Goal: Task Accomplishment & Management: Complete application form

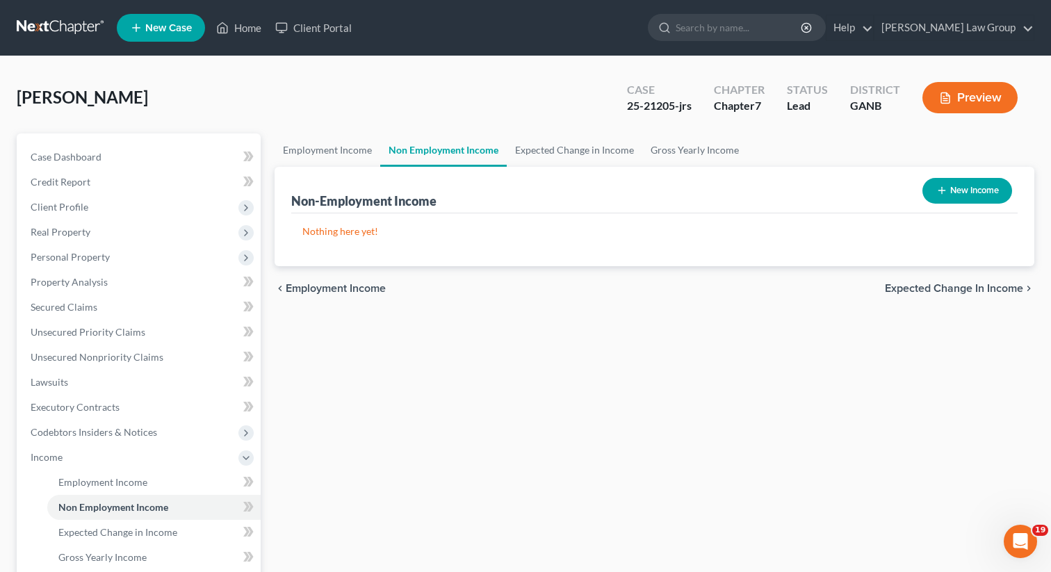
click at [177, 26] on span "New Case" at bounding box center [168, 28] width 47 height 10
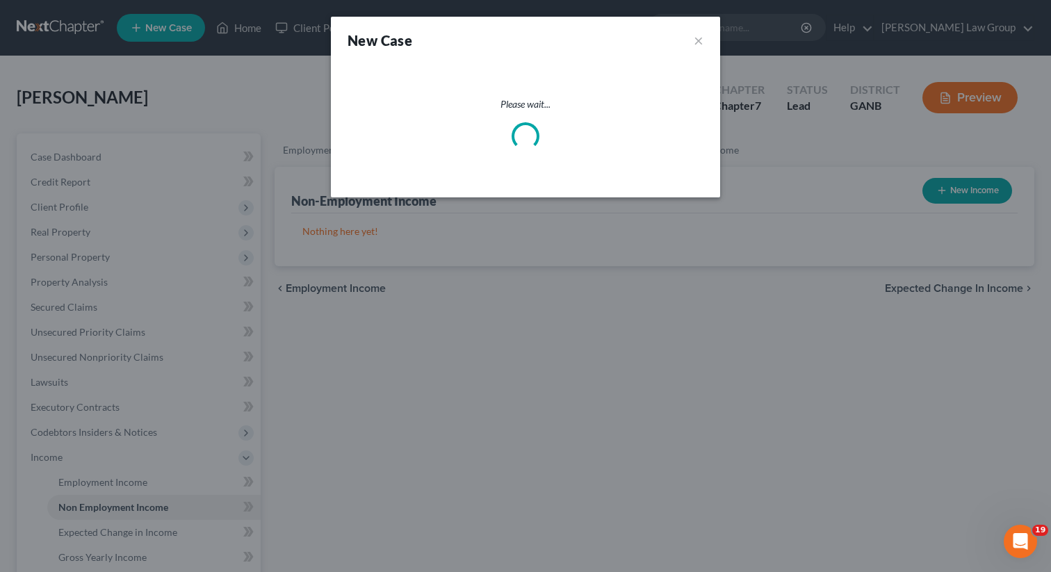
select select "19"
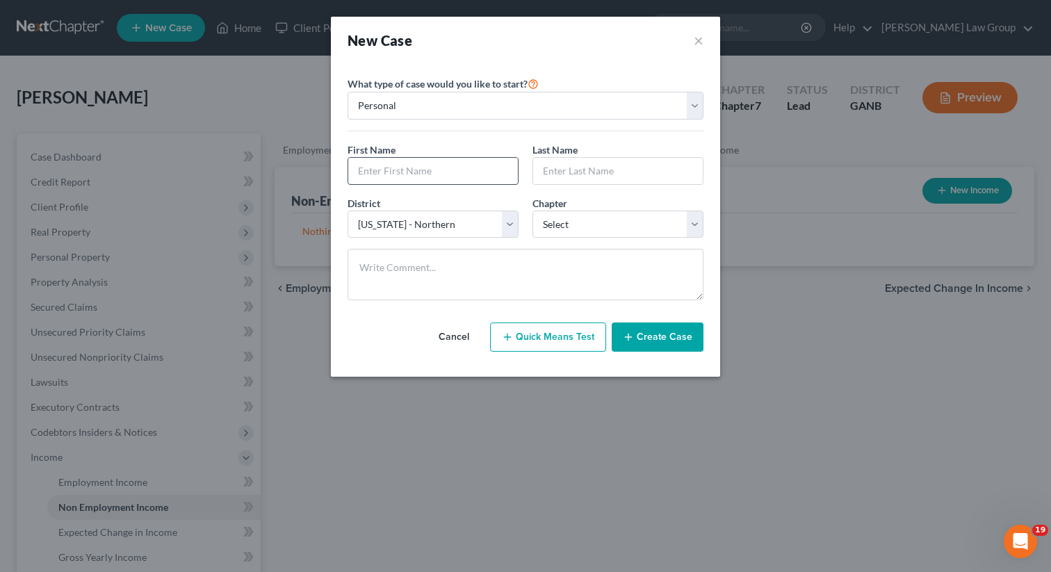
click at [396, 171] on input "text" at bounding box center [433, 171] width 170 height 26
type input "[PERSON_NAME]"
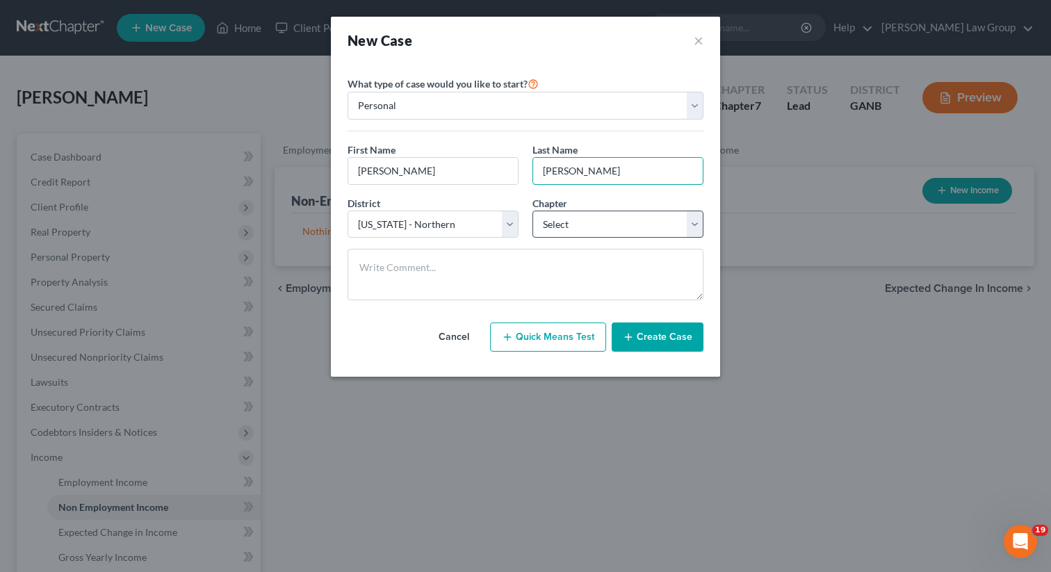
type input "[PERSON_NAME]"
click at [559, 229] on select "Select 7 11 12 13" at bounding box center [618, 225] width 171 height 28
select select "3"
click at [533, 211] on select "Select 7 11 12 13" at bounding box center [618, 225] width 171 height 28
click at [631, 337] on line "button" at bounding box center [628, 337] width 6 height 0
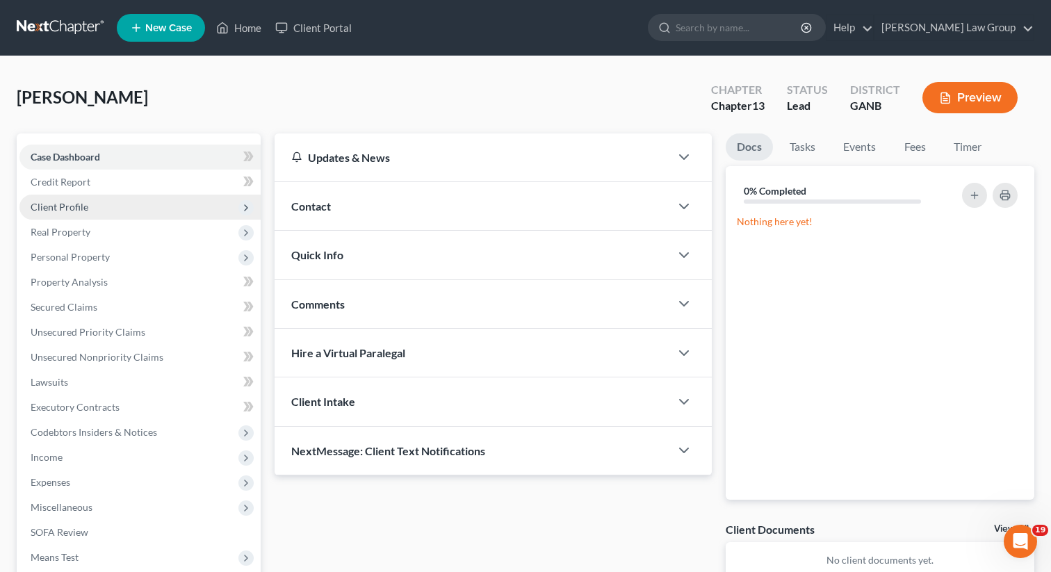
click at [110, 204] on span "Client Profile" at bounding box center [139, 207] width 241 height 25
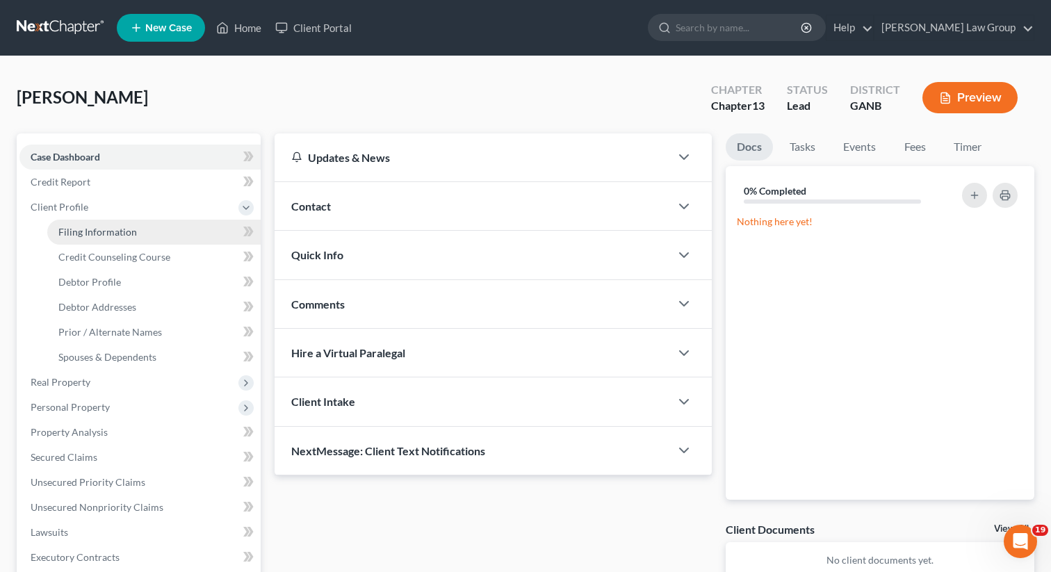
click at [90, 230] on span "Filing Information" at bounding box center [97, 232] width 79 height 12
select select "1"
select select "0"
select select "3"
select select "19"
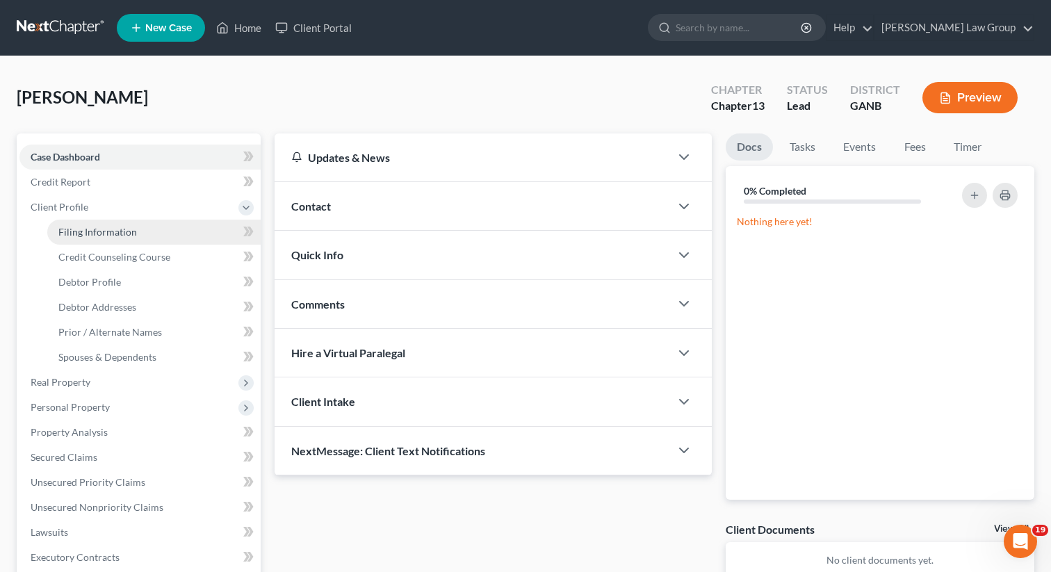
select select "10"
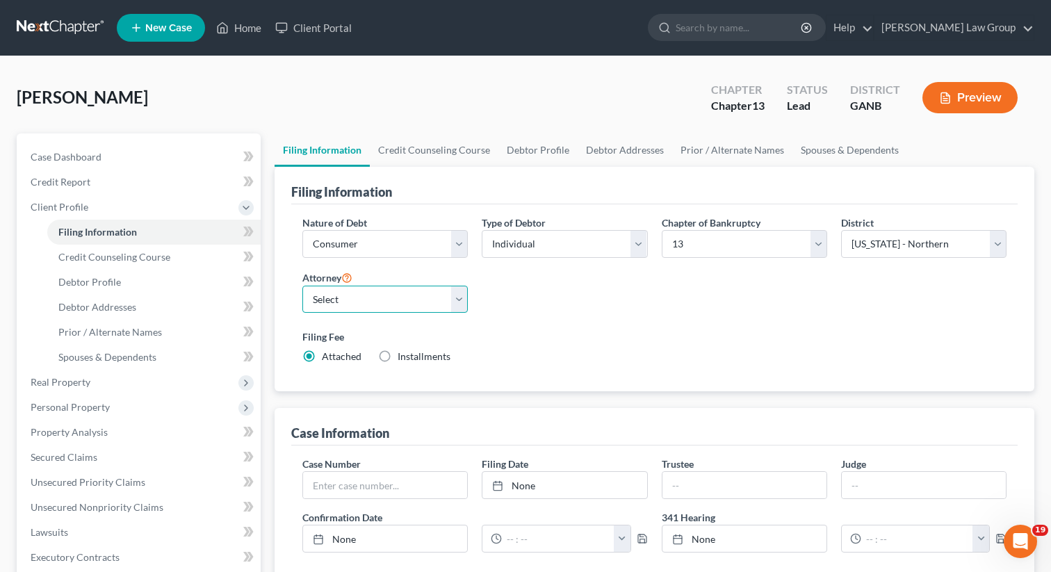
click at [384, 305] on select "Select [PERSON_NAME] - GANB [PERSON_NAME] - GANB [PERSON_NAME] - GANB [PERSON_N…" at bounding box center [384, 300] width 165 height 28
select select "0"
click at [302, 286] on select "Select [PERSON_NAME] - GANB [PERSON_NAME] - GANB [PERSON_NAME] - GANB [PERSON_N…" at bounding box center [384, 300] width 165 height 28
click at [425, 146] on link "Credit Counseling Course" at bounding box center [434, 149] width 129 height 33
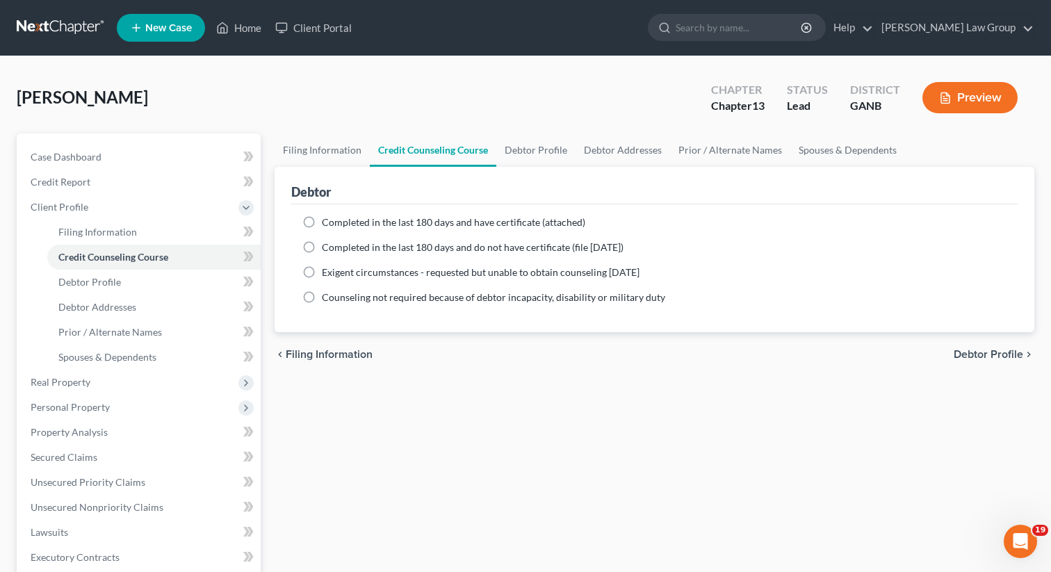
drag, startPoint x: 308, startPoint y: 228, endPoint x: 439, endPoint y: 215, distance: 131.4
click at [322, 228] on label "Completed in the last 180 days and have certificate (attached)" at bounding box center [453, 223] width 263 height 14
click at [327, 225] on input "Completed in the last 180 days and have certificate (attached)" at bounding box center [331, 220] width 9 height 9
radio input "true"
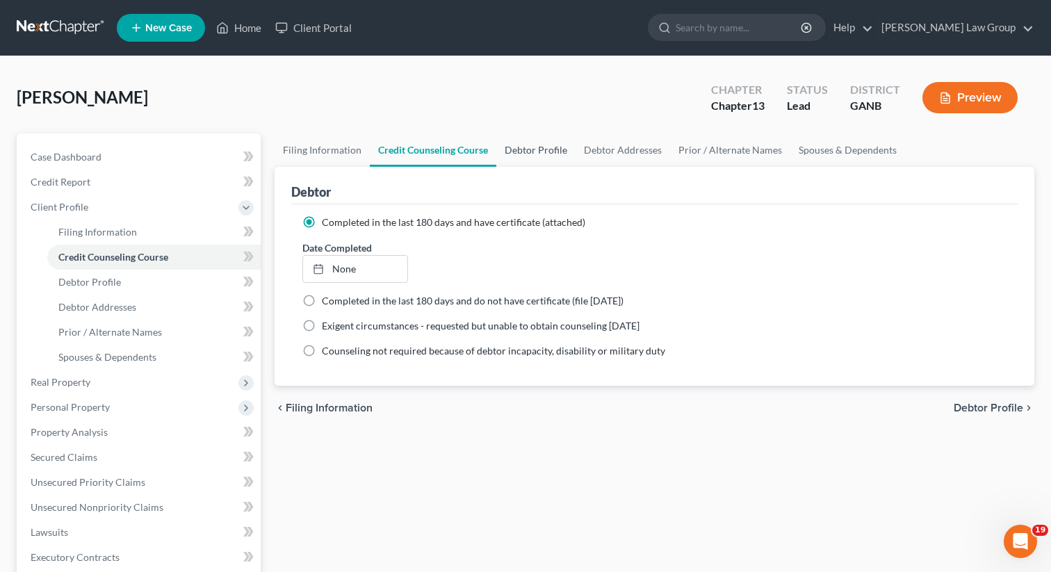
click at [533, 159] on link "Debtor Profile" at bounding box center [535, 149] width 79 height 33
select select "0"
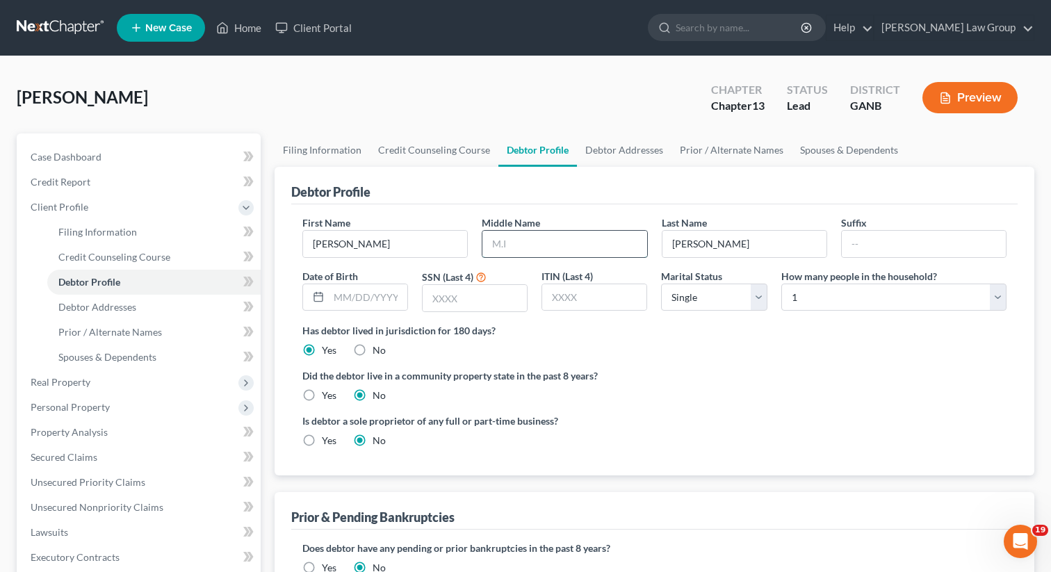
click at [512, 239] on input "text" at bounding box center [564, 244] width 164 height 26
type input "[PERSON_NAME]"
click at [891, 245] on input "text" at bounding box center [924, 244] width 164 height 26
type input "Jr."
click at [348, 295] on input "text" at bounding box center [368, 297] width 79 height 26
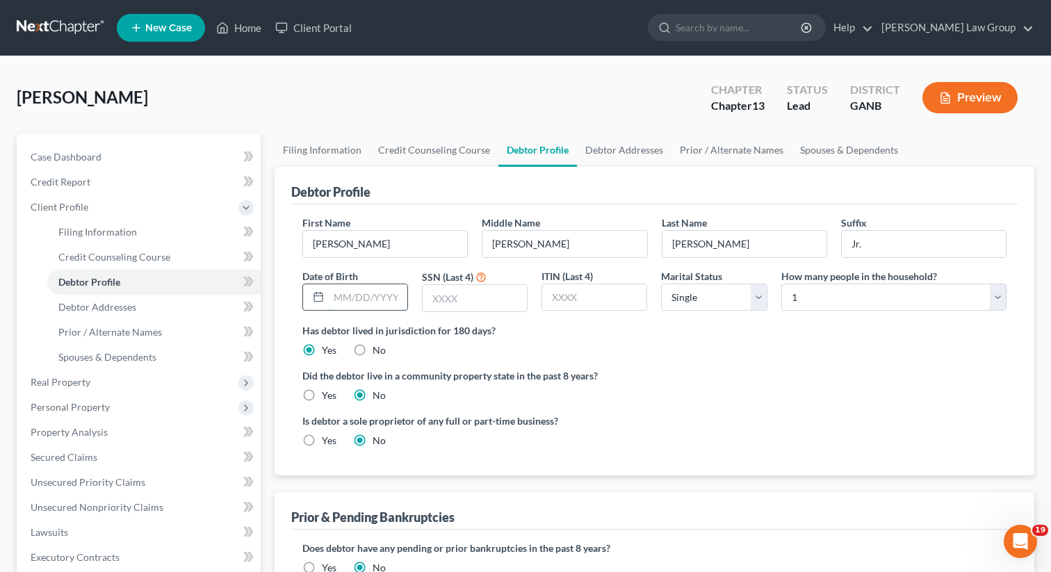
paste input "[DATE]"
type input "[DATE]"
click at [478, 298] on input "text" at bounding box center [475, 298] width 104 height 26
type input "0686"
click at [610, 151] on link "Debtor Addresses" at bounding box center [624, 149] width 95 height 33
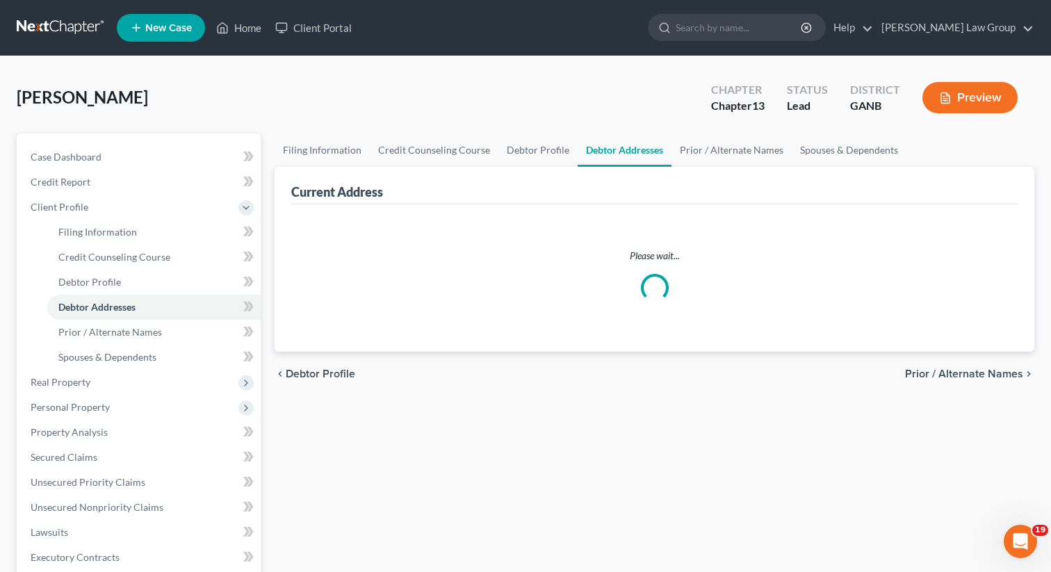
select select "0"
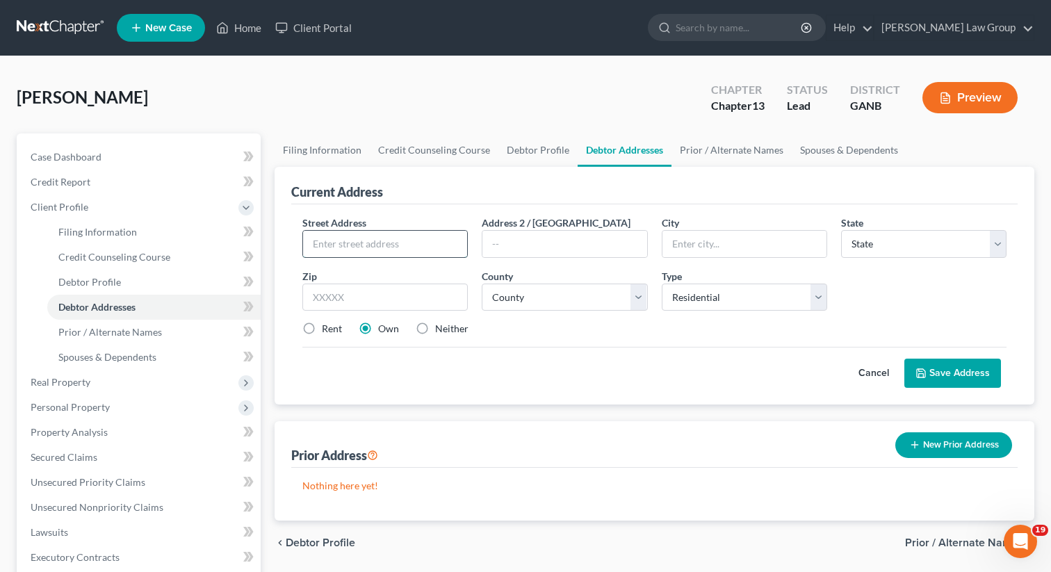
click at [352, 245] on input "text" at bounding box center [385, 244] width 164 height 26
paste input "[STREET_ADDRESS]"
type input "[STREET_ADDRESS]"
click at [334, 291] on input "text" at bounding box center [384, 298] width 165 height 28
type input "30097"
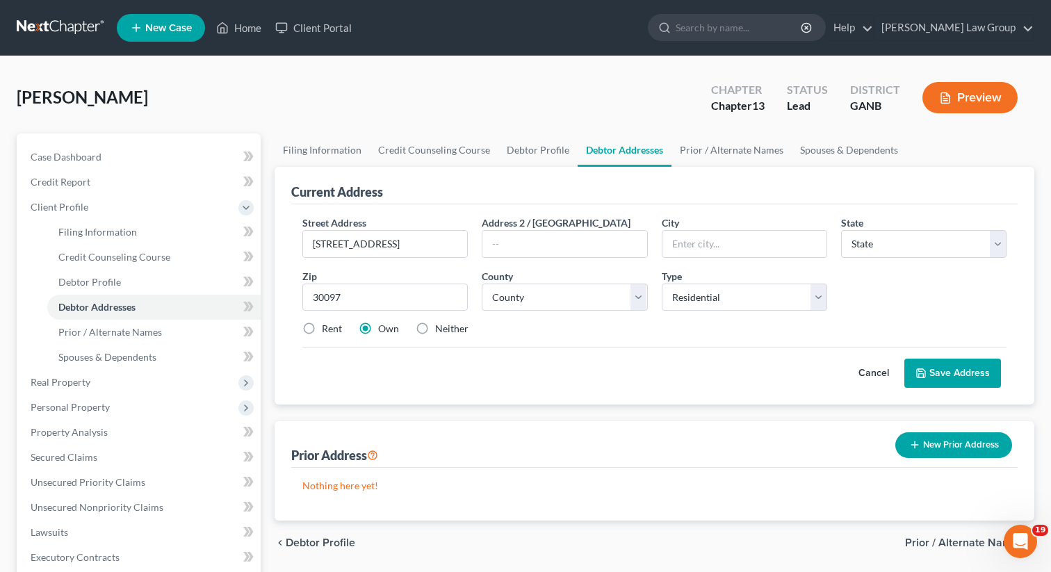
click at [484, 373] on div "Cancel Save Address" at bounding box center [654, 367] width 704 height 41
type input "Duluth"
select select "10"
click at [322, 329] on label "Rent" at bounding box center [332, 329] width 20 height 14
click at [327, 329] on input "Rent" at bounding box center [331, 326] width 9 height 9
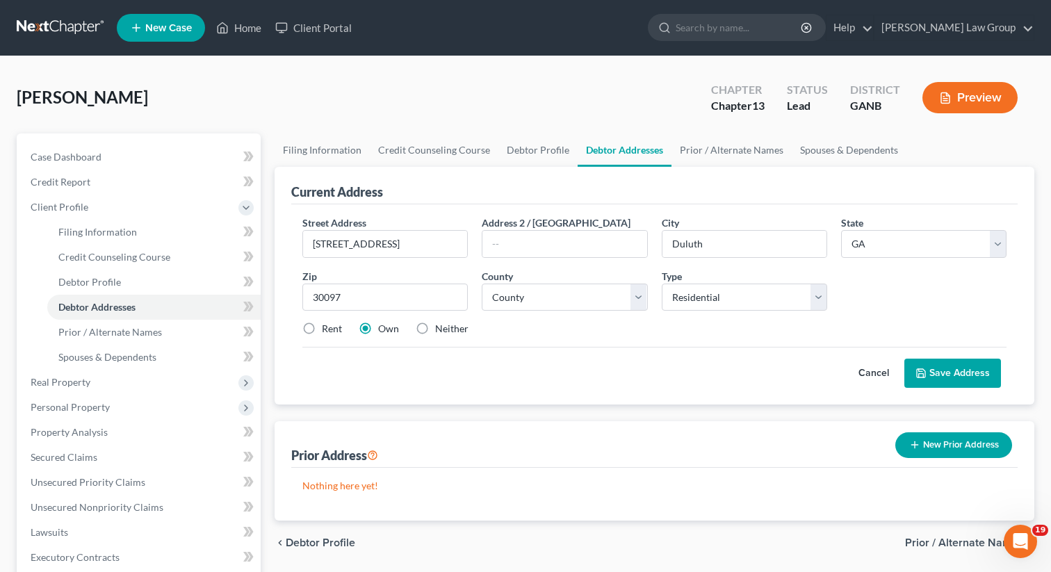
radio input "true"
click at [524, 295] on select "County [GEOGRAPHIC_DATA] [GEOGRAPHIC_DATA] [GEOGRAPHIC_DATA] [GEOGRAPHIC_DATA] …" at bounding box center [564, 298] width 165 height 28
select select "66"
click at [482, 284] on select "County [GEOGRAPHIC_DATA] [GEOGRAPHIC_DATA] [GEOGRAPHIC_DATA] [GEOGRAPHIC_DATA] …" at bounding box center [564, 298] width 165 height 28
click at [929, 378] on button "Save Address" at bounding box center [952, 373] width 97 height 29
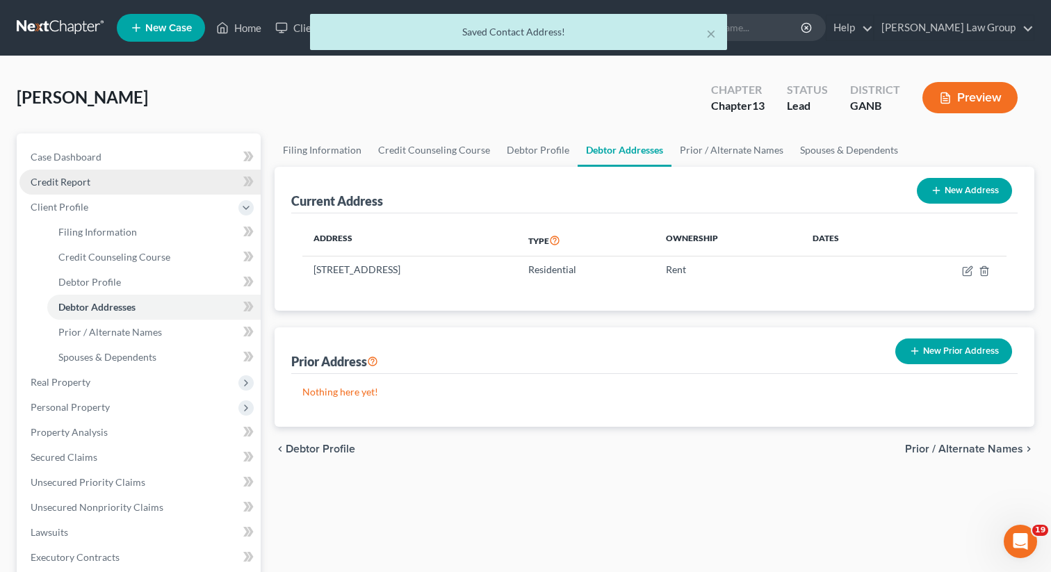
click at [78, 174] on link "Credit Report" at bounding box center [139, 182] width 241 height 25
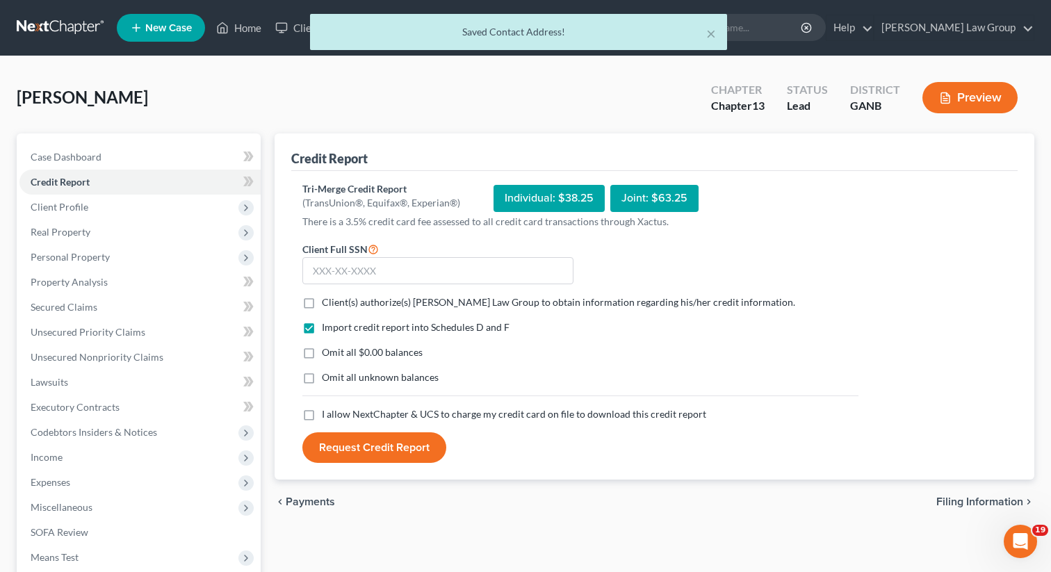
click at [322, 301] on label "Client(s) authorize(s) [PERSON_NAME] Law Group to obtain information regarding …" at bounding box center [558, 302] width 473 height 14
click at [327, 301] on input "Client(s) authorize(s) [PERSON_NAME] Law Group to obtain information regarding …" at bounding box center [331, 299] width 9 height 9
checkbox input "true"
click at [322, 415] on label "I allow NextChapter & UCS to charge my credit card on file to download this cre…" at bounding box center [514, 414] width 384 height 14
click at [327, 415] on input "I allow NextChapter & UCS to charge my credit card on file to download this cre…" at bounding box center [331, 411] width 9 height 9
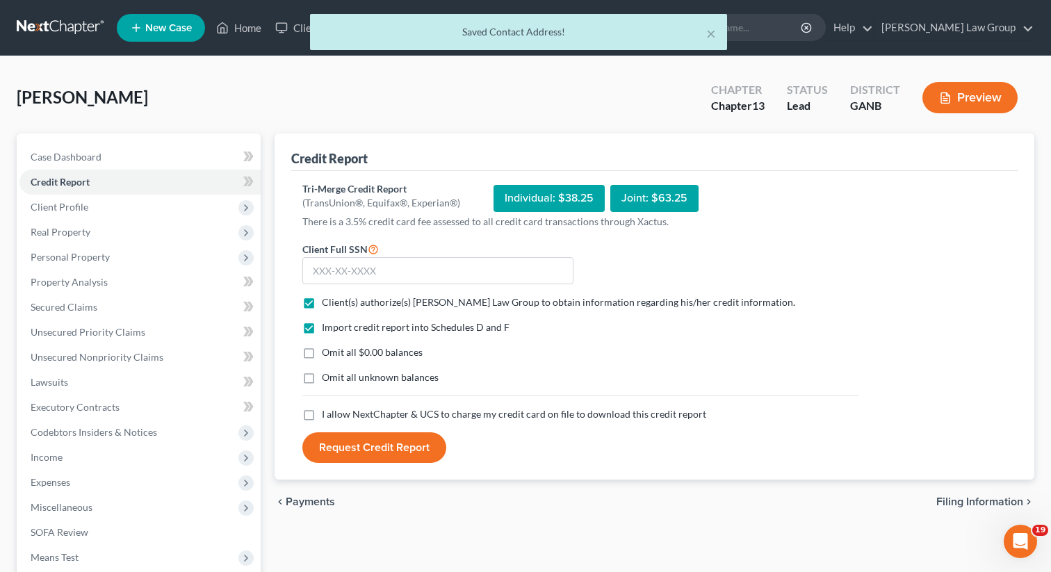
checkbox input "true"
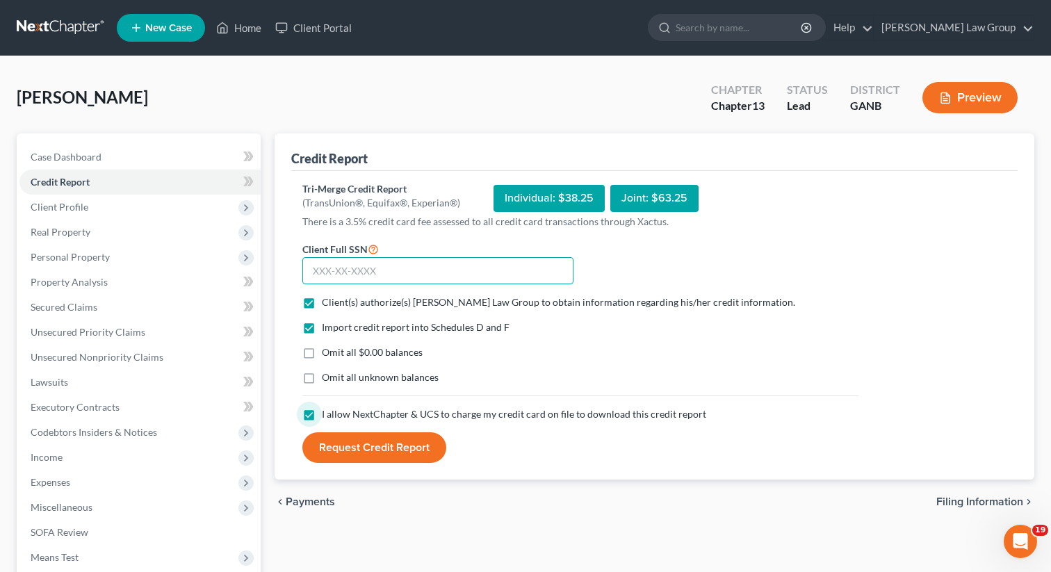
click at [432, 273] on input "text" at bounding box center [437, 271] width 271 height 28
paste input "118-76-0686"
type input "118-76-0686"
click at [352, 449] on button "Request Credit Report" at bounding box center [374, 447] width 144 height 31
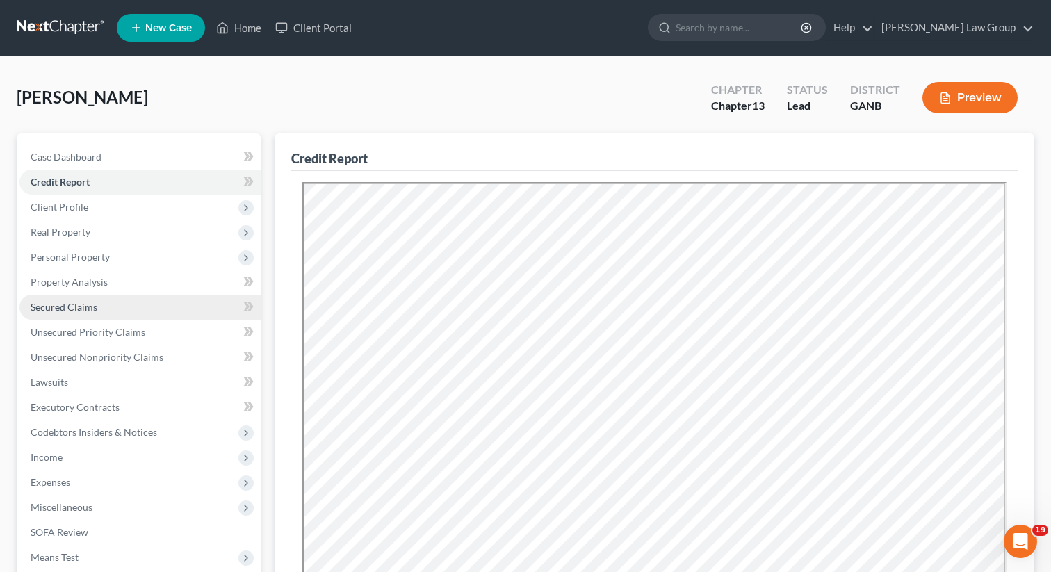
click at [49, 310] on span "Secured Claims" at bounding box center [64, 307] width 67 height 12
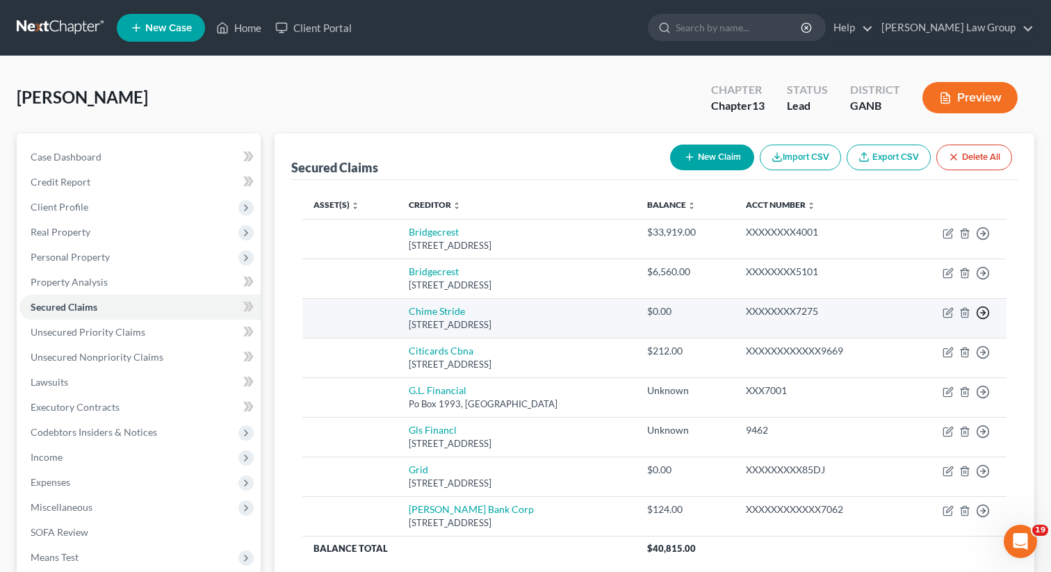
click at [988, 318] on icon "button" at bounding box center [983, 313] width 14 height 14
click at [923, 348] on link "Move to F" at bounding box center [919, 347] width 116 height 24
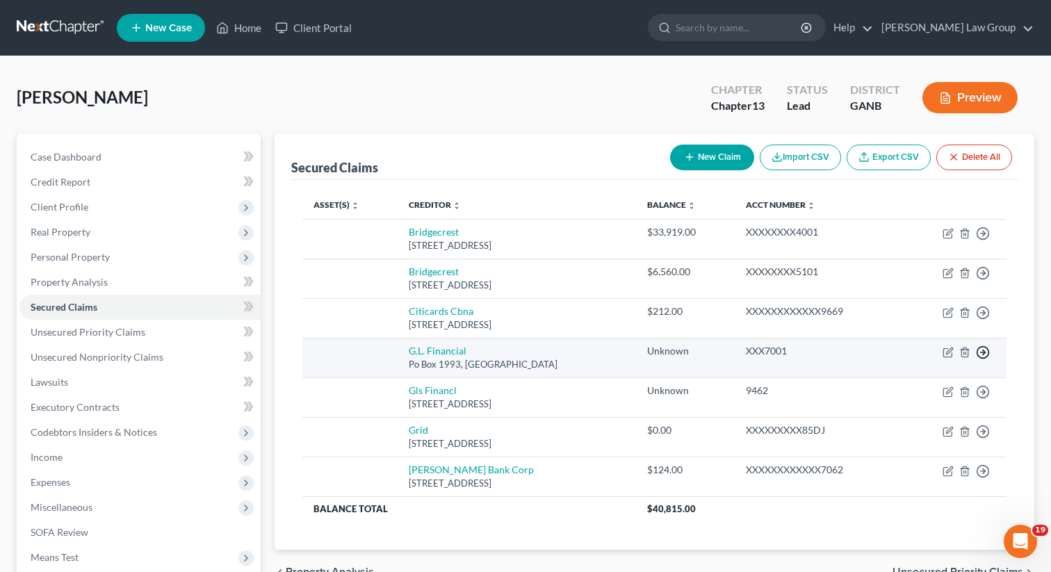
click at [982, 353] on icon "button" at bounding box center [983, 353] width 14 height 14
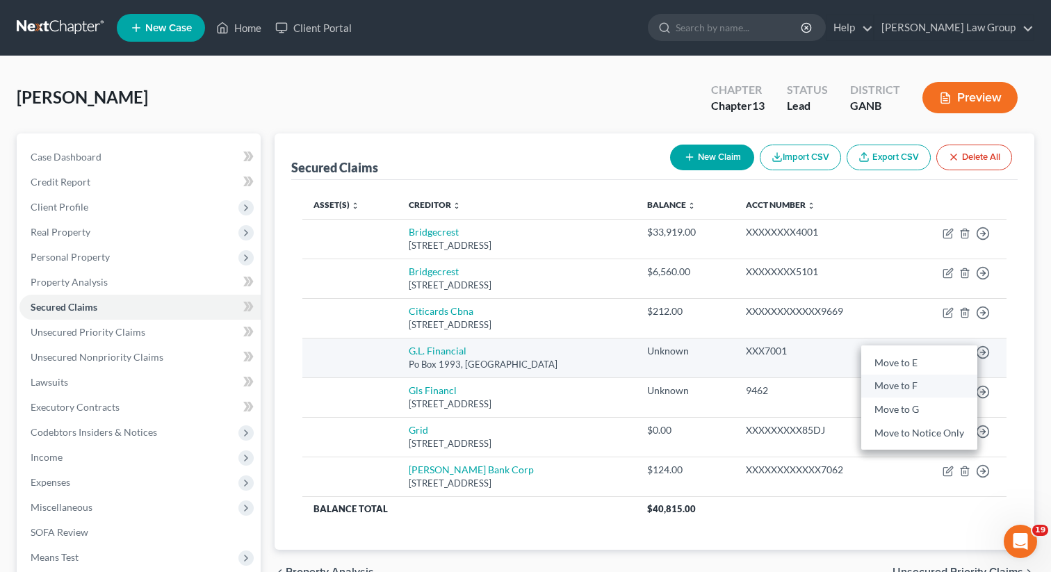
click at [932, 387] on link "Move to F" at bounding box center [919, 387] width 116 height 24
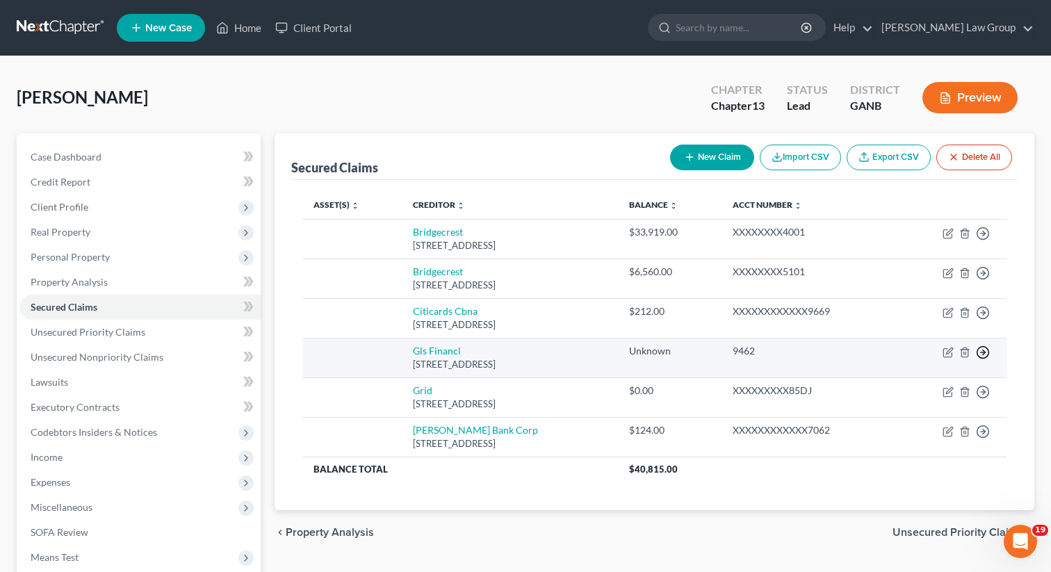
click at [982, 357] on icon "button" at bounding box center [983, 353] width 14 height 14
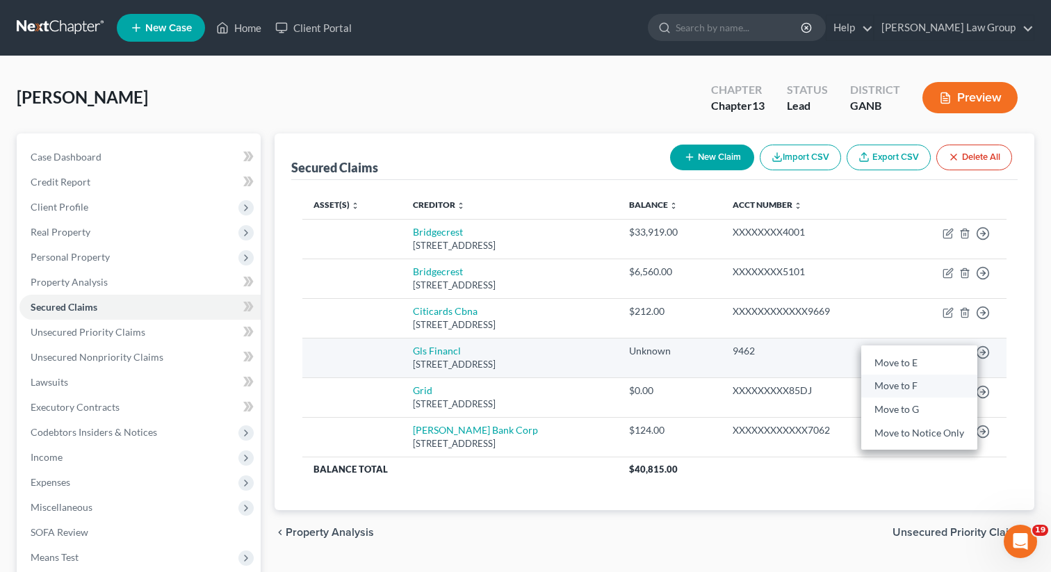
click at [939, 383] on link "Move to F" at bounding box center [919, 387] width 116 height 24
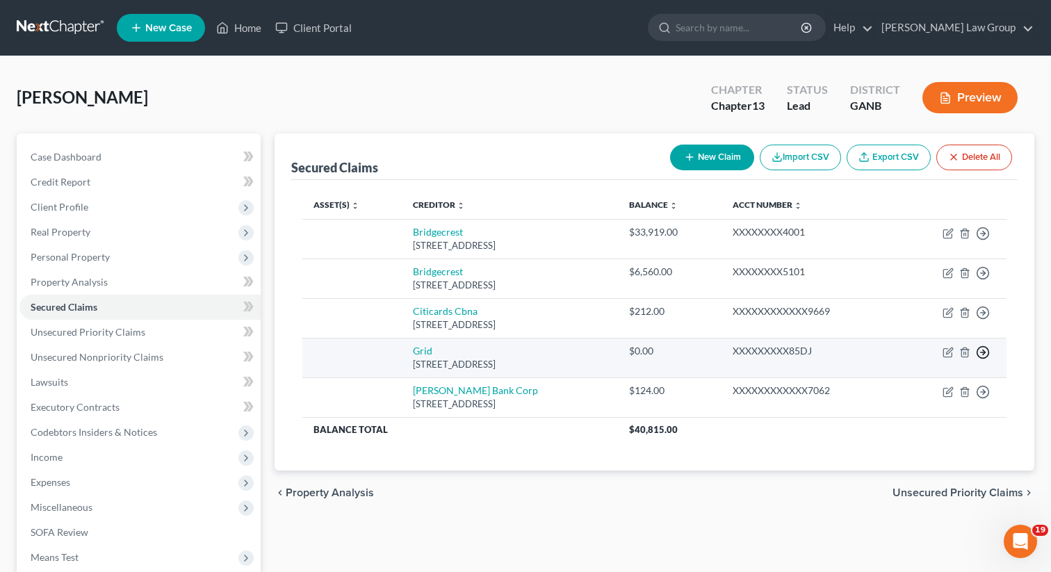
click at [980, 351] on icon "button" at bounding box center [983, 353] width 14 height 14
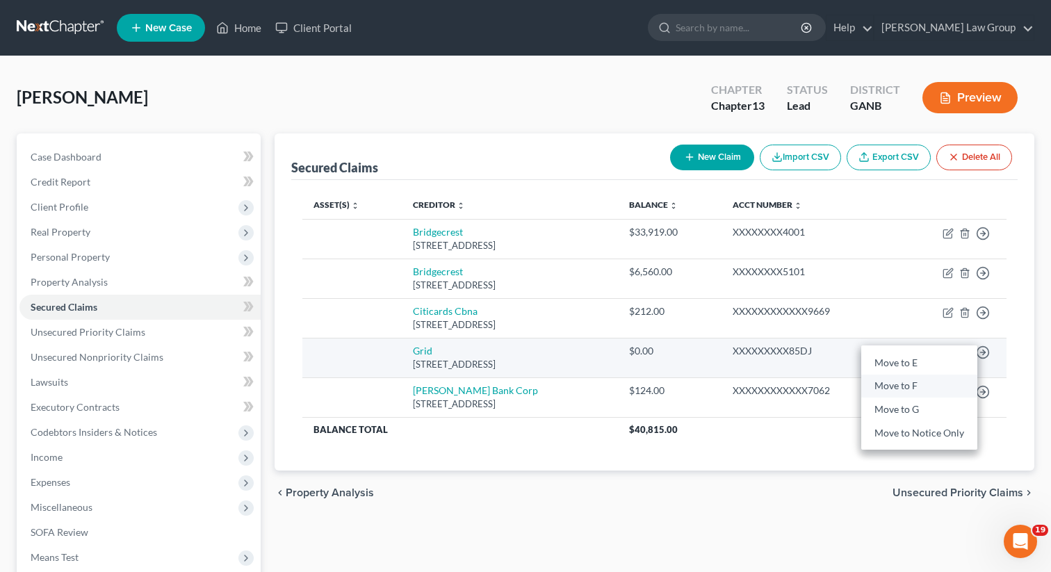
click at [902, 392] on link "Move to F" at bounding box center [919, 387] width 116 height 24
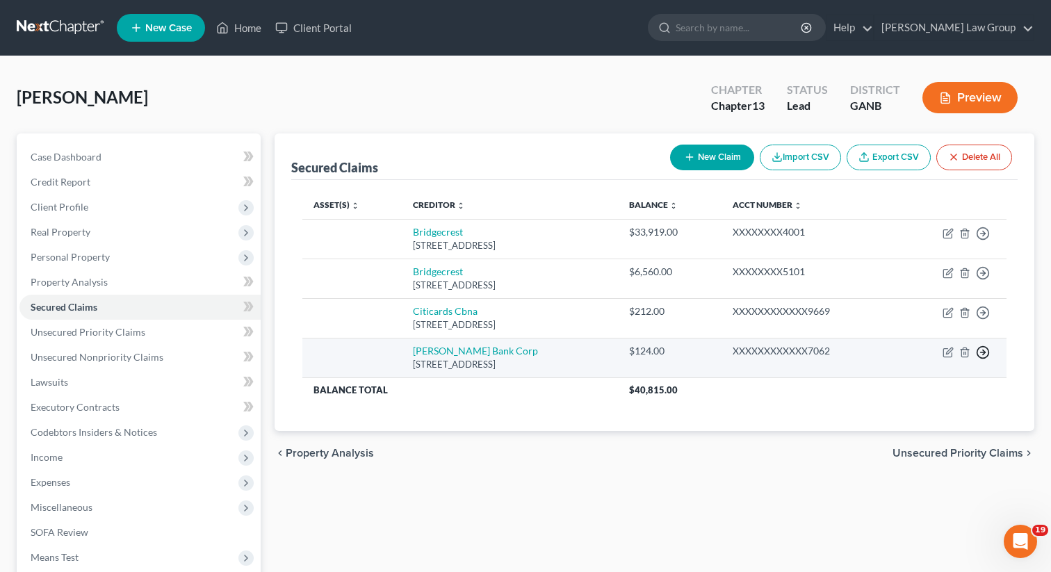
click at [984, 349] on icon "button" at bounding box center [983, 353] width 14 height 14
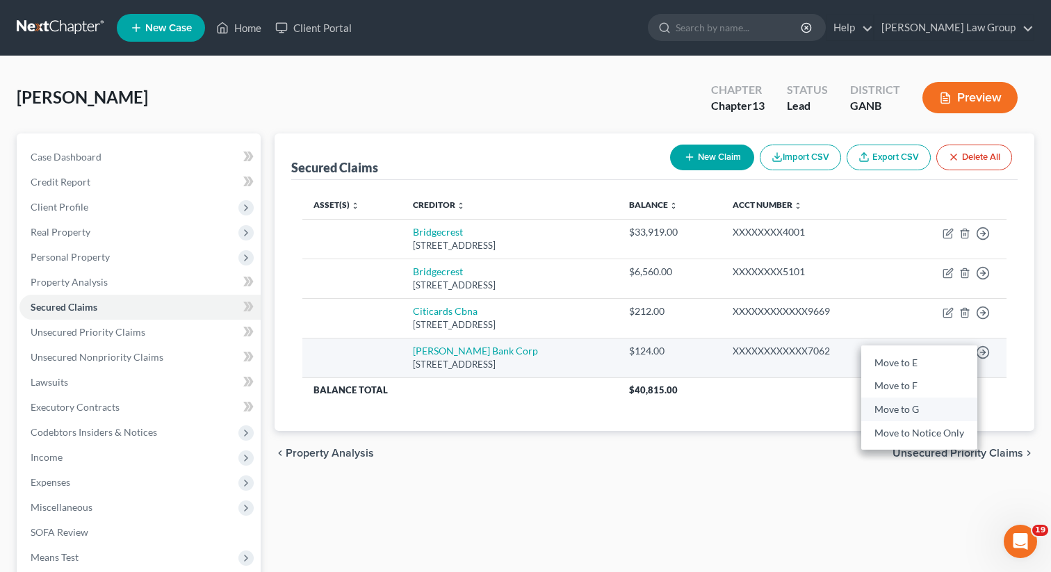
click at [916, 398] on link "Move to G" at bounding box center [919, 410] width 116 height 24
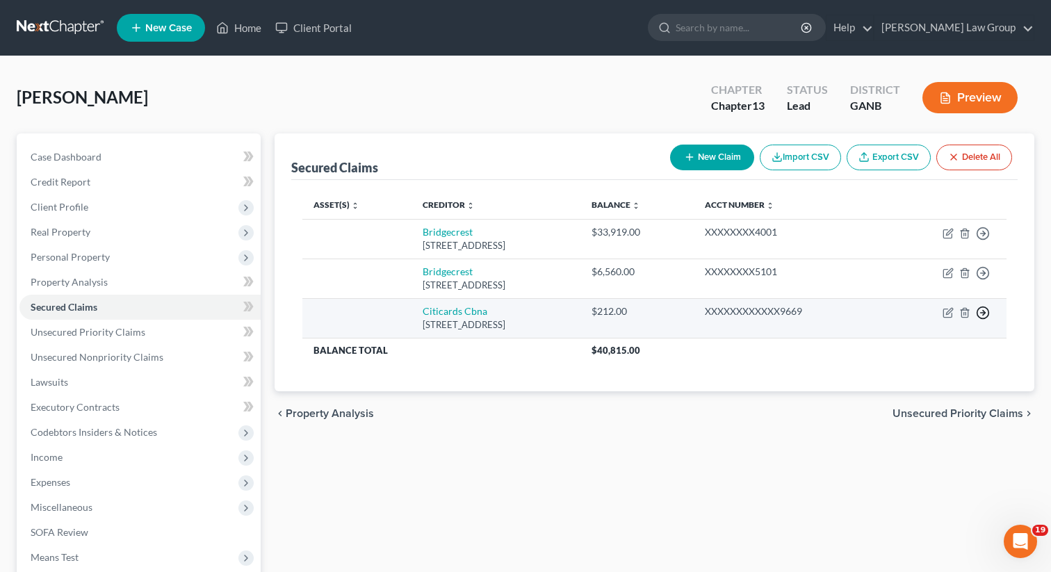
click at [976, 316] on icon "button" at bounding box center [983, 313] width 14 height 14
click at [943, 352] on link "Move to F" at bounding box center [919, 347] width 116 height 24
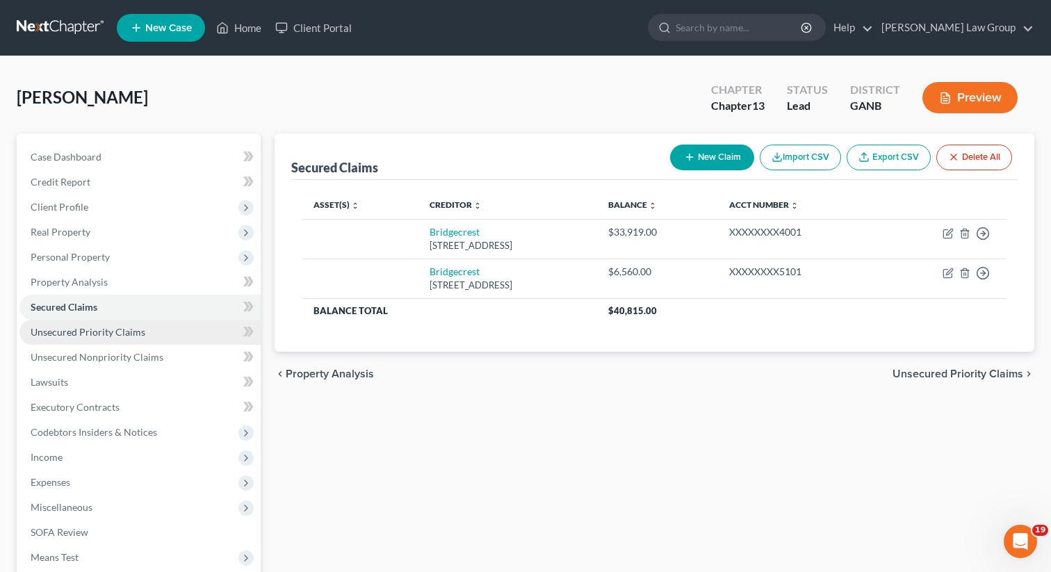
click at [124, 339] on link "Unsecured Priority Claims" at bounding box center [139, 332] width 241 height 25
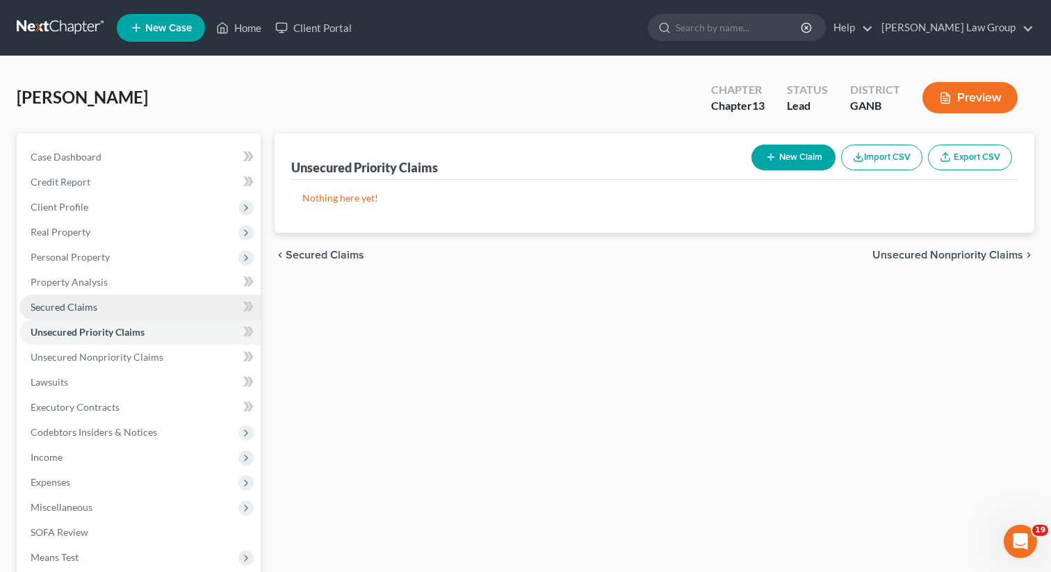
click at [94, 308] on span "Secured Claims" at bounding box center [64, 307] width 67 height 12
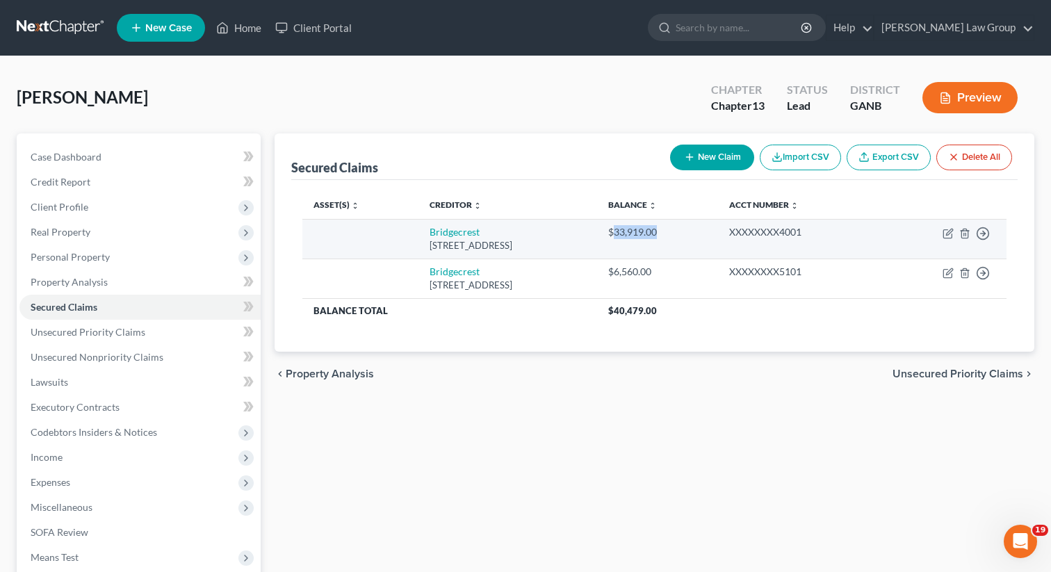
drag, startPoint x: 719, startPoint y: 239, endPoint x: 669, endPoint y: 238, distance: 49.4
click at [669, 238] on td "$33,919.00" at bounding box center [657, 239] width 121 height 40
copy div "33,919.00"
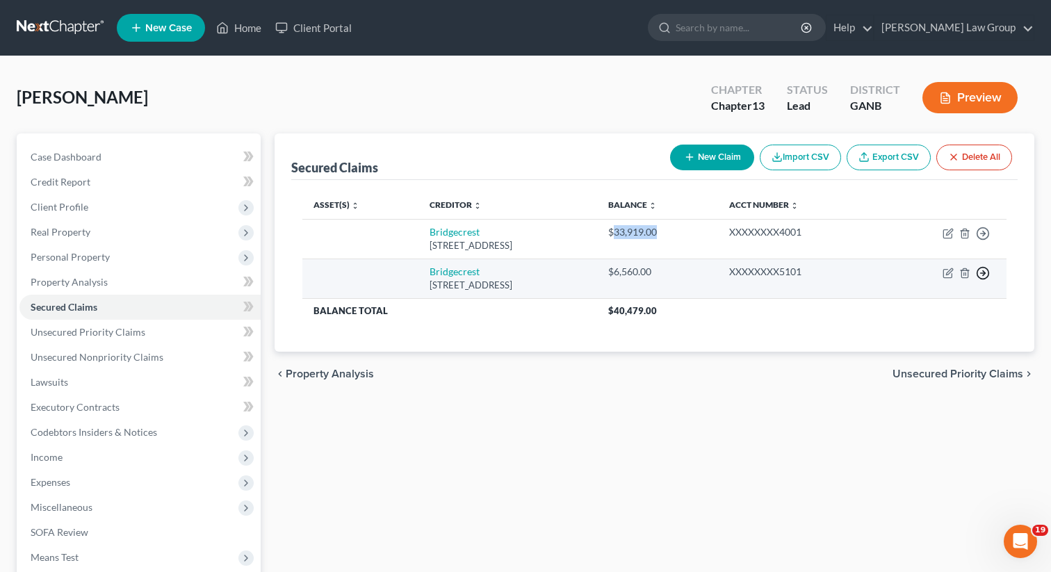
click at [984, 275] on polyline "button" at bounding box center [984, 273] width 2 height 5
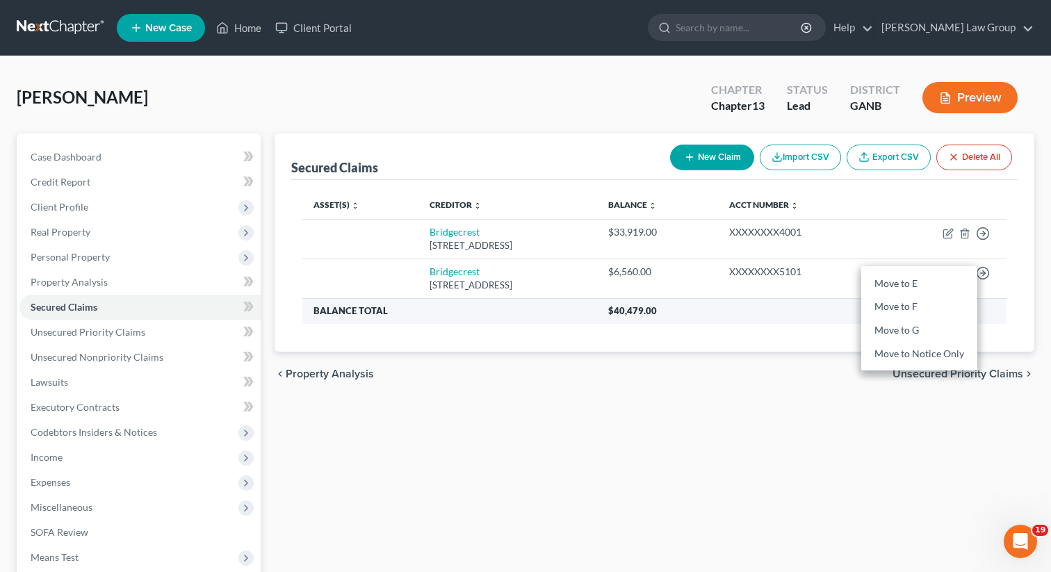
click at [795, 313] on th "$40,479.00" at bounding box center [801, 310] width 409 height 25
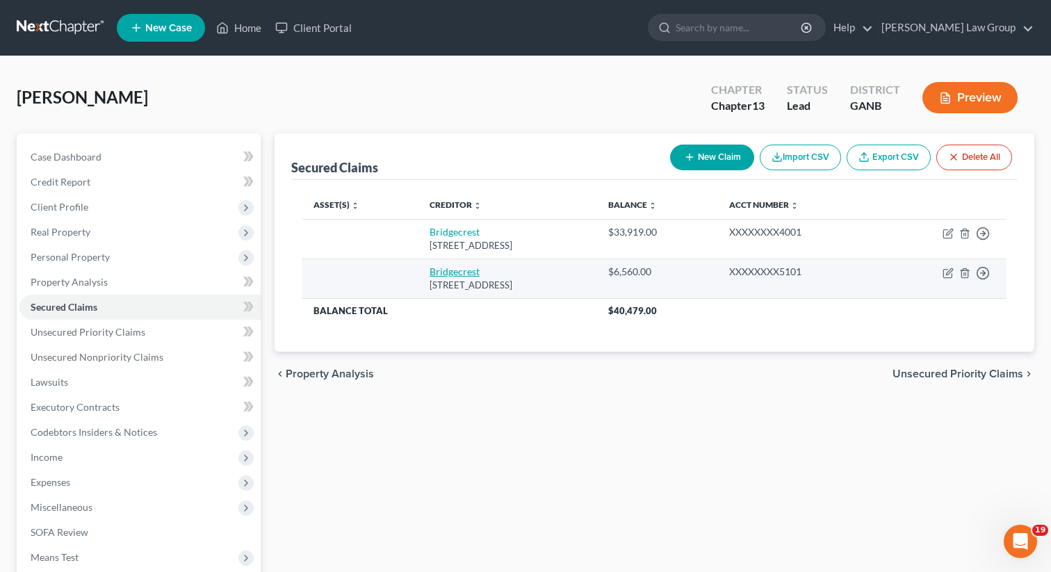
click at [441, 271] on link "Bridgecrest" at bounding box center [455, 272] width 50 height 12
select select "3"
select select "0"
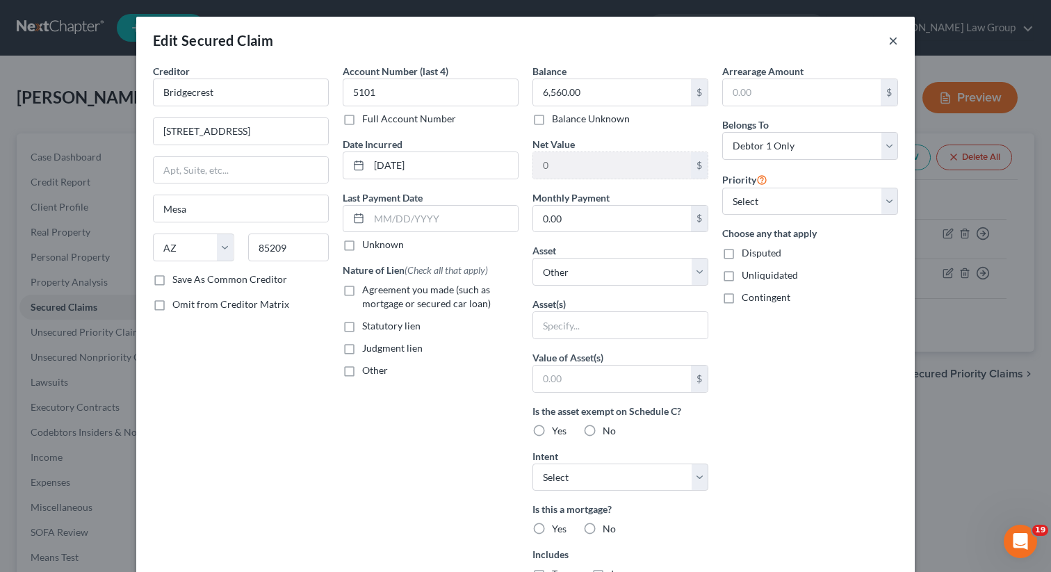
click at [888, 42] on button "×" at bounding box center [893, 40] width 10 height 17
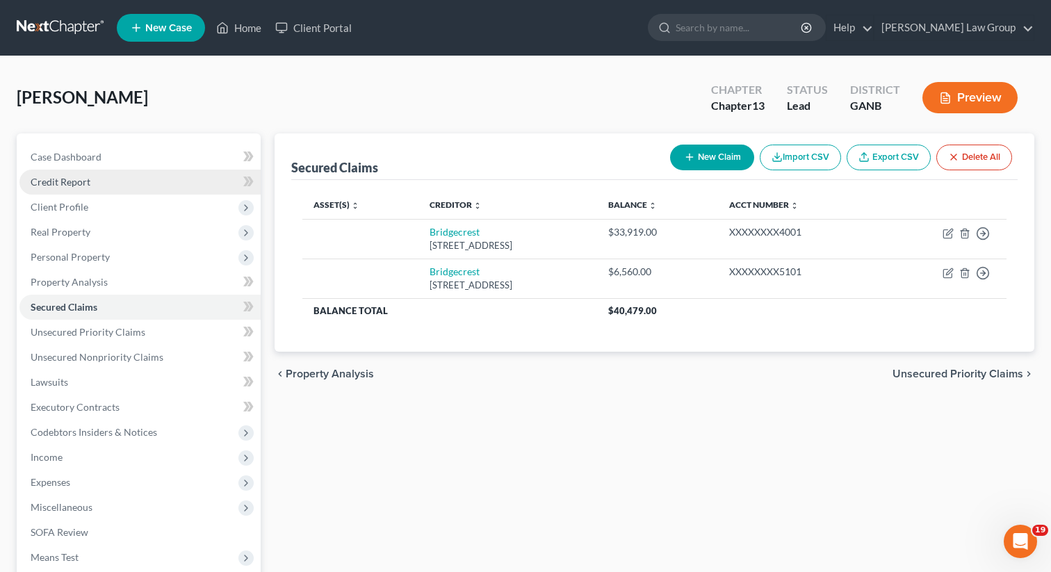
click at [67, 184] on span "Credit Report" at bounding box center [61, 182] width 60 height 12
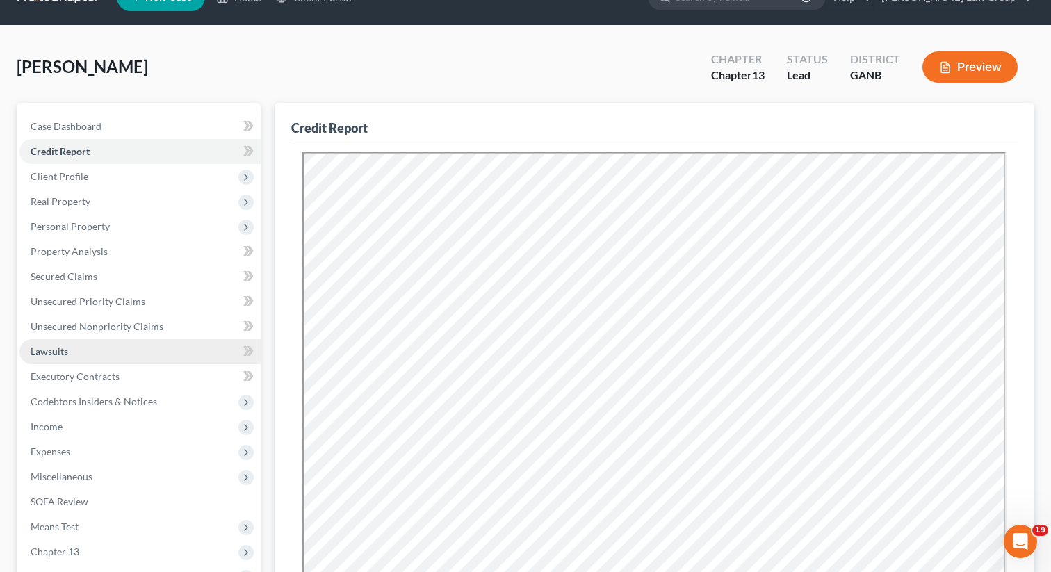
scroll to position [57, 0]
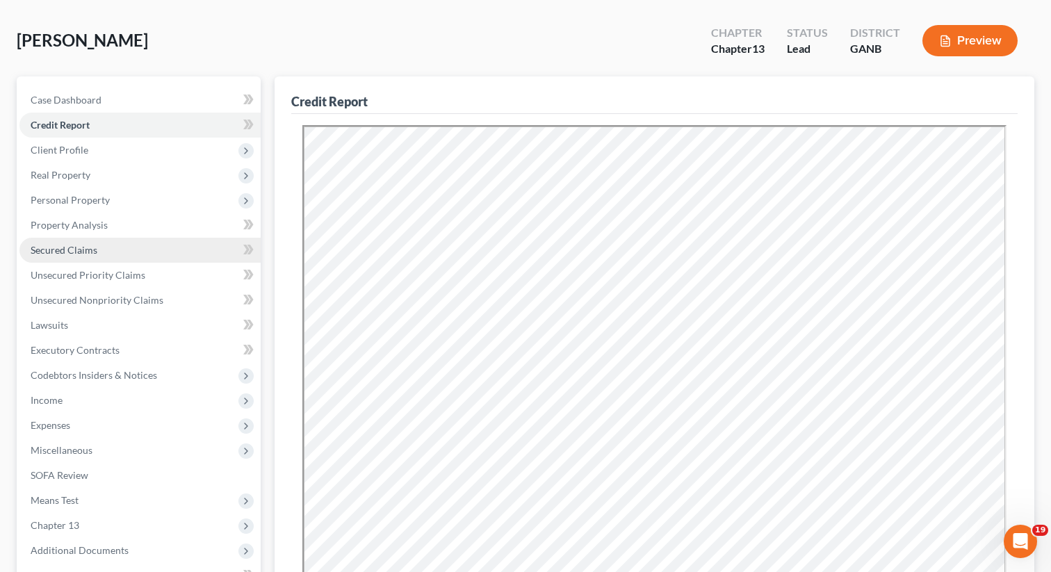
click at [71, 252] on span "Secured Claims" at bounding box center [64, 250] width 67 height 12
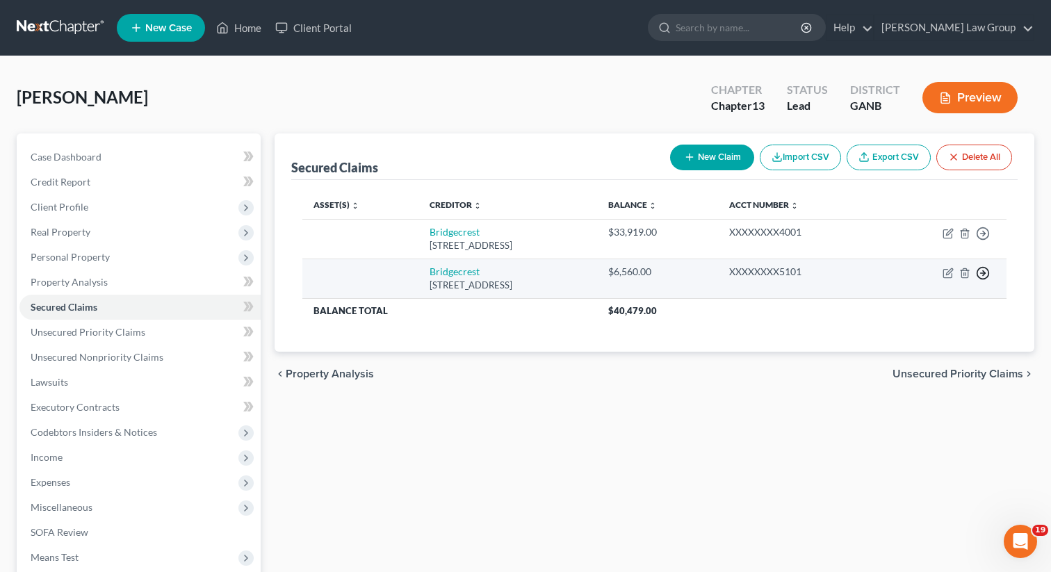
click at [980, 270] on icon "button" at bounding box center [983, 273] width 14 height 14
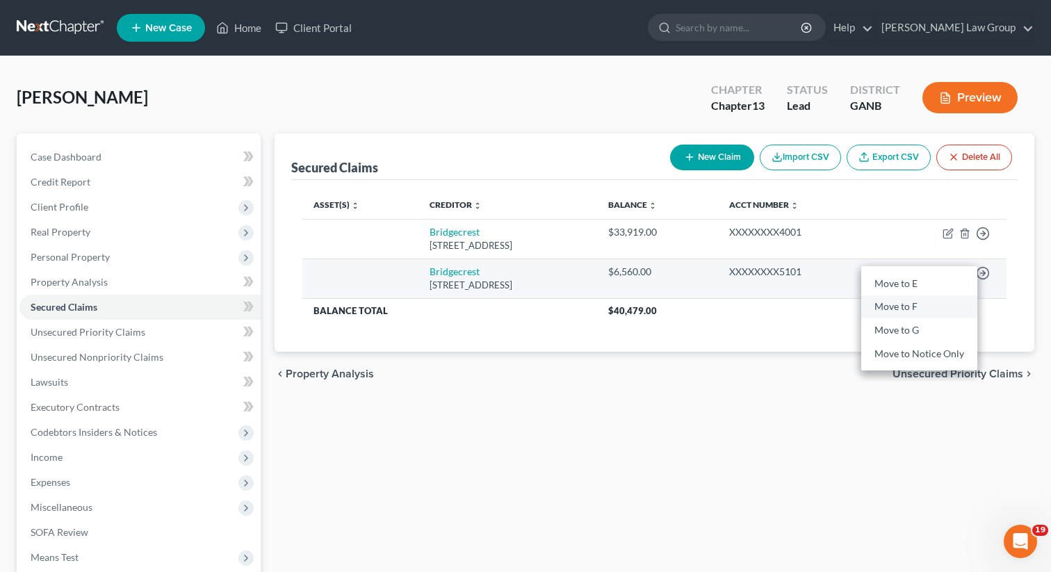
click at [916, 309] on link "Move to F" at bounding box center [919, 307] width 116 height 24
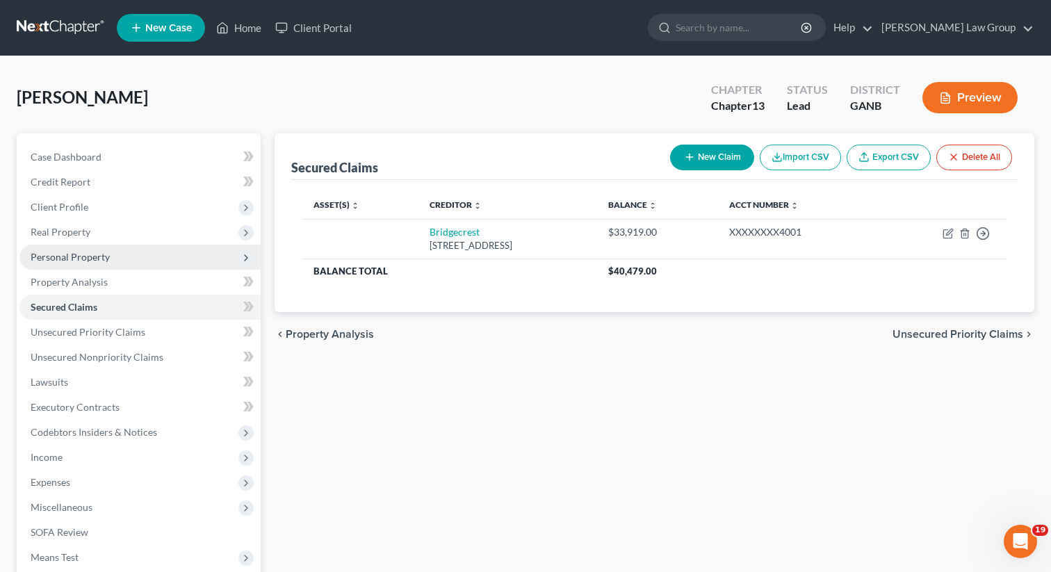
click at [63, 257] on span "Personal Property" at bounding box center [70, 257] width 79 height 12
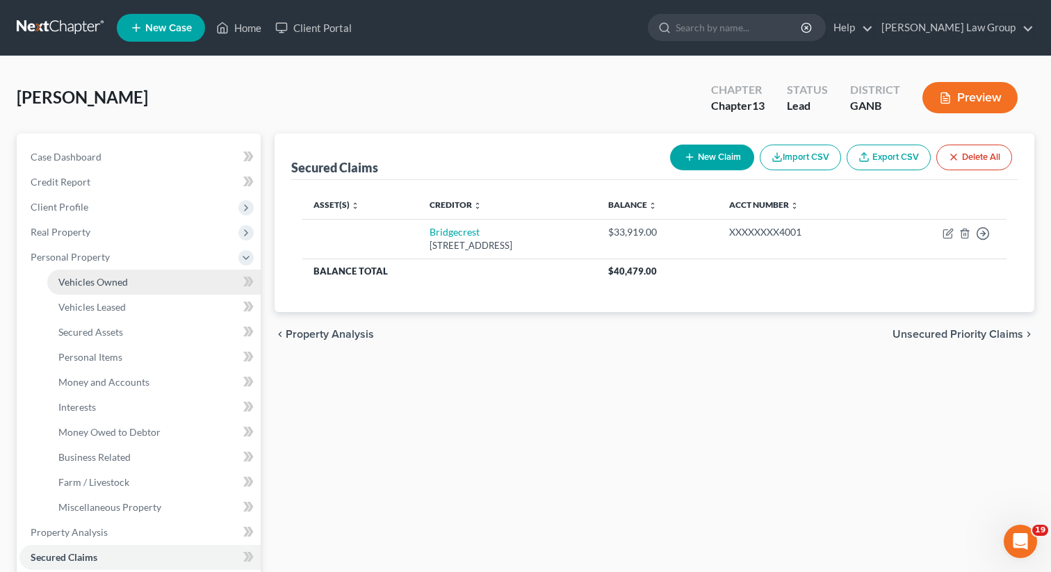
click at [74, 280] on span "Vehicles Owned" at bounding box center [93, 282] width 70 height 12
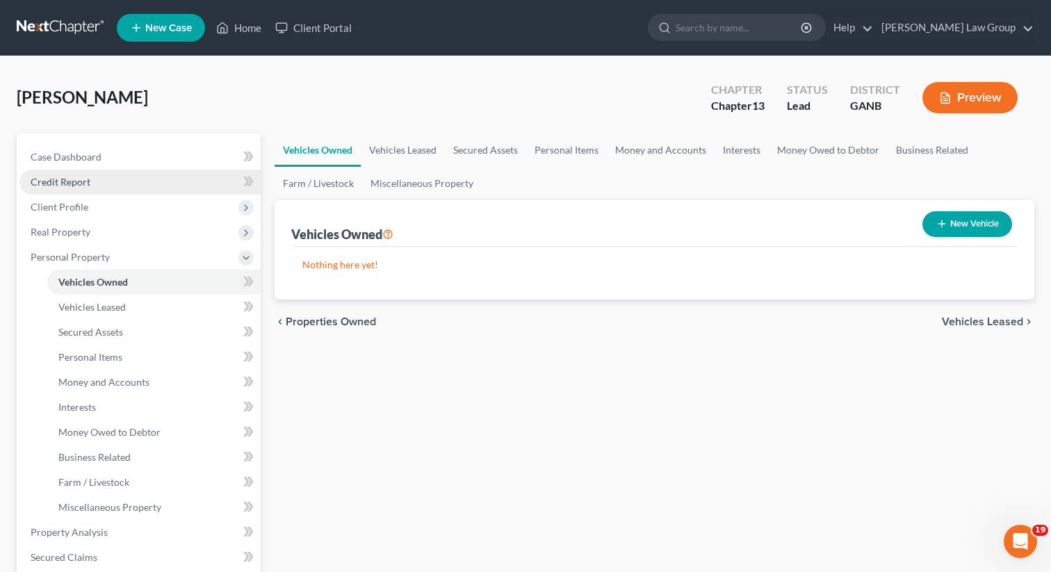
click at [84, 181] on span "Credit Report" at bounding box center [61, 182] width 60 height 12
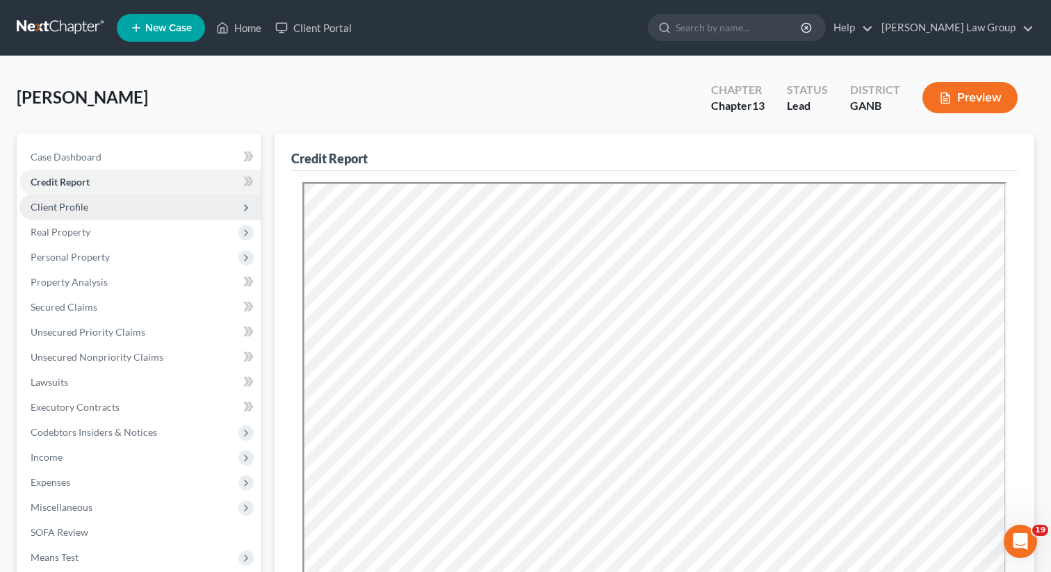
click at [65, 207] on span "Client Profile" at bounding box center [60, 207] width 58 height 12
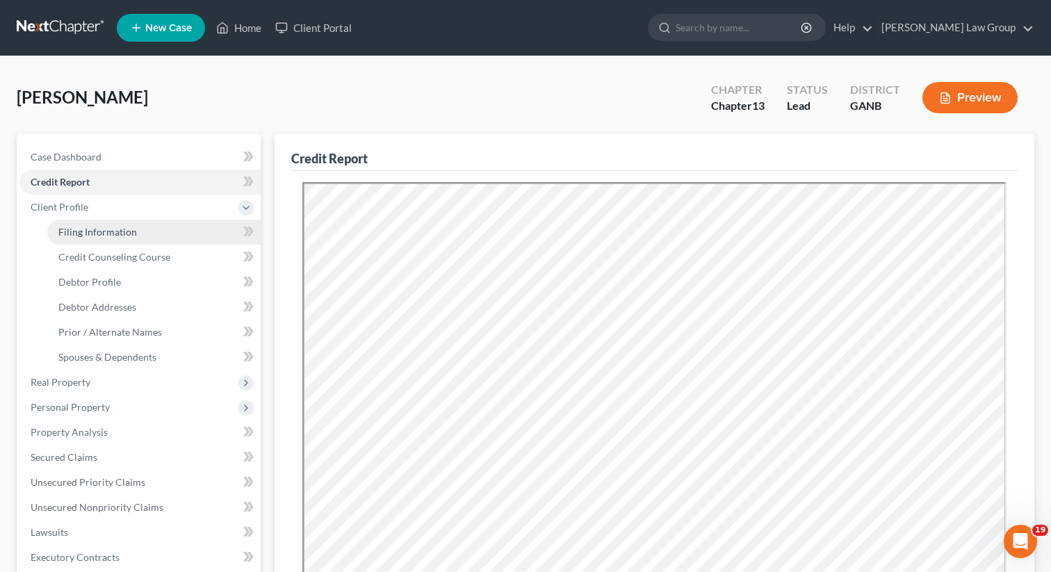
click at [117, 234] on span "Filing Information" at bounding box center [97, 232] width 79 height 12
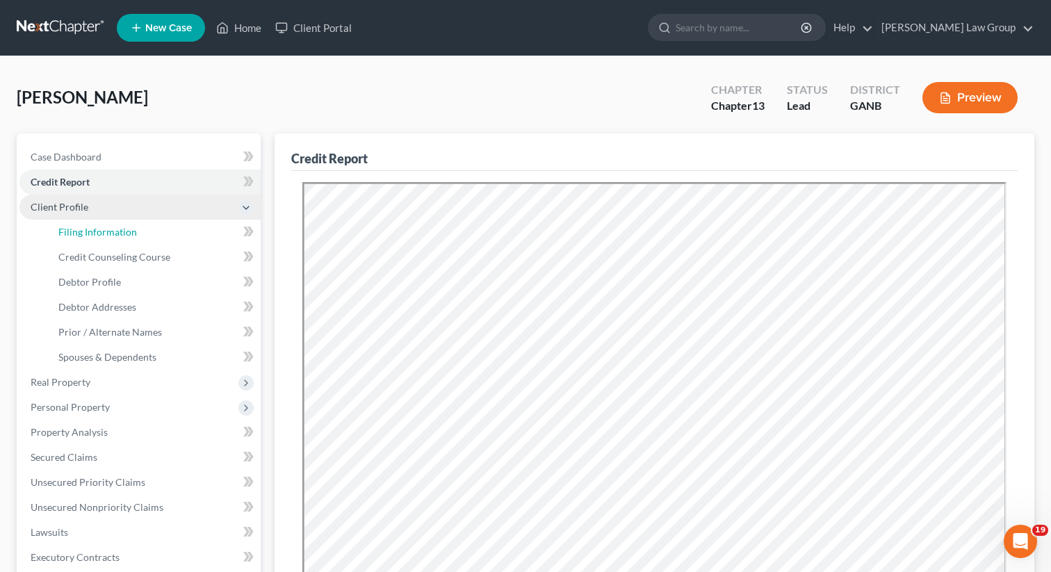
select select "1"
select select "0"
select select "3"
select select "19"
select select "0"
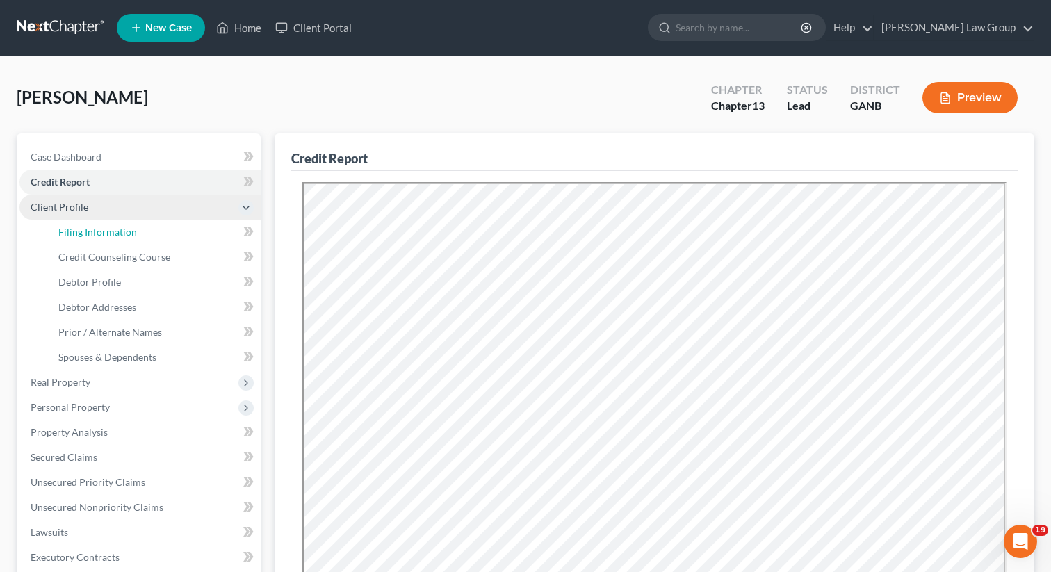
select select "10"
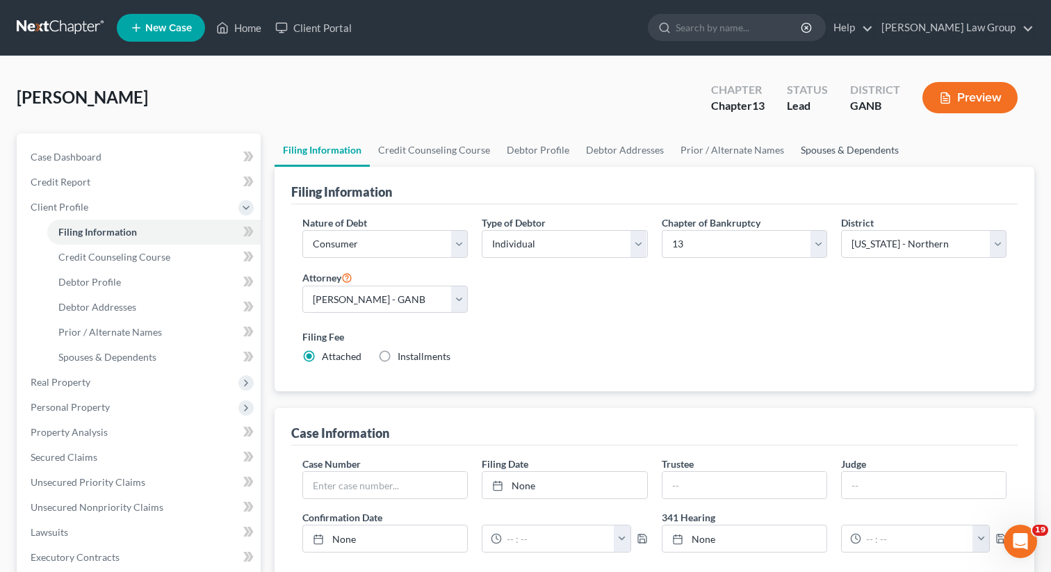
click at [822, 143] on link "Spouses & Dependents" at bounding box center [850, 149] width 115 height 33
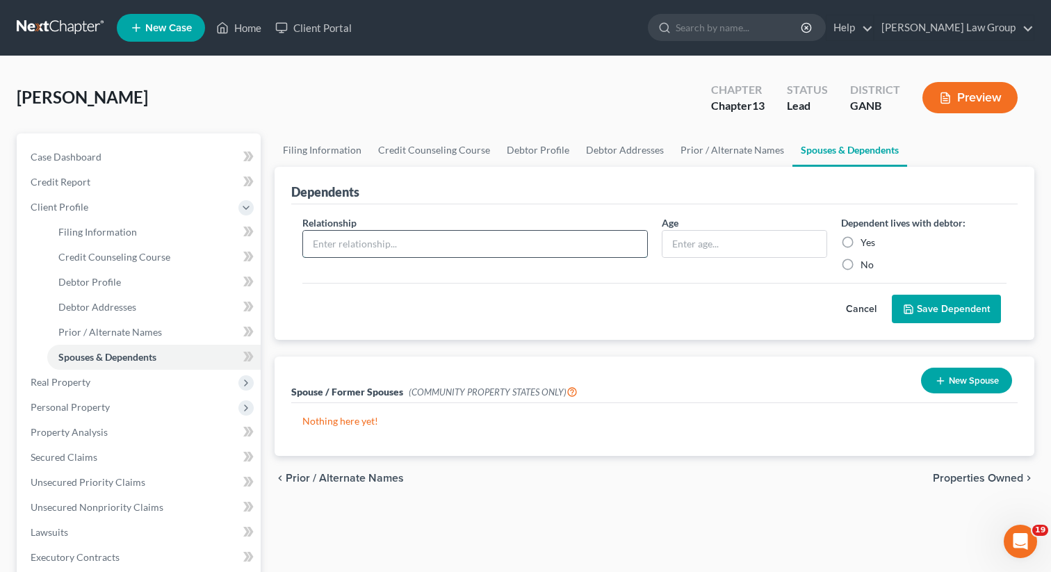
click at [486, 239] on input "text" at bounding box center [475, 244] width 344 height 26
type input "Son"
type input "14"
drag, startPoint x: 847, startPoint y: 242, endPoint x: 964, endPoint y: 314, distance: 137.0
click at [861, 243] on label "Yes" at bounding box center [868, 243] width 15 height 14
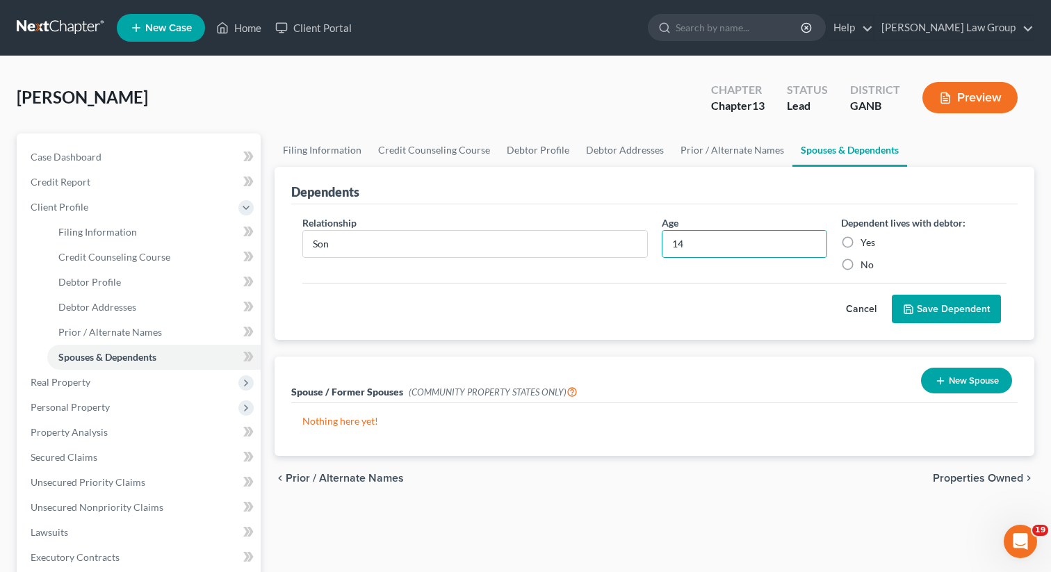
click at [866, 243] on input "Yes" at bounding box center [870, 240] width 9 height 9
radio input "true"
click at [962, 315] on button "Save Dependent" at bounding box center [946, 309] width 109 height 29
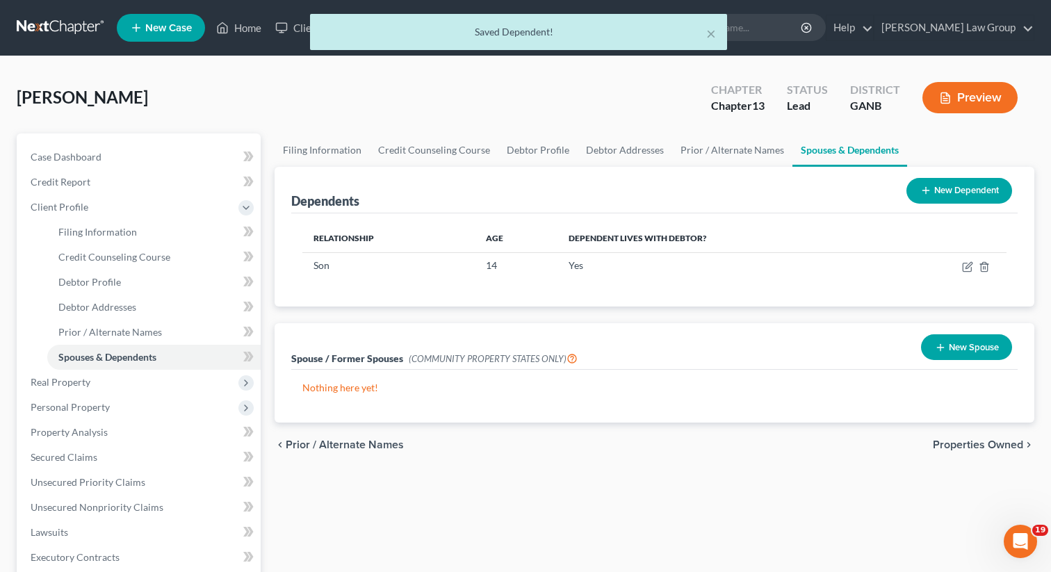
click at [949, 186] on button "New Dependent" at bounding box center [960, 191] width 106 height 26
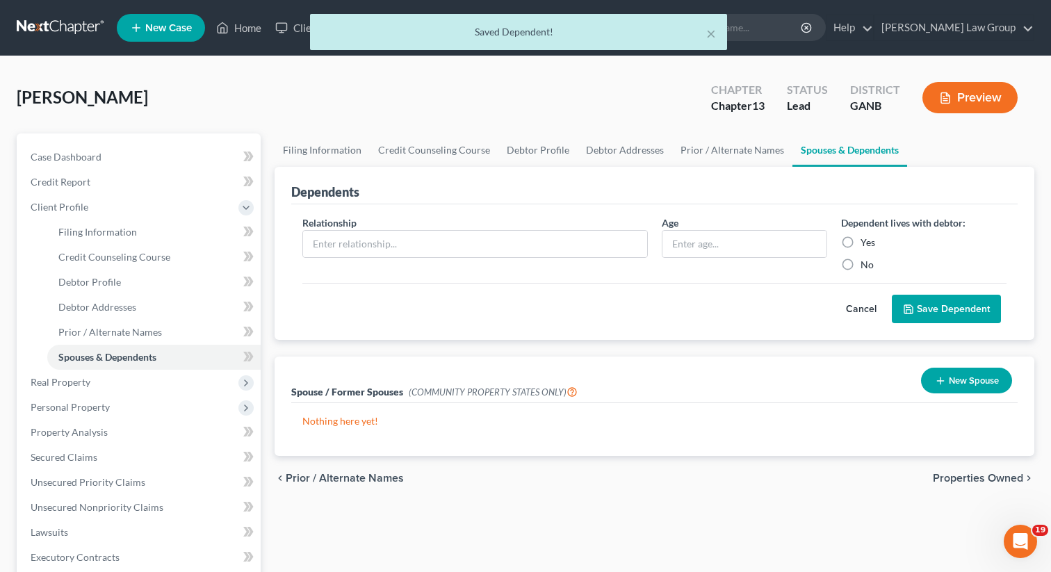
click at [308, 263] on div "Relationship *" at bounding box center [474, 244] width 359 height 56
click at [329, 250] on input "text" at bounding box center [475, 244] width 344 height 26
type input "Son"
type input "5"
click at [861, 239] on label "Yes" at bounding box center [868, 243] width 15 height 14
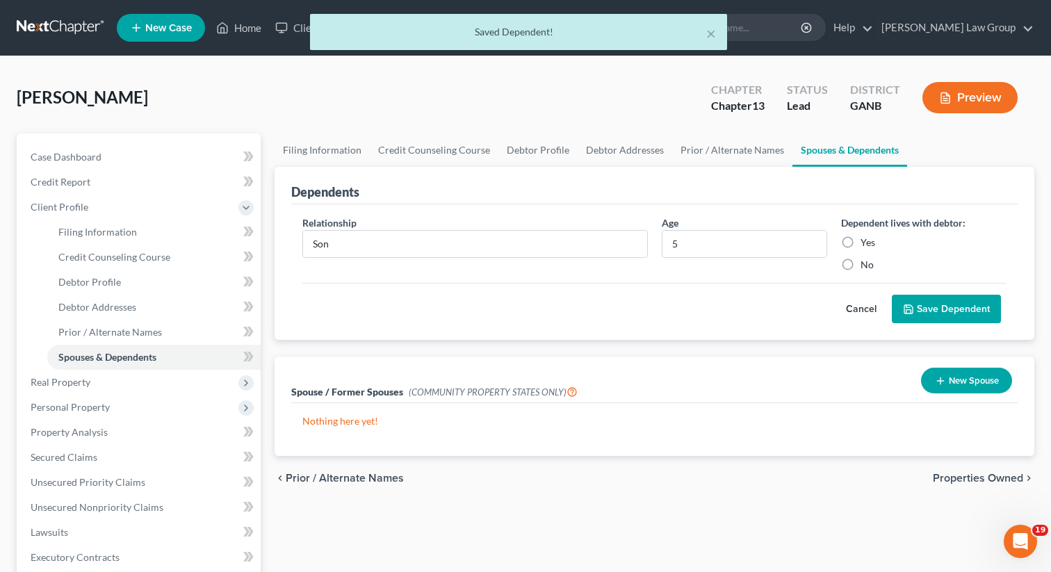
click at [866, 239] on input "Yes" at bounding box center [870, 240] width 9 height 9
radio input "true"
click at [951, 304] on button "Save Dependent" at bounding box center [946, 309] width 109 height 29
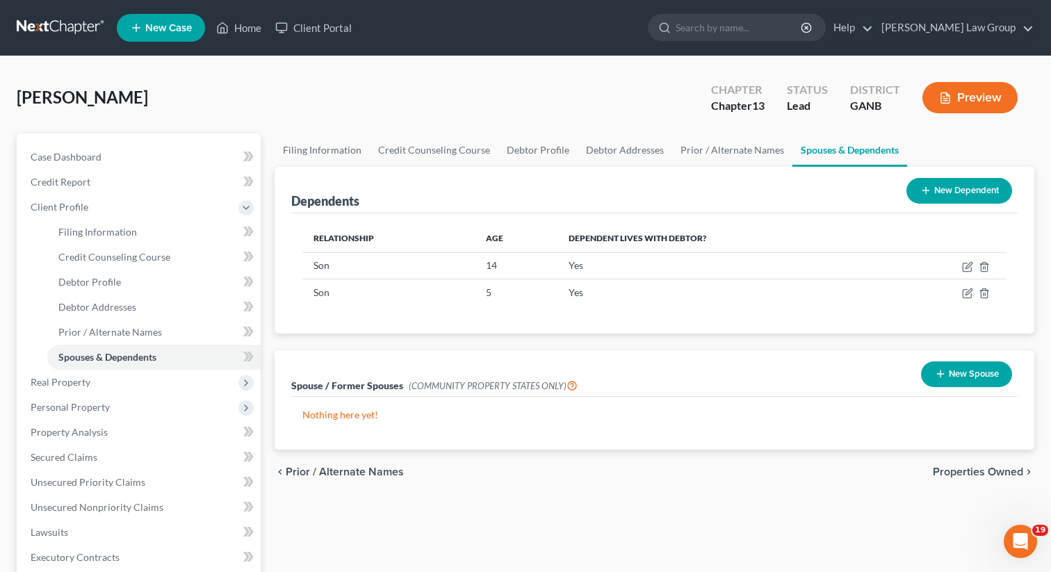
click at [949, 187] on button "New Dependent" at bounding box center [960, 191] width 106 height 26
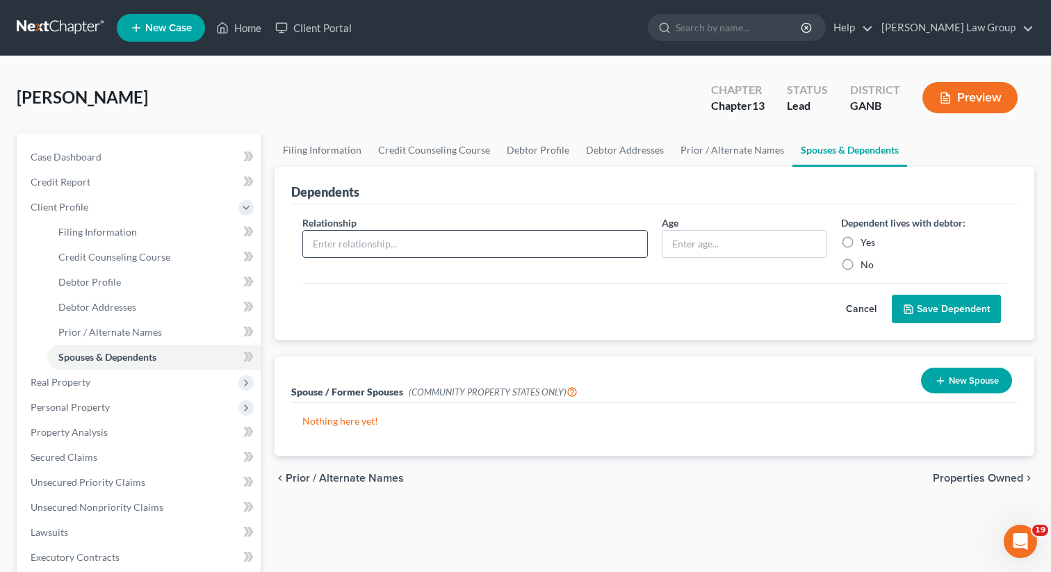
click at [372, 249] on input "text" at bounding box center [475, 244] width 344 height 26
type input "Daughter"
type input "4"
drag, startPoint x: 846, startPoint y: 241, endPoint x: 958, endPoint y: 293, distance: 123.5
click at [861, 241] on label "Yes" at bounding box center [868, 243] width 15 height 14
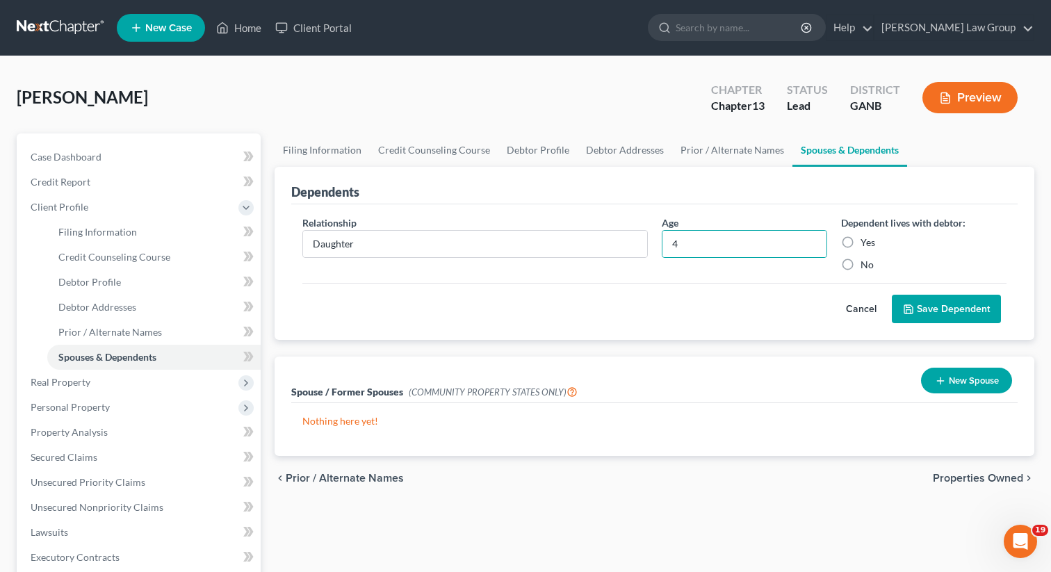
click at [866, 241] on input "Yes" at bounding box center [870, 240] width 9 height 9
radio input "true"
click at [944, 307] on button "Save Dependent" at bounding box center [946, 309] width 109 height 29
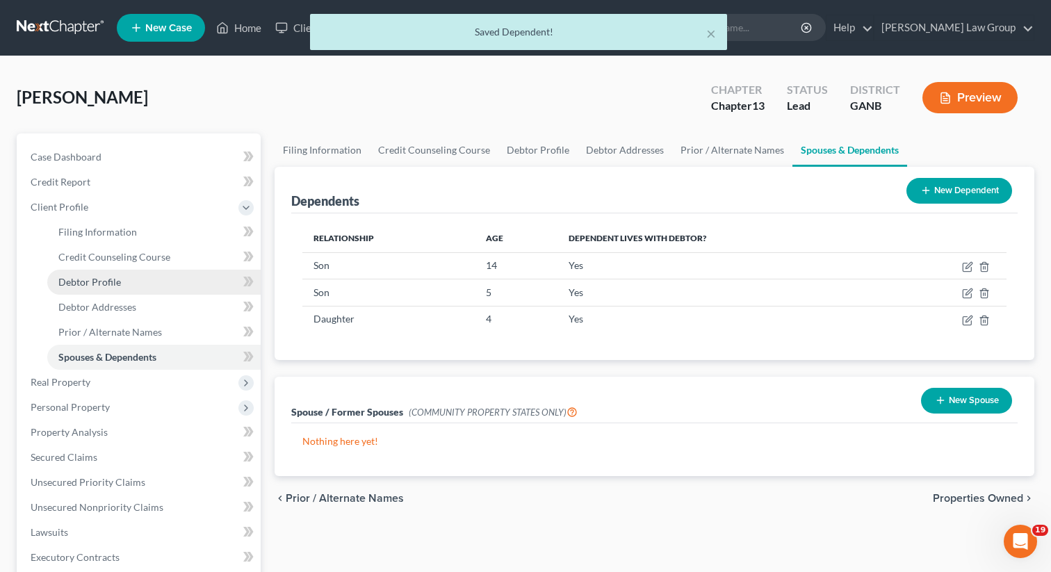
click at [96, 282] on span "Debtor Profile" at bounding box center [89, 282] width 63 height 12
select select "0"
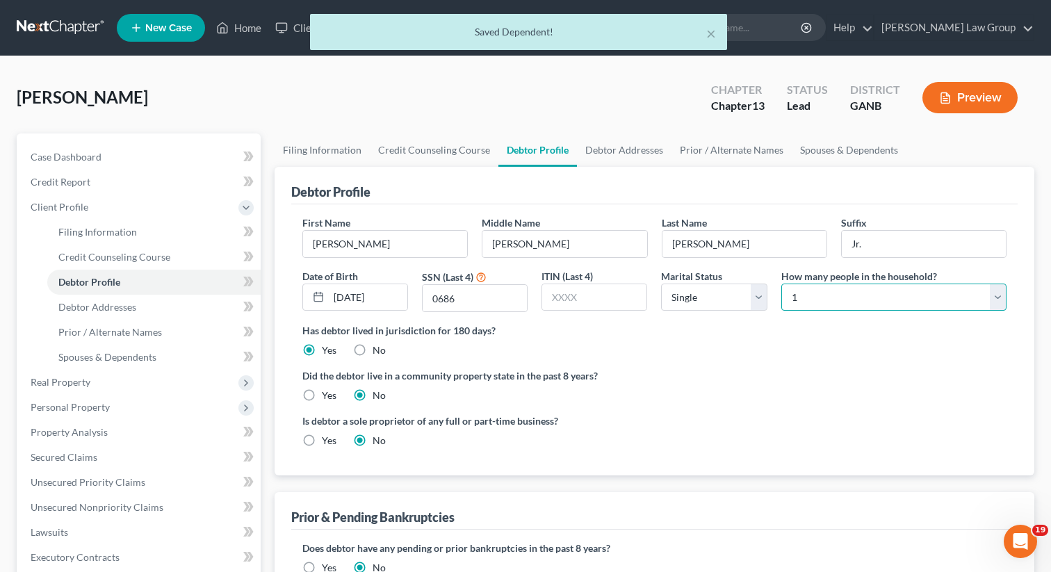
click at [822, 295] on select "Select 1 2 3 4 5 6 7 8 9 10 11 12 13 14 15 16 17 18 19 20" at bounding box center [893, 298] width 225 height 28
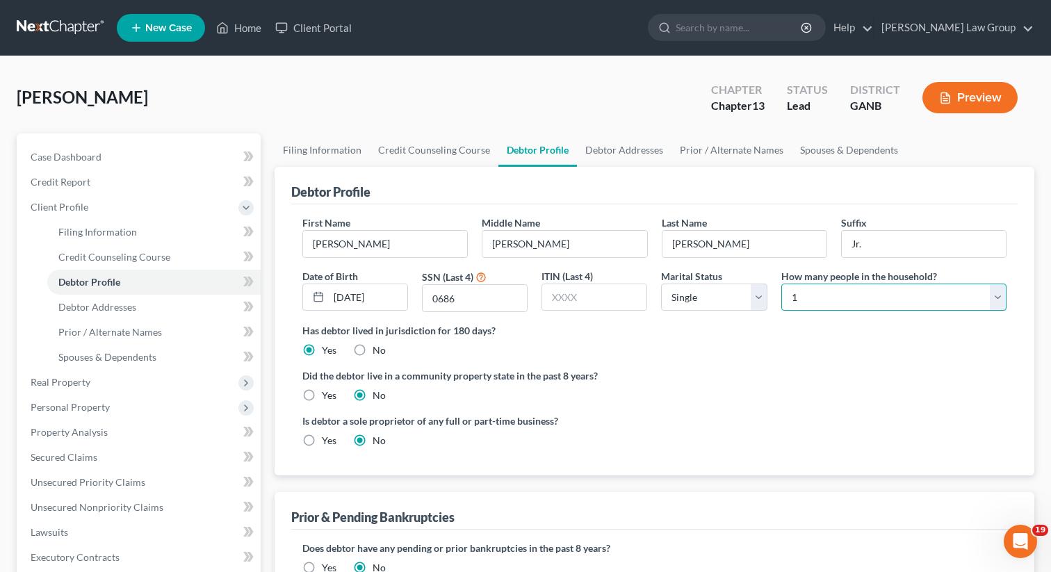
select select "3"
click at [781, 284] on select "Select 1 2 3 4 5 6 7 8 9 10 11 12 13 14 15 16 17 18 19 20" at bounding box center [893, 298] width 225 height 28
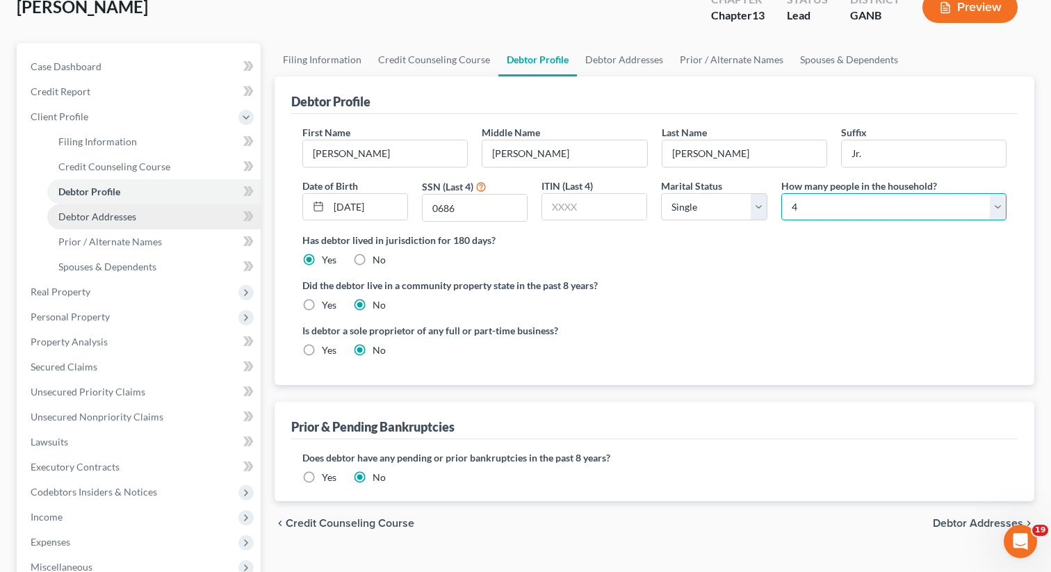
scroll to position [153, 0]
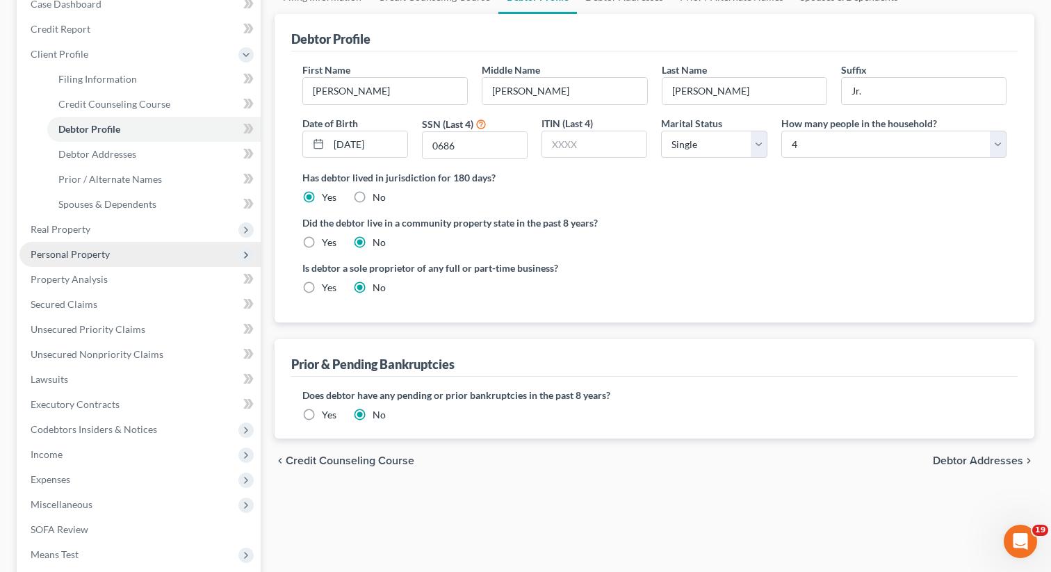
click at [94, 255] on span "Personal Property" at bounding box center [70, 254] width 79 height 12
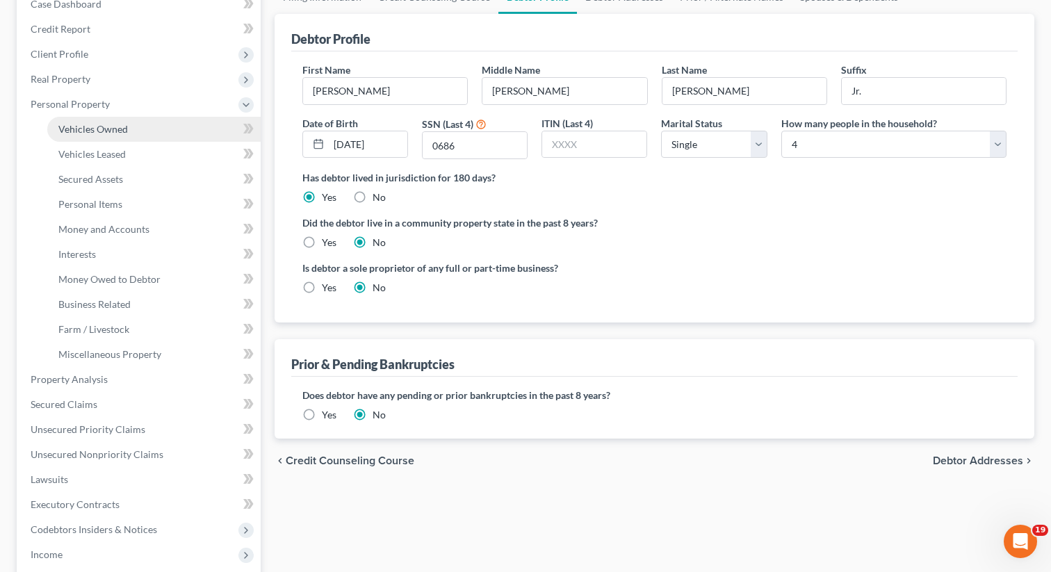
click at [109, 127] on span "Vehicles Owned" at bounding box center [93, 129] width 70 height 12
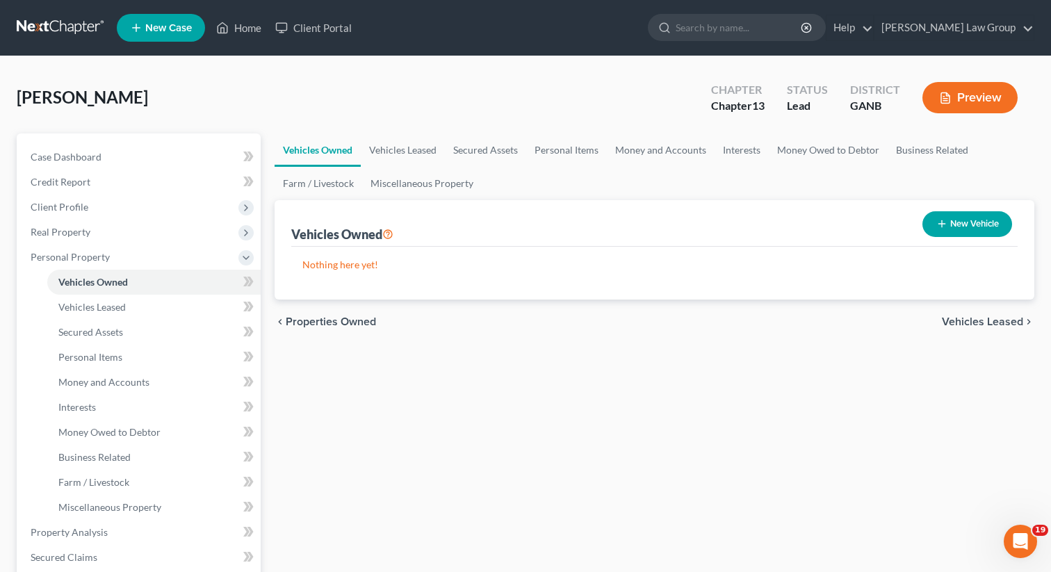
click at [947, 227] on button "New Vehicle" at bounding box center [968, 224] width 90 height 26
select select "0"
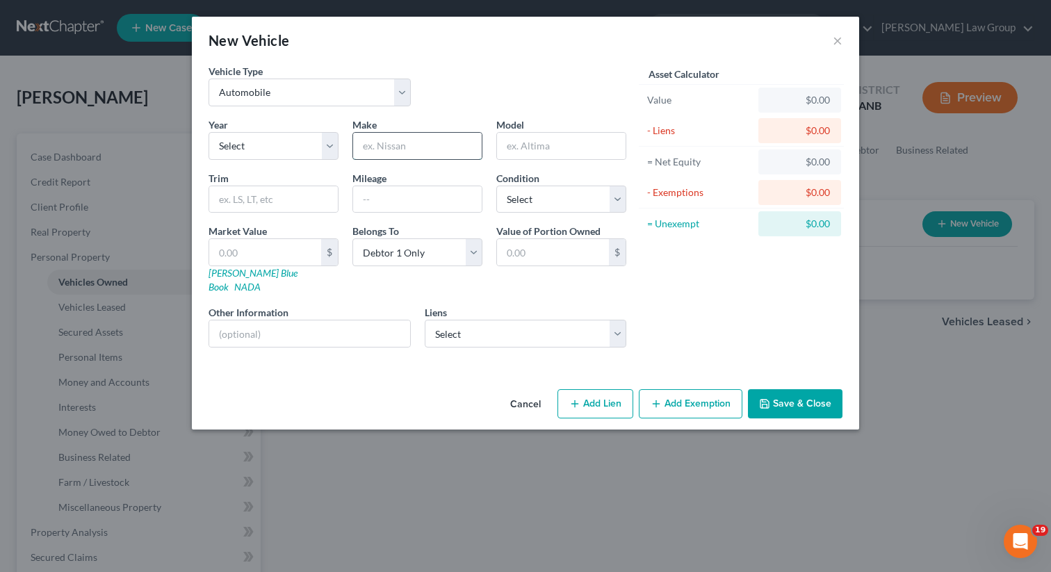
click at [389, 145] on input "text" at bounding box center [417, 146] width 129 height 26
type input "Dodge"
type input "Charger RT"
click at [517, 200] on select "Select Excellent Very Good Good Fair Poor" at bounding box center [561, 200] width 130 height 28
select select "2"
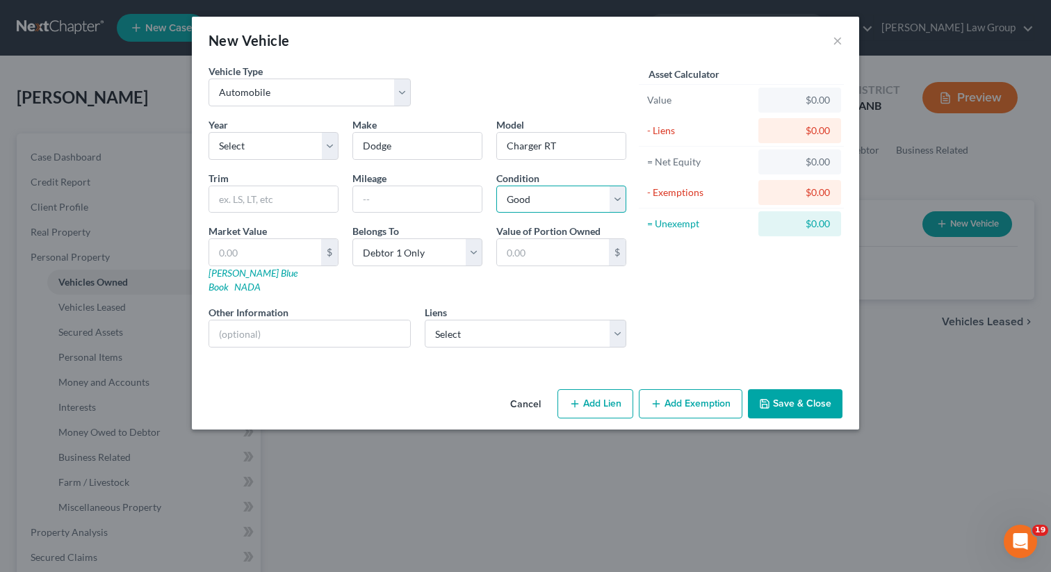
click at [496, 186] on select "Select Excellent Very Good Good Fair Poor" at bounding box center [561, 200] width 130 height 28
click at [498, 320] on select "Select Bridgecrest - $33,919.00" at bounding box center [526, 334] width 202 height 28
click select "Select Bridgecrest - $33,919.00" at bounding box center [526, 334] width 202 height 28
select select "3"
select select "0"
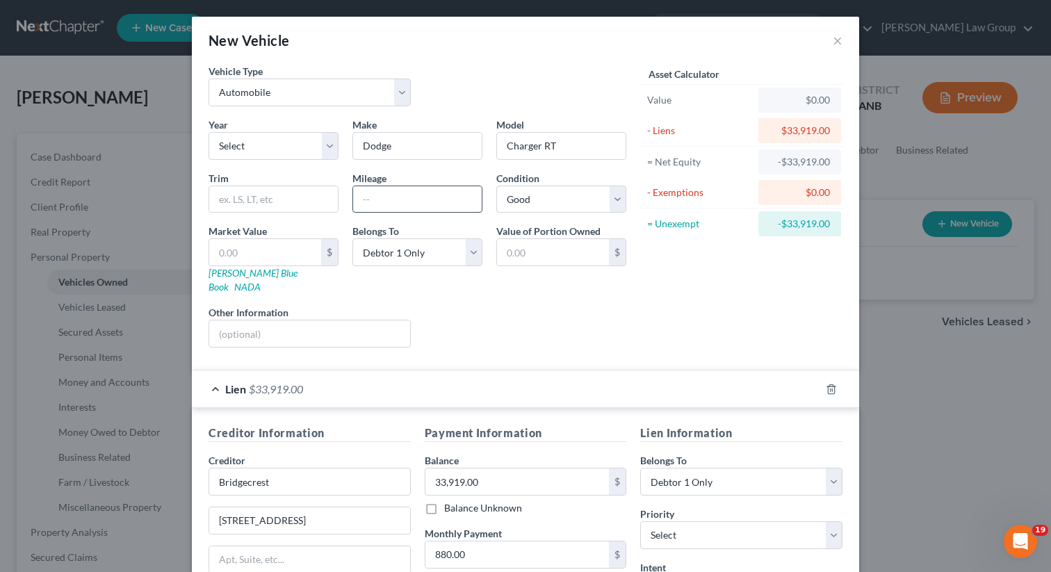
click at [405, 208] on input "text" at bounding box center [417, 199] width 129 height 26
paste input "77000"
type input "77000"
click at [260, 153] on select "Select 2026 2025 2024 2023 2022 2021 2020 2019 2018 2017 2016 2015 2014 2013 20…" at bounding box center [274, 146] width 130 height 28
select select "7"
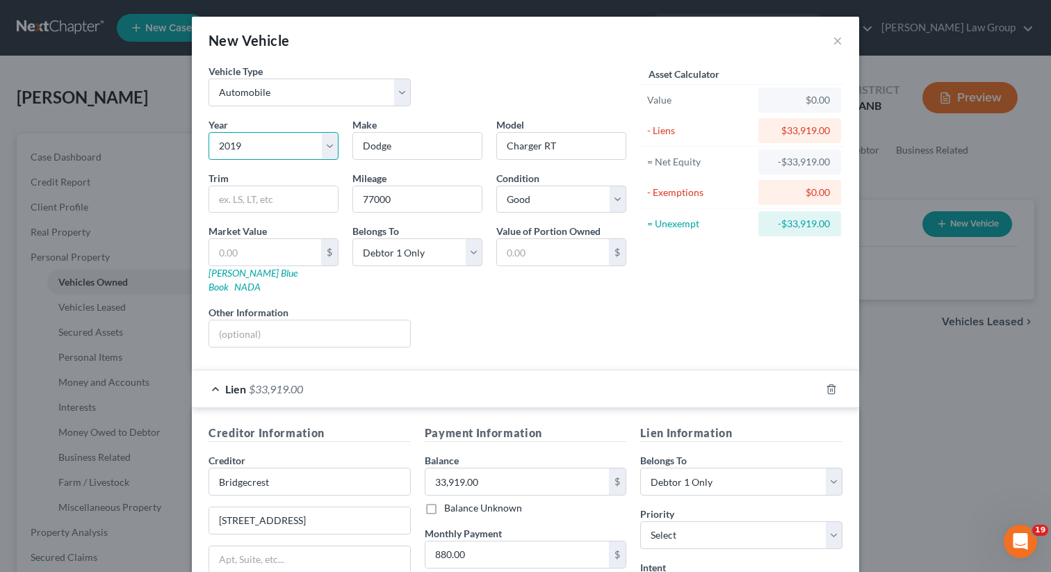
click at [209, 132] on select "Select 2026 2025 2024 2023 2022 2021 2020 2019 2018 2017 2016 2015 2014 2013 20…" at bounding box center [274, 146] width 130 height 28
click at [277, 252] on input "text" at bounding box center [265, 252] width 112 height 26
type input "3"
type input "3.00"
type input "30"
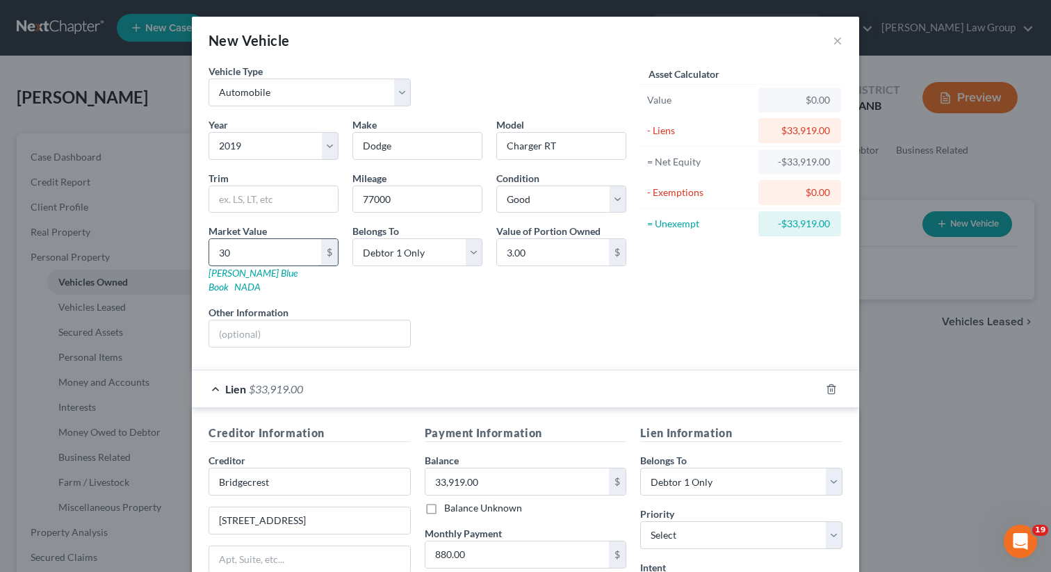
type input "30.00"
type input "301"
type input "301.00"
type input "3012"
type input "3,012.00"
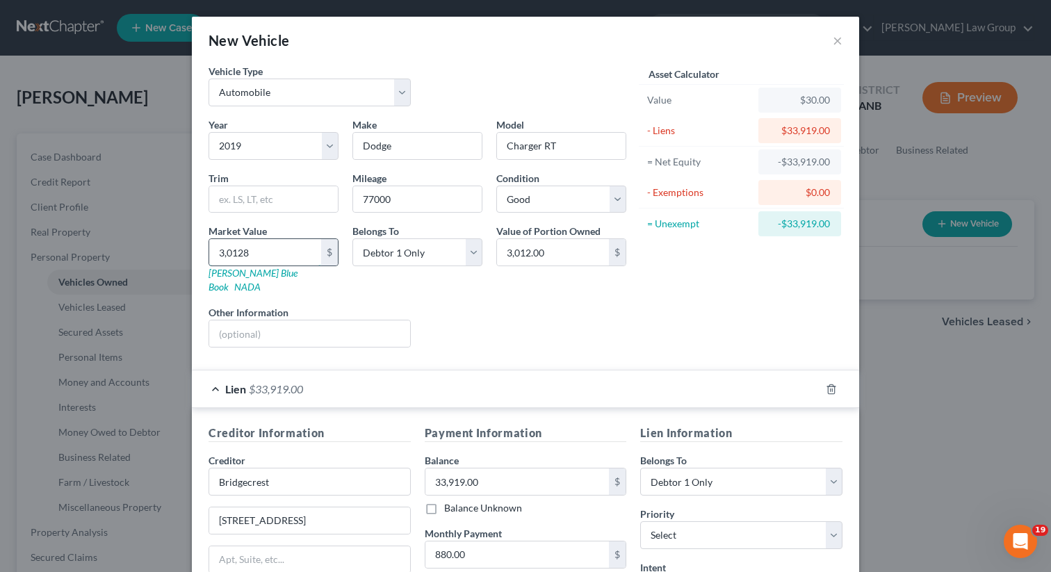
type input "30,128"
type input "30,128.00"
type input "30,128"
click at [578, 327] on div "Liens Select" at bounding box center [526, 326] width 216 height 42
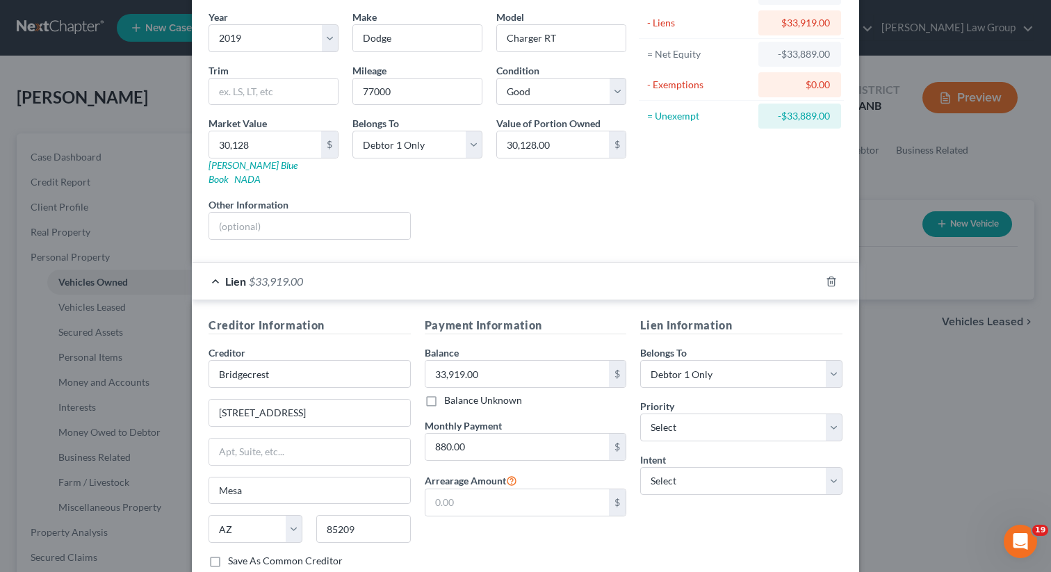
scroll to position [188, 0]
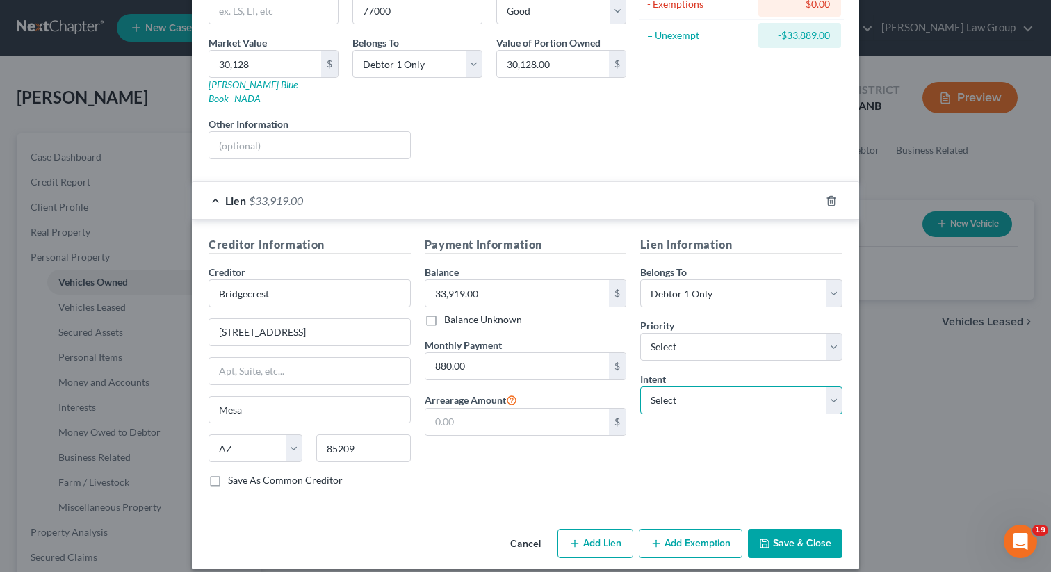
click at [678, 398] on select "Select Surrender Redeem Reaffirm Avoid Other" at bounding box center [741, 401] width 202 height 28
select select "2"
click at [640, 387] on select "Select Surrender Redeem Reaffirm Avoid Other" at bounding box center [741, 401] width 202 height 28
click at [493, 362] on input "880.00" at bounding box center [517, 366] width 184 height 26
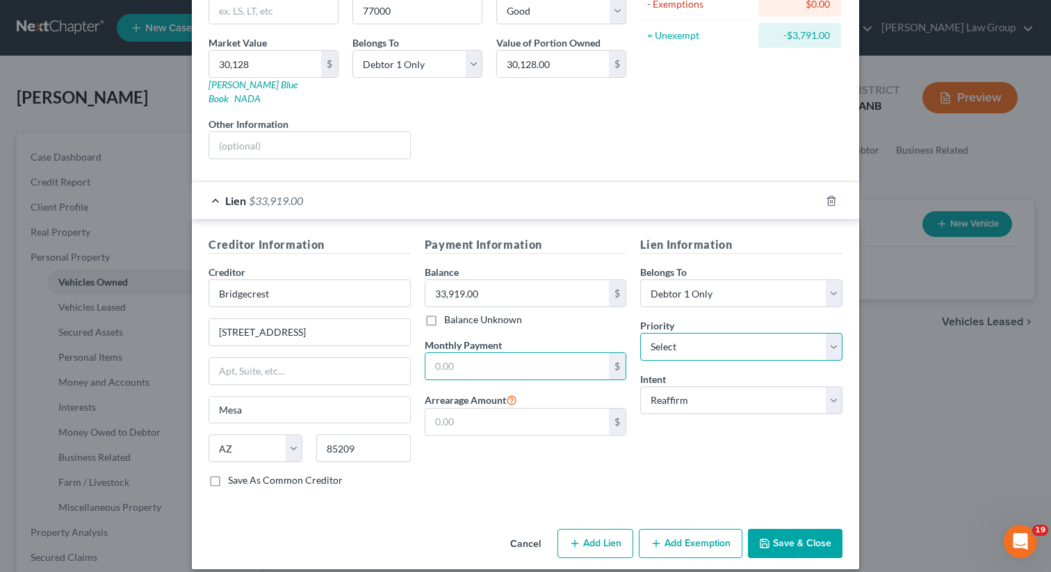
click at [709, 333] on select "Select 1st 2nd 3rd 4th 5th 6th 7th 8th 9th 10th 11th 12th 13th 14th 15th 16th 1…" at bounding box center [741, 347] width 202 height 28
select select "0"
click at [640, 333] on select "Select 1st 2nd 3rd 4th 5th 6th 7th 8th 9th 10th 11th 12th 13th 14th 15th 16th 1…" at bounding box center [741, 347] width 202 height 28
click at [618, 453] on div "Payment Information Balance 33,919.00 $ Balance Unknown Balance Undetermined 33…" at bounding box center [526, 367] width 216 height 262
click at [782, 534] on button "Save & Close" at bounding box center [795, 543] width 95 height 29
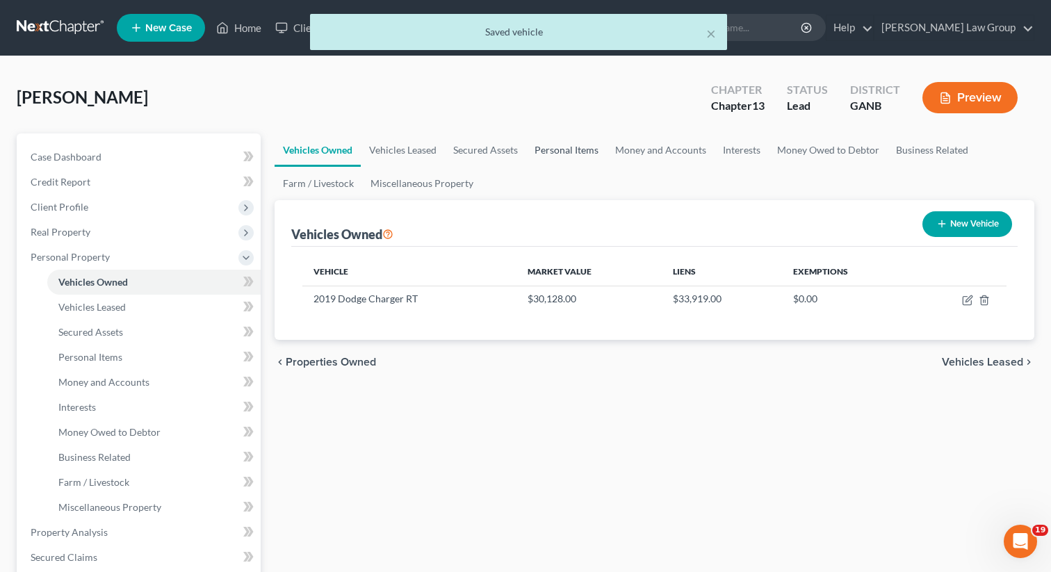
click at [556, 154] on link "Personal Items" at bounding box center [566, 149] width 81 height 33
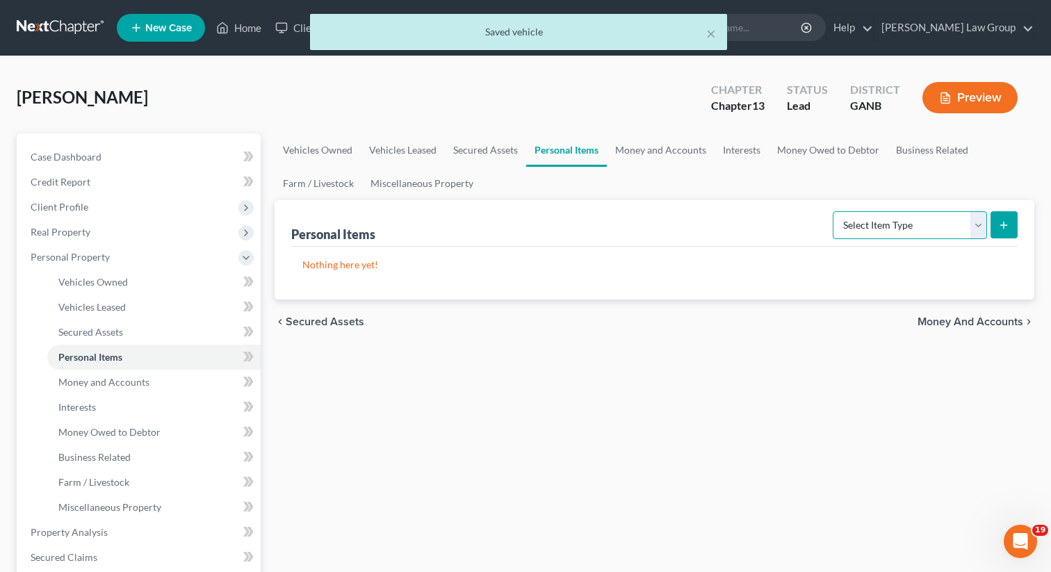
click at [872, 221] on select "Select Item Type Clothing Collectibles Of Value Electronics Firearms Household …" at bounding box center [910, 225] width 154 height 28
select select "clothing"
click at [834, 211] on select "Select Item Type Clothing Collectibles Of Value Electronics Firearms Household …" at bounding box center [910, 225] width 154 height 28
click at [1007, 221] on icon "submit" at bounding box center [1003, 225] width 11 height 11
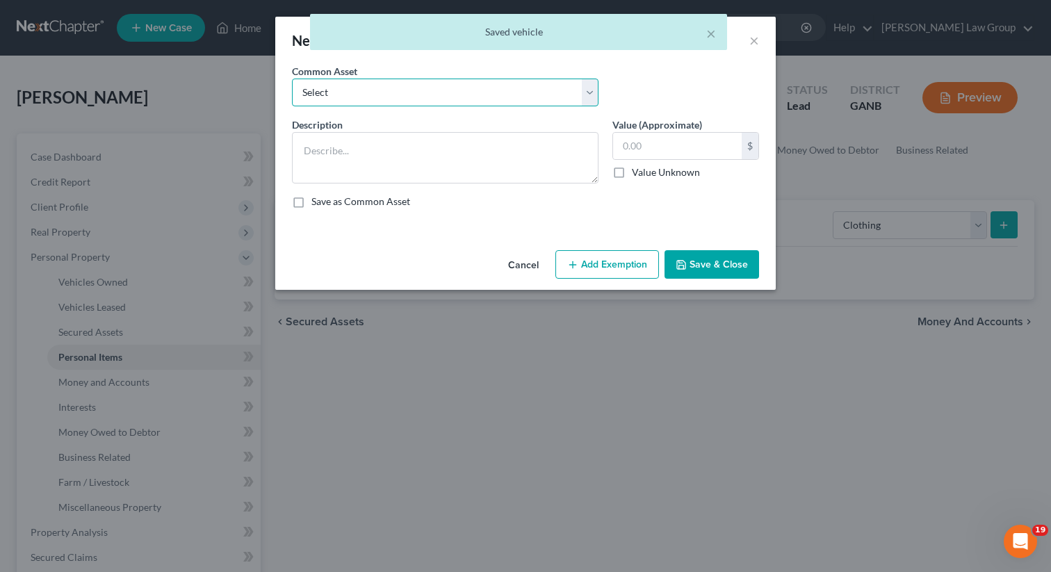
click at [368, 88] on select "Select Clothing" at bounding box center [445, 93] width 307 height 28
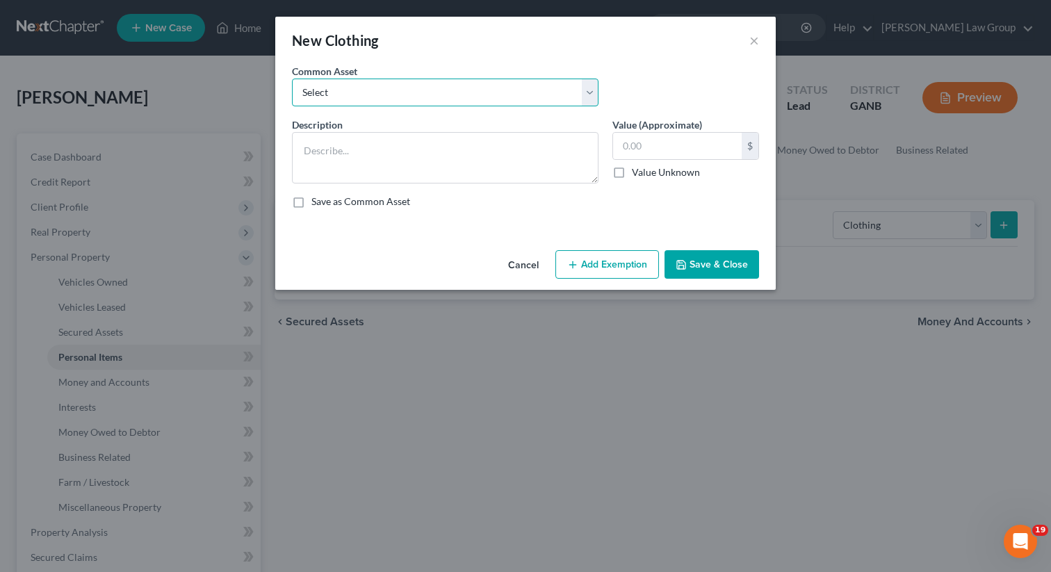
select select "0"
click at [292, 79] on select "Select Clothing" at bounding box center [445, 93] width 307 height 28
type textarea "Clothing"
type input "500.00"
click at [576, 261] on icon "button" at bounding box center [572, 264] width 11 height 11
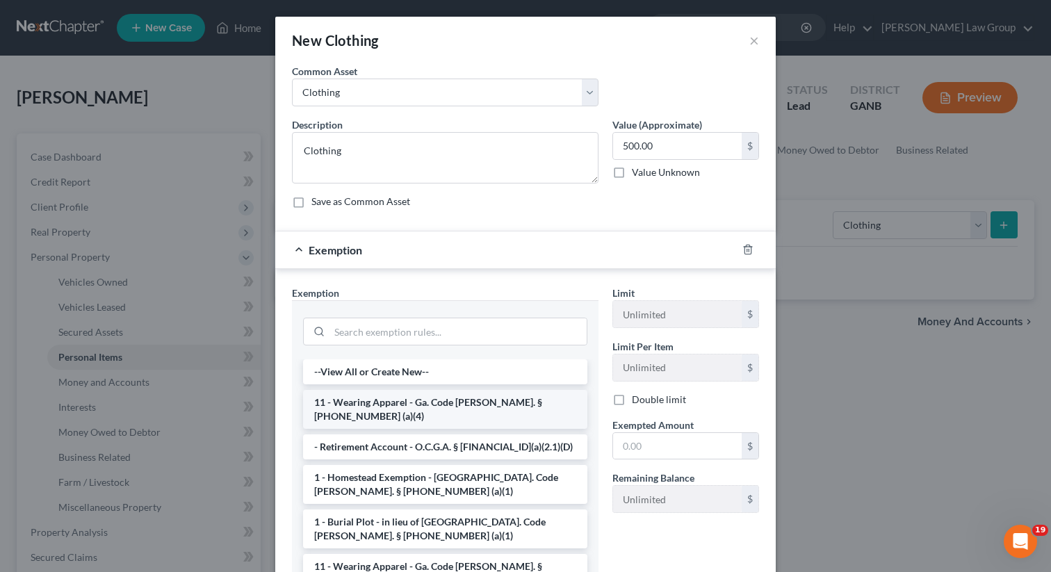
click at [357, 399] on li "11 - Wearing Apparel - Ga. Code [PERSON_NAME]. § [PHONE_NUMBER] (a)(4)" at bounding box center [445, 409] width 284 height 39
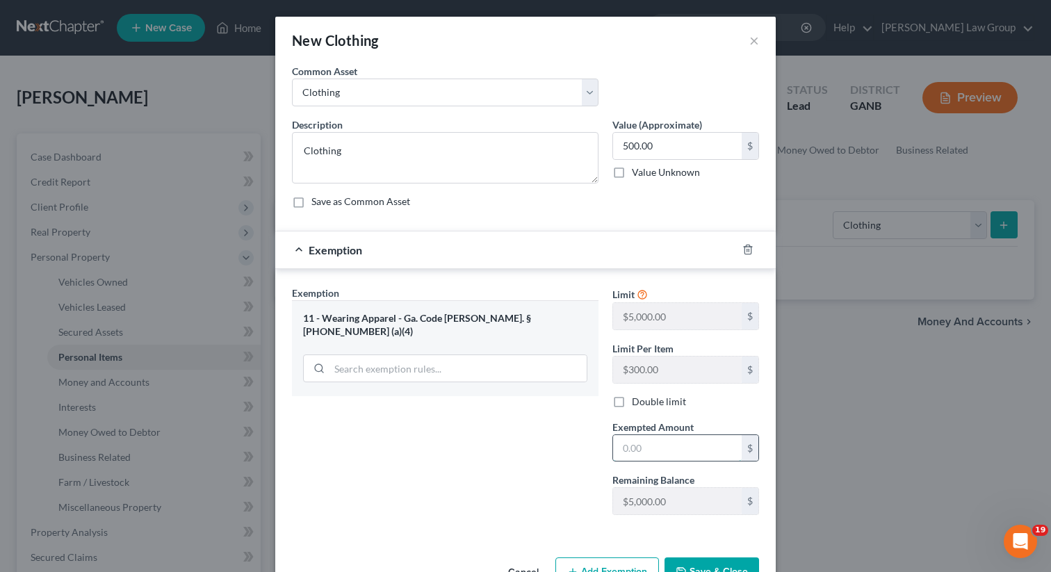
click at [644, 449] on input "text" at bounding box center [677, 448] width 129 height 26
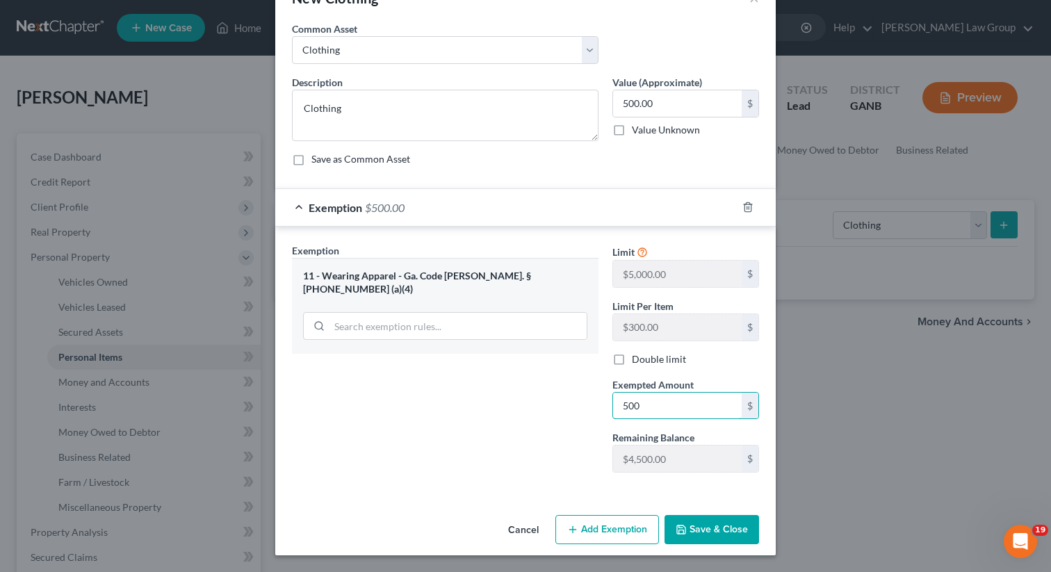
type input "500"
click at [729, 551] on div "Cancel Add Exemption Save & Close" at bounding box center [525, 533] width 501 height 46
click at [721, 533] on button "Save & Close" at bounding box center [712, 529] width 95 height 29
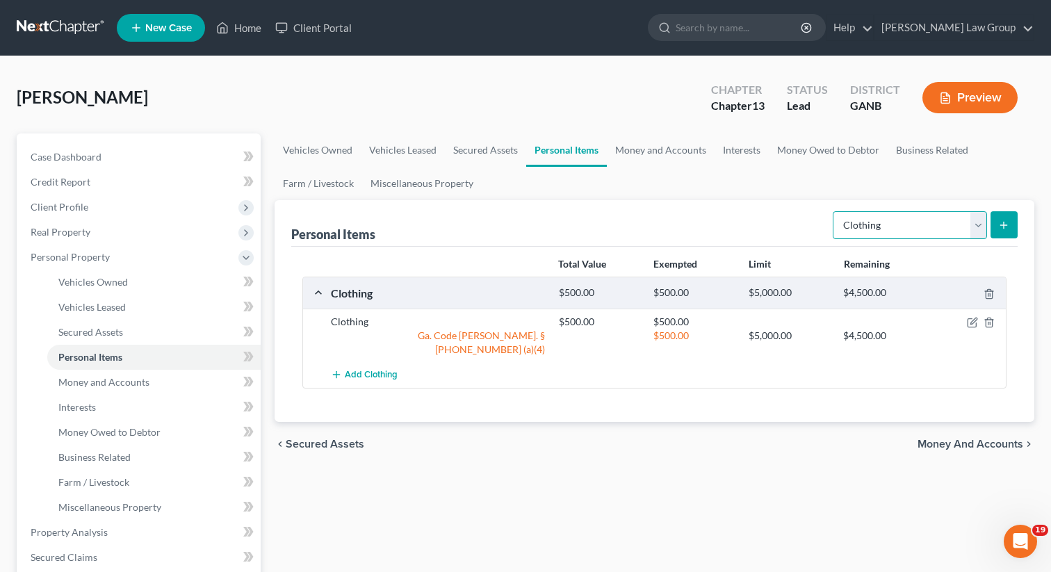
click at [891, 227] on select "Select Item Type Clothing Collectibles Of Value Electronics Firearms Household …" at bounding box center [910, 225] width 154 height 28
select select "electronics"
click at [834, 211] on select "Select Item Type Clothing Collectibles Of Value Electronics Firearms Household …" at bounding box center [910, 225] width 154 height 28
click at [1000, 222] on icon "submit" at bounding box center [1003, 225] width 11 height 11
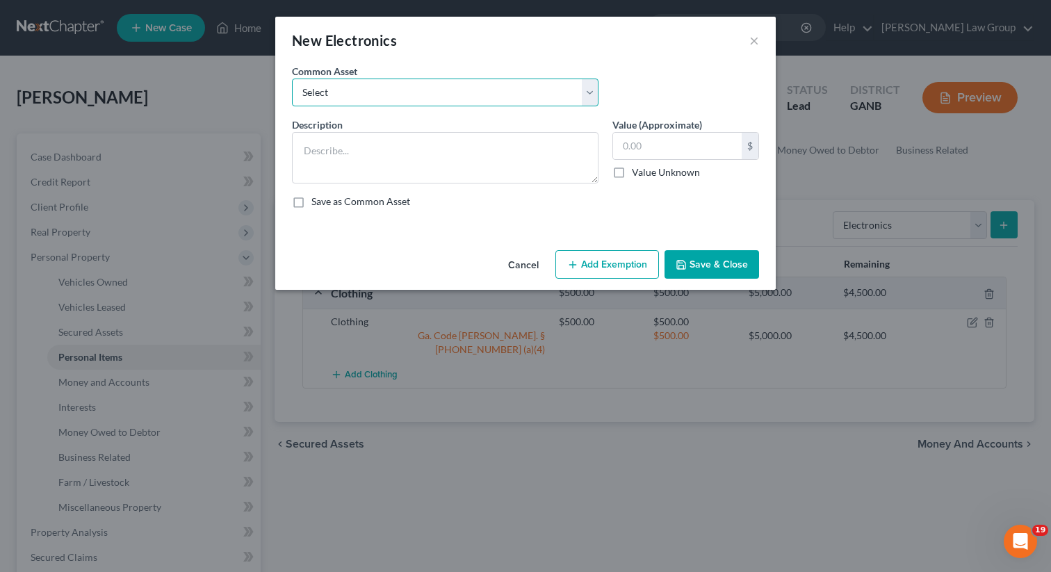
click at [375, 81] on select "Select TV, phone and computer Electronics" at bounding box center [445, 93] width 307 height 28
select select "1"
click at [292, 79] on select "Select TV, phone and computer Electronics" at bounding box center [445, 93] width 307 height 28
type textarea "Electronics"
type input "500.00"
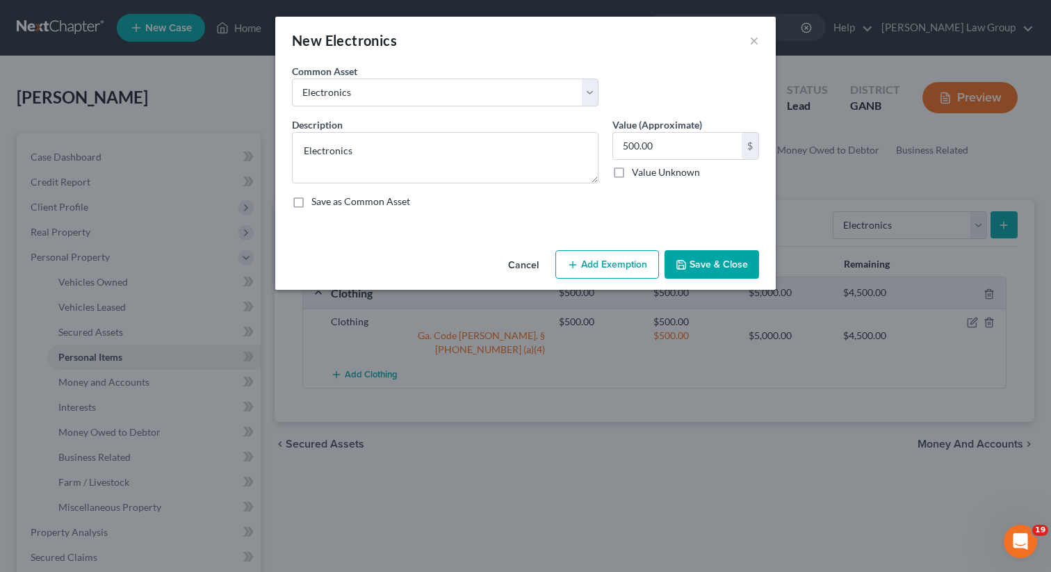
click at [592, 268] on button "Add Exemption" at bounding box center [607, 264] width 104 height 29
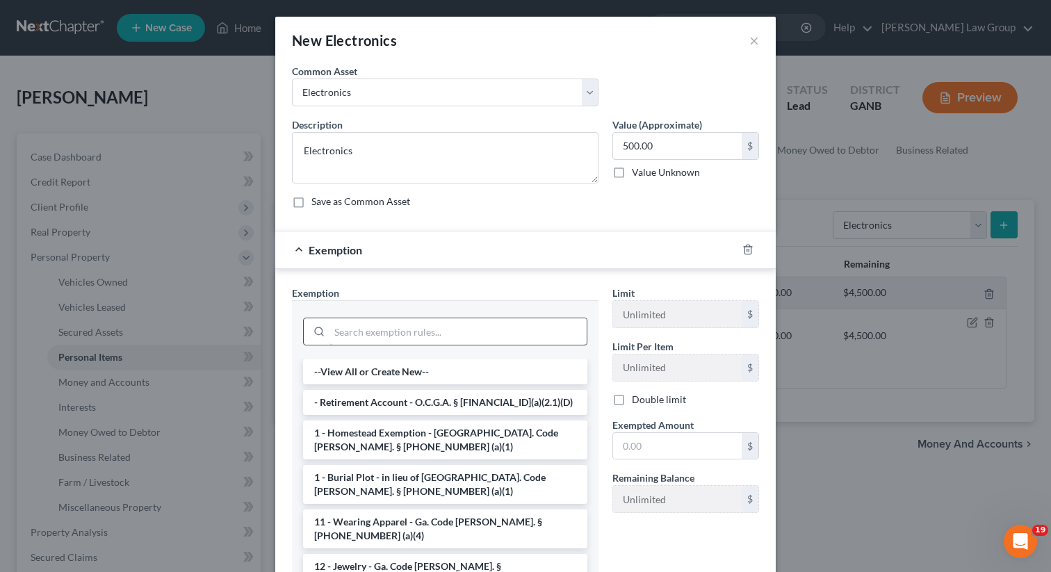
click at [392, 327] on input "search" at bounding box center [458, 331] width 257 height 26
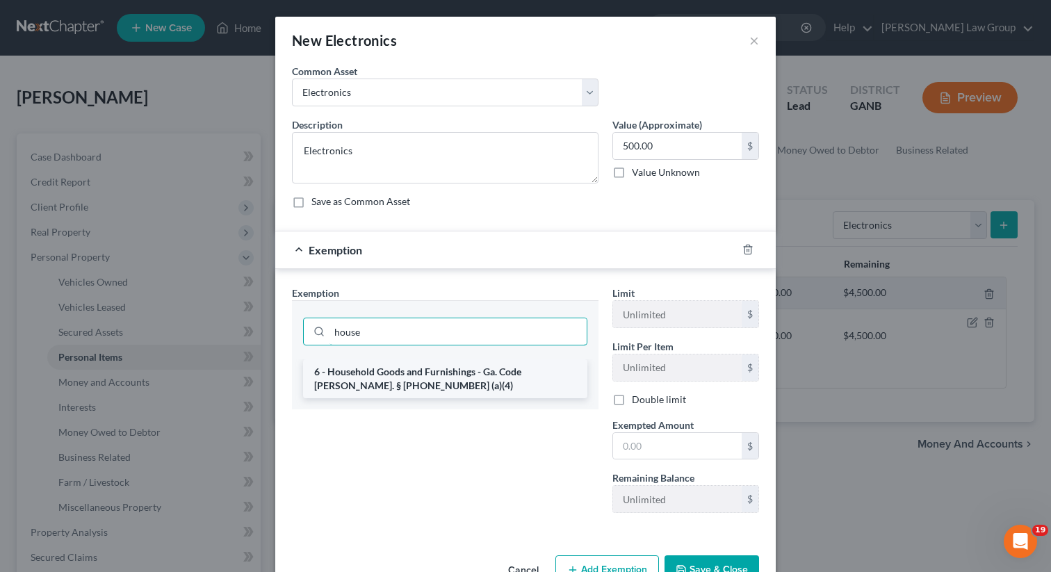
type input "house"
click at [437, 379] on li "6 - Household Goods and Furnishings - Ga. Code [PERSON_NAME]. § [PHONE_NUMBER] …" at bounding box center [445, 378] width 284 height 39
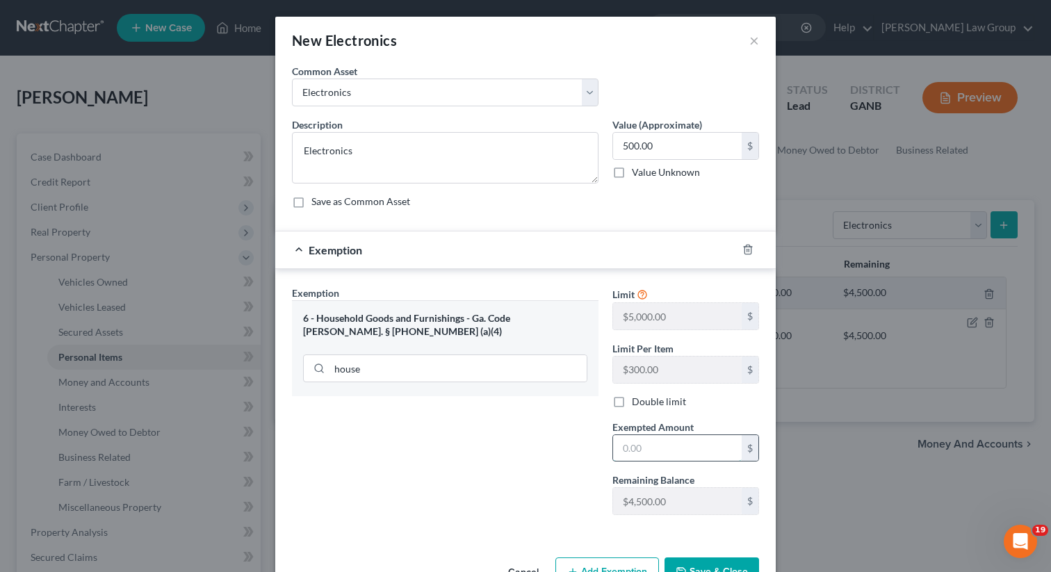
click at [687, 448] on input "text" at bounding box center [677, 448] width 129 height 26
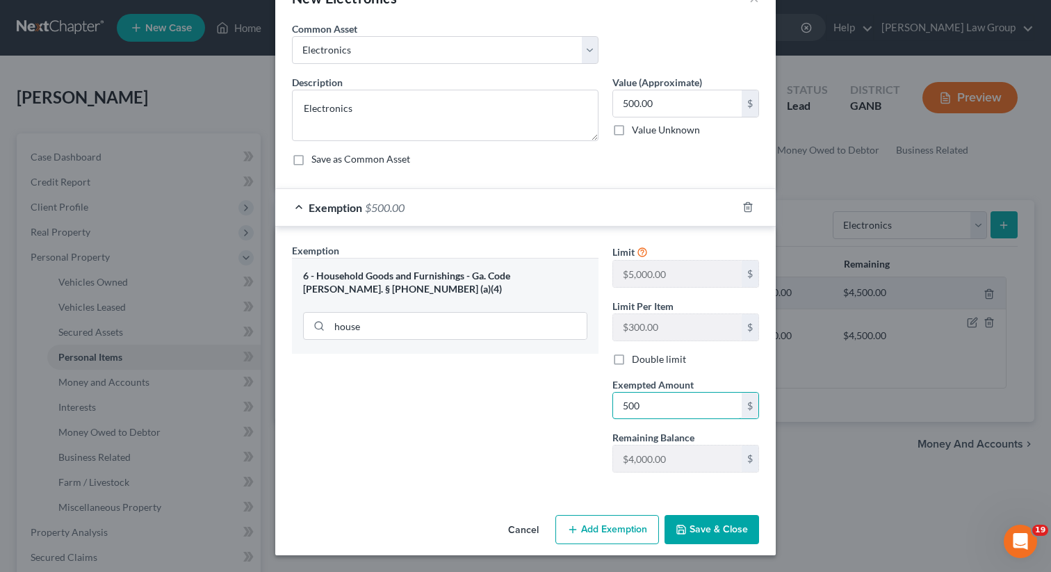
type input "500"
click at [719, 535] on button "Save & Close" at bounding box center [712, 529] width 95 height 29
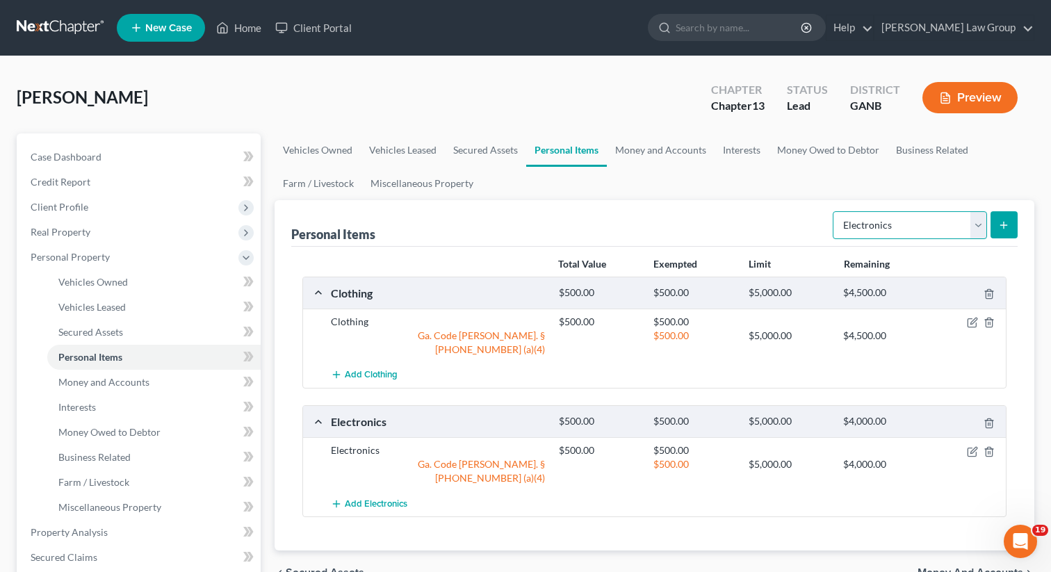
click at [870, 225] on select "Select Item Type Clothing Collectibles Of Value Electronics Firearms Household …" at bounding box center [910, 225] width 154 height 28
select select "household_goods"
click at [834, 211] on select "Select Item Type Clothing Collectibles Of Value Electronics Firearms Household …" at bounding box center [910, 225] width 154 height 28
click at [1006, 217] on button "submit" at bounding box center [1004, 224] width 27 height 27
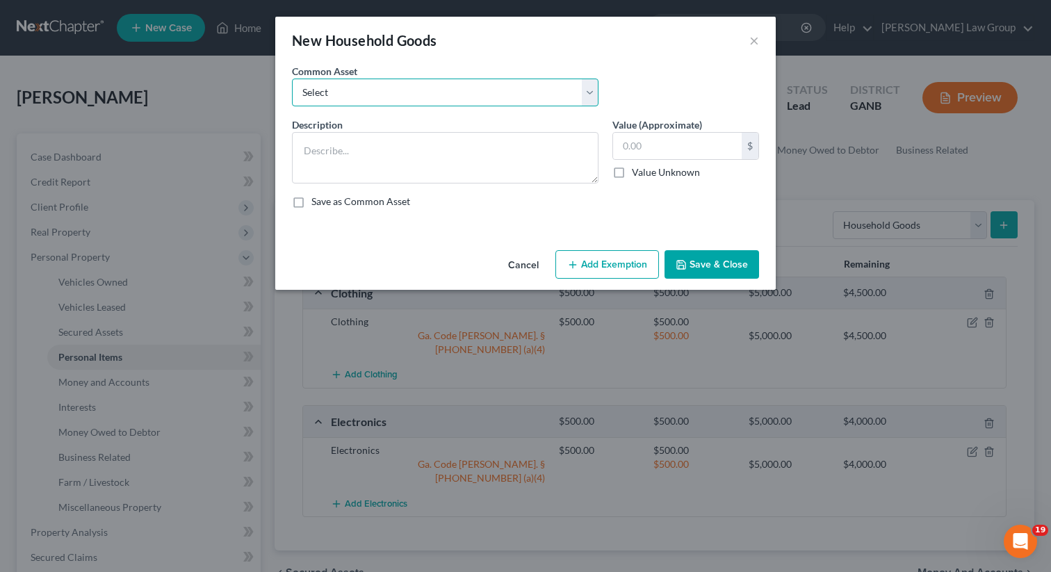
click at [456, 94] on select "Select Household goods" at bounding box center [445, 93] width 307 height 28
select select "0"
click at [292, 79] on select "Select Household goods" at bounding box center [445, 93] width 307 height 28
type textarea "Household goods"
type input "1,200.00"
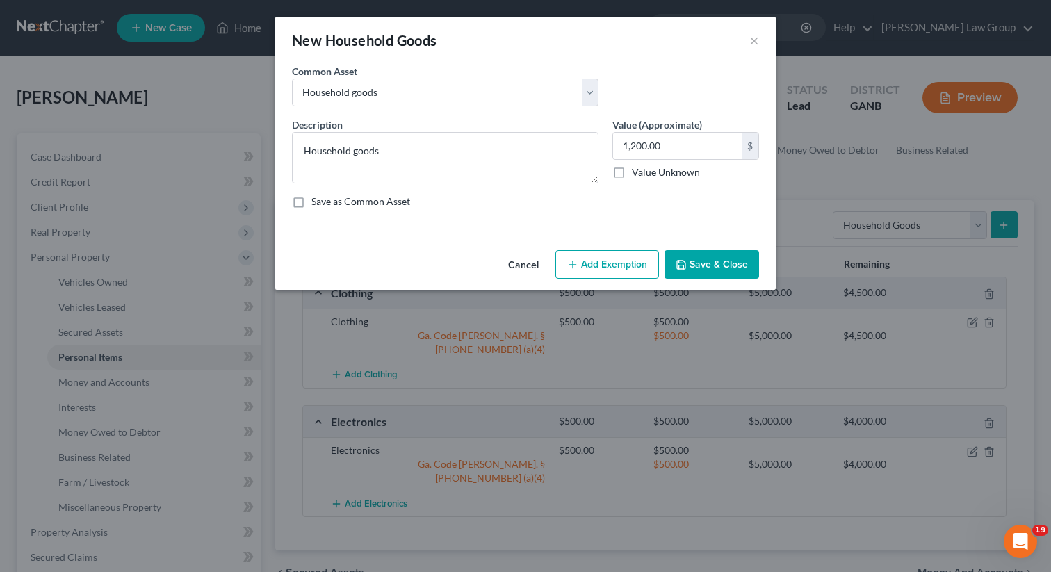
click at [626, 280] on div "Cancel Add Exemption Save & Close" at bounding box center [525, 268] width 501 height 46
click at [598, 266] on button "Add Exemption" at bounding box center [607, 264] width 104 height 29
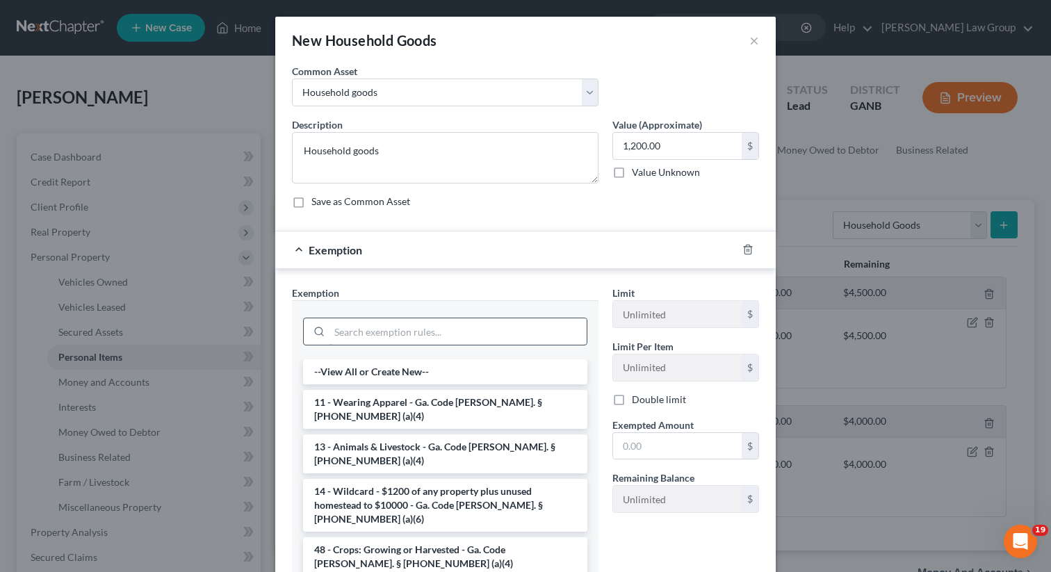
click at [368, 323] on input "search" at bounding box center [458, 331] width 257 height 26
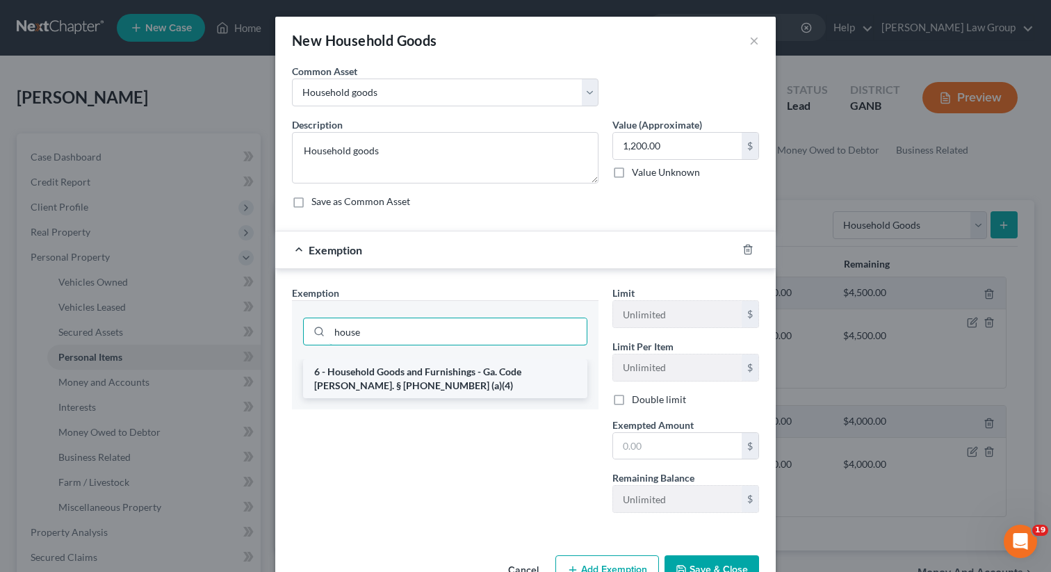
type input "house"
click at [400, 365] on li "6 - Household Goods and Furnishings - Ga. Code [PERSON_NAME]. § [PHONE_NUMBER] …" at bounding box center [445, 378] width 284 height 39
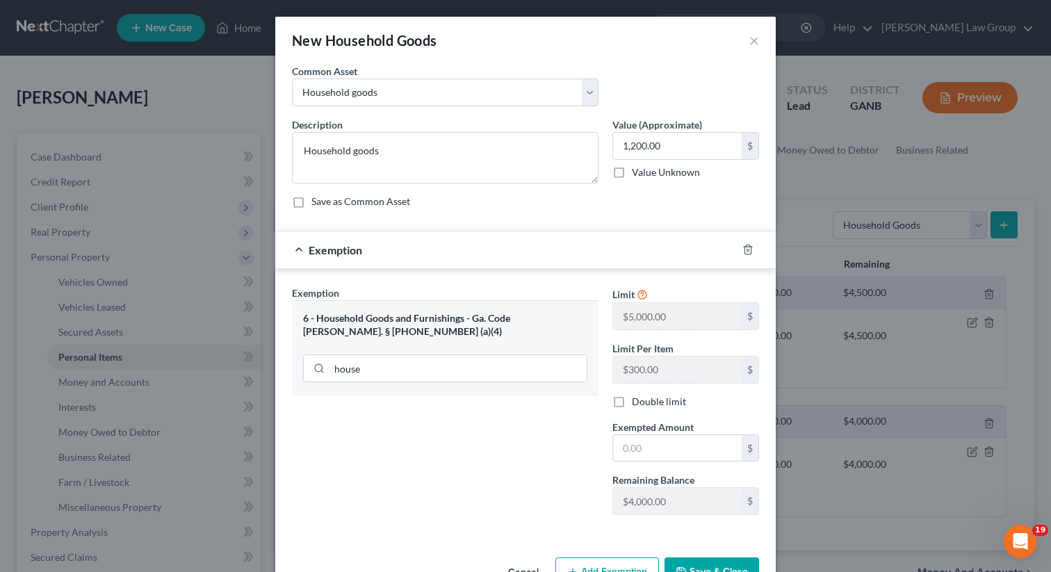
click at [665, 464] on div "Limit $5,000.00 $ Limit Per Item $300.00 $ Double limit Exempted Amount * $ Rem…" at bounding box center [686, 406] width 161 height 241
click at [663, 460] on input "text" at bounding box center [677, 448] width 129 height 26
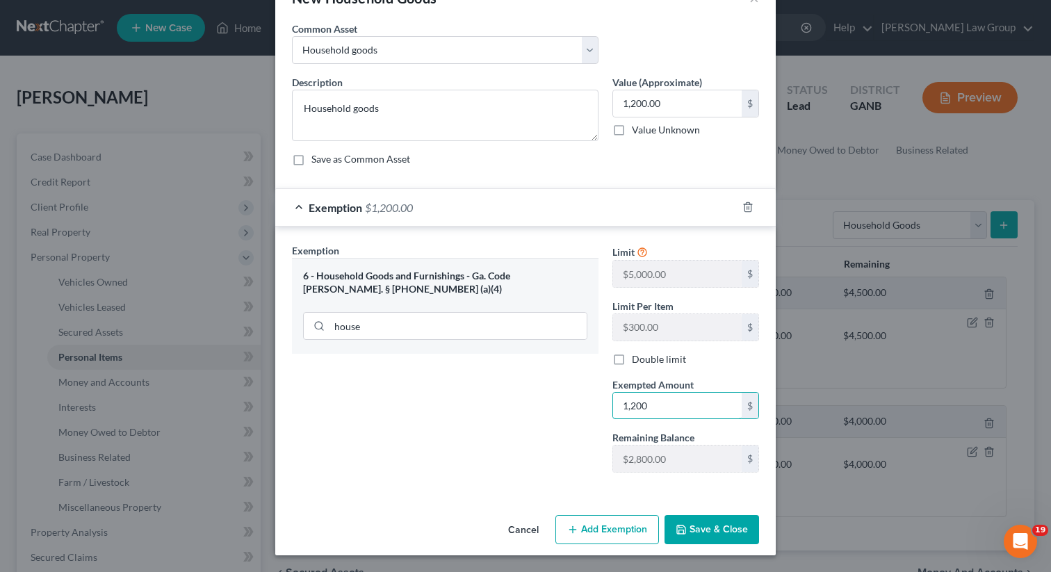
type input "1,200"
click at [699, 525] on button "Save & Close" at bounding box center [712, 529] width 95 height 29
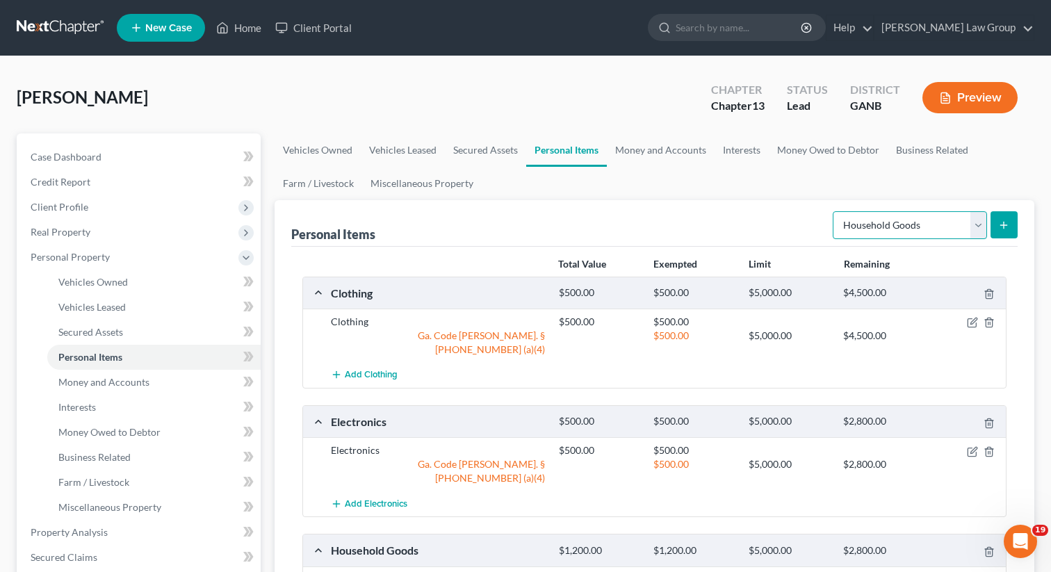
click at [884, 221] on select "Select Item Type Clothing Collectibles Of Value Electronics Firearms Household …" at bounding box center [910, 225] width 154 height 28
select select "jewelry"
click at [834, 211] on select "Select Item Type Clothing Collectibles Of Value Electronics Firearms Household …" at bounding box center [910, 225] width 154 height 28
click at [656, 147] on link "Money and Accounts" at bounding box center [661, 149] width 108 height 33
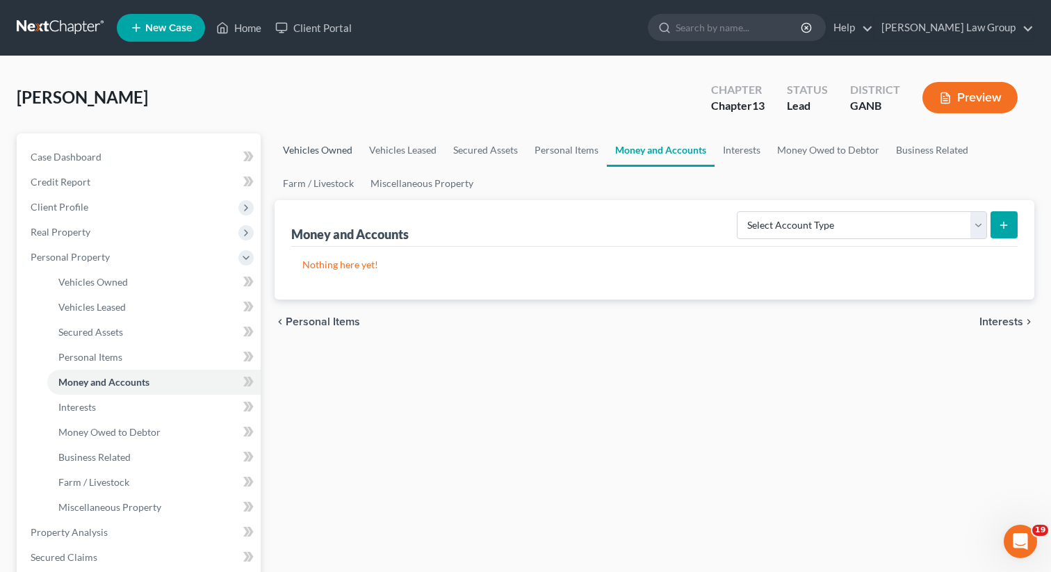
click at [314, 152] on link "Vehicles Owned" at bounding box center [318, 149] width 86 height 33
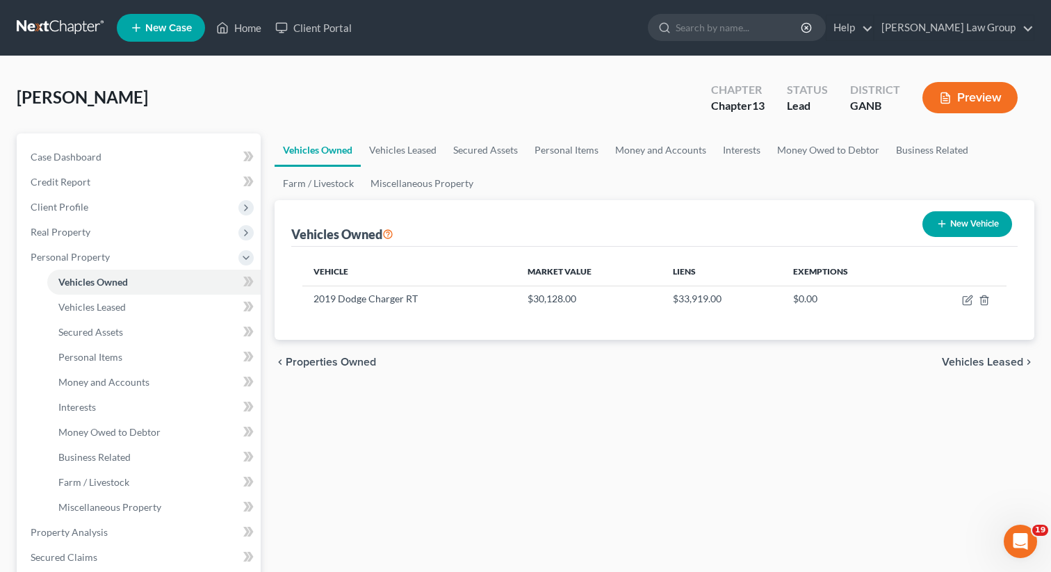
click at [958, 227] on button "New Vehicle" at bounding box center [968, 224] width 90 height 26
select select "0"
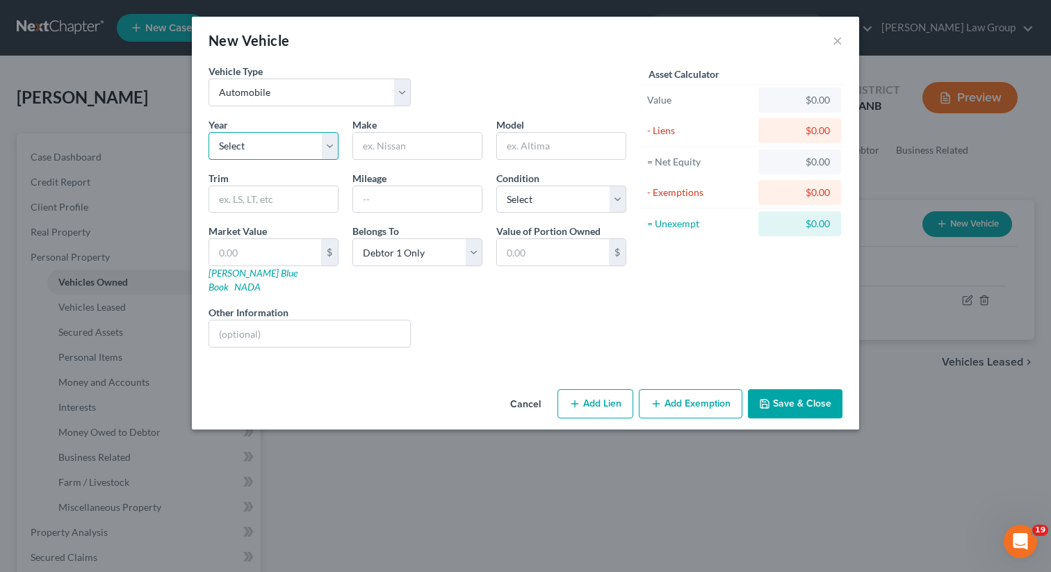
click at [330, 152] on select "Select 2026 2025 2024 2023 2022 2021 2020 2019 2018 2017 2016 2015 2014 2013 20…" at bounding box center [274, 146] width 130 height 28
select select "20"
click at [209, 132] on select "Select 2026 2025 2024 2023 2022 2021 2020 2019 2018 2017 2016 2015 2014 2013 20…" at bounding box center [274, 146] width 130 height 28
click at [407, 154] on input "text" at bounding box center [417, 146] width 129 height 26
paste input "GSXR-750"
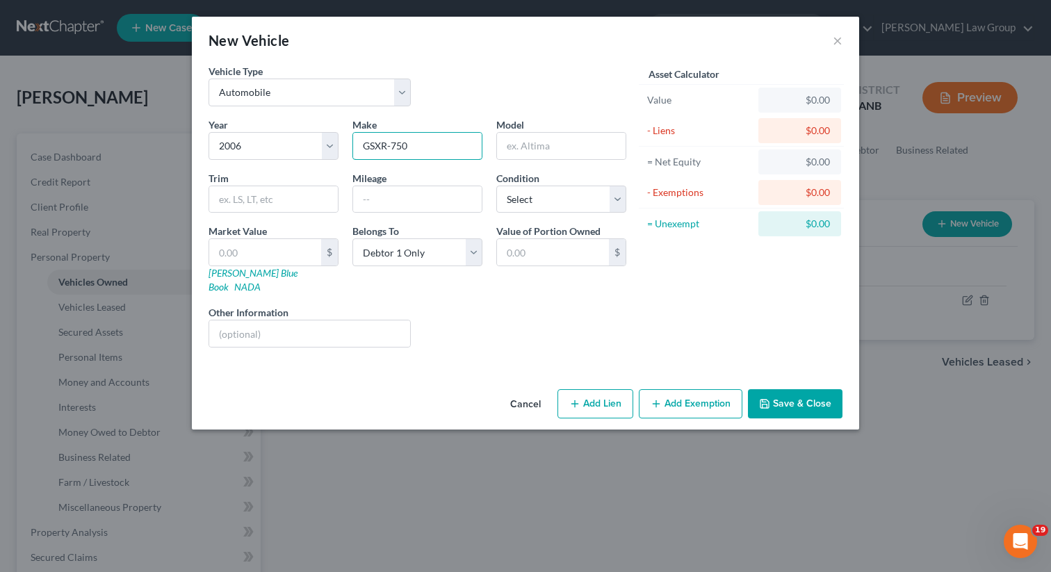
drag, startPoint x: 447, startPoint y: 145, endPoint x: 346, endPoint y: 138, distance: 101.7
click at [346, 138] on div "Make * GSXR-750" at bounding box center [418, 138] width 144 height 42
type input "GSXR-750"
click at [549, 140] on input "text" at bounding box center [561, 146] width 129 height 26
paste input "GSXR-750"
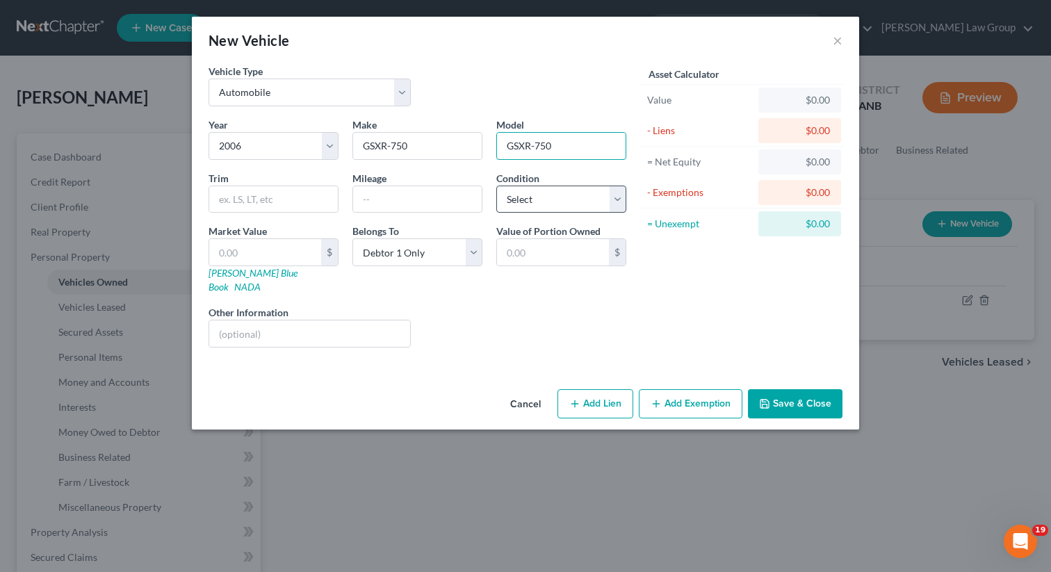
type input "GSXR-750"
click at [549, 192] on select "Select Excellent Very Good Good Fair Poor" at bounding box center [561, 200] width 130 height 28
select select "3"
click at [496, 186] on select "Select Excellent Very Good Good Fair Poor" at bounding box center [561, 200] width 130 height 28
drag, startPoint x: 419, startPoint y: 150, endPoint x: 362, endPoint y: 145, distance: 57.9
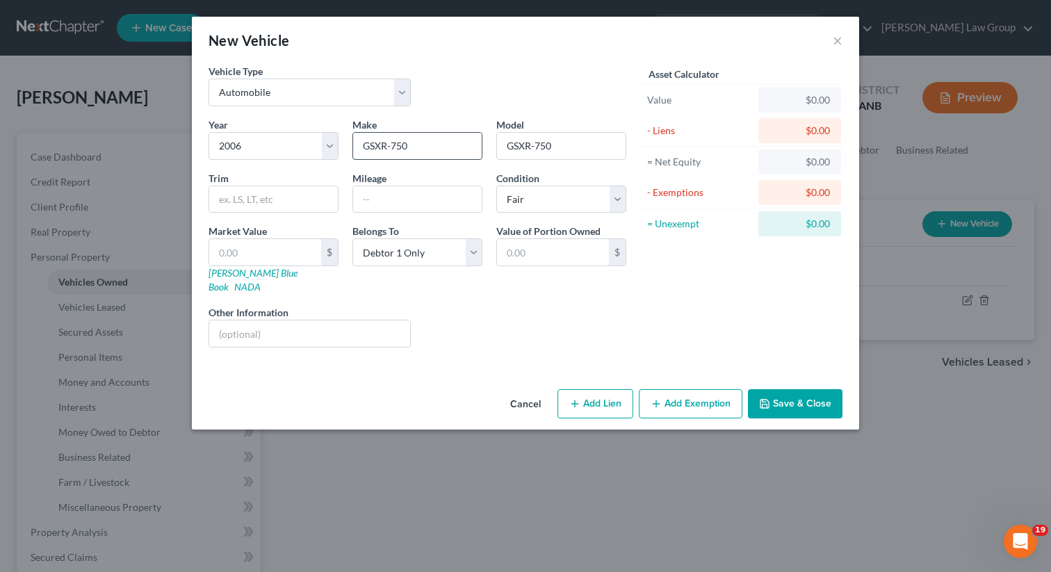
click at [362, 145] on input "GSXR-750" at bounding box center [417, 146] width 129 height 26
type input "Suzuki"
click at [401, 191] on input "text" at bounding box center [417, 199] width 129 height 26
paste input "15000"
type input "15000"
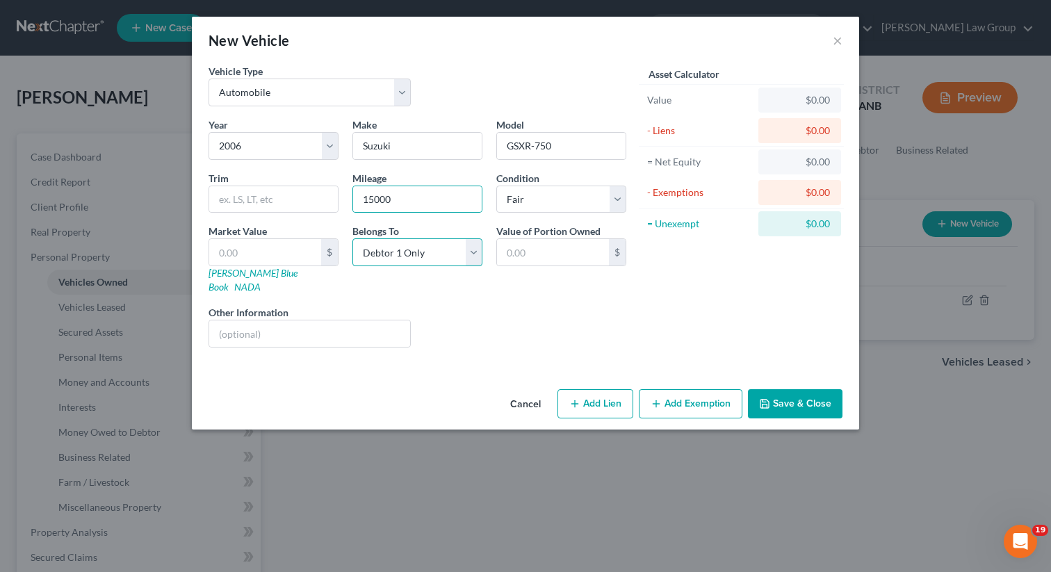
click at [416, 248] on select "Select Debtor 1 Only Debtor 2 Only Debtor 1 And Debtor 2 Only At Least One Of T…" at bounding box center [417, 252] width 130 height 28
click at [352, 238] on select "Select Debtor 1 Only Debtor 2 Only Debtor 1 And Debtor 2 Only At Least One Of T…" at bounding box center [417, 252] width 130 height 28
click at [478, 254] on select "Select Debtor 1 Only Debtor 2 Only Debtor 1 And Debtor 2 Only At Least One Of T…" at bounding box center [417, 252] width 130 height 28
select select "0"
click at [352, 238] on select "Select Debtor 1 Only Debtor 2 Only Debtor 1 And Debtor 2 Only At Least One Of T…" at bounding box center [417, 252] width 130 height 28
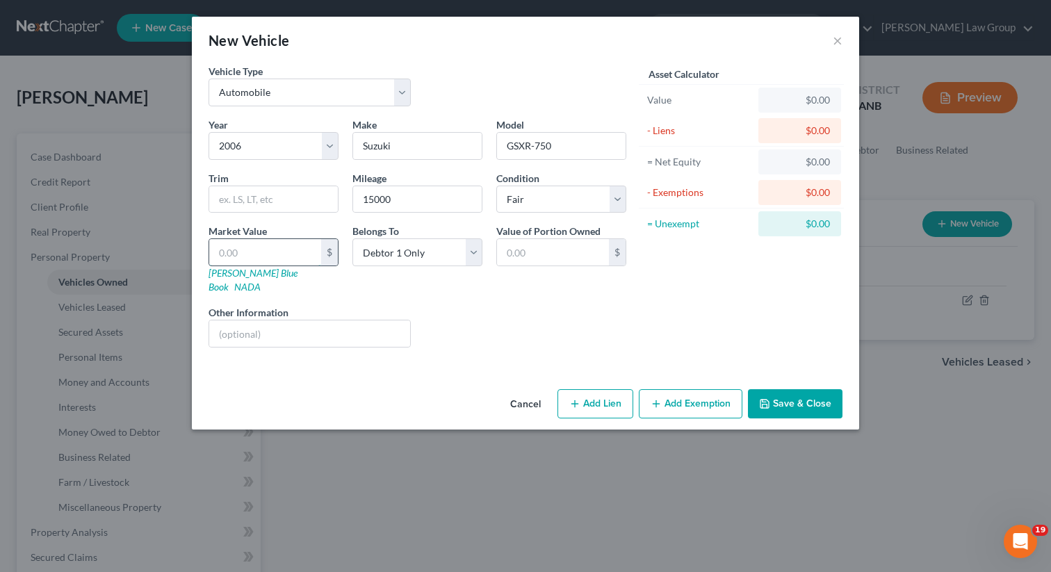
click at [252, 253] on input "text" at bounding box center [265, 252] width 112 height 26
type input "2"
type input "2.00"
type input "25"
type input "25.00"
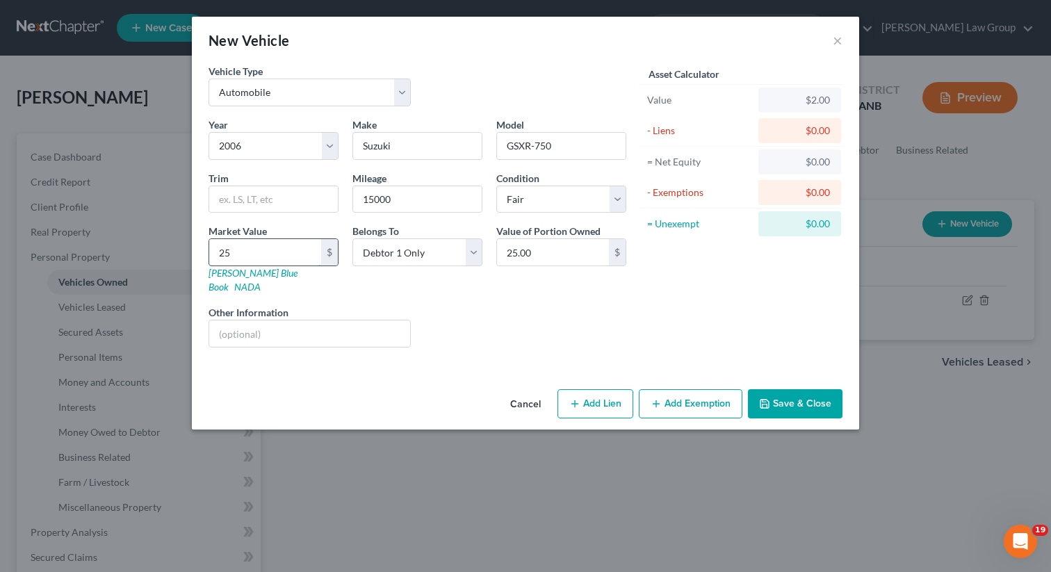
type input "250"
type input "250.00"
type input "2500"
type input "2,500.00"
type input "2,500"
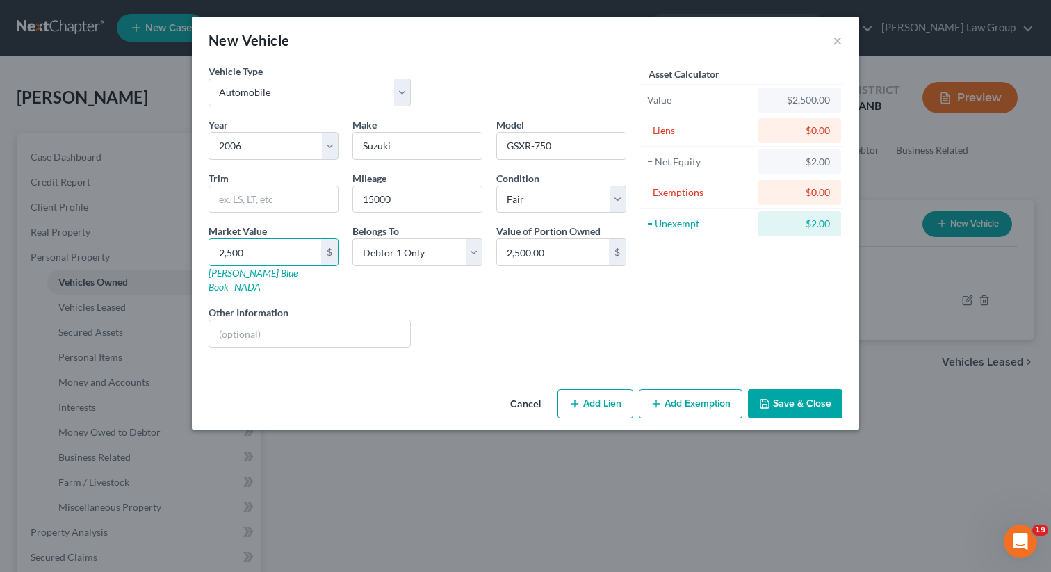
click at [676, 400] on button "Add Exemption" at bounding box center [691, 403] width 104 height 29
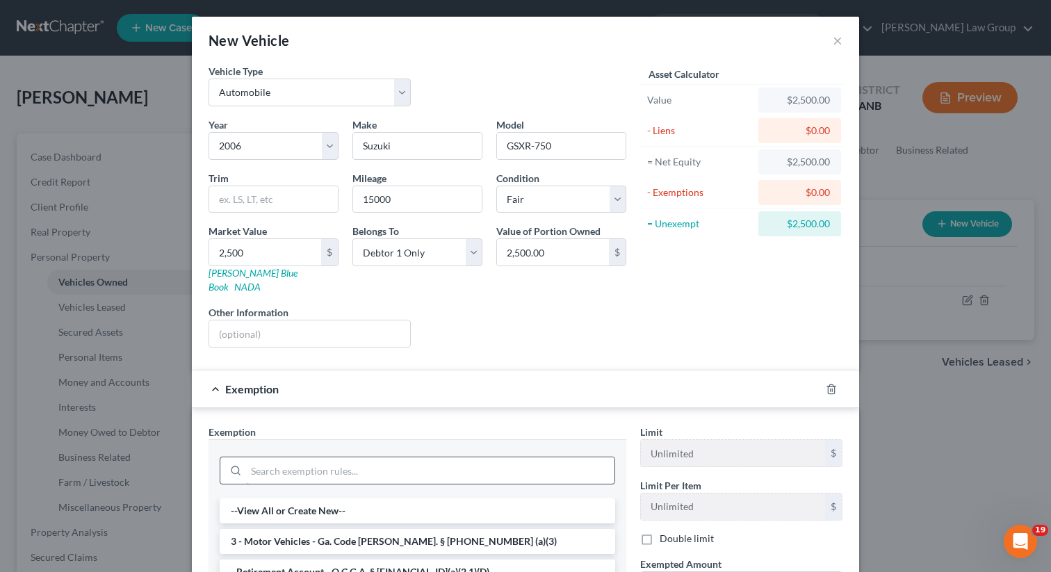
scroll to position [131, 0]
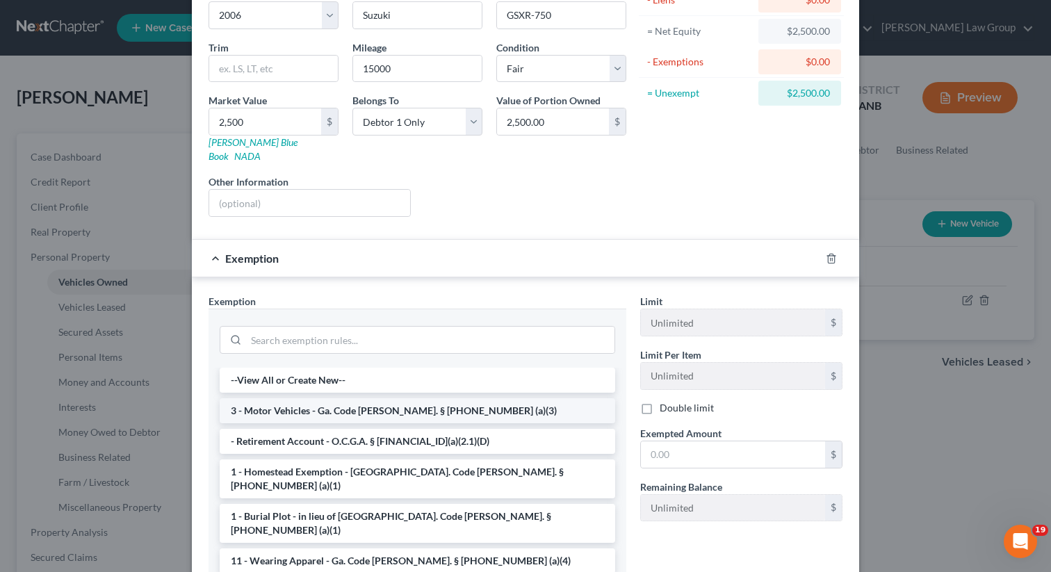
click at [371, 403] on li "3 - Motor Vehicles - Ga. Code [PERSON_NAME]. § [PHONE_NUMBER] (a)(3)" at bounding box center [418, 410] width 396 height 25
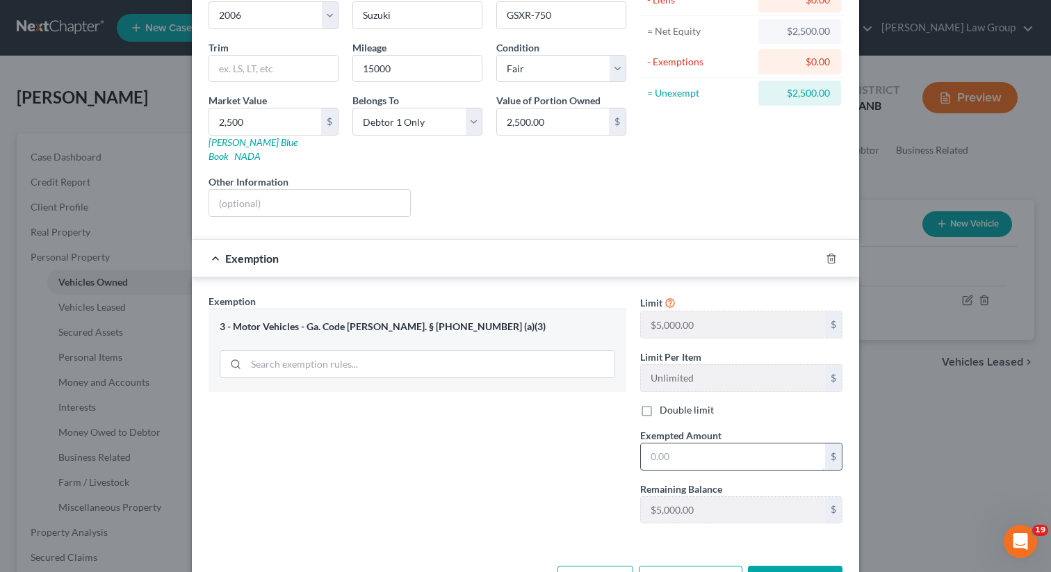
click at [671, 444] on input "text" at bounding box center [733, 457] width 184 height 26
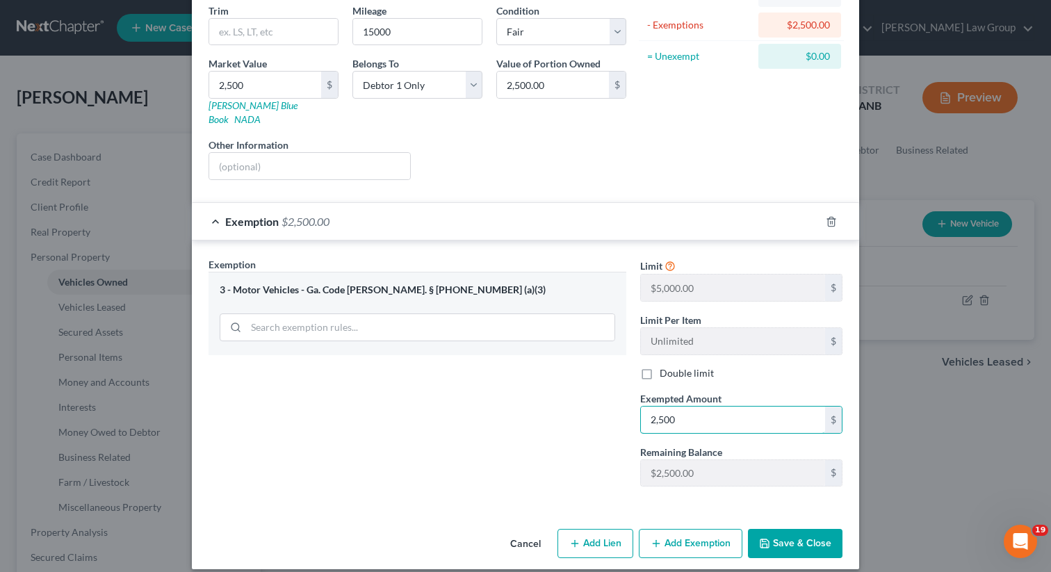
type input "2,500"
click at [788, 538] on button "Save & Close" at bounding box center [795, 543] width 95 height 29
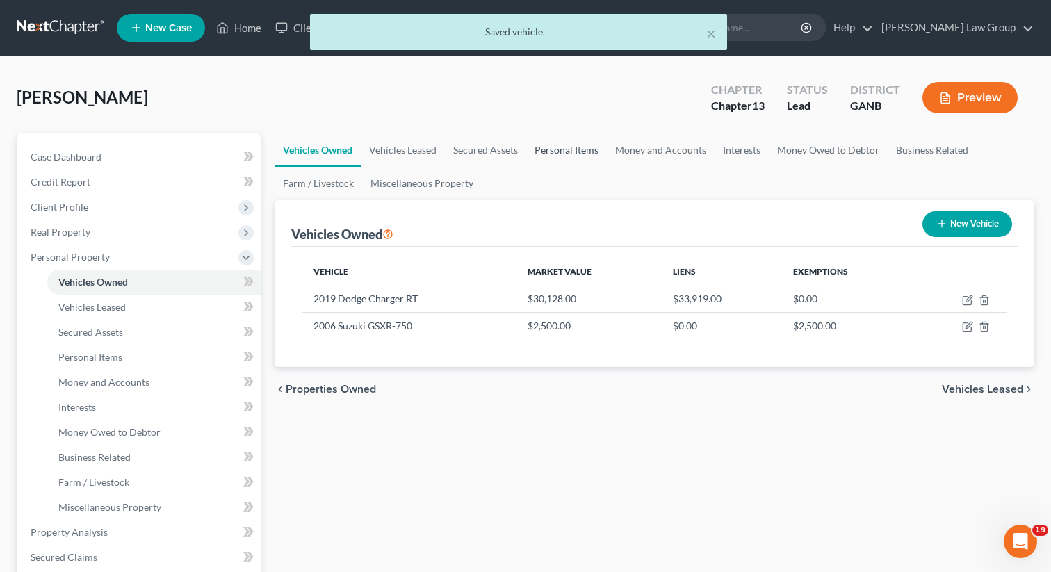
click at [552, 149] on link "Personal Items" at bounding box center [566, 149] width 81 height 33
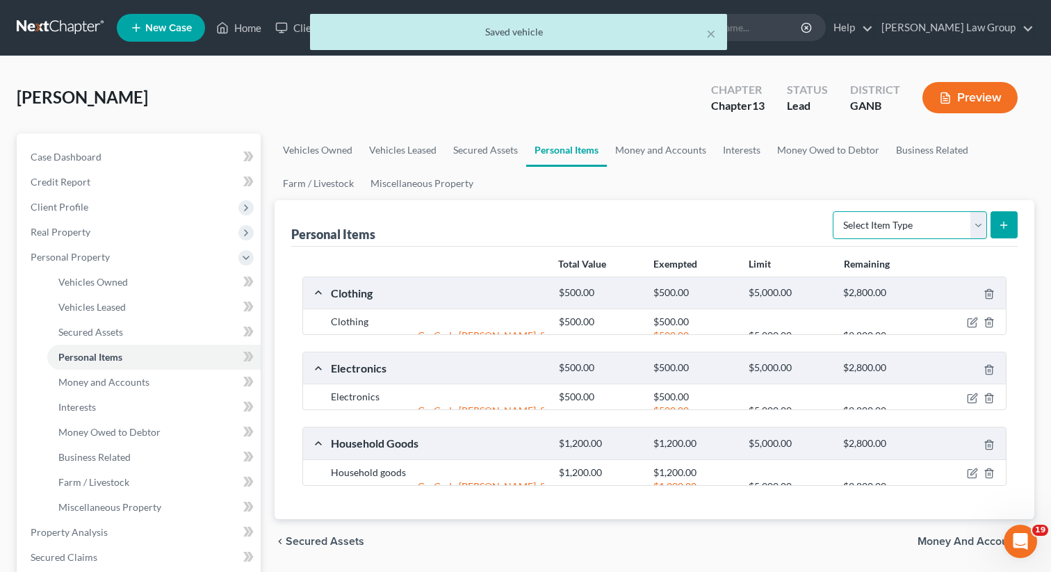
click at [868, 221] on select "Select Item Type Clothing Collectibles Of Value Electronics Firearms Household …" at bounding box center [910, 225] width 154 height 28
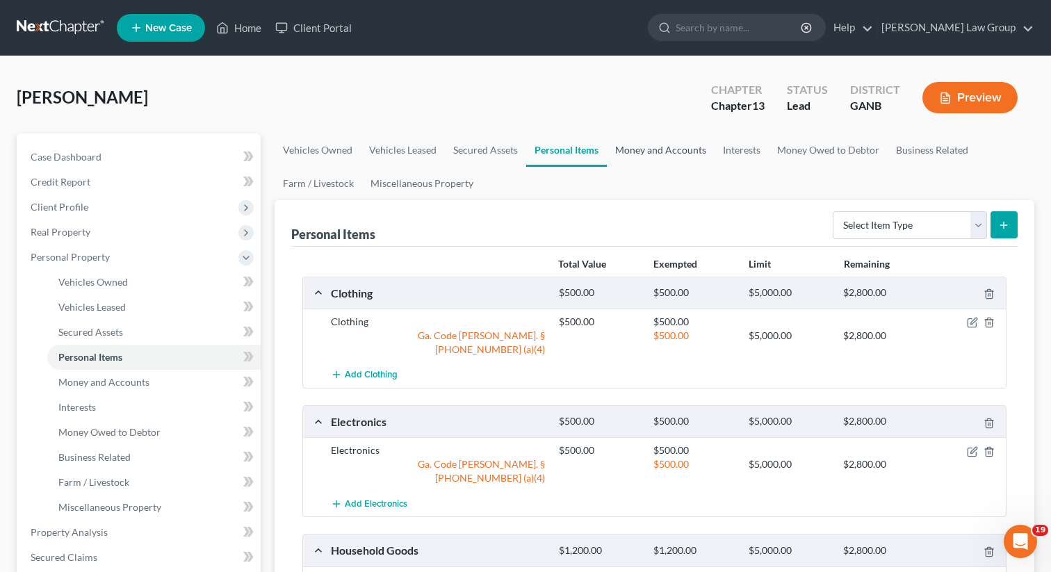
click at [672, 147] on link "Money and Accounts" at bounding box center [661, 149] width 108 height 33
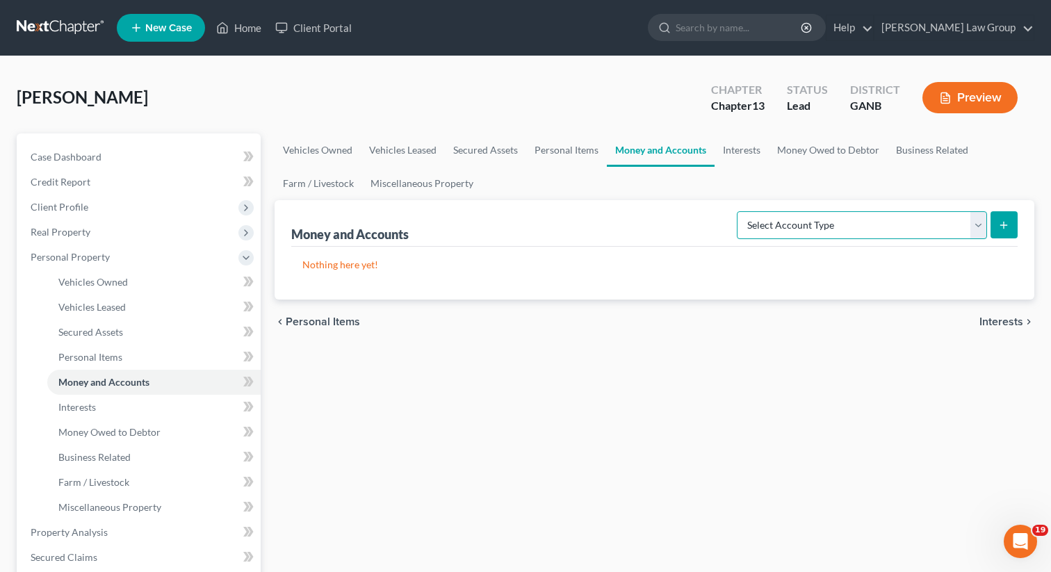
click at [857, 226] on select "Select Account Type Brokerage Cash on Hand Certificates of Deposit Checking Acc…" at bounding box center [862, 225] width 250 height 28
select select "other"
click at [740, 211] on select "Select Account Type Brokerage Cash on Hand Certificates of Deposit Checking Acc…" at bounding box center [862, 225] width 250 height 28
click at [998, 229] on icon "submit" at bounding box center [1003, 225] width 11 height 11
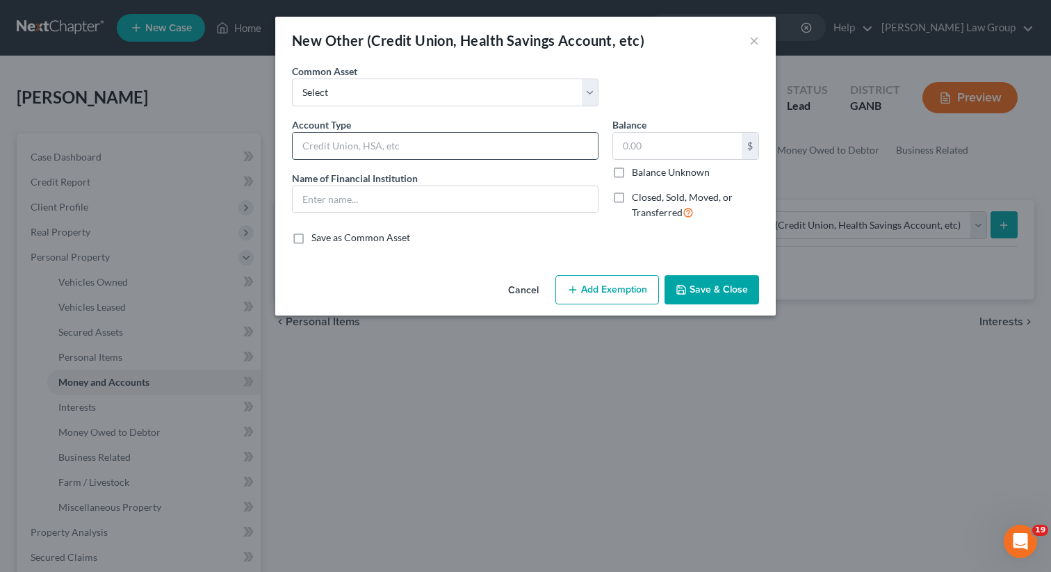
click at [330, 150] on input "text" at bounding box center [445, 146] width 305 height 26
type input "CashAPP"
click at [610, 142] on div "Balance $ Balance Unknown Balance Undetermined $ Balance Unknown Closed, Sold, …" at bounding box center [686, 174] width 161 height 114
click at [635, 142] on input "text" at bounding box center [677, 146] width 129 height 26
type input "3"
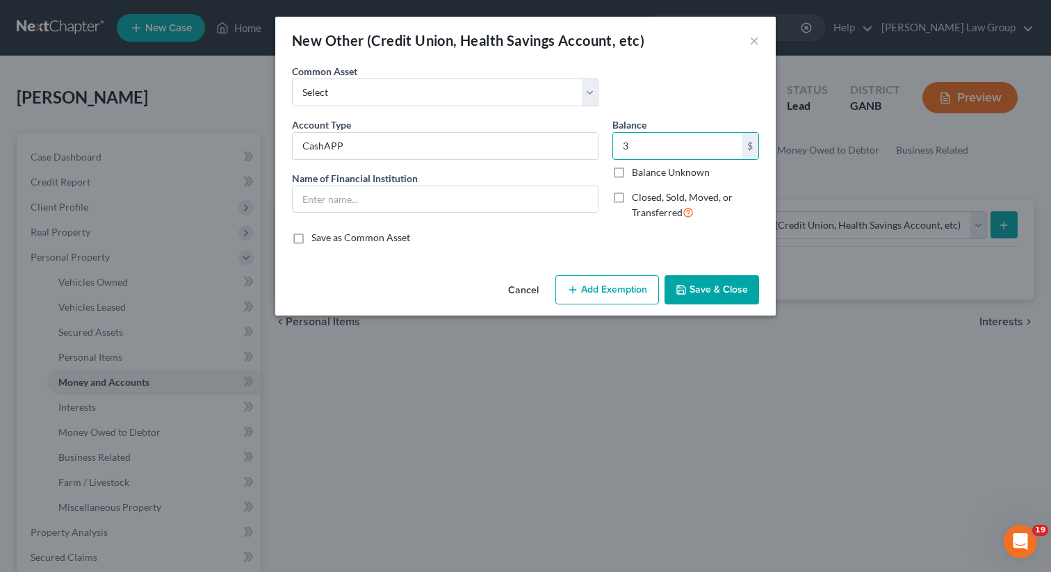
click at [606, 293] on button "Add Exemption" at bounding box center [607, 289] width 104 height 29
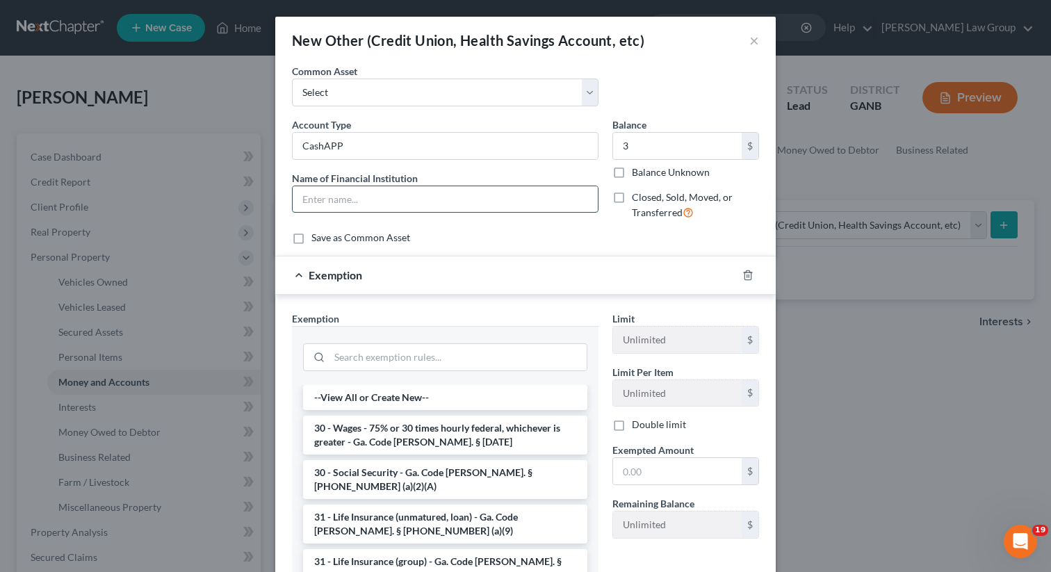
click at [371, 202] on input "text" at bounding box center [445, 199] width 305 height 26
type input "CashApp"
click at [396, 356] on input "search" at bounding box center [458, 357] width 257 height 26
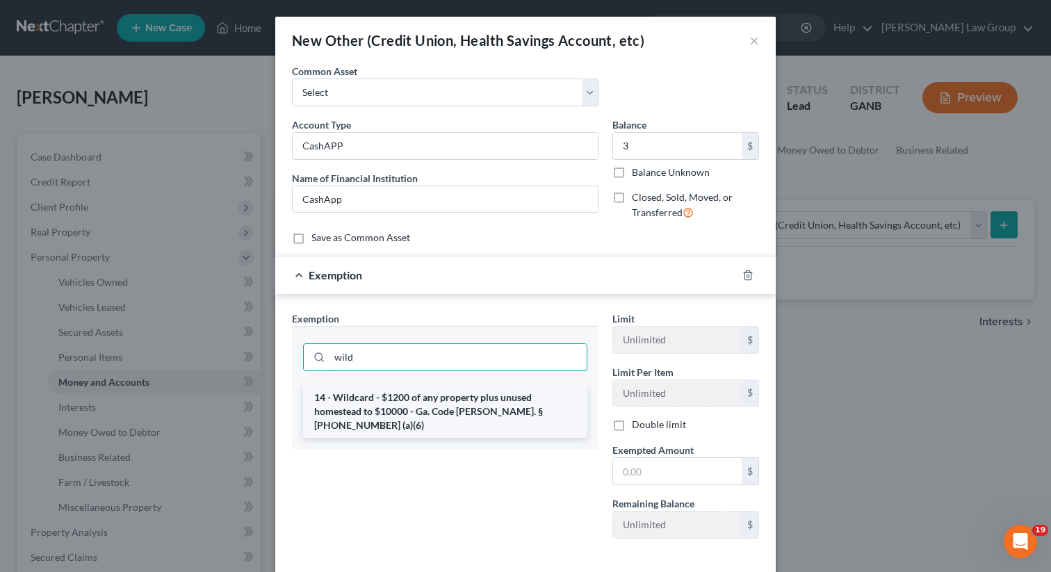
type input "wild"
click at [423, 393] on li "14 - Wildcard - $1200 of any property plus unused homestead to $10000 - Ga. Cod…" at bounding box center [445, 411] width 284 height 53
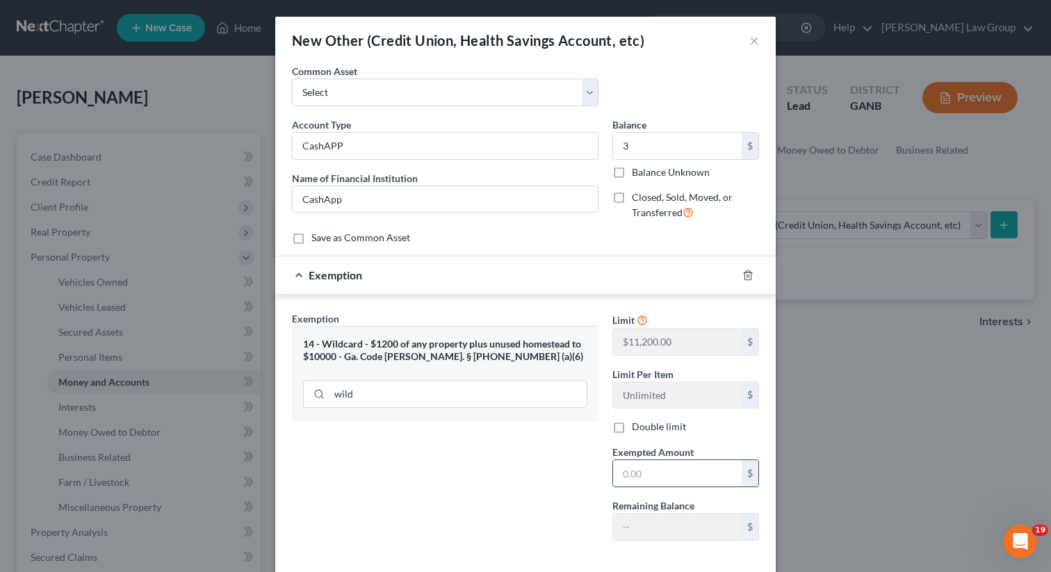
click at [691, 482] on input "text" at bounding box center [677, 473] width 129 height 26
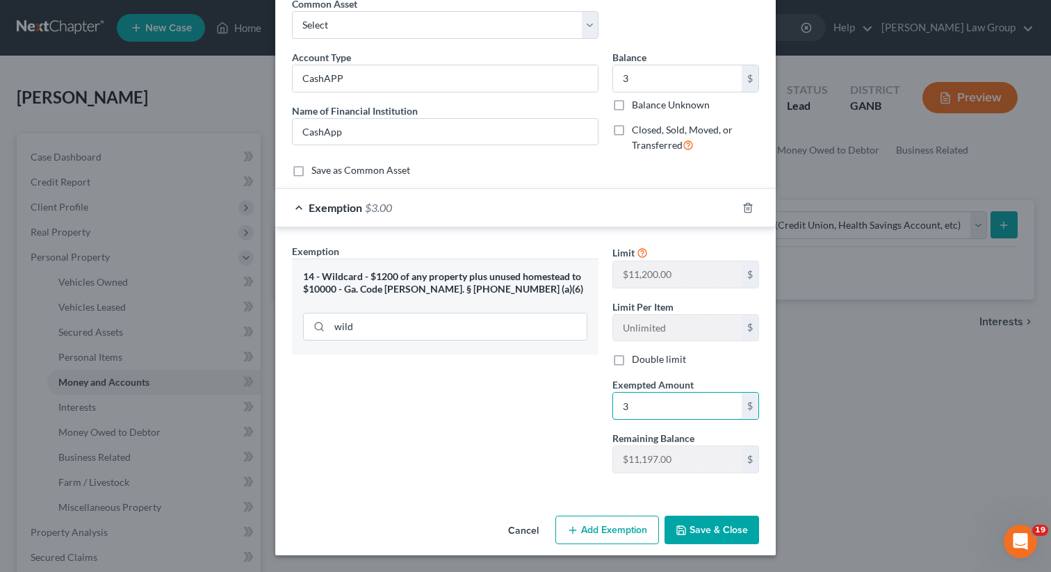
type input "3"
click at [695, 529] on button "Save & Close" at bounding box center [712, 530] width 95 height 29
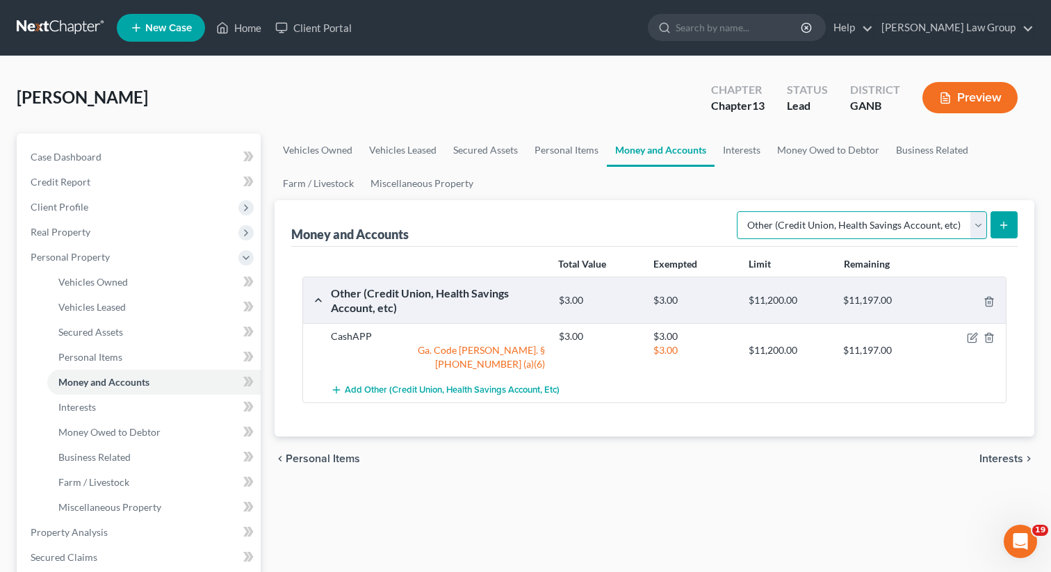
click at [831, 211] on select "Select Account Type Brokerage Cash on Hand Certificates of Deposit Checking Acc…" at bounding box center [862, 225] width 250 height 28
select select "checking"
click at [740, 211] on select "Select Account Type Brokerage Cash on Hand Certificates of Deposit Checking Acc…" at bounding box center [862, 225] width 250 height 28
click at [1009, 215] on button "submit" at bounding box center [1004, 224] width 27 height 27
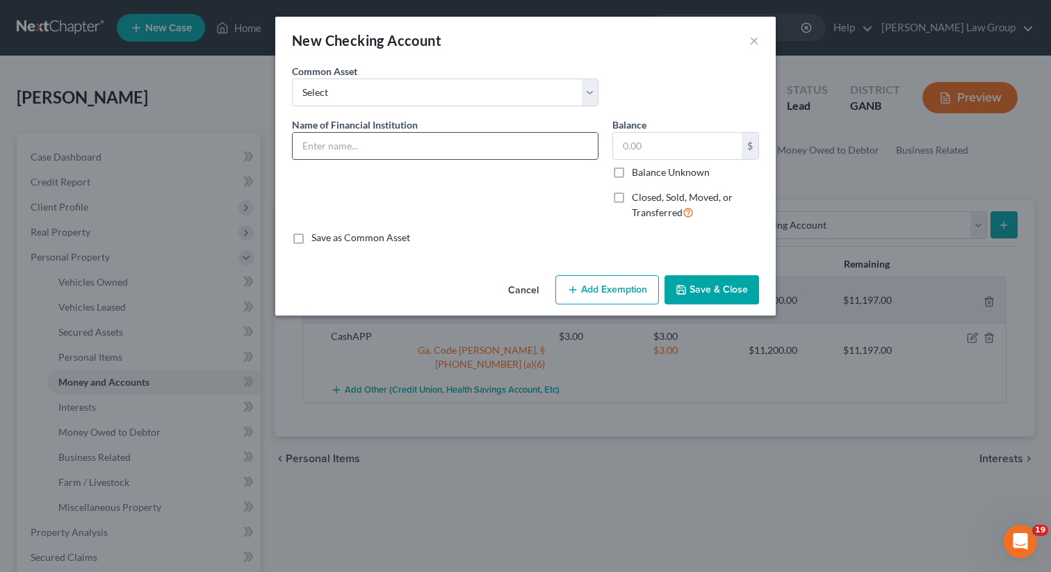
click at [352, 147] on input "text" at bounding box center [445, 146] width 305 height 26
type input "Chase"
click at [674, 149] on input "text" at bounding box center [677, 146] width 129 height 26
type input "500"
click at [592, 290] on button "Add Exemption" at bounding box center [607, 289] width 104 height 29
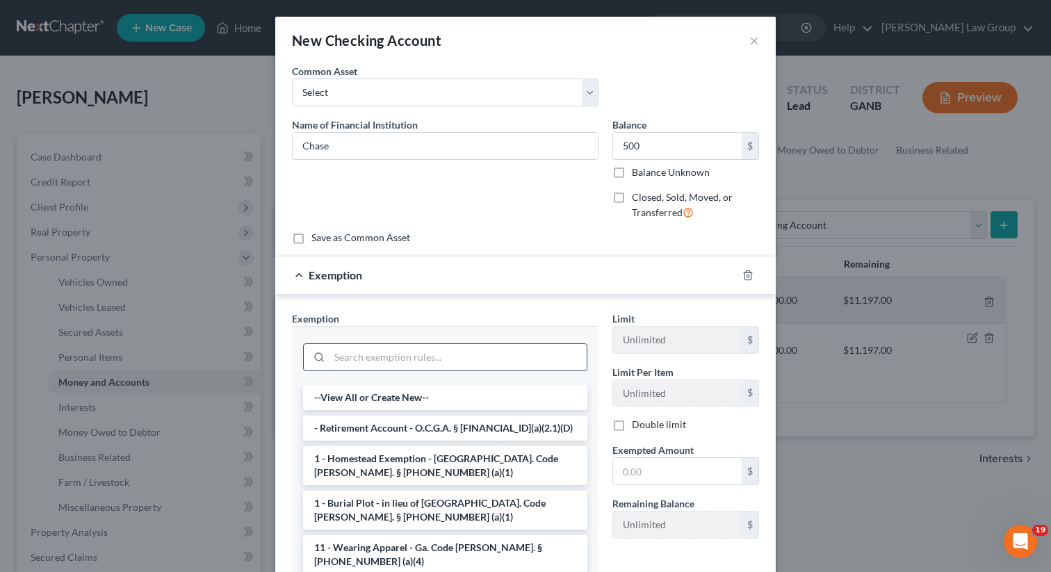
click at [348, 350] on input "search" at bounding box center [458, 357] width 257 height 26
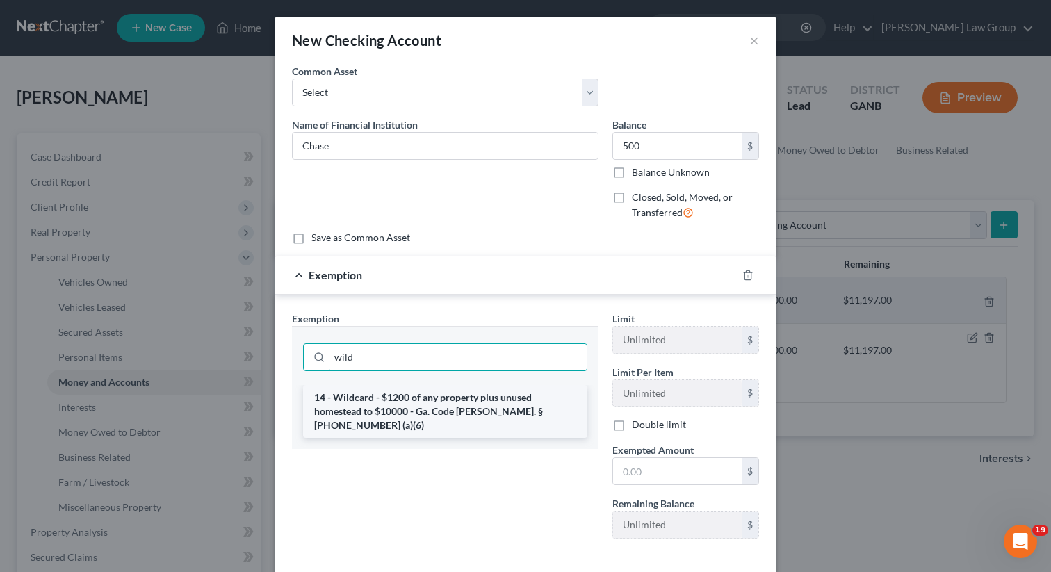
type input "wild"
click at [375, 409] on li "14 - Wildcard - $1200 of any property plus unused homestead to $10000 - Ga. Cod…" at bounding box center [445, 411] width 284 height 53
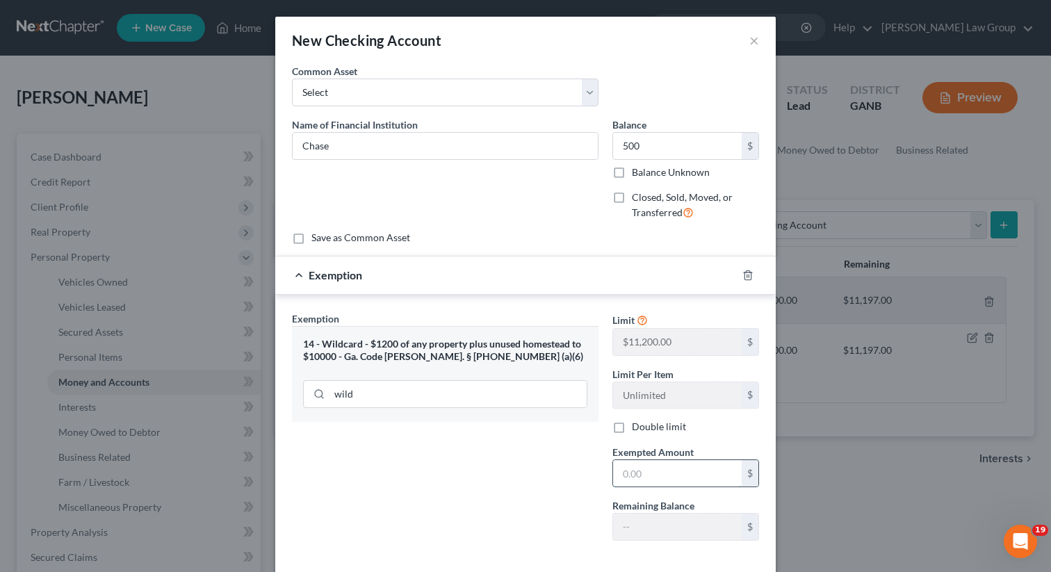
click at [688, 467] on input "text" at bounding box center [677, 473] width 129 height 26
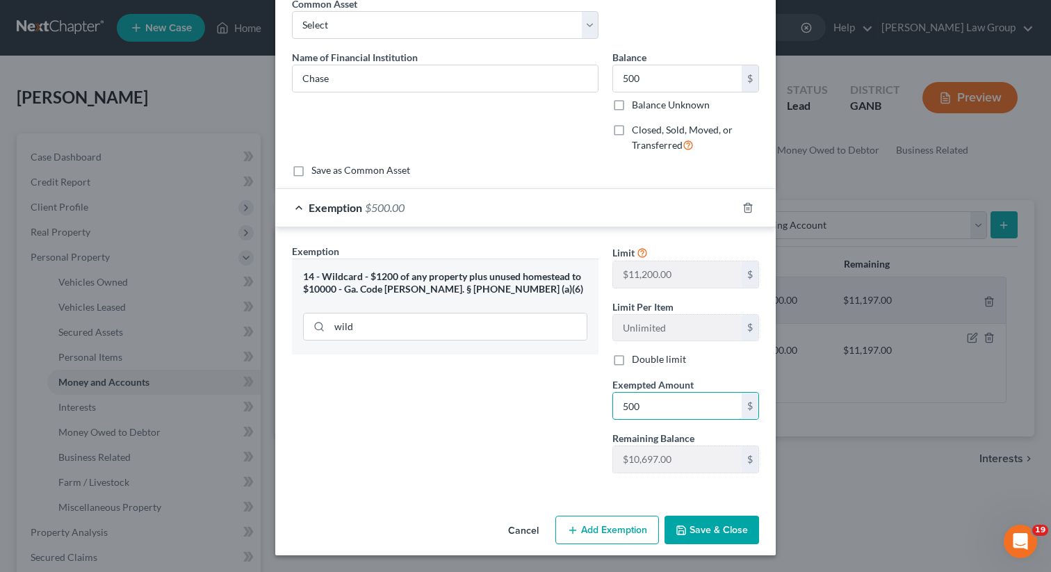
type input "500"
click at [717, 531] on button "Save & Close" at bounding box center [712, 530] width 95 height 29
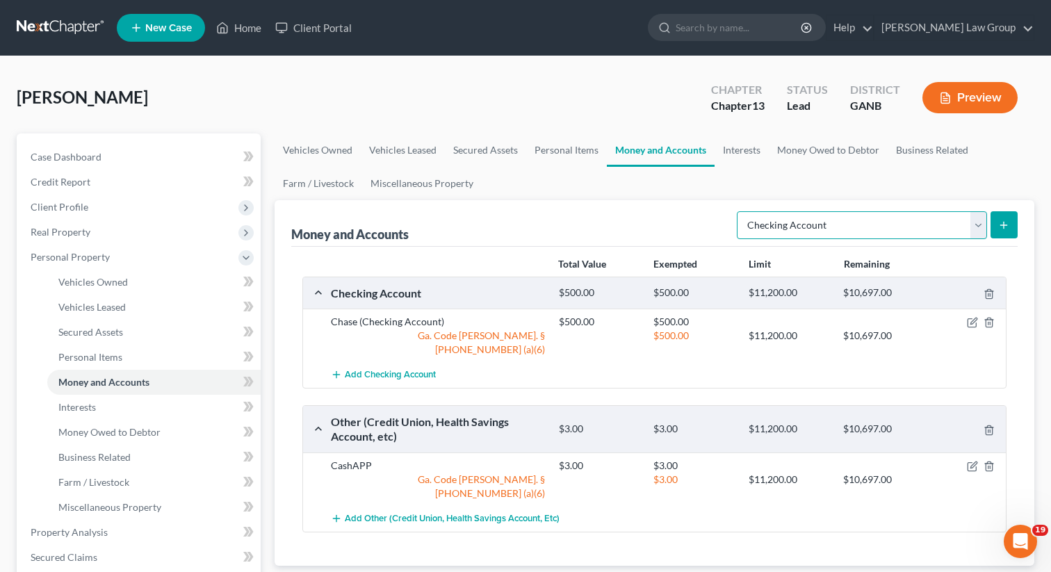
click at [872, 220] on select "Select Account Type Brokerage Cash on Hand Certificates of Deposit Checking Acc…" at bounding box center [862, 225] width 250 height 28
select select "savings"
click at [740, 211] on select "Select Account Type Brokerage Cash on Hand Certificates of Deposit Checking Acc…" at bounding box center [862, 225] width 250 height 28
click at [999, 225] on icon "submit" at bounding box center [1003, 225] width 11 height 11
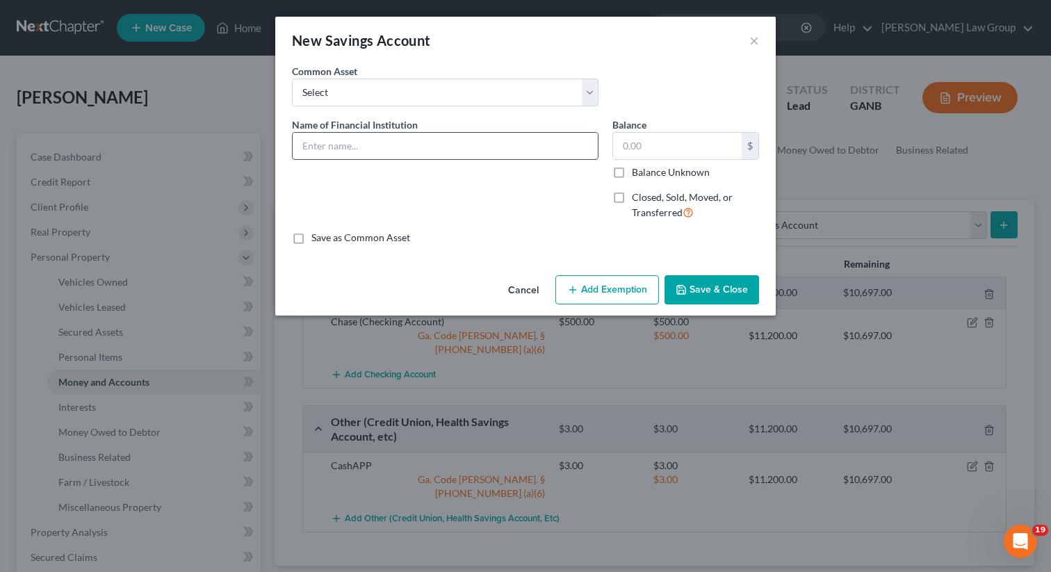
click at [321, 156] on input "text" at bounding box center [445, 146] width 305 height 26
paste input "Associated Credit Union"
type input "Associated Credit Union"
click at [661, 152] on input "text" at bounding box center [677, 146] width 129 height 26
click at [676, 149] on input "text" at bounding box center [677, 146] width 129 height 26
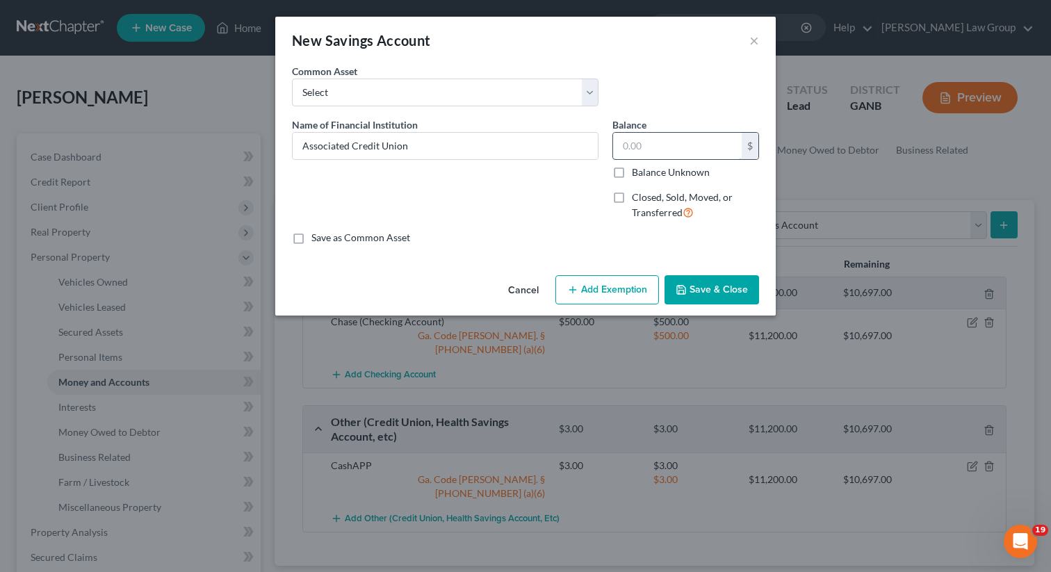
type input "4"
type input "5"
click at [616, 291] on button "Add Exemption" at bounding box center [607, 289] width 104 height 29
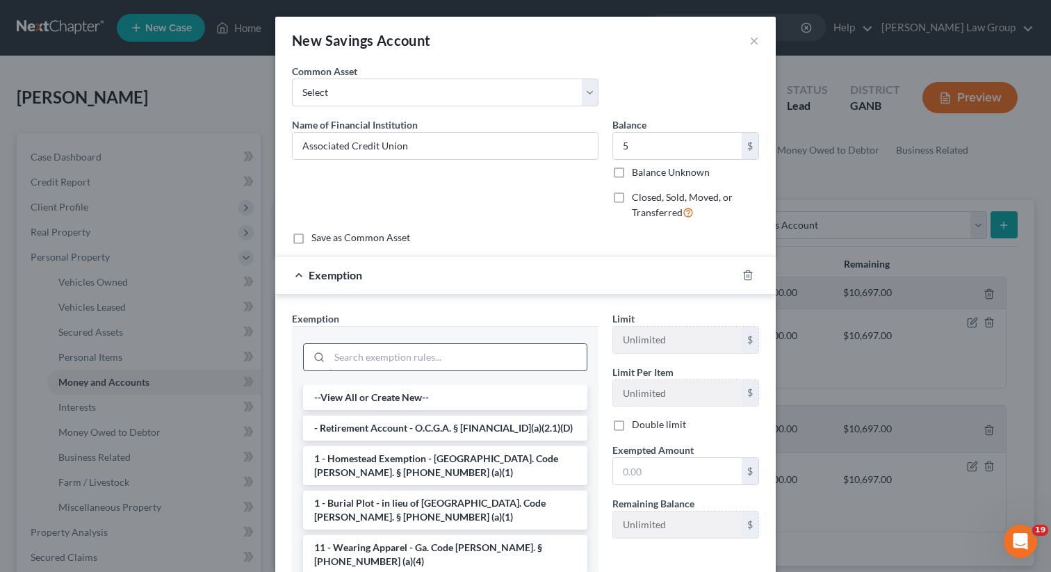
click at [338, 358] on input "search" at bounding box center [458, 357] width 257 height 26
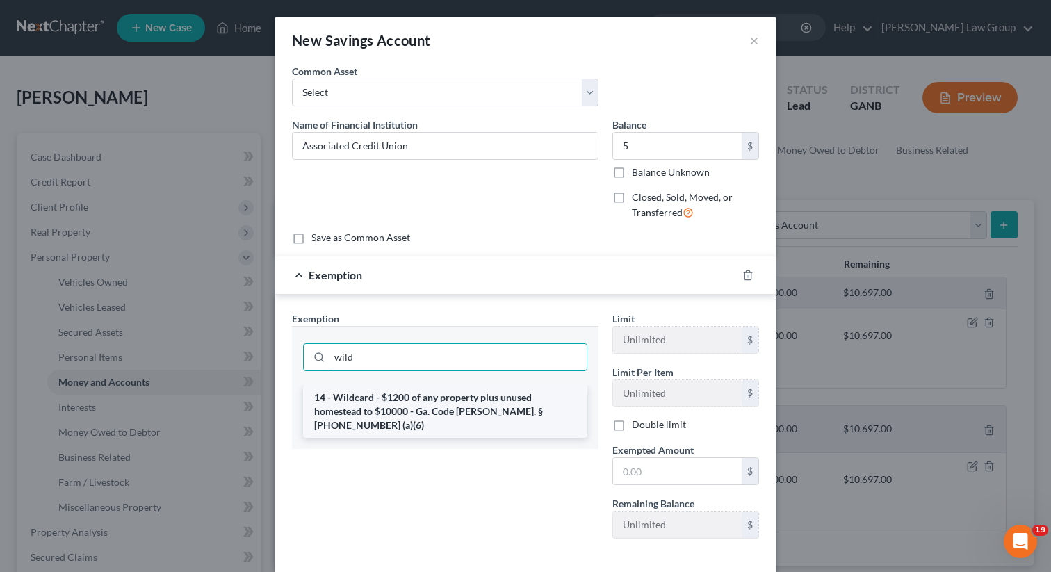
type input "wild"
click at [357, 409] on li "14 - Wildcard - $1200 of any property plus unused homestead to $10000 - Ga. Cod…" at bounding box center [445, 411] width 284 height 53
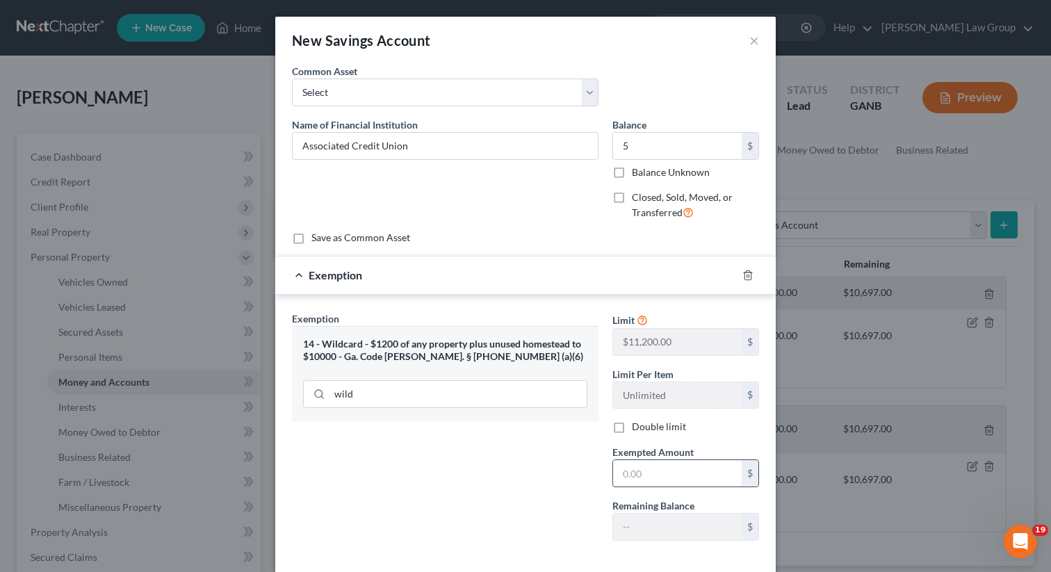
click at [633, 469] on input "text" at bounding box center [677, 473] width 129 height 26
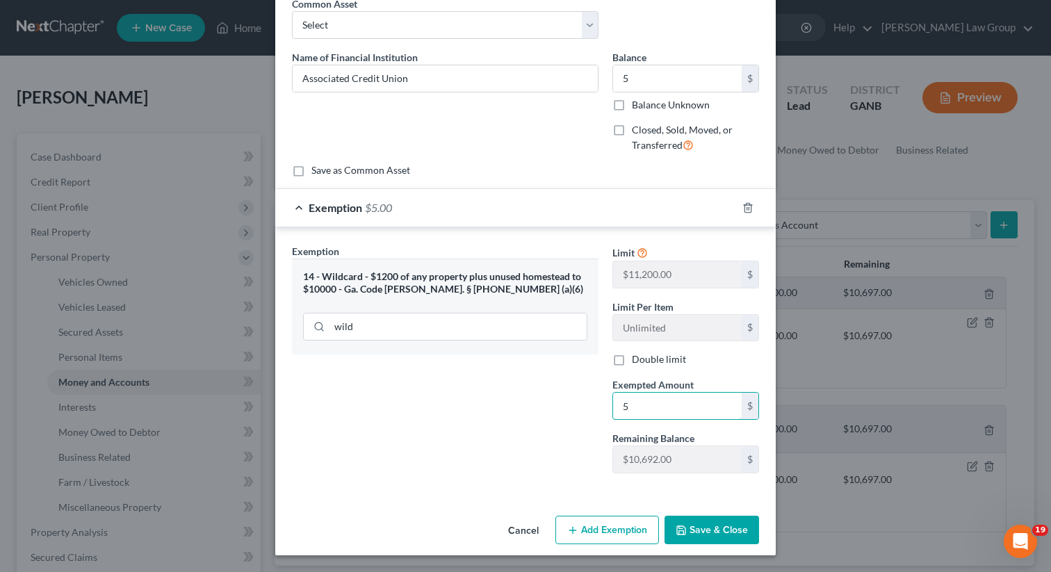
type input "5"
click at [697, 532] on button "Save & Close" at bounding box center [712, 530] width 95 height 29
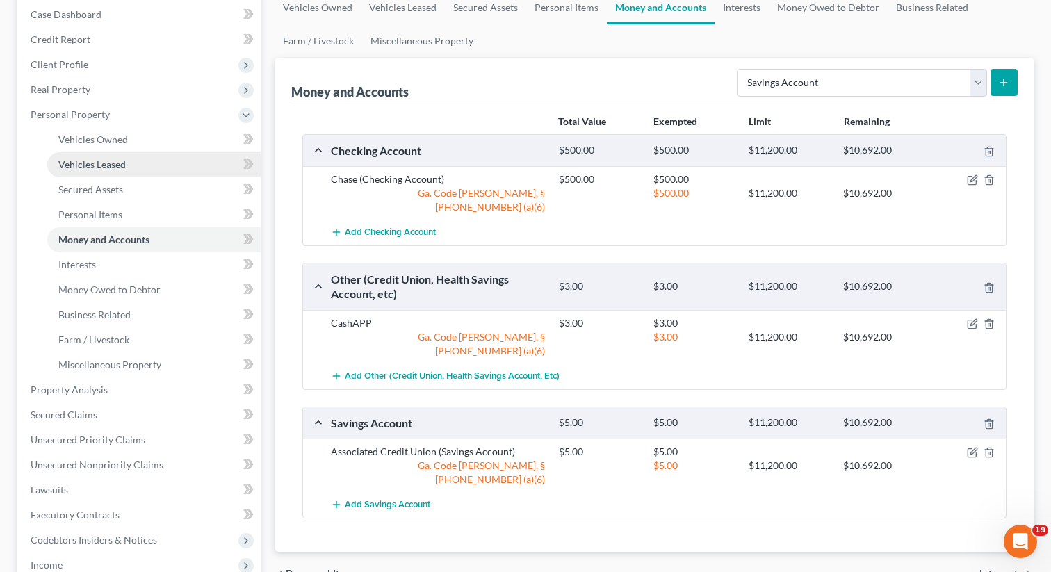
scroll to position [311, 0]
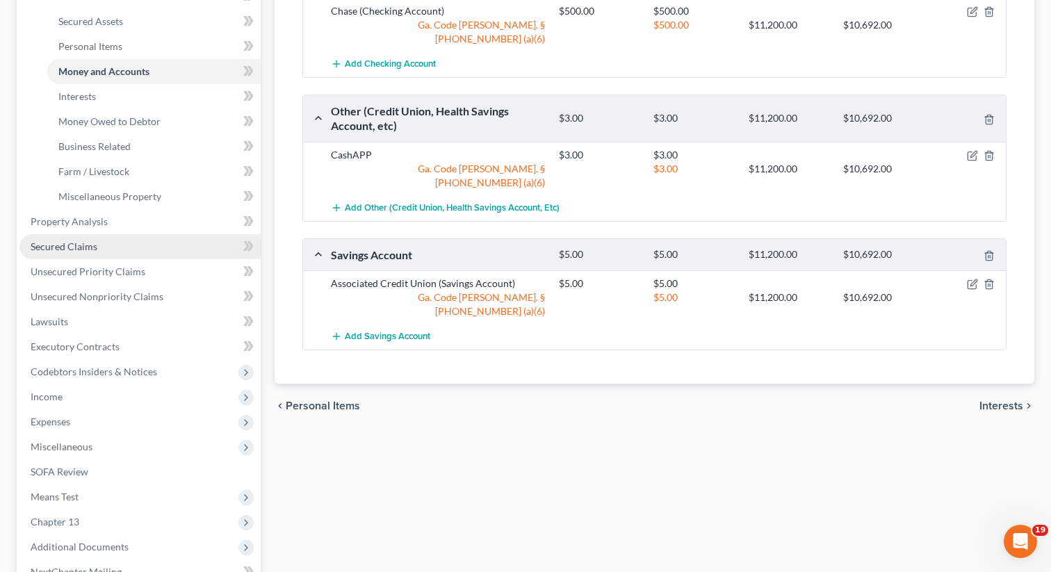
click at [85, 247] on span "Secured Claims" at bounding box center [64, 247] width 67 height 12
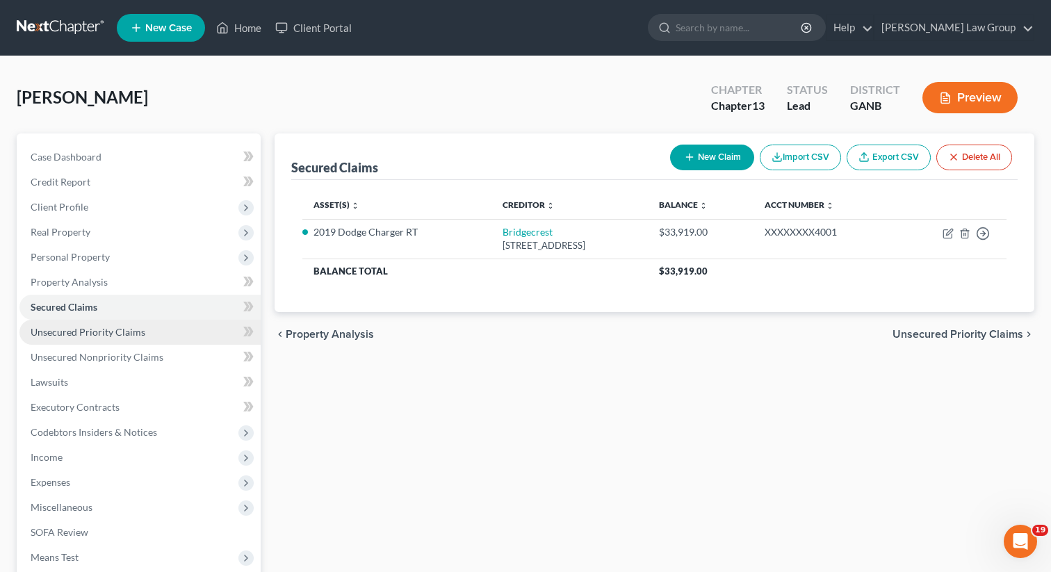
click at [90, 327] on span "Unsecured Priority Claims" at bounding box center [88, 332] width 115 height 12
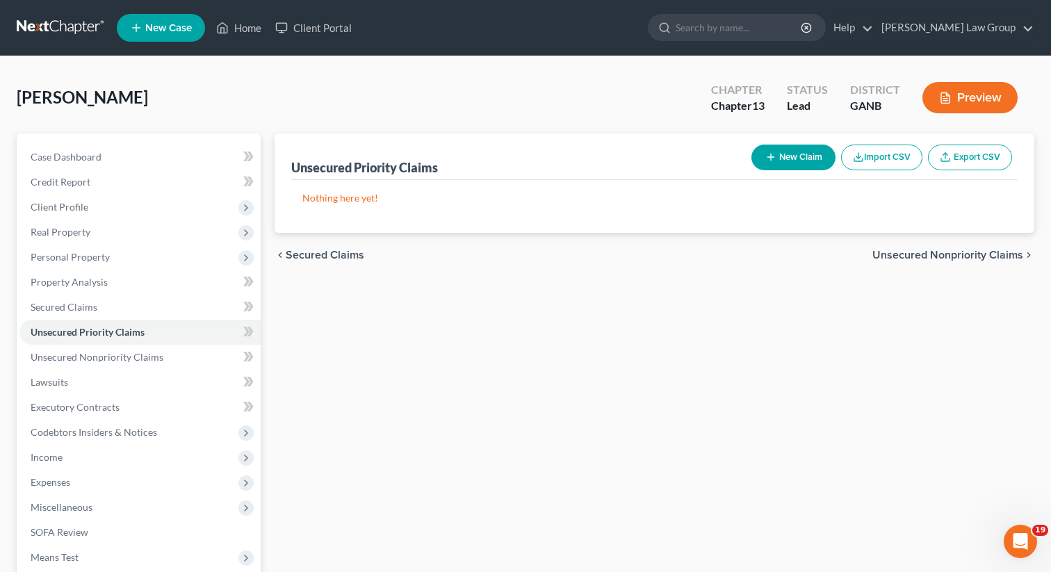
click at [781, 152] on button "New Claim" at bounding box center [794, 158] width 84 height 26
select select "0"
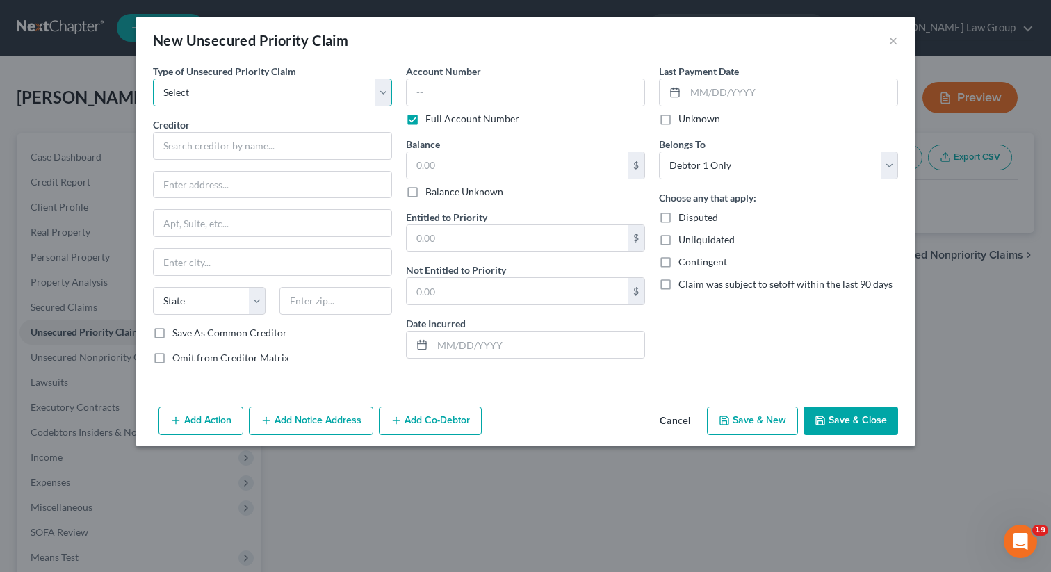
click at [228, 97] on select "Select Taxes & Other Government Units Domestic Support Obligations Extensions o…" at bounding box center [272, 93] width 239 height 28
select select "0"
click at [153, 79] on select "Select Taxes & Other Government Units Domestic Support Obligations Extensions o…" at bounding box center [272, 93] width 239 height 28
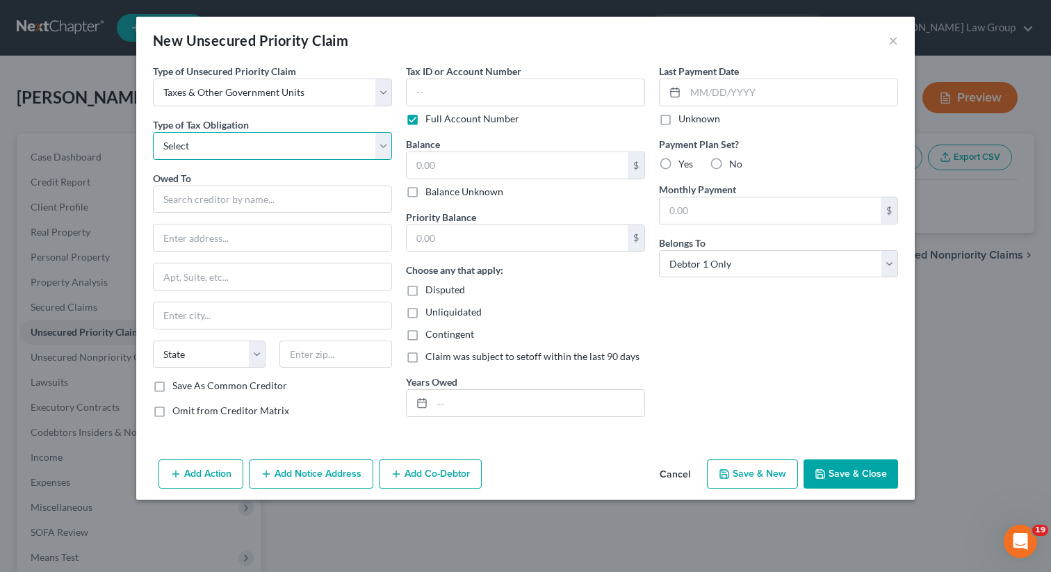
click at [220, 144] on select "Select Federal City State Franchise Tax Board Other" at bounding box center [272, 146] width 239 height 28
select select "0"
click at [153, 132] on select "Select Federal City State Franchise Tax Board Other" at bounding box center [272, 146] width 239 height 28
click at [197, 197] on input "text" at bounding box center [272, 200] width 239 height 28
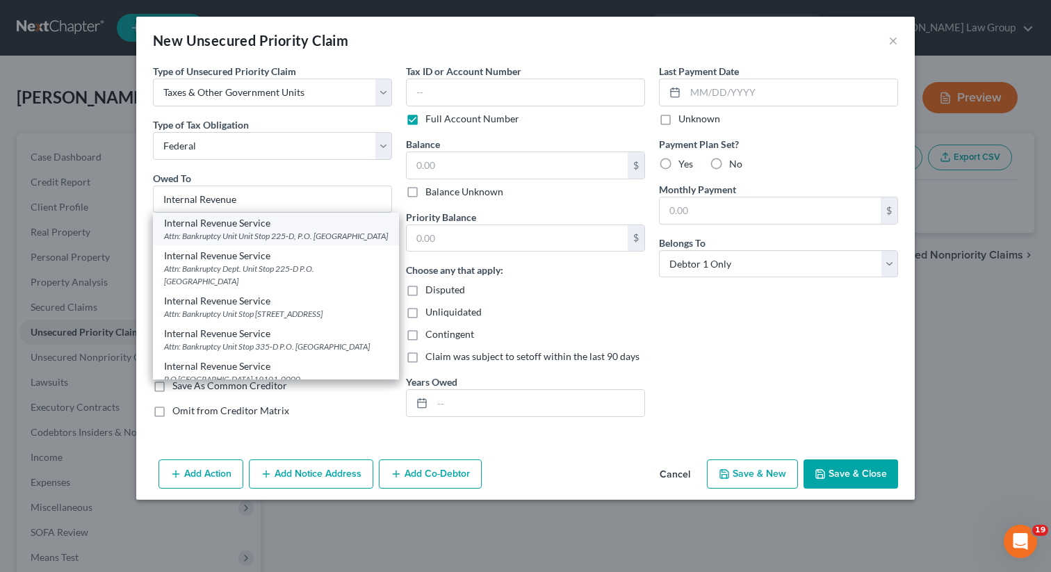
click at [255, 230] on div "Attn: Bankruptcy Unit Unit Stop 225-D, P.O. [GEOGRAPHIC_DATA]" at bounding box center [276, 236] width 224 height 12
type input "Internal Revenue Service"
type input "Attn: Bankruptcy Unit"
type input "Unit Stop 225-D, P.O. Box 995"
type input "[GEOGRAPHIC_DATA]"
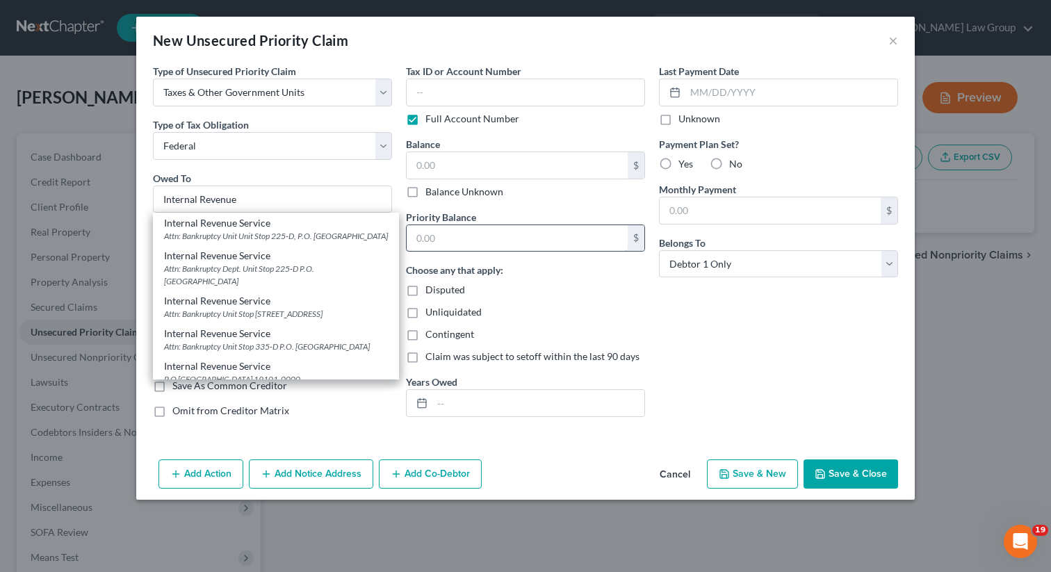
select select "10"
type input "30370"
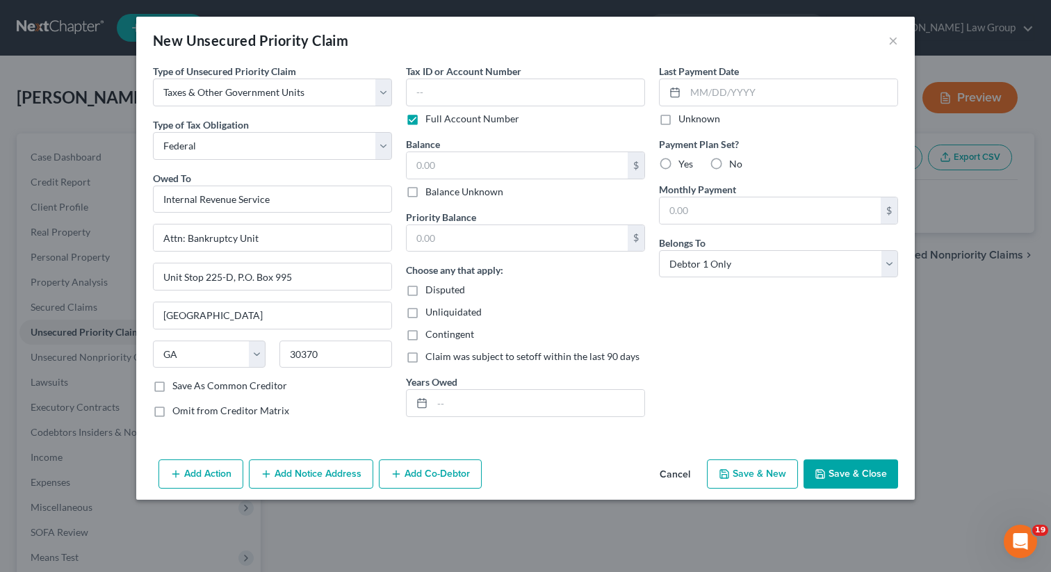
click at [876, 488] on button "Save & Close" at bounding box center [851, 474] width 95 height 29
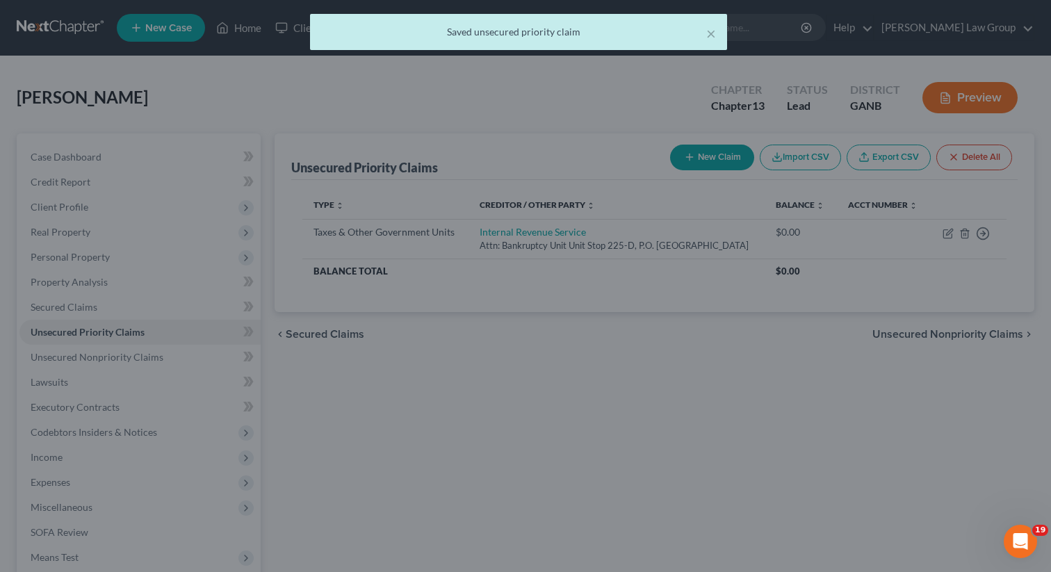
type input "0.00"
click at [863, 476] on div at bounding box center [525, 286] width 1051 height 572
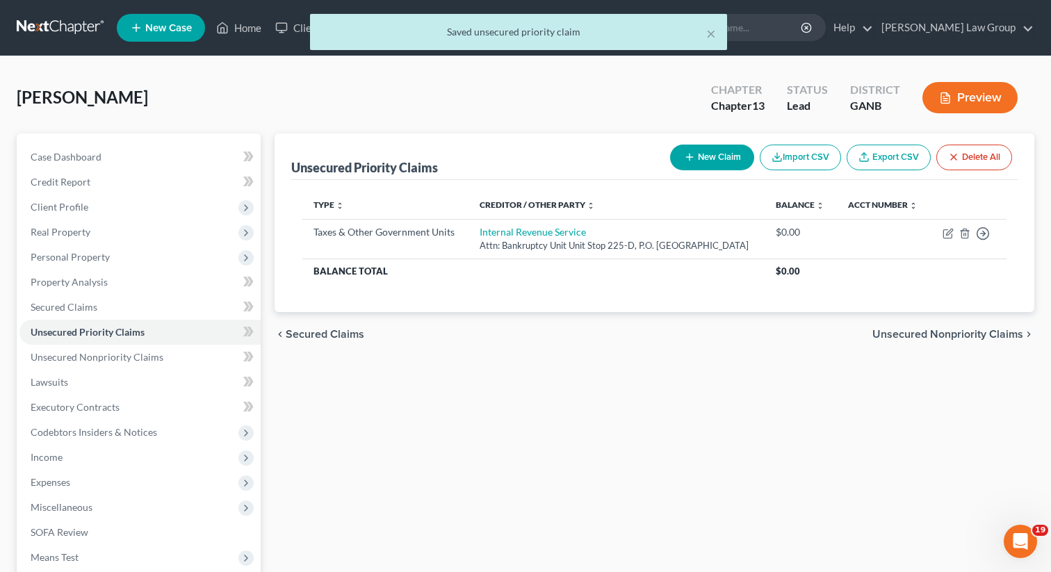
click at [719, 162] on button "New Claim" at bounding box center [712, 158] width 84 height 26
select select "0"
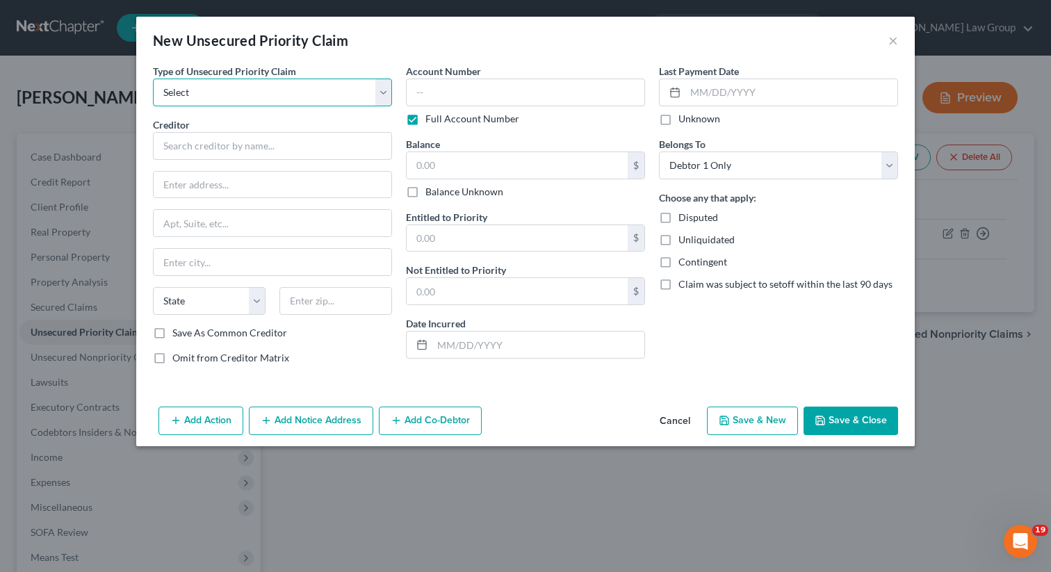
click at [181, 89] on select "Select Taxes & Other Government Units Domestic Support Obligations Extensions o…" at bounding box center [272, 93] width 239 height 28
select select "0"
click at [153, 79] on select "Select Taxes & Other Government Units Domestic Support Obligations Extensions o…" at bounding box center [272, 93] width 239 height 28
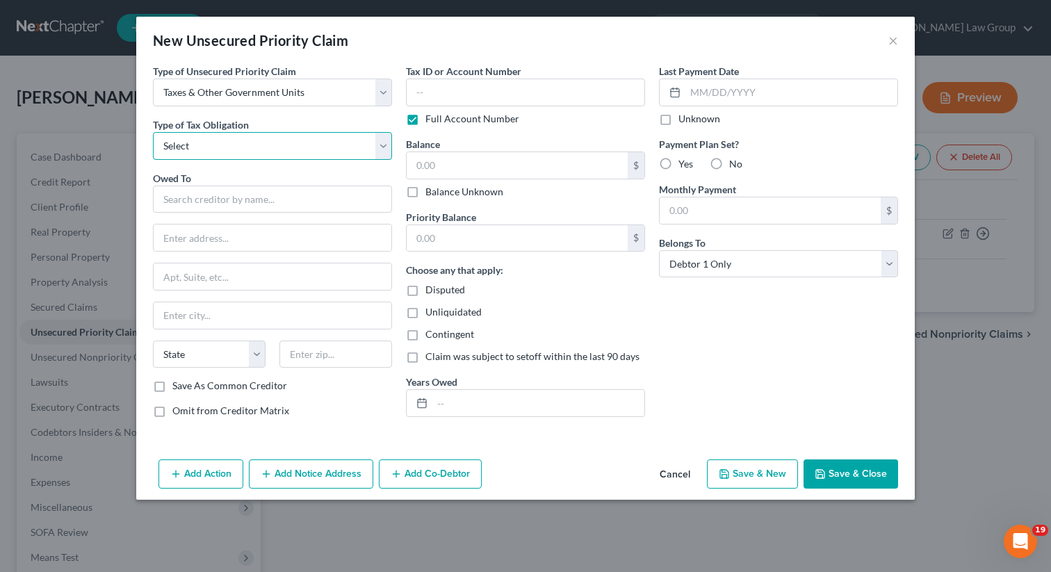
click at [189, 145] on select "Select Federal City State Franchise Tax Board Other" at bounding box center [272, 146] width 239 height 28
select select "2"
click at [153, 132] on select "Select Federal City State Franchise Tax Board Other" at bounding box center [272, 146] width 239 height 28
click at [184, 203] on input "text" at bounding box center [272, 200] width 239 height 28
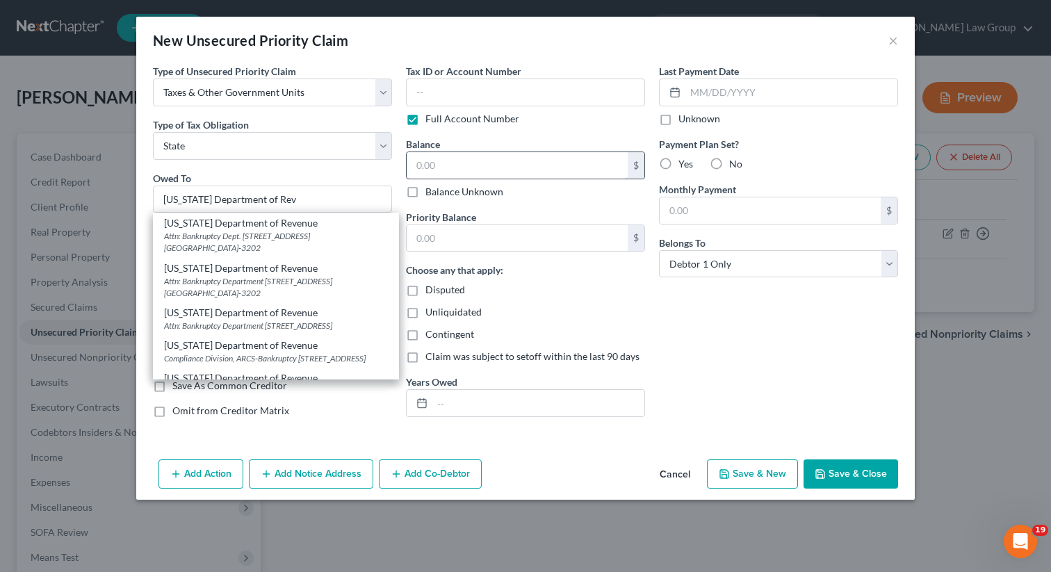
click at [205, 236] on div "Attn: Bankruptcy Dept. [STREET_ADDRESS] [GEOGRAPHIC_DATA]-3202" at bounding box center [276, 242] width 224 height 24
type input "[US_STATE] Department of Revenue"
type input "Attn: Bankruptcy Dept."
type input "[STREET_ADDRESS] NE Suite 9100"
type input "[GEOGRAPHIC_DATA]"
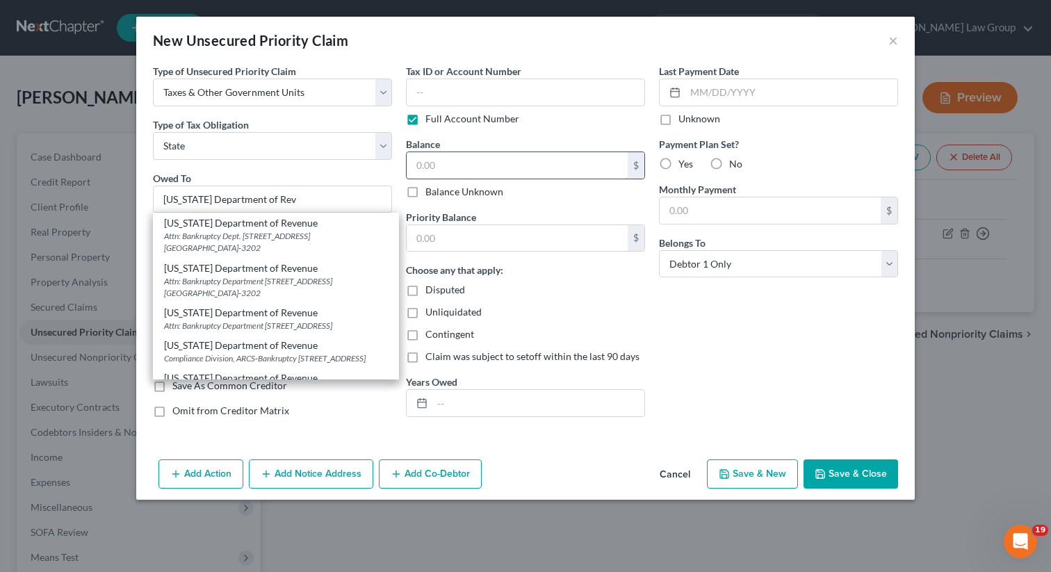
select select "10"
type input "30345-3202"
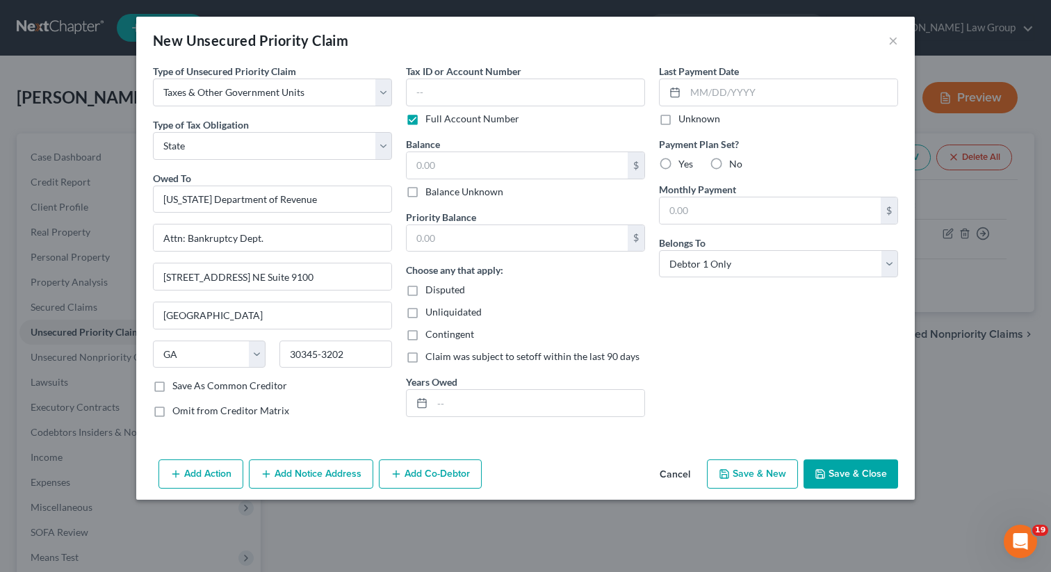
click at [812, 470] on button "Save & Close" at bounding box center [851, 474] width 95 height 29
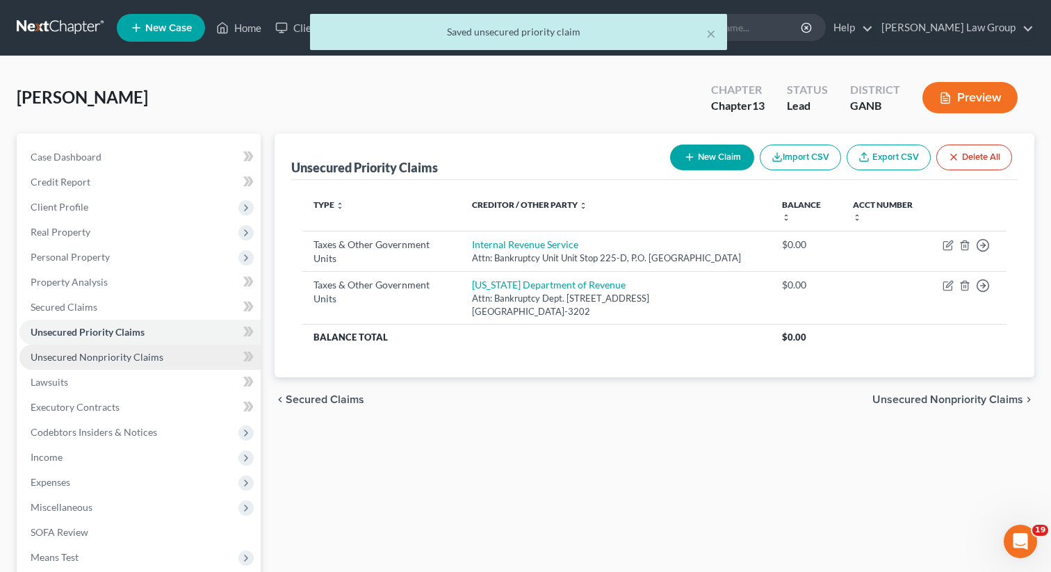
click at [108, 359] on span "Unsecured Nonpriority Claims" at bounding box center [97, 357] width 133 height 12
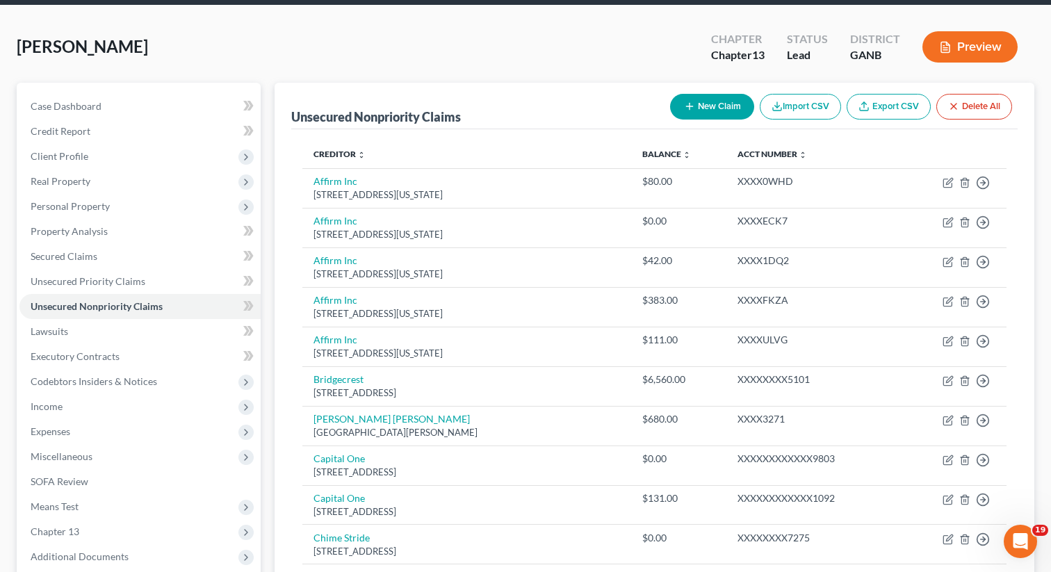
scroll to position [94, 0]
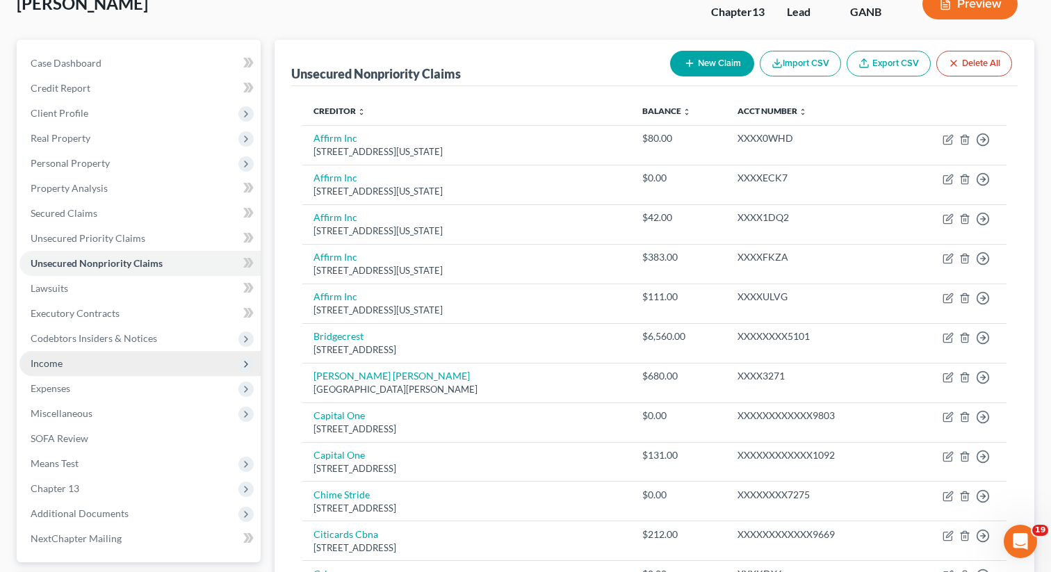
click at [89, 371] on span "Income" at bounding box center [139, 363] width 241 height 25
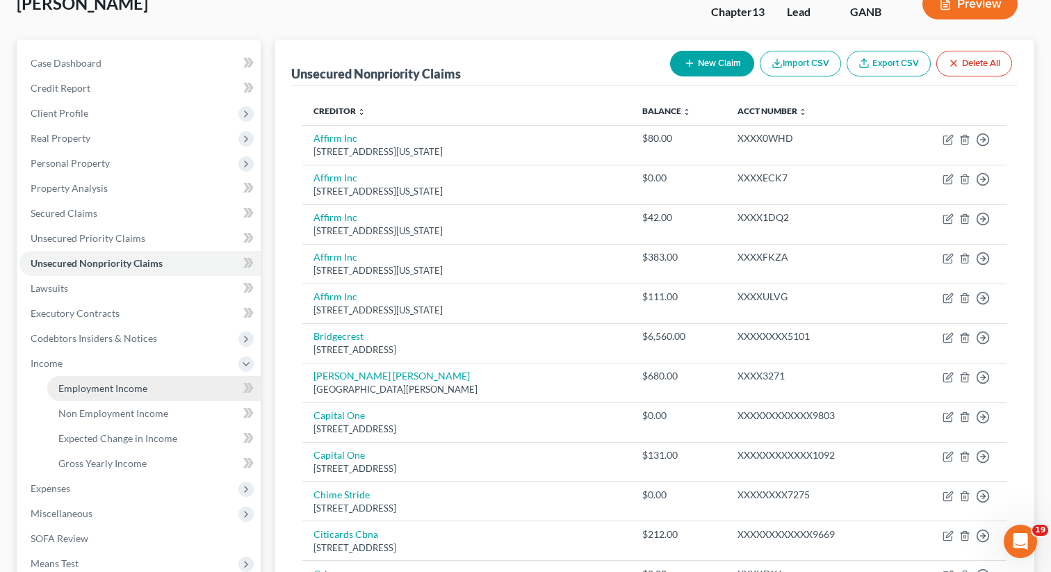
click at [88, 380] on link "Employment Income" at bounding box center [153, 388] width 213 height 25
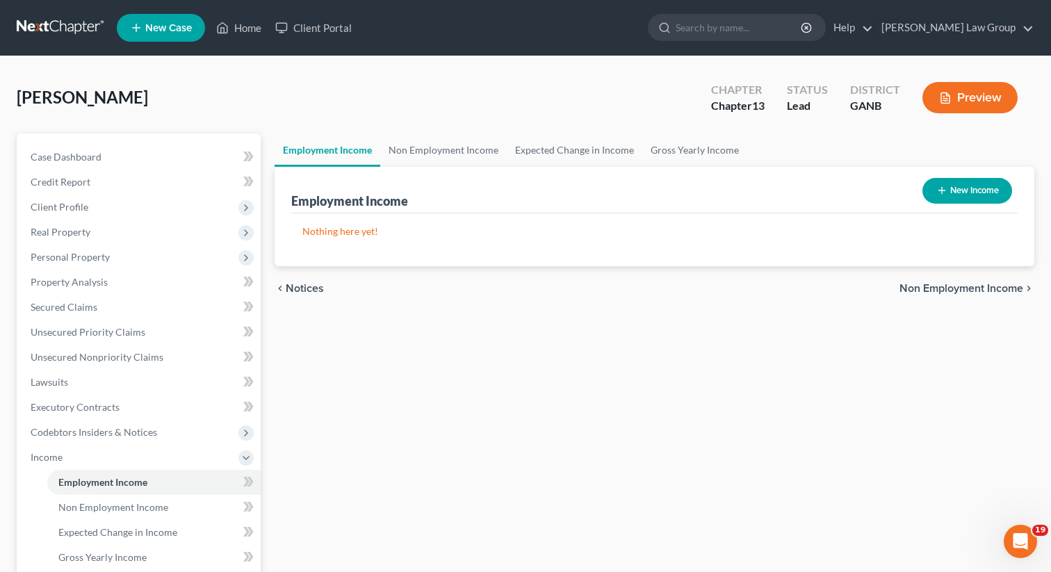
click at [961, 195] on button "New Income" at bounding box center [968, 191] width 90 height 26
select select "0"
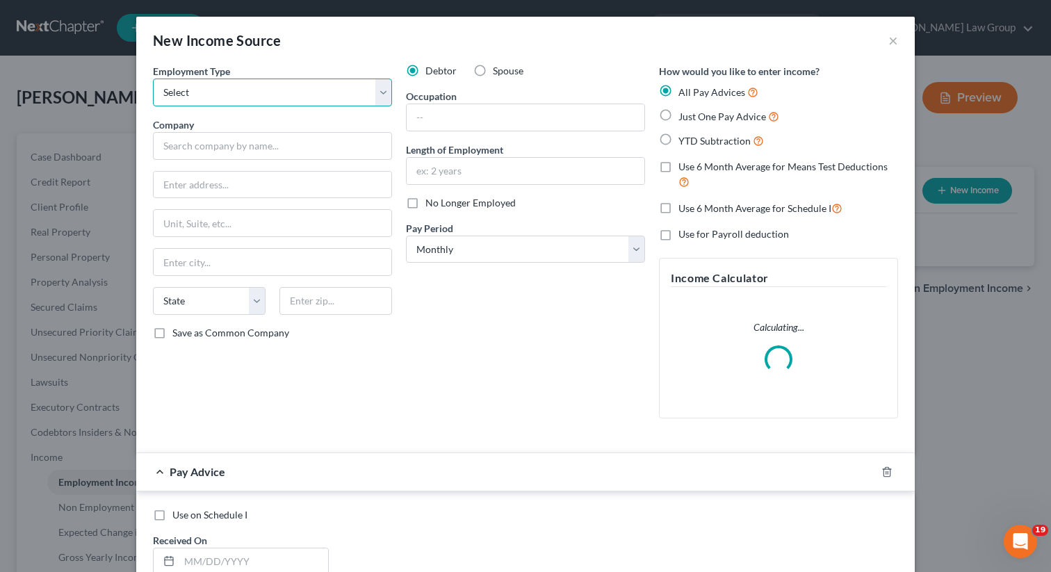
click at [234, 88] on select "Select Full or [DEMOGRAPHIC_DATA] Employment Self Employment" at bounding box center [272, 93] width 239 height 28
select select "0"
click at [153, 79] on select "Select Full or [DEMOGRAPHIC_DATA] Employment Self Employment" at bounding box center [272, 93] width 239 height 28
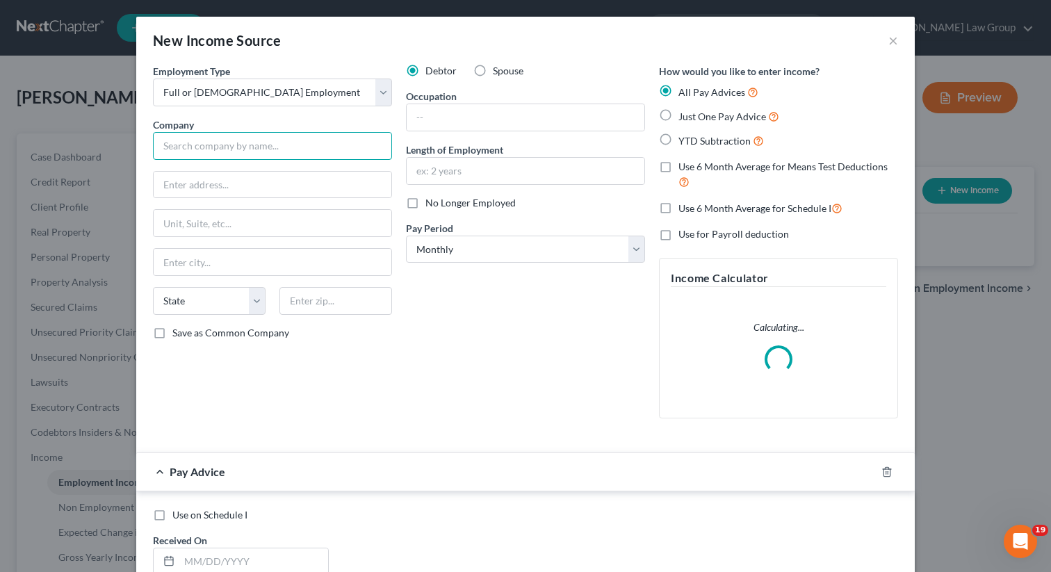
click at [205, 148] on input "text" at bounding box center [272, 146] width 239 height 28
paste input "[GEOGRAPHIC_DATA]"
type input "[GEOGRAPHIC_DATA]"
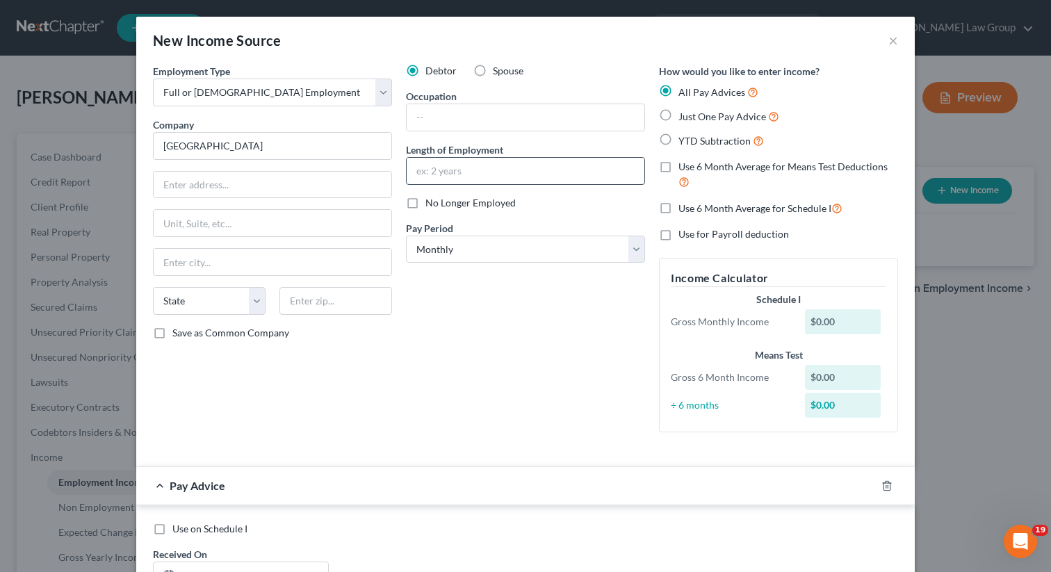
click at [423, 167] on input "text" at bounding box center [526, 171] width 238 height 26
type input "1 year 8 months"
click at [250, 172] on input "text" at bounding box center [273, 185] width 238 height 26
paste input "1 AMB Dr"
type input "1 AMB Dr"
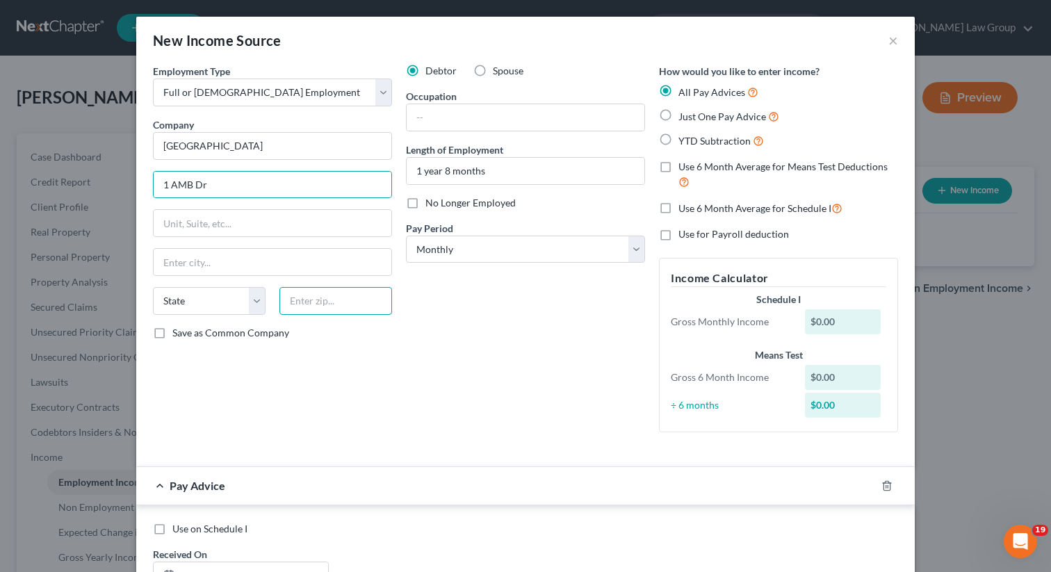
click at [302, 302] on input "text" at bounding box center [335, 301] width 113 height 28
paste input "30313"
type input "30313"
click at [487, 291] on div "Debtor Spouse Occupation Length of Employment 1 year 8 months No Longer Employe…" at bounding box center [525, 254] width 253 height 380
type input "[GEOGRAPHIC_DATA]"
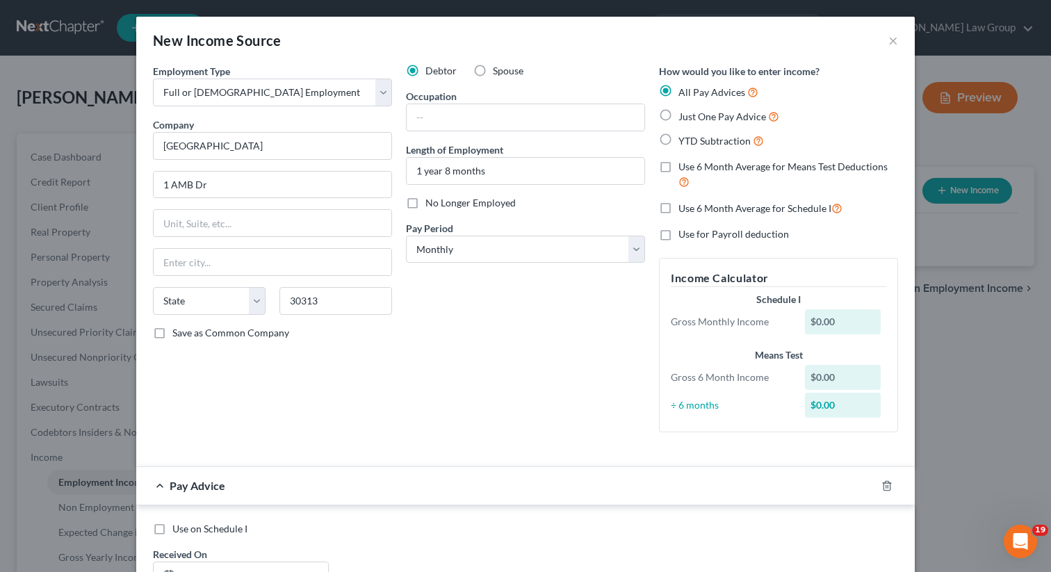
select select "10"
click at [679, 114] on label "Just One Pay Advice" at bounding box center [729, 116] width 101 height 16
click at [684, 114] on input "Just One Pay Advice" at bounding box center [688, 112] width 9 height 9
radio input "true"
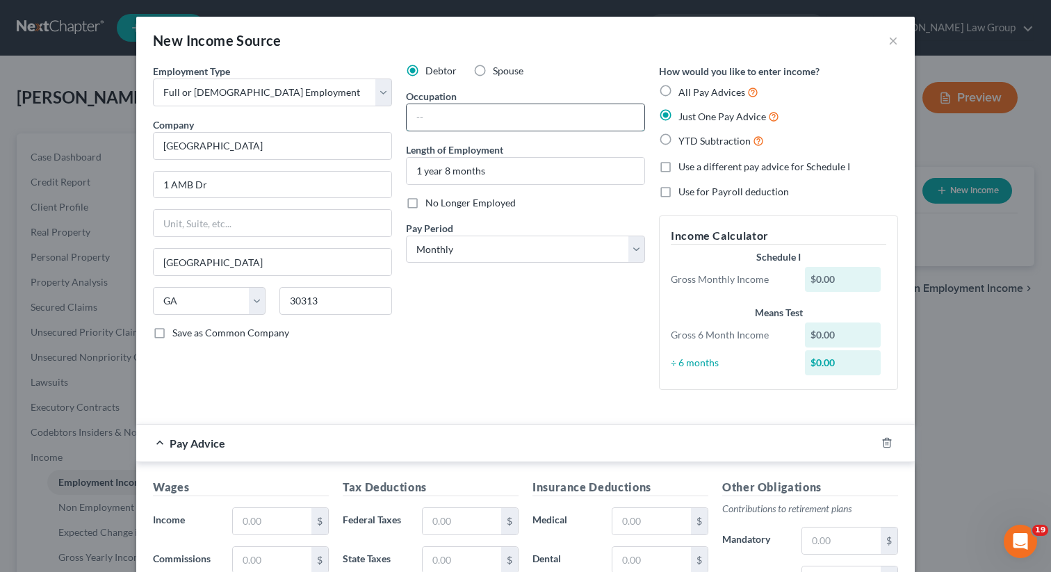
click at [441, 117] on input "text" at bounding box center [526, 117] width 238 height 26
paste input "Physical Security and Training Coordinator"
type input "Physical Security and Training Coordinator"
click at [469, 300] on div "Debtor Spouse Occupation Physical Security and Training Coordinator Length of E…" at bounding box center [525, 232] width 253 height 337
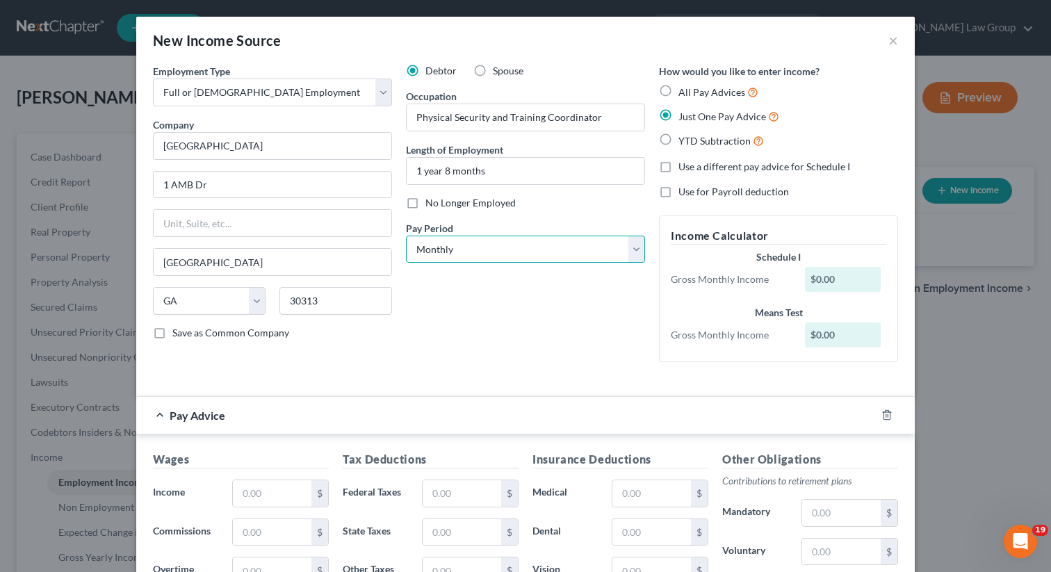
click at [478, 251] on select "Select Monthly Twice Monthly Every Other Week Weekly" at bounding box center [525, 250] width 239 height 28
select select "1"
click at [406, 236] on select "Select Monthly Twice Monthly Every Other Week Weekly" at bounding box center [525, 250] width 239 height 28
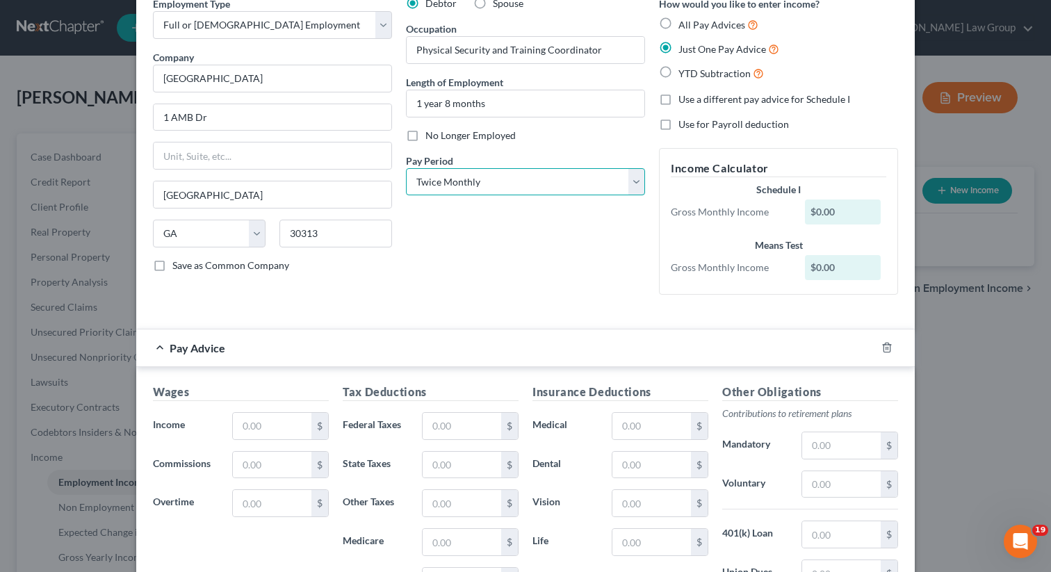
scroll to position [103, 0]
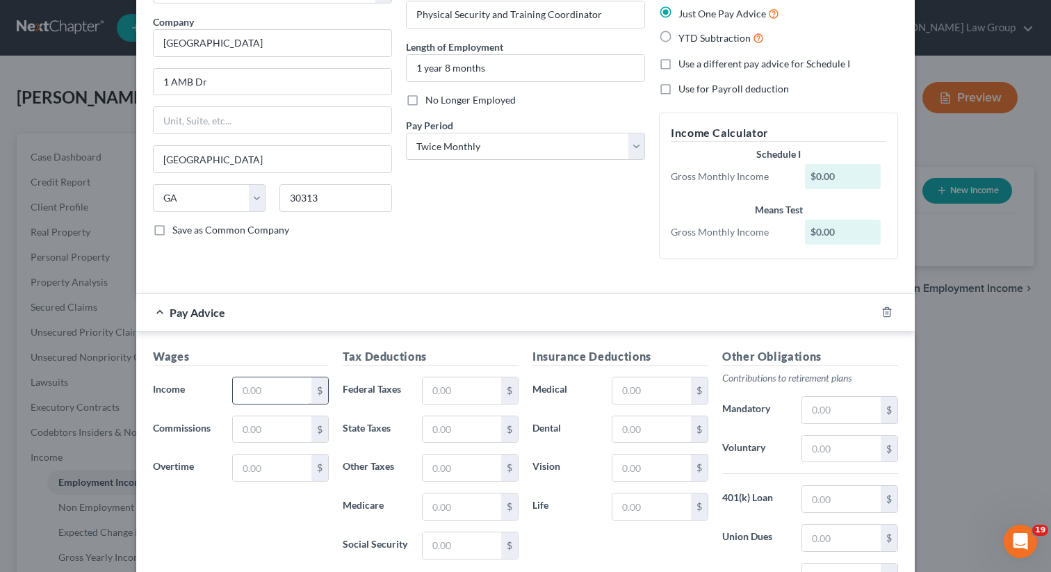
click at [243, 382] on input "text" at bounding box center [272, 390] width 79 height 26
paste input "2,420.72"
type input "2,420.72"
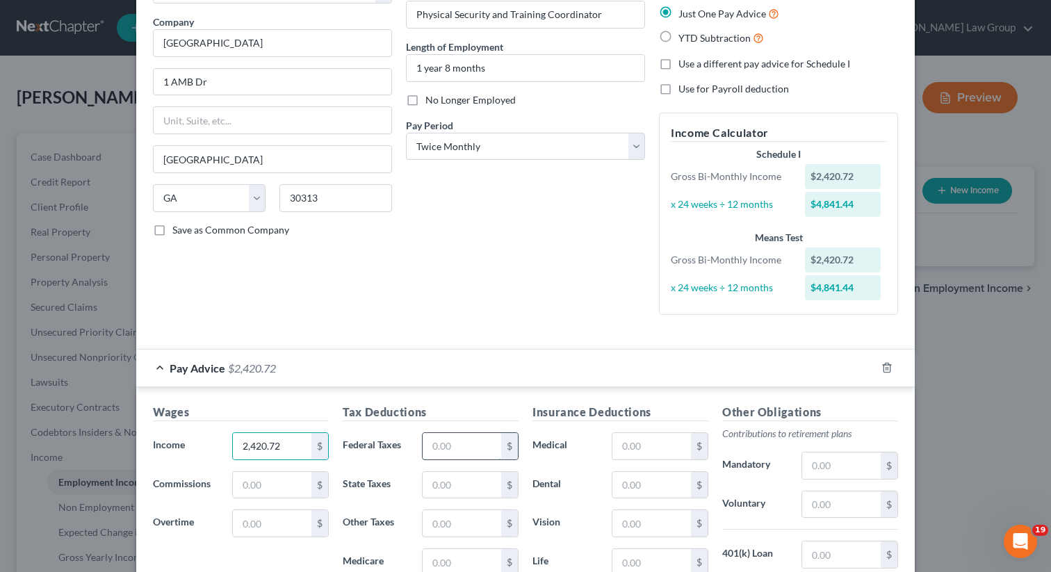
click at [460, 441] on input "text" at bounding box center [462, 446] width 79 height 26
paste input "271.49"
type input "271.49"
click at [644, 446] on input "text" at bounding box center [651, 446] width 79 height 26
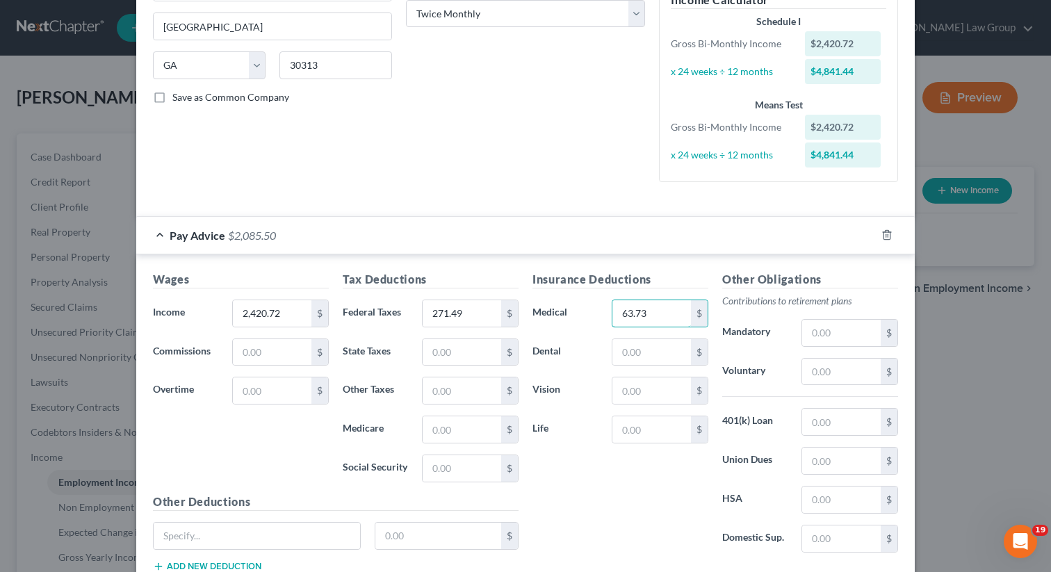
scroll to position [334, 0]
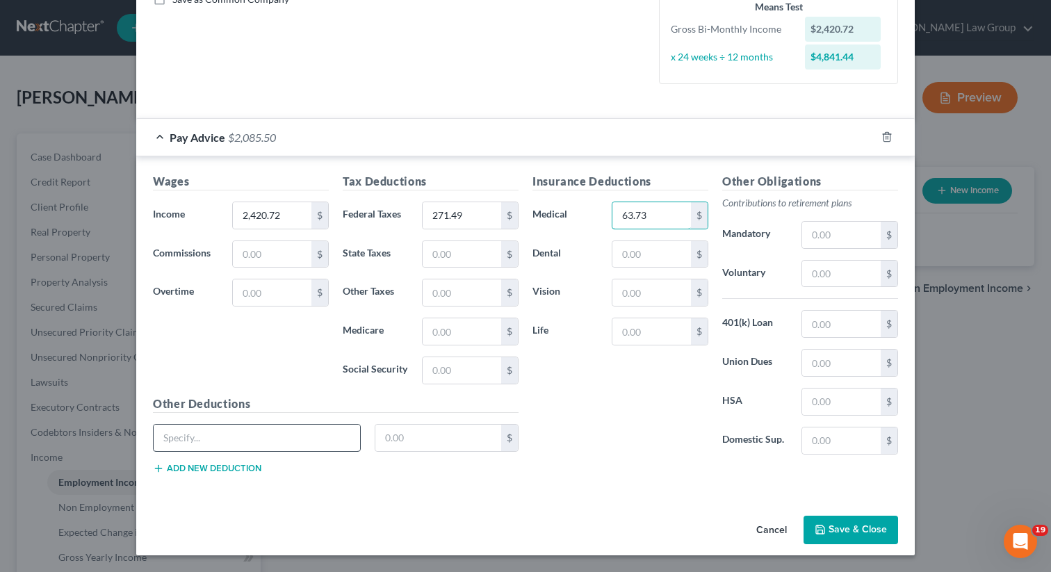
type input "63.73"
click at [236, 446] on input "text" at bounding box center [257, 438] width 206 height 26
type input "Falcom tickets"
click at [424, 442] on input "text" at bounding box center [438, 438] width 127 height 26
type input "80"
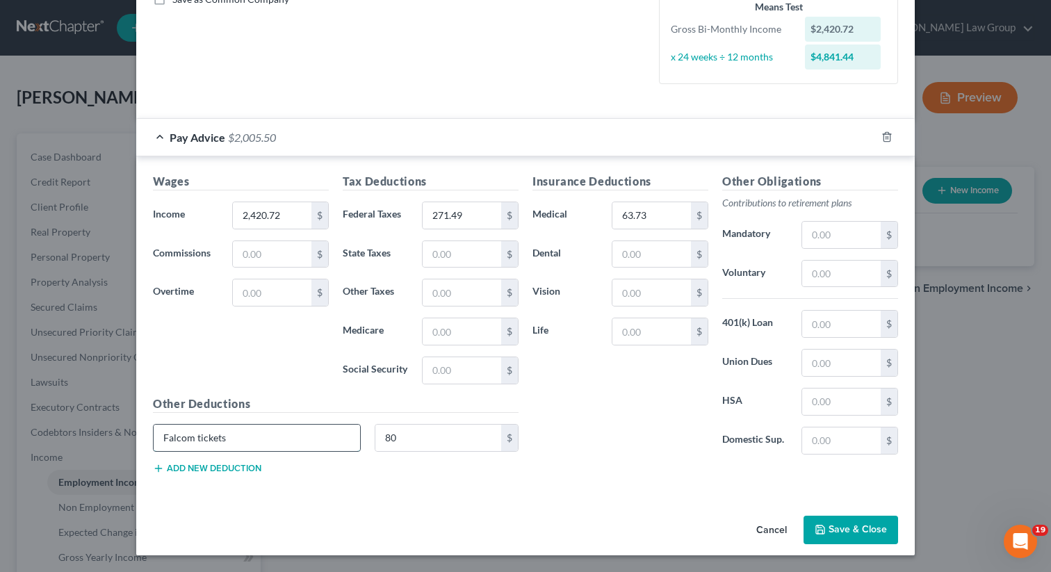
click at [193, 438] on input "Falcom tickets" at bounding box center [257, 438] width 206 height 26
type input "Falcon tickets"
click at [658, 218] on input "63.73" at bounding box center [651, 215] width 79 height 26
type input "88.22"
click at [839, 527] on button "Save & Close" at bounding box center [851, 530] width 95 height 29
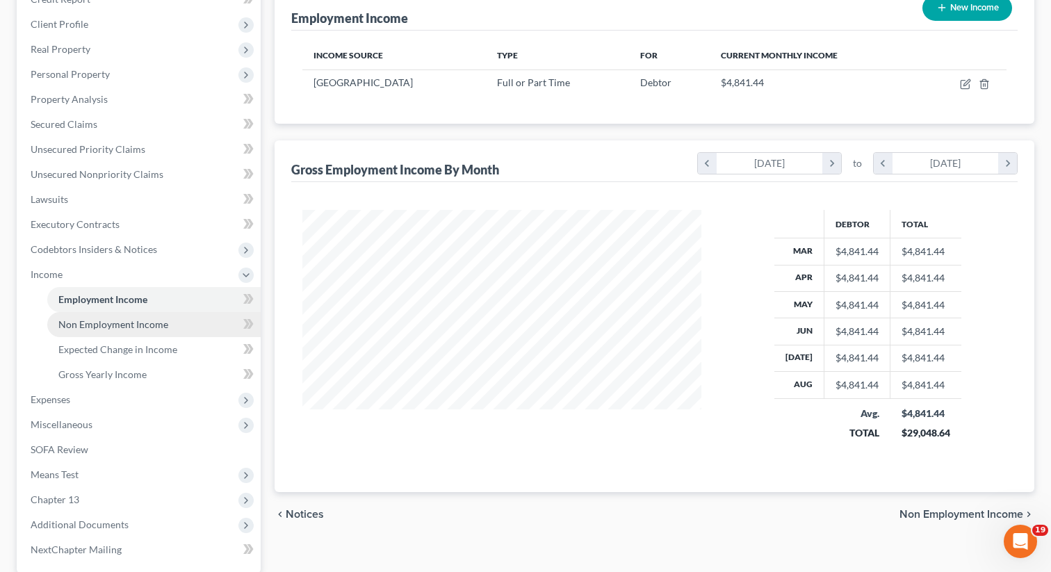
scroll to position [207, 0]
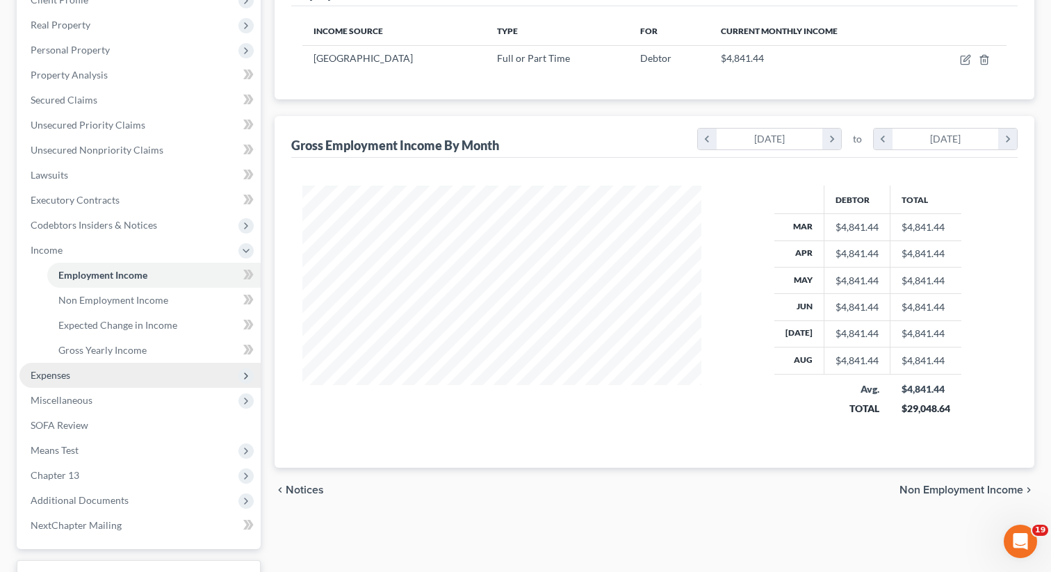
click at [83, 370] on span "Expenses" at bounding box center [139, 375] width 241 height 25
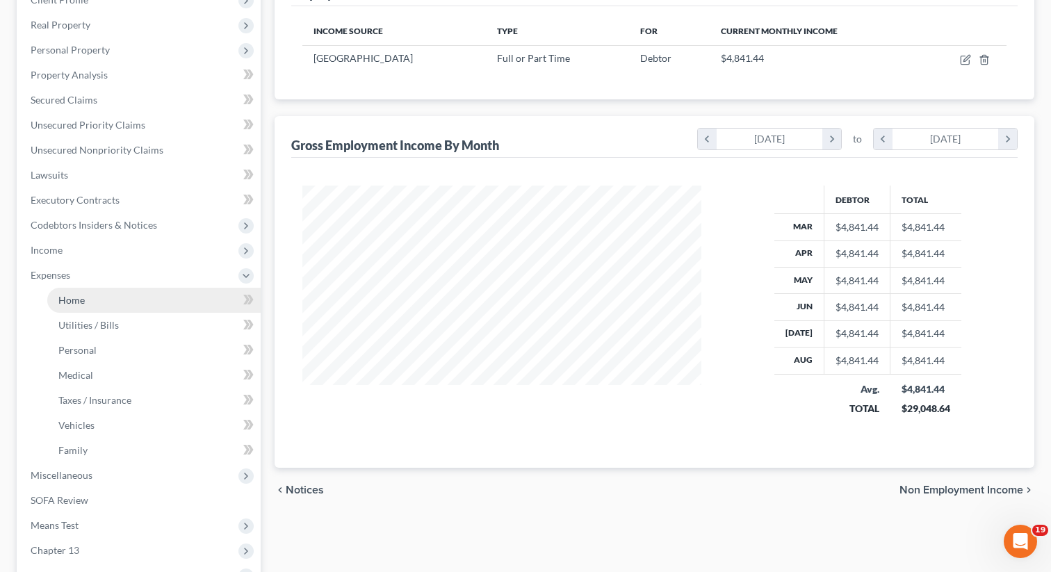
click at [97, 298] on link "Home" at bounding box center [153, 300] width 213 height 25
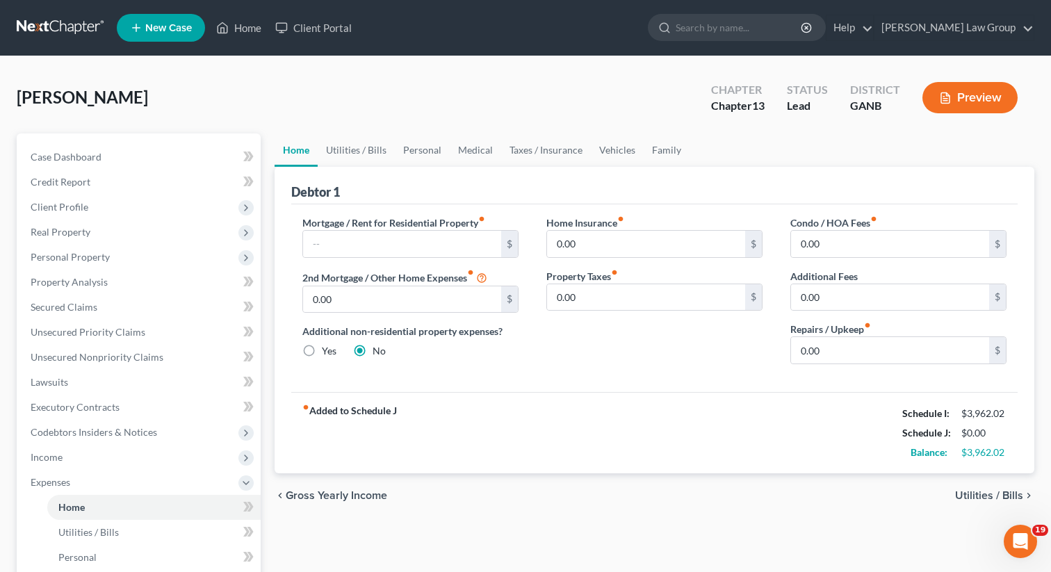
click at [362, 257] on div "Mortgage / Rent for Residential Property fiber_manual_record $ 2nd Mortgage / O…" at bounding box center [411, 296] width 244 height 160
click at [357, 250] on input "text" at bounding box center [402, 244] width 198 height 26
type input "675"
click at [363, 146] on link "Utilities / Bills" at bounding box center [356, 149] width 77 height 33
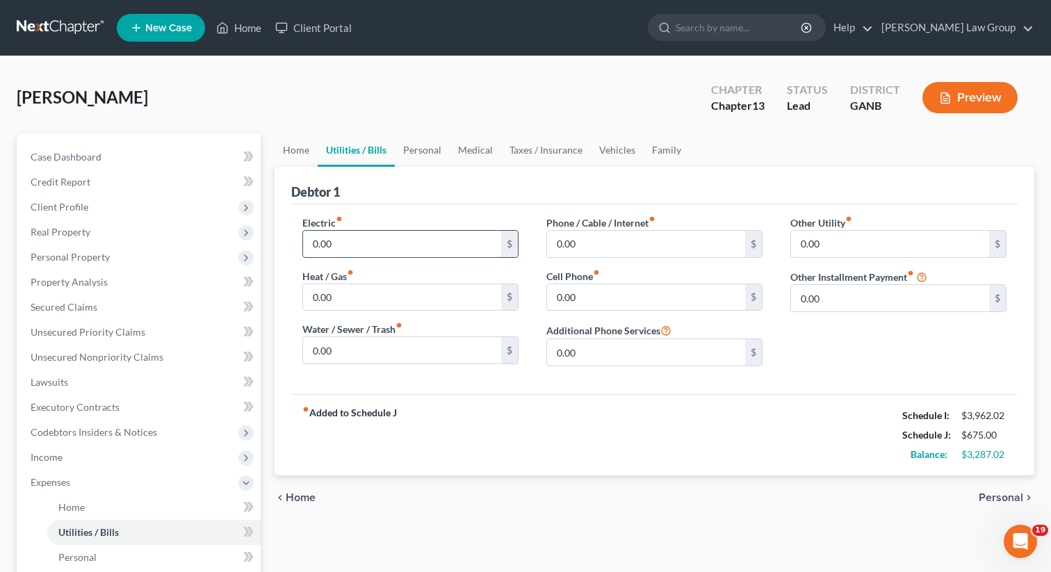
click at [392, 238] on input "0.00" at bounding box center [402, 244] width 198 height 26
type input "250"
type input "50"
click at [616, 238] on input "0.00" at bounding box center [646, 244] width 198 height 26
type input "50"
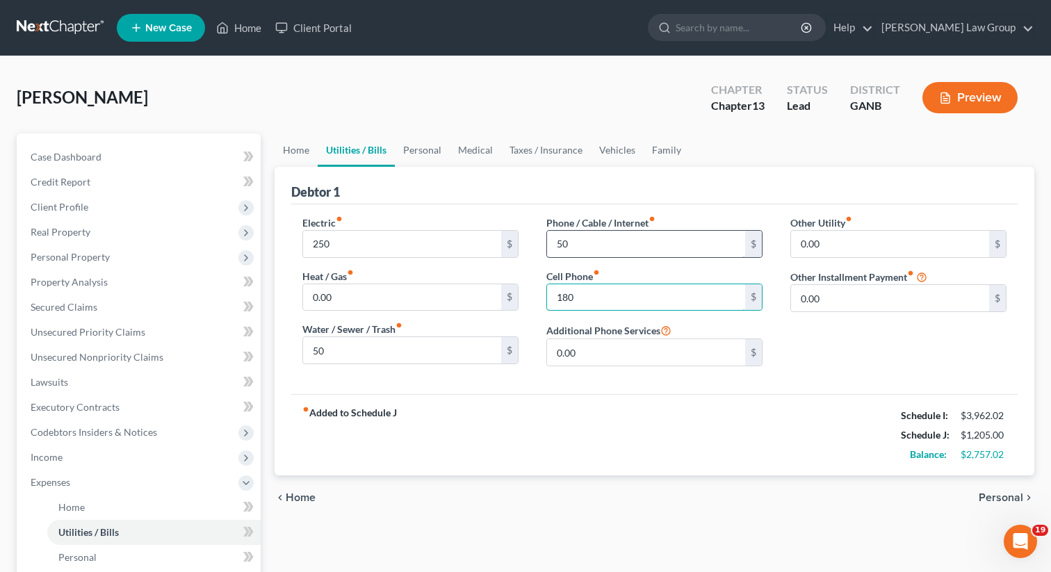
type input "180"
click at [601, 133] on link "Vehicles" at bounding box center [617, 149] width 53 height 33
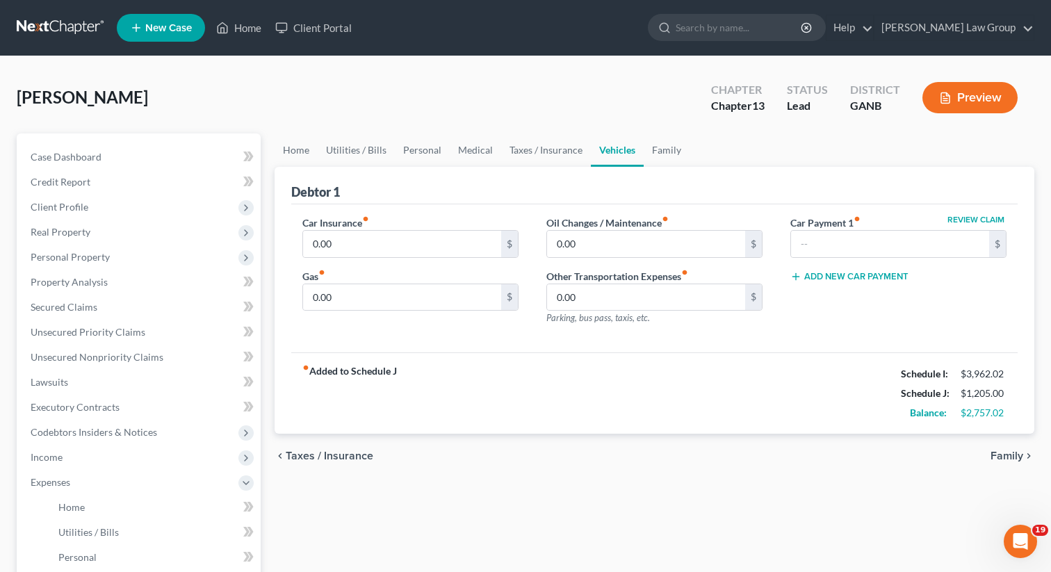
click at [610, 154] on link "Vehicles" at bounding box center [617, 149] width 53 height 33
click at [383, 252] on input "0.00" at bounding box center [402, 244] width 198 height 26
type input "300"
click at [665, 147] on link "Family" at bounding box center [667, 149] width 46 height 33
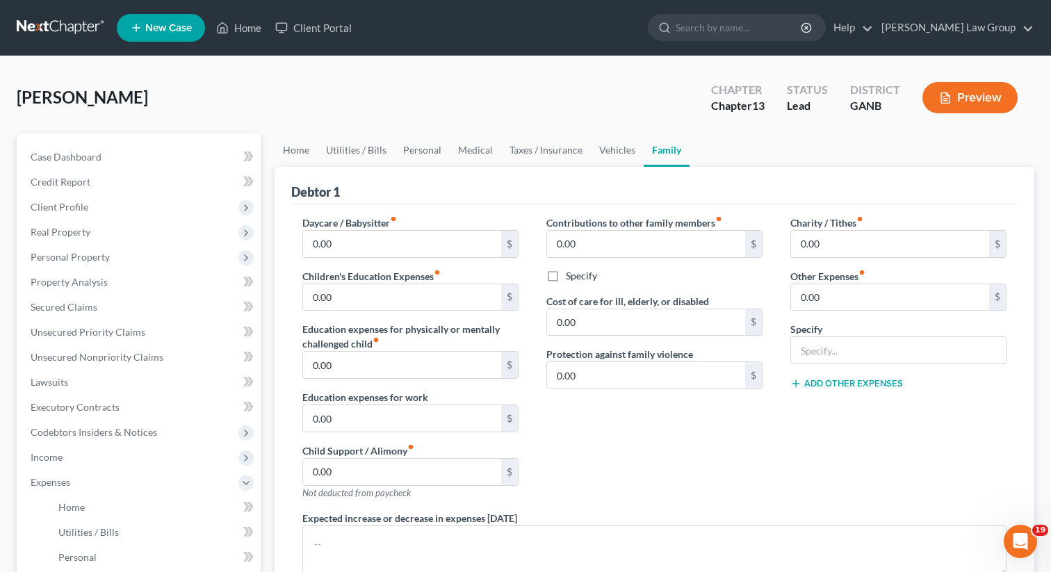
click at [379, 257] on div "Daycare / Babysitter fiber_manual_record 0.00 $" at bounding box center [410, 237] width 216 height 42
click at [379, 252] on input "0.00" at bounding box center [402, 244] width 198 height 26
type input "300"
click at [608, 152] on link "Vehicles" at bounding box center [617, 149] width 53 height 33
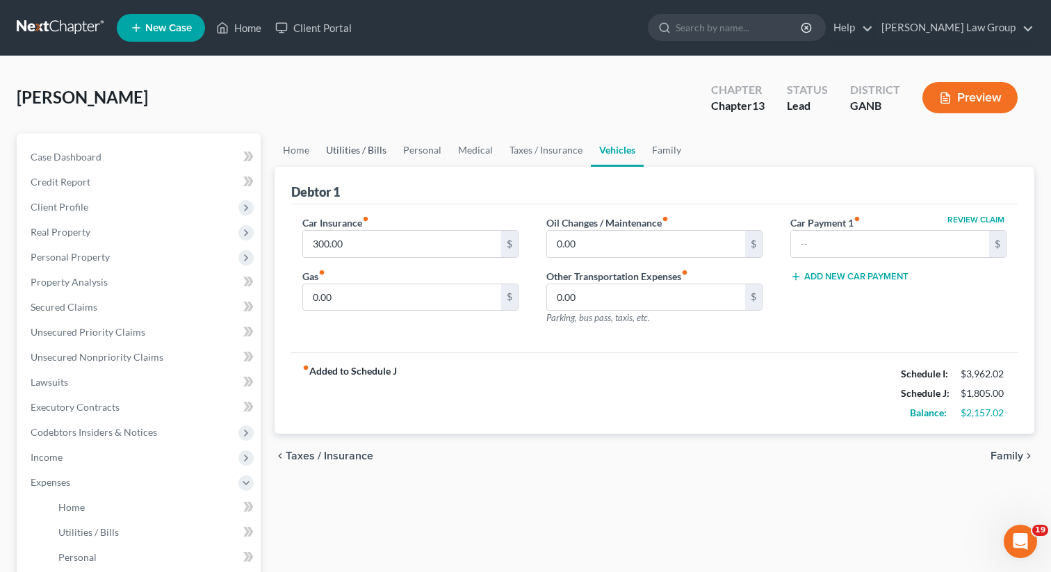
click at [355, 147] on link "Utilities / Bills" at bounding box center [356, 149] width 77 height 33
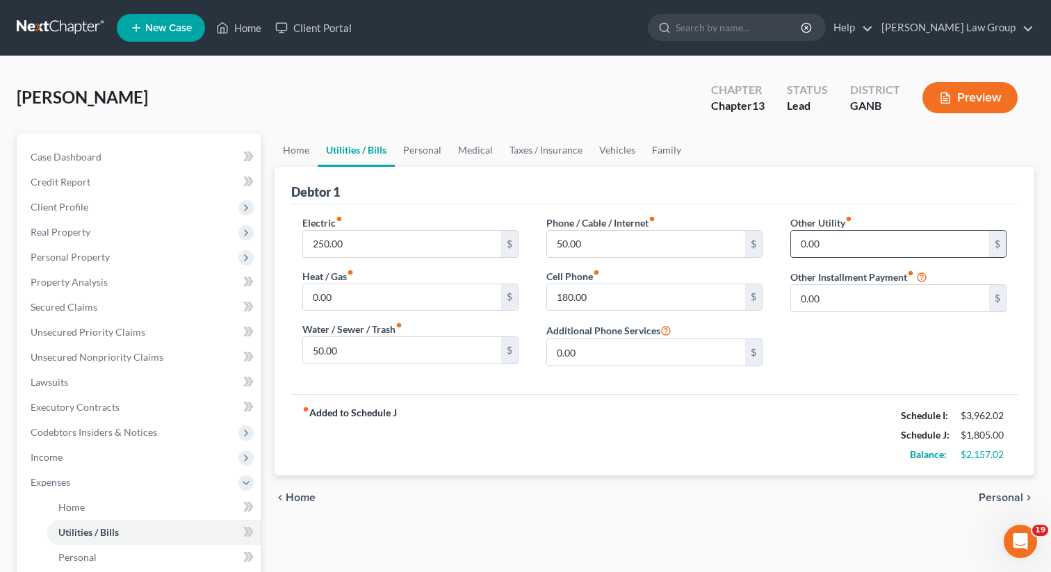
click at [854, 248] on input "0.00" at bounding box center [890, 244] width 198 height 26
type input "34"
click at [841, 298] on div "Other Utility fiber_manual_record 34 $ Other Installment Payment fiber_manual_r…" at bounding box center [899, 297] width 244 height 162
click at [837, 288] on input "text" at bounding box center [898, 283] width 215 height 26
type input "Netflix/Amazon"
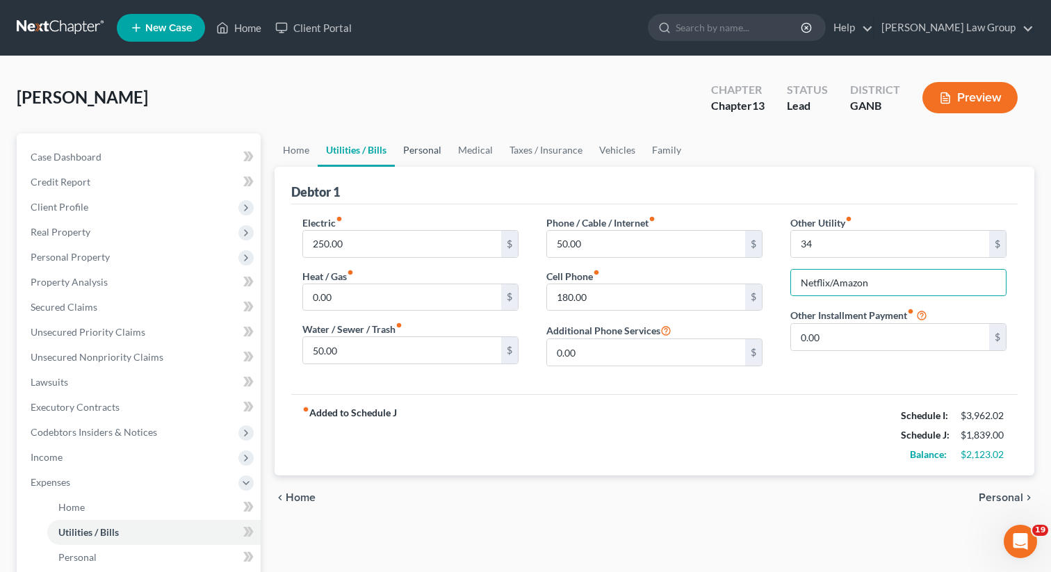
click at [423, 149] on link "Personal" at bounding box center [422, 149] width 55 height 33
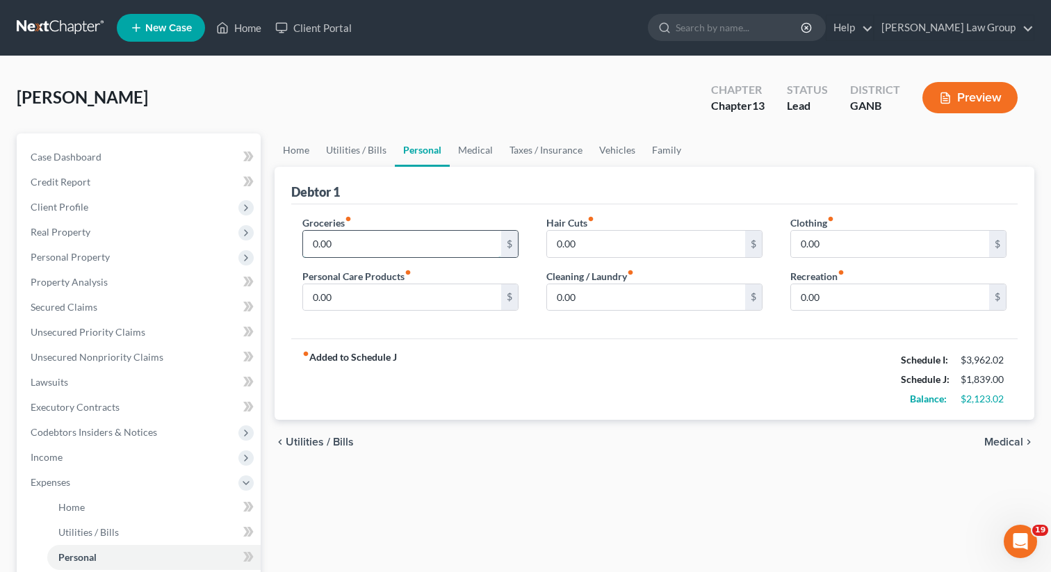
click at [375, 238] on input "0.00" at bounding box center [402, 244] width 198 height 26
type input "900"
click at [375, 293] on input "0.00" at bounding box center [402, 297] width 198 height 26
type input "100"
click at [856, 232] on input "0.00" at bounding box center [890, 244] width 198 height 26
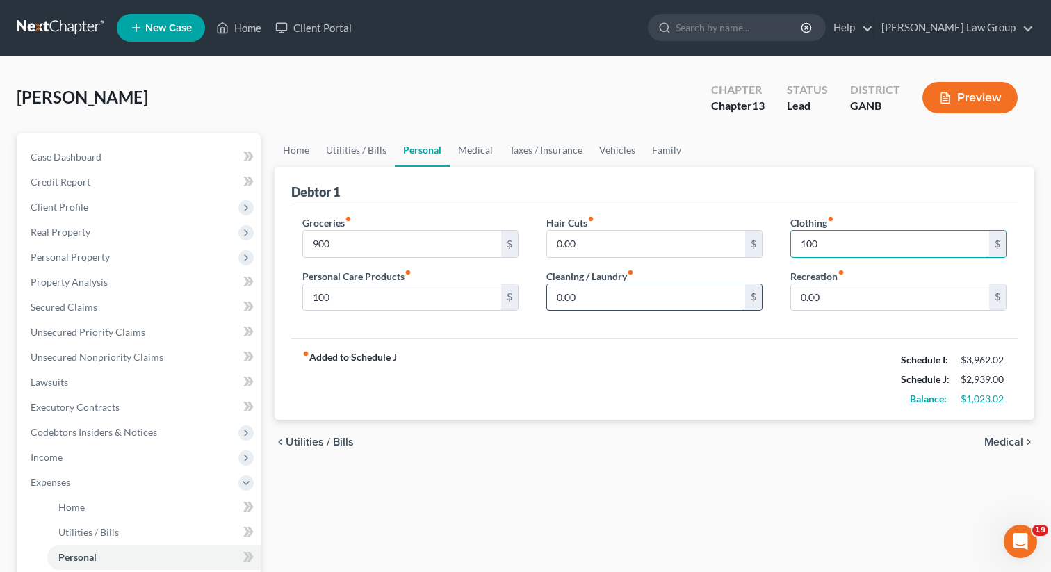
type input "100"
click at [708, 297] on input "0.00" at bounding box center [646, 297] width 198 height 26
type input "50"
click at [603, 157] on link "Vehicles" at bounding box center [617, 149] width 53 height 33
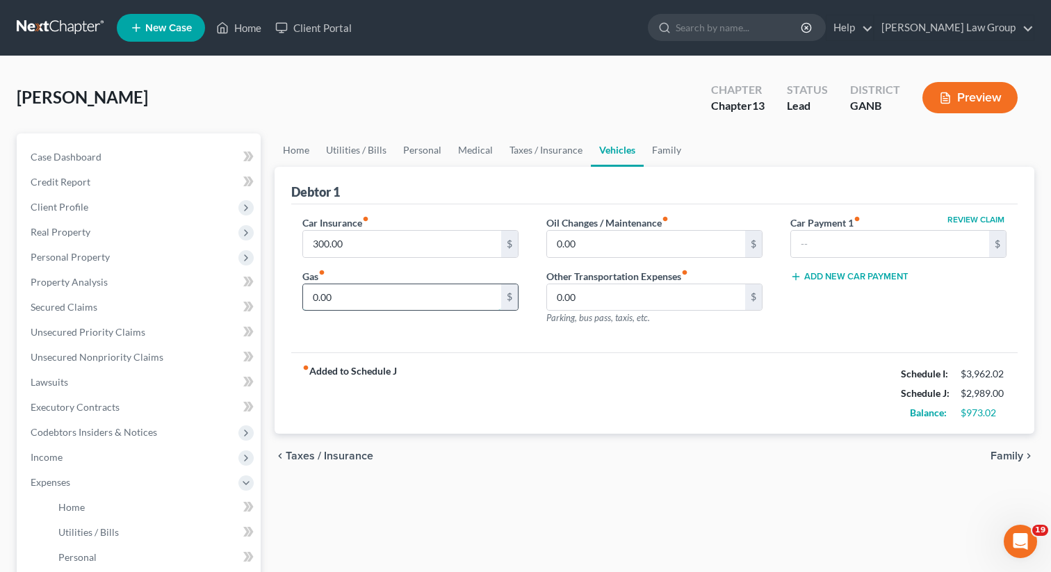
click at [414, 296] on input "0.00" at bounding box center [402, 297] width 198 height 26
type input "5"
type input "230"
click at [662, 160] on link "Family" at bounding box center [667, 149] width 46 height 33
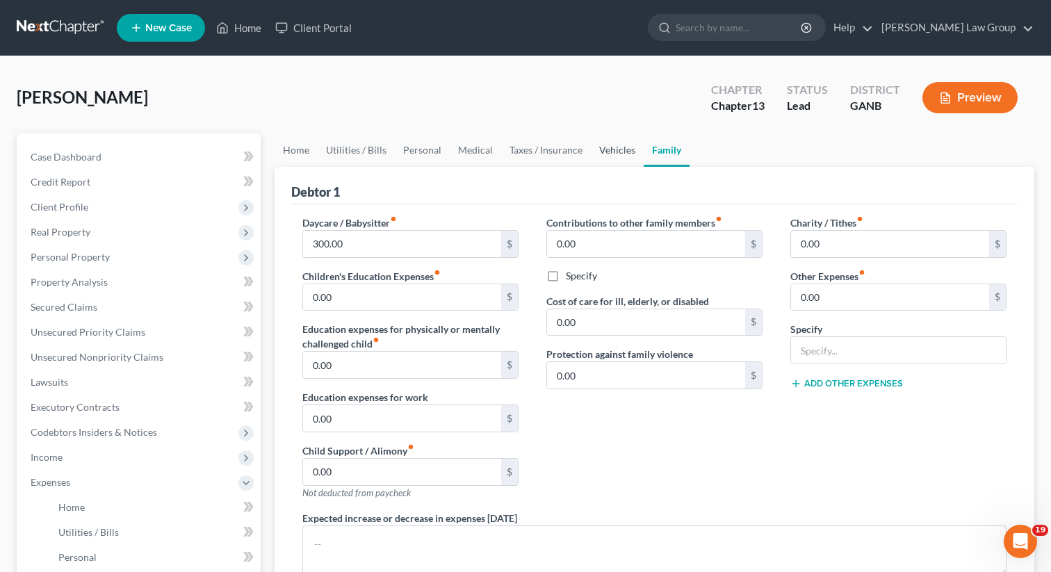
click at [611, 154] on link "Vehicles" at bounding box center [617, 149] width 53 height 33
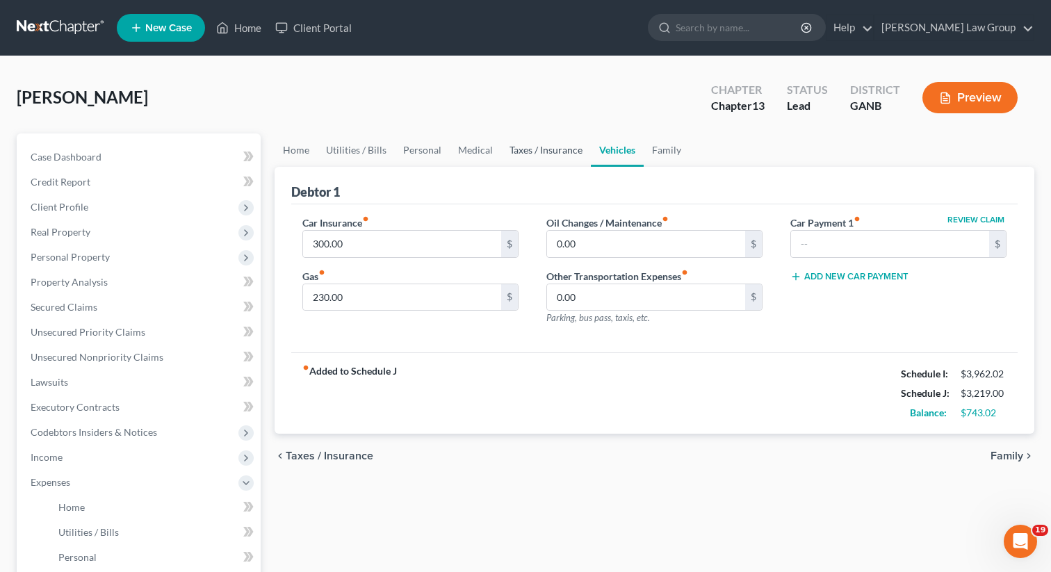
click at [544, 147] on link "Taxes / Insurance" at bounding box center [546, 149] width 90 height 33
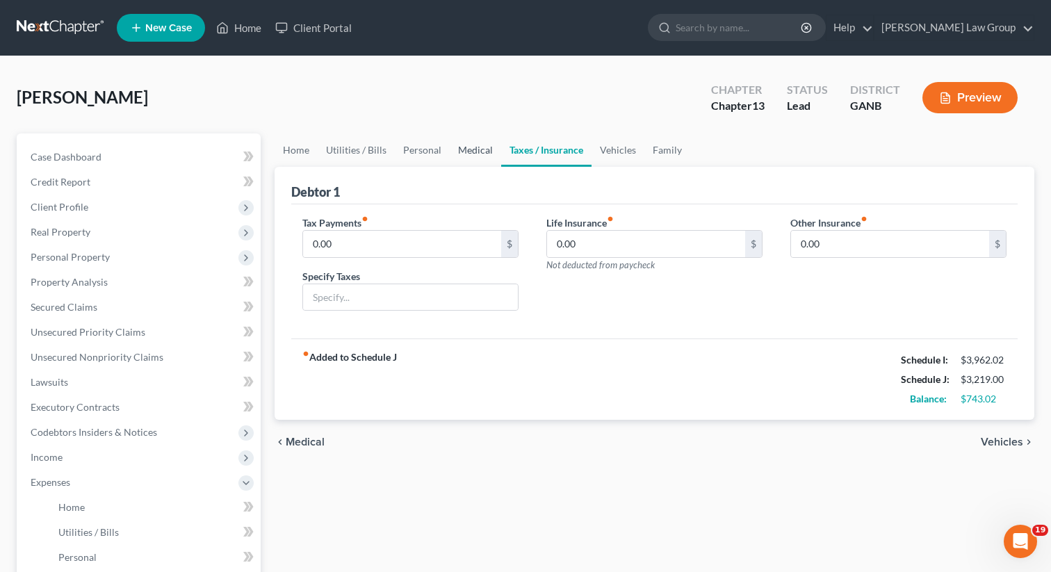
click at [459, 149] on link "Medical" at bounding box center [475, 149] width 51 height 33
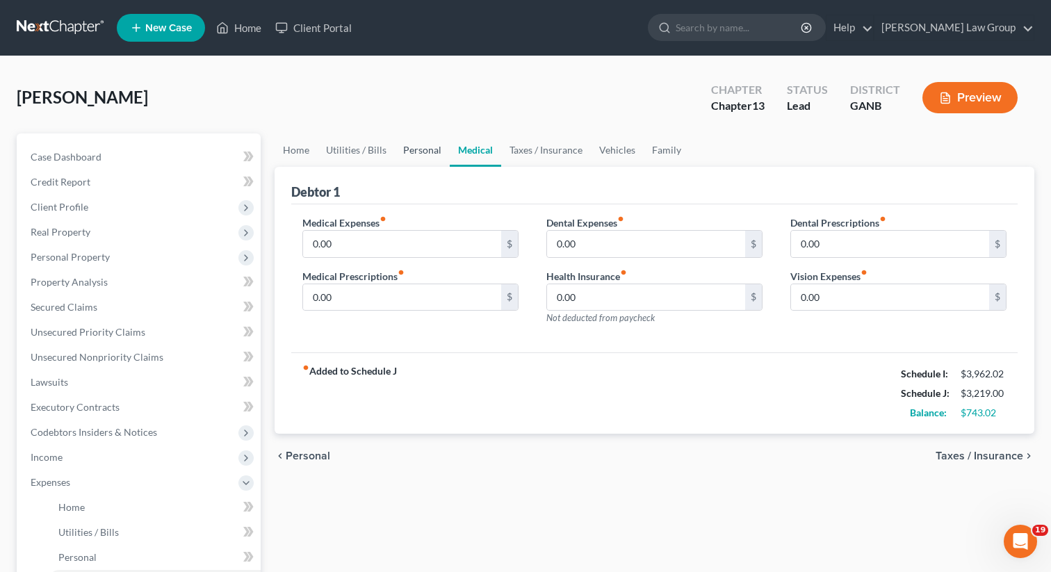
click at [425, 150] on link "Personal" at bounding box center [422, 149] width 55 height 33
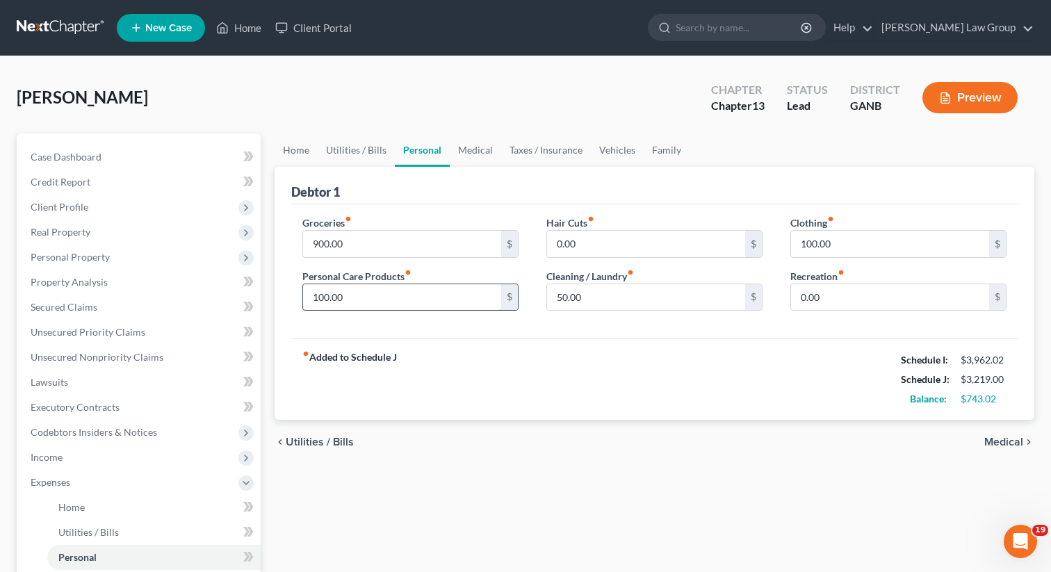
click at [348, 292] on input "100.00" at bounding box center [402, 297] width 198 height 26
type input "50"
click at [856, 242] on input "100.00" at bounding box center [890, 244] width 198 height 26
type input "50"
click at [594, 298] on input "50.00" at bounding box center [646, 297] width 198 height 26
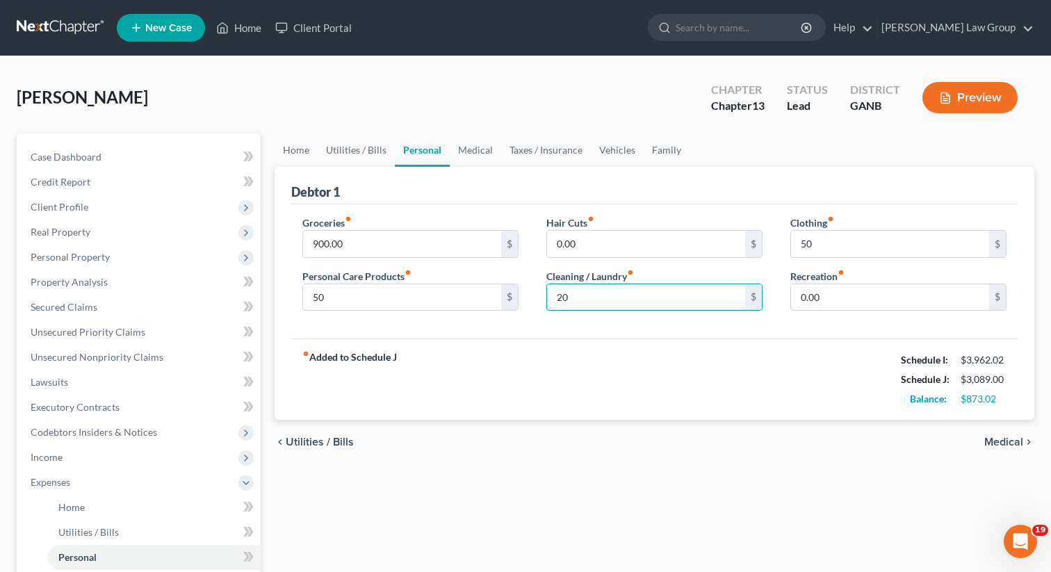
type input "20"
click at [361, 220] on div "Groceries fiber_manual_record 900.00 $" at bounding box center [410, 237] width 216 height 42
click at [345, 241] on input "900.00" at bounding box center [402, 244] width 198 height 26
click at [336, 241] on input "900.00" at bounding box center [402, 244] width 198 height 26
drag, startPoint x: 332, startPoint y: 245, endPoint x: 350, endPoint y: 245, distance: 18.1
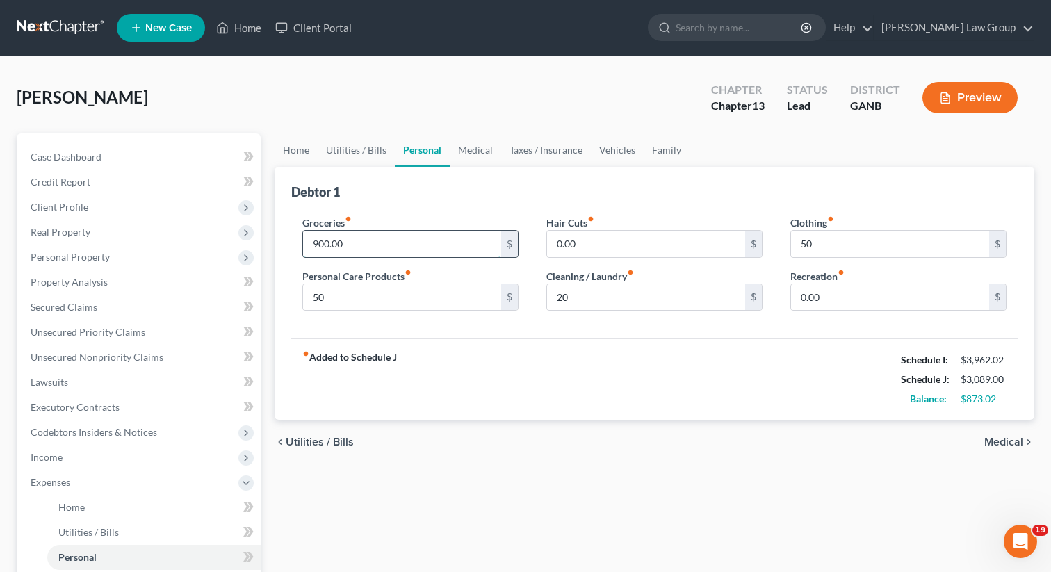
click at [350, 245] on input "900.00" at bounding box center [402, 244] width 198 height 26
click at [327, 242] on input "900.02" at bounding box center [402, 244] width 198 height 26
click at [323, 245] on input "900.02" at bounding box center [402, 244] width 198 height 26
type input "900.02"
click at [316, 293] on input "50" at bounding box center [402, 297] width 198 height 26
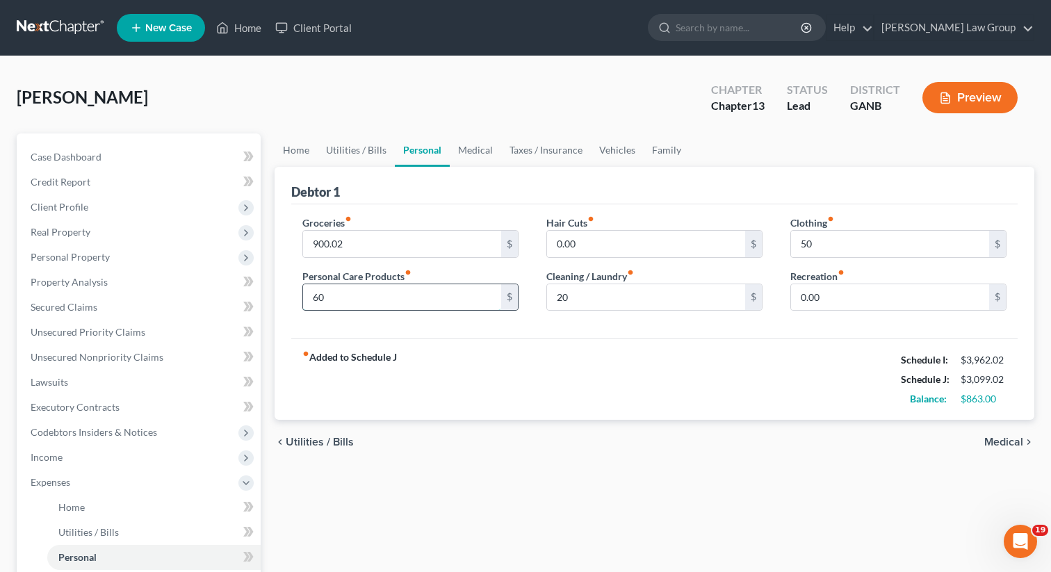
click at [328, 301] on input "60" at bounding box center [402, 297] width 198 height 26
type input "60"
click at [806, 243] on input "50" at bounding box center [890, 244] width 198 height 26
click at [811, 243] on input "50" at bounding box center [890, 244] width 198 height 26
click at [820, 243] on input "50" at bounding box center [890, 244] width 198 height 26
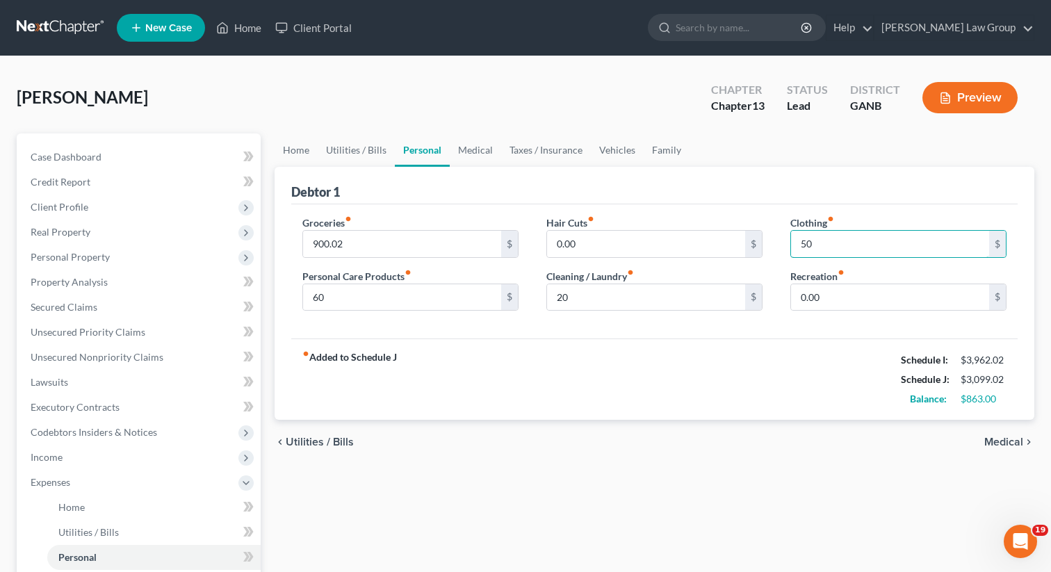
drag, startPoint x: 810, startPoint y: 243, endPoint x: 775, endPoint y: 243, distance: 34.8
click at [775, 243] on div "Groceries fiber_manual_record 900.02 $ Personal Care Products fiber_manual_reco…" at bounding box center [655, 269] width 732 height 107
type input "47"
click at [591, 352] on div "fiber_manual_record Added to Schedule J Schedule I: $3,962.02 Schedule J: $3,09…" at bounding box center [654, 379] width 726 height 81
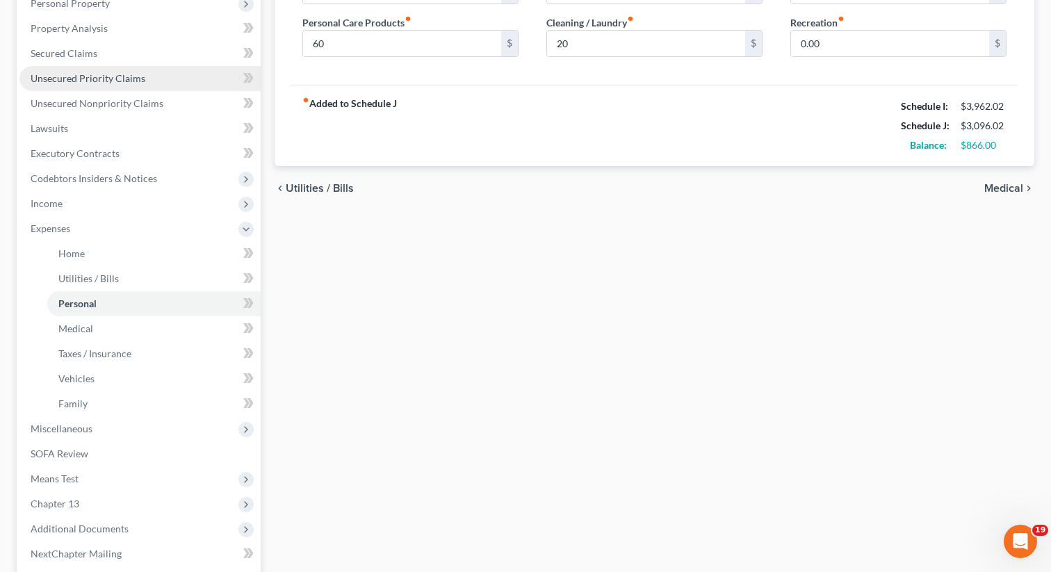
scroll to position [391, 0]
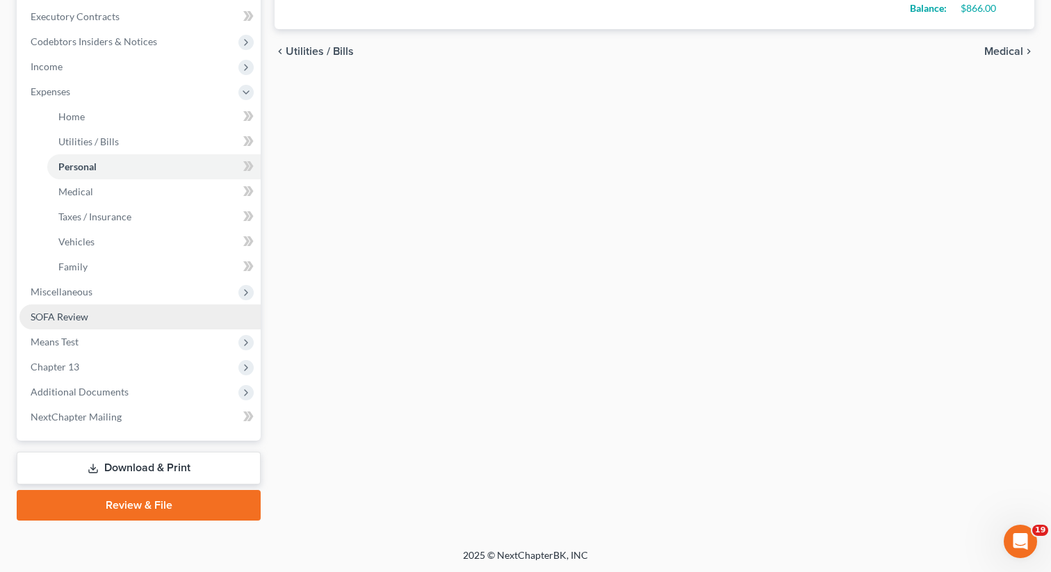
click at [101, 316] on link "SOFA Review" at bounding box center [139, 316] width 241 height 25
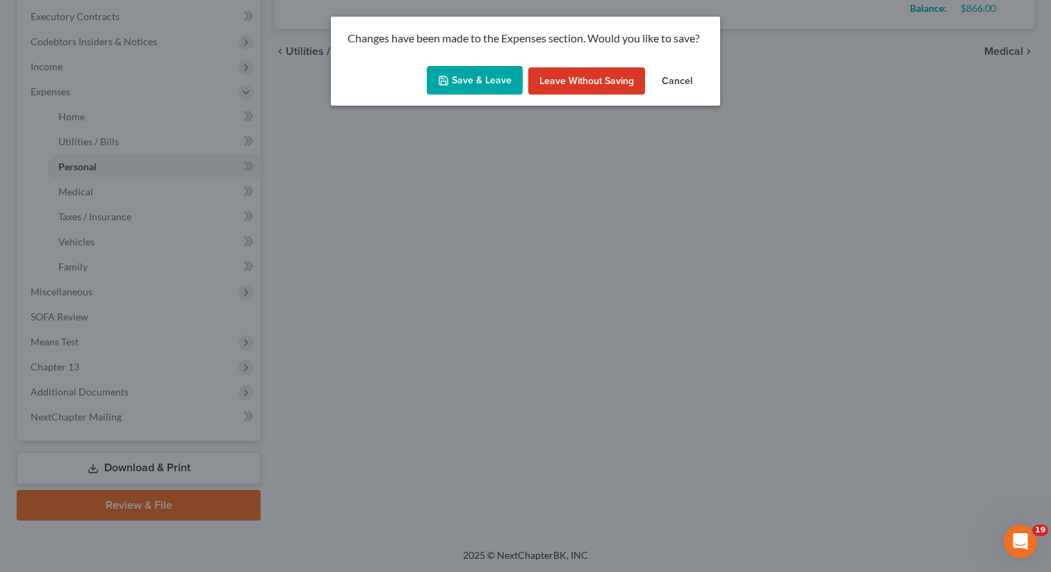
click at [485, 83] on button "Save & Leave" at bounding box center [475, 80] width 96 height 29
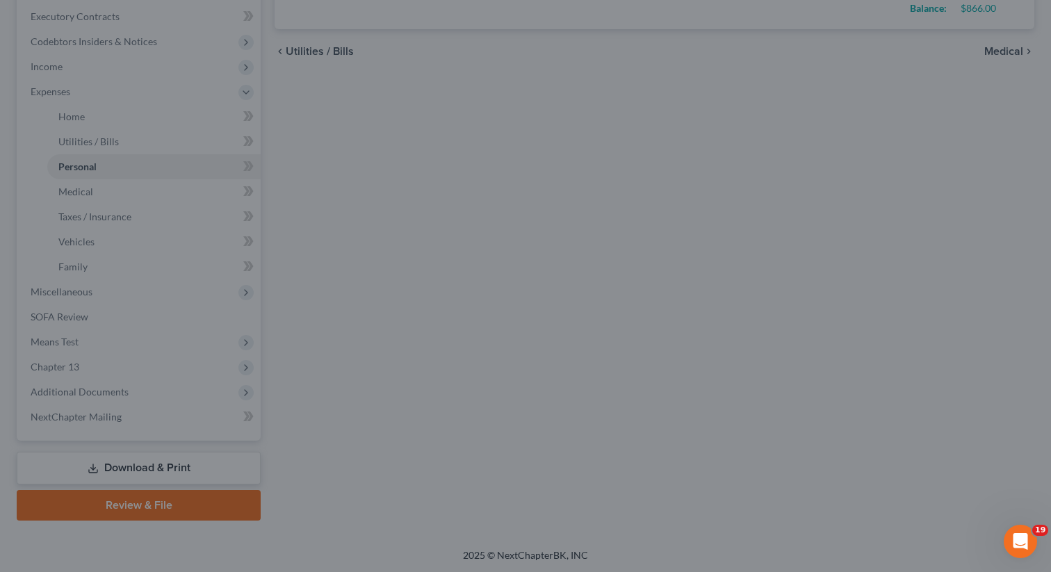
type input "60.00"
type input "20.00"
type input "47.00"
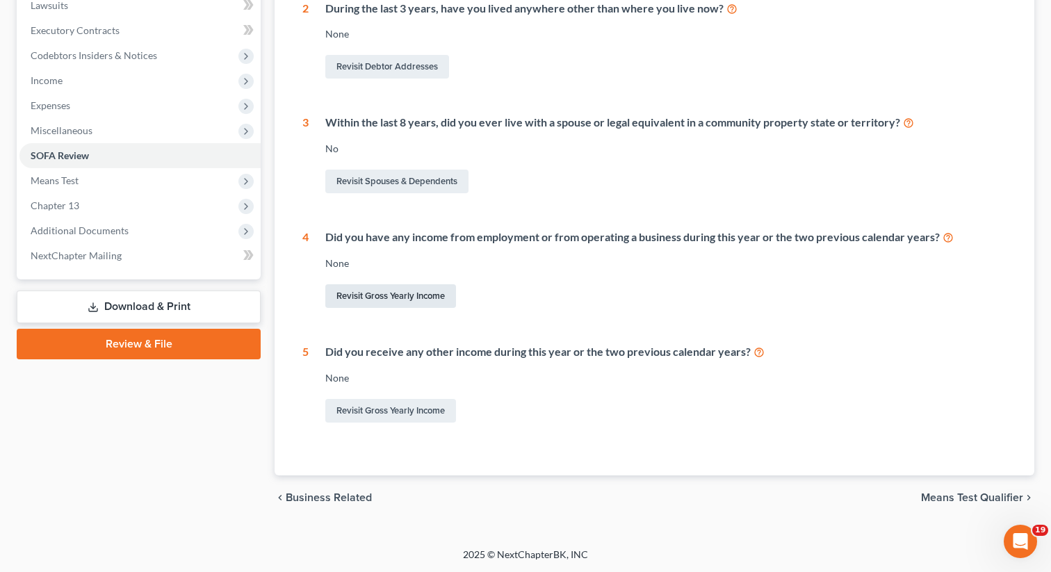
click at [389, 294] on link "Revisit Gross Yearly Income" at bounding box center [390, 296] width 131 height 24
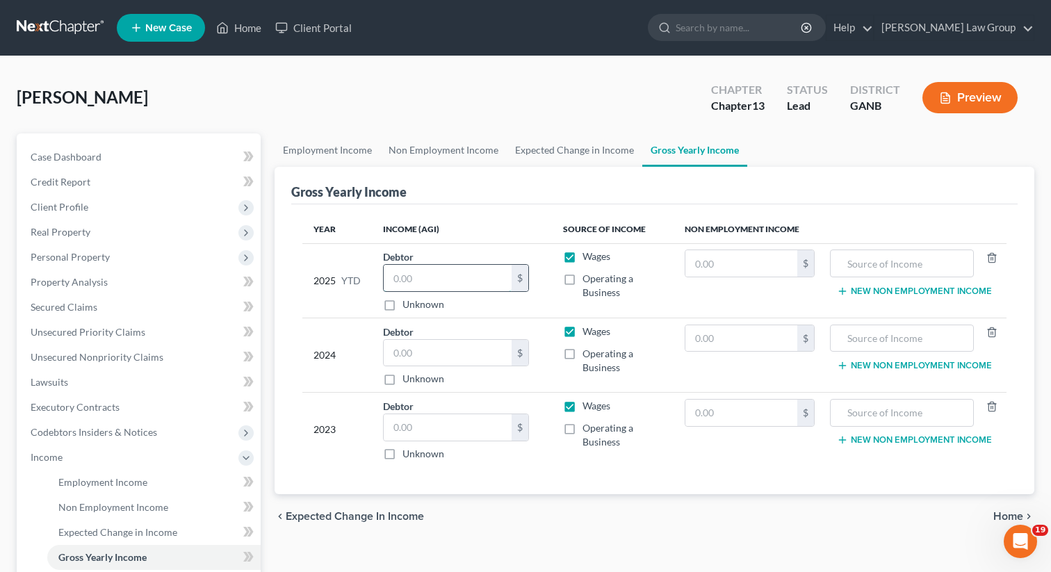
click at [398, 266] on input "text" at bounding box center [448, 278] width 128 height 26
paste input "40,865"
type input "40,865"
click at [441, 357] on input "text" at bounding box center [448, 353] width 128 height 26
paste input "55,000"
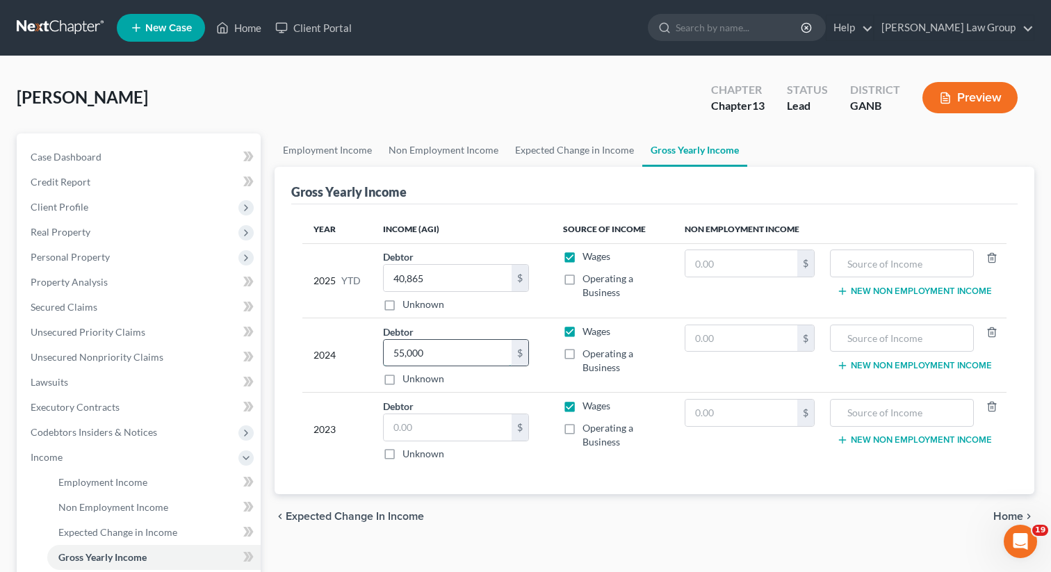
type input "55,000"
click at [427, 424] on input "text" at bounding box center [448, 427] width 128 height 26
paste input "31,000"
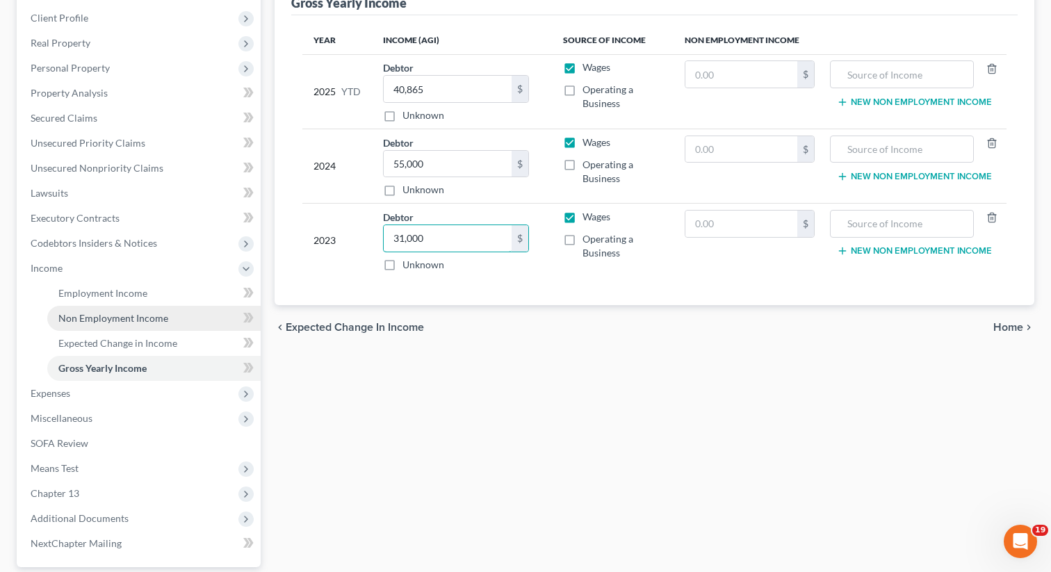
scroll to position [316, 0]
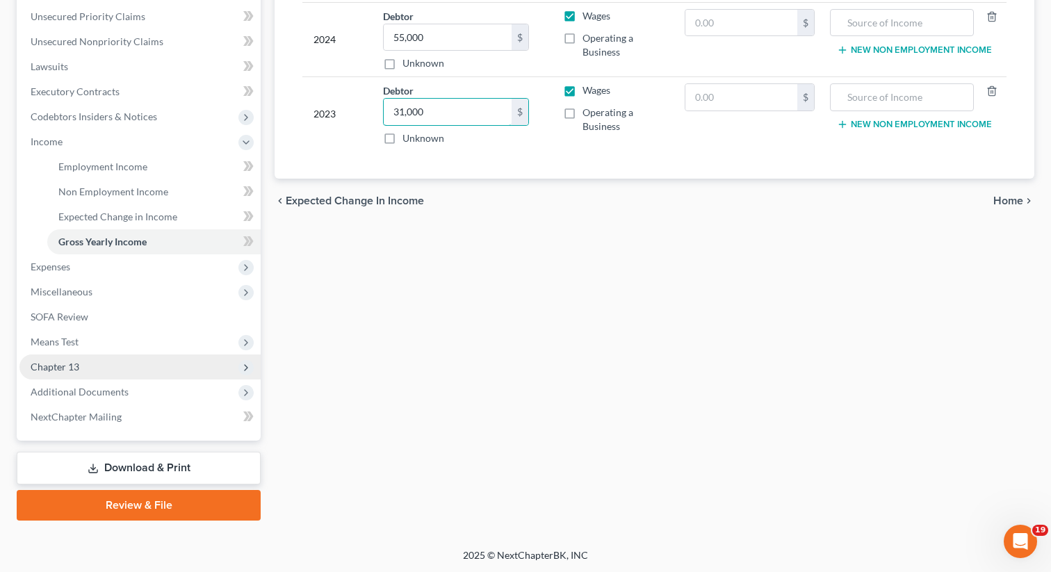
type input "31,000"
click at [136, 368] on span "Chapter 13" at bounding box center [139, 367] width 241 height 25
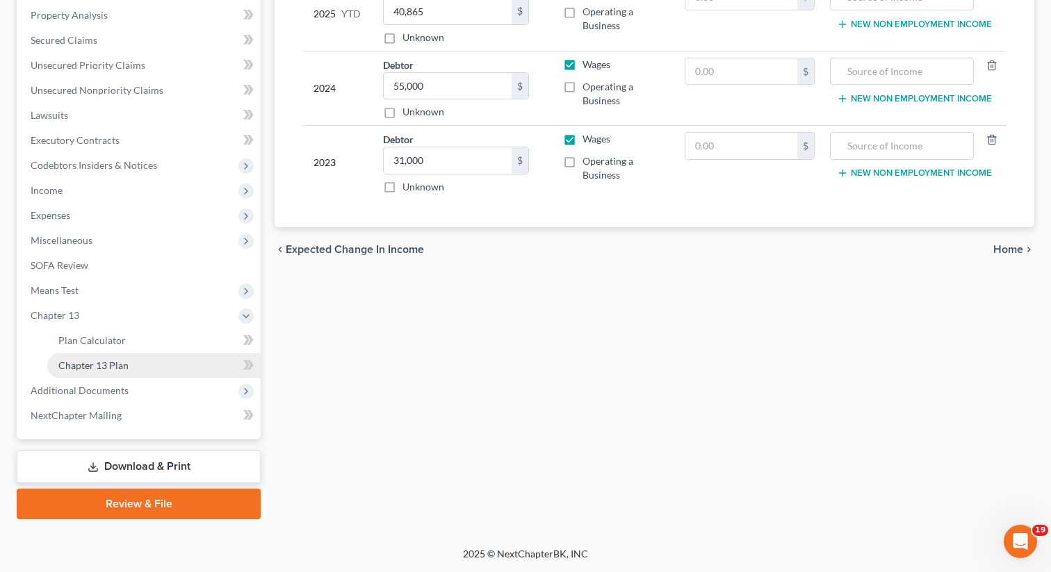
scroll to position [266, 0]
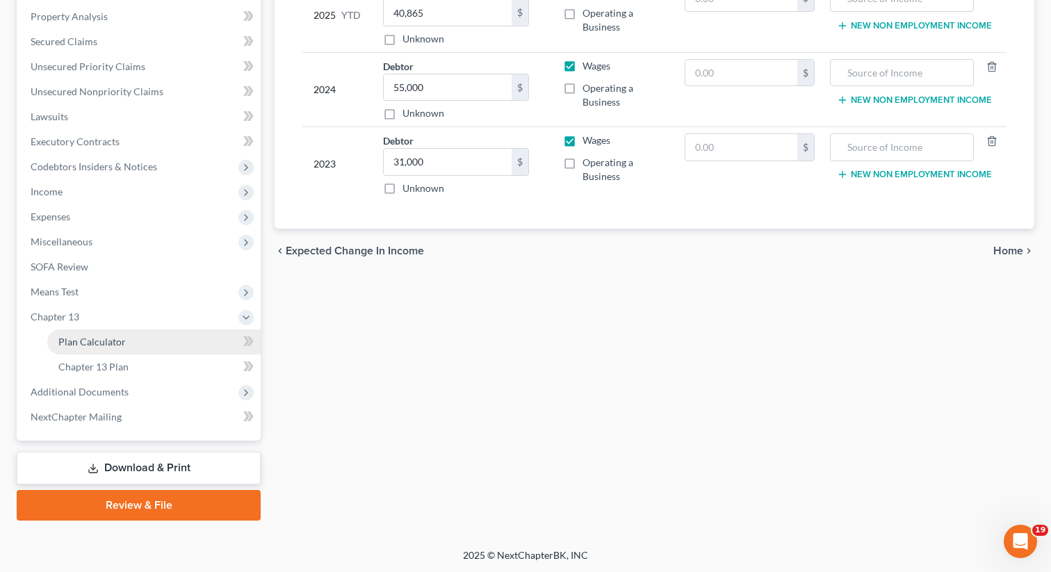
click at [170, 332] on link "Plan Calculator" at bounding box center [153, 342] width 213 height 25
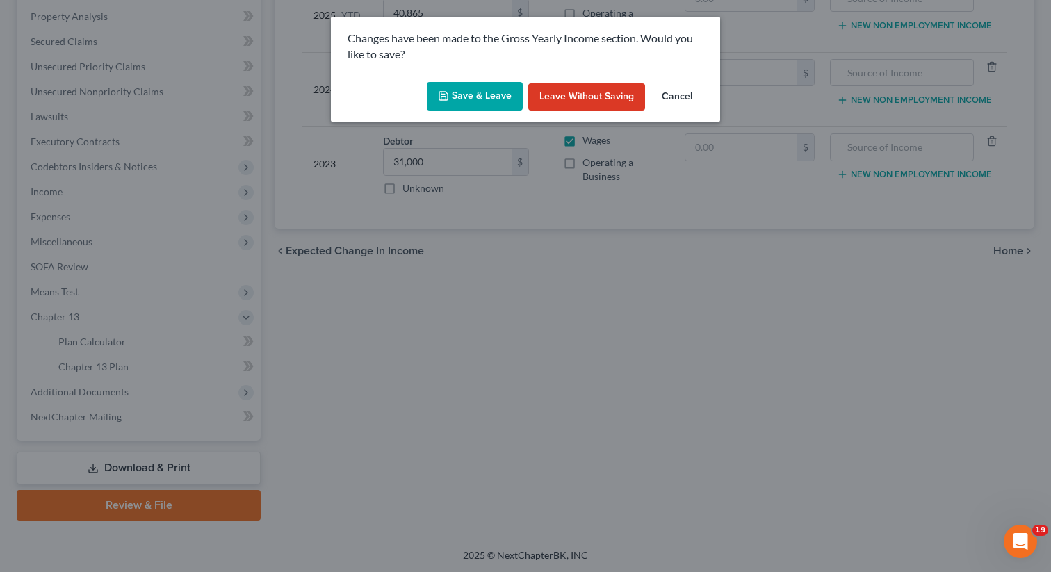
click at [463, 98] on button "Save & Leave" at bounding box center [475, 96] width 96 height 29
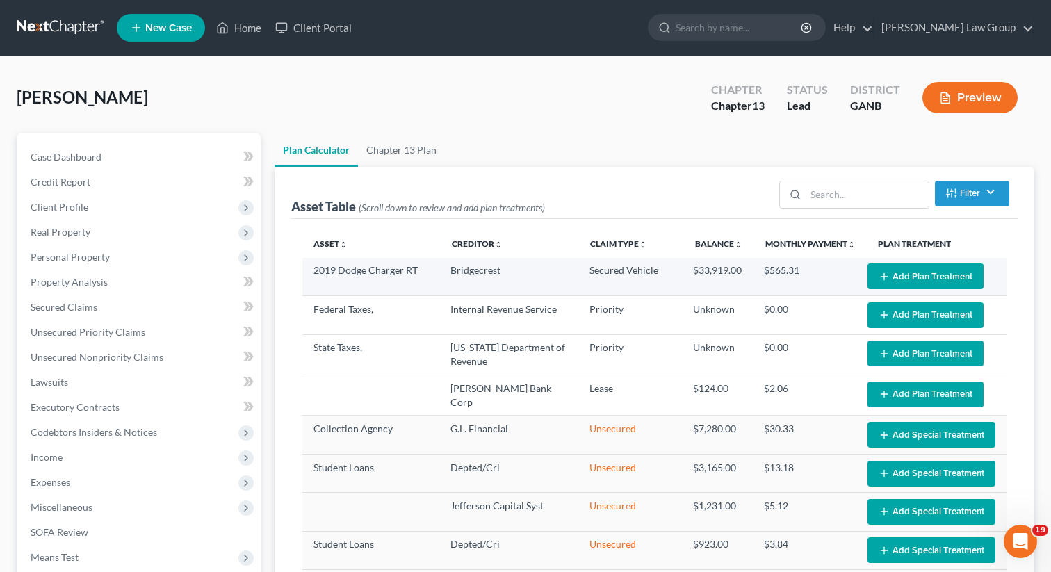
select select "59"
click at [904, 270] on button "Add Plan Treatment" at bounding box center [926, 276] width 116 height 26
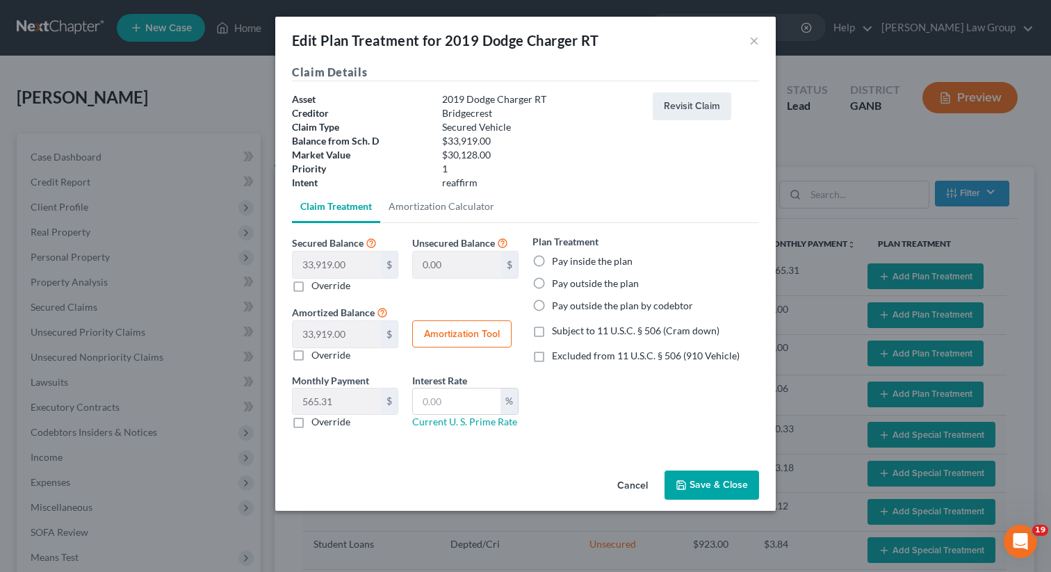
click at [552, 258] on label "Pay inside the plan" at bounding box center [592, 261] width 81 height 14
click at [558, 258] on input "Pay inside the plan" at bounding box center [562, 258] width 9 height 9
radio input "true"
click at [552, 355] on label "Excluded from 11 U.S.C. § 506 (910 Vehicle)" at bounding box center [646, 356] width 188 height 14
click at [558, 355] on input "Excluded from 11 U.S.C. § 506 (910 Vehicle)" at bounding box center [562, 353] width 9 height 9
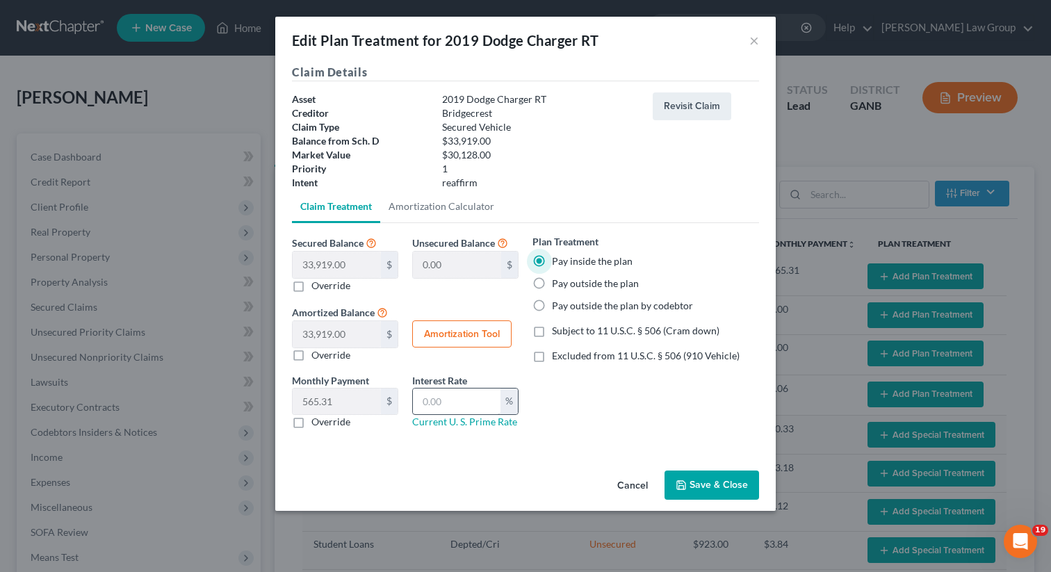
checkbox input "true"
click at [445, 410] on input "text" at bounding box center [457, 402] width 88 height 26
type input "9"
click at [701, 482] on button "Save & Close" at bounding box center [712, 485] width 95 height 29
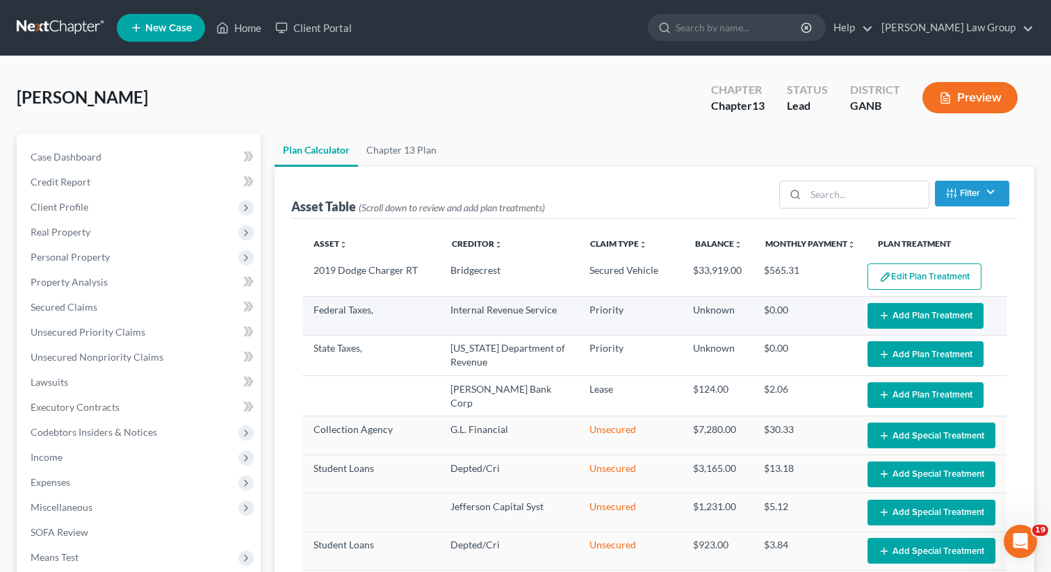
select select "59"
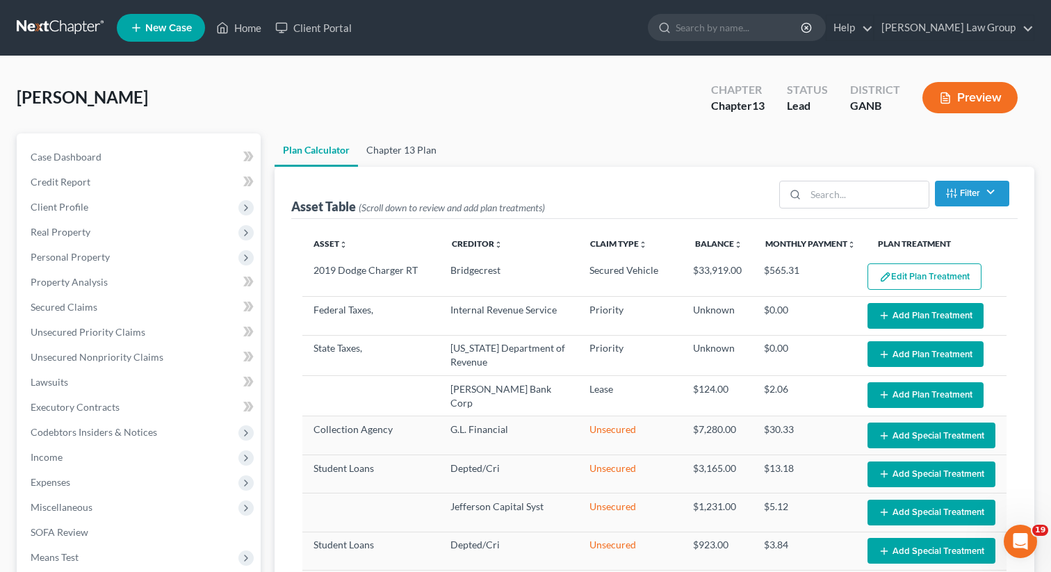
click at [398, 150] on link "Chapter 13 Plan" at bounding box center [401, 149] width 87 height 33
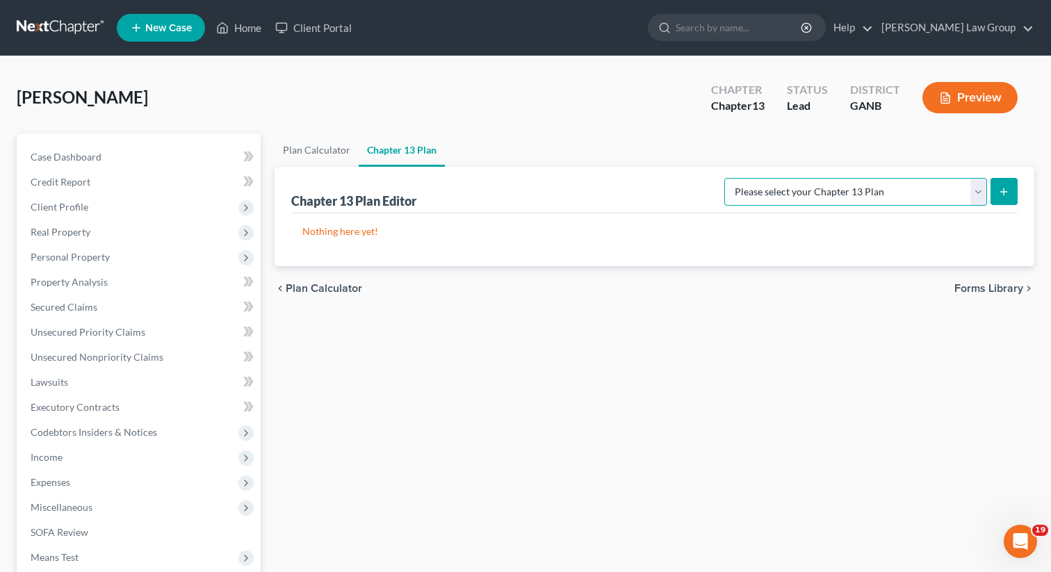
click at [900, 184] on select "Please select your Chapter 13 Plan [US_STATE] Northern - [PERSON_NAME] Law Grou…" at bounding box center [855, 192] width 263 height 28
select select "0"
click at [736, 178] on select "Please select your Chapter 13 Plan [US_STATE] Northern - [PERSON_NAME] Law Grou…" at bounding box center [855, 192] width 263 height 28
click at [1009, 184] on button "submit" at bounding box center [1004, 191] width 27 height 27
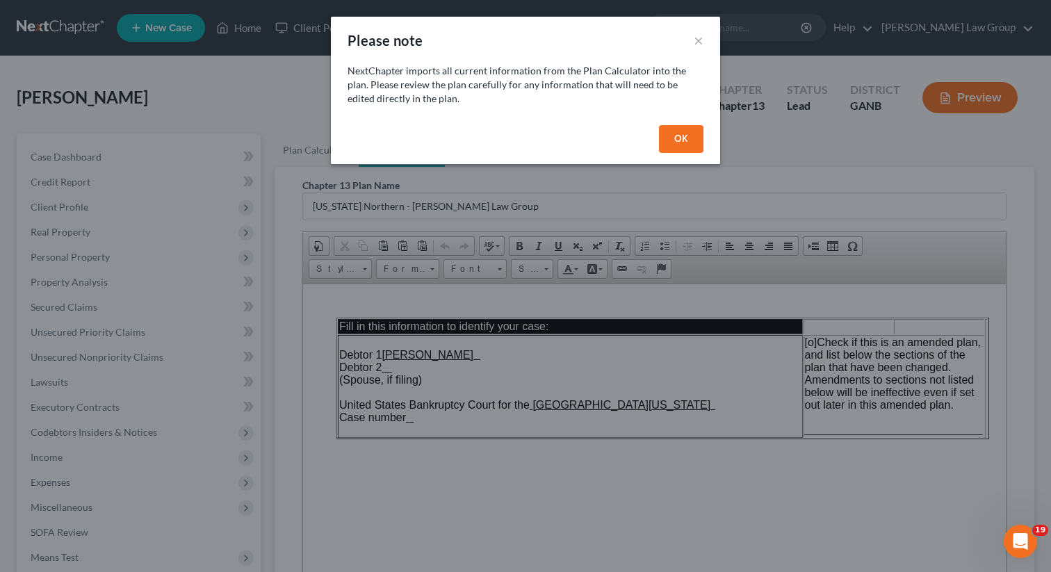
click at [680, 131] on button "OK" at bounding box center [681, 139] width 44 height 28
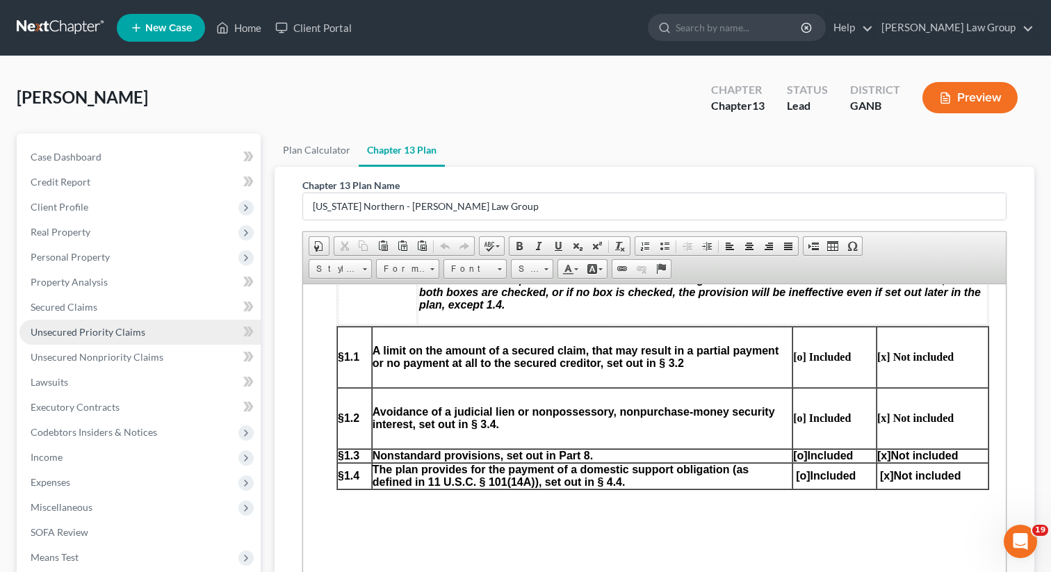
scroll to position [825, 0]
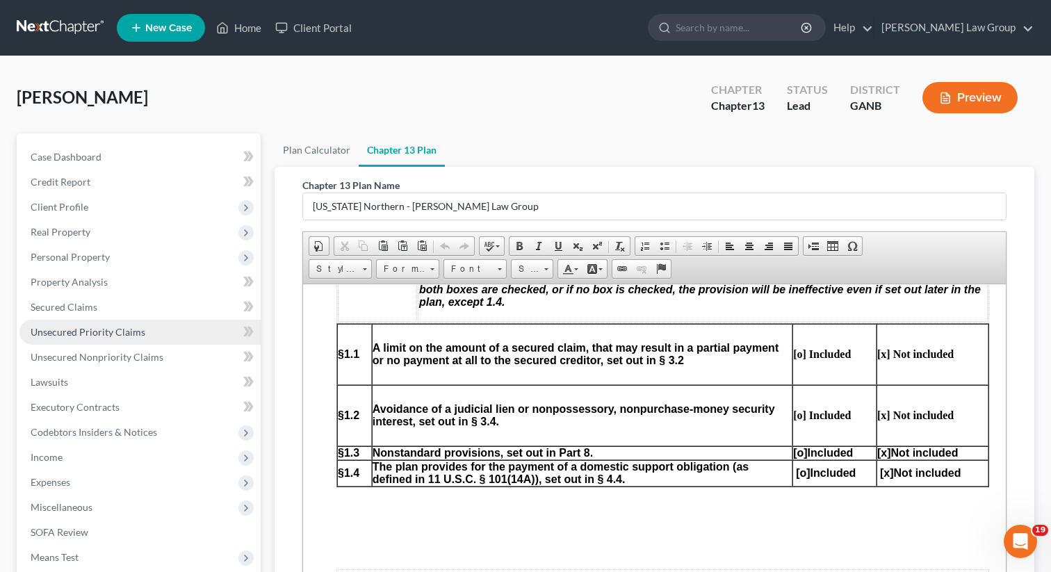
click at [86, 327] on span "Unsecured Priority Claims" at bounding box center [88, 332] width 115 height 12
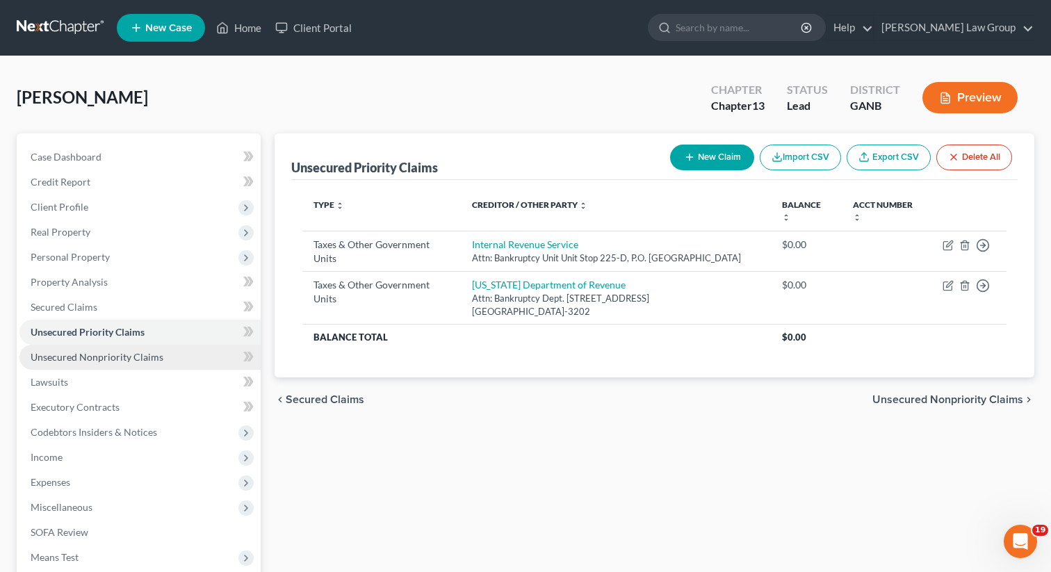
click at [156, 360] on span "Unsecured Nonpriority Claims" at bounding box center [97, 357] width 133 height 12
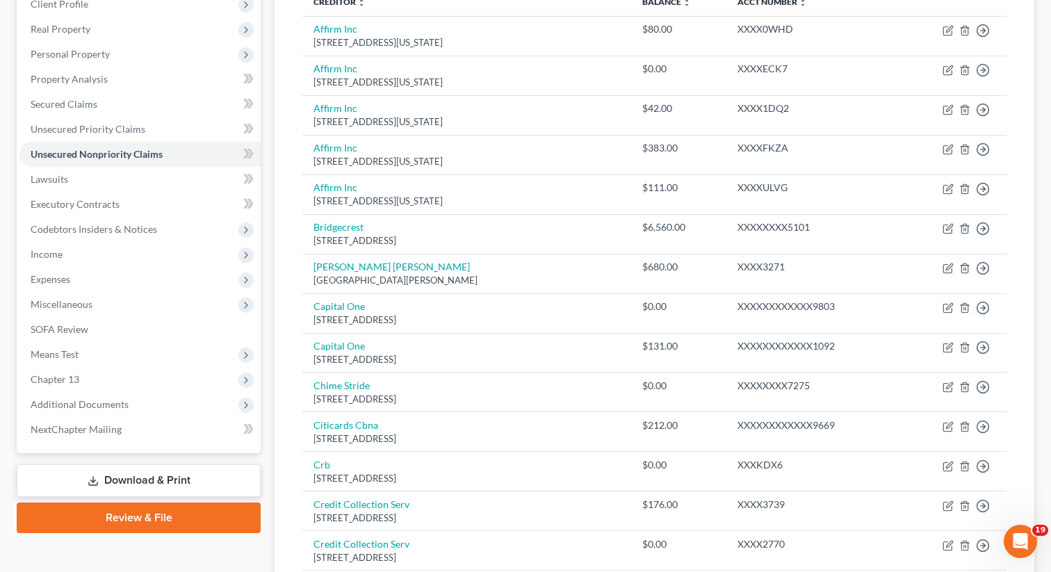
scroll to position [169, 0]
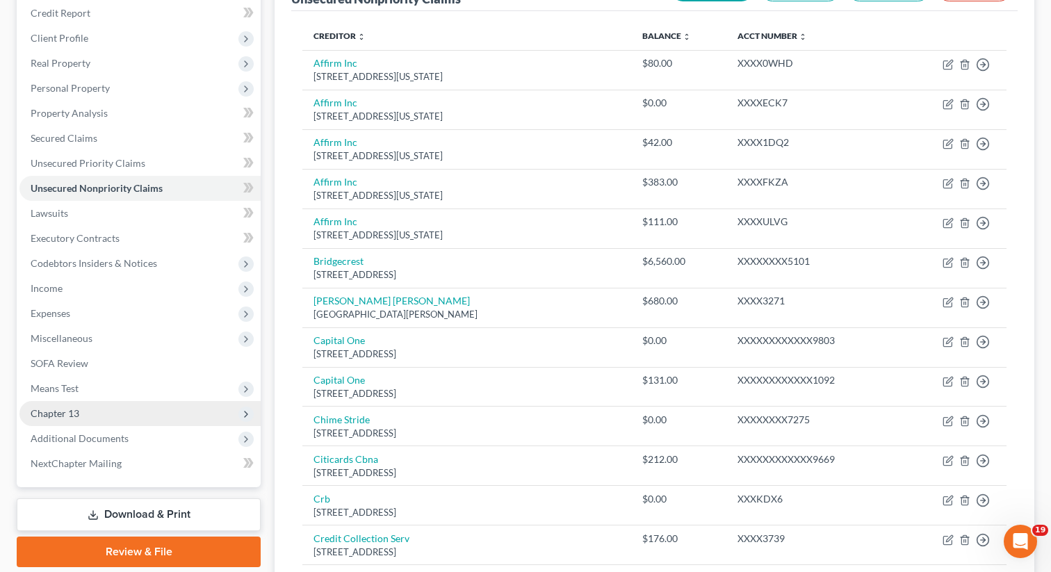
click at [167, 415] on span "Chapter 13" at bounding box center [139, 413] width 241 height 25
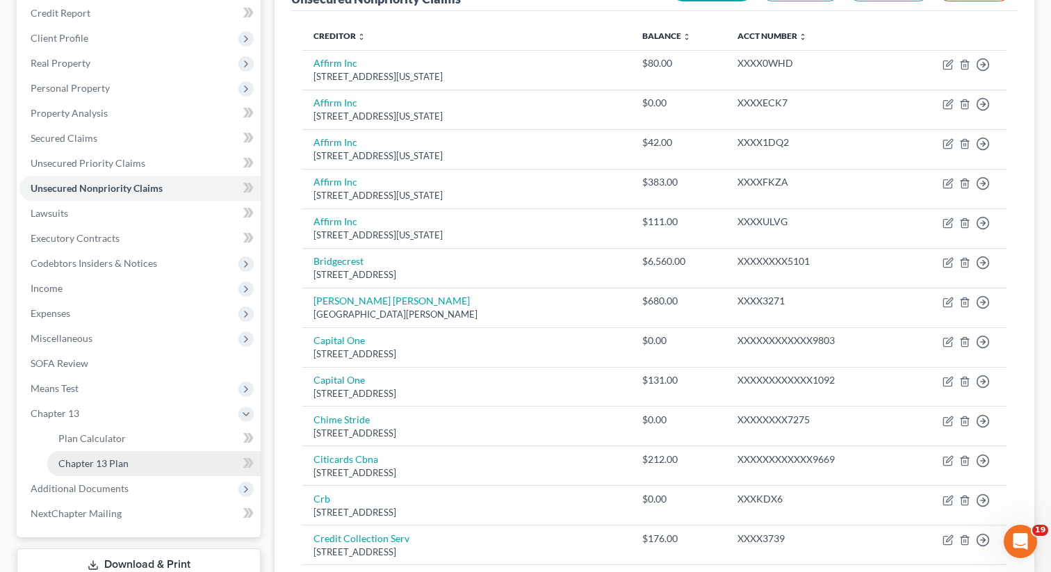
click at [138, 462] on link "Chapter 13 Plan" at bounding box center [153, 463] width 213 height 25
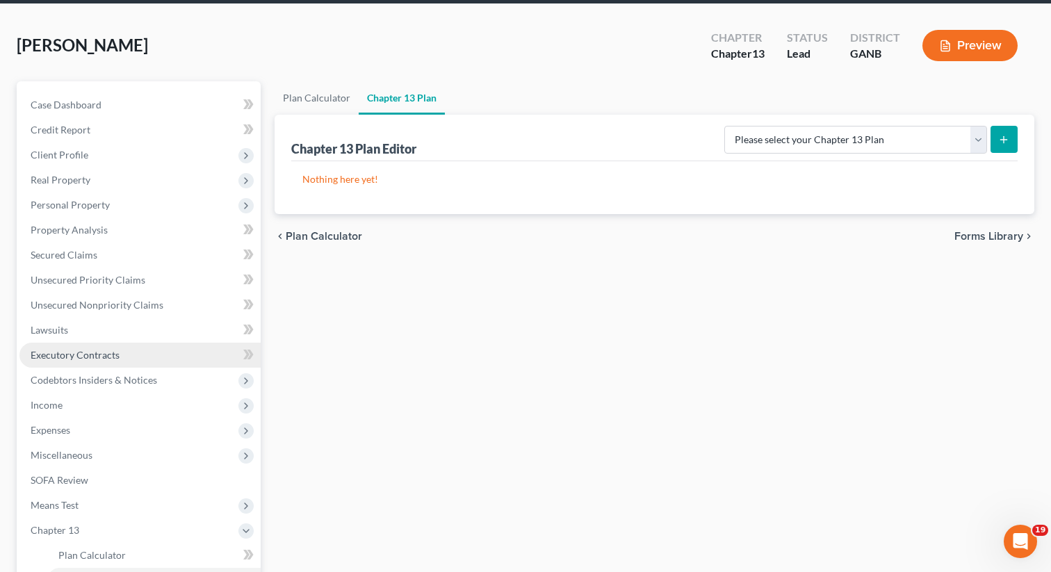
scroll to position [95, 0]
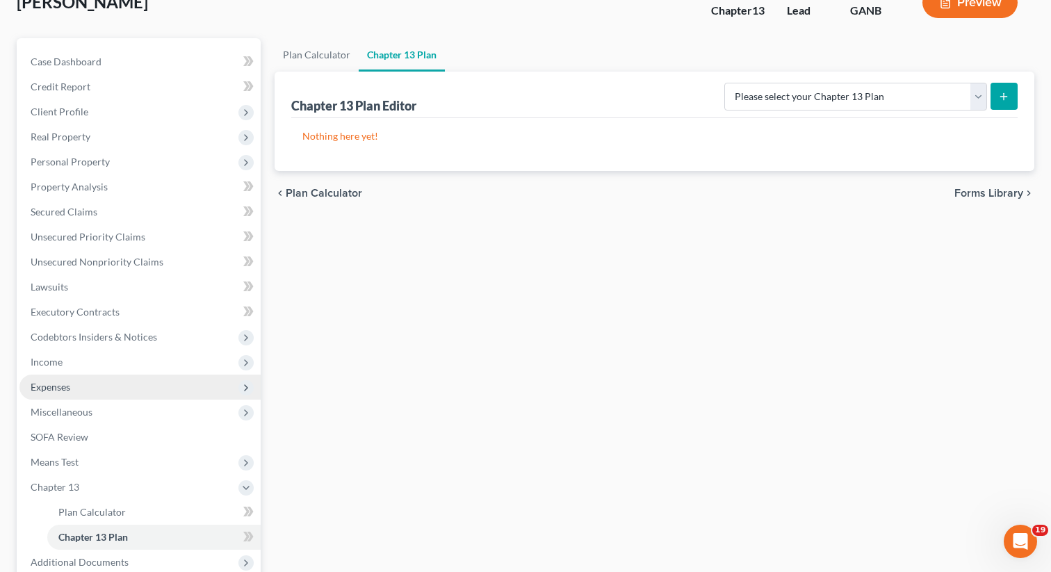
click at [100, 384] on span "Expenses" at bounding box center [139, 387] width 241 height 25
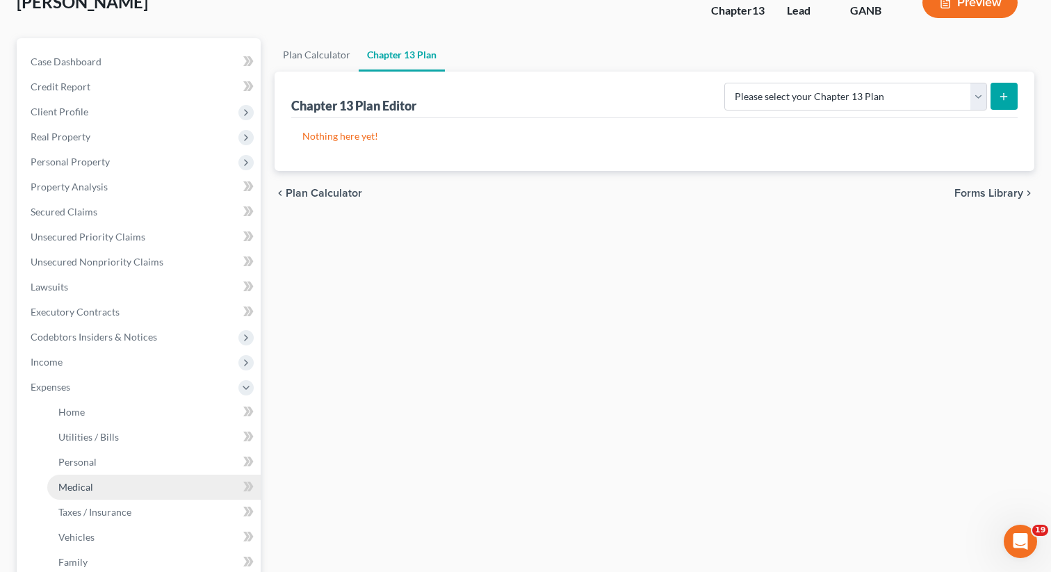
click at [89, 488] on span "Medical" at bounding box center [75, 487] width 35 height 12
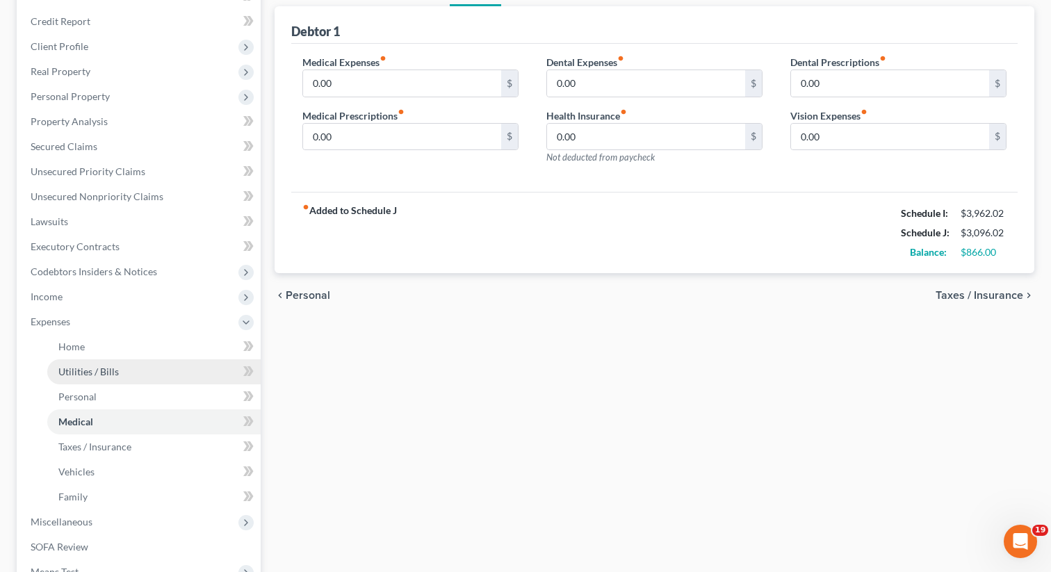
scroll to position [391, 0]
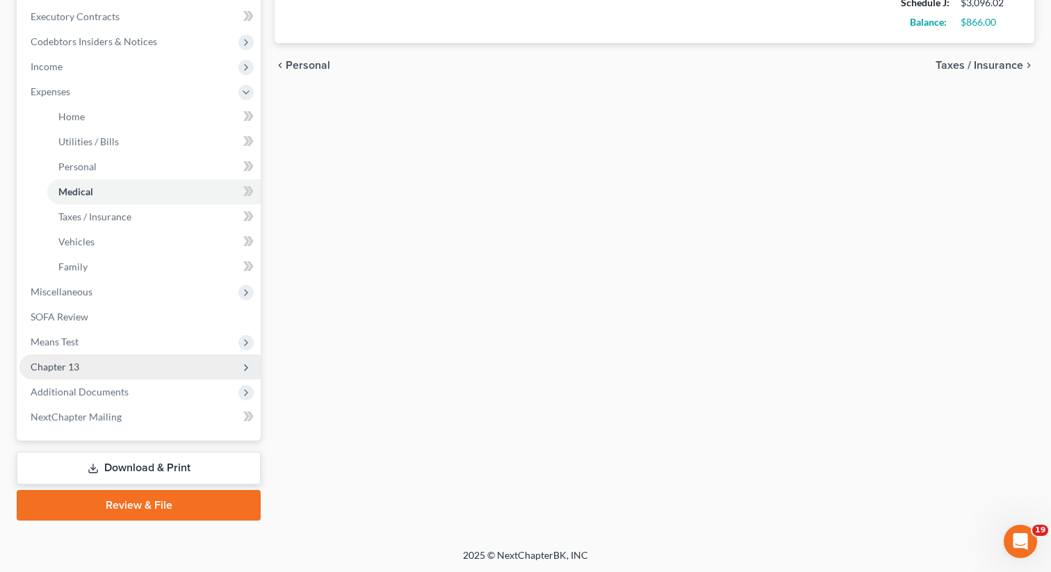
click at [107, 369] on span "Chapter 13" at bounding box center [139, 367] width 241 height 25
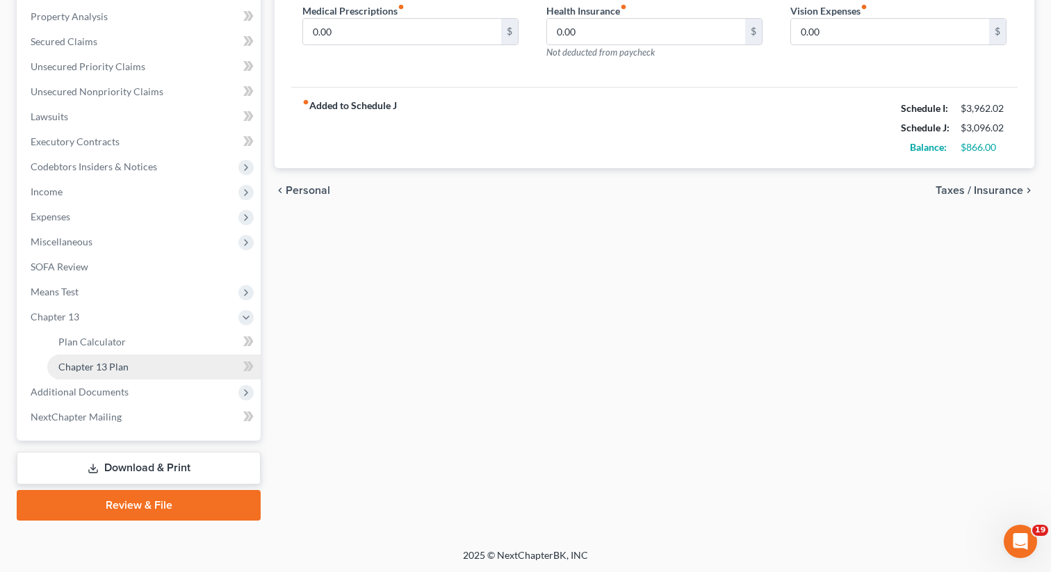
click at [172, 361] on link "Chapter 13 Plan" at bounding box center [153, 367] width 213 height 25
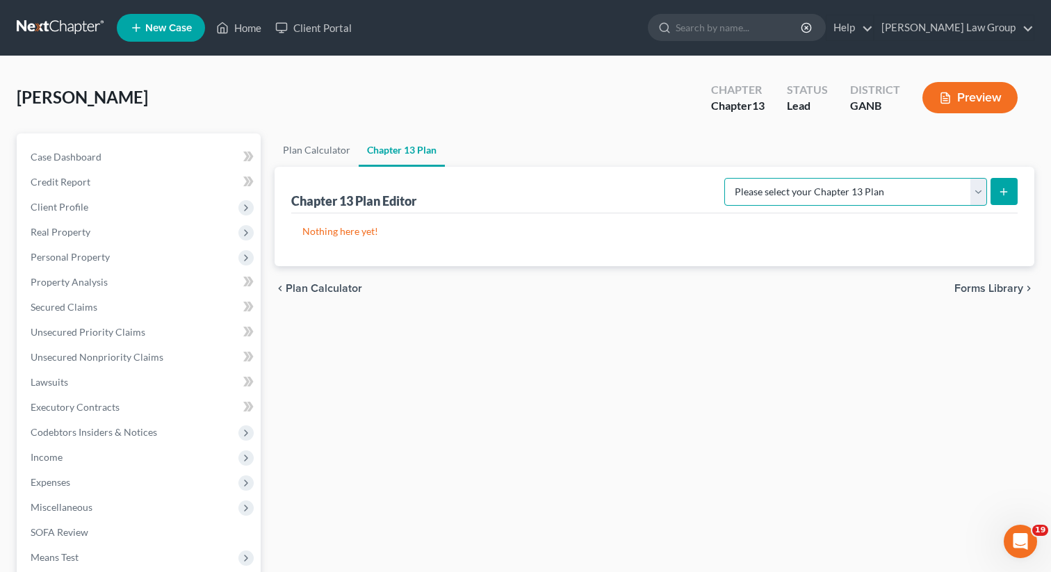
click at [876, 181] on select "Please select your Chapter 13 Plan [US_STATE] Northern - [PERSON_NAME] Law Grou…" at bounding box center [855, 192] width 263 height 28
select select "0"
click at [736, 178] on select "Please select your Chapter 13 Plan [US_STATE] Northern - [PERSON_NAME] Law Grou…" at bounding box center [855, 192] width 263 height 28
click at [1005, 191] on icon "submit" at bounding box center [1003, 191] width 11 height 11
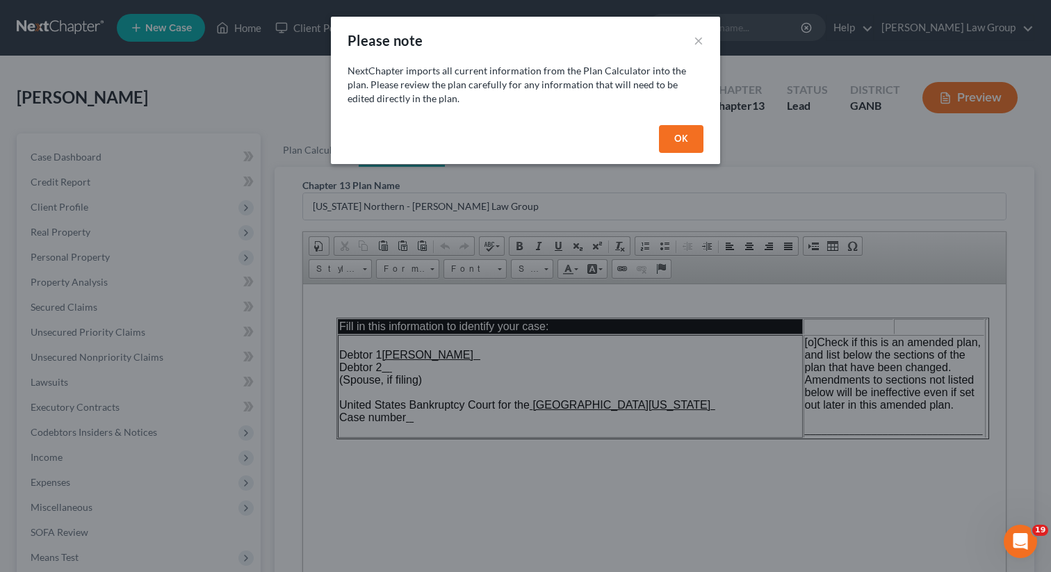
click at [680, 146] on button "OK" at bounding box center [681, 139] width 44 height 28
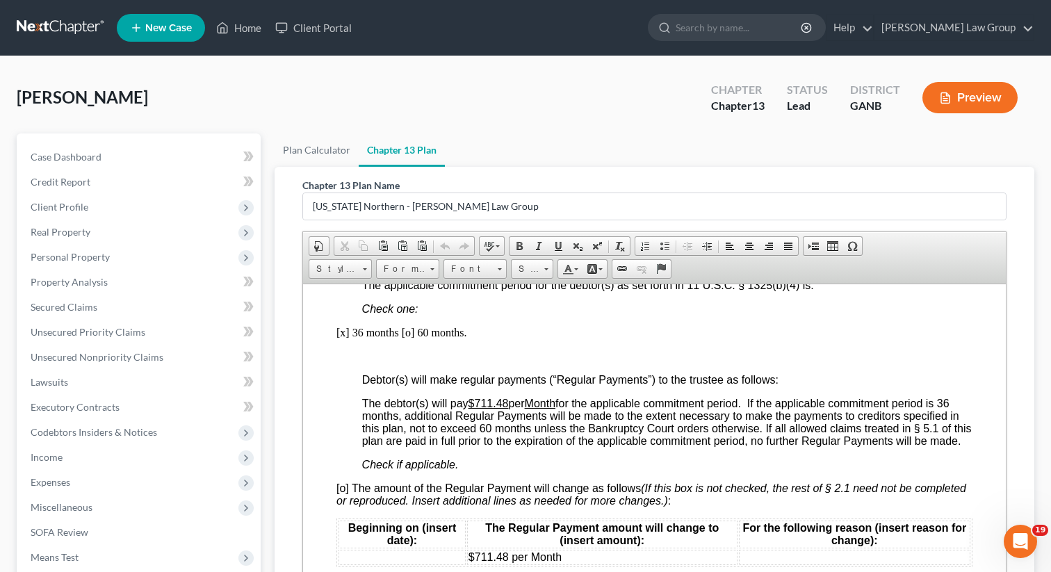
scroll to position [1338, 0]
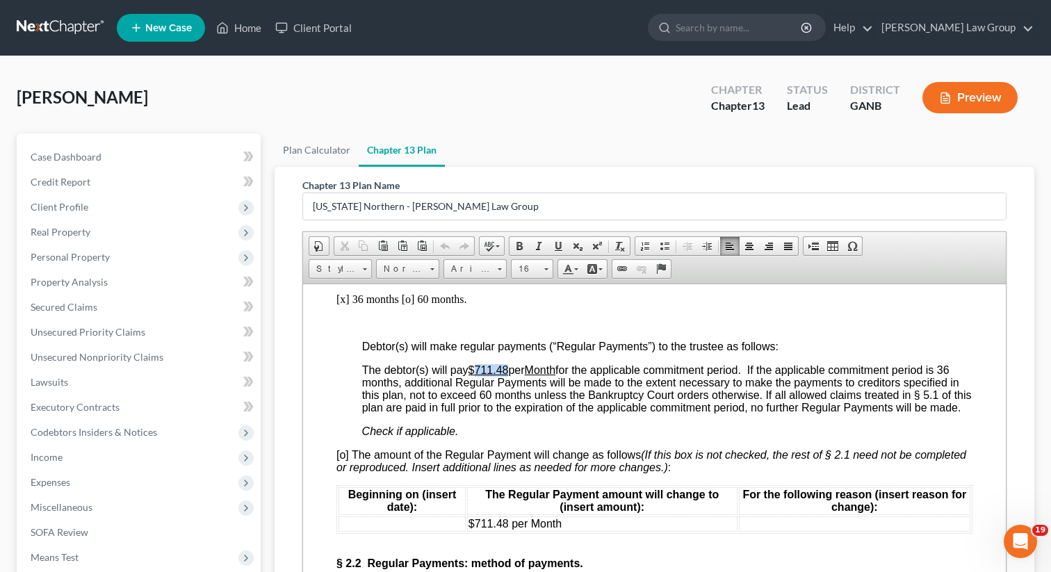
drag, startPoint x: 511, startPoint y: 395, endPoint x: 478, endPoint y: 393, distance: 32.7
click at [478, 393] on span "The debtor(s) will pay $711.48 per Month for the applicable commitment period. …" at bounding box center [667, 388] width 610 height 49
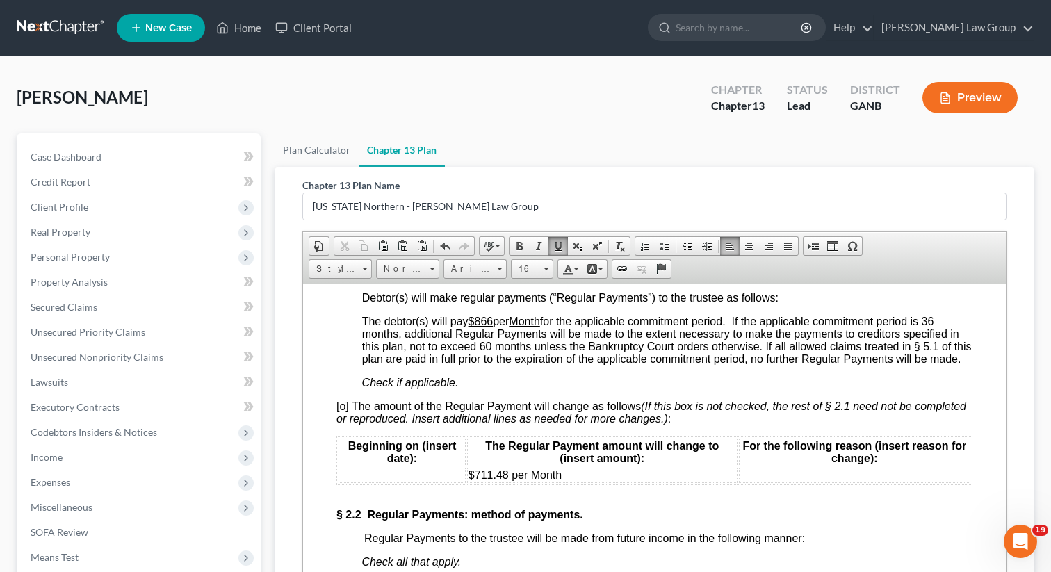
scroll to position [1409, 0]
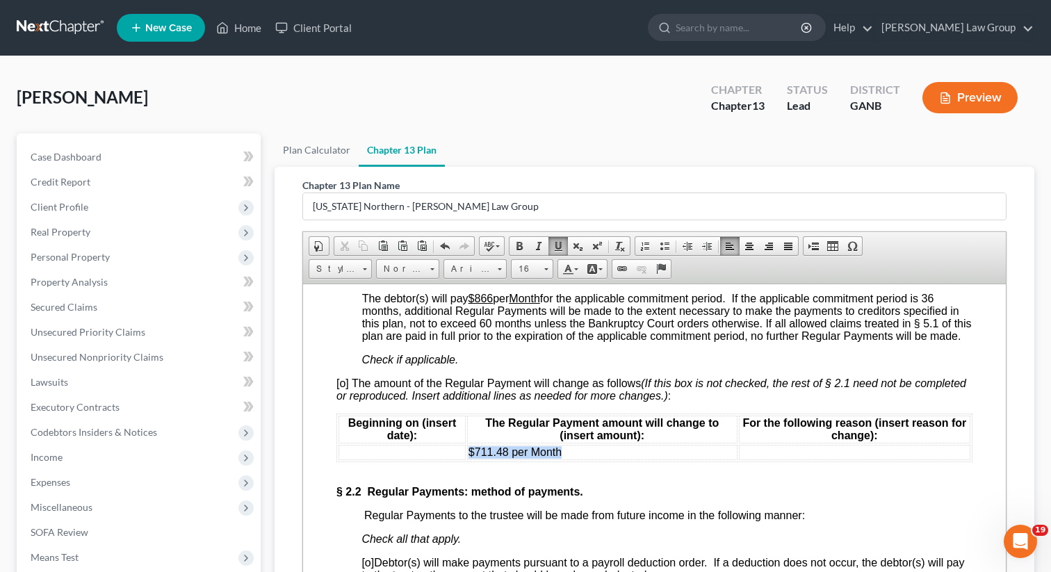
drag, startPoint x: 568, startPoint y: 476, endPoint x: 467, endPoint y: 475, distance: 100.8
click at [467, 460] on td "$711.48 per Month" at bounding box center [602, 451] width 270 height 15
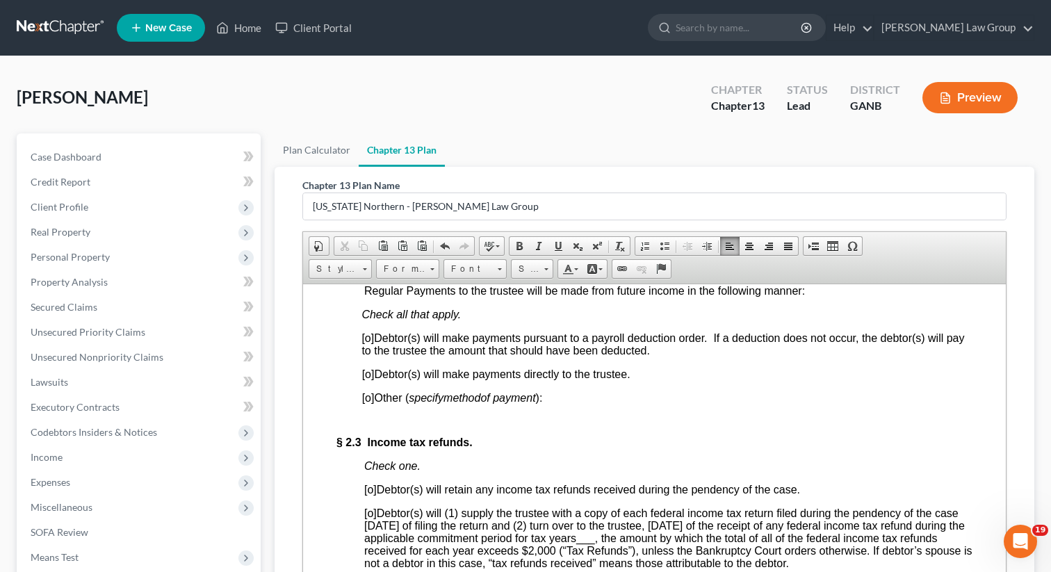
scroll to position [1642, 0]
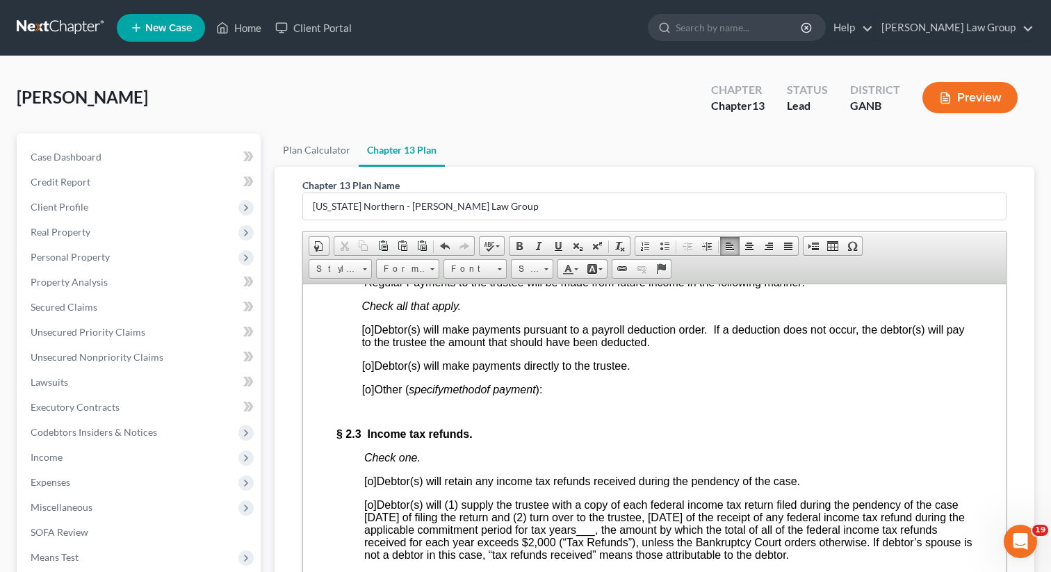
click at [371, 335] on span "[o]" at bounding box center [368, 329] width 13 height 12
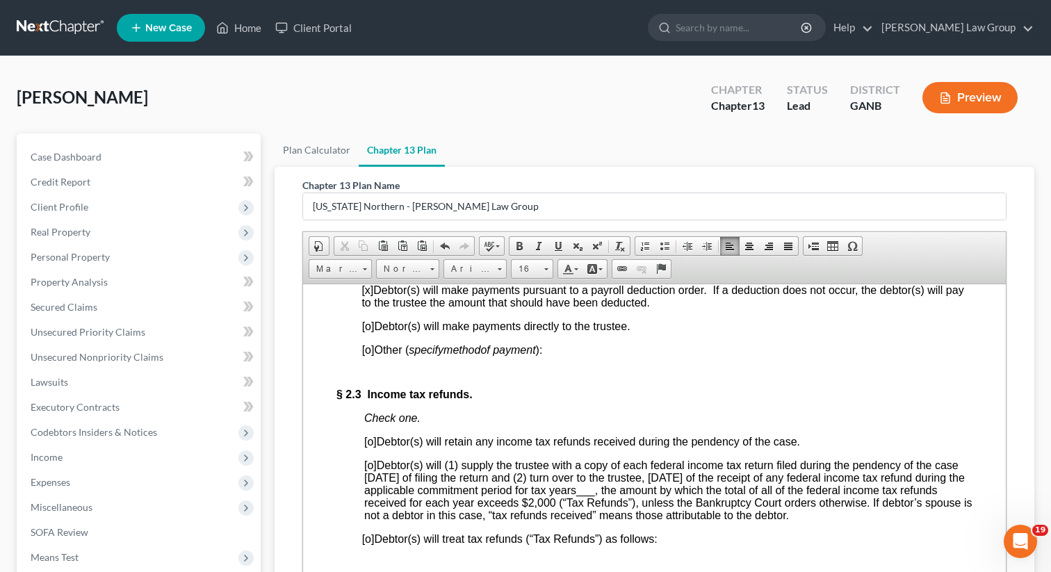
scroll to position [1709, 0]
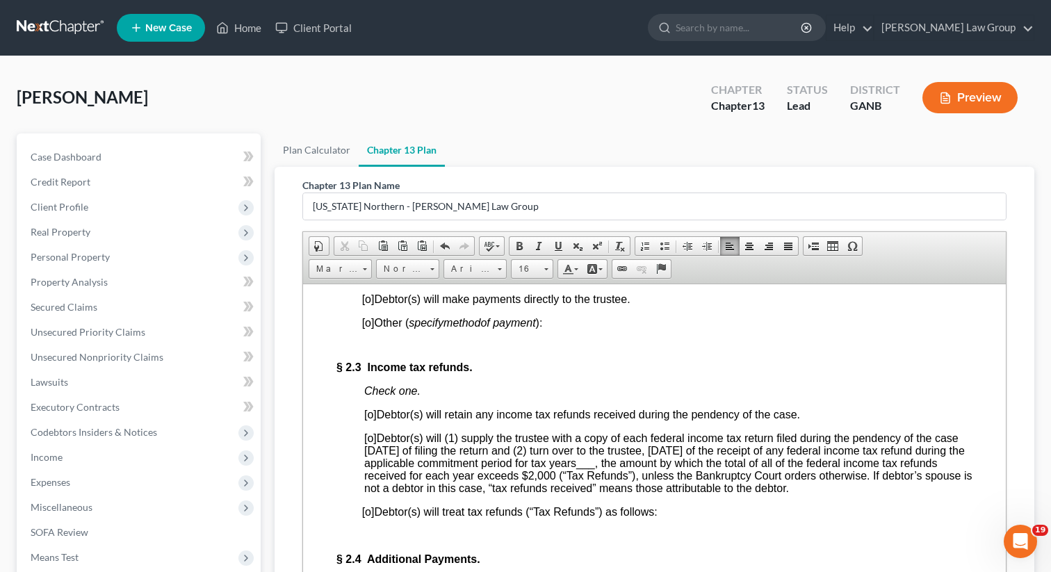
click at [375, 444] on span "[o]" at bounding box center [370, 438] width 13 height 12
drag, startPoint x: 685, startPoint y: 493, endPoint x: 666, endPoint y: 494, distance: 18.8
click at [666, 494] on span "[x ] Debtor(s) will (1) supply the trustee with a copy of each federal income t…" at bounding box center [668, 463] width 608 height 62
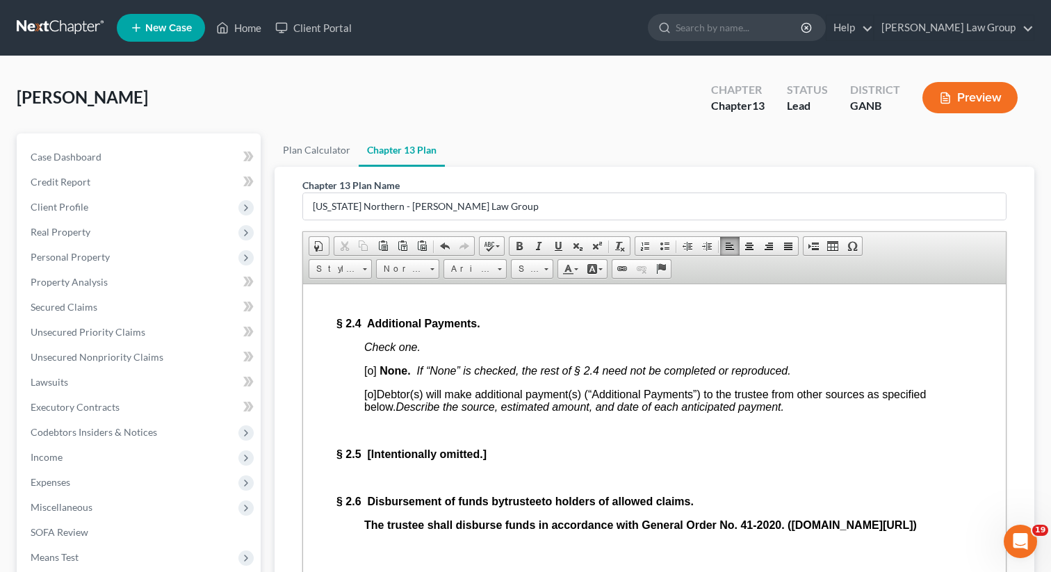
scroll to position [1969, 0]
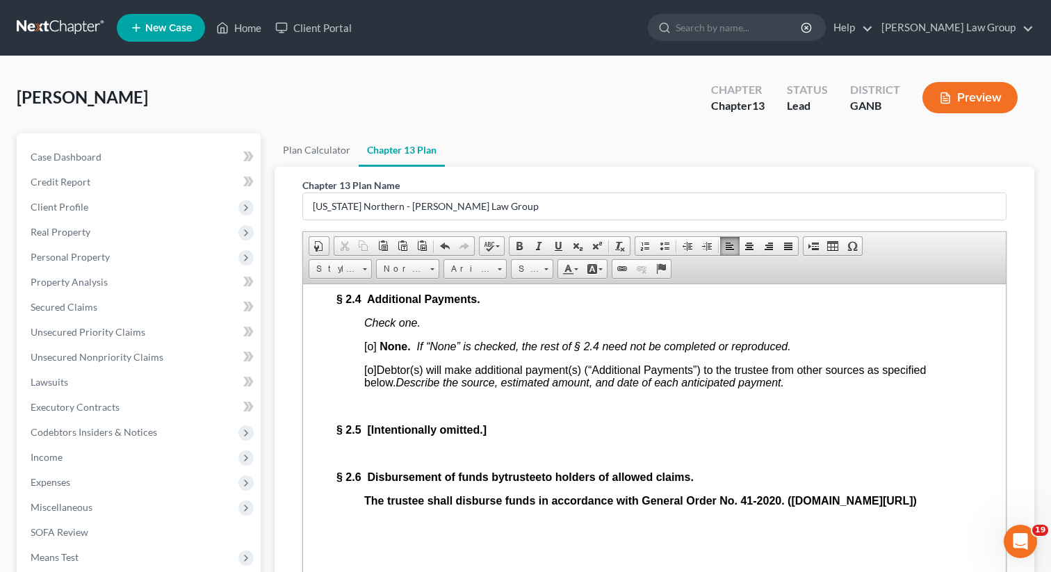
click at [375, 352] on span "[o]" at bounding box center [370, 346] width 13 height 12
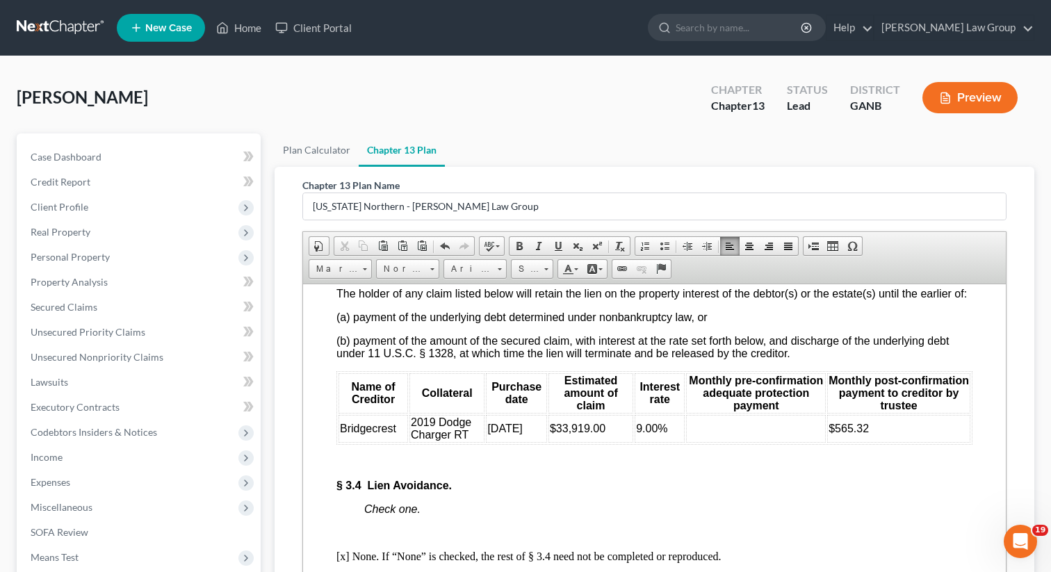
scroll to position [3256, 0]
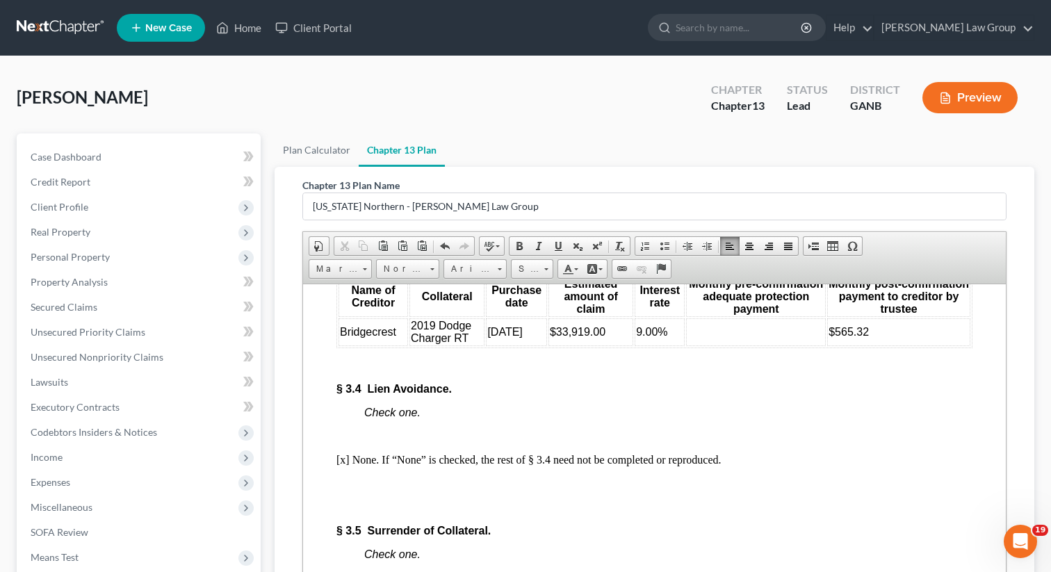
click at [733, 346] on td at bounding box center [756, 332] width 140 height 28
drag, startPoint x: 717, startPoint y: 411, endPoint x: 695, endPoint y: 411, distance: 22.2
click at [695, 346] on td "$350" at bounding box center [756, 332] width 140 height 28
drag, startPoint x: 724, startPoint y: 408, endPoint x: 697, endPoint y: 407, distance: 26.4
click at [697, 346] on td "$400" at bounding box center [756, 332] width 140 height 28
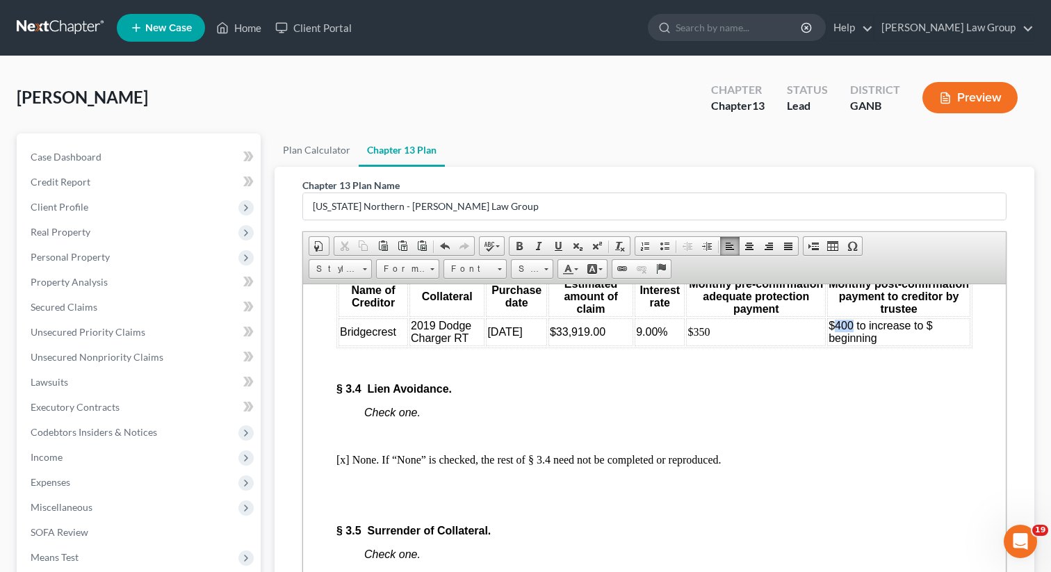
drag, startPoint x: 854, startPoint y: 405, endPoint x: 837, endPoint y: 405, distance: 16.7
click at [837, 343] on span "$400 to increase to $ beginning" at bounding box center [881, 331] width 104 height 24
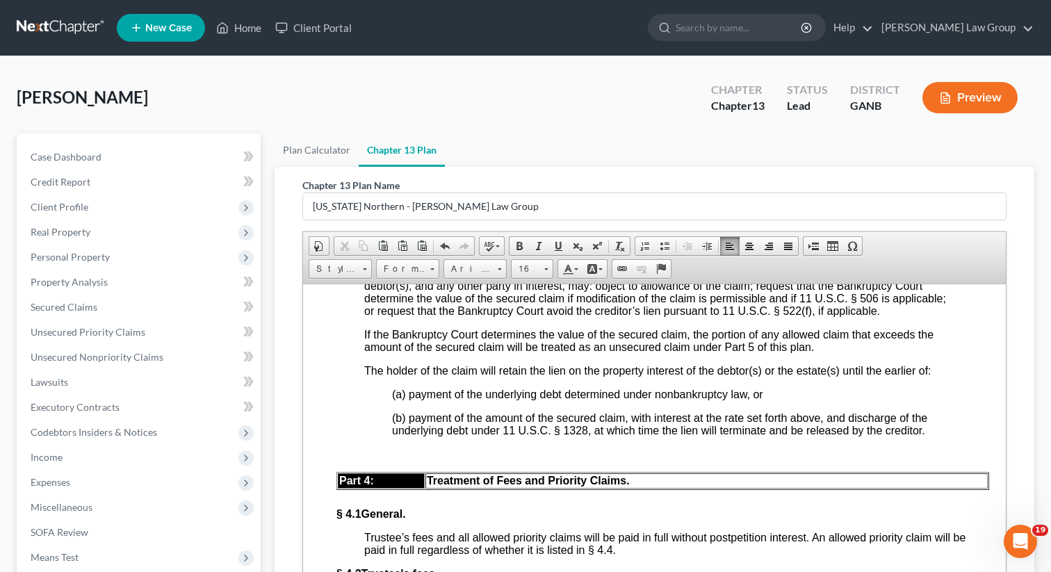
scroll to position [3883, 0]
click at [514, 316] on span "A proof of claim that is filed and allowed as a secured claim, but is not treat…" at bounding box center [664, 285] width 601 height 62
drag, startPoint x: 514, startPoint y: 355, endPoint x: 492, endPoint y: 358, distance: 22.5
click at [492, 316] on span "A proof of claim that is filed and allowed as a secured claim, but is not treat…" at bounding box center [664, 285] width 601 height 62
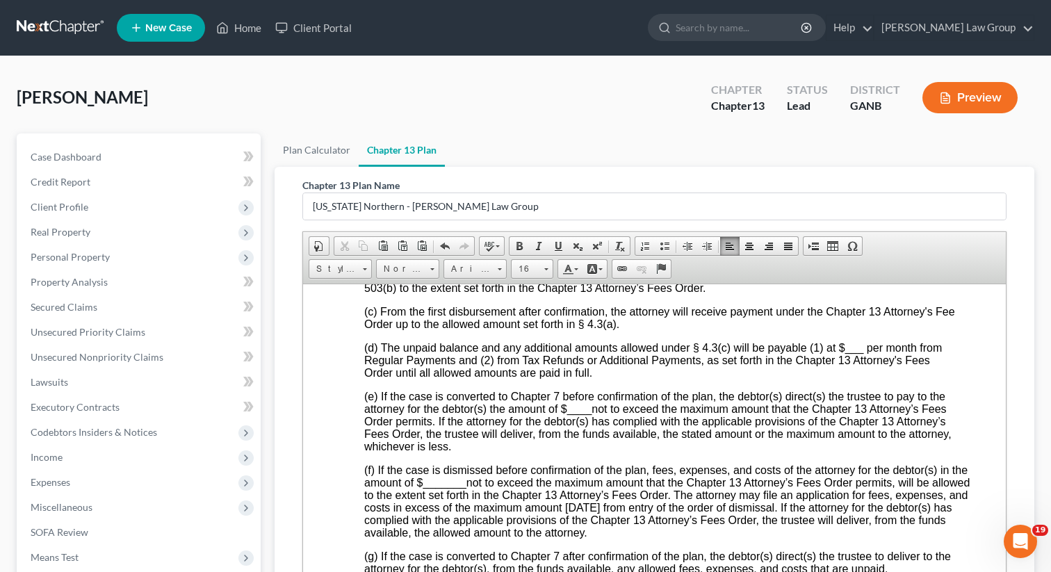
scroll to position [4294, 0]
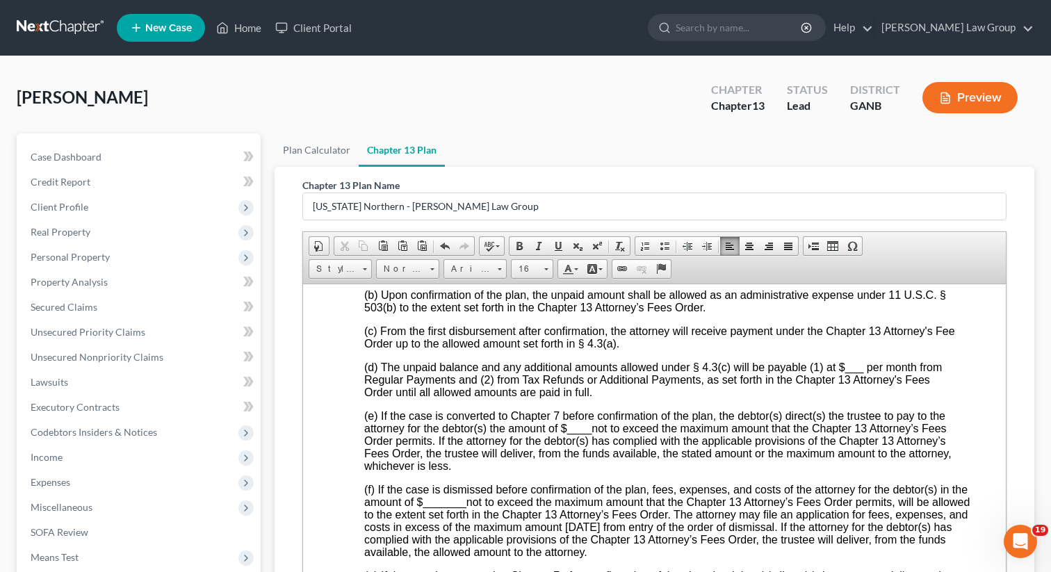
click at [441, 252] on u "$0.00" at bounding box center [442, 246] width 28 height 12
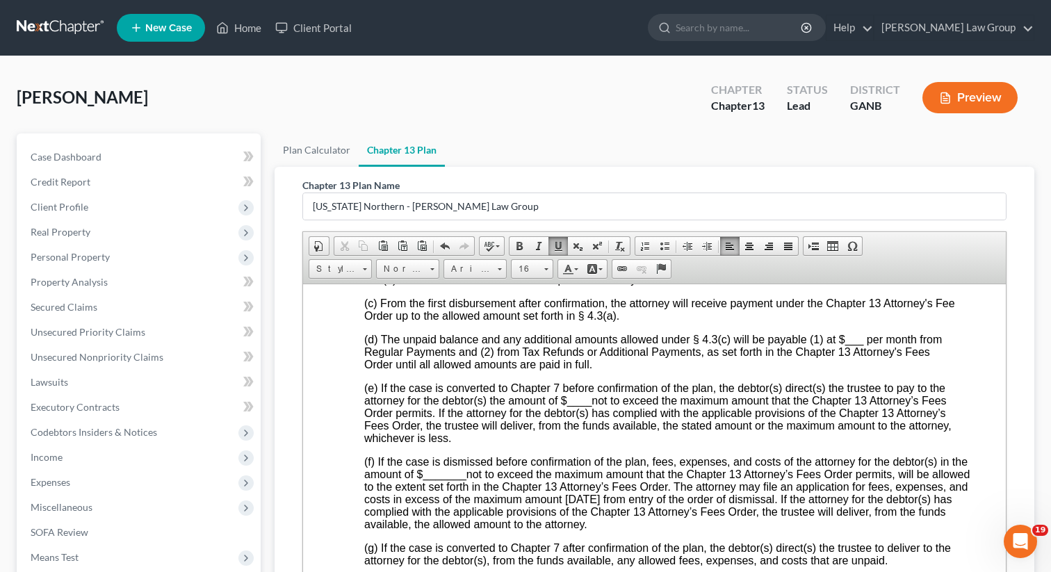
scroll to position [4369, 0]
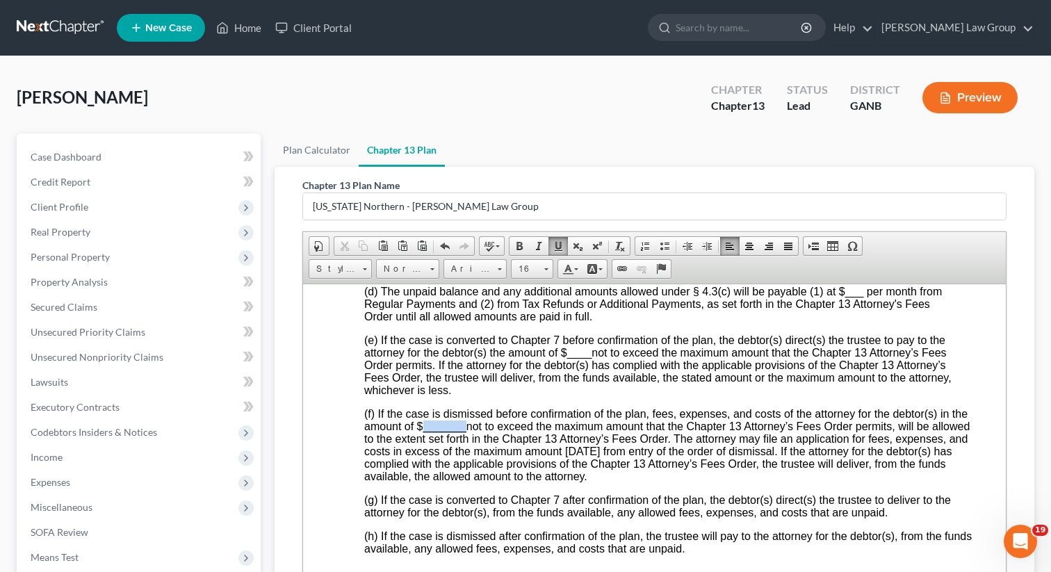
drag, startPoint x: 467, startPoint y: 524, endPoint x: 422, endPoint y: 524, distance: 45.2
click at [422, 482] on span "(f) If the case is dismissed before confirmation of the plan, fees, expenses, a…" at bounding box center [667, 444] width 606 height 74
drag, startPoint x: 591, startPoint y: 449, endPoint x: 566, endPoint y: 449, distance: 25.0
click at [566, 396] on span "(e) If the case is converted to Chapter 7 before confirmation of the plan, the …" at bounding box center [657, 365] width 587 height 62
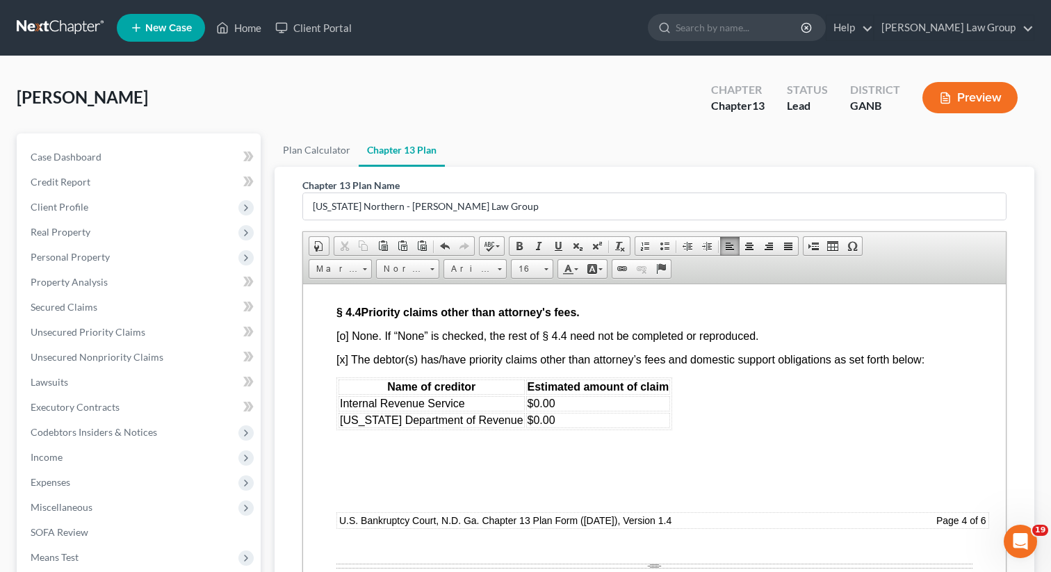
scroll to position [4663, 0]
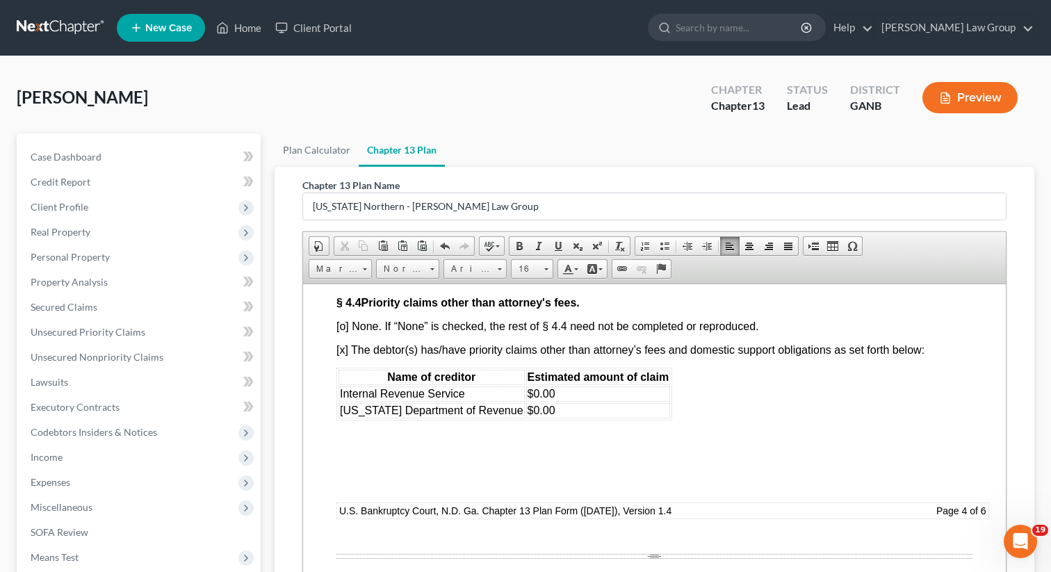
click at [347, 332] on font "[o] None. If “None” is checked, the rest of § 4.4 need not be completed or repr…" at bounding box center [547, 326] width 422 height 12
click at [348, 355] on font "[x] The debtor(s) has/have priority claims other than attorney’s fees and domes…" at bounding box center [630, 349] width 588 height 12
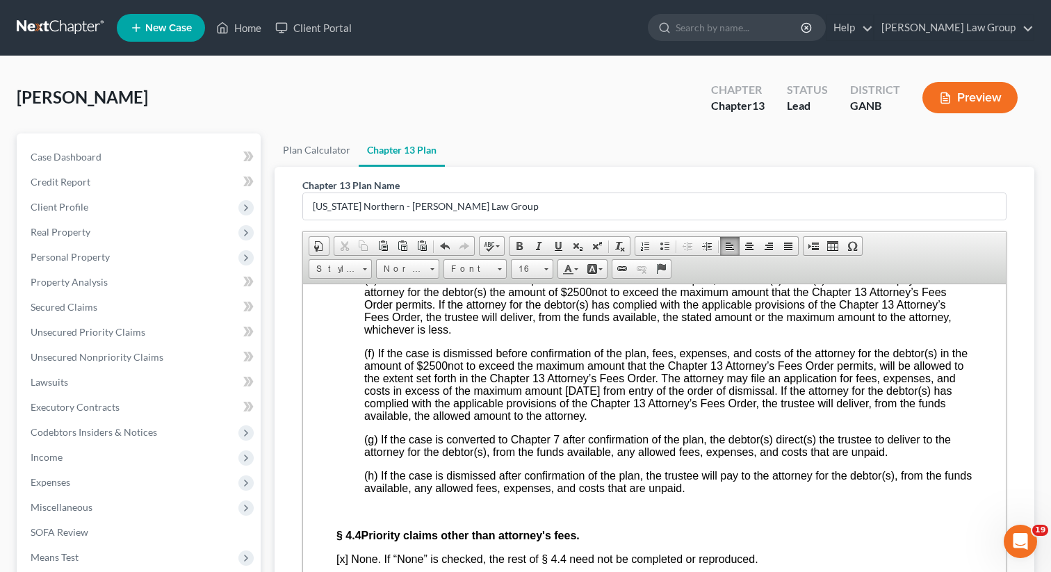
scroll to position [4406, 0]
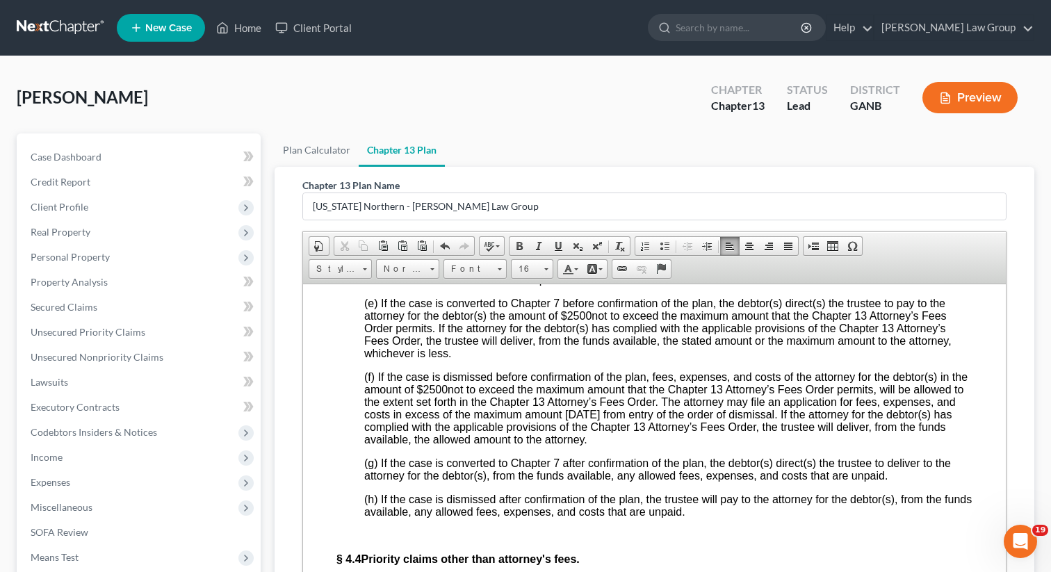
drag, startPoint x: 862, startPoint y: 352, endPoint x: 845, endPoint y: 352, distance: 17.4
click at [845, 260] on span "___" at bounding box center [854, 254] width 19 height 12
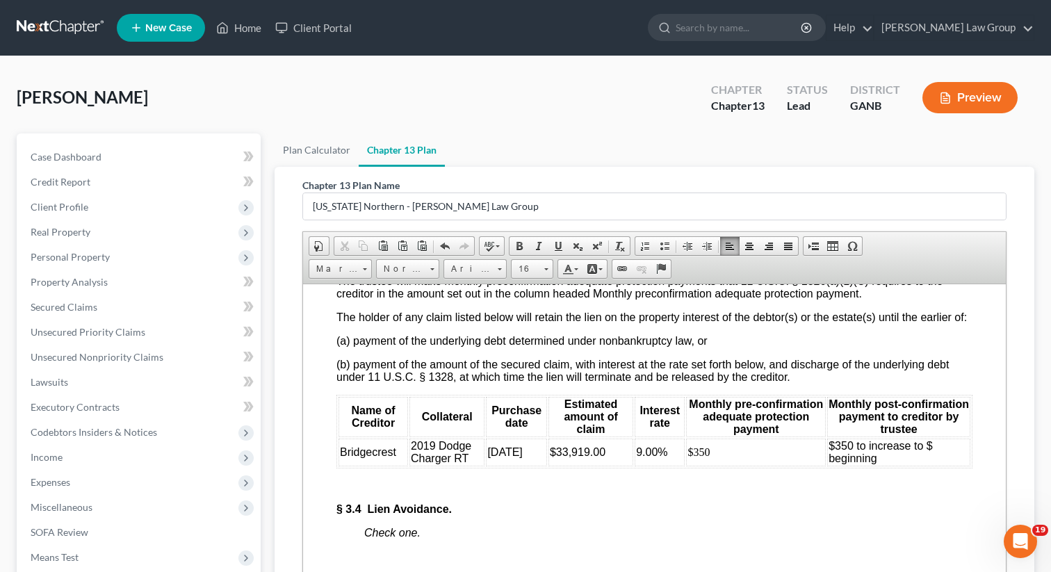
scroll to position [3143, 0]
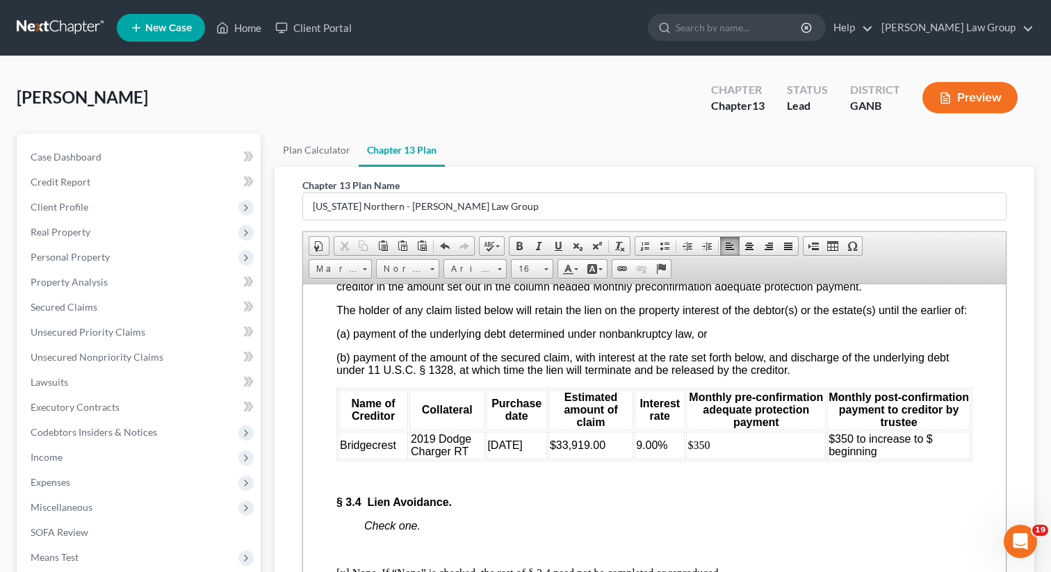
click at [938, 459] on td "$350 to increase to $ beginning" at bounding box center [898, 445] width 143 height 28
click at [898, 459] on td "$350 to increase to $789 beginning" at bounding box center [898, 445] width 143 height 28
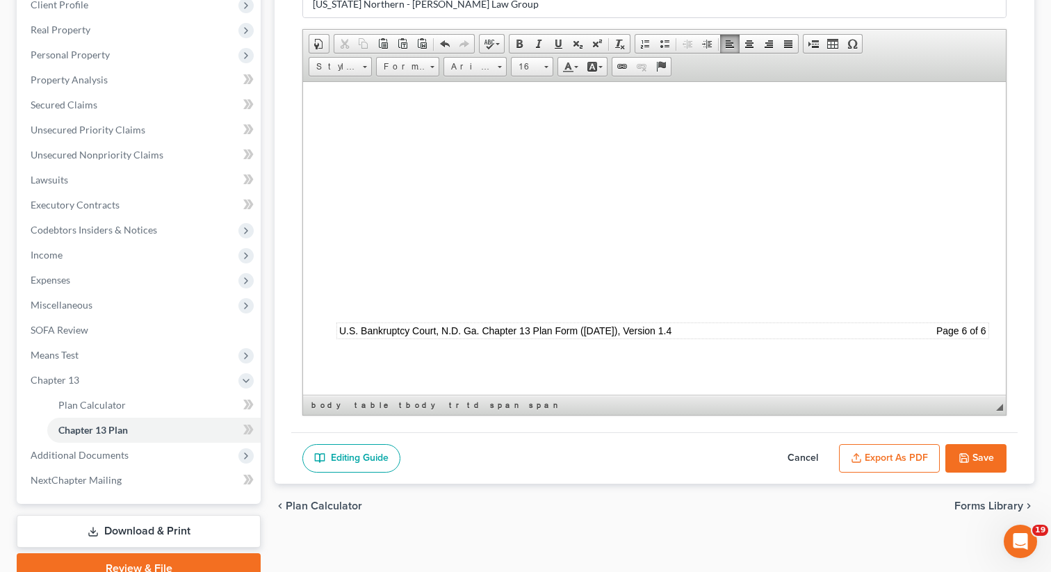
scroll to position [266, 0]
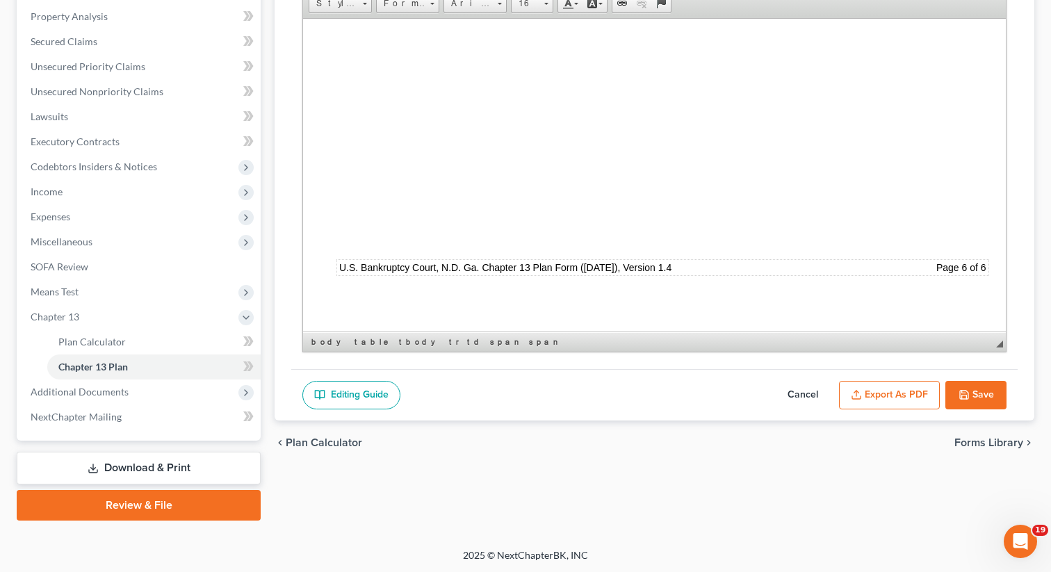
click at [880, 393] on button "Export as PDF" at bounding box center [889, 395] width 101 height 29
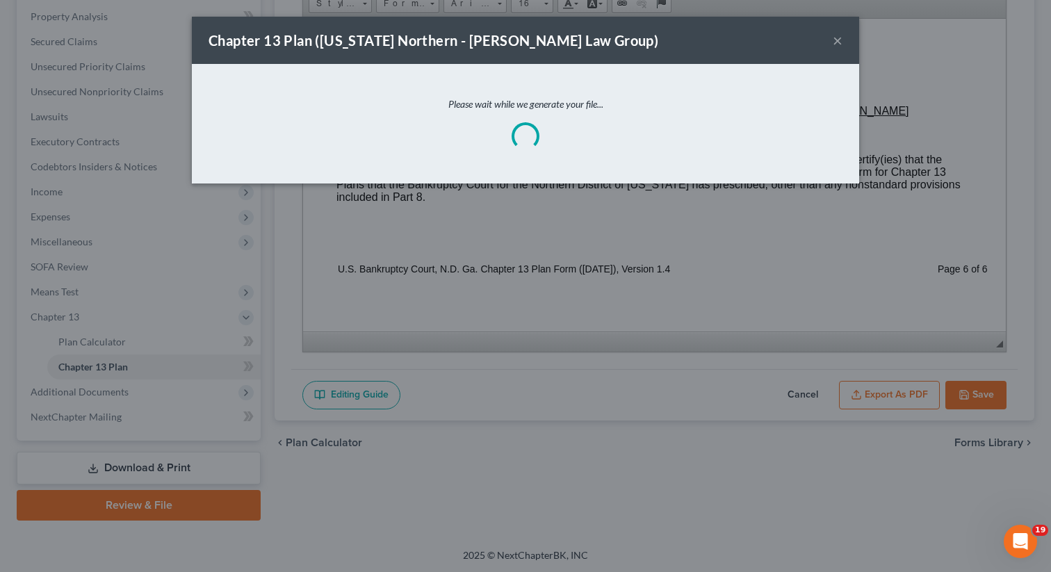
scroll to position [6849, 0]
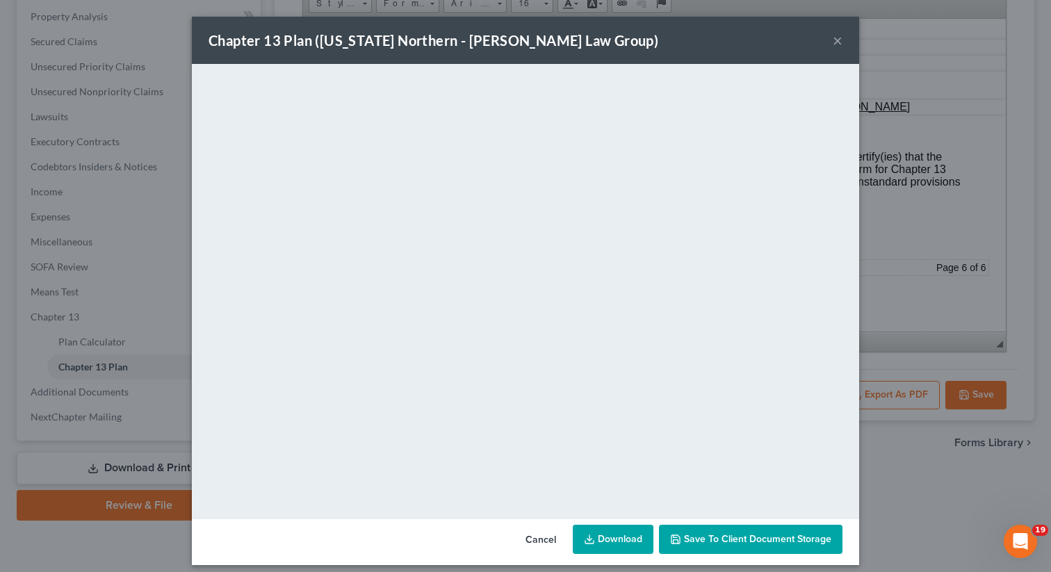
click at [702, 545] on button "Save to Client Document Storage" at bounding box center [751, 539] width 184 height 29
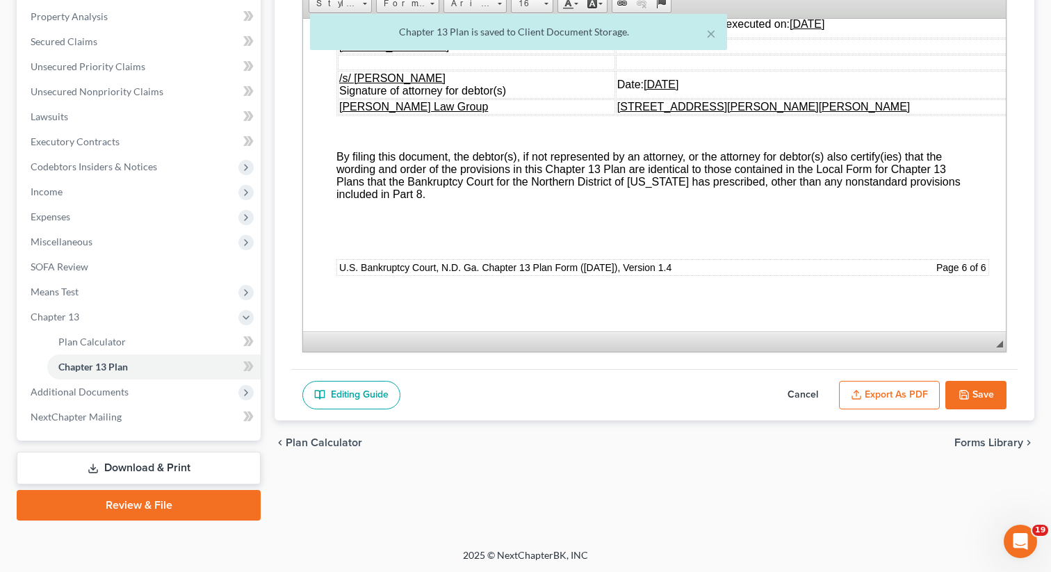
click at [982, 392] on button "Save" at bounding box center [975, 395] width 61 height 29
select select "0"
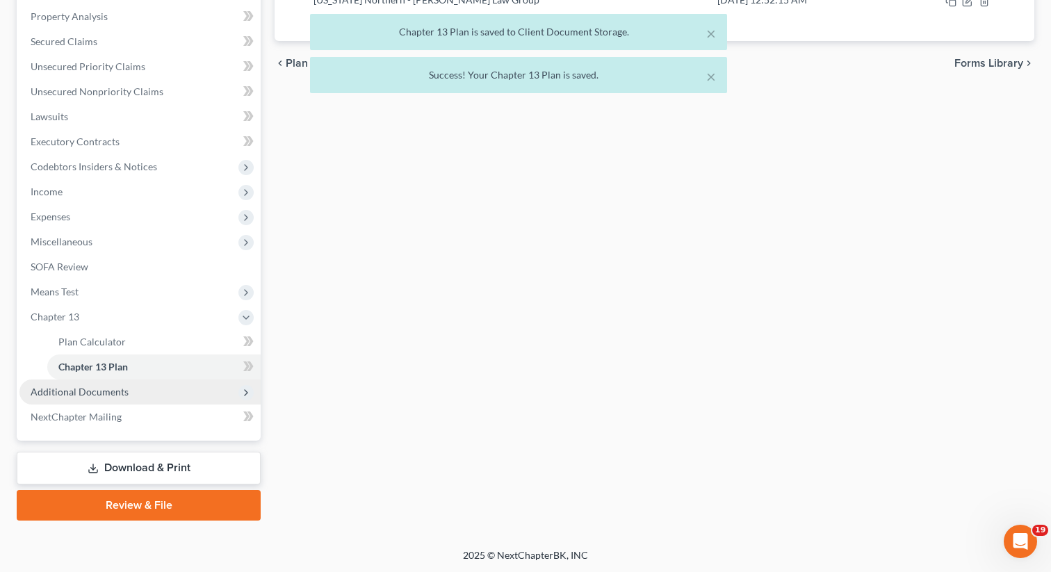
click at [106, 396] on span "Additional Documents" at bounding box center [80, 392] width 98 height 12
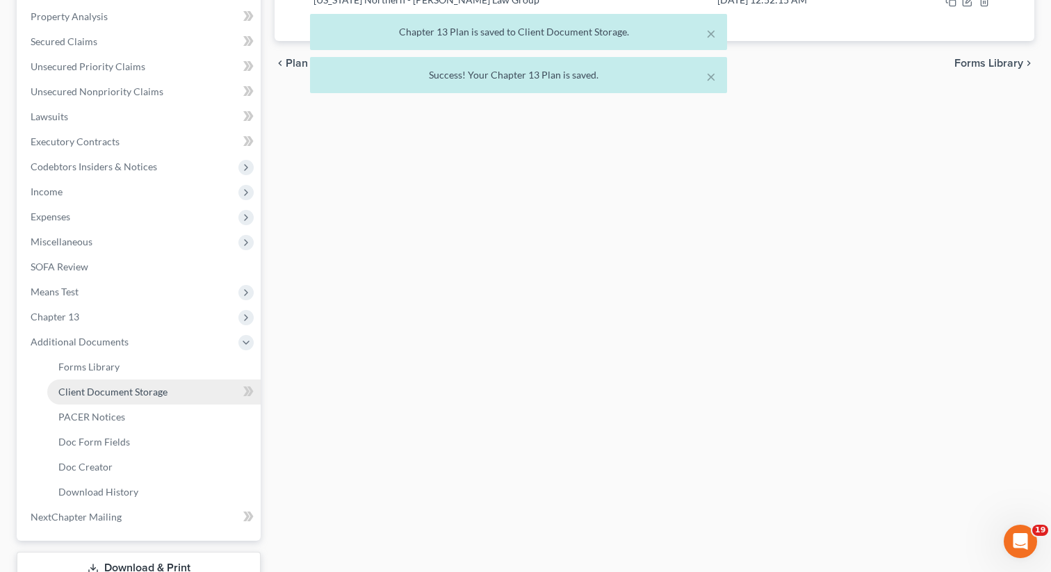
click at [134, 392] on span "Client Document Storage" at bounding box center [112, 392] width 109 height 12
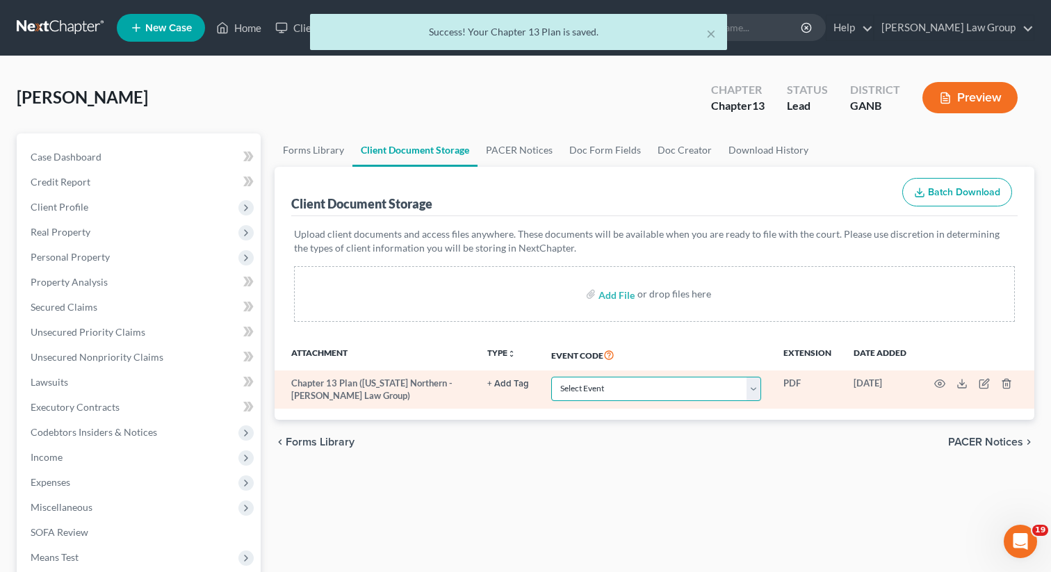
click at [589, 383] on select "Select Event 01 - Chapter 13 Plan - Initial Plan 02-Application to Pay Filing F…" at bounding box center [656, 389] width 210 height 24
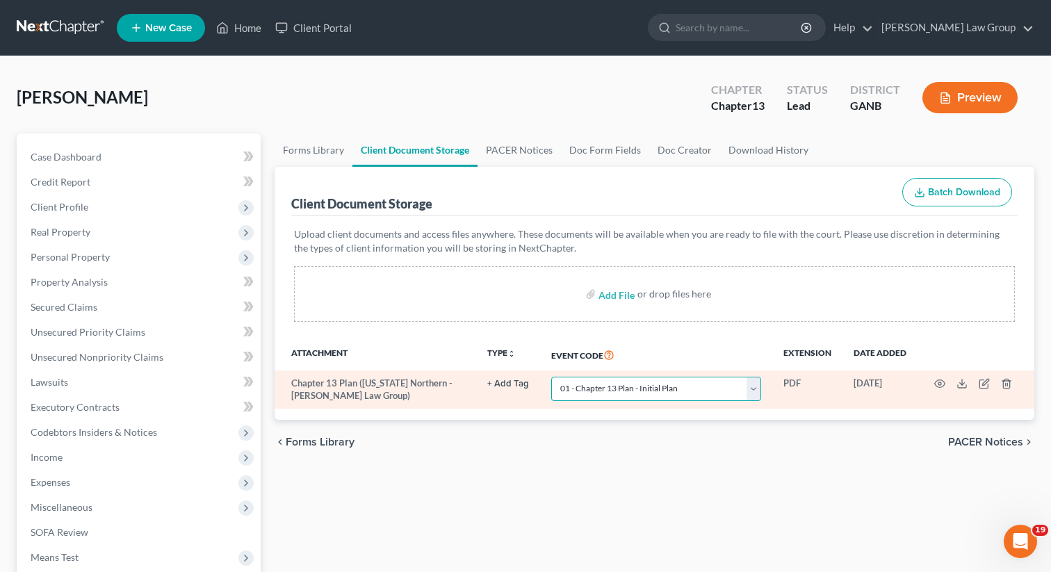
click at [553, 377] on select "Select Event 01 - Chapter 13 Plan - Initial Plan 02-Application to Pay Filing F…" at bounding box center [656, 389] width 210 height 24
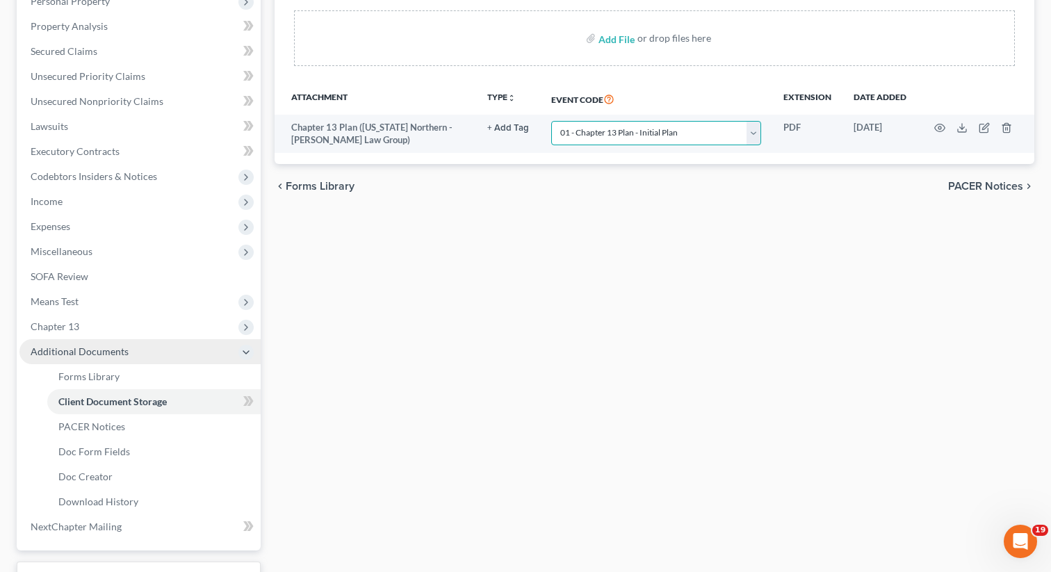
scroll to position [163, 0]
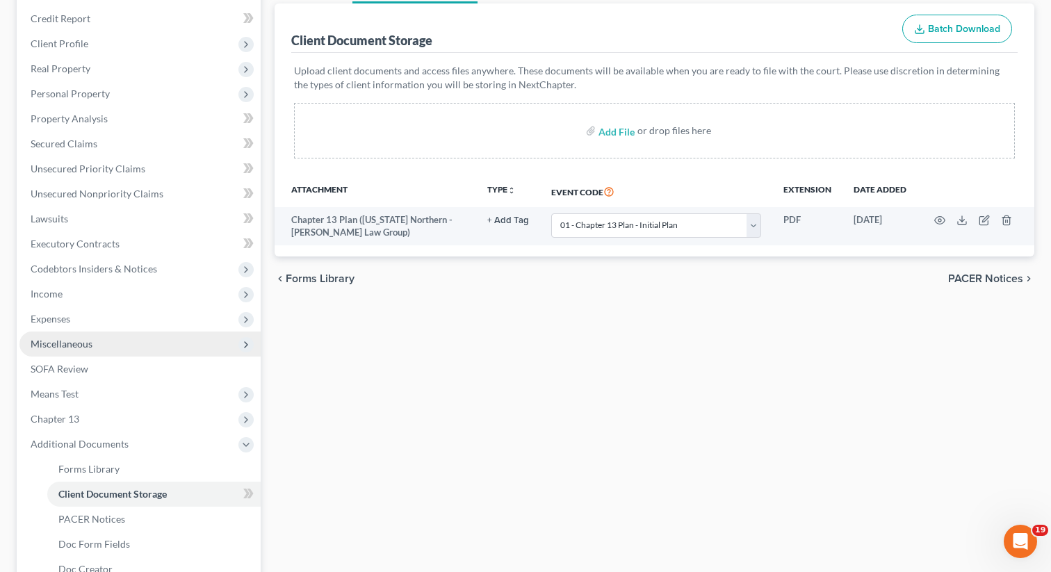
click at [88, 338] on span "Miscellaneous" at bounding box center [62, 344] width 62 height 12
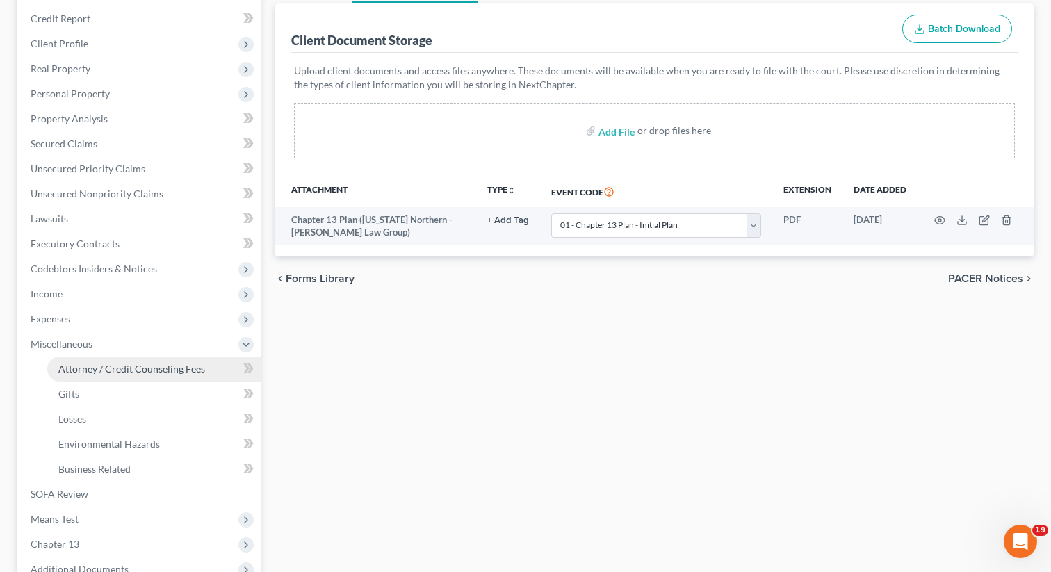
click at [192, 363] on span "Attorney / Credit Counseling Fees" at bounding box center [131, 369] width 147 height 12
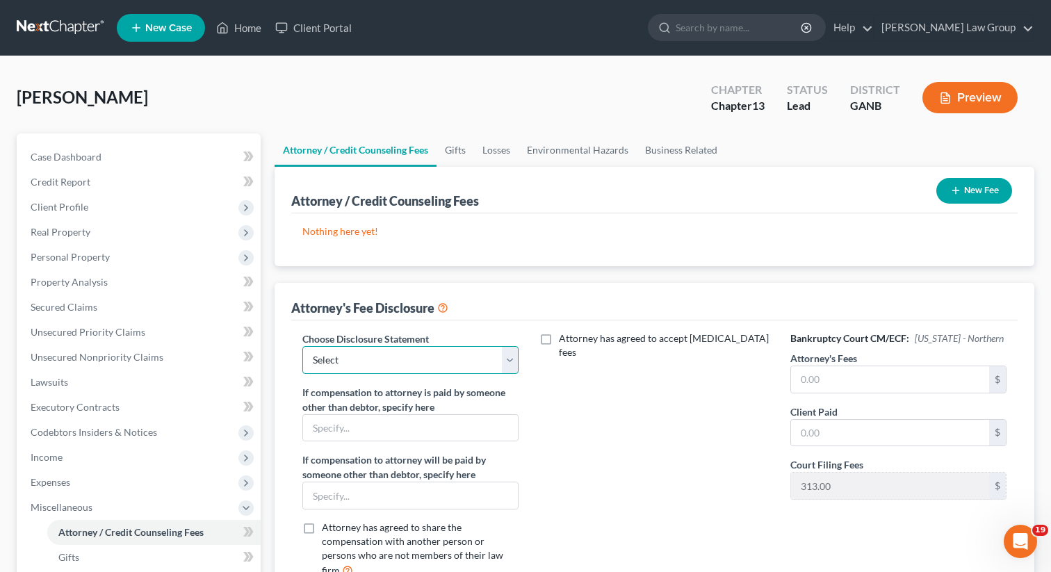
click at [451, 353] on select "Select Attorney Disclosure Statement Chapter 7 Attorney Fee Disclosure Statement" at bounding box center [410, 360] width 216 height 28
click at [302, 346] on select "Select Attorney Disclosure Statement Chapter 7 Attorney Fee Disclosure Statement" at bounding box center [410, 360] width 216 height 28
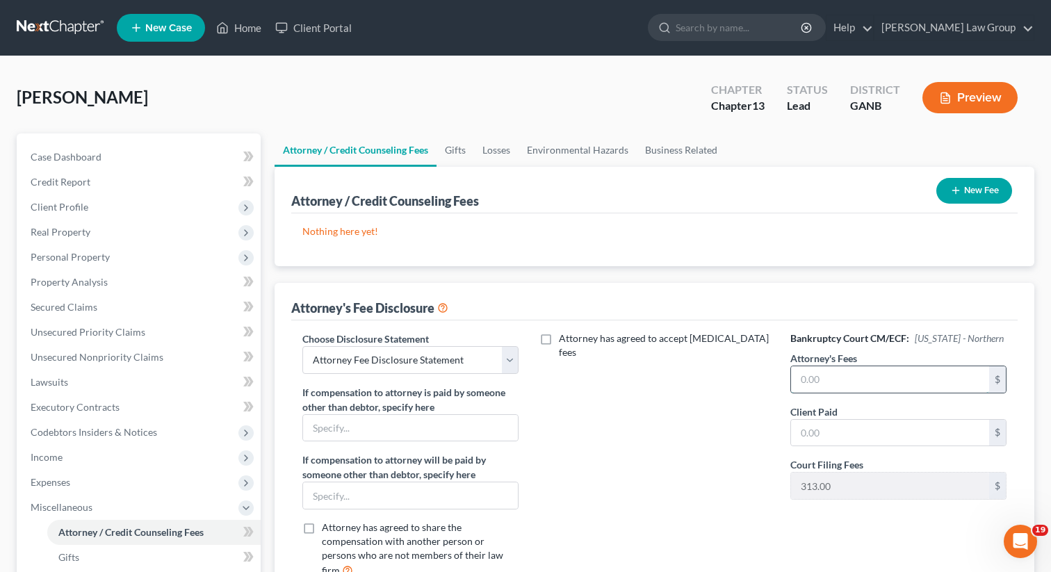
click at [881, 387] on input "text" at bounding box center [890, 379] width 198 height 26
click at [966, 190] on button "New Fee" at bounding box center [974, 191] width 76 height 26
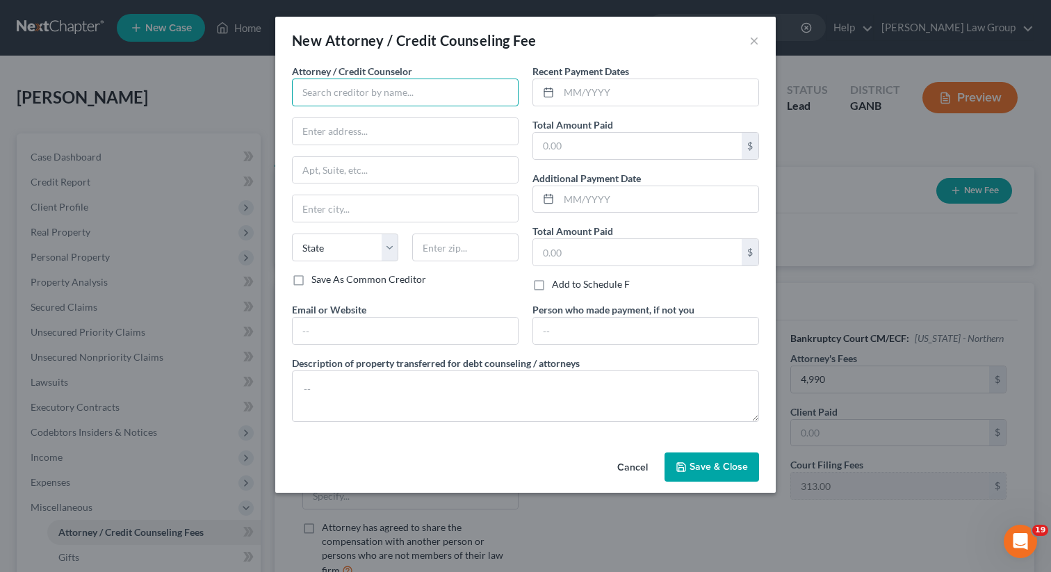
click at [314, 80] on input "text" at bounding box center [405, 93] width 227 height 28
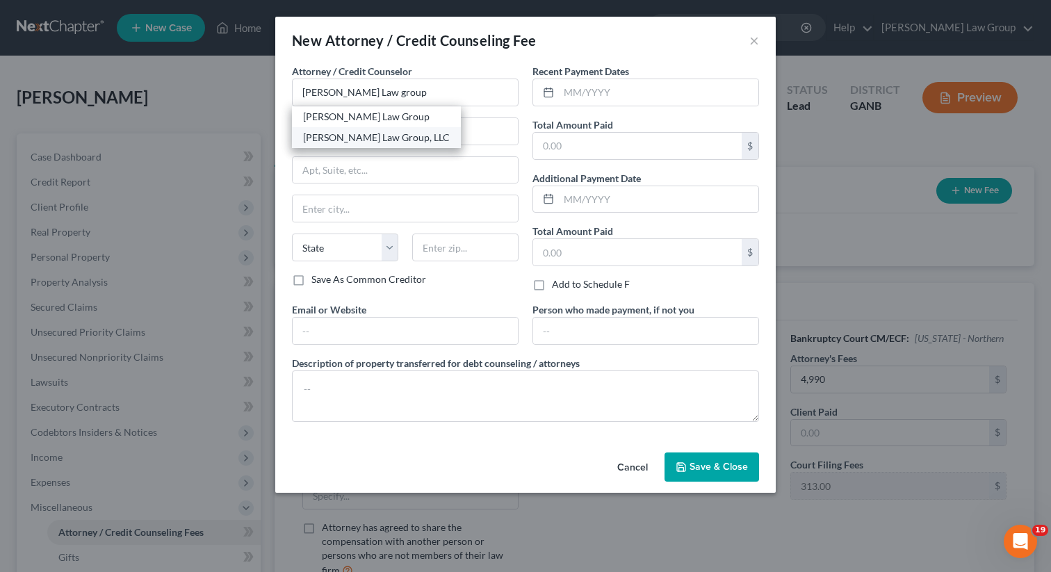
click at [341, 136] on div "[PERSON_NAME] Law Group, LLC" at bounding box center [376, 138] width 147 height 14
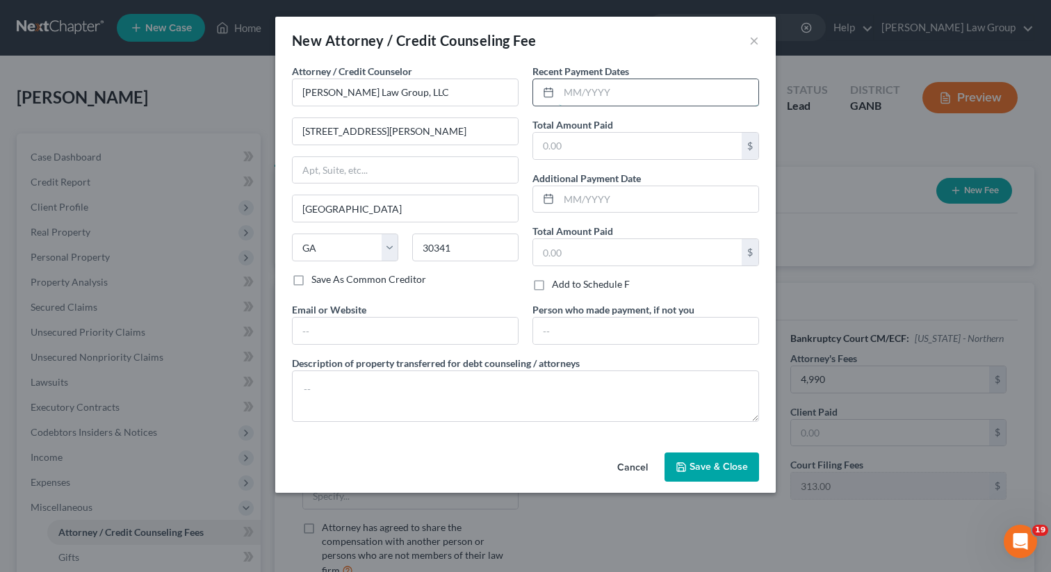
click at [597, 93] on input "text" at bounding box center [659, 92] width 200 height 26
click at [403, 322] on input "text" at bounding box center [405, 331] width 225 height 26
click at [706, 473] on span "Save & Close" at bounding box center [719, 467] width 58 height 12
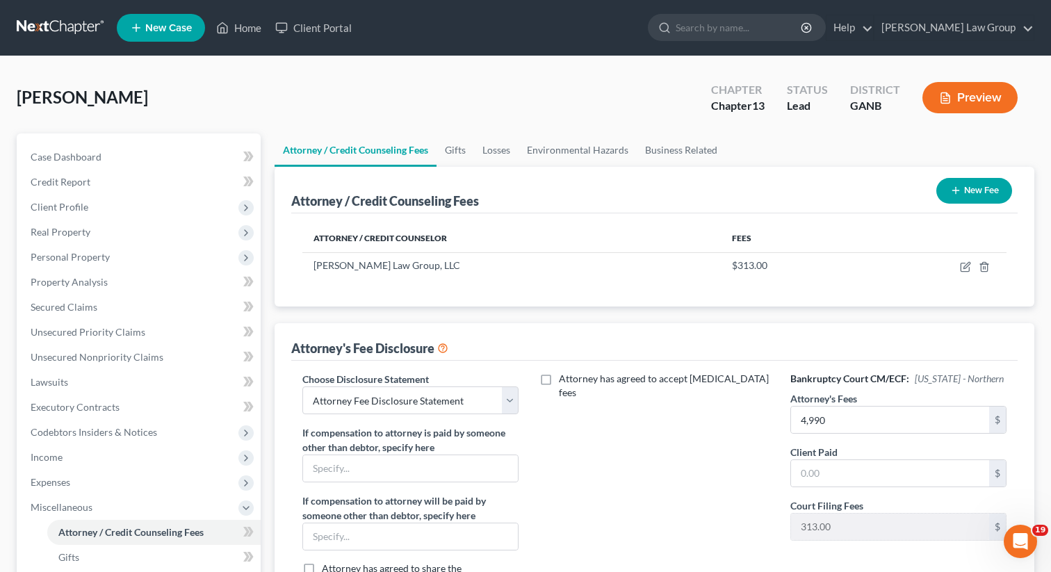
click at [954, 187] on icon "button" at bounding box center [955, 190] width 11 height 11
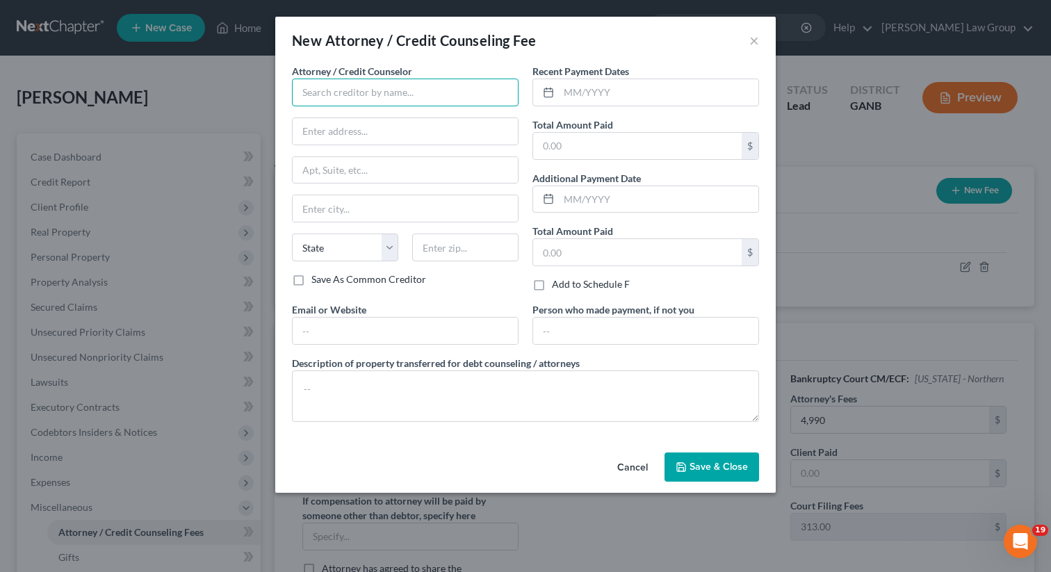
click at [407, 97] on input "text" at bounding box center [405, 93] width 227 height 28
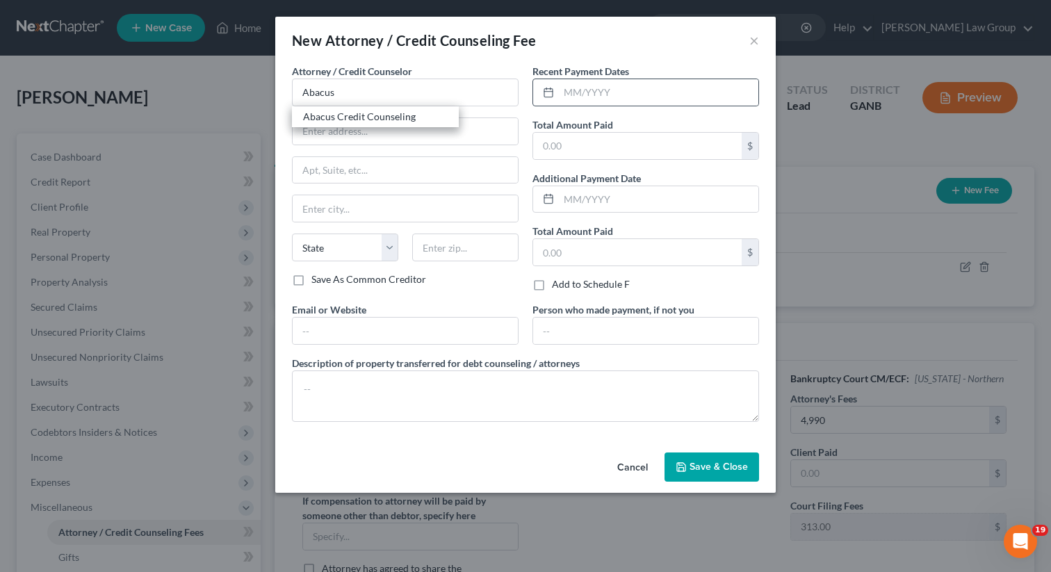
click at [393, 115] on div "Abacus Credit Counseling" at bounding box center [375, 117] width 145 height 14
click at [586, 99] on input "text" at bounding box center [659, 92] width 200 height 26
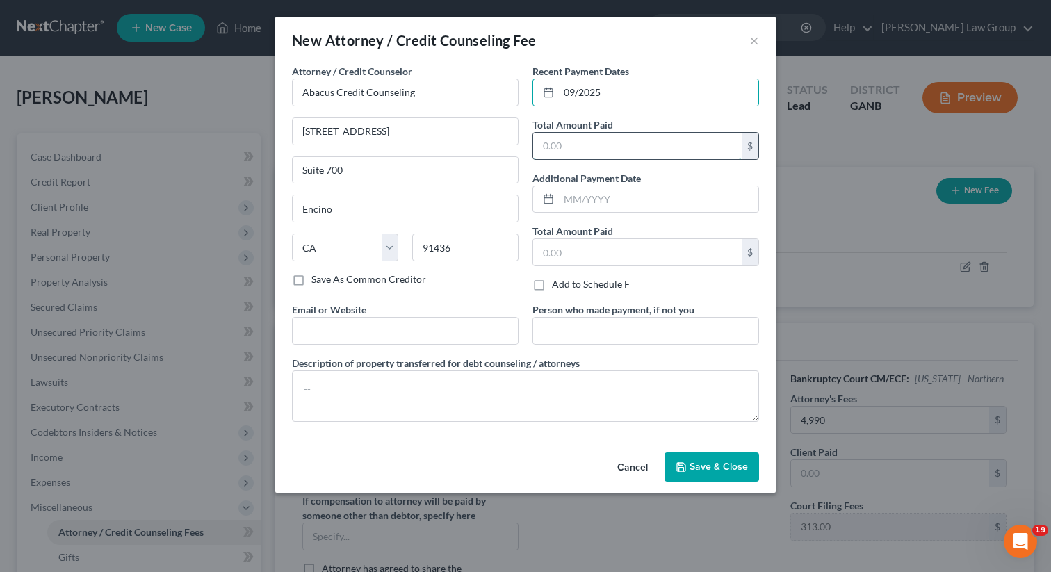
click at [583, 144] on input "text" at bounding box center [637, 146] width 209 height 26
click at [403, 335] on input "text" at bounding box center [405, 331] width 225 height 26
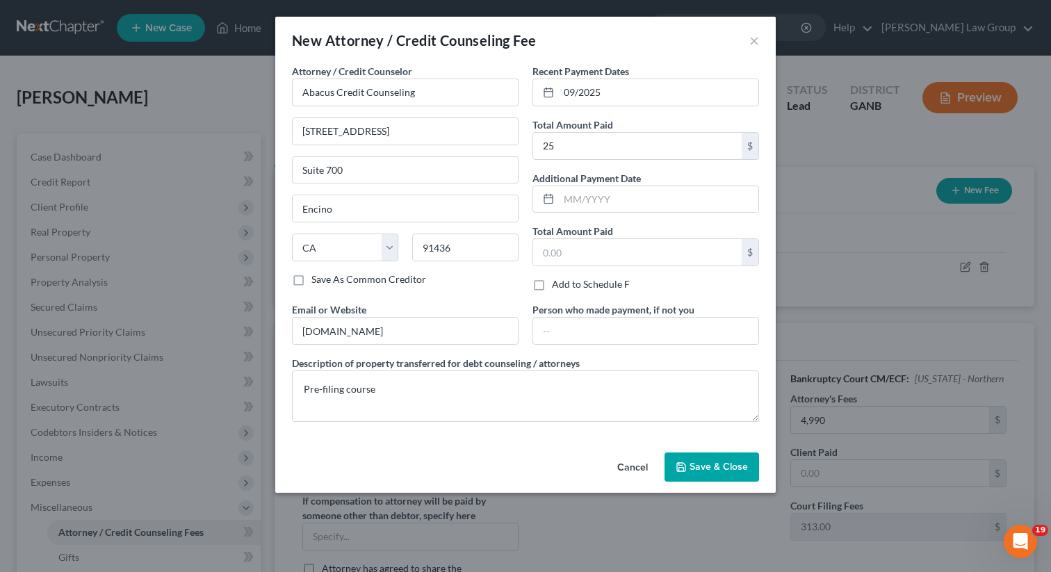
click at [724, 464] on span "Save & Close" at bounding box center [719, 467] width 58 height 12
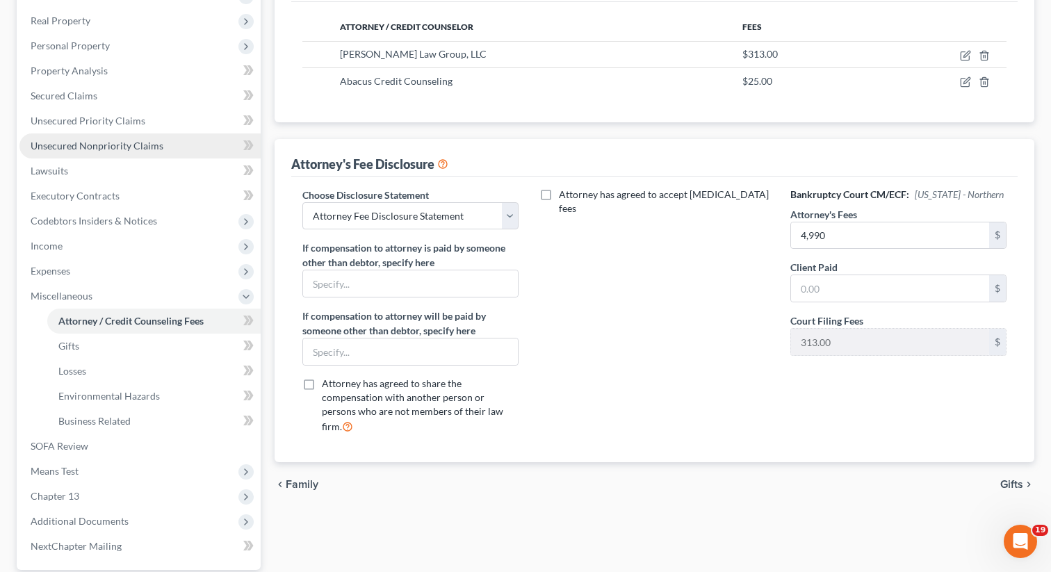
scroll to position [197, 0]
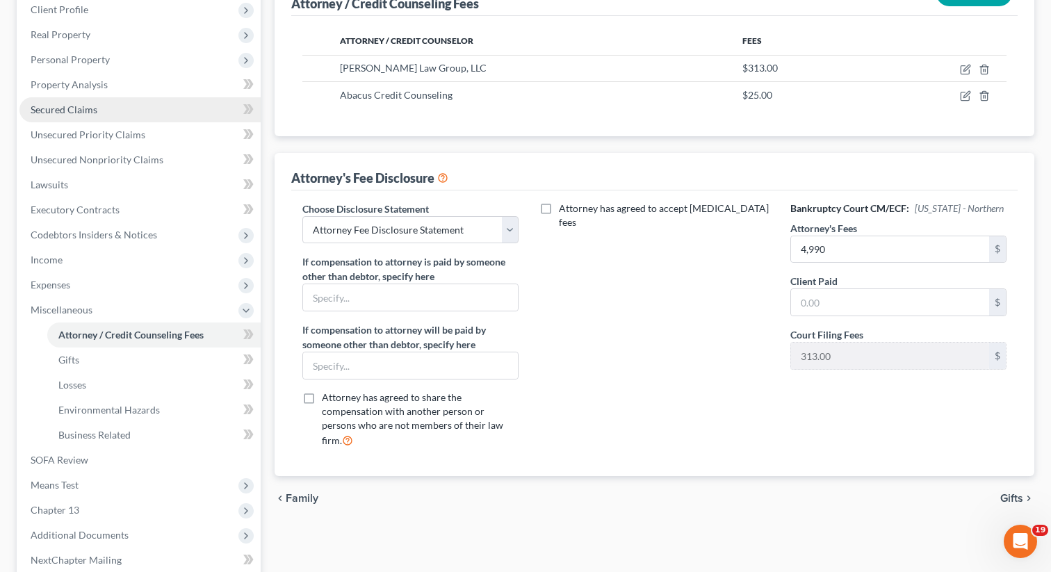
click at [74, 107] on span "Secured Claims" at bounding box center [64, 110] width 67 height 12
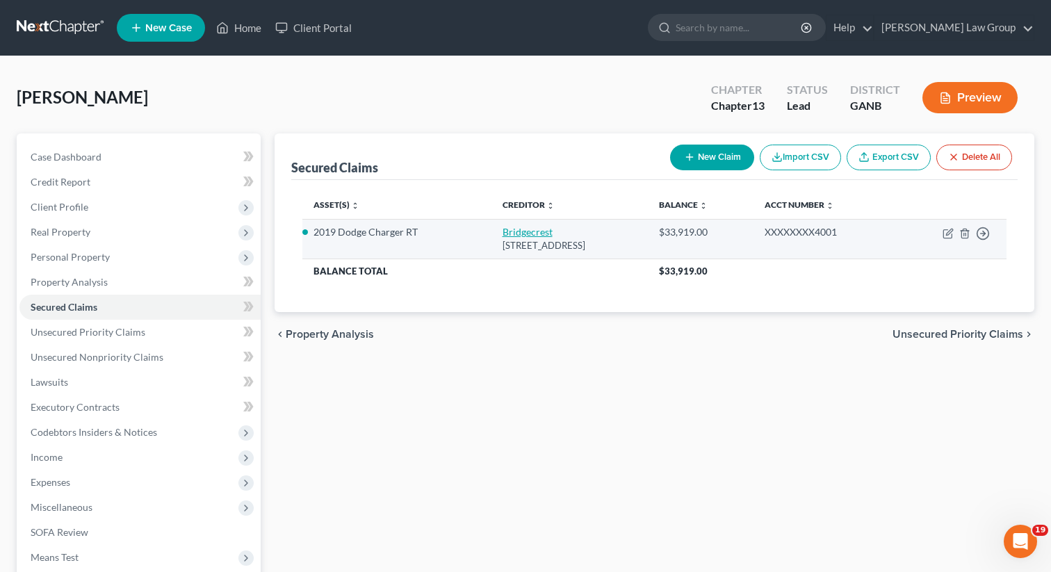
click at [506, 232] on link "Bridgecrest" at bounding box center [528, 232] width 50 height 12
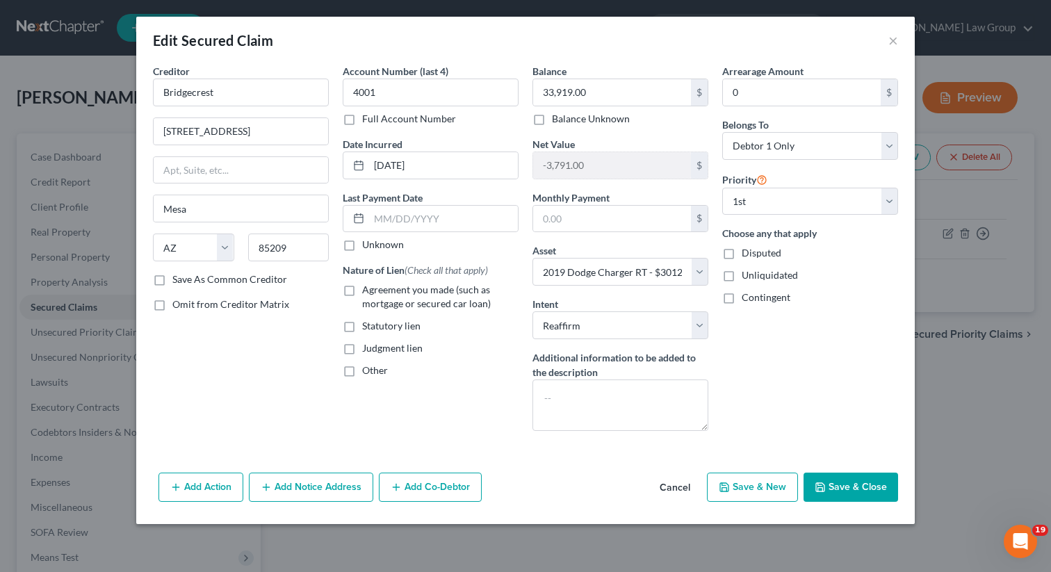
click at [362, 289] on label "Agreement you made (such as mortgage or secured car loan)" at bounding box center [440, 297] width 156 height 28
click at [368, 289] on input "Agreement you made (such as mortgage or secured car loan)" at bounding box center [372, 287] width 9 height 9
click at [205, 485] on button "Add Action" at bounding box center [201, 487] width 85 height 29
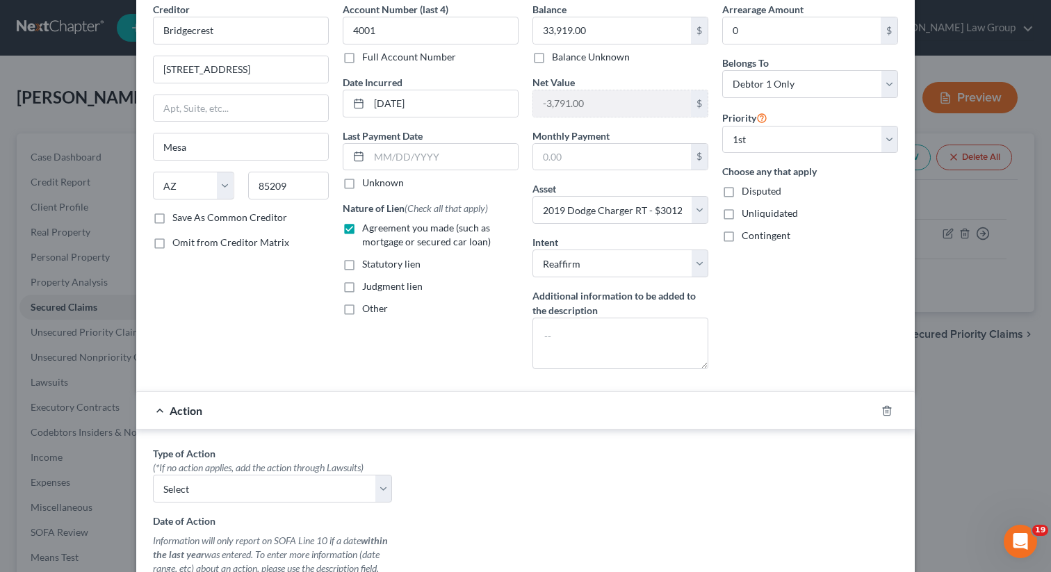
scroll to position [99, 0]
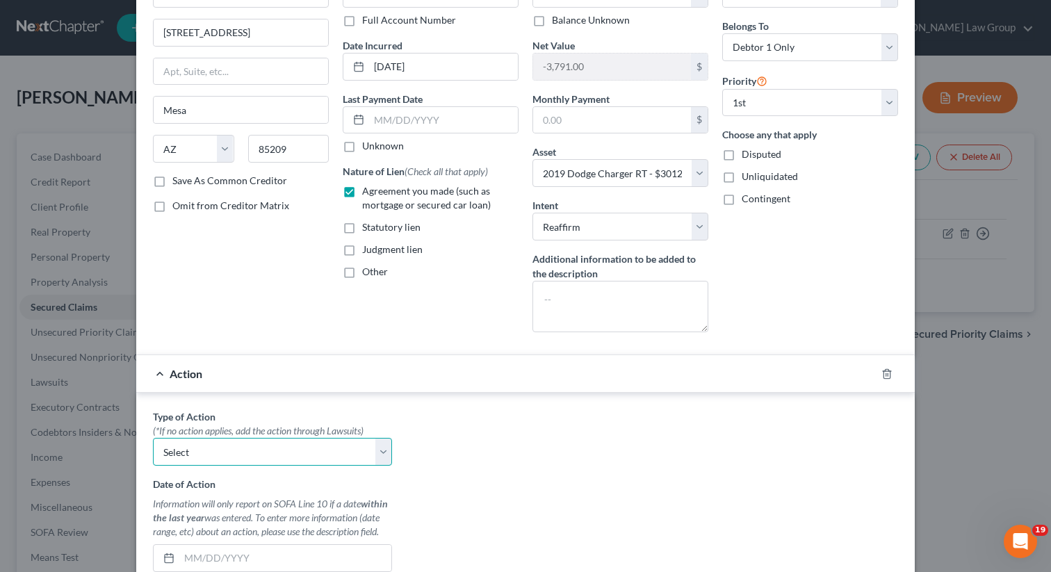
click at [234, 446] on select "Select Repossession Garnishment Foreclosure Personal Injury Attached, Seized, O…" at bounding box center [272, 452] width 239 height 28
click at [153, 438] on select "Select Repossession Garnishment Foreclosure Personal Injury Attached, Seized, O…" at bounding box center [272, 452] width 239 height 28
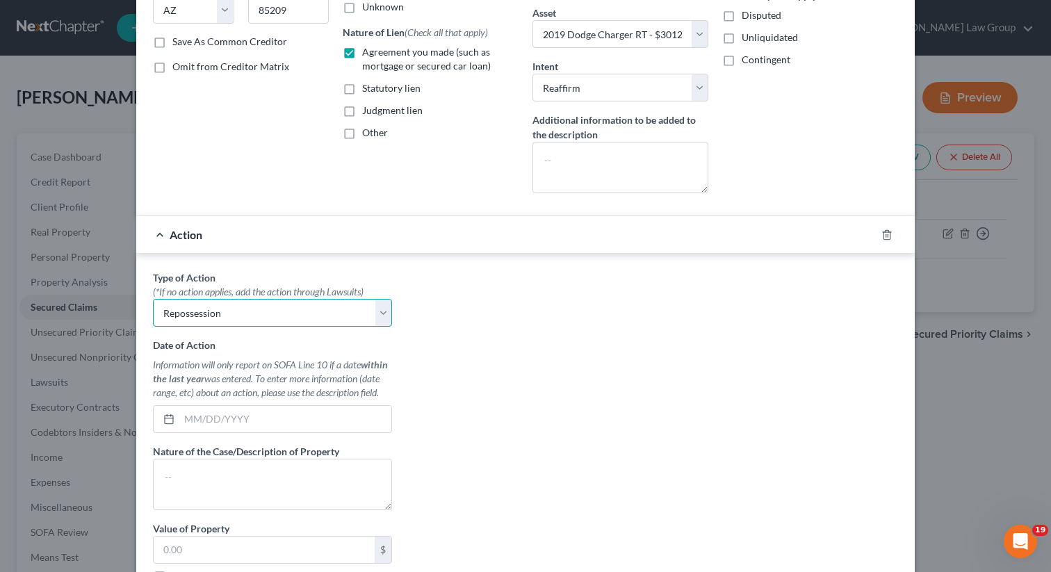
scroll to position [252, 0]
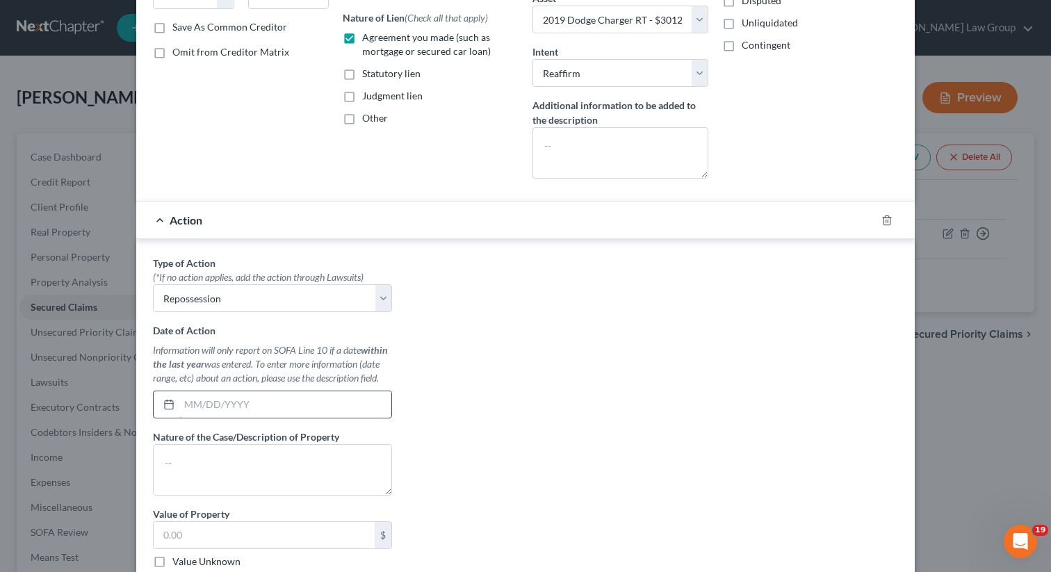
click at [226, 409] on input "text" at bounding box center [285, 404] width 212 height 26
click at [223, 469] on textarea at bounding box center [272, 469] width 239 height 51
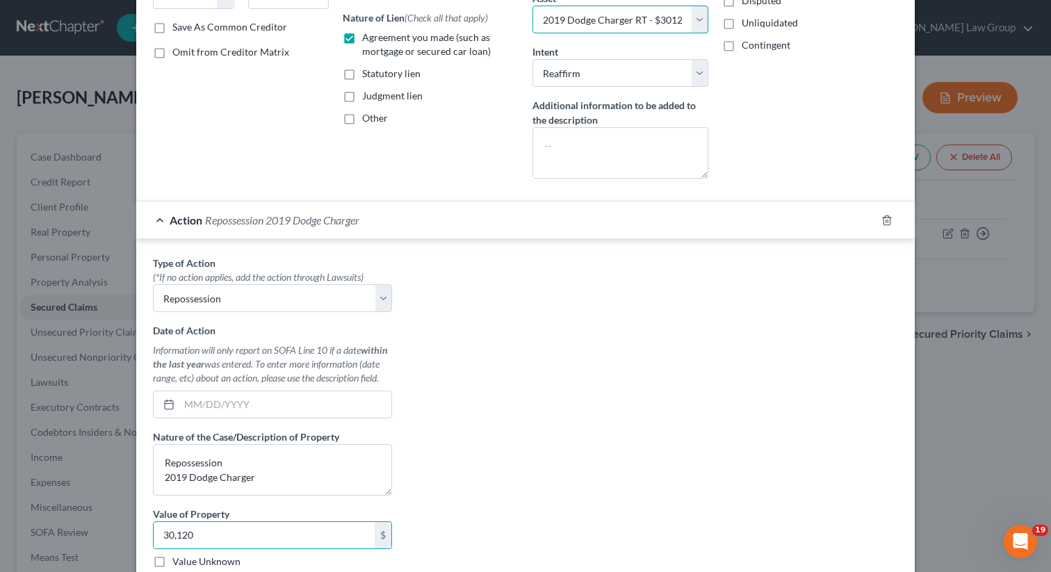
click at [699, 18] on select "Select Other Multiple Assets 2019 Dodge Charger RT - $30128.0 Clothing - Clothi…" at bounding box center [621, 20] width 176 height 28
click at [533, 6] on select "Select Other Multiple Assets 2019 Dodge Charger RT - $30128.0 Clothing - Clothi…" at bounding box center [621, 20] width 176 height 28
click at [195, 537] on input "30,120" at bounding box center [264, 535] width 221 height 26
click at [222, 526] on input "30,120" at bounding box center [264, 535] width 221 height 26
click at [206, 536] on input "30,120" at bounding box center [264, 535] width 221 height 26
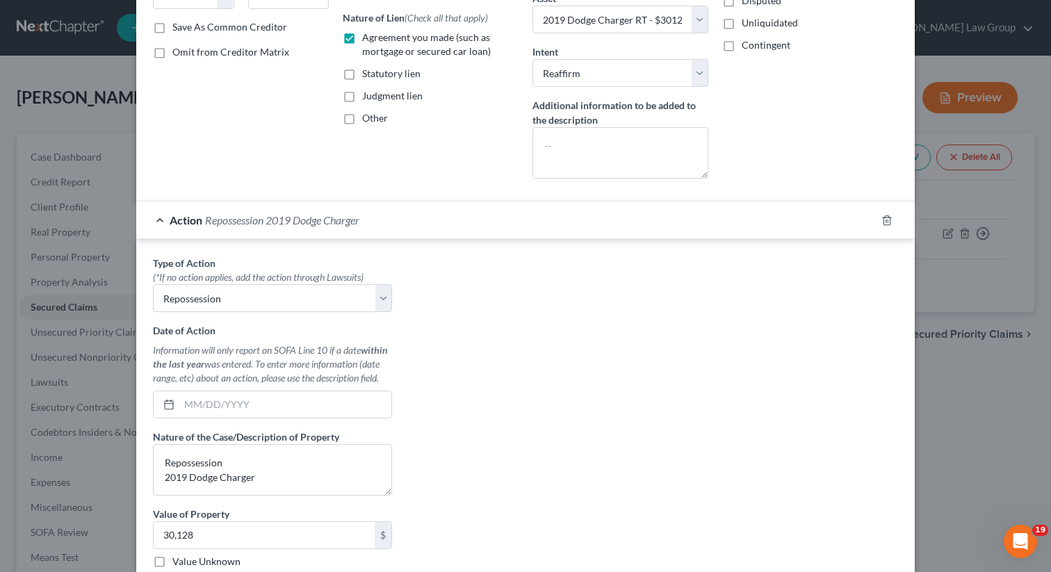
click at [494, 444] on div "Type of Action * (*If no action applies, add the action through Lawsuits) Selec…" at bounding box center [525, 430] width 759 height 348
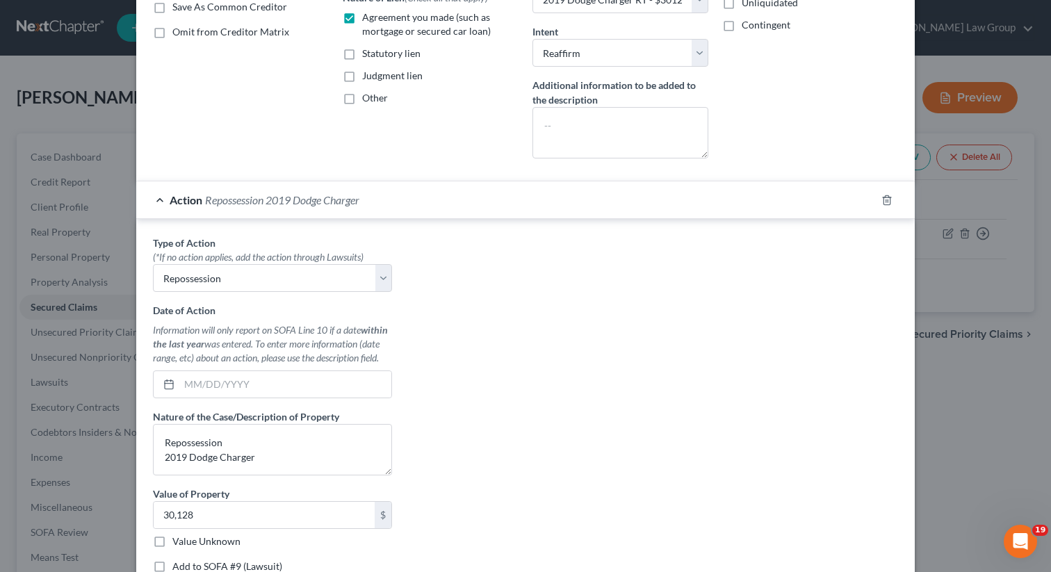
scroll to position [279, 0]
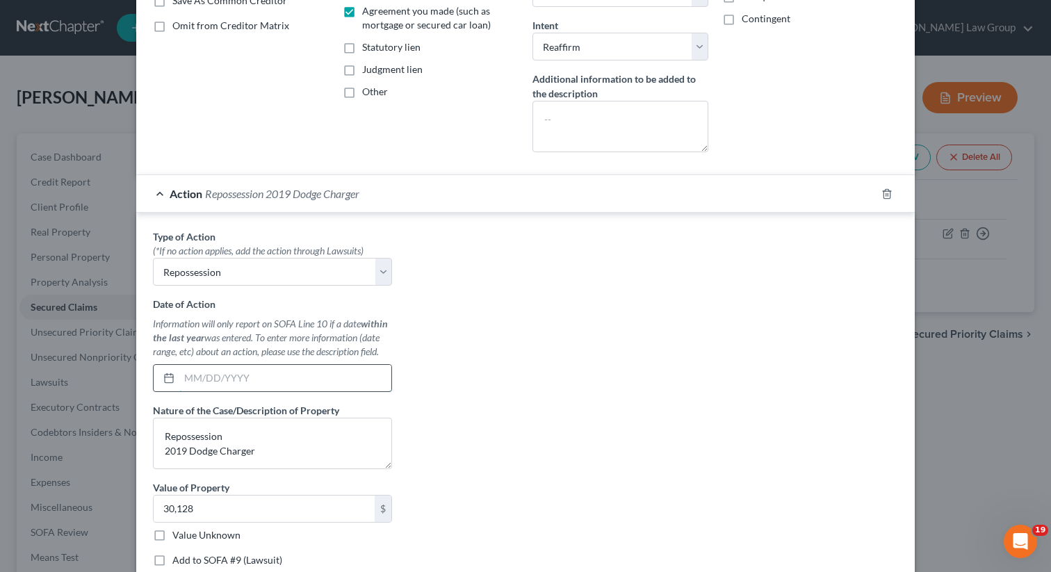
click at [264, 379] on input "text" at bounding box center [285, 378] width 212 height 26
click at [487, 393] on div "Type of Action * (*If no action applies, add the action through Lawsuits) Selec…" at bounding box center [525, 403] width 759 height 348
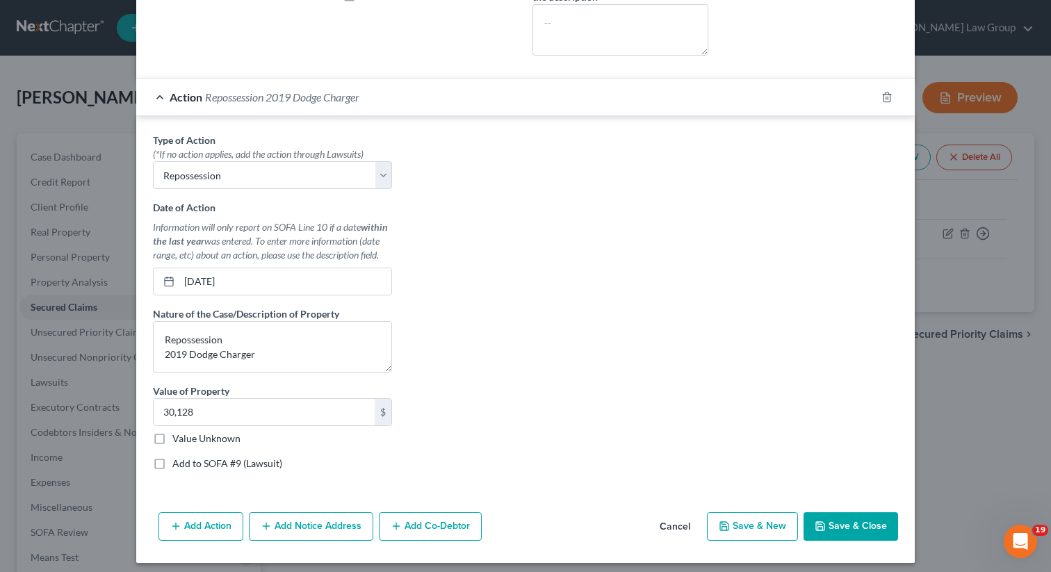
scroll to position [383, 0]
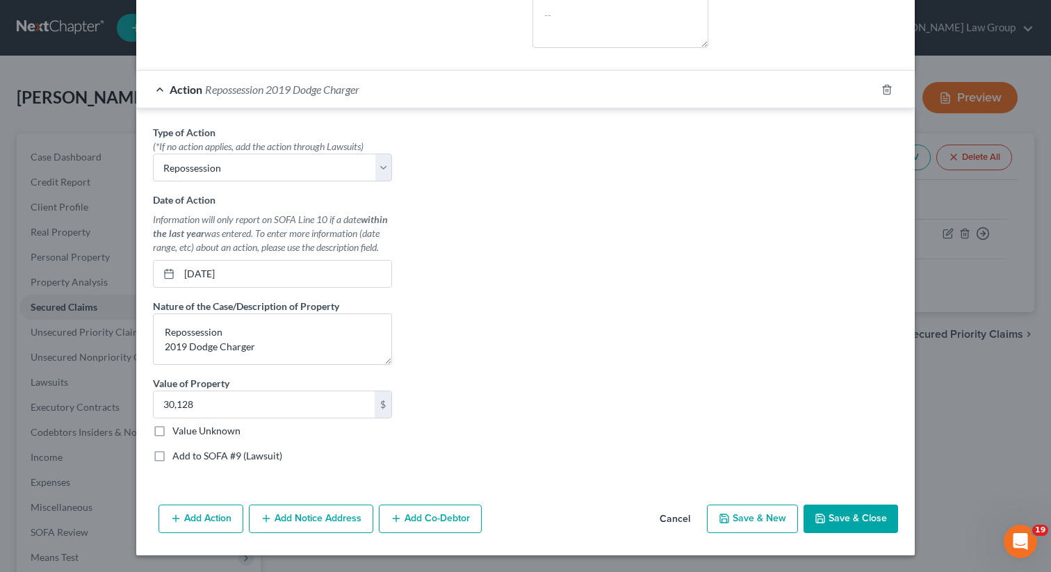
click at [838, 521] on button "Save & Close" at bounding box center [851, 519] width 95 height 29
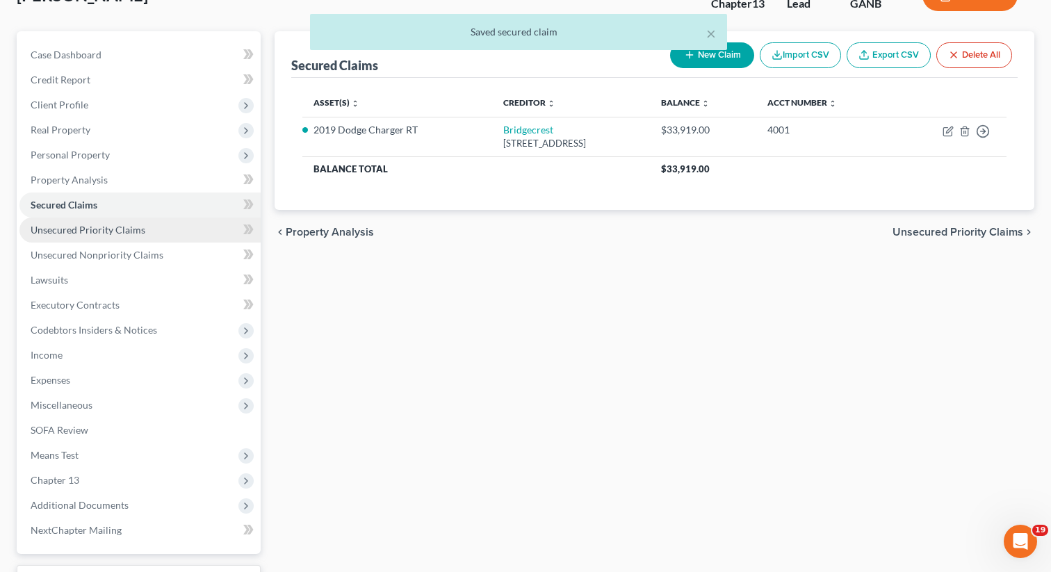
scroll to position [216, 0]
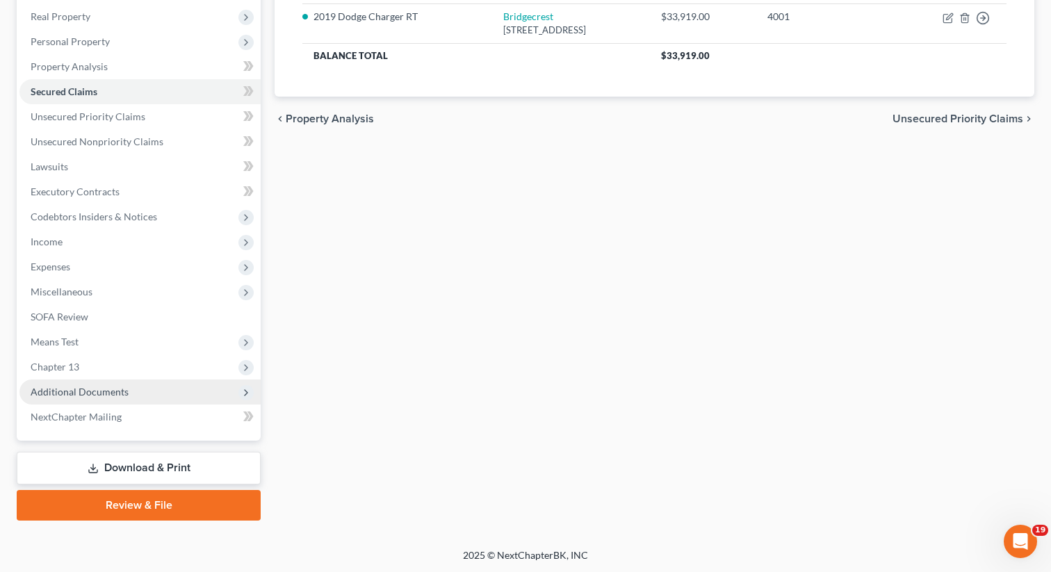
click at [123, 386] on span "Additional Documents" at bounding box center [80, 392] width 98 height 12
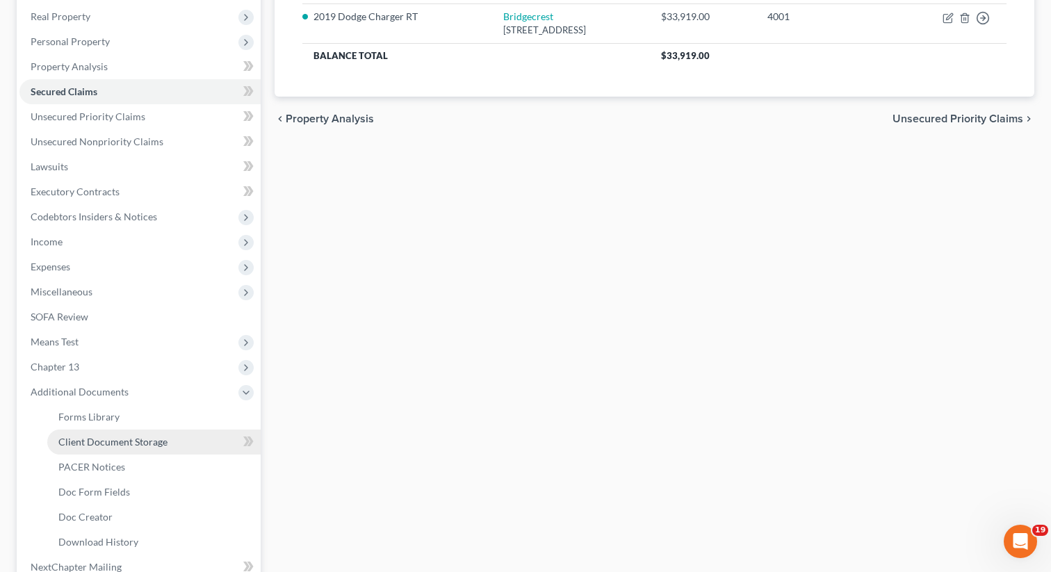
click at [112, 439] on span "Client Document Storage" at bounding box center [112, 442] width 109 height 12
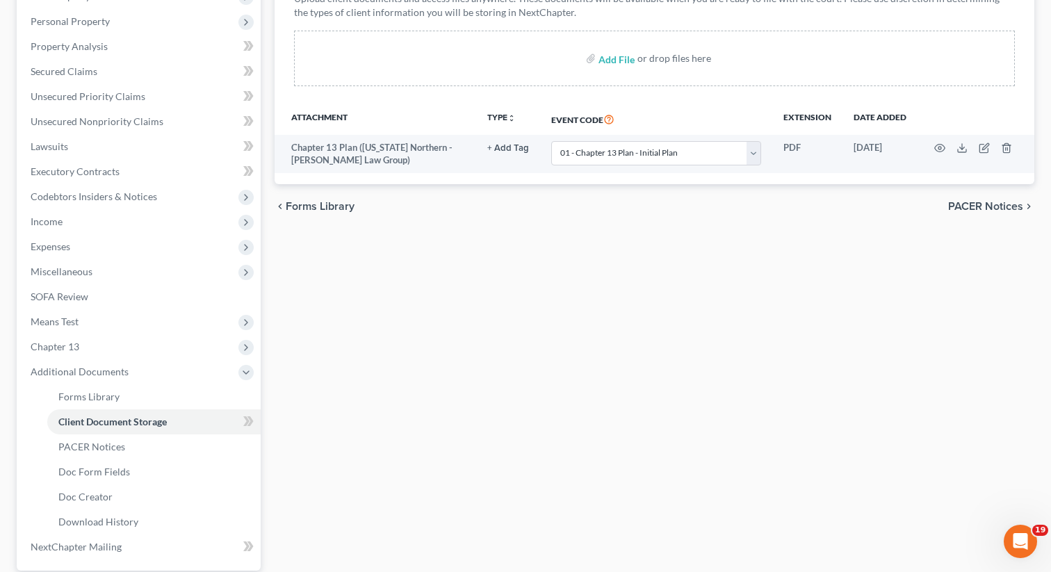
scroll to position [366, 0]
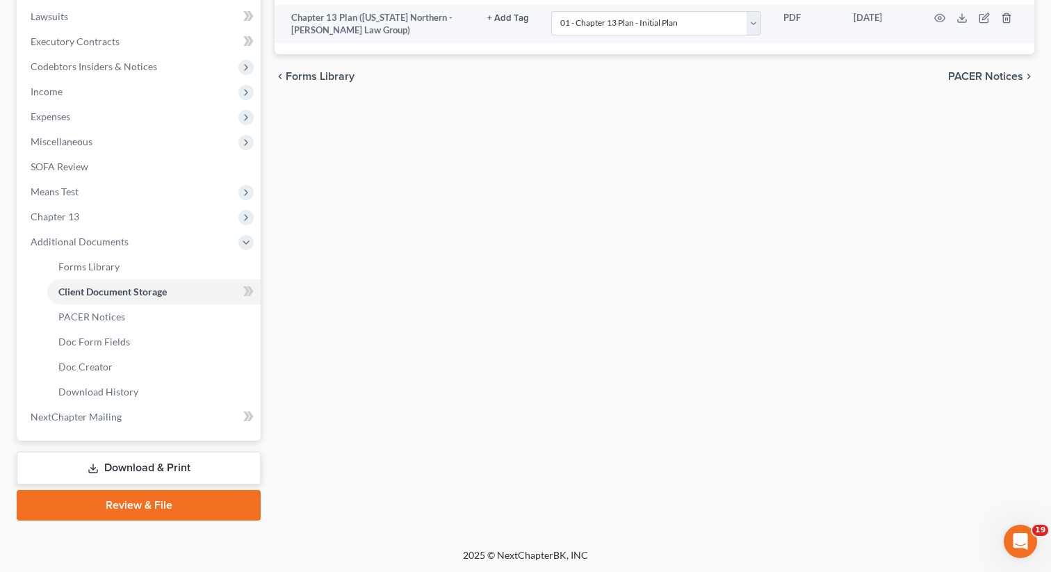
click at [131, 463] on link "Download & Print" at bounding box center [139, 468] width 244 height 33
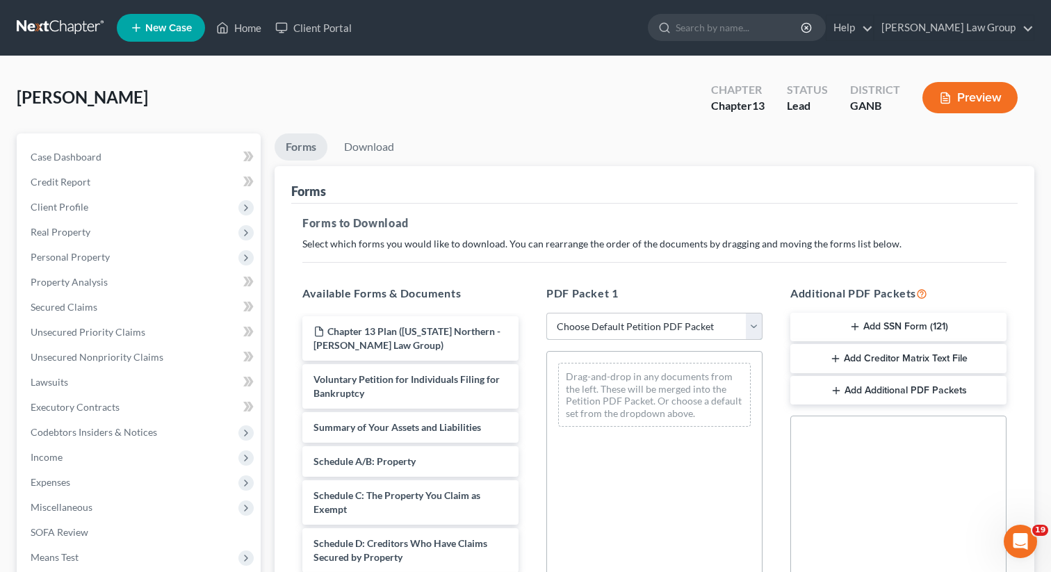
click at [622, 316] on select "Choose Default Petition PDF Packet Complete Bankruptcy Petition (all forms and …" at bounding box center [654, 327] width 216 height 28
click at [546, 313] on select "Choose Default Petition PDF Packet Complete Bankruptcy Petition (all forms and …" at bounding box center [654, 327] width 216 height 28
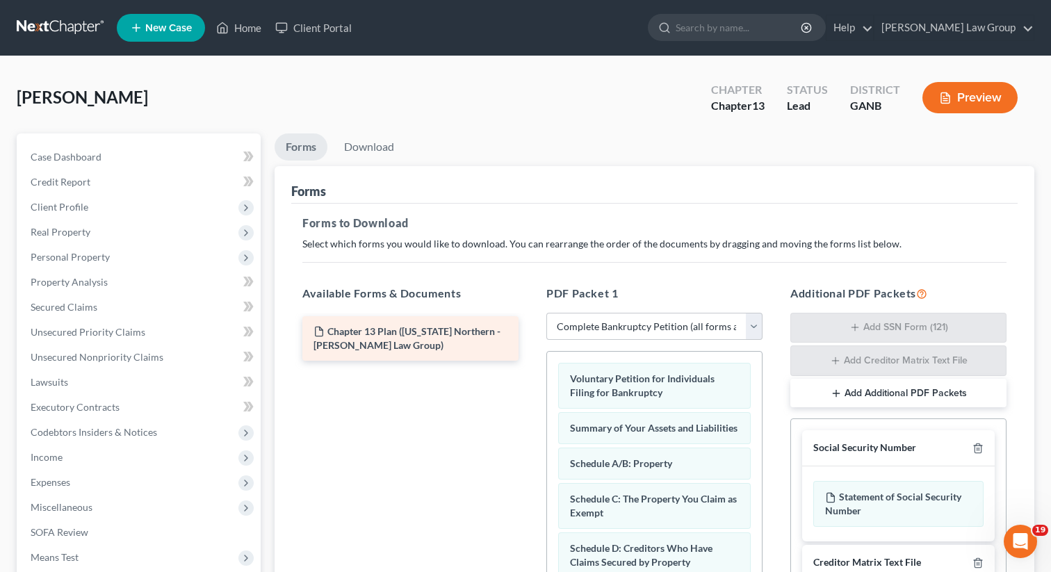
click at [530, 337] on div "Chapter 13 Plan ([US_STATE] Northern - [PERSON_NAME] Law Group)" at bounding box center [410, 338] width 238 height 44
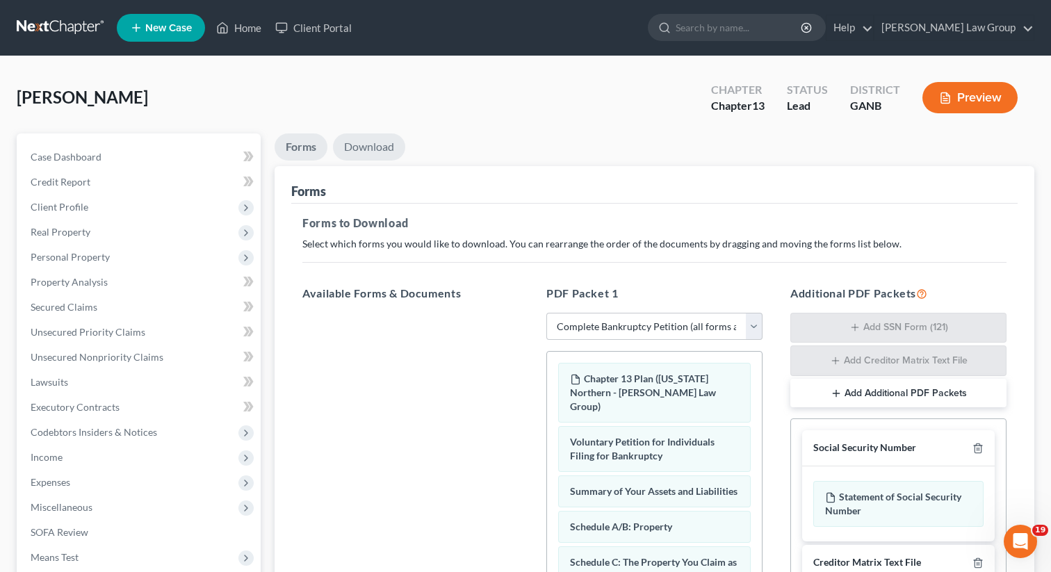
click at [365, 147] on link "Download" at bounding box center [369, 146] width 72 height 27
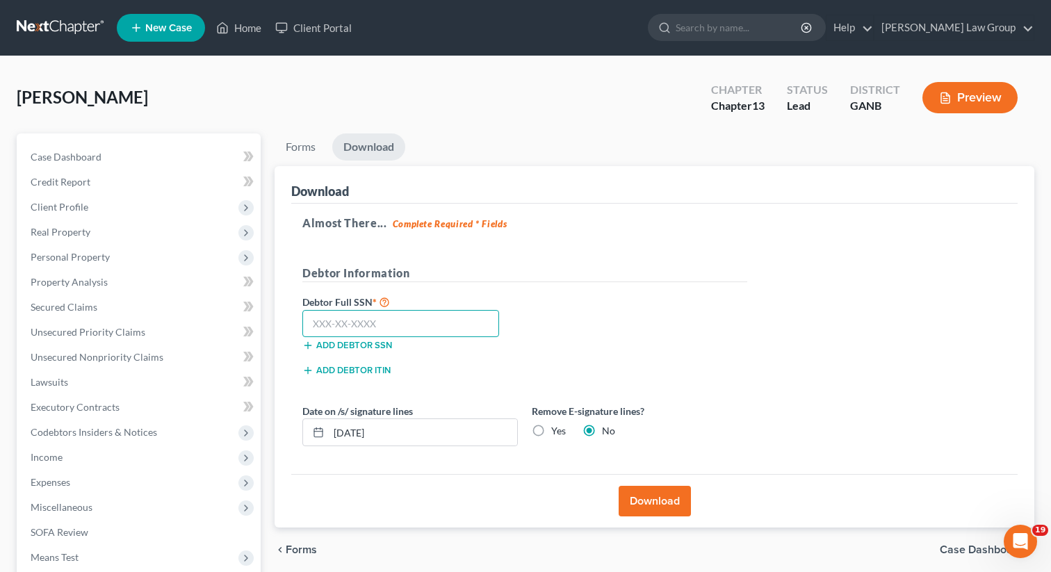
click at [398, 324] on input "text" at bounding box center [400, 324] width 197 height 28
paste input "118-76-0686"
click at [639, 509] on button "Download" at bounding box center [655, 501] width 72 height 31
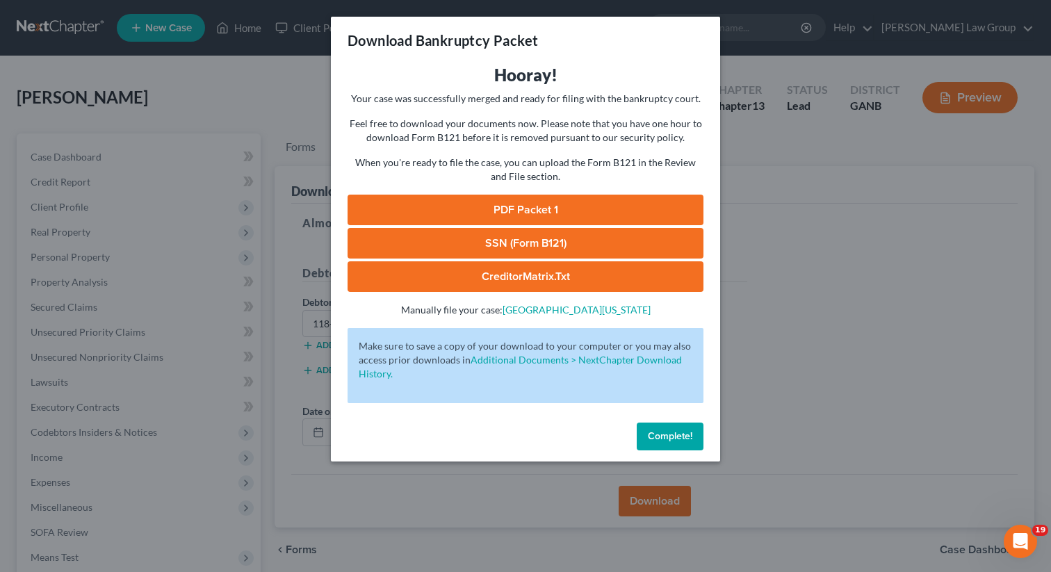
click at [485, 216] on link "PDF Packet 1" at bounding box center [526, 210] width 356 height 31
click at [511, 233] on link "SSN (Form B121)" at bounding box center [526, 243] width 356 height 31
click at [660, 439] on span "Complete!" at bounding box center [670, 436] width 44 height 12
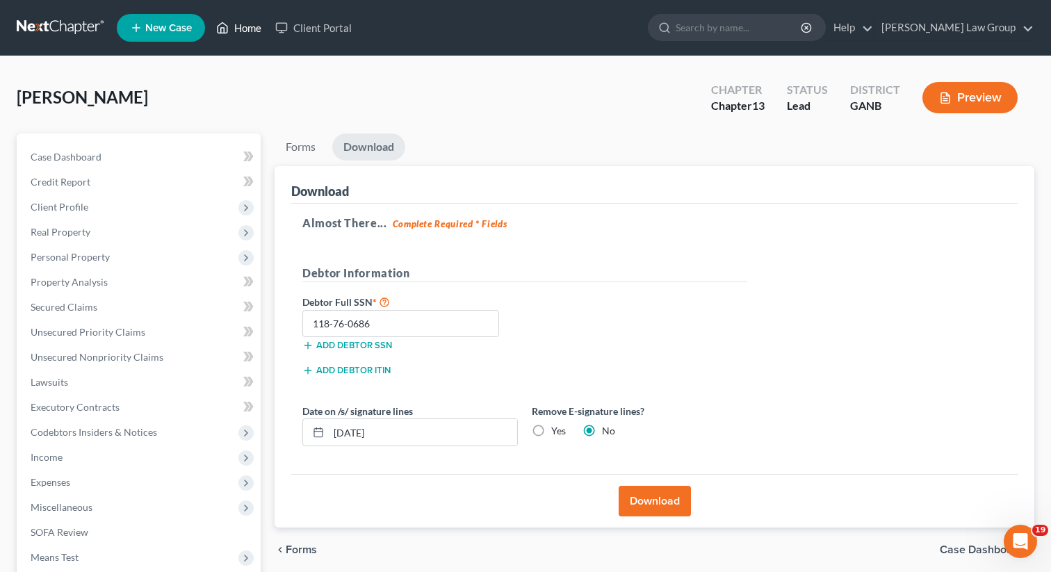
click at [250, 26] on link "Home" at bounding box center [238, 27] width 59 height 25
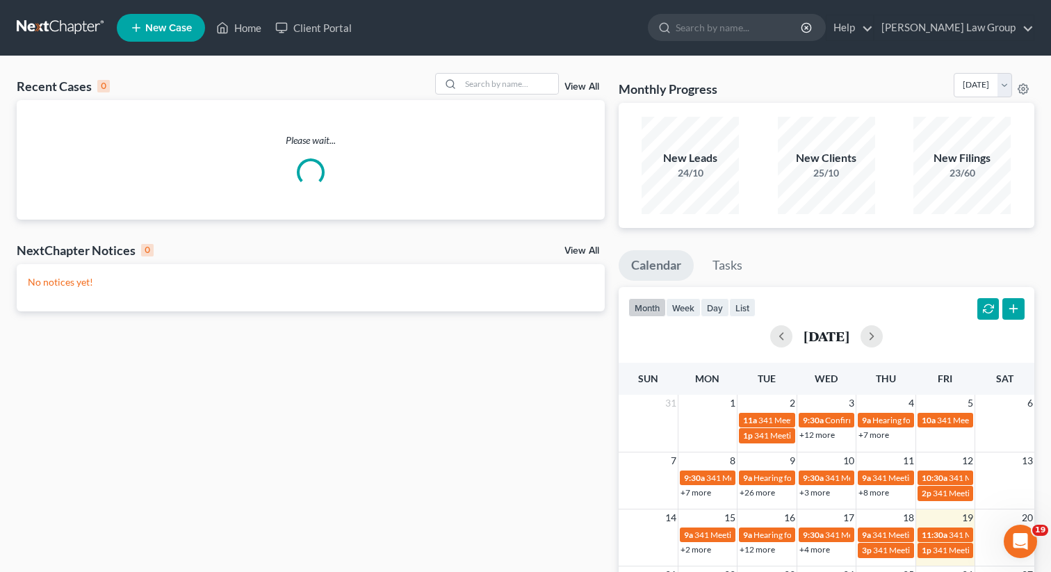
click at [154, 29] on span "New Case" at bounding box center [168, 28] width 47 height 10
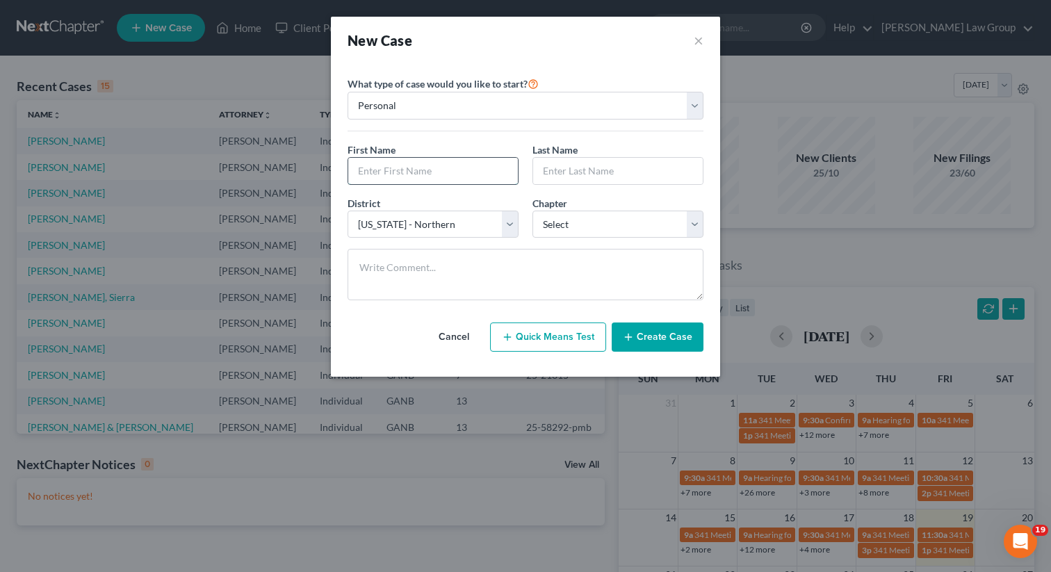
click at [386, 171] on input "text" at bounding box center [433, 171] width 170 height 26
paste input "Sequana"
click at [600, 172] on input "text" at bounding box center [618, 171] width 170 height 26
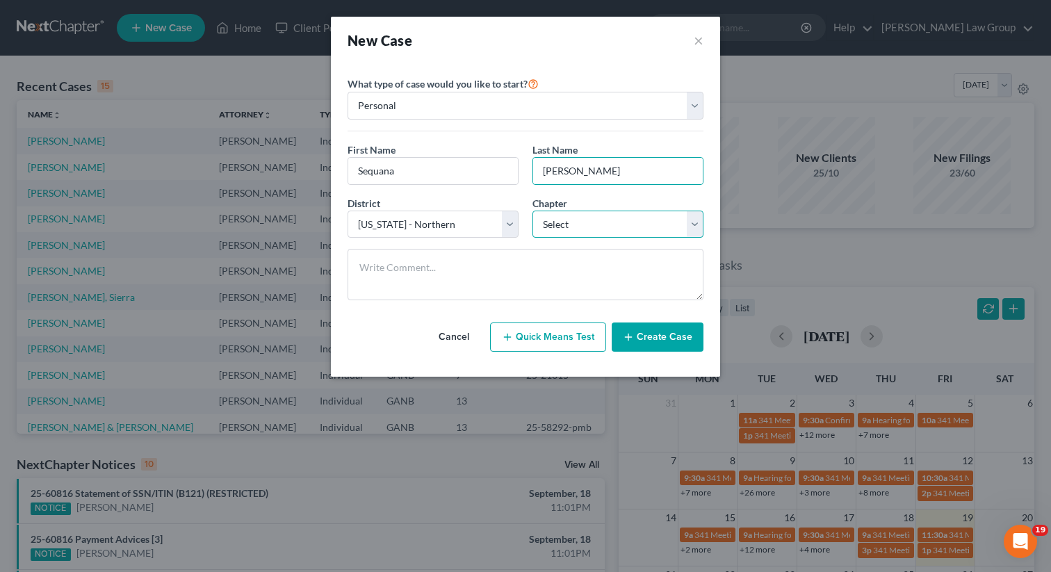
click at [594, 216] on select "Select 7 11 12 13" at bounding box center [618, 225] width 171 height 28
click at [533, 211] on select "Select 7 11 12 13" at bounding box center [618, 225] width 171 height 28
click at [665, 340] on button "Create Case" at bounding box center [658, 337] width 92 height 29
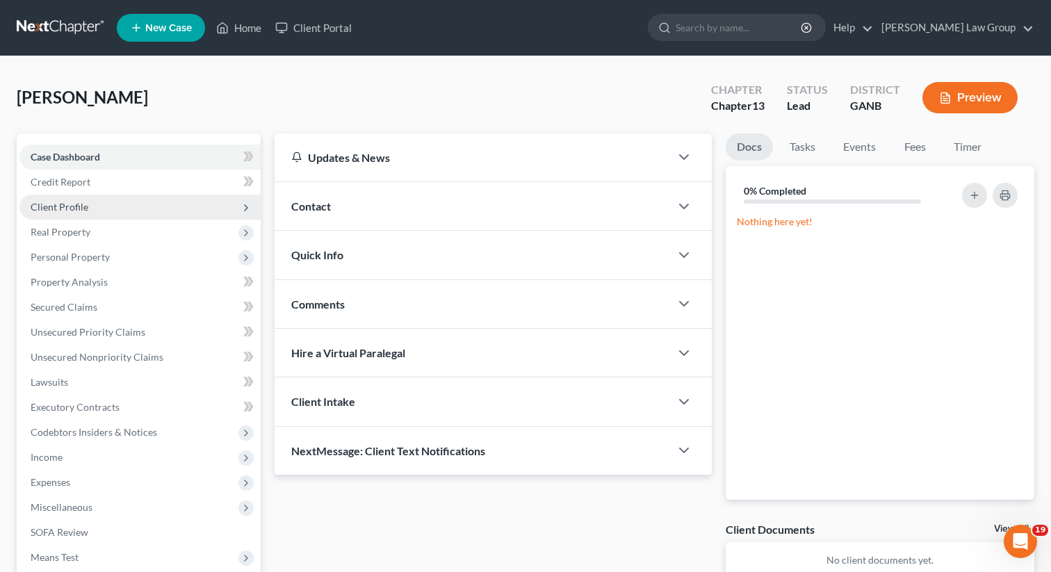
click at [74, 203] on span "Client Profile" at bounding box center [60, 207] width 58 height 12
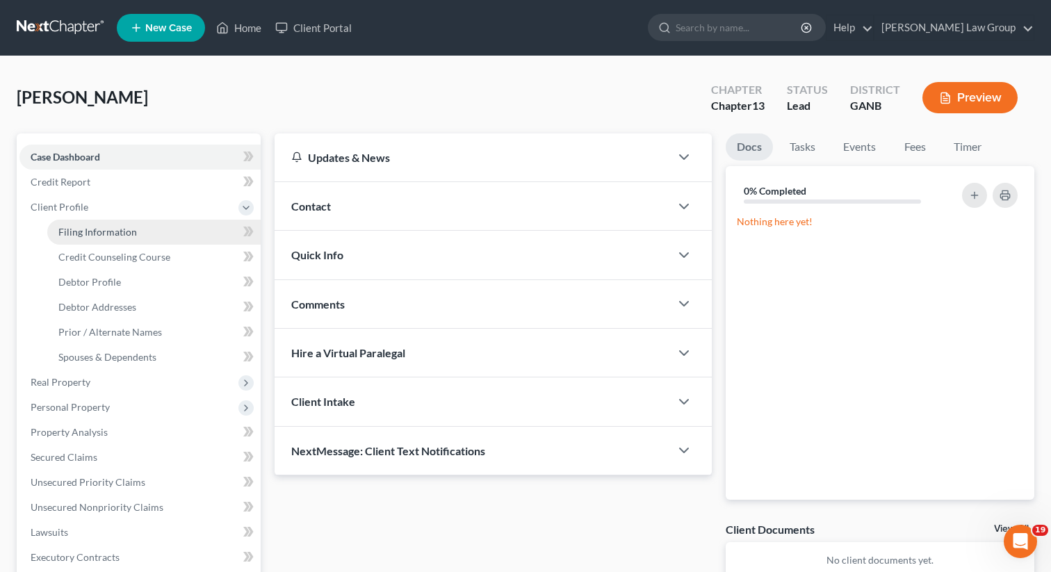
click at [90, 227] on span "Filing Information" at bounding box center [97, 232] width 79 height 12
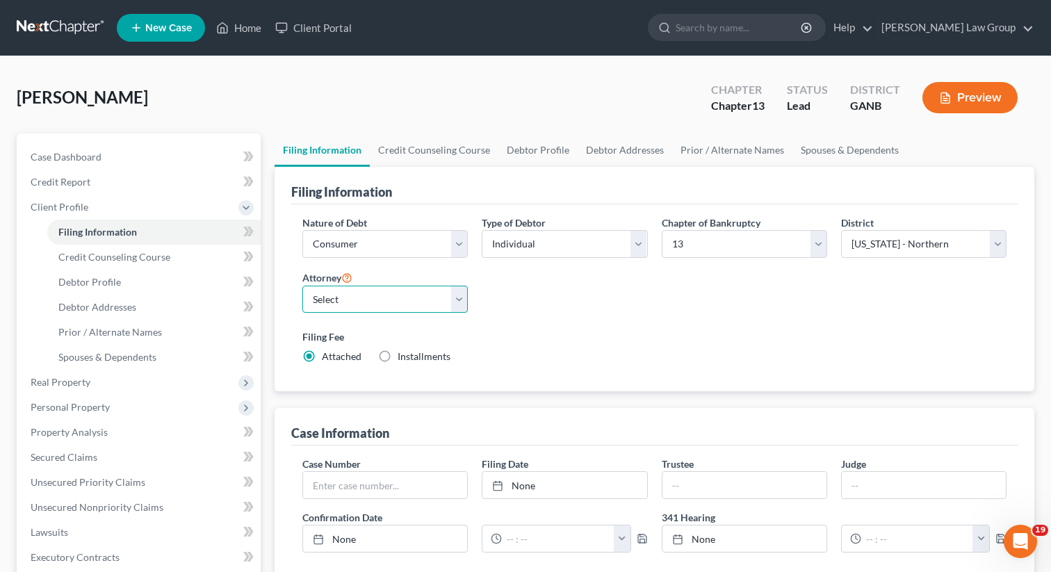
click at [328, 293] on select "Select [PERSON_NAME] - GANB [PERSON_NAME] - GANB [PERSON_NAME] - GANB [PERSON_N…" at bounding box center [384, 300] width 165 height 28
click at [302, 286] on select "Select [PERSON_NAME] - GANB [PERSON_NAME] - GANB [PERSON_NAME] - GANB [PERSON_N…" at bounding box center [384, 300] width 165 height 28
click at [416, 158] on link "Credit Counseling Course" at bounding box center [434, 149] width 129 height 33
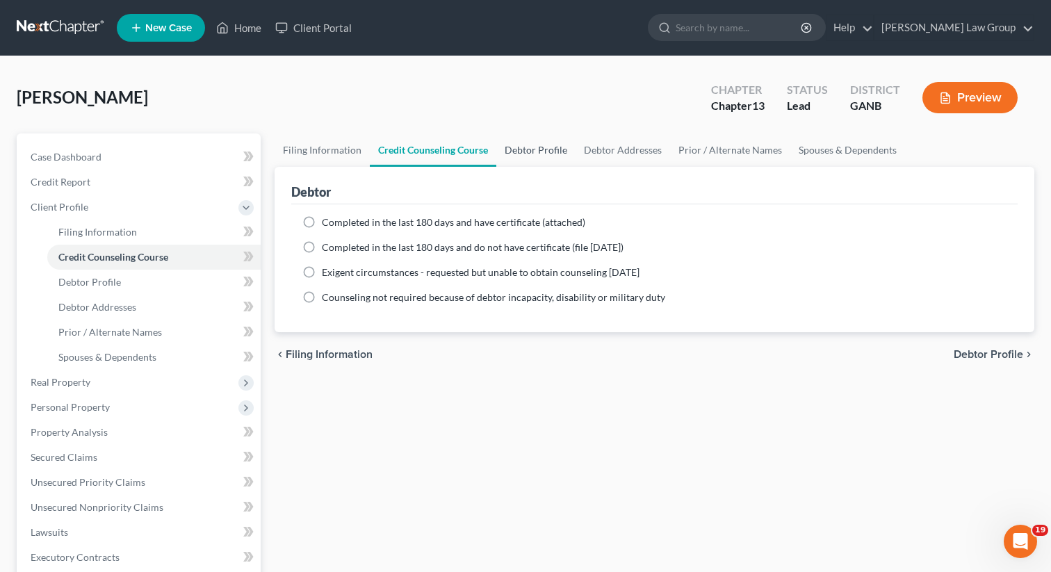
click at [322, 224] on label "Completed in the last 180 days and have certificate (attached)" at bounding box center [453, 223] width 263 height 14
click at [327, 224] on input "Completed in the last 180 days and have certificate (attached)" at bounding box center [331, 220] width 9 height 9
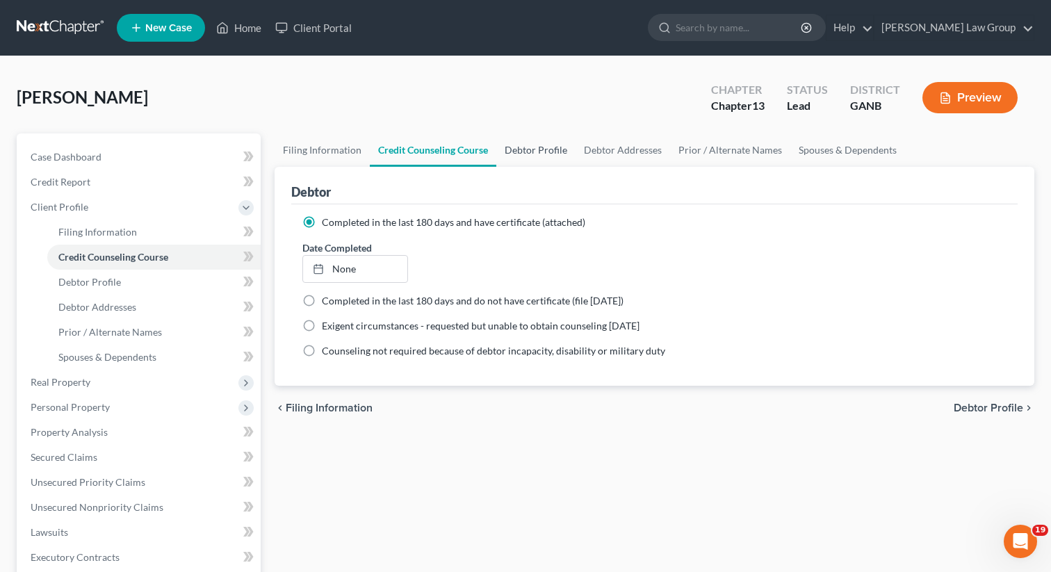
click at [533, 149] on link "Debtor Profile" at bounding box center [535, 149] width 79 height 33
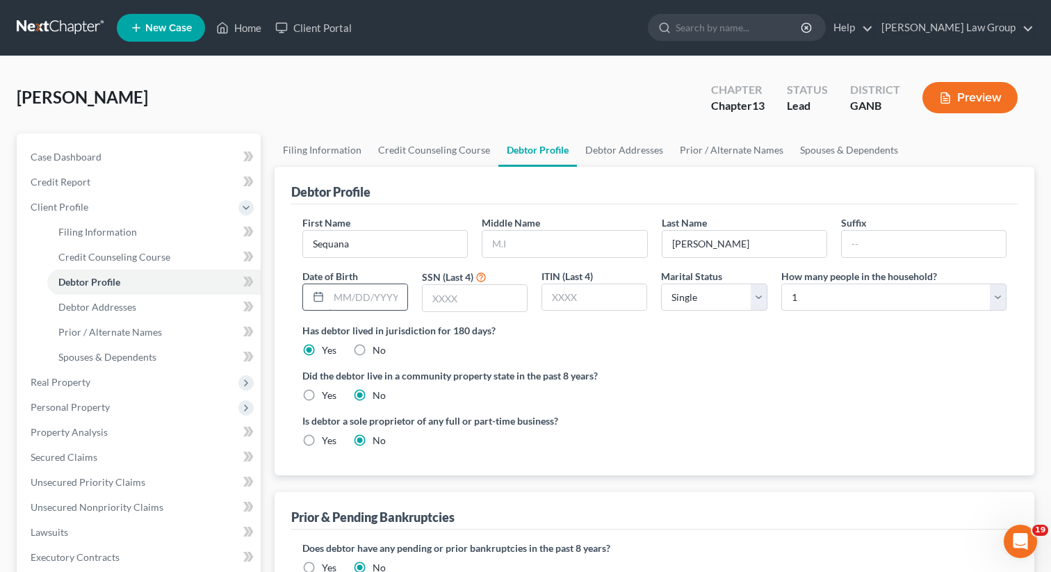
click at [373, 292] on input "text" at bounding box center [368, 297] width 79 height 26
paste input "[DATE]"
click at [469, 304] on input "text" at bounding box center [475, 298] width 104 height 26
paste input "7086"
click at [622, 149] on link "Debtor Addresses" at bounding box center [624, 149] width 95 height 33
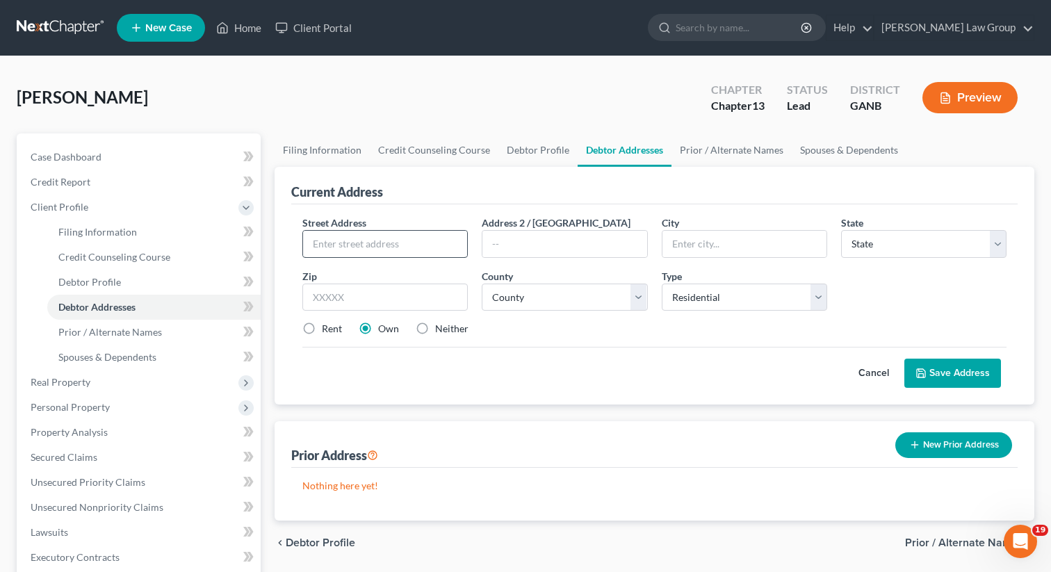
click at [400, 257] on div "Street Address * Address 2 / [GEOGRAPHIC_DATA] * State * State [US_STATE] AK AR…" at bounding box center [654, 282] width 718 height 132
click at [390, 244] on input "text" at bounding box center [385, 244] width 164 height 26
paste input "[STREET_ADDRESS][PERSON_NAME]"
click at [369, 292] on input "text" at bounding box center [384, 298] width 165 height 28
paste input "30134"
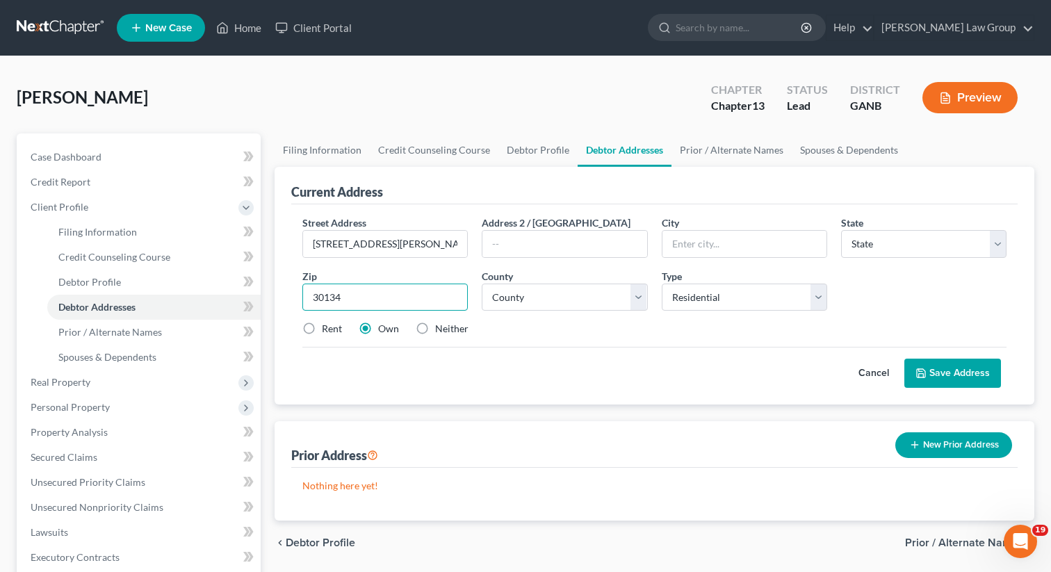
click at [318, 299] on input "30134" at bounding box center [384, 298] width 165 height 28
click at [322, 327] on label "Rent" at bounding box center [332, 329] width 20 height 14
click at [327, 327] on input "Rent" at bounding box center [331, 326] width 9 height 9
click at [378, 327] on label "Own" at bounding box center [388, 329] width 21 height 14
click at [384, 327] on input "Own" at bounding box center [388, 326] width 9 height 9
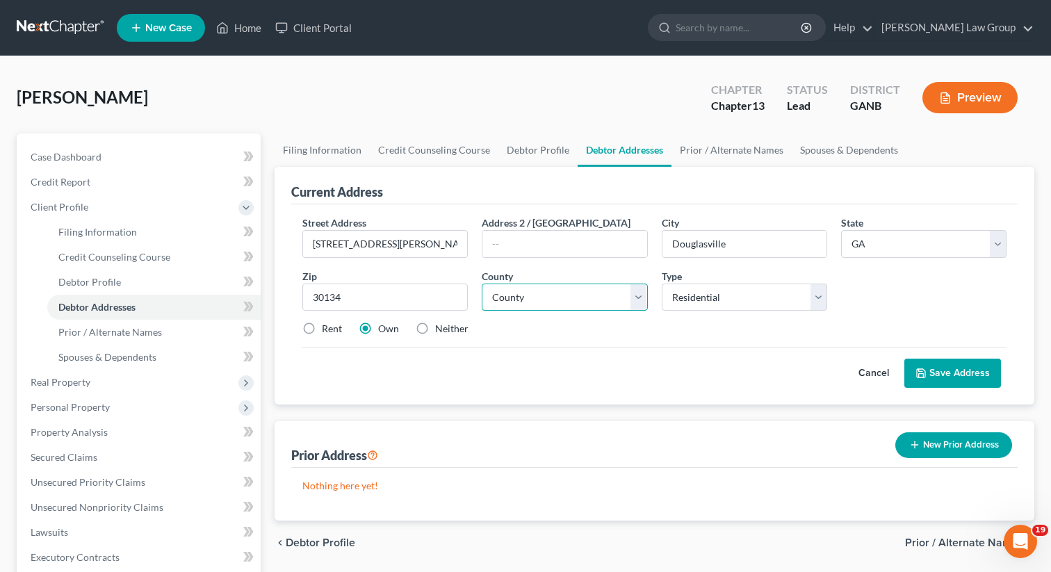
click at [555, 287] on select "County [GEOGRAPHIC_DATA] [GEOGRAPHIC_DATA] [GEOGRAPHIC_DATA] [GEOGRAPHIC_DATA] …" at bounding box center [564, 298] width 165 height 28
click at [482, 284] on select "County [GEOGRAPHIC_DATA] [GEOGRAPHIC_DATA] [GEOGRAPHIC_DATA] [GEOGRAPHIC_DATA] …" at bounding box center [564, 298] width 165 height 28
click at [533, 296] on select "County [GEOGRAPHIC_DATA] [GEOGRAPHIC_DATA] [GEOGRAPHIC_DATA] [GEOGRAPHIC_DATA] …" at bounding box center [564, 298] width 165 height 28
click at [482, 284] on select "County [GEOGRAPHIC_DATA] [GEOGRAPHIC_DATA] [GEOGRAPHIC_DATA] [GEOGRAPHIC_DATA] …" at bounding box center [564, 298] width 165 height 28
click at [950, 375] on button "Save Address" at bounding box center [952, 373] width 97 height 29
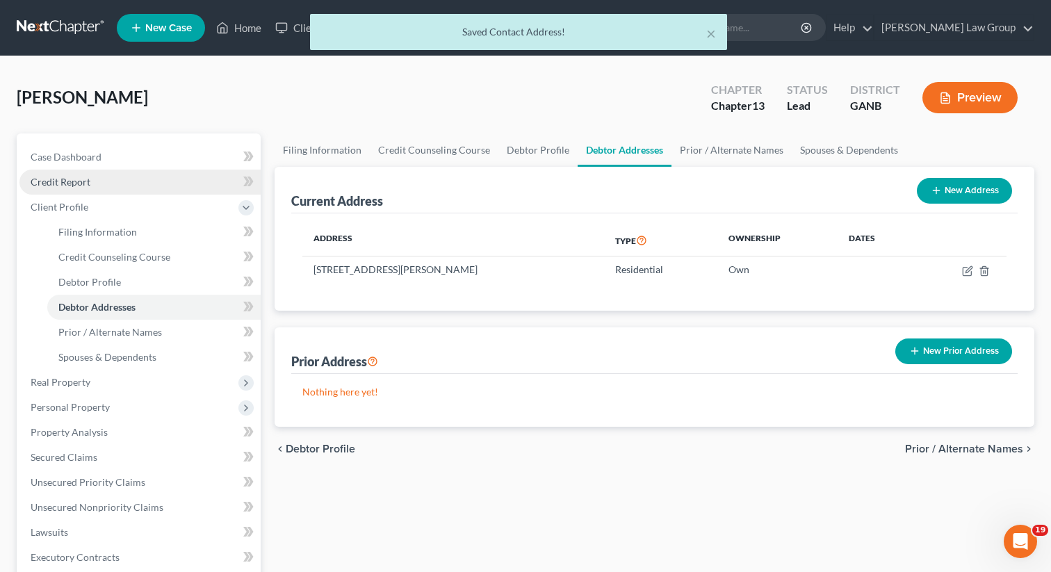
click at [79, 187] on link "Credit Report" at bounding box center [139, 182] width 241 height 25
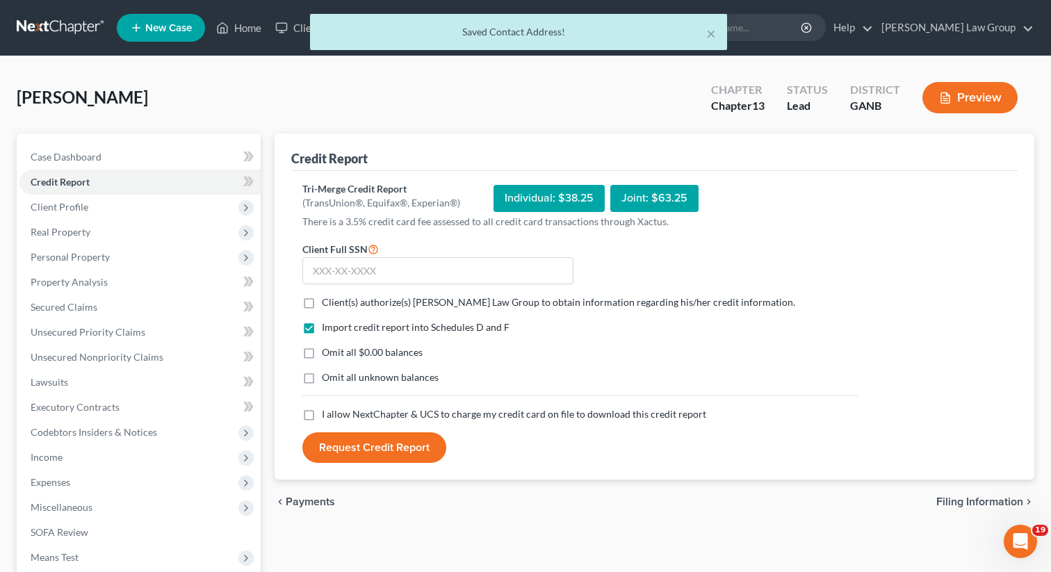
click at [322, 298] on label "Client(s) authorize(s) [PERSON_NAME] Law Group to obtain information regarding …" at bounding box center [558, 302] width 473 height 14
click at [327, 298] on input "Client(s) authorize(s) [PERSON_NAME] Law Group to obtain information regarding …" at bounding box center [331, 299] width 9 height 9
click at [322, 407] on label "I allow NextChapter & UCS to charge my credit card on file to download this cre…" at bounding box center [514, 414] width 384 height 14
click at [327, 407] on input "I allow NextChapter & UCS to charge my credit card on file to download this cre…" at bounding box center [331, 411] width 9 height 9
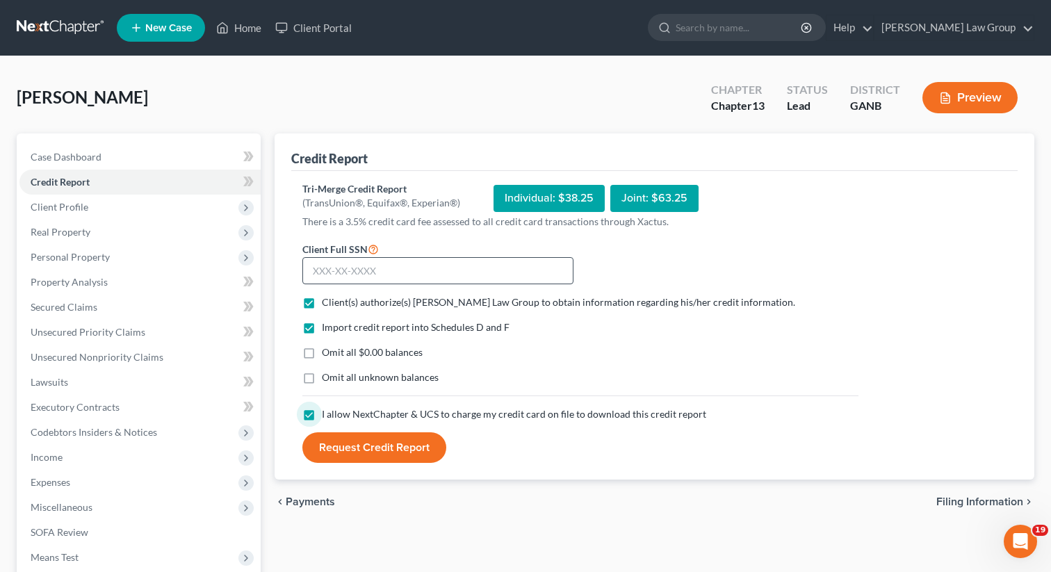
click at [359, 298] on span "Client(s) authorize(s) [PERSON_NAME] Law Group to obtain information regarding …" at bounding box center [558, 302] width 473 height 12
click at [336, 298] on input "Client(s) authorize(s) [PERSON_NAME] Law Group to obtain information regarding …" at bounding box center [331, 299] width 9 height 9
click at [350, 269] on input "text" at bounding box center [437, 271] width 271 height 28
paste input "055-60-7086"
click at [322, 307] on label "Client(s) authorize(s) [PERSON_NAME] Law Group to obtain information regarding …" at bounding box center [558, 302] width 473 height 14
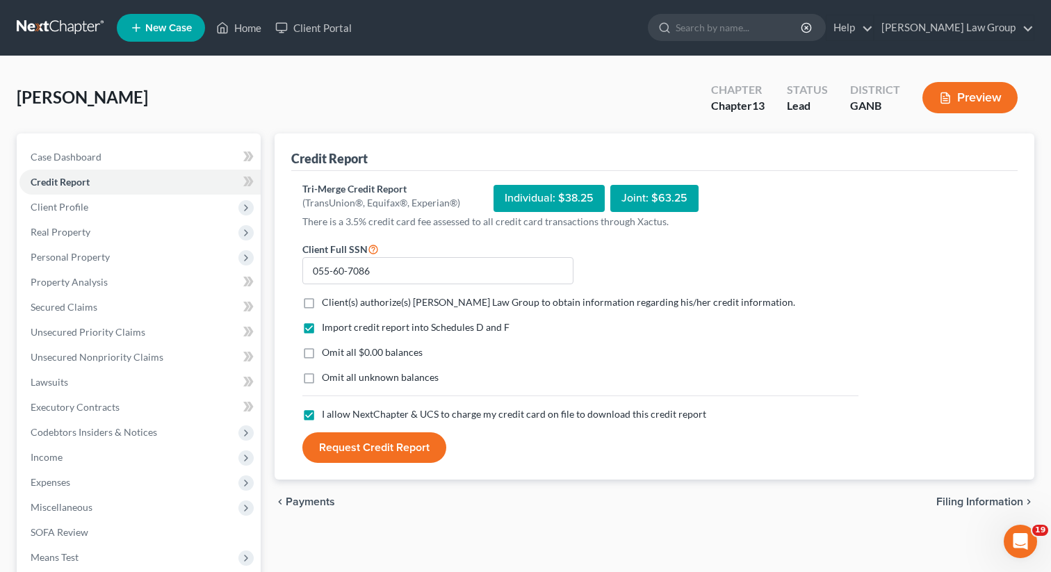
click at [327, 304] on input "Client(s) authorize(s) [PERSON_NAME] Law Group to obtain information regarding …" at bounding box center [331, 299] width 9 height 9
click at [377, 453] on button "Request Credit Report" at bounding box center [374, 447] width 144 height 31
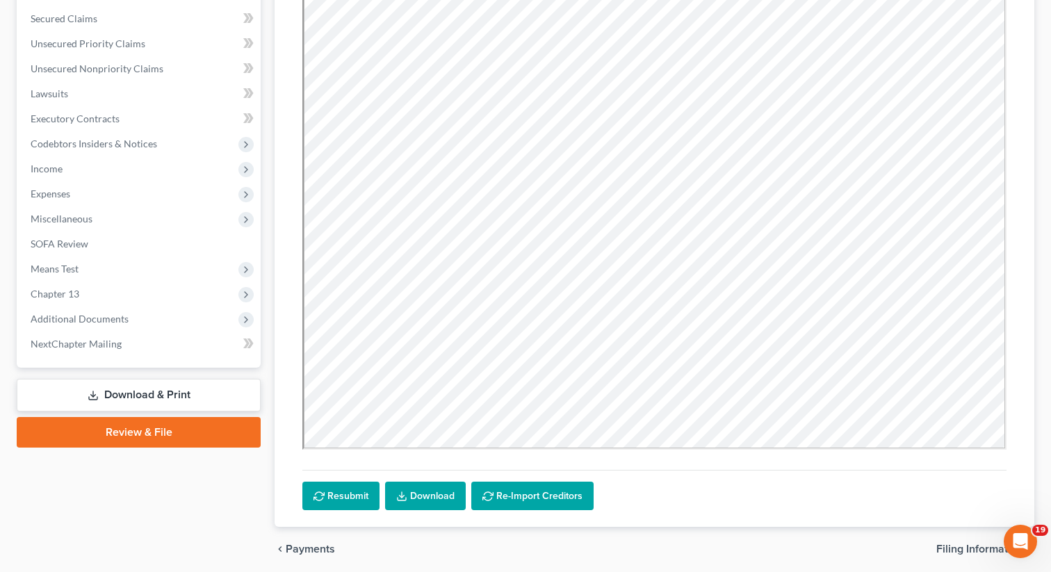
scroll to position [325, 0]
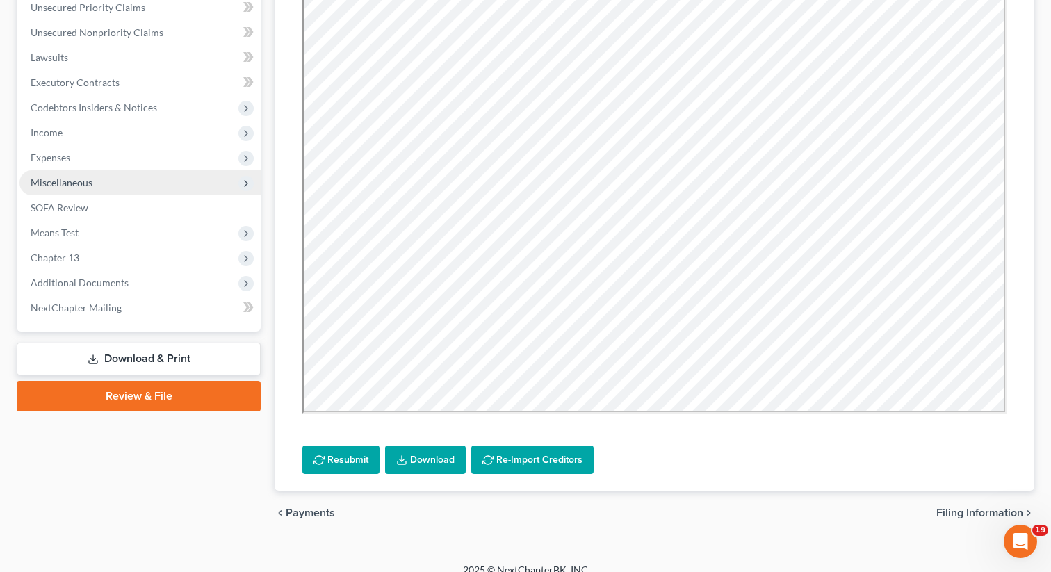
click at [109, 177] on span "Miscellaneous" at bounding box center [139, 182] width 241 height 25
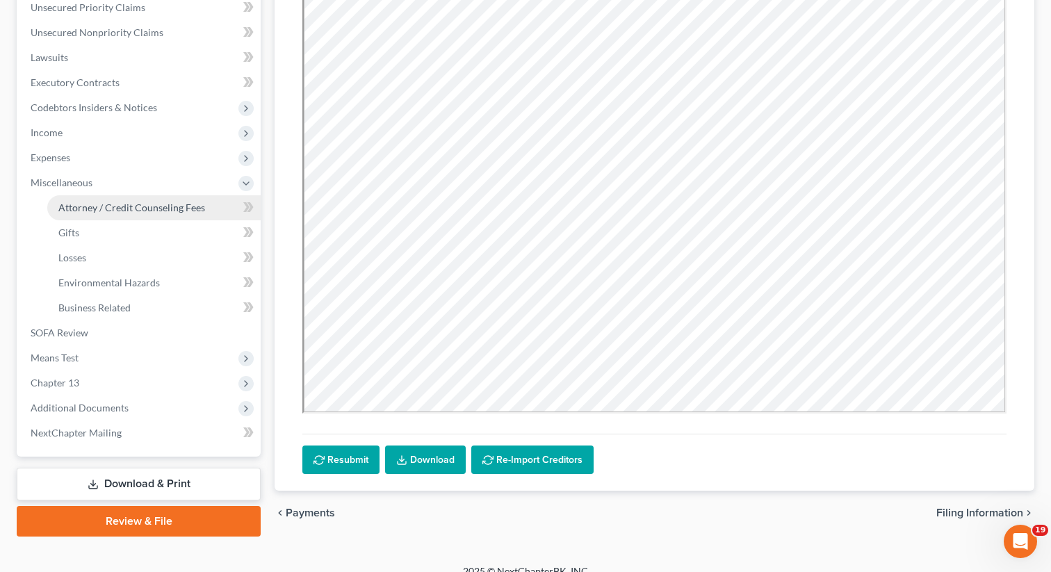
click at [115, 206] on span "Attorney / Credit Counseling Fees" at bounding box center [131, 208] width 147 height 12
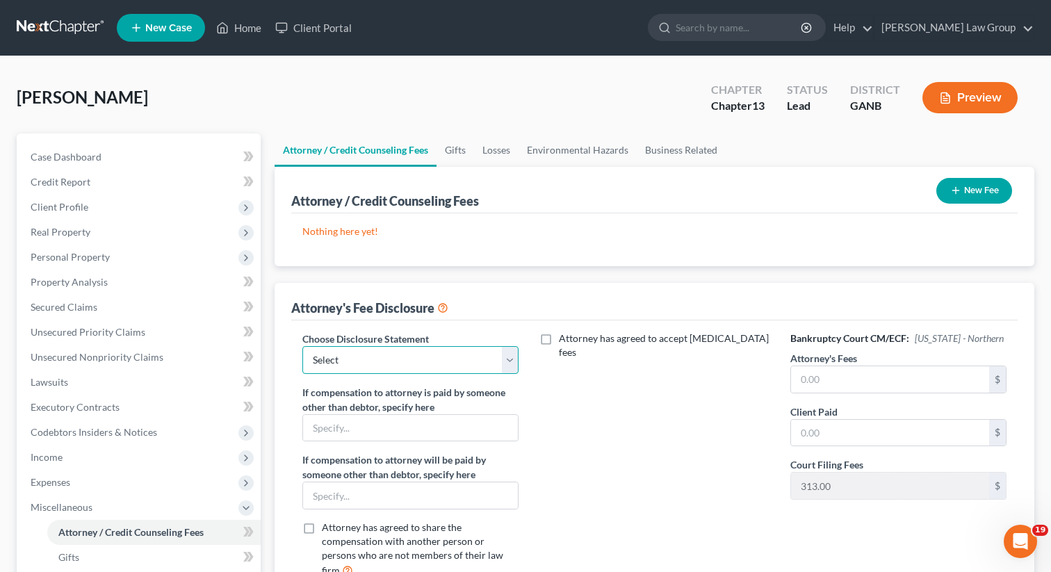
click at [429, 357] on select "Select Attorney Disclosure Statement Chapter 7 Attorney Fee Disclosure Statement" at bounding box center [410, 360] width 216 height 28
click at [302, 346] on select "Select Attorney Disclosure Statement Chapter 7 Attorney Fee Disclosure Statement" at bounding box center [410, 360] width 216 height 28
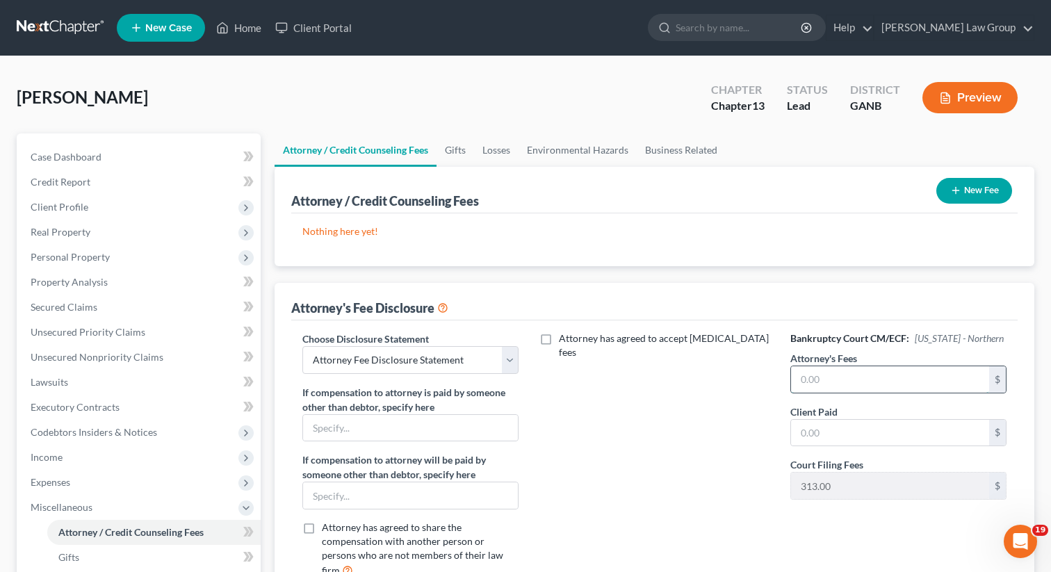
click at [879, 384] on input "text" at bounding box center [890, 379] width 198 height 26
click at [965, 181] on button "New Fee" at bounding box center [974, 191] width 76 height 26
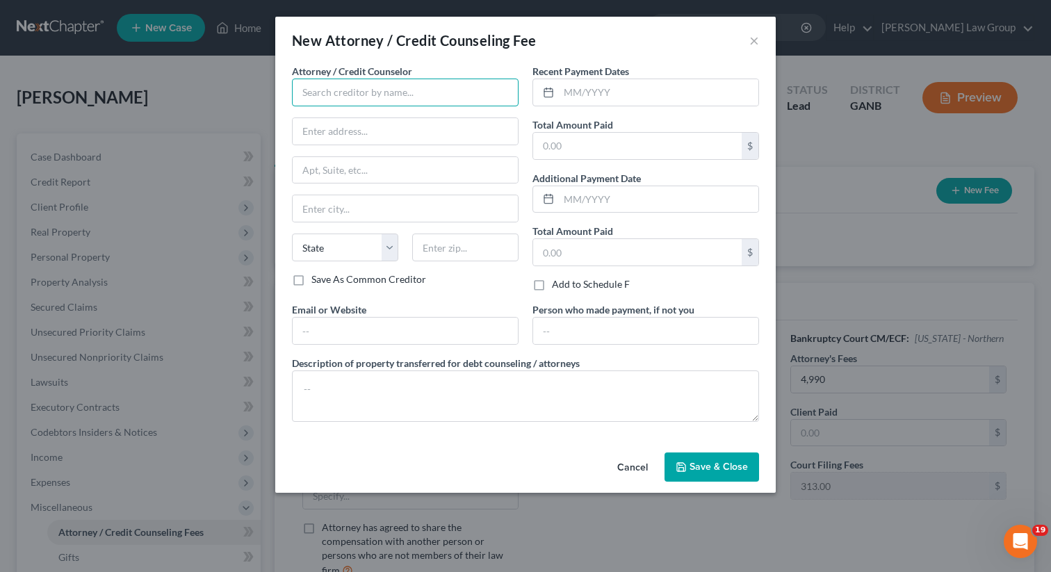
click at [385, 97] on input "text" at bounding box center [405, 93] width 227 height 28
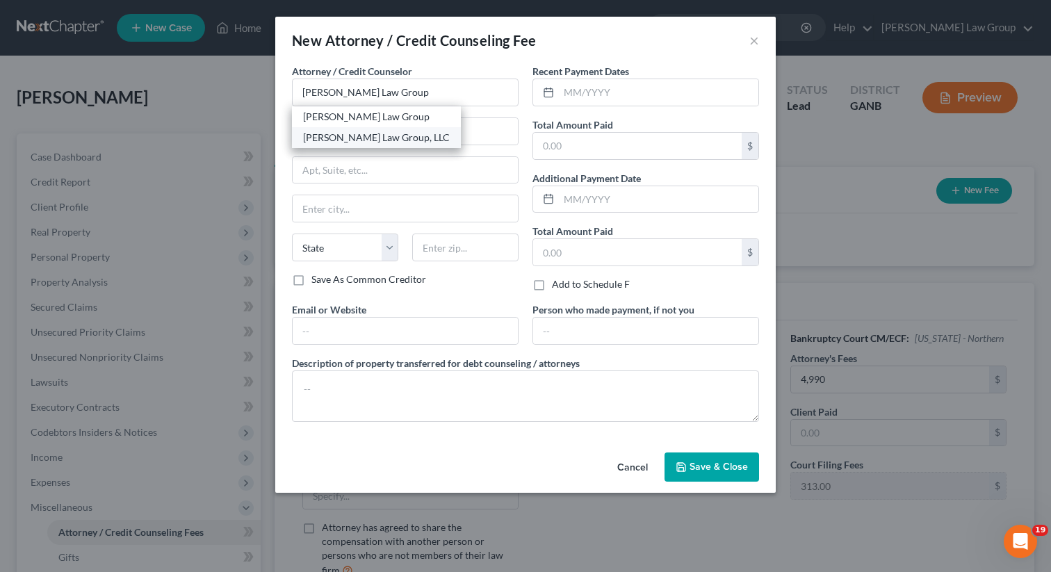
click at [404, 129] on div "[PERSON_NAME] Law Group, LLC" at bounding box center [376, 137] width 169 height 21
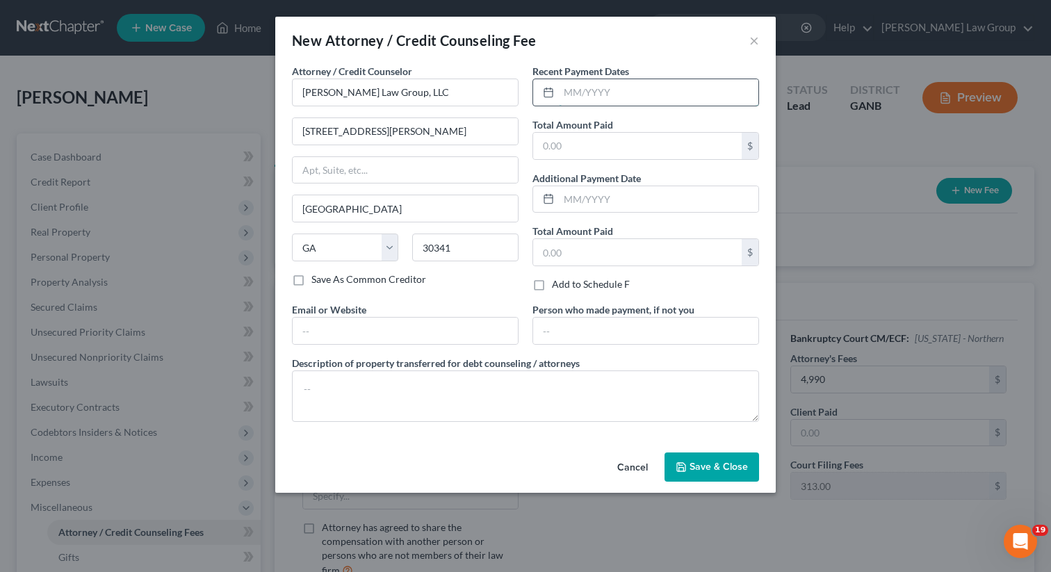
click at [606, 92] on input "text" at bounding box center [659, 92] width 200 height 26
click at [379, 332] on input "text" at bounding box center [405, 331] width 225 height 26
click at [694, 489] on div "Cancel Save & Close" at bounding box center [525, 470] width 501 height 46
click at [696, 462] on span "Save & Close" at bounding box center [719, 467] width 58 height 12
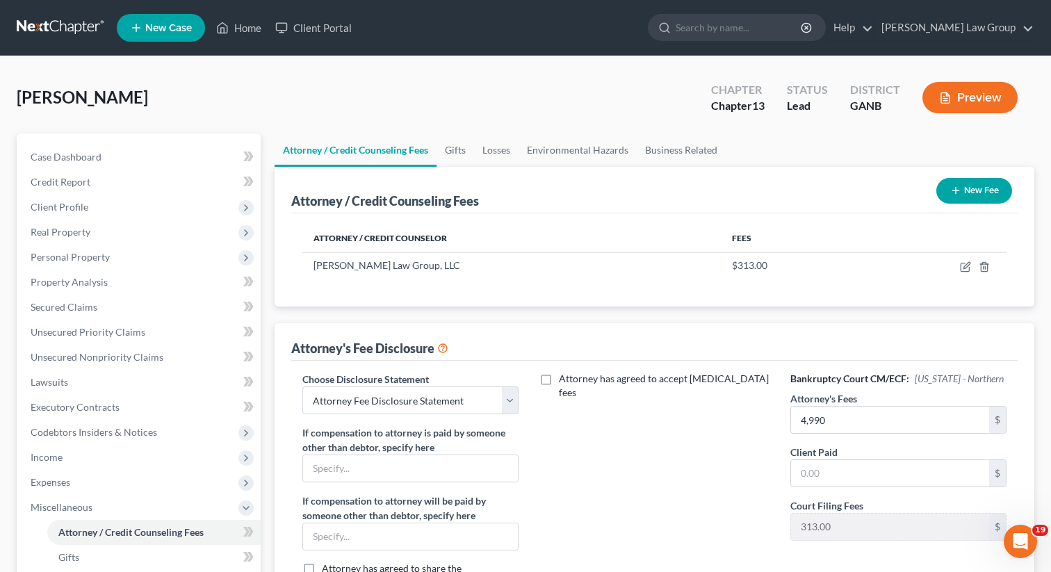
click at [961, 193] on button "New Fee" at bounding box center [974, 191] width 76 height 26
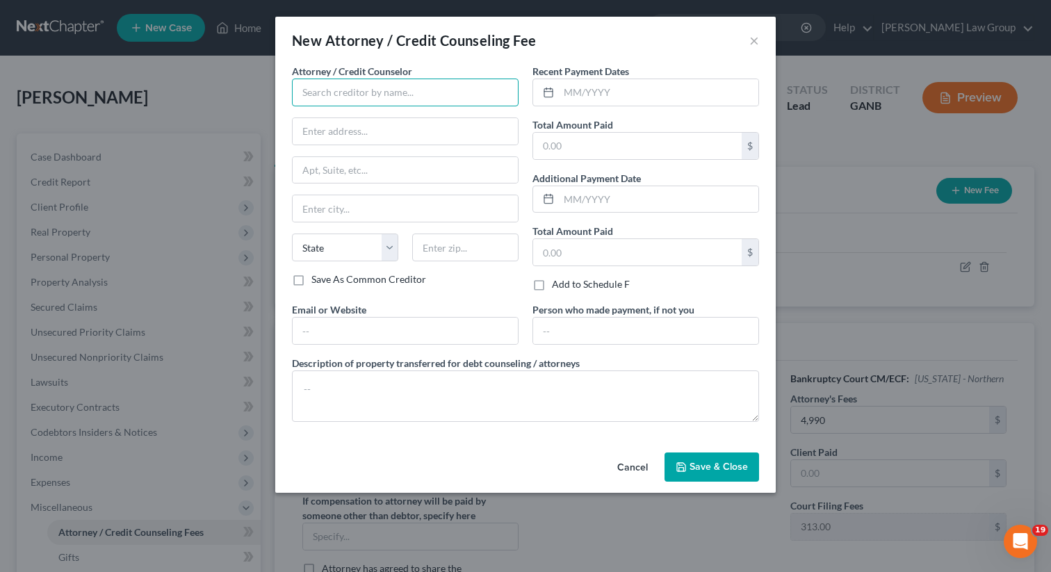
click at [410, 92] on input "text" at bounding box center [405, 93] width 227 height 28
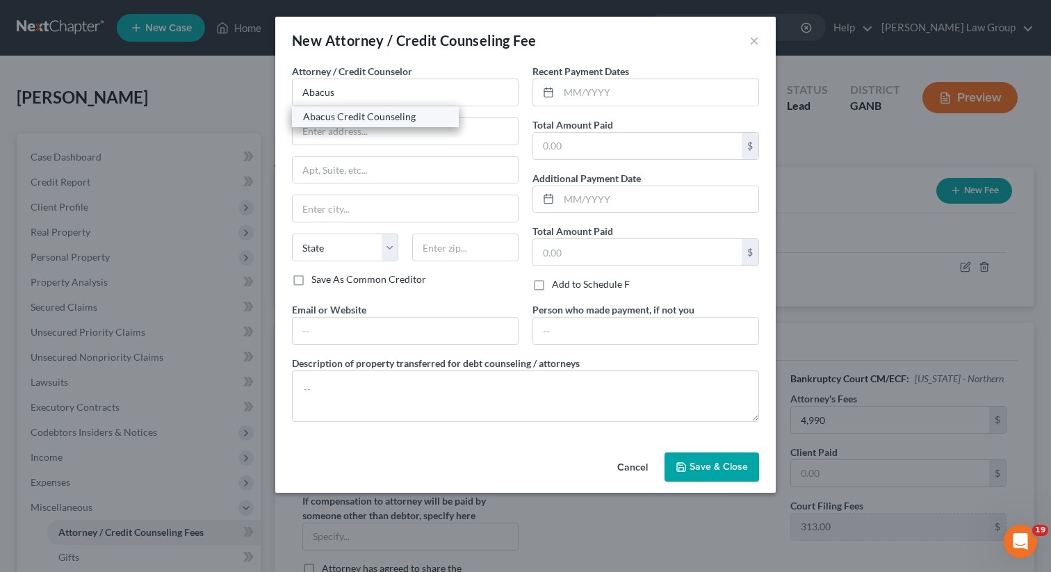
click at [380, 122] on div "Abacus Credit Counseling" at bounding box center [375, 117] width 145 height 14
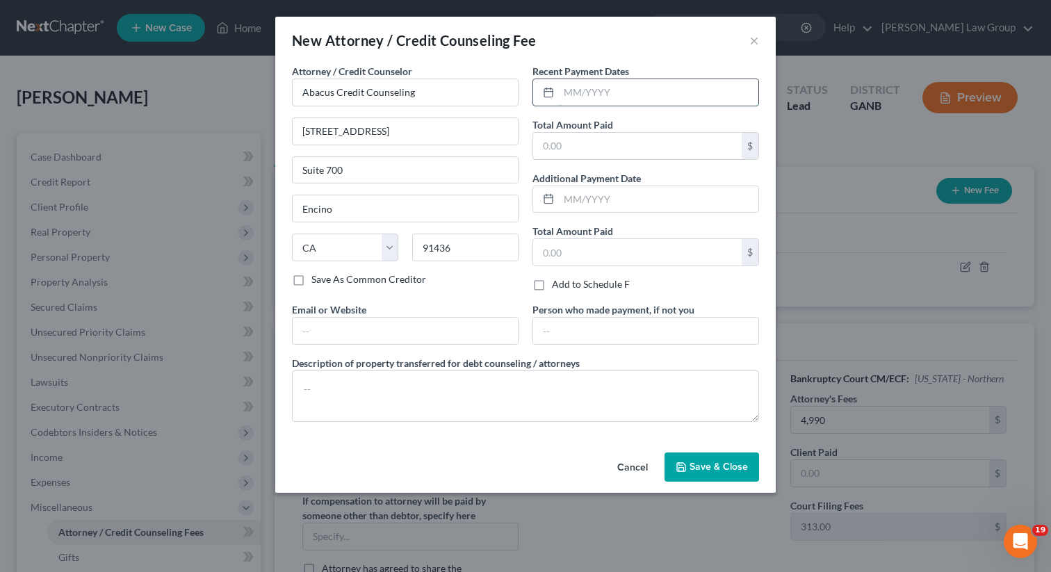
click at [564, 93] on input "text" at bounding box center [659, 92] width 200 height 26
click at [400, 333] on input "text" at bounding box center [405, 331] width 225 height 26
click at [710, 466] on span "Save & Close" at bounding box center [719, 467] width 58 height 12
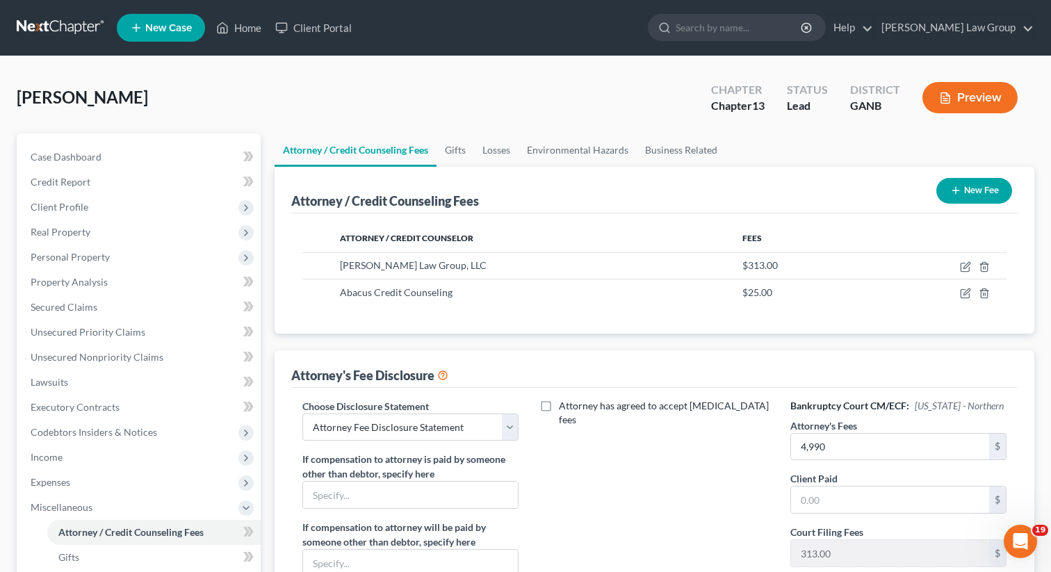
click at [161, 29] on span "New Case" at bounding box center [168, 28] width 47 height 10
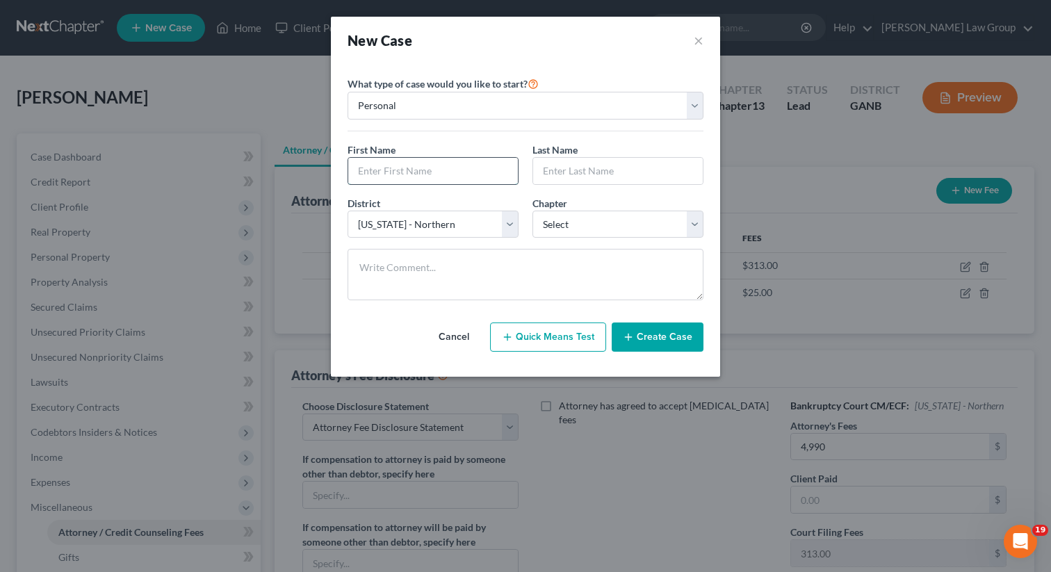
click at [362, 162] on input "text" at bounding box center [433, 171] width 170 height 26
paste input "[PERSON_NAME]"
drag, startPoint x: 389, startPoint y: 168, endPoint x: 480, endPoint y: 174, distance: 92.0
click at [480, 174] on input "[PERSON_NAME]" at bounding box center [433, 171] width 170 height 26
click at [592, 179] on input "text" at bounding box center [618, 171] width 170 height 26
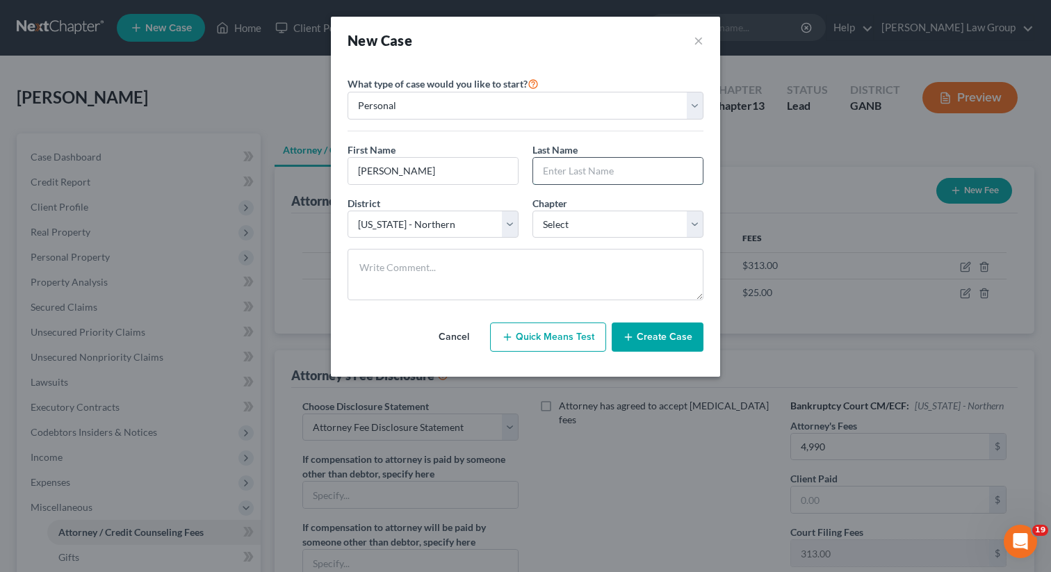
paste input "Marquette"
click at [659, 60] on div "New Case ×" at bounding box center [525, 40] width 389 height 47
click at [610, 213] on select "Select 7 11 12 13" at bounding box center [618, 225] width 171 height 28
click at [533, 211] on select "Select 7 11 12 13" at bounding box center [618, 225] width 171 height 28
click at [636, 339] on button "Create Case" at bounding box center [658, 337] width 92 height 29
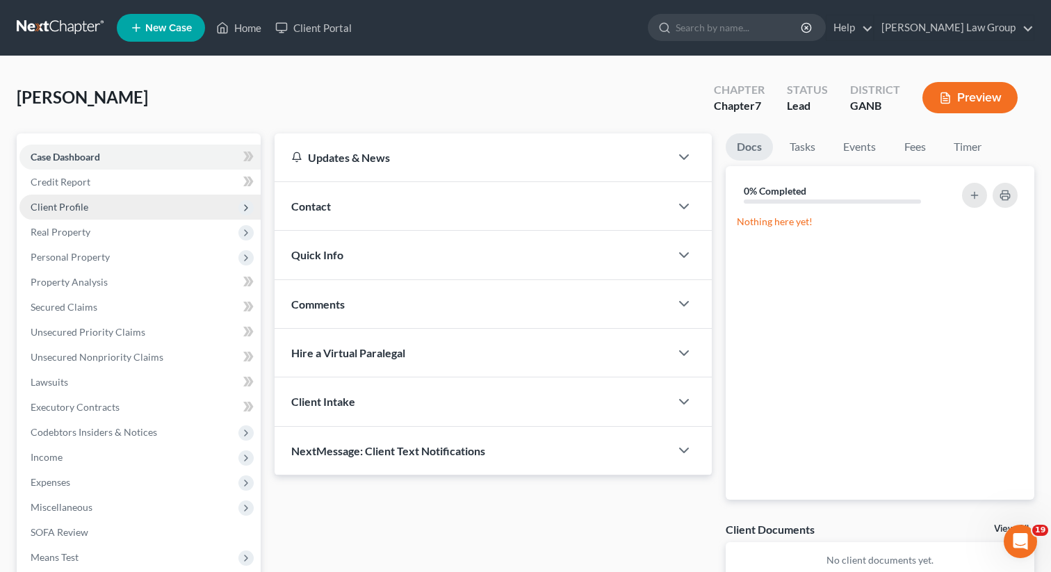
click at [96, 206] on span "Client Profile" at bounding box center [139, 207] width 241 height 25
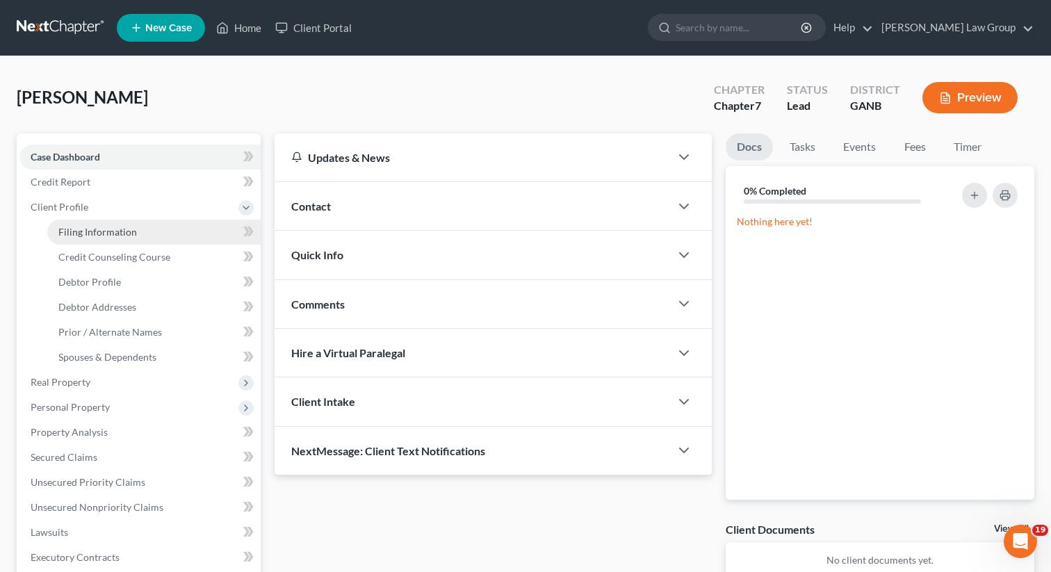
click at [94, 234] on span "Filing Information" at bounding box center [97, 232] width 79 height 12
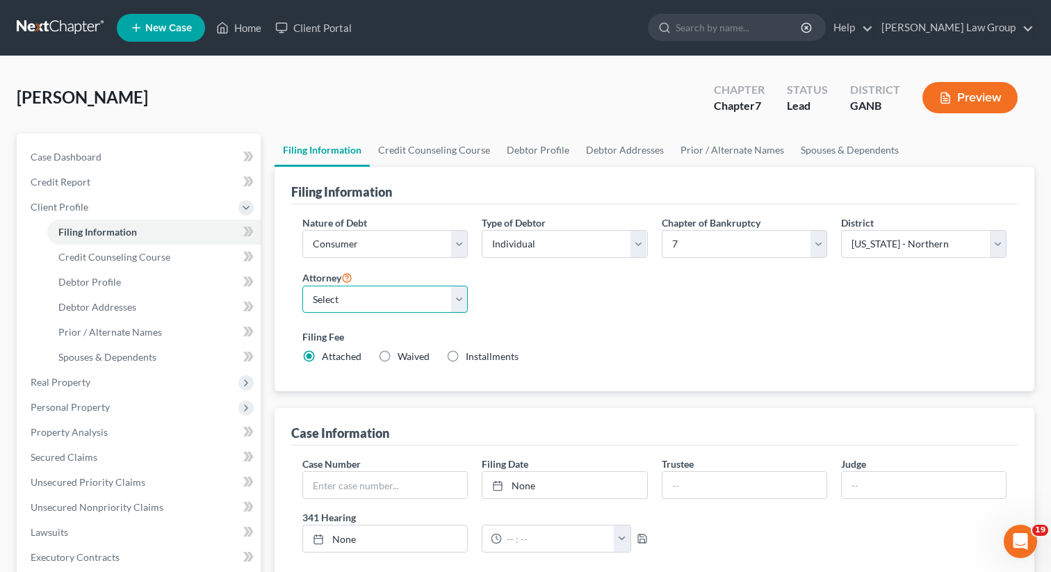
click at [370, 298] on select "Select [PERSON_NAME] - GANB [PERSON_NAME] - GANB [PERSON_NAME] - GANB [PERSON_N…" at bounding box center [384, 300] width 165 height 28
click at [302, 286] on select "Select [PERSON_NAME] - GANB [PERSON_NAME] - GANB [PERSON_NAME] - GANB [PERSON_N…" at bounding box center [384, 300] width 165 height 28
click at [414, 154] on link "Credit Counseling Course" at bounding box center [434, 149] width 129 height 33
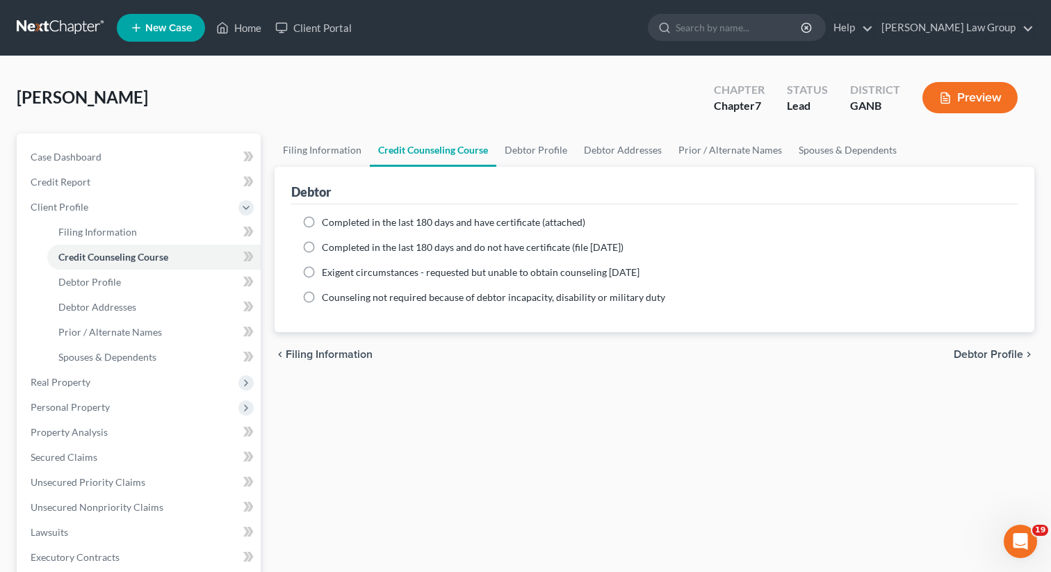
click at [322, 225] on label "Completed in the last 180 days and have certificate (attached)" at bounding box center [453, 223] width 263 height 14
click at [327, 225] on input "Completed in the last 180 days and have certificate (attached)" at bounding box center [331, 220] width 9 height 9
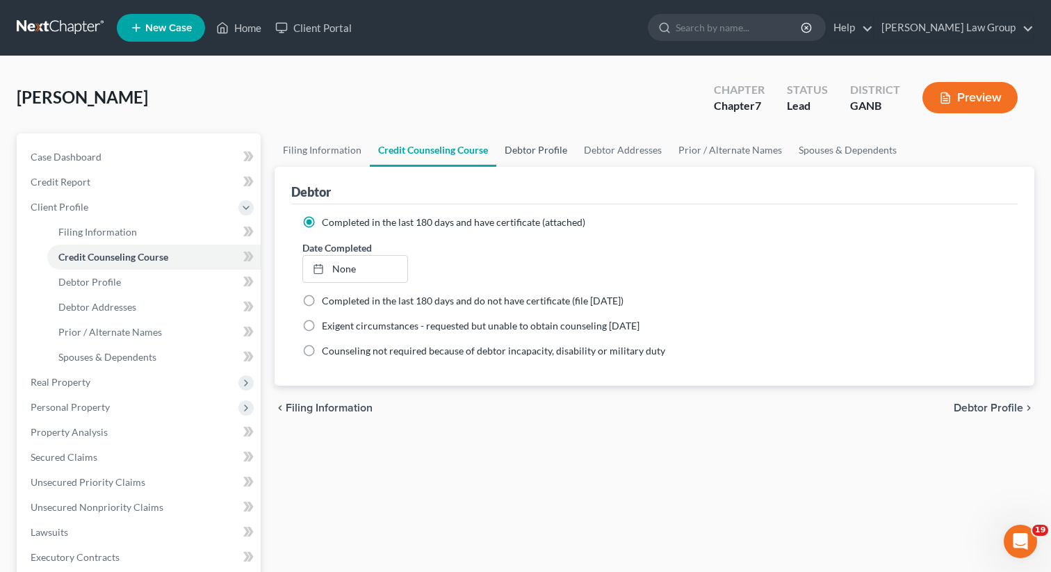
click at [524, 154] on link "Debtor Profile" at bounding box center [535, 149] width 79 height 33
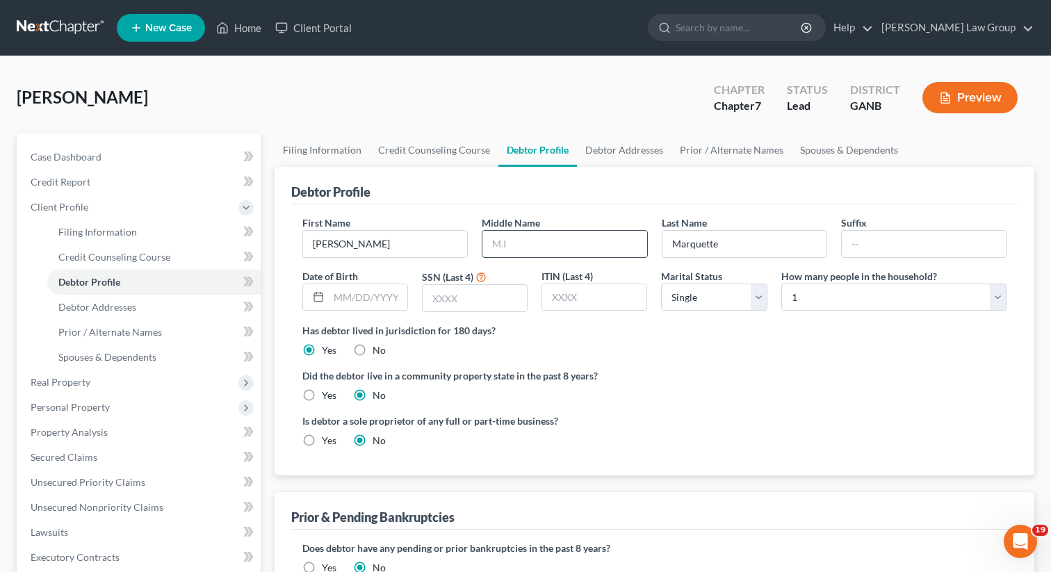
click at [540, 245] on input "text" at bounding box center [564, 244] width 164 height 26
paste input "[PERSON_NAME]"
click at [373, 289] on input "text" at bounding box center [368, 297] width 79 height 26
paste input "[DATE]"
click at [488, 305] on input "text" at bounding box center [475, 298] width 104 height 26
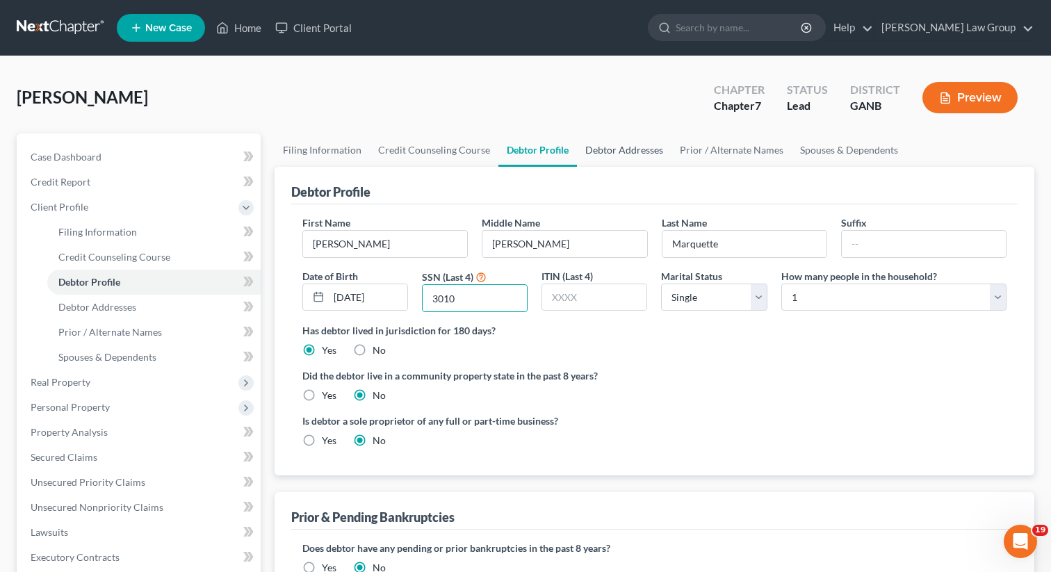
click at [633, 150] on link "Debtor Addresses" at bounding box center [624, 149] width 95 height 33
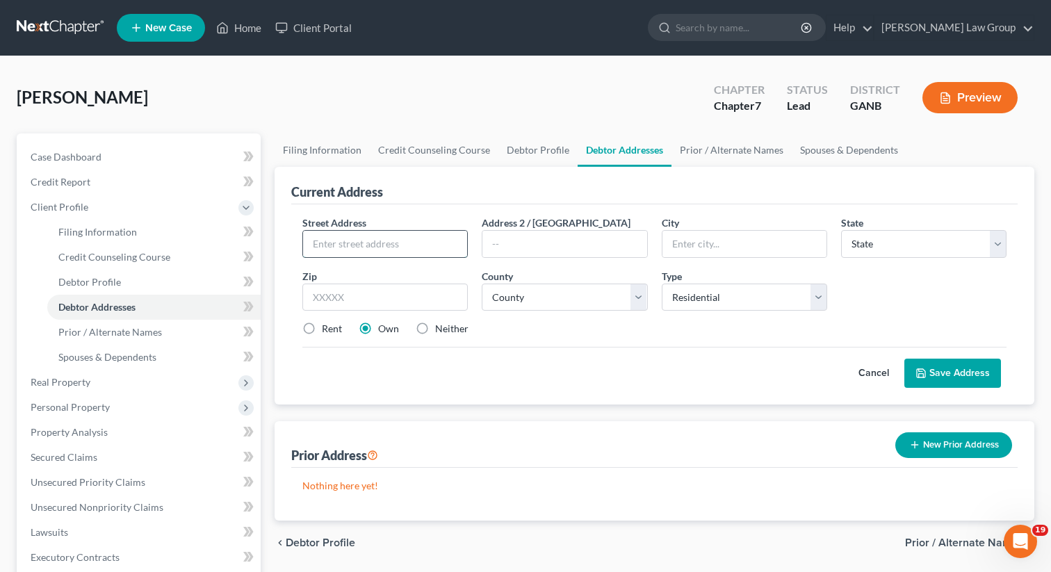
click at [367, 241] on input "text" at bounding box center [385, 244] width 164 height 26
paste input "[STREET_ADDRESS]"
click at [334, 300] on input "text" at bounding box center [384, 298] width 165 height 28
drag, startPoint x: 408, startPoint y: 241, endPoint x: 477, endPoint y: 242, distance: 68.8
click at [477, 242] on div "Street Address * [STREET_ADDRESS] * Alpharetta State * State [US_STATE] AK AR A…" at bounding box center [654, 282] width 718 height 132
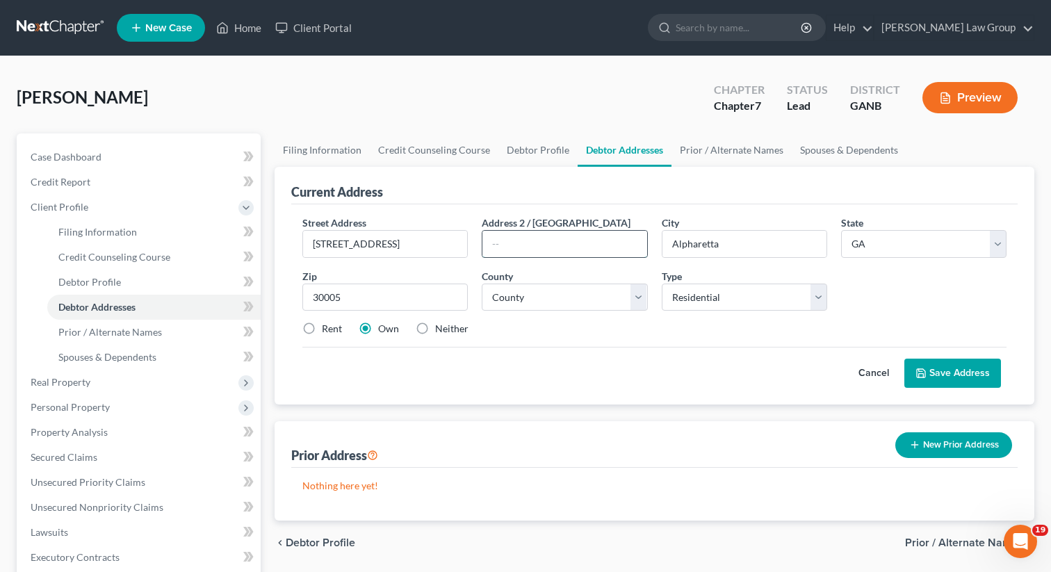
click at [535, 238] on input "text" at bounding box center [564, 244] width 164 height 26
paste input "Unit F253"
click at [539, 331] on div "Rent Own Neither" at bounding box center [654, 329] width 718 height 14
click at [544, 301] on select "County [GEOGRAPHIC_DATA] [GEOGRAPHIC_DATA] [GEOGRAPHIC_DATA] [GEOGRAPHIC_DATA] …" at bounding box center [564, 298] width 165 height 28
click at [482, 284] on select "County [GEOGRAPHIC_DATA] [GEOGRAPHIC_DATA] [GEOGRAPHIC_DATA] [GEOGRAPHIC_DATA] …" at bounding box center [564, 298] width 165 height 28
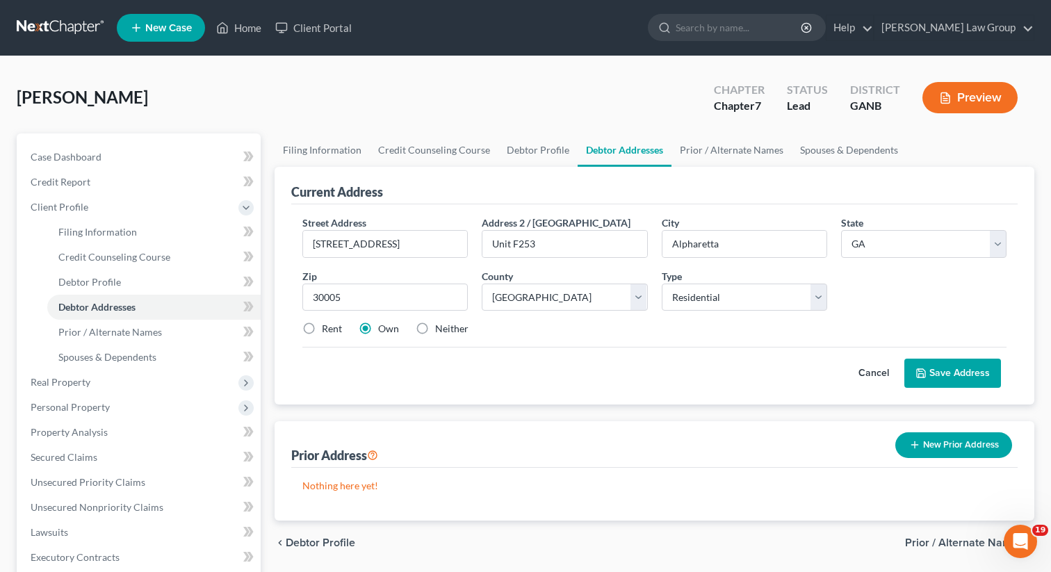
click at [322, 326] on label "Rent" at bounding box center [332, 329] width 20 height 14
click at [327, 326] on input "Rent" at bounding box center [331, 326] width 9 height 9
click at [925, 374] on icon at bounding box center [921, 373] width 11 height 11
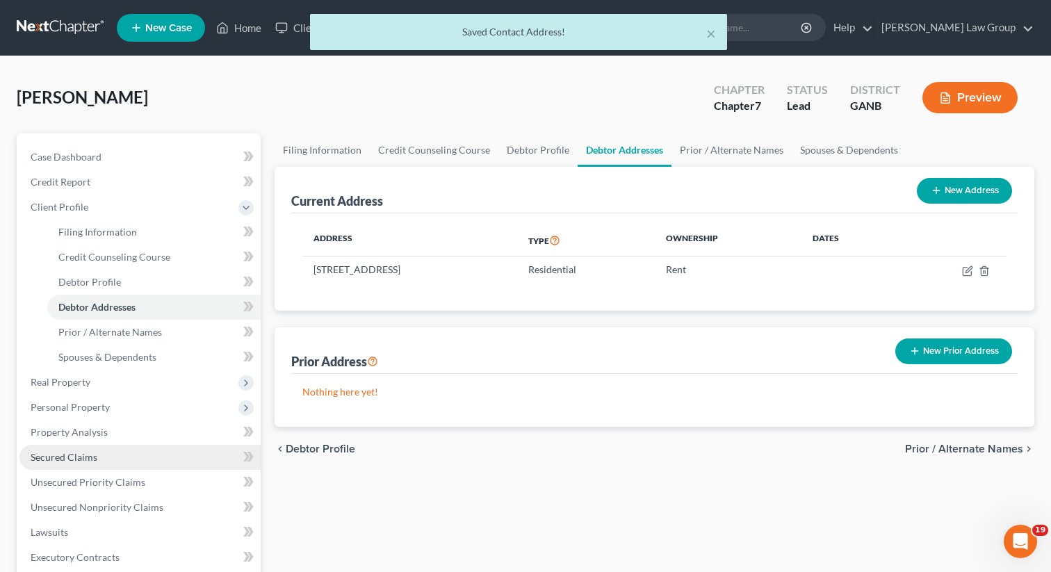
click at [71, 452] on span "Secured Claims" at bounding box center [64, 457] width 67 height 12
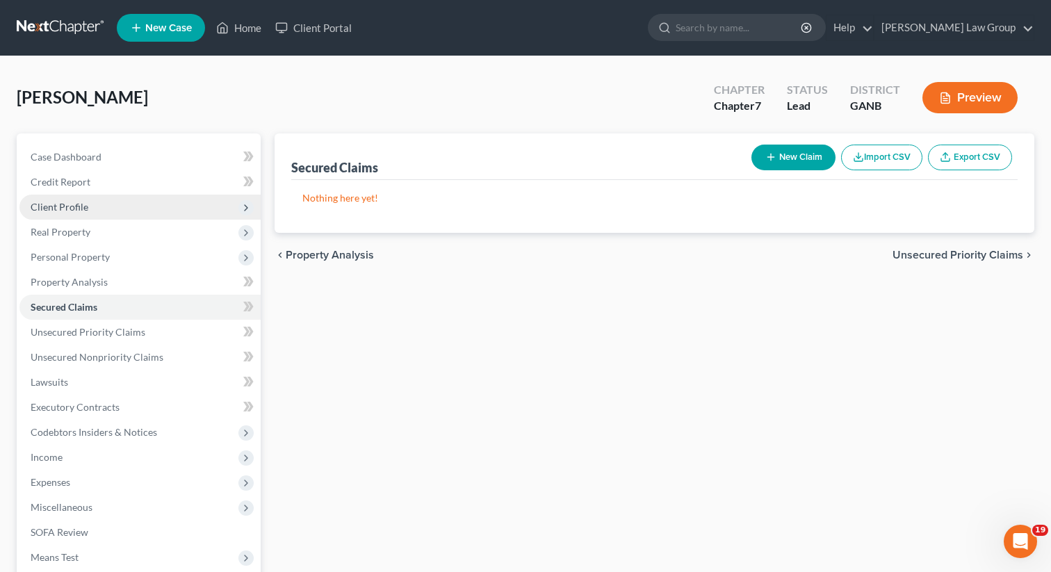
click at [79, 206] on span "Client Profile" at bounding box center [60, 207] width 58 height 12
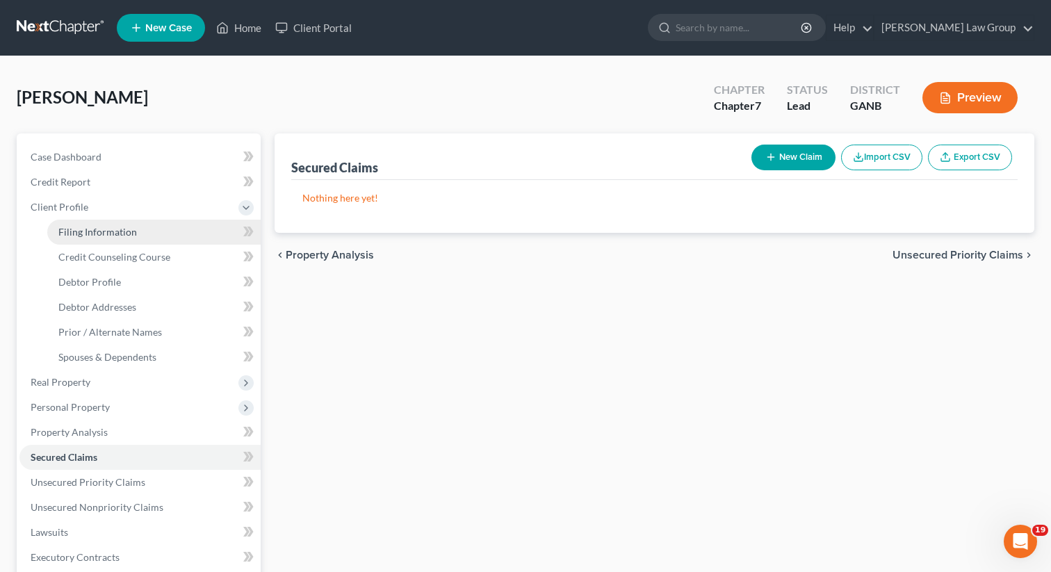
click at [83, 224] on link "Filing Information" at bounding box center [153, 232] width 213 height 25
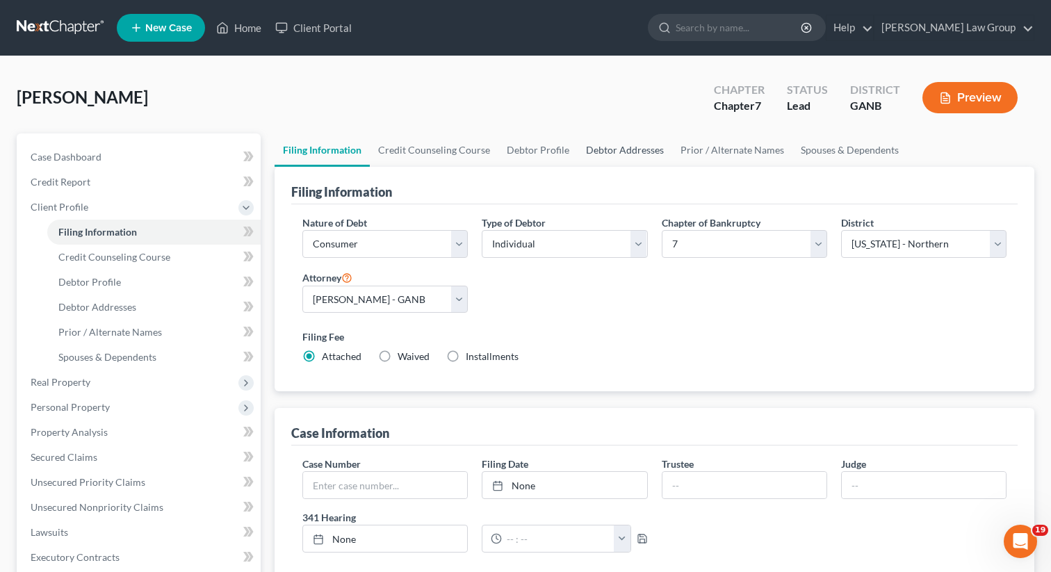
click at [595, 145] on link "Debtor Addresses" at bounding box center [625, 149] width 95 height 33
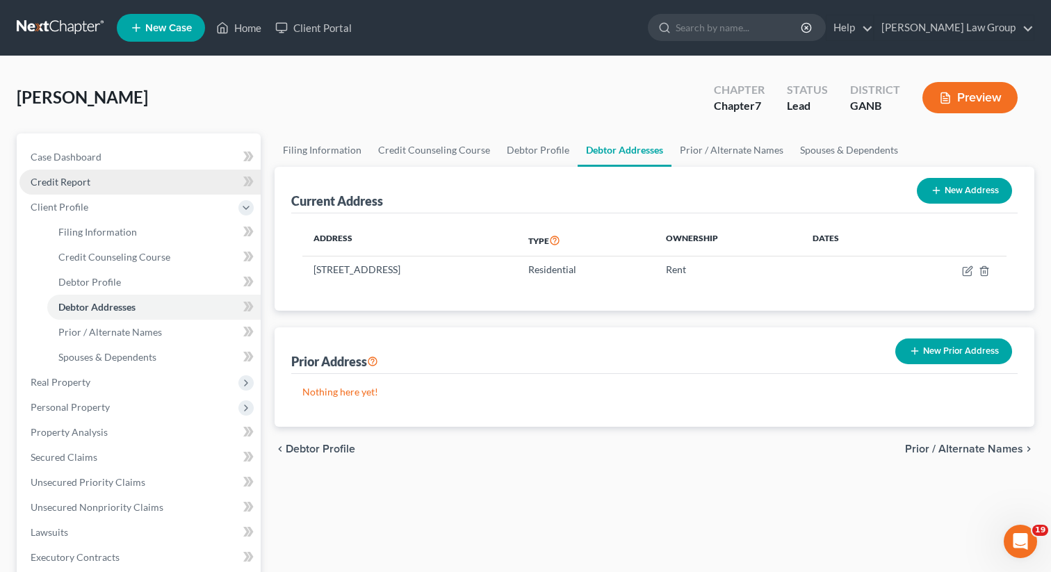
click at [112, 184] on link "Credit Report" at bounding box center [139, 182] width 241 height 25
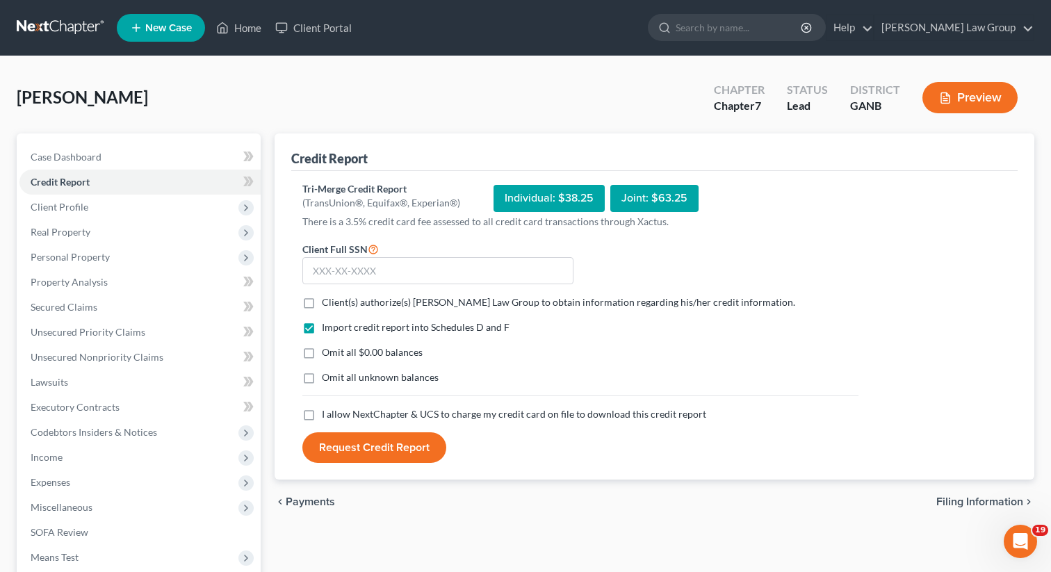
click at [322, 308] on label "Client(s) authorize(s) [PERSON_NAME] Law Group to obtain information regarding …" at bounding box center [558, 302] width 473 height 14
click at [327, 304] on input "Client(s) authorize(s) [PERSON_NAME] Law Group to obtain information regarding …" at bounding box center [331, 299] width 9 height 9
click at [322, 415] on label "I allow NextChapter & UCS to charge my credit card on file to download this cre…" at bounding box center [514, 414] width 384 height 14
click at [327, 415] on input "I allow NextChapter & UCS to charge my credit card on file to download this cre…" at bounding box center [331, 411] width 9 height 9
click at [421, 271] on input "text" at bounding box center [437, 271] width 271 height 28
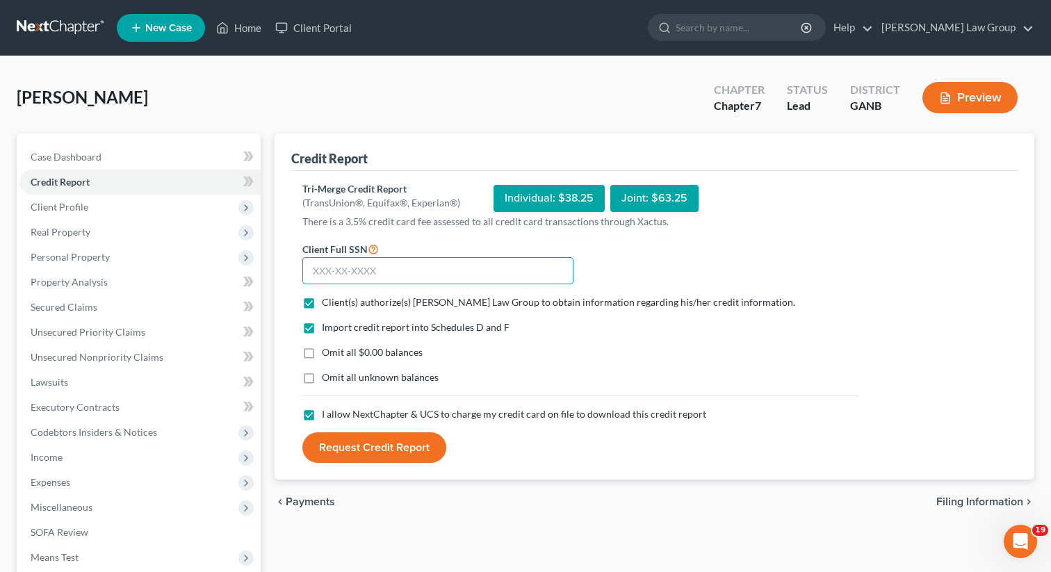
paste input "561-25-3010"
click at [345, 447] on button "Request Credit Report" at bounding box center [374, 447] width 144 height 31
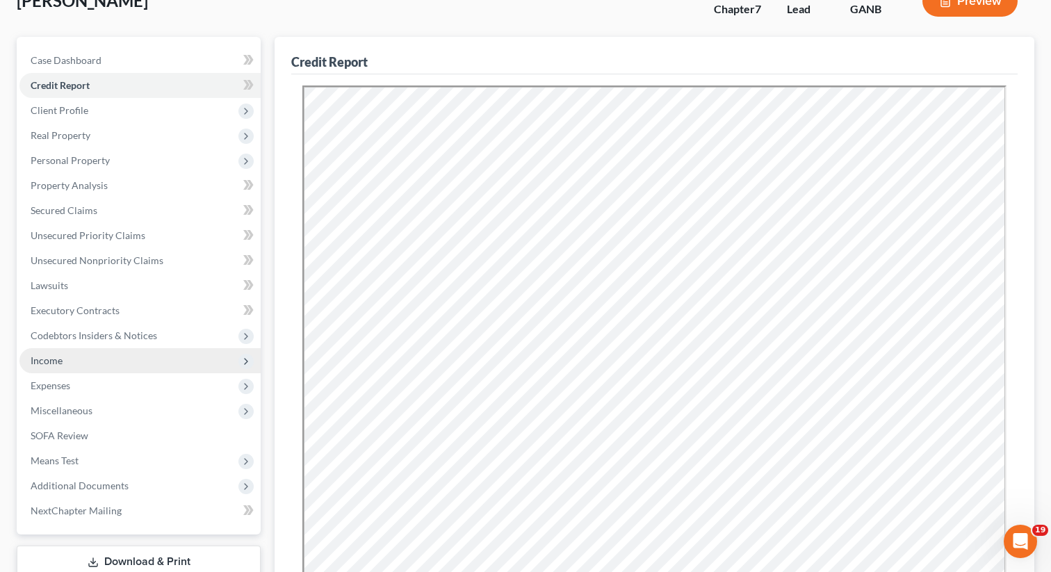
scroll to position [340, 0]
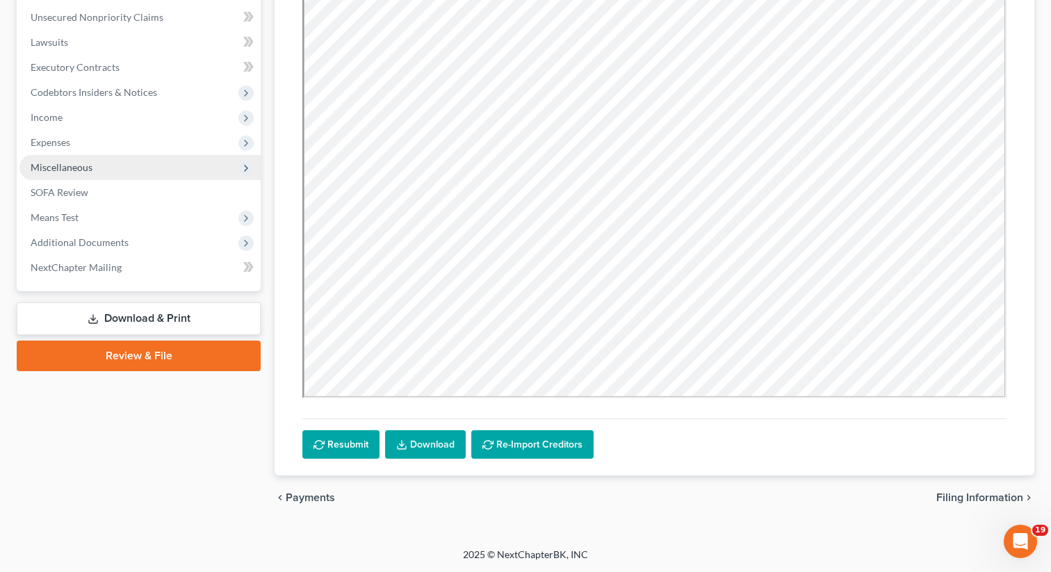
click at [112, 161] on span "Miscellaneous" at bounding box center [139, 167] width 241 height 25
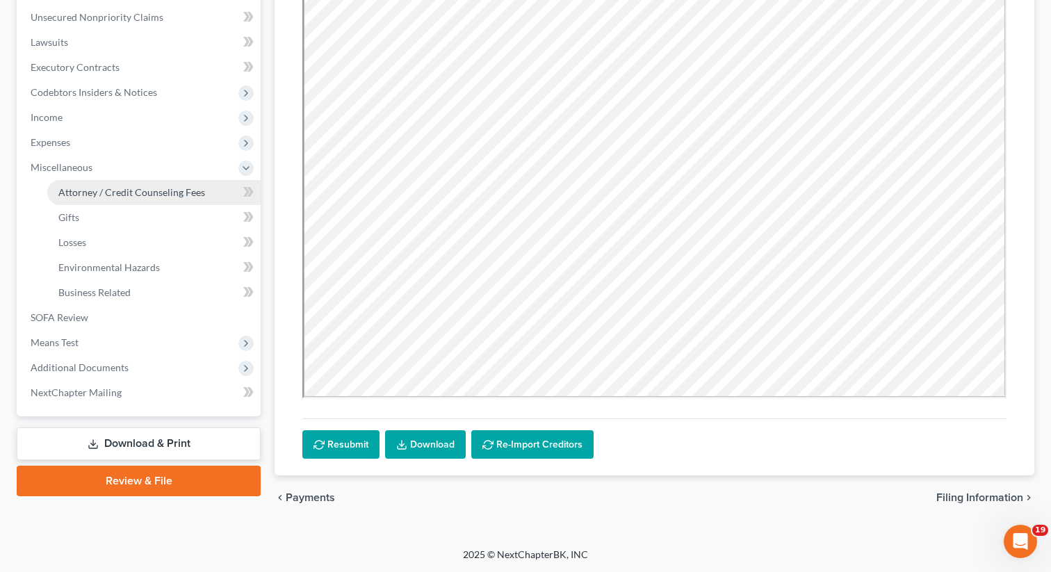
click at [183, 182] on link "Attorney / Credit Counseling Fees" at bounding box center [153, 192] width 213 height 25
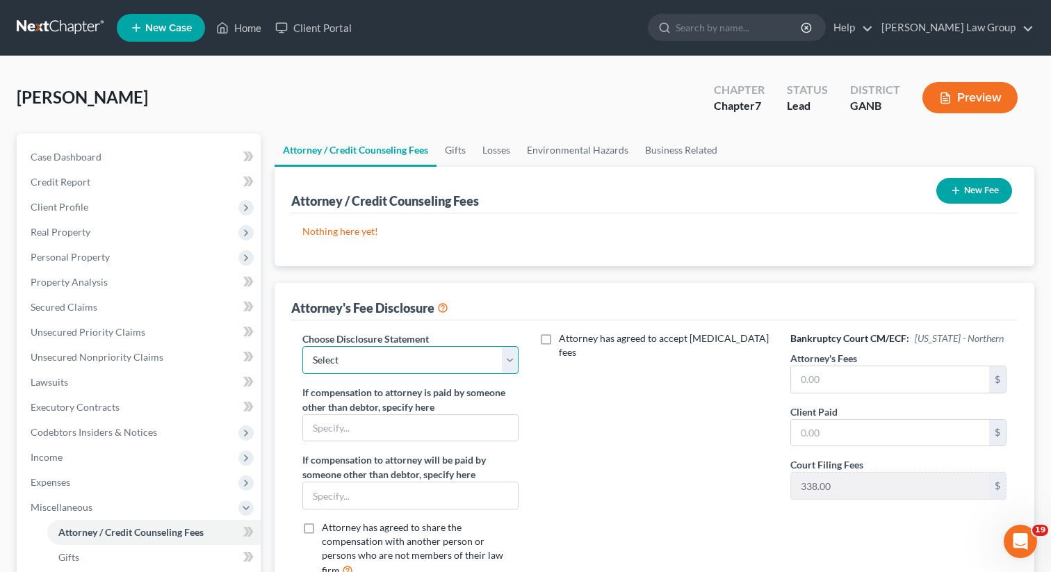
click at [481, 359] on select "Select Attorney Disclosure Statement Chapter 7 Attorney Fee Disclosure Statement" at bounding box center [410, 360] width 216 height 28
click at [302, 346] on select "Select Attorney Disclosure Statement Chapter 7 Attorney Fee Disclosure Statement" at bounding box center [410, 360] width 216 height 28
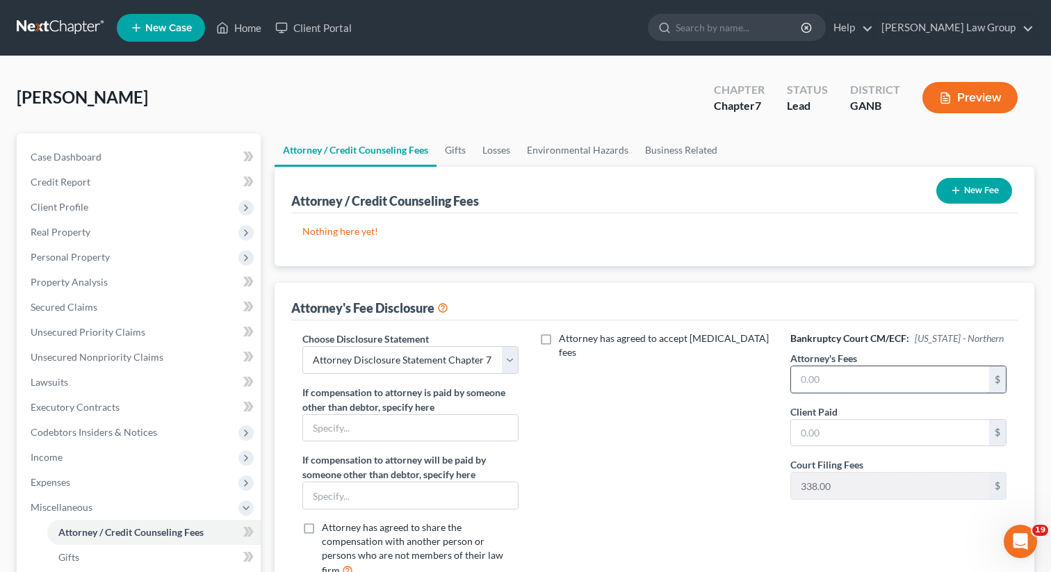
click at [816, 382] on input "text" at bounding box center [890, 379] width 198 height 26
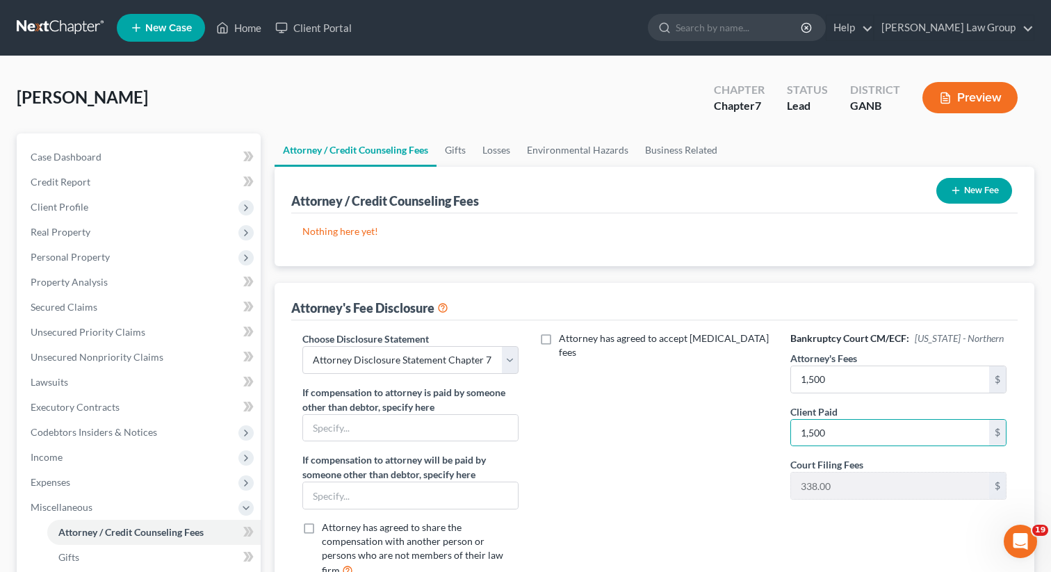
click at [882, 182] on div "Attorney / Credit Counseling Fees New Fee" at bounding box center [654, 190] width 726 height 47
click at [998, 195] on button "New Fee" at bounding box center [974, 191] width 76 height 26
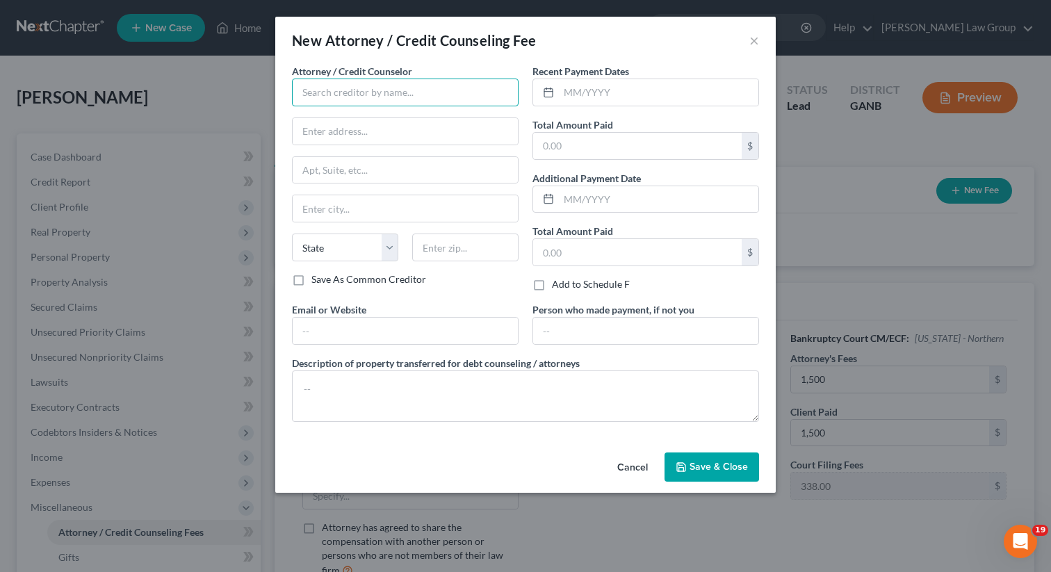
click at [344, 99] on input "text" at bounding box center [405, 93] width 227 height 28
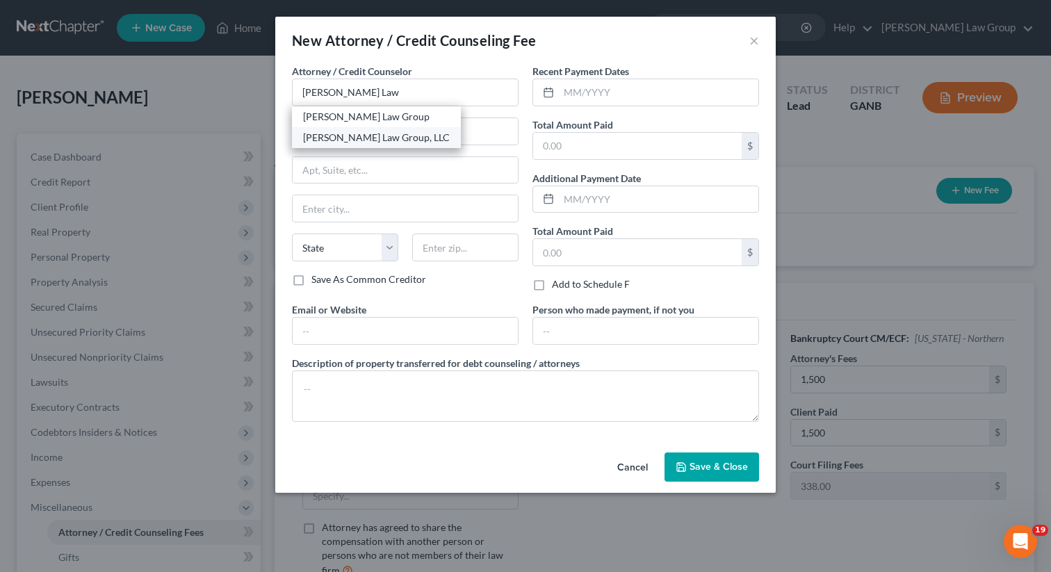
click at [355, 136] on div "[PERSON_NAME] Law Group, LLC" at bounding box center [376, 138] width 147 height 14
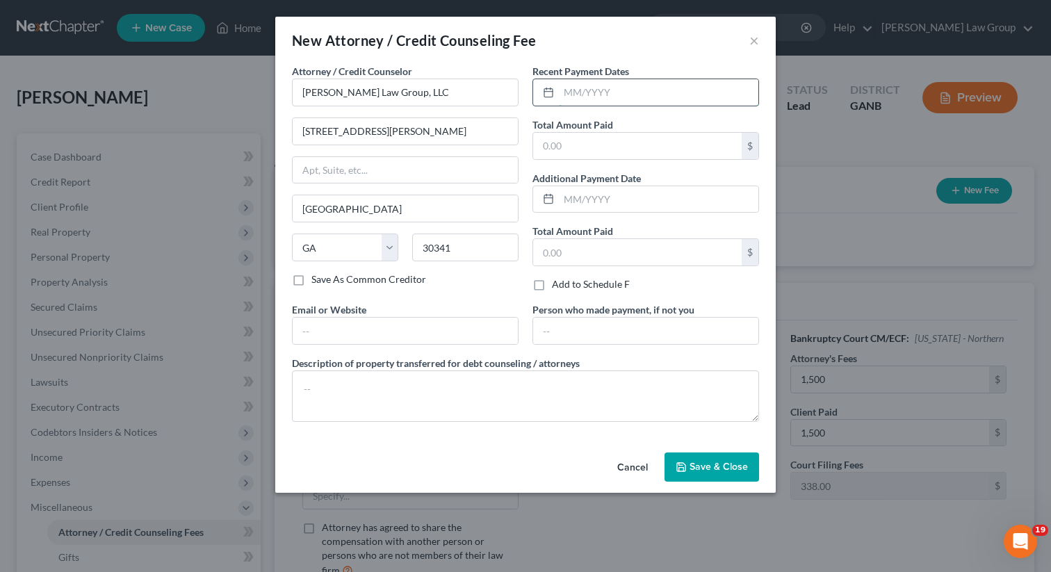
click at [570, 88] on input "text" at bounding box center [659, 92] width 200 height 26
click at [574, 139] on input "text" at bounding box center [637, 146] width 209 height 26
click at [391, 321] on input "text" at bounding box center [405, 331] width 225 height 26
click at [711, 470] on span "Save & Close" at bounding box center [719, 467] width 58 height 12
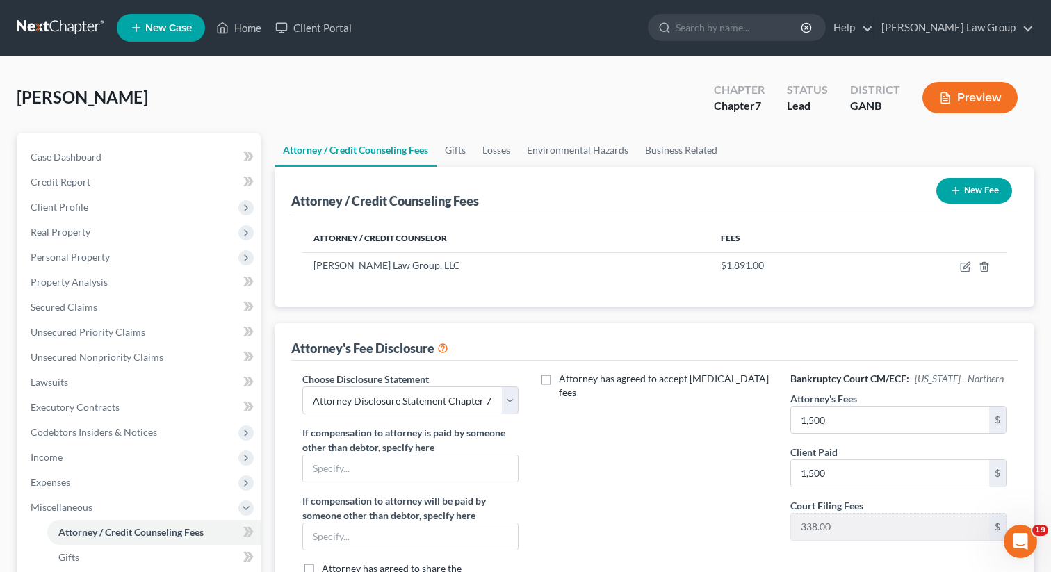
click at [966, 197] on button "New Fee" at bounding box center [974, 191] width 76 height 26
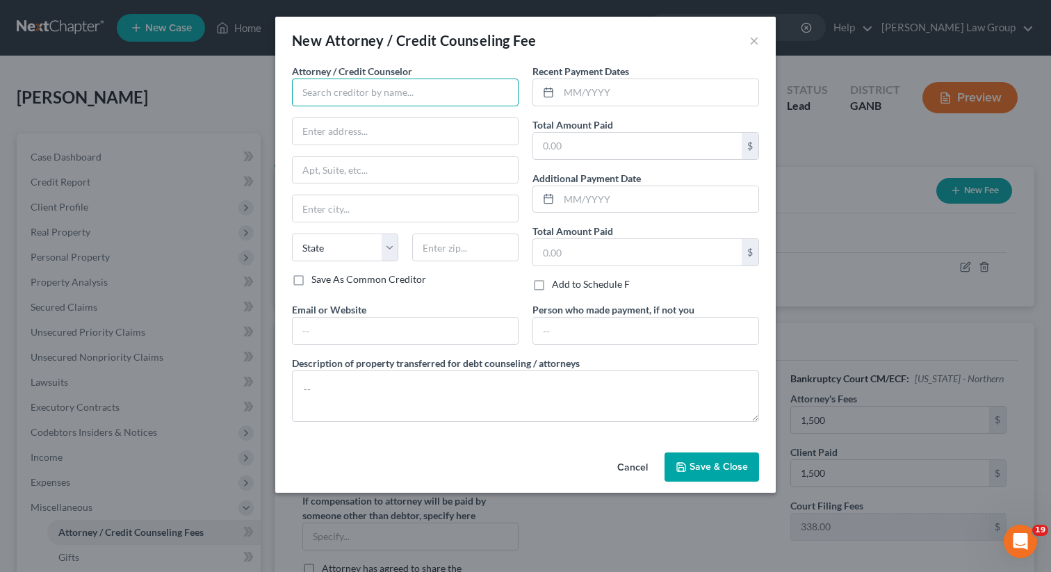
click at [347, 90] on input "text" at bounding box center [405, 93] width 227 height 28
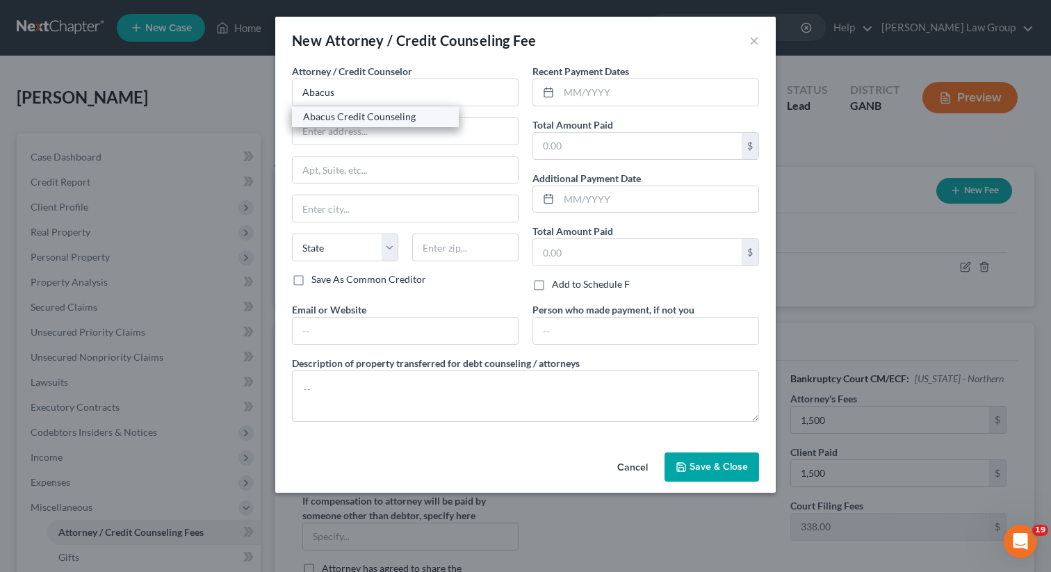
click at [398, 117] on div "Abacus Credit Counseling" at bounding box center [375, 117] width 145 height 14
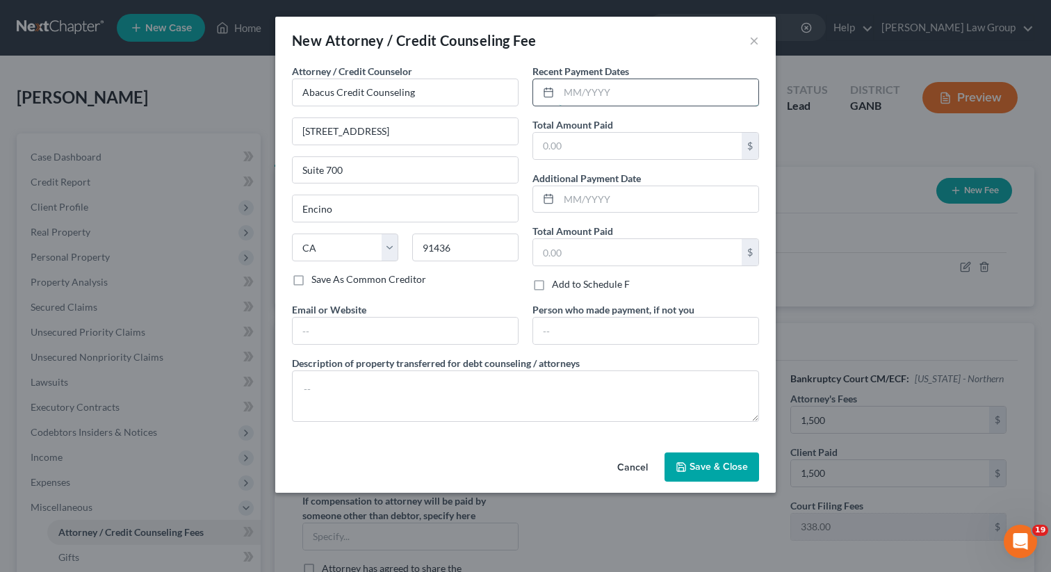
click at [591, 88] on input "text" at bounding box center [659, 92] width 200 height 26
click at [555, 139] on input "text" at bounding box center [637, 146] width 209 height 26
click at [364, 336] on input "text" at bounding box center [405, 331] width 225 height 26
click at [727, 470] on span "Save & Close" at bounding box center [719, 467] width 58 height 12
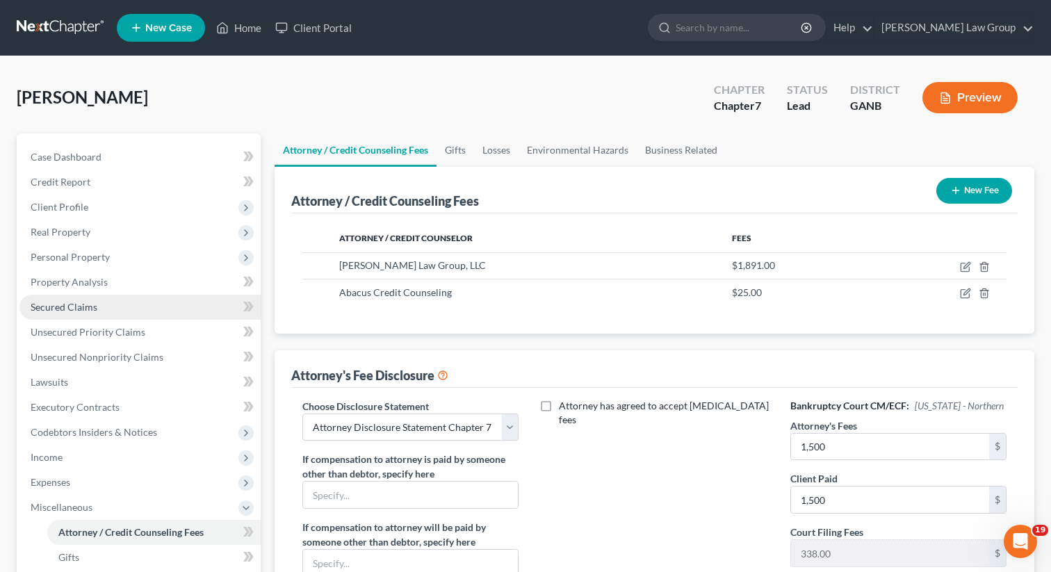
click at [92, 302] on span "Secured Claims" at bounding box center [64, 307] width 67 height 12
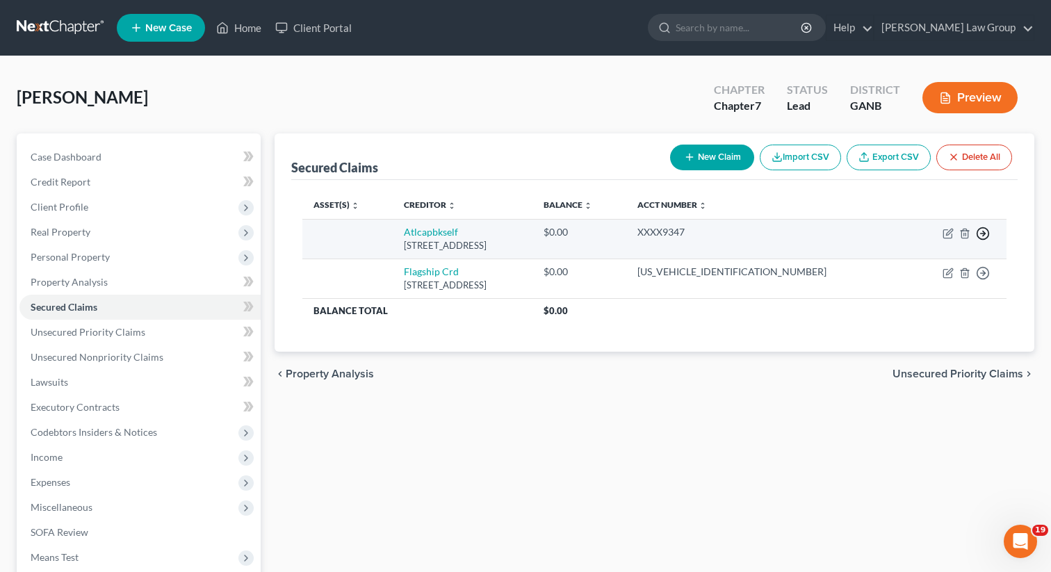
click at [984, 231] on icon "button" at bounding box center [983, 234] width 14 height 14
click at [906, 269] on link "Move to F" at bounding box center [919, 268] width 116 height 24
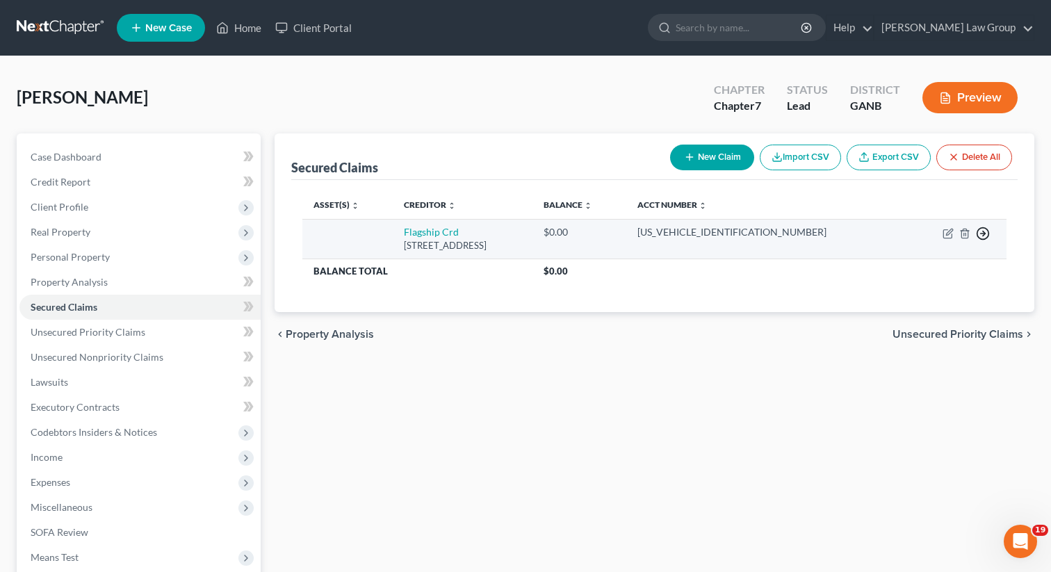
click at [981, 229] on icon "button" at bounding box center [983, 234] width 14 height 14
click at [914, 267] on link "Move to F" at bounding box center [919, 268] width 116 height 24
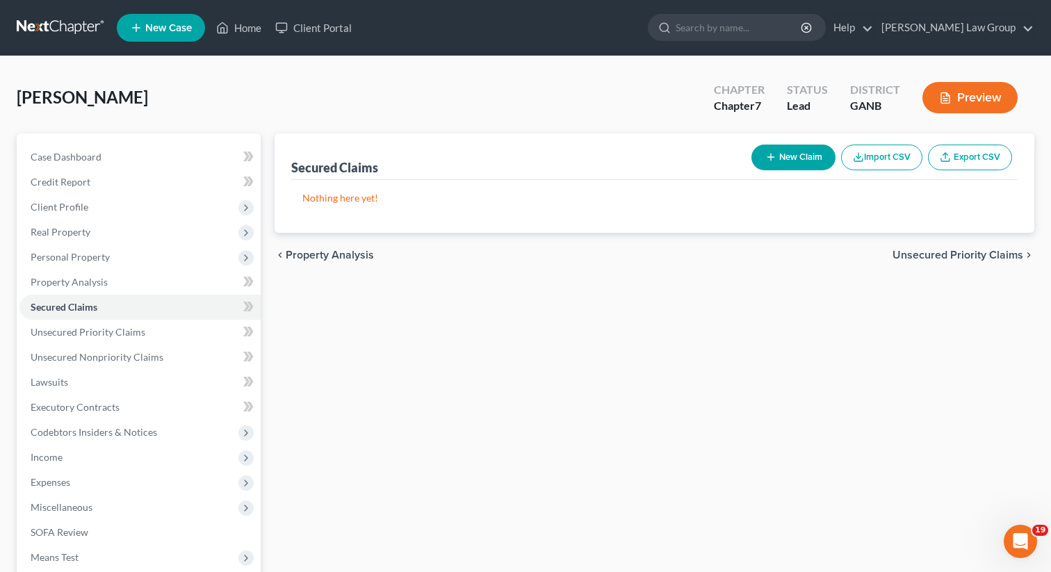
click at [547, 140] on div "Secured Claims New Claim Import CSV Export CSV" at bounding box center [654, 156] width 726 height 47
click at [236, 32] on link "Home" at bounding box center [238, 27] width 59 height 25
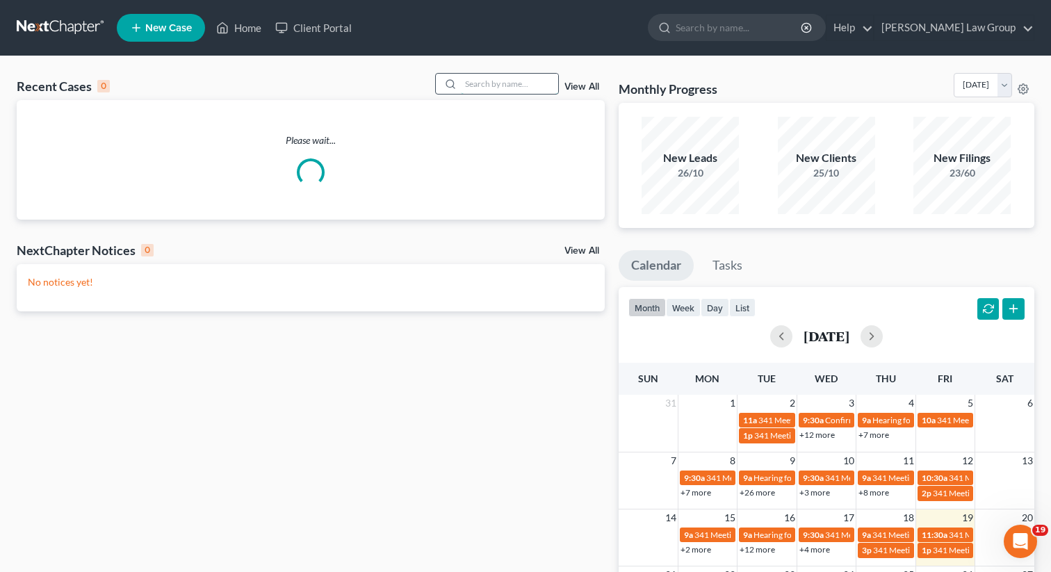
click at [494, 88] on input "search" at bounding box center [509, 84] width 97 height 20
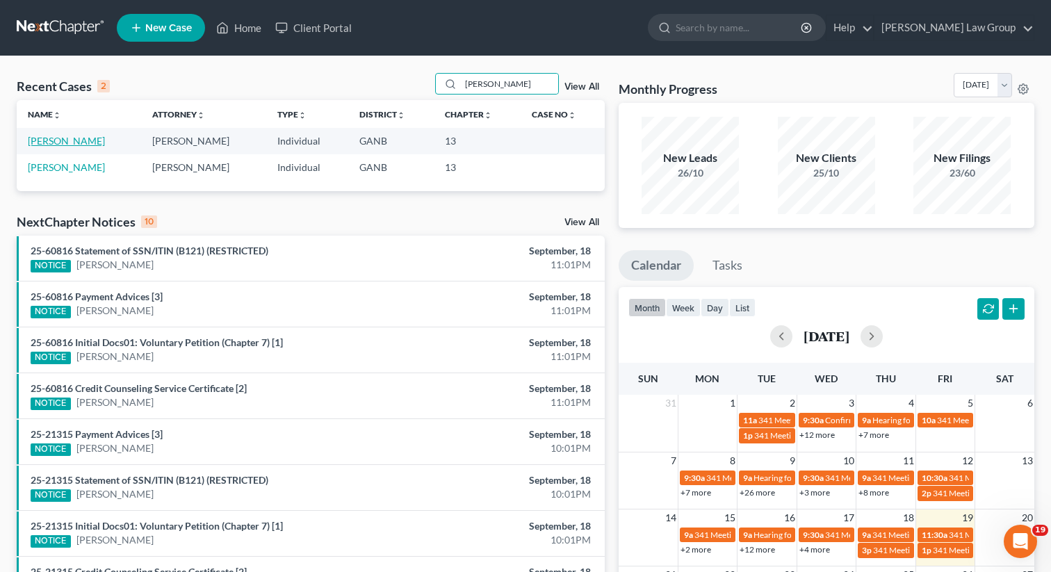
click at [72, 138] on link "[PERSON_NAME]" at bounding box center [66, 141] width 77 height 12
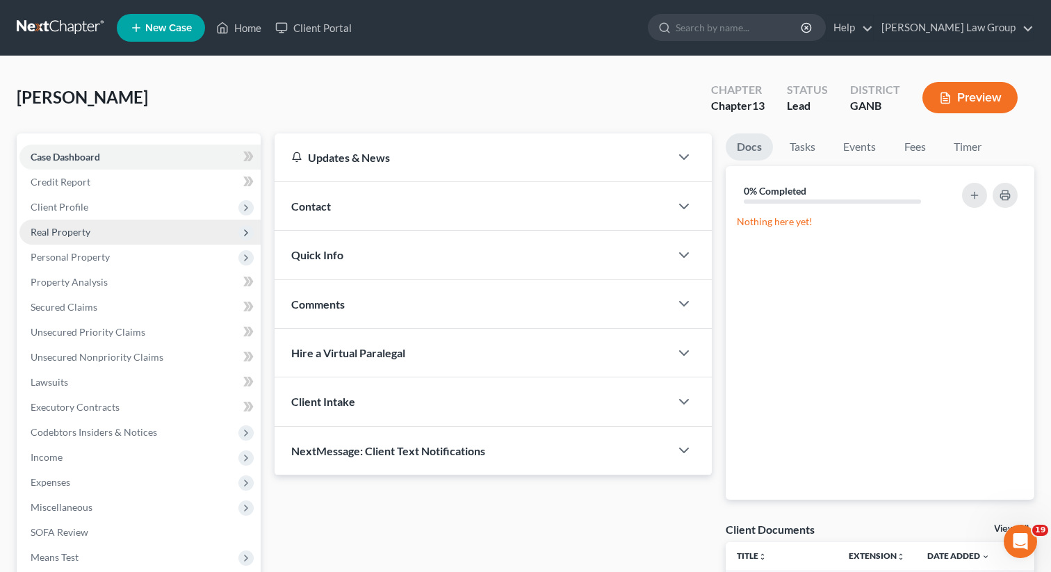
click at [68, 234] on span "Real Property" at bounding box center [61, 232] width 60 height 12
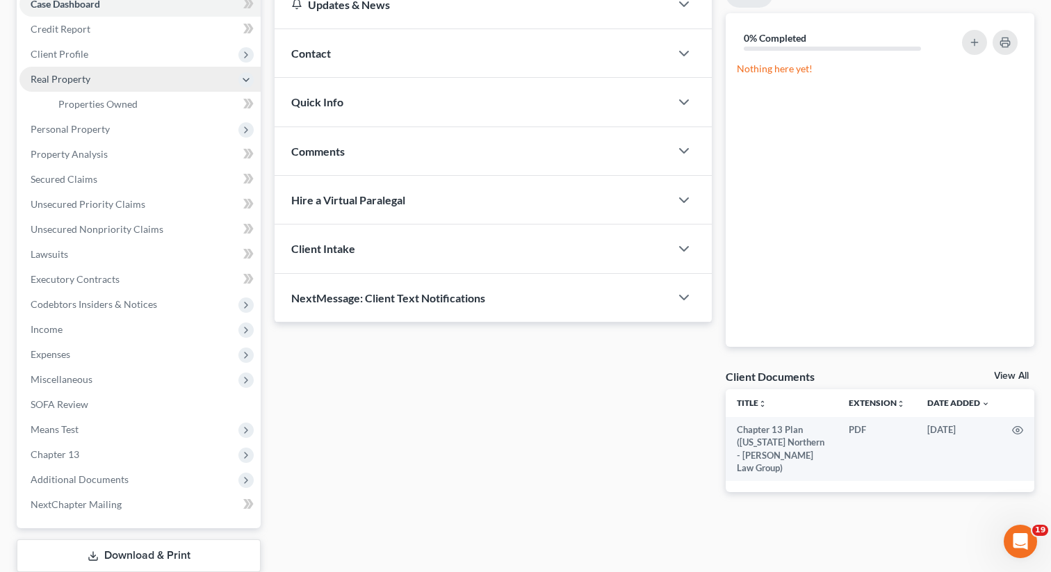
scroll to position [241, 0]
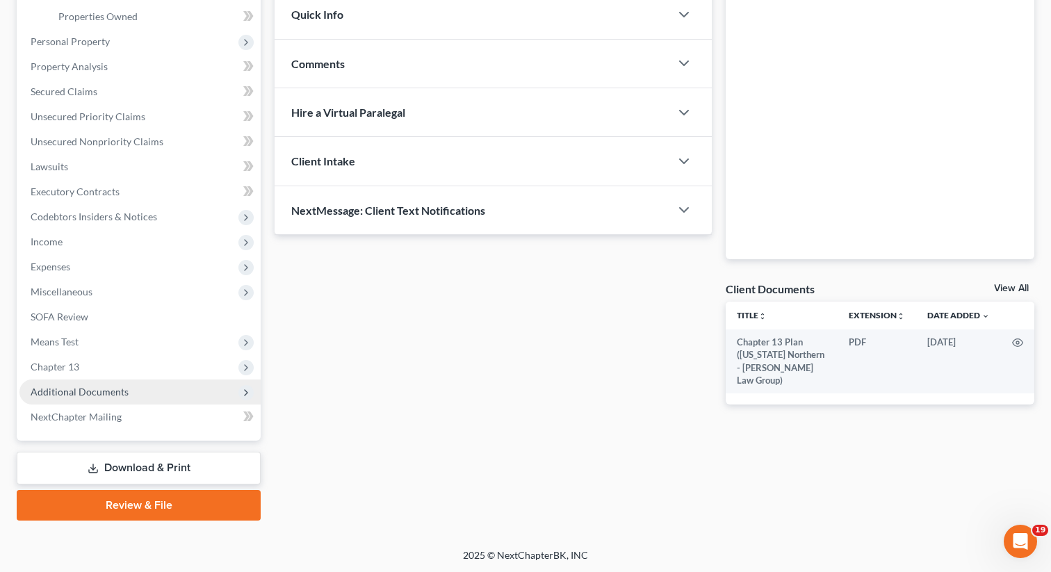
click at [120, 382] on span "Additional Documents" at bounding box center [139, 392] width 241 height 25
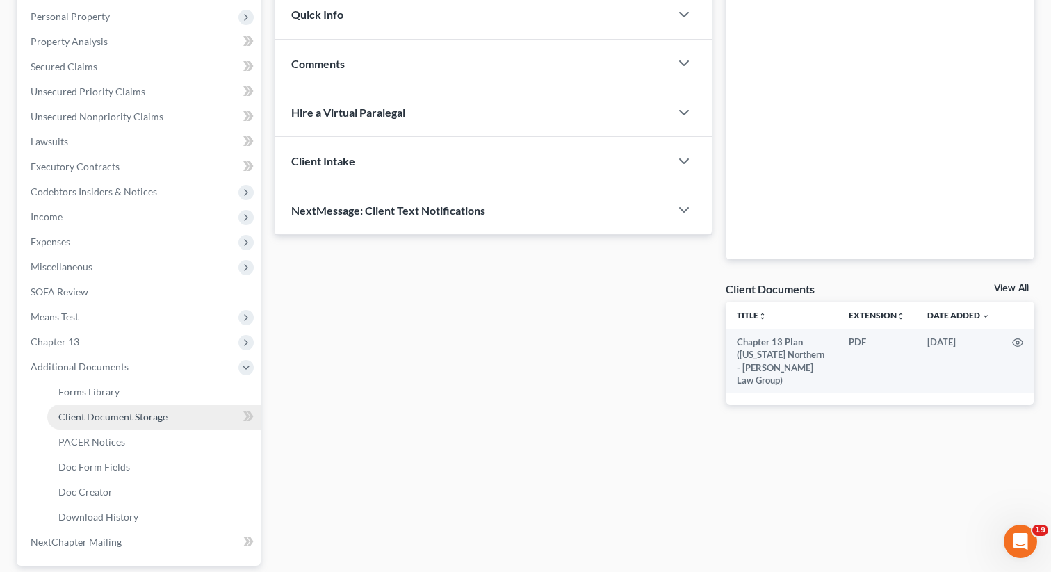
click at [108, 423] on link "Client Document Storage" at bounding box center [153, 417] width 213 height 25
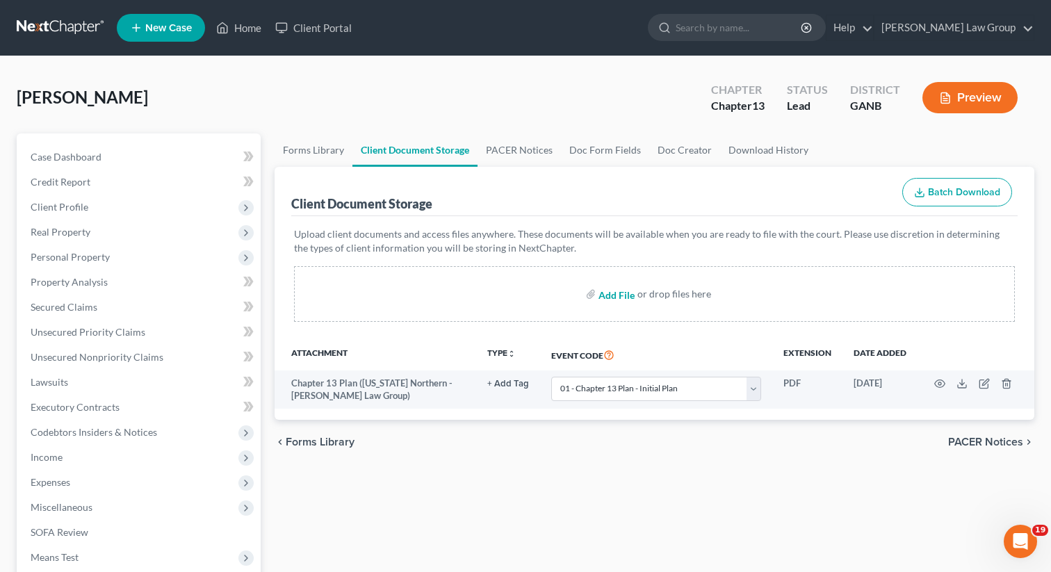
click at [623, 294] on input "file" at bounding box center [615, 294] width 33 height 25
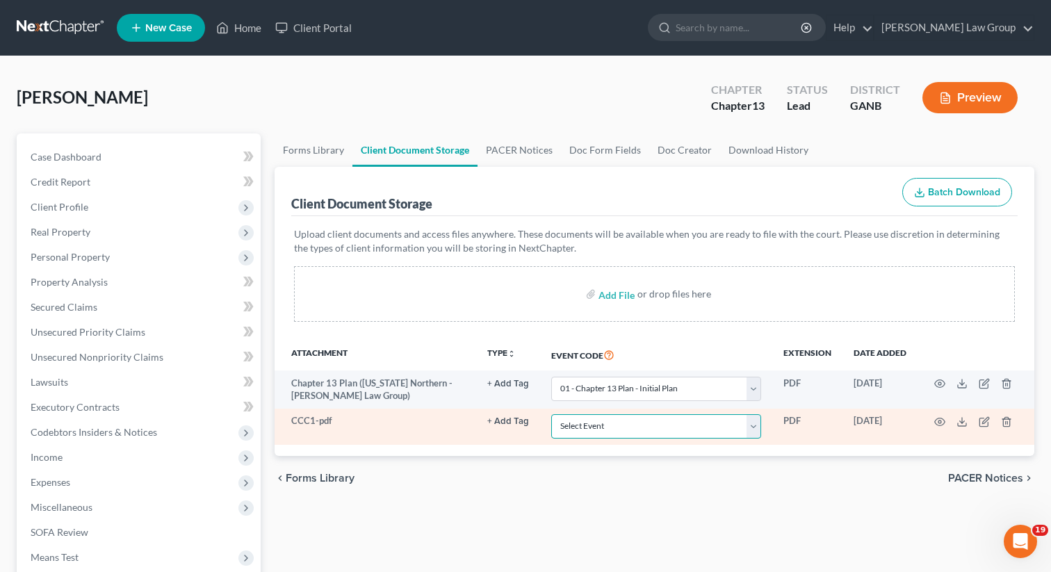
click at [640, 425] on select "Select Event 01 - Chapter 13 Plan - Initial Plan 02-Application to Pay Filing F…" at bounding box center [656, 426] width 210 height 24
click at [553, 414] on select "Select Event 01 - Chapter 13 Plan - Initial Plan 02-Application to Pay Filing F…" at bounding box center [656, 426] width 210 height 24
click at [934, 428] on td at bounding box center [976, 427] width 117 height 36
click at [937, 422] on icon "button" at bounding box center [939, 421] width 11 height 11
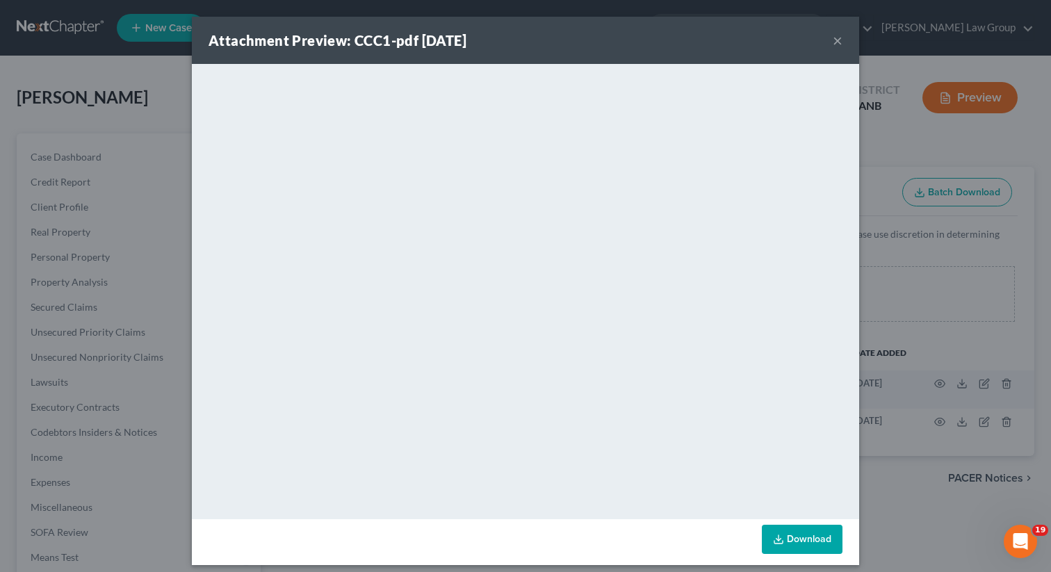
click at [838, 42] on button "×" at bounding box center [838, 40] width 10 height 17
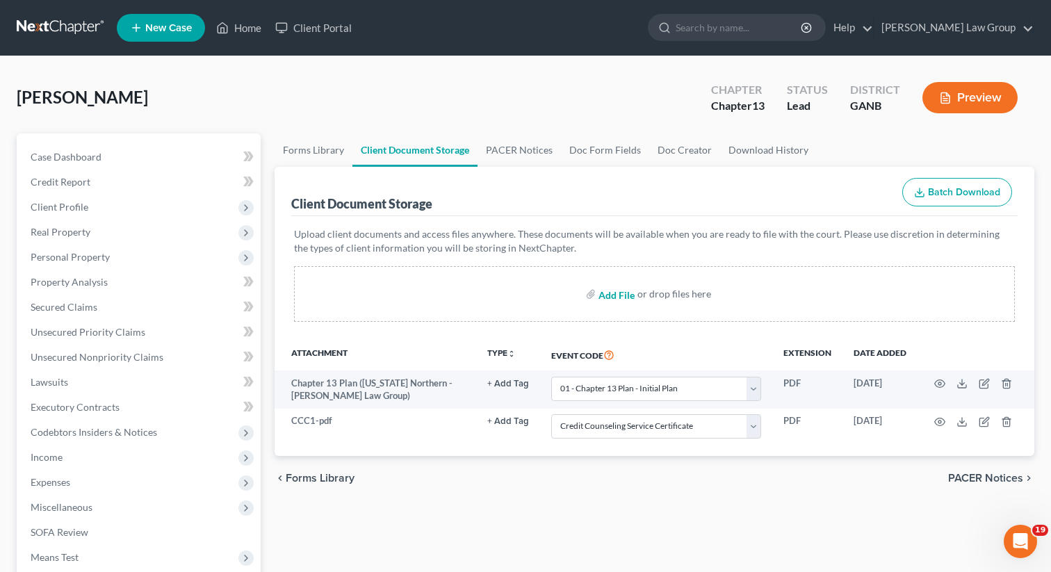
click at [622, 298] on input "file" at bounding box center [615, 294] width 33 height 25
click at [616, 294] on input "file" at bounding box center [615, 294] width 33 height 25
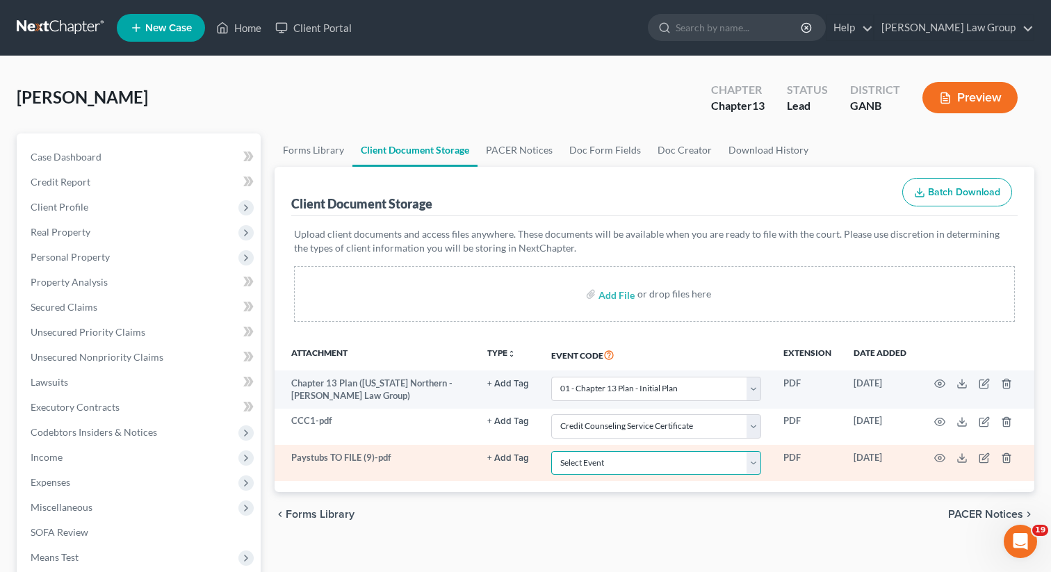
click at [633, 462] on select "Select Event 01 - Chapter 13 Plan - Initial Plan 02-Application to Pay Filing F…" at bounding box center [656, 463] width 210 height 24
click at [553, 451] on select "Select Event 01 - Chapter 13 Plan - Initial Plan 02-Application to Pay Filing F…" at bounding box center [656, 463] width 210 height 24
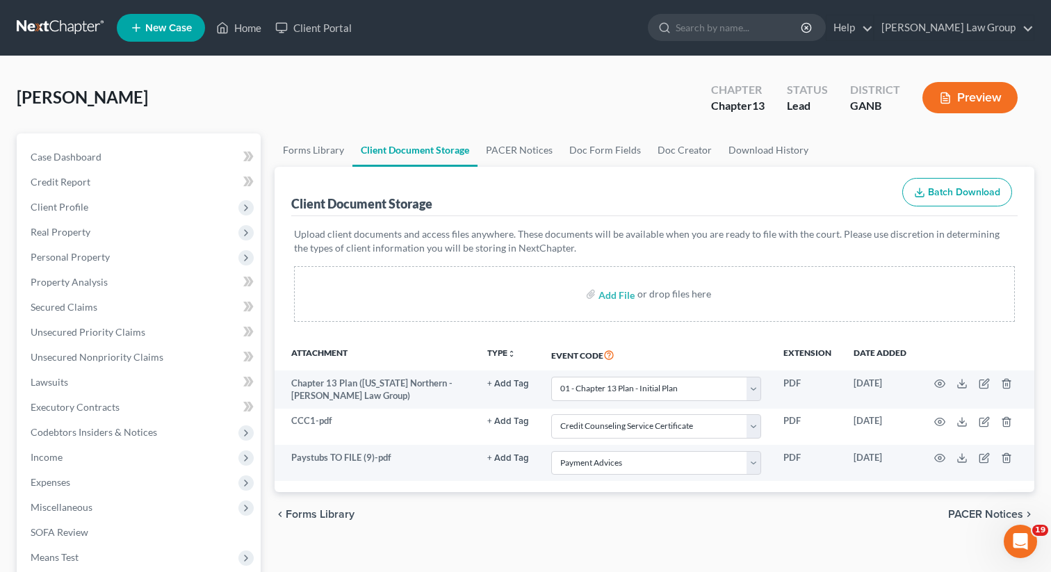
click at [690, 515] on div "chevron_left Forms Library PACER Notices chevron_right" at bounding box center [655, 514] width 760 height 44
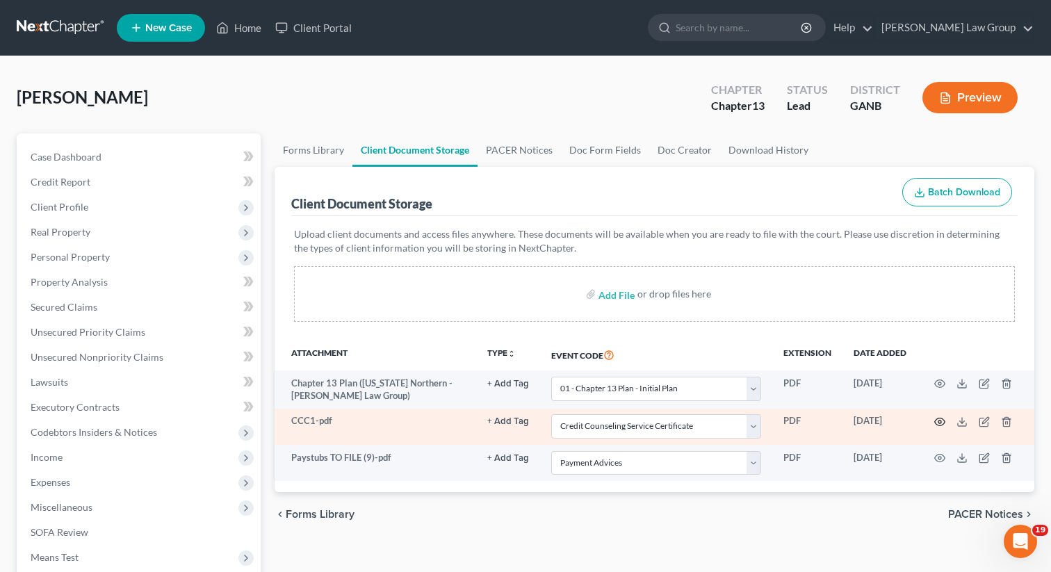
click at [936, 423] on icon "button" at bounding box center [940, 423] width 10 height 8
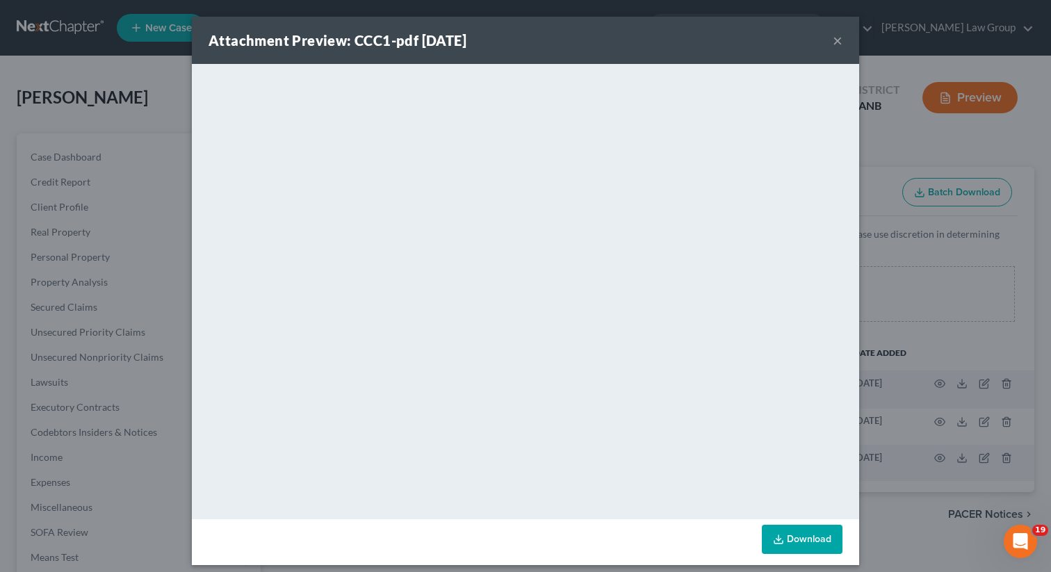
click at [841, 40] on button "×" at bounding box center [838, 40] width 10 height 17
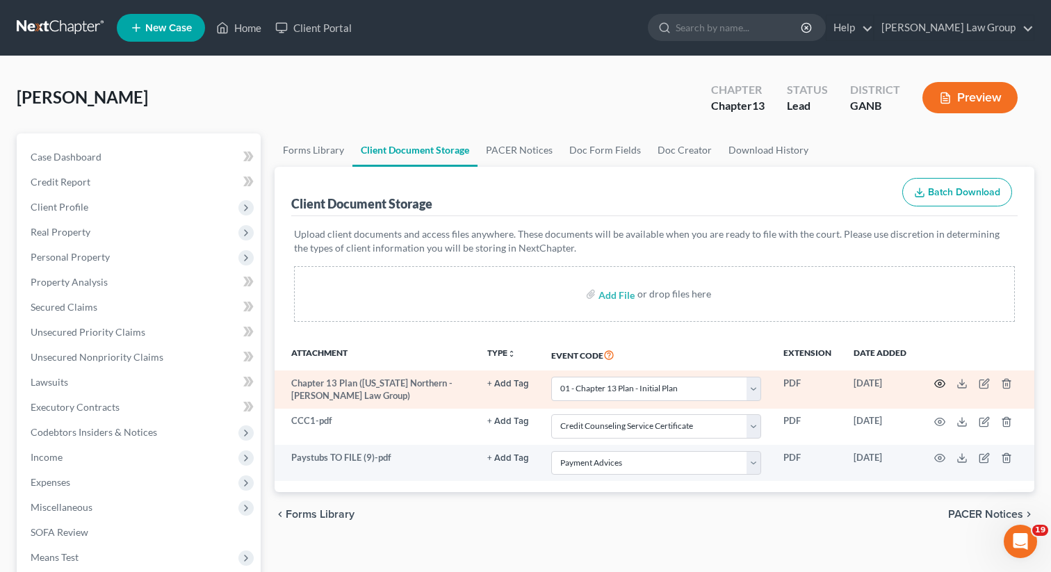
click at [942, 380] on icon "button" at bounding box center [939, 383] width 11 height 11
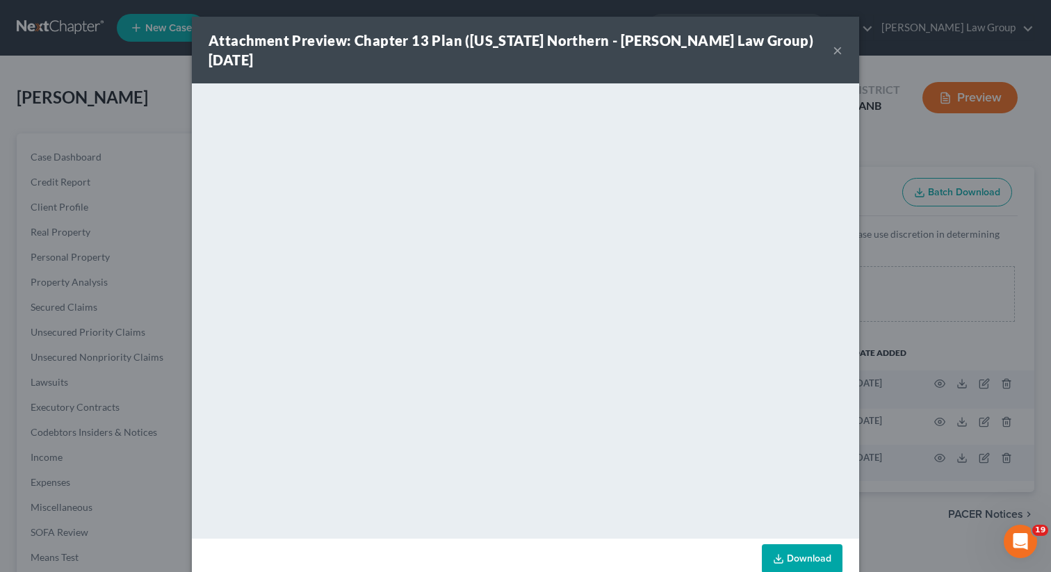
click at [837, 42] on button "×" at bounding box center [838, 50] width 10 height 17
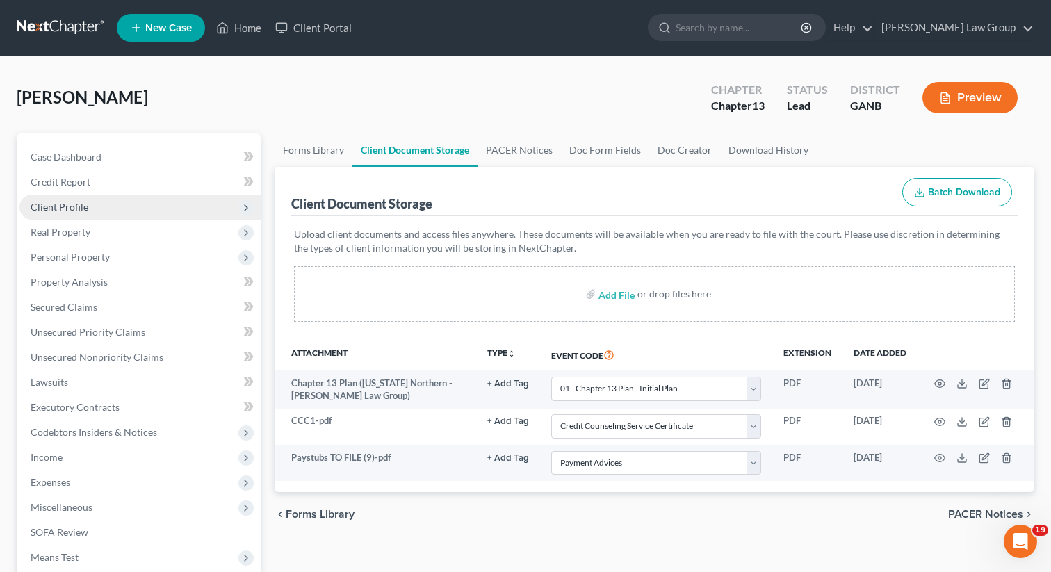
click at [84, 204] on span "Client Profile" at bounding box center [60, 207] width 58 height 12
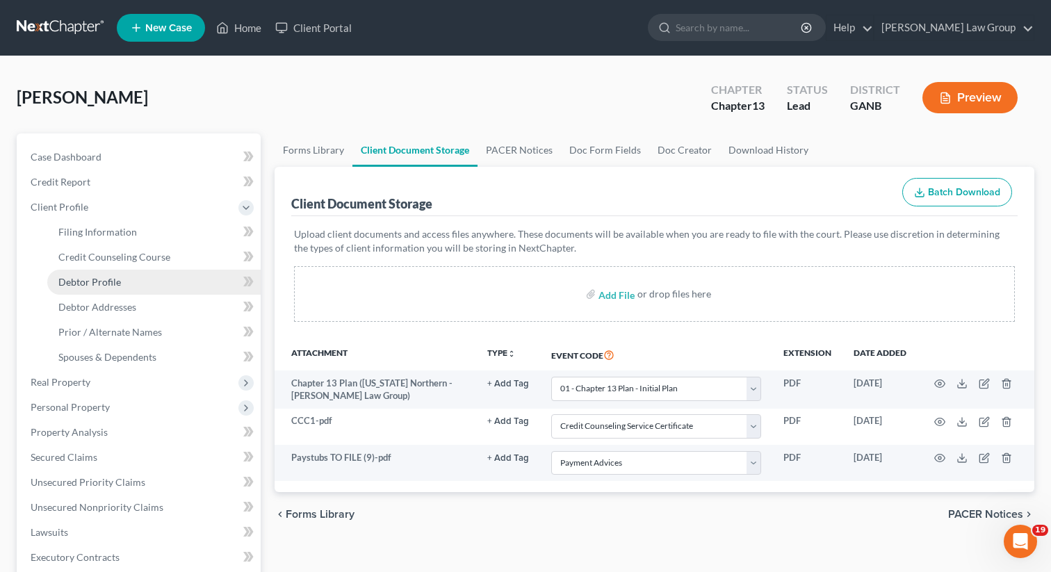
click at [131, 279] on link "Debtor Profile" at bounding box center [153, 282] width 213 height 25
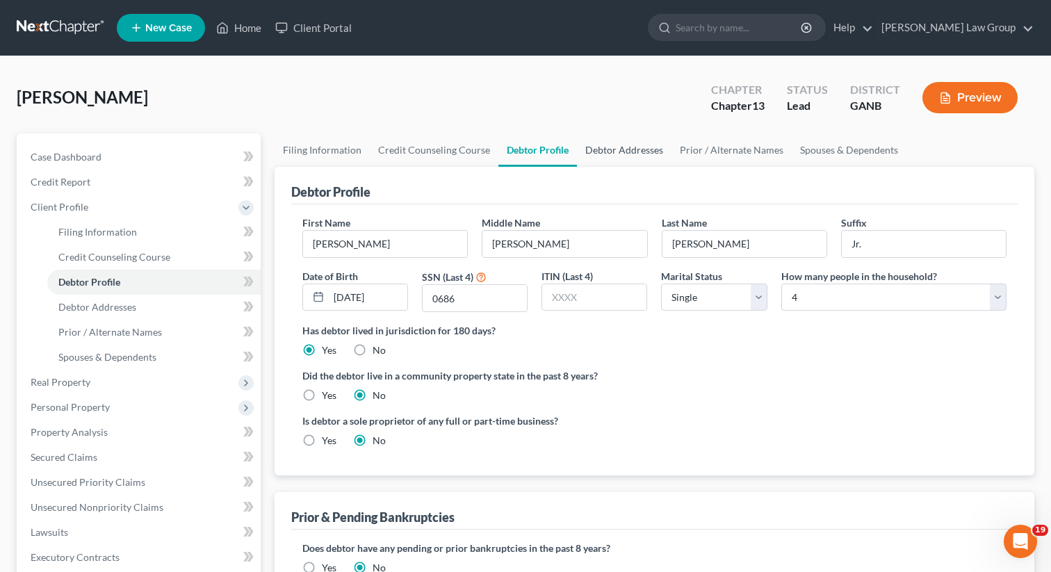
click at [633, 149] on link "Debtor Addresses" at bounding box center [624, 149] width 95 height 33
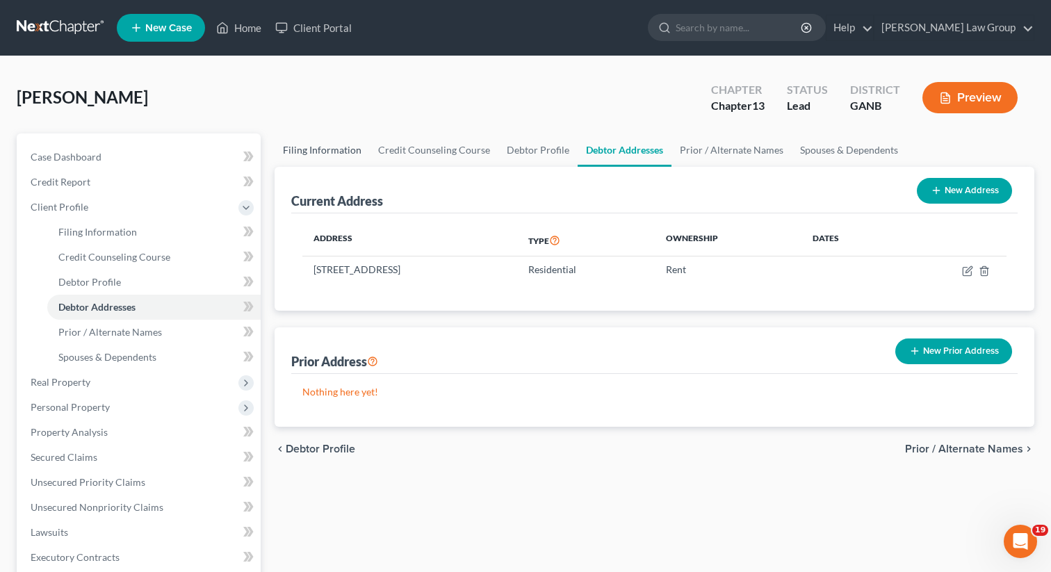
click at [311, 148] on link "Filing Information" at bounding box center [322, 149] width 95 height 33
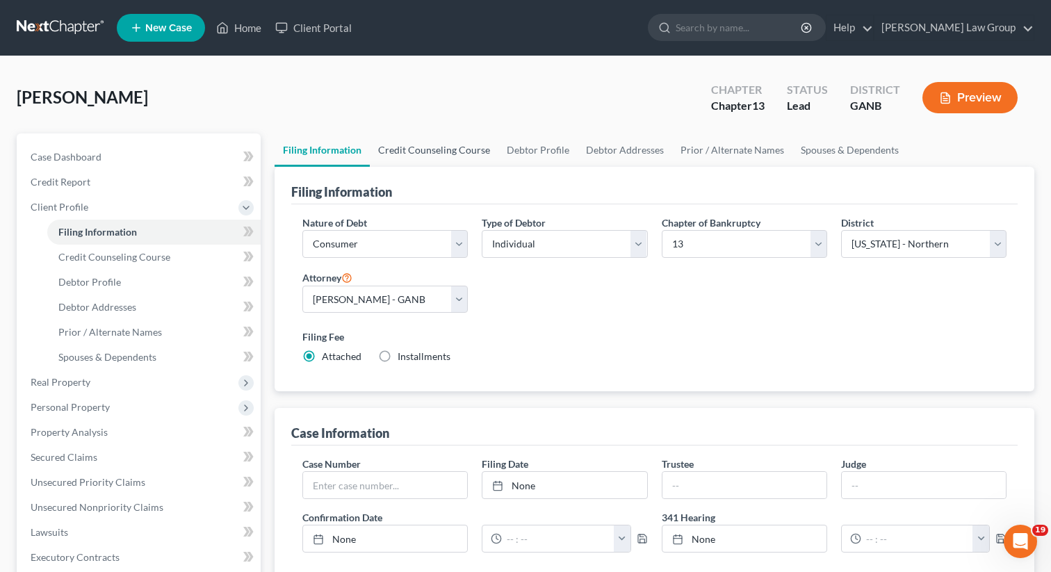
click at [450, 147] on link "Credit Counseling Course" at bounding box center [434, 149] width 129 height 33
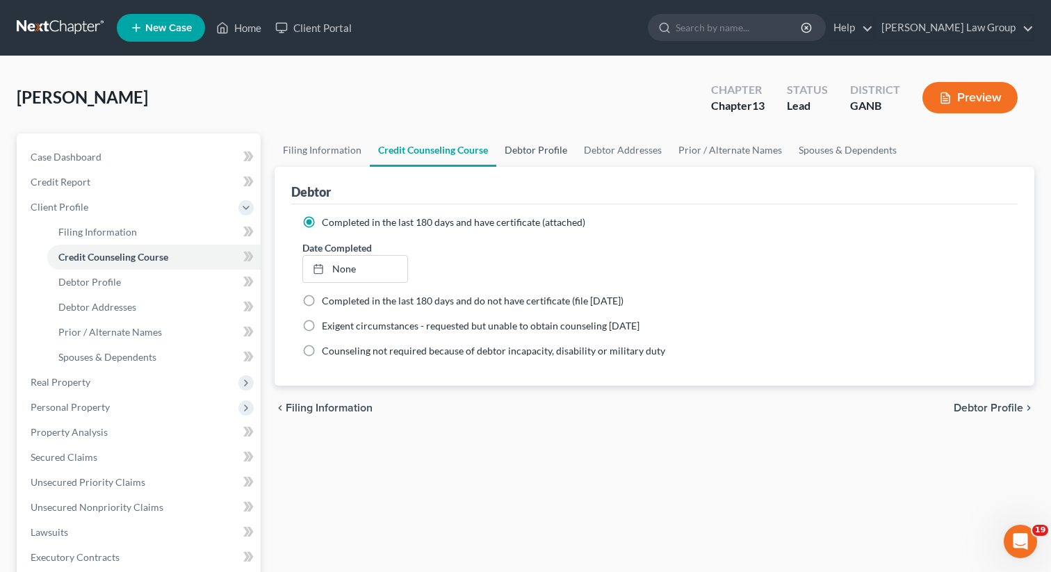
click at [545, 149] on link "Debtor Profile" at bounding box center [535, 149] width 79 height 33
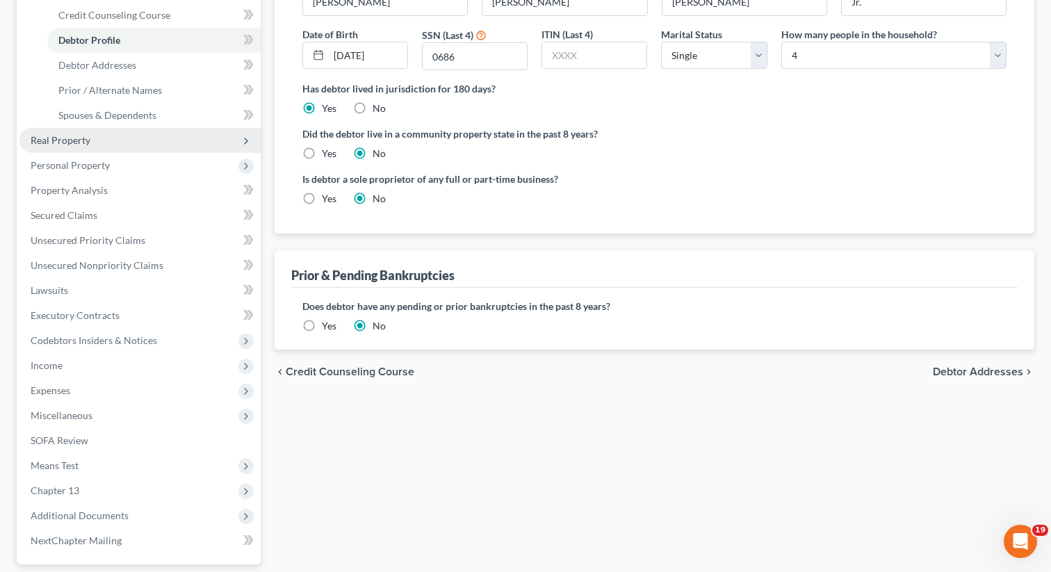
scroll to position [366, 0]
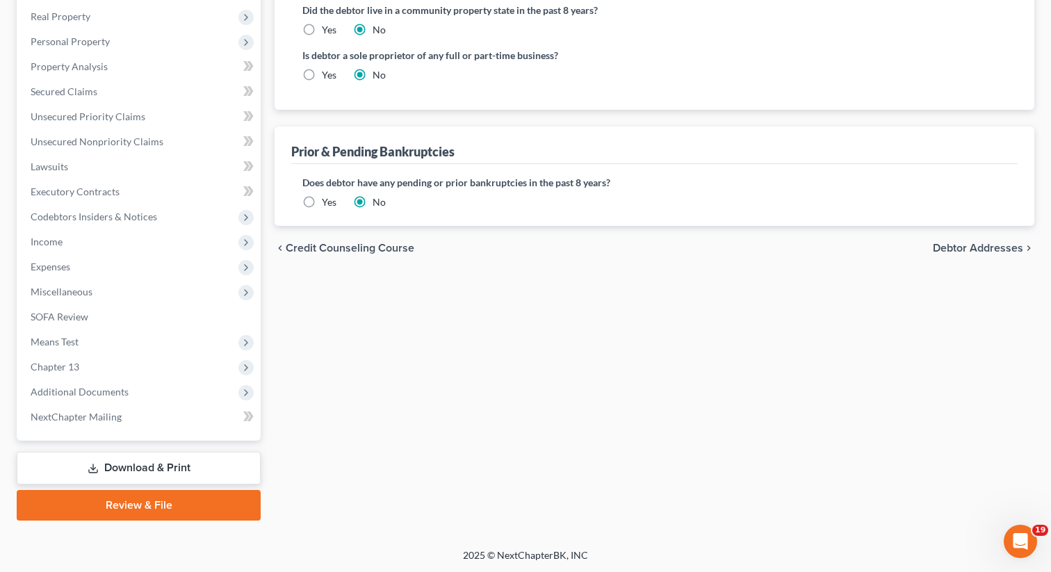
click at [134, 502] on link "Review & File" at bounding box center [139, 505] width 244 height 31
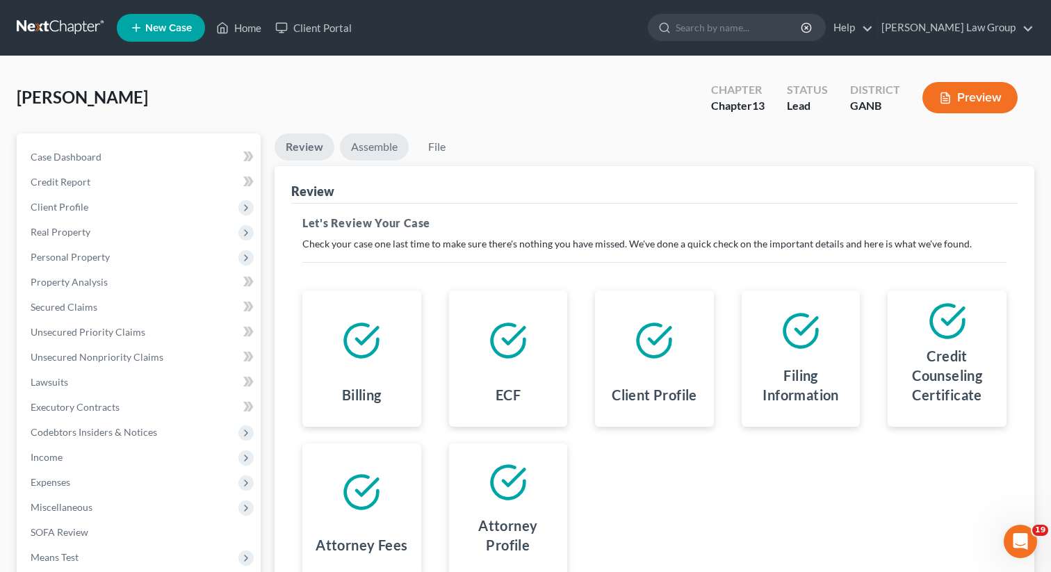
click at [375, 153] on link "Assemble" at bounding box center [374, 146] width 69 height 27
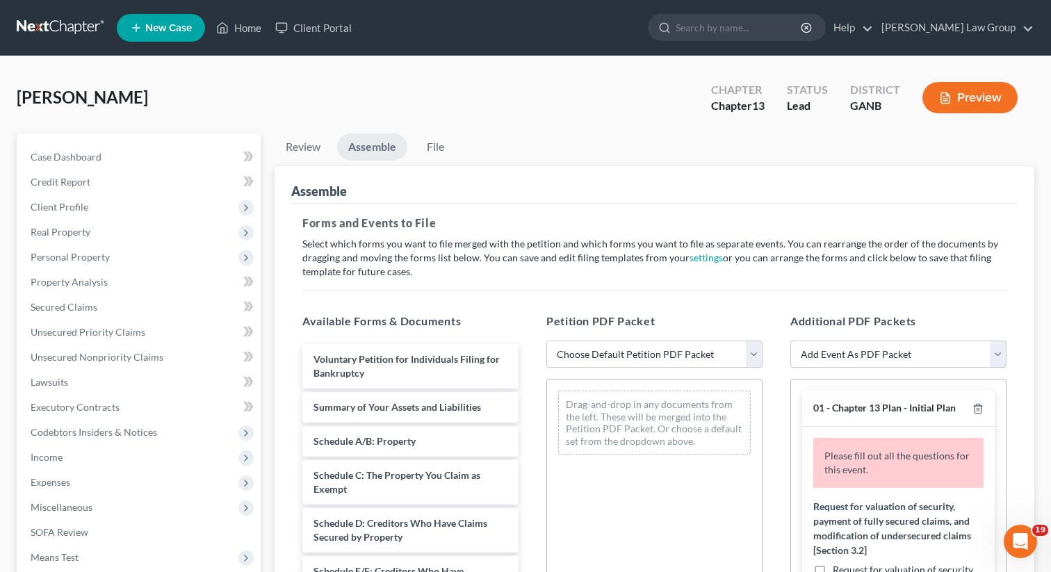
click at [599, 338] on div "Petition PDF Packet Choose Default Petition PDF Packet Complete Bankruptcy Peti…" at bounding box center [655, 537] width 244 height 471
click at [597, 345] on select "Choose Default Petition PDF Packet Complete Bankruptcy Petition (all forms and …" at bounding box center [654, 355] width 216 height 28
click at [546, 341] on select "Choose Default Petition PDF Packet Complete Bankruptcy Petition (all forms and …" at bounding box center [654, 355] width 216 height 28
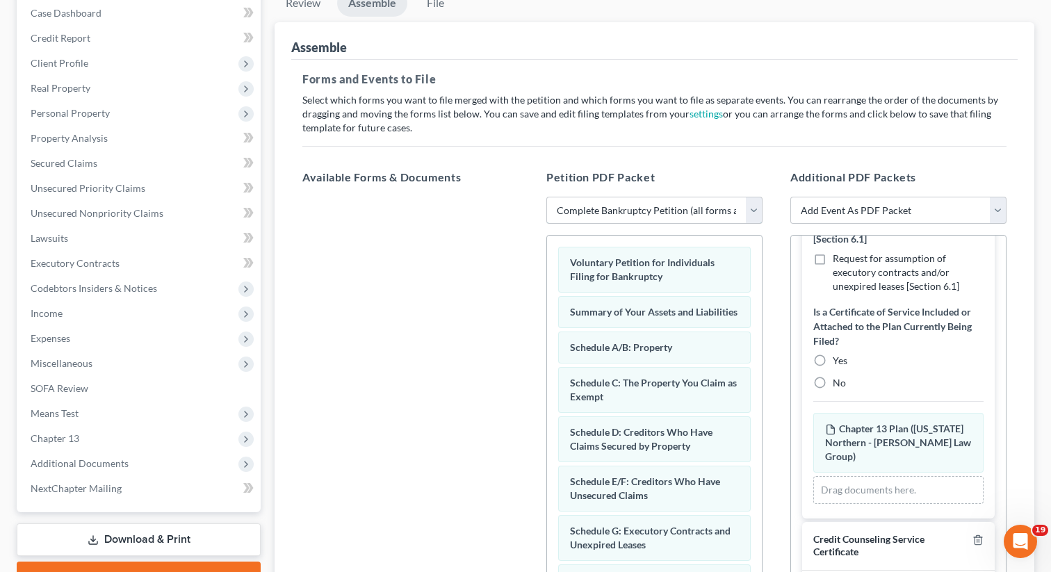
scroll to position [426, 0]
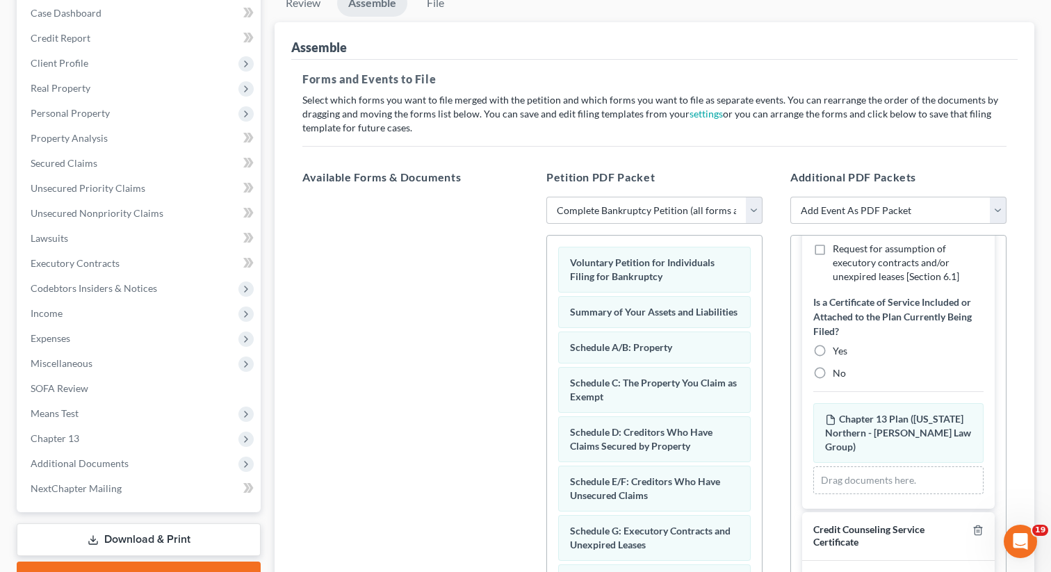
click at [833, 372] on label "No" at bounding box center [839, 373] width 13 height 14
click at [838, 372] on input "No" at bounding box center [842, 370] width 9 height 9
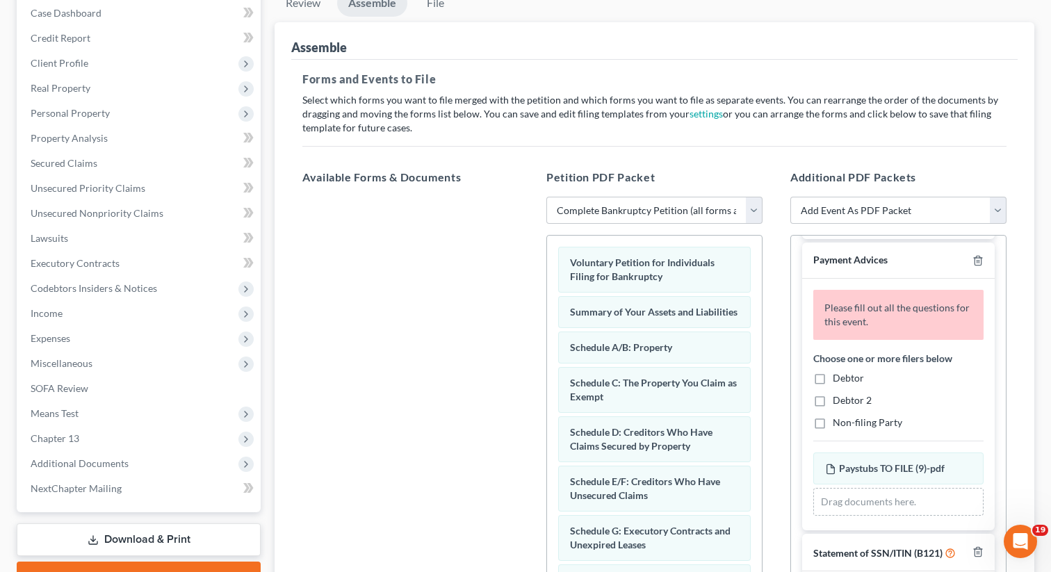
scroll to position [854, 0]
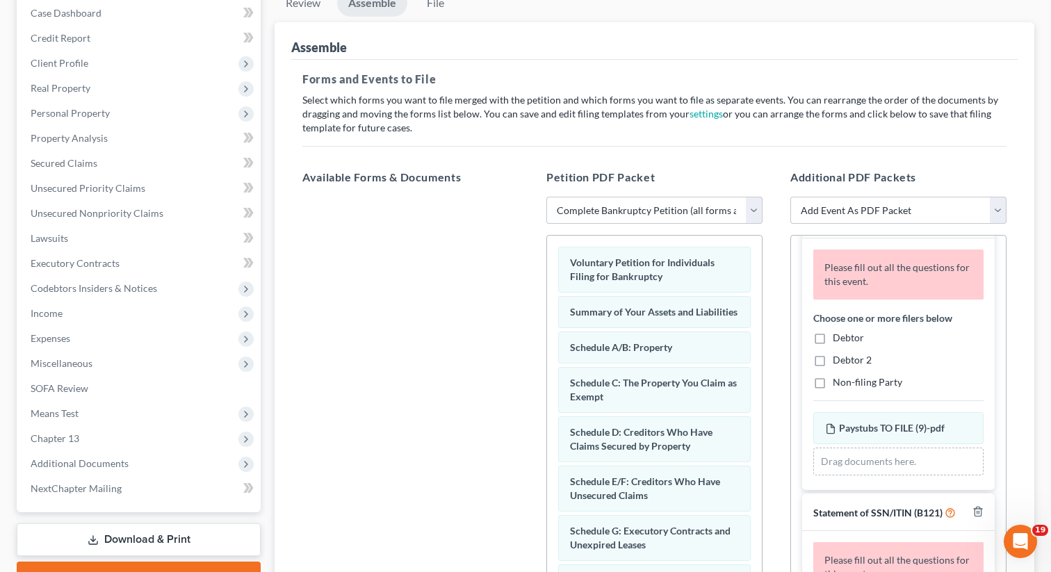
click at [833, 331] on label "Debtor" at bounding box center [848, 338] width 31 height 14
click at [838, 331] on input "Debtor" at bounding box center [842, 335] width 9 height 9
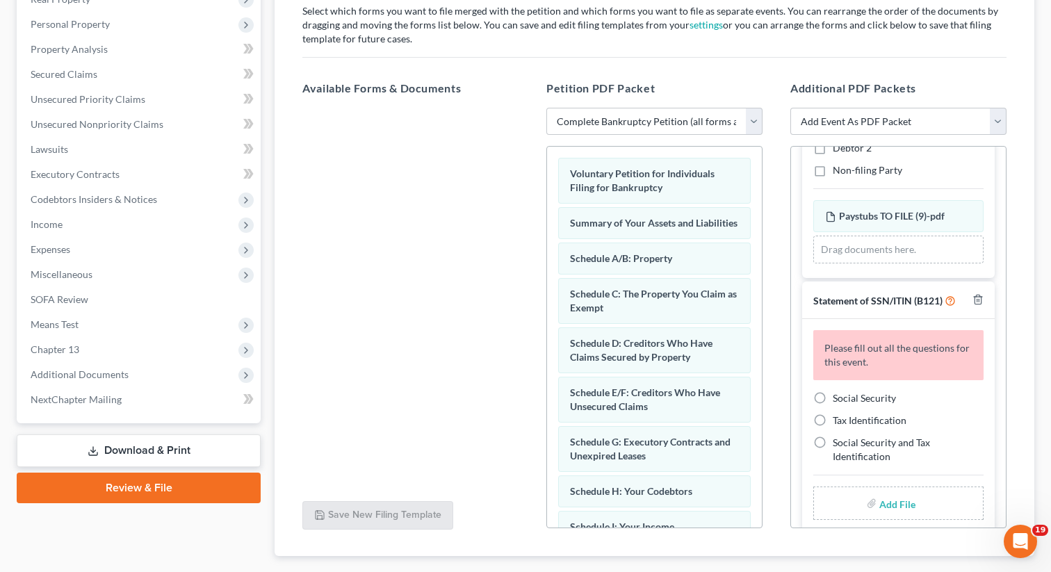
scroll to position [314, 0]
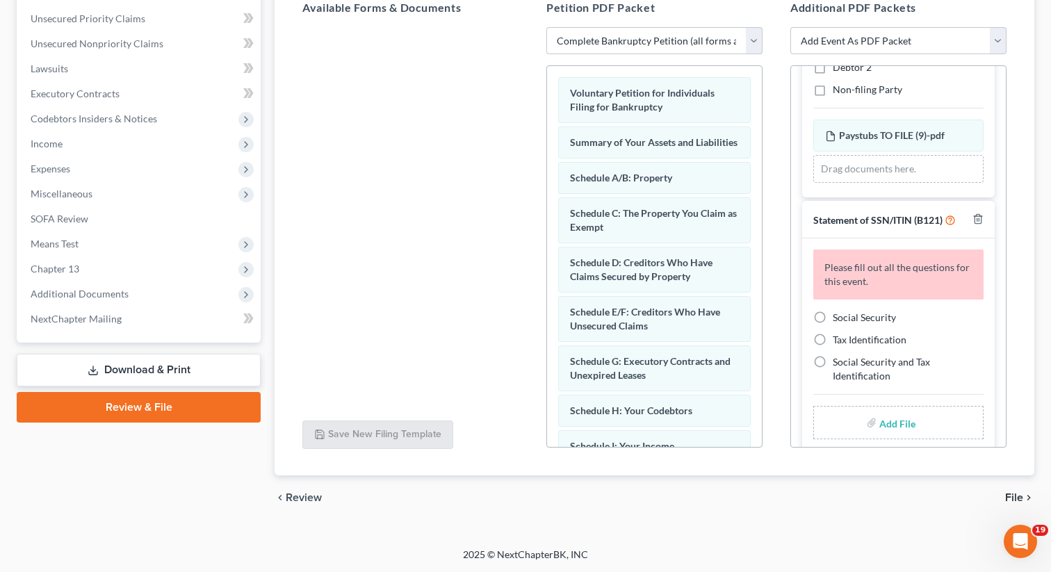
click at [833, 311] on label "Social Security" at bounding box center [864, 318] width 63 height 14
click at [838, 311] on input "Social Security" at bounding box center [842, 315] width 9 height 9
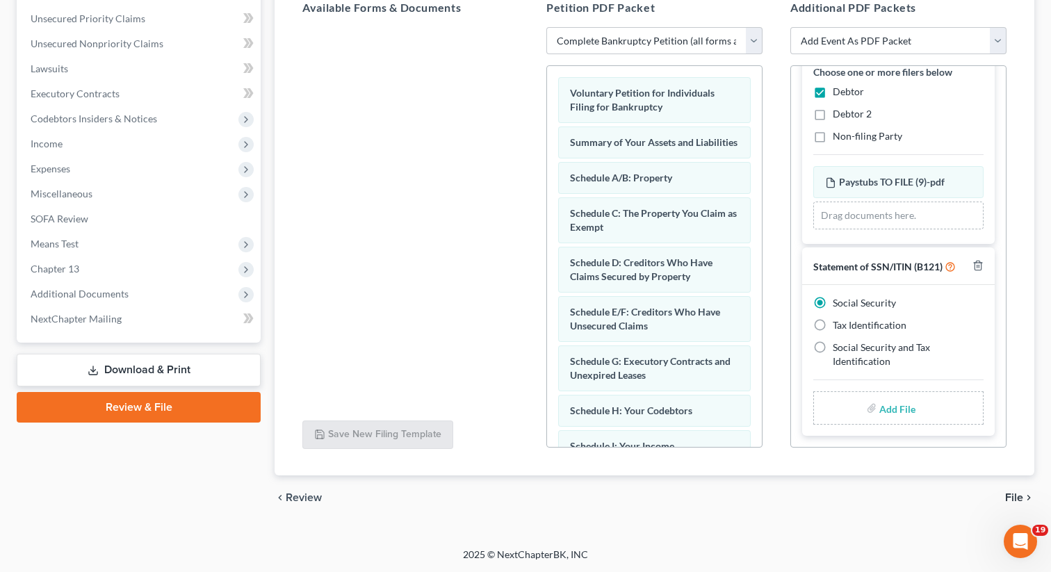
scroll to position [855, 0]
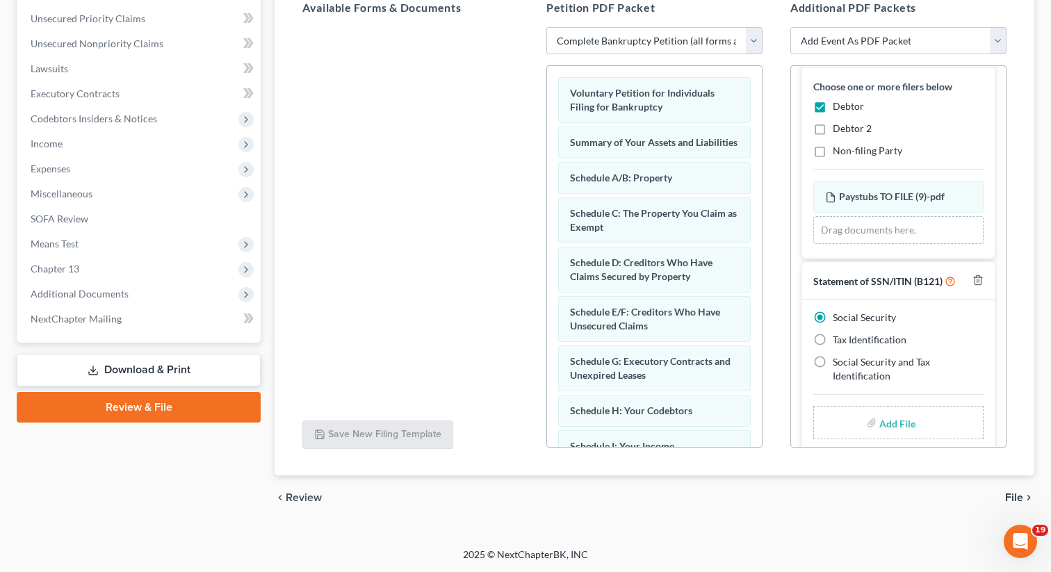
click at [886, 410] on input "file" at bounding box center [895, 422] width 33 height 25
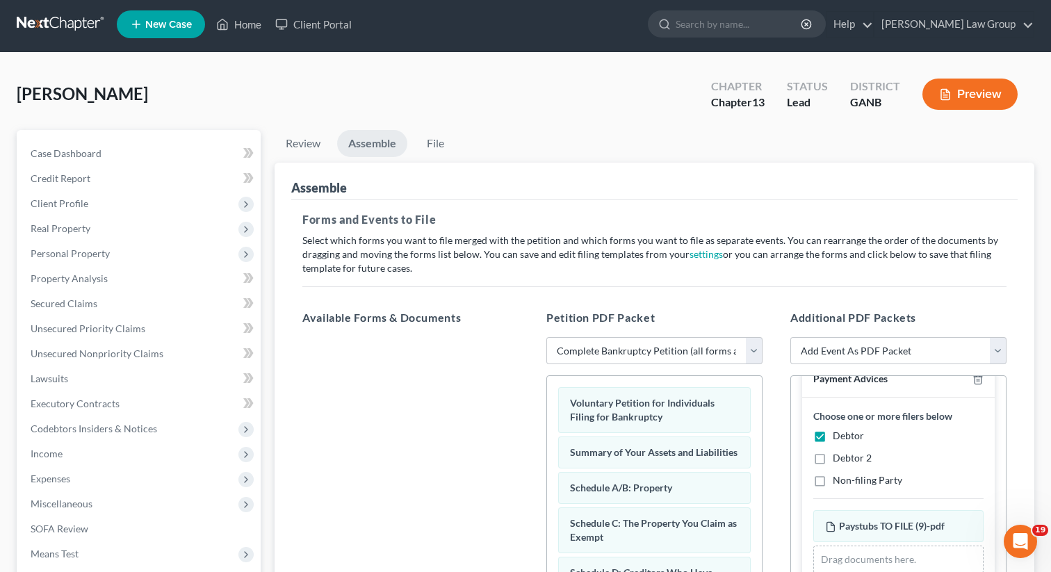
scroll to position [0, 0]
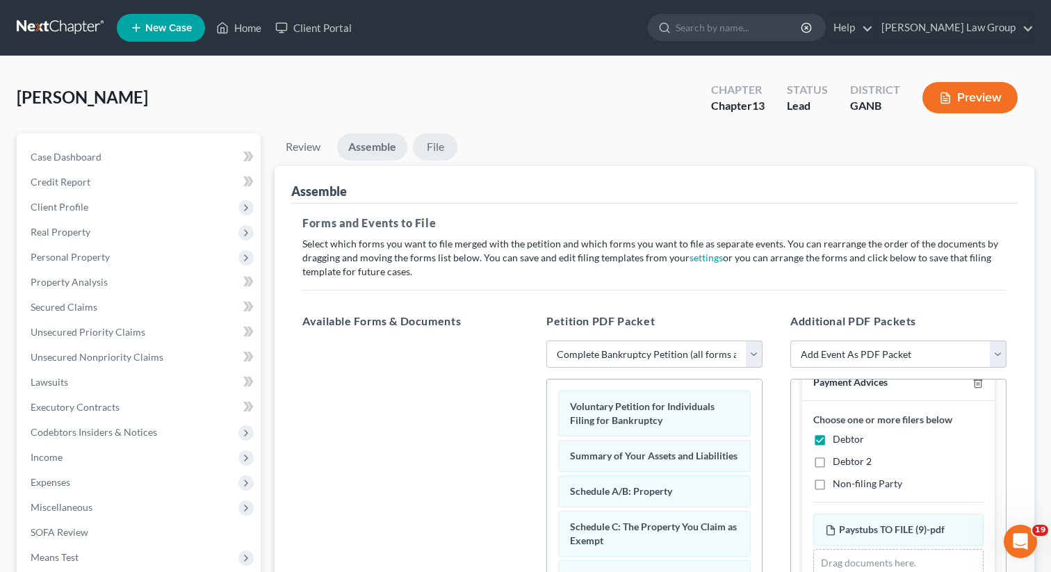
click at [442, 142] on link "File" at bounding box center [435, 146] width 44 height 27
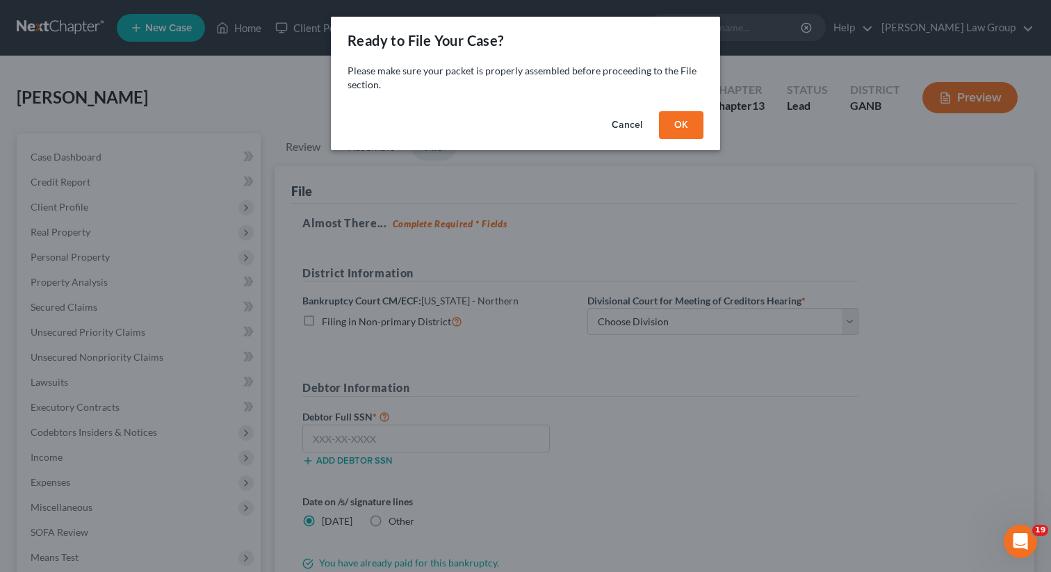
click at [672, 127] on button "OK" at bounding box center [681, 125] width 44 height 28
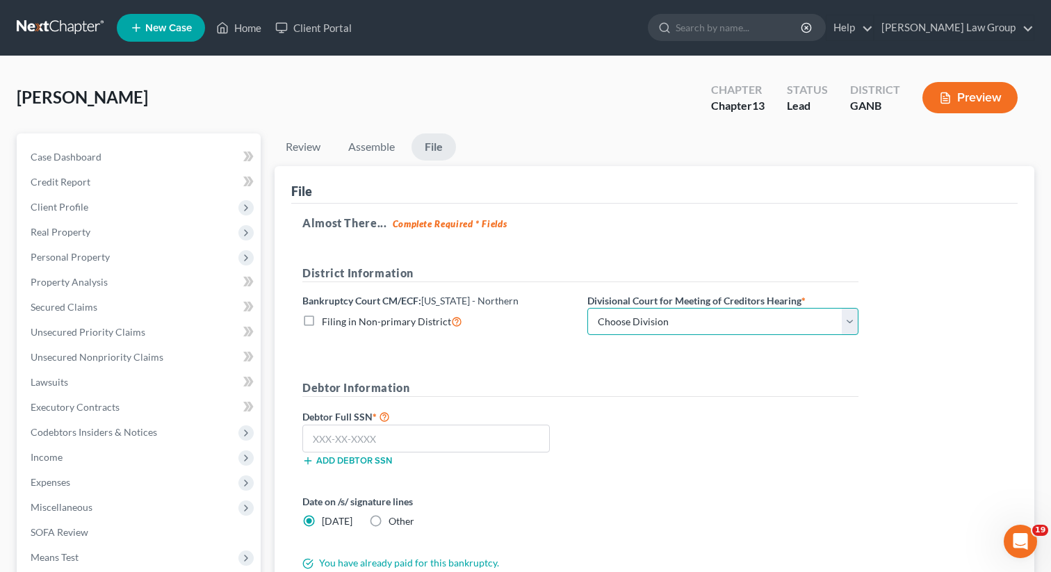
click at [611, 318] on select "Choose Division [GEOGRAPHIC_DATA] [GEOGRAPHIC_DATA] [GEOGRAPHIC_DATA] [GEOGRAPH…" at bounding box center [722, 322] width 271 height 28
click at [587, 308] on select "Choose Division [GEOGRAPHIC_DATA] [GEOGRAPHIC_DATA] [GEOGRAPHIC_DATA] [GEOGRAPH…" at bounding box center [722, 322] width 271 height 28
click at [614, 315] on select "Choose Division [GEOGRAPHIC_DATA] [GEOGRAPHIC_DATA] [GEOGRAPHIC_DATA] [GEOGRAPH…" at bounding box center [722, 322] width 271 height 28
click at [587, 308] on select "Choose Division [GEOGRAPHIC_DATA] [GEOGRAPHIC_DATA] [GEOGRAPHIC_DATA] [GEOGRAPH…" at bounding box center [722, 322] width 271 height 28
drag, startPoint x: 421, startPoint y: 443, endPoint x: 442, endPoint y: 442, distance: 21.6
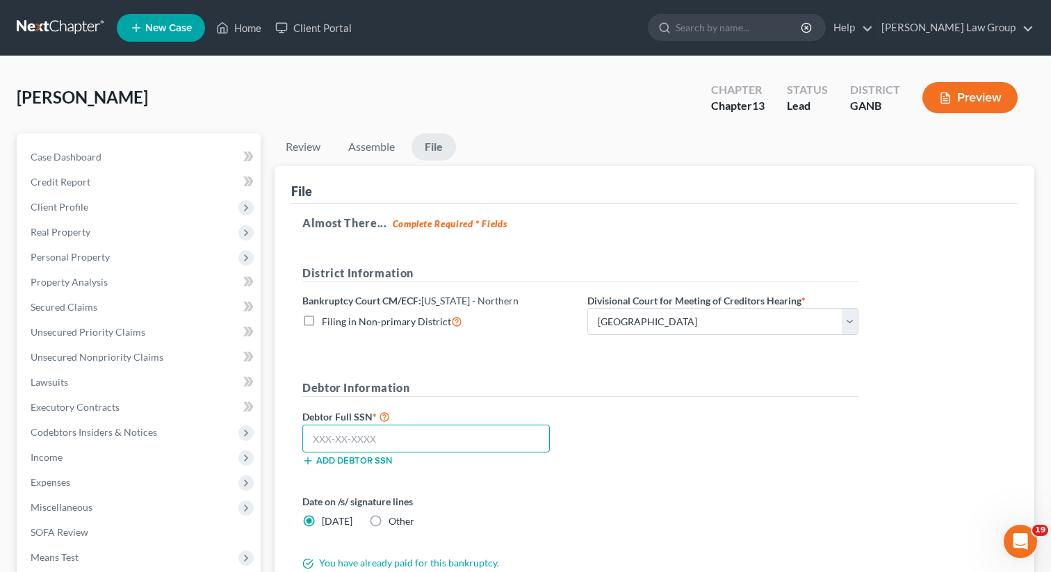
click at [420, 442] on input "text" at bounding box center [425, 439] width 247 height 28
paste input "118-76-0686"
drag, startPoint x: 404, startPoint y: 437, endPoint x: 299, endPoint y: 435, distance: 105.0
click at [299, 435] on div "118-76-0686" at bounding box center [425, 439] width 261 height 28
click at [669, 408] on div "Debtor Full SSN * 118-76-0686 Add debtor SSN" at bounding box center [580, 443] width 570 height 70
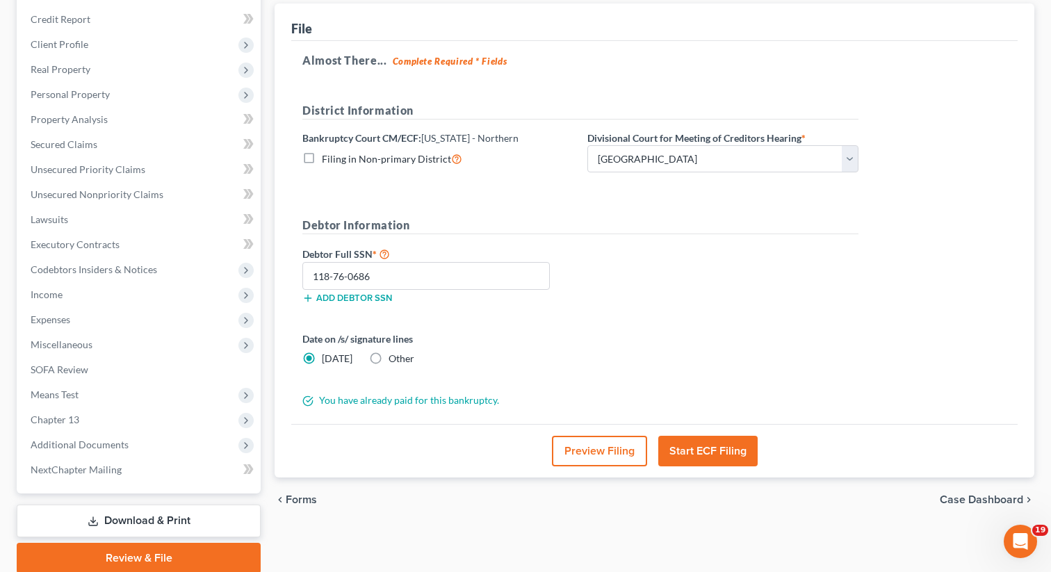
scroll to position [216, 0]
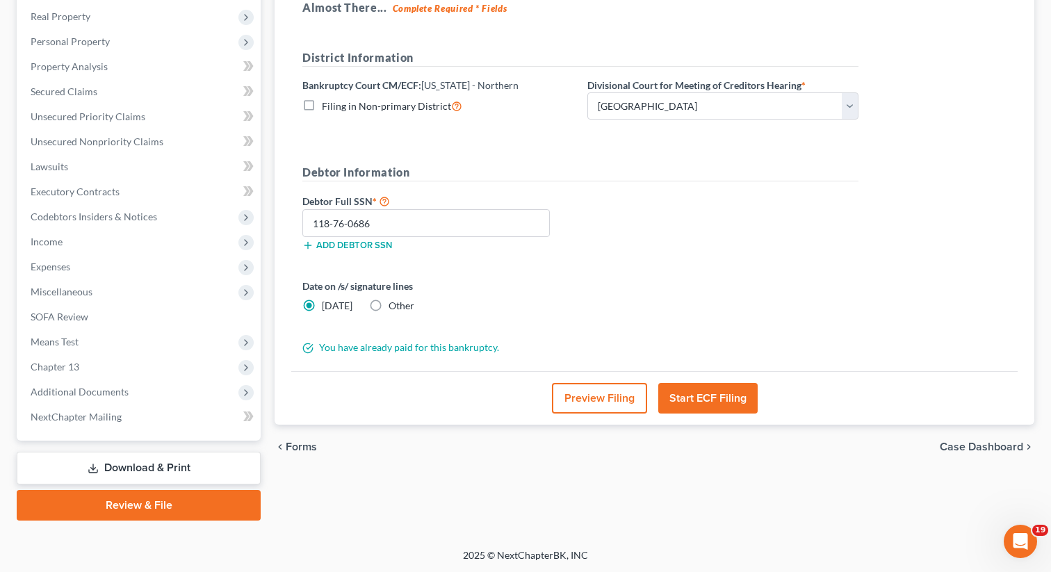
click at [685, 393] on button "Start ECF Filing" at bounding box center [707, 398] width 99 height 31
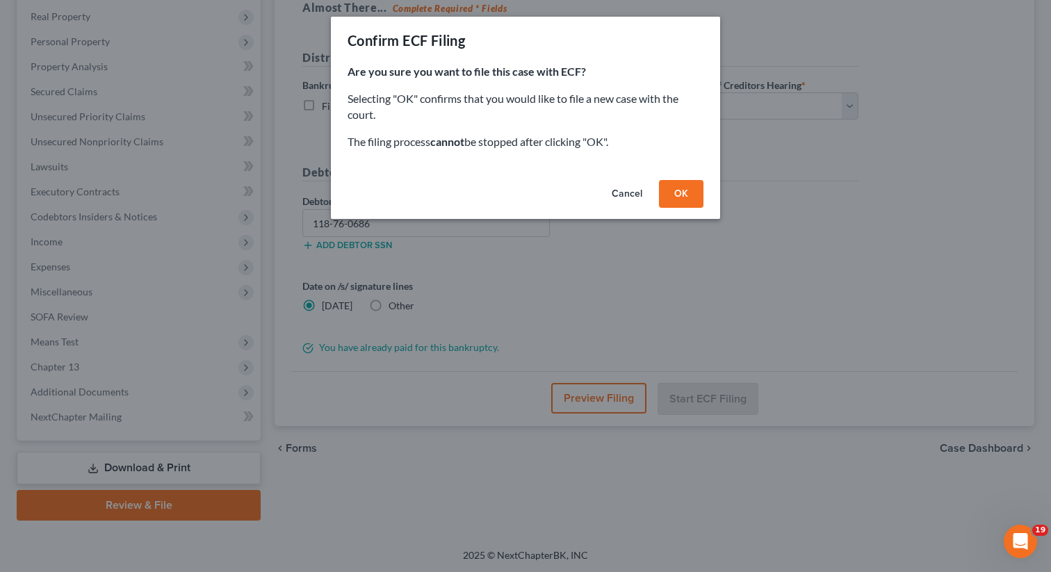
click at [690, 196] on button "OK" at bounding box center [681, 194] width 44 height 28
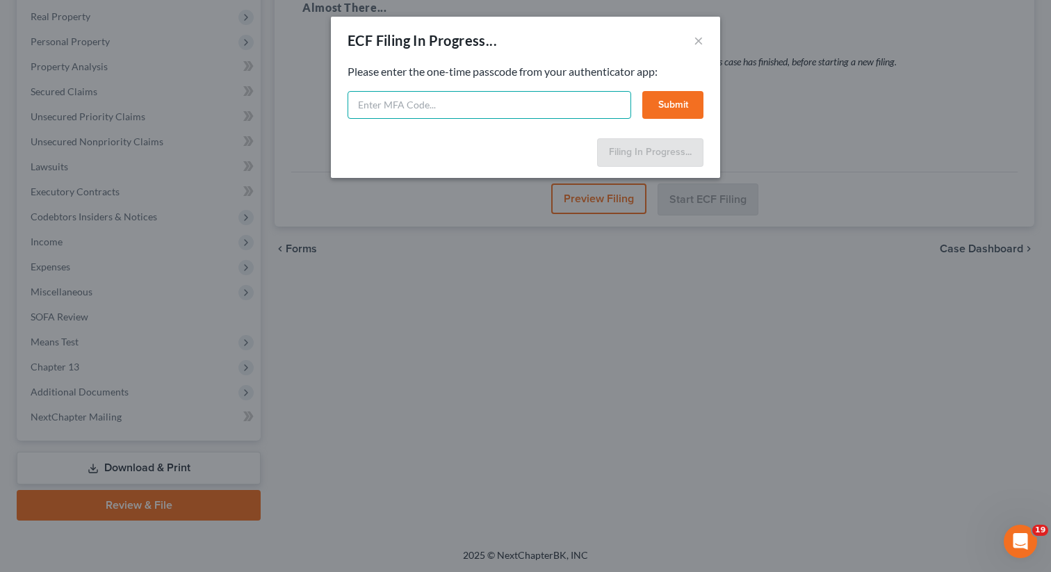
click at [409, 101] on input "text" at bounding box center [490, 105] width 284 height 28
click at [391, 104] on input "text" at bounding box center [490, 105] width 284 height 28
click at [679, 106] on button "Submit" at bounding box center [672, 105] width 61 height 28
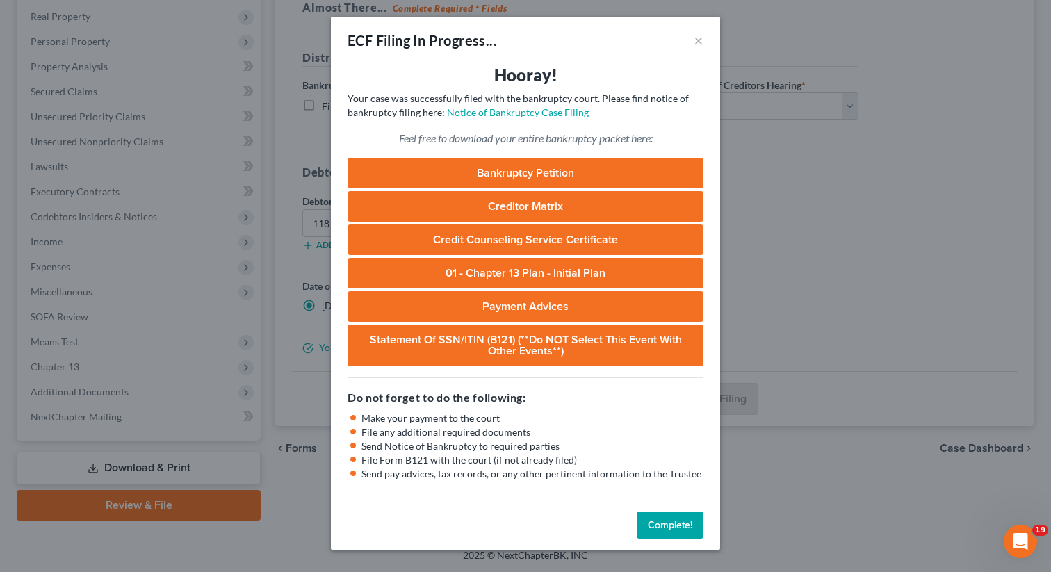
click at [672, 528] on button "Complete!" at bounding box center [670, 526] width 67 height 28
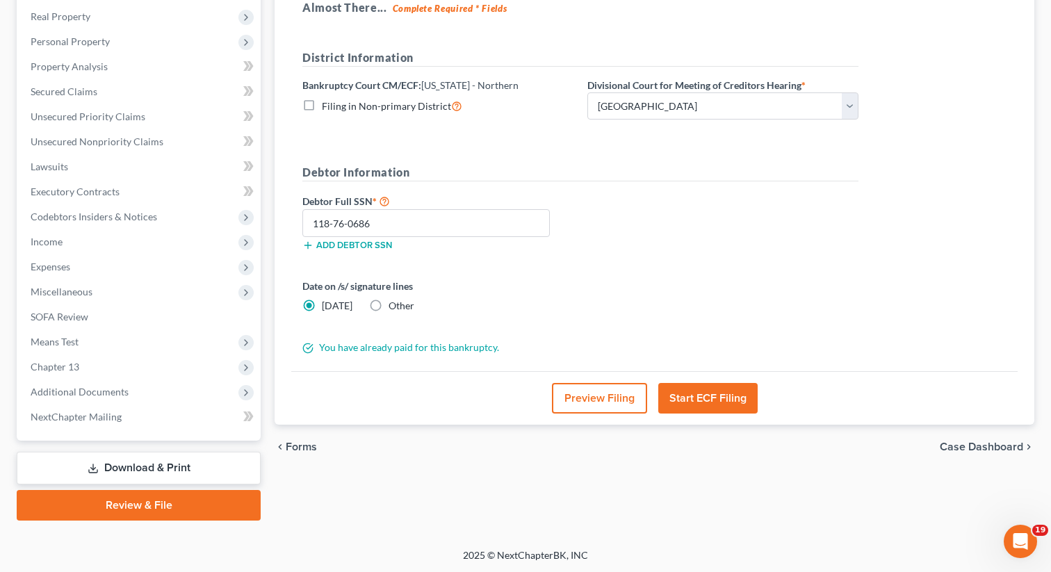
scroll to position [0, 0]
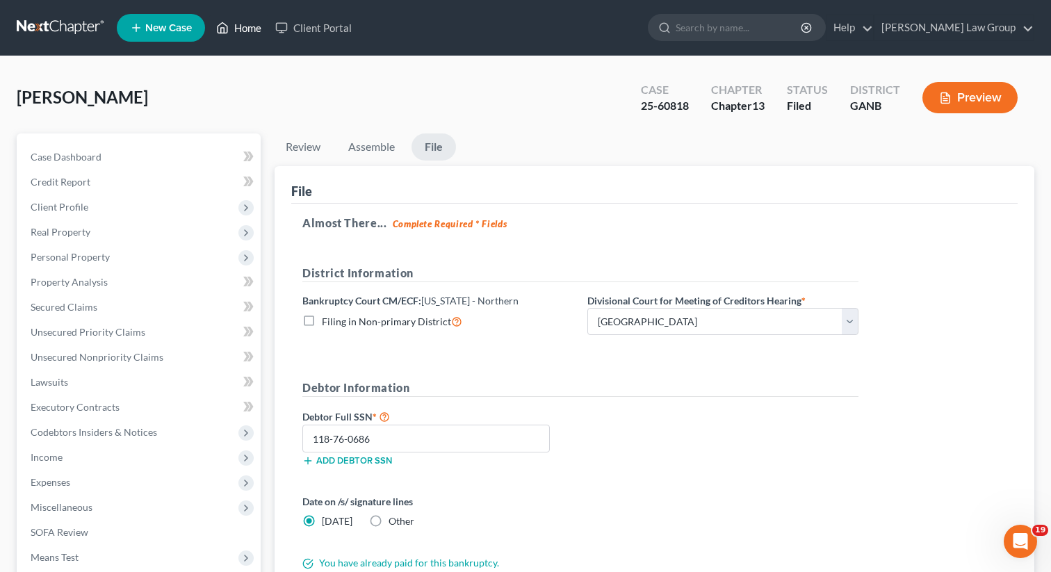
click at [236, 21] on link "Home" at bounding box center [238, 27] width 59 height 25
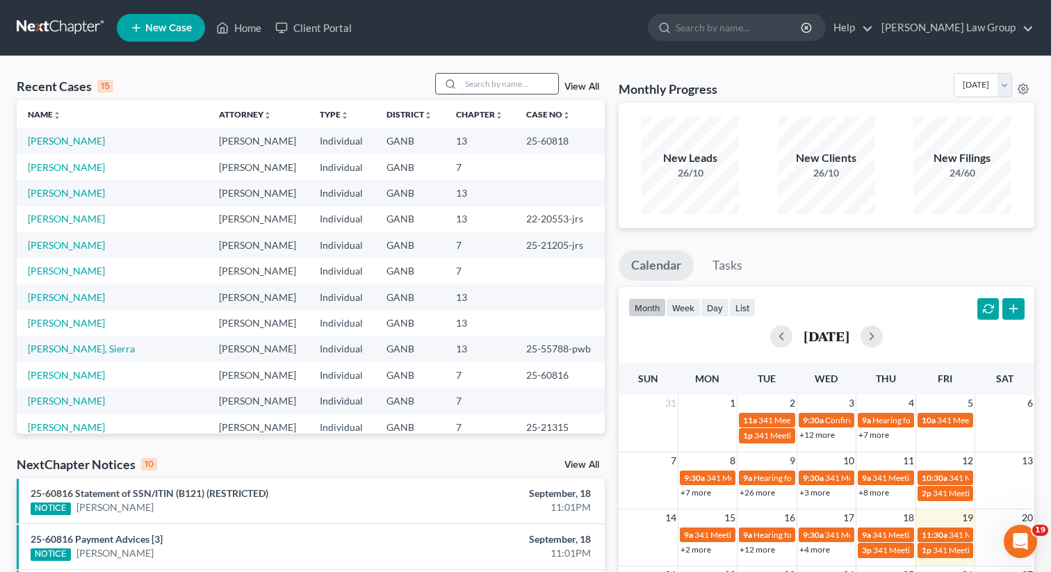
click at [488, 81] on input "search" at bounding box center [509, 84] width 97 height 20
click at [513, 88] on input "search" at bounding box center [509, 84] width 97 height 20
click at [758, 74] on div "Monthly Progress Bankruptcy Bankruptcy [DATE] [DATE] [DATE] [DATE] [DATE] [DATE…" at bounding box center [827, 88] width 416 height 30
click at [512, 90] on input "search" at bounding box center [509, 84] width 97 height 20
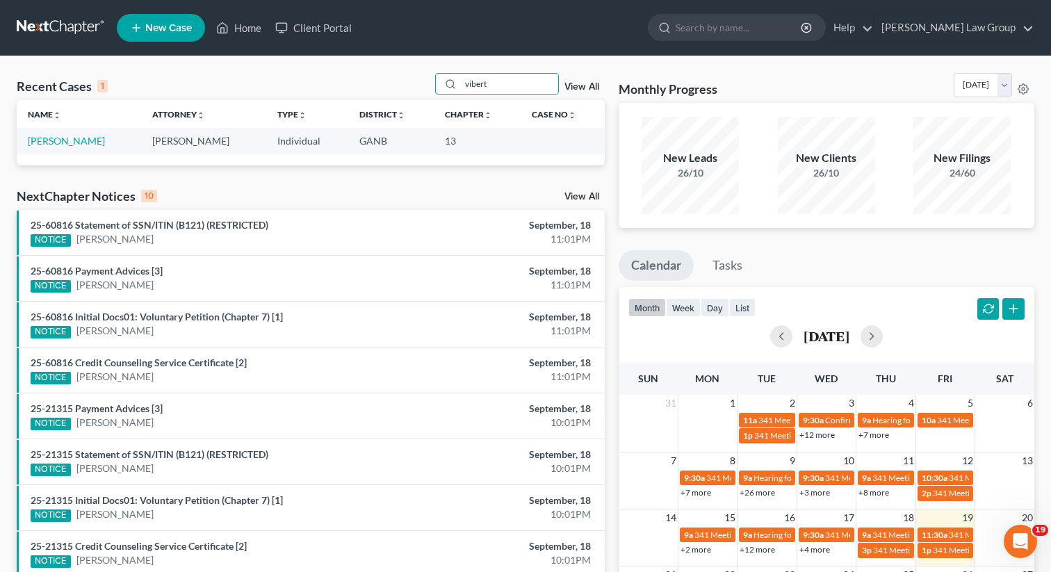
click at [59, 149] on td "[PERSON_NAME]" at bounding box center [79, 141] width 124 height 26
click at [54, 143] on link "[PERSON_NAME]" at bounding box center [66, 141] width 77 height 12
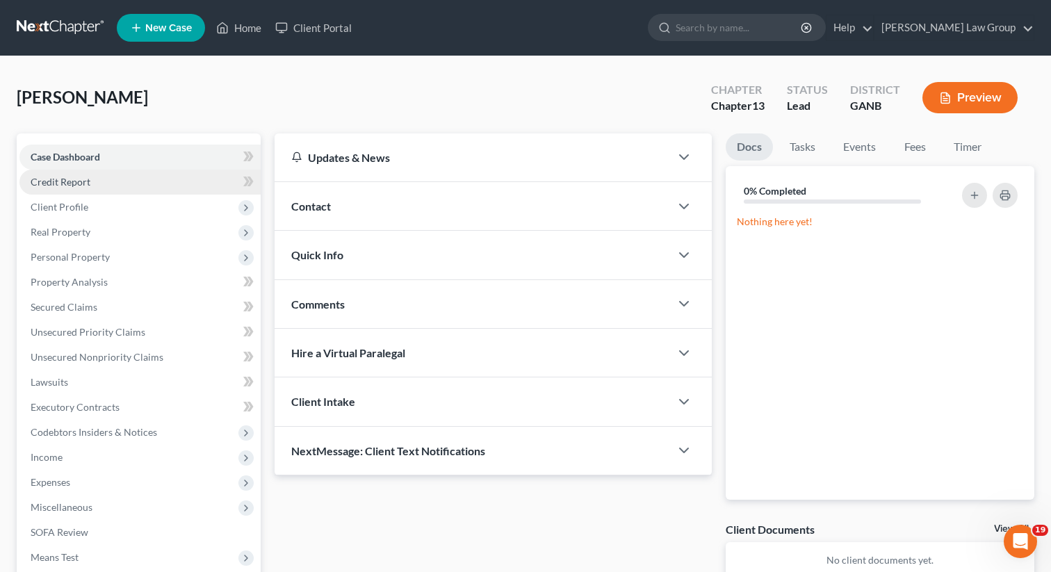
click at [62, 185] on span "Credit Report" at bounding box center [61, 182] width 60 height 12
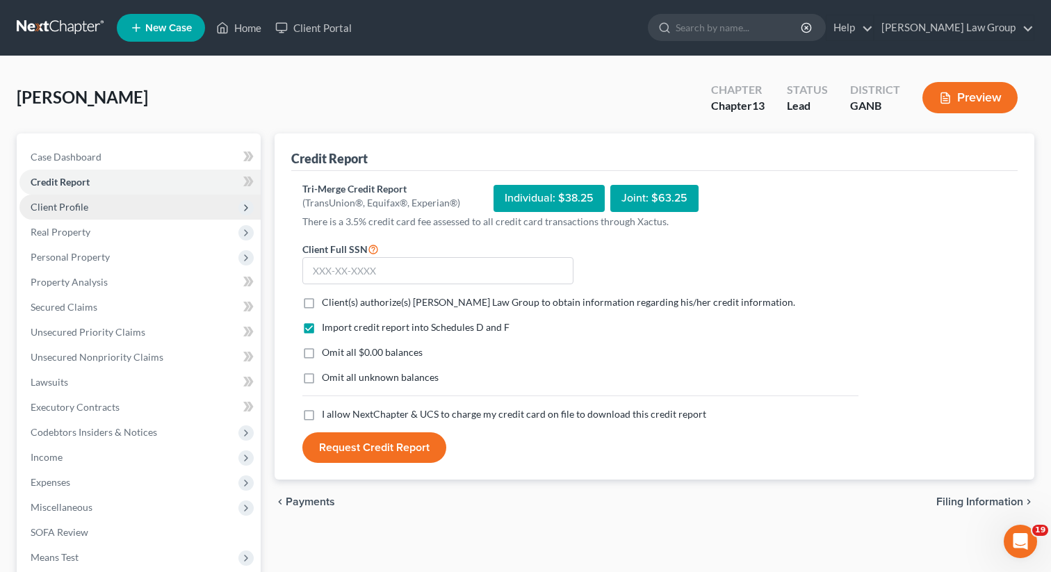
click at [53, 211] on span "Client Profile" at bounding box center [60, 207] width 58 height 12
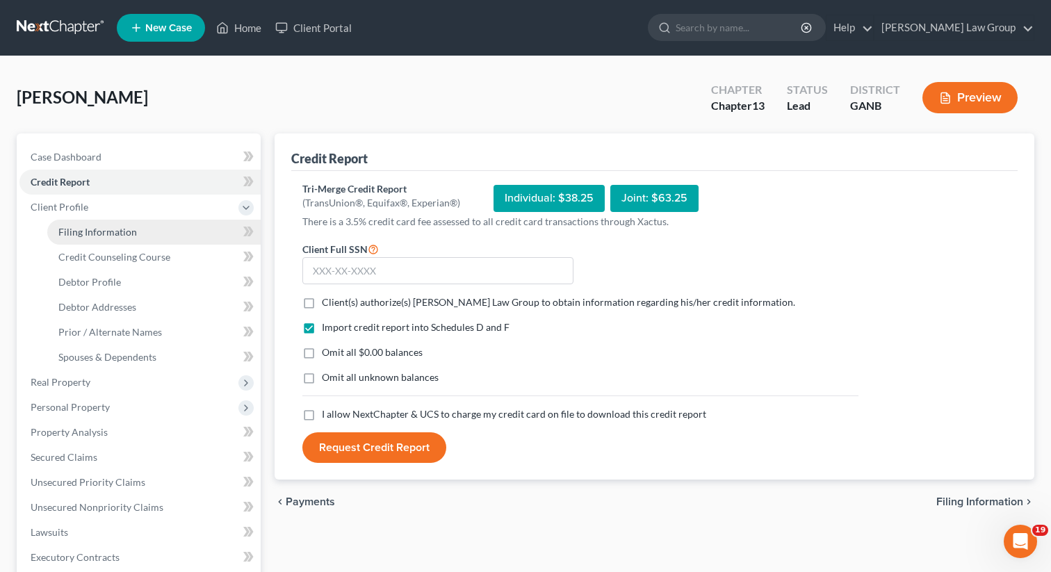
click at [124, 236] on span "Filing Information" at bounding box center [97, 232] width 79 height 12
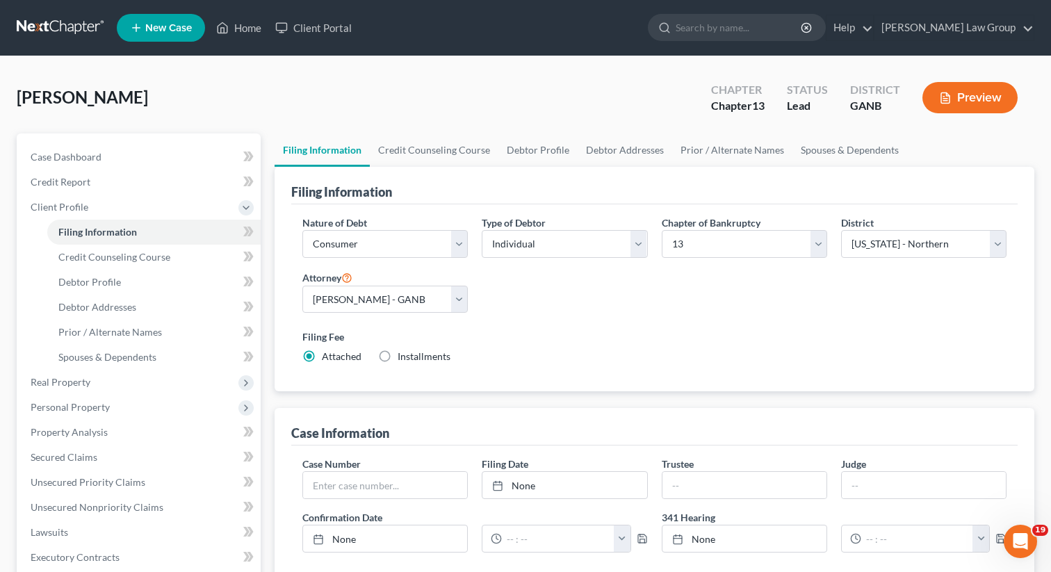
click at [537, 226] on label "Type of Debtor" at bounding box center [514, 223] width 64 height 15
click at [530, 243] on select "Select Individual Joint" at bounding box center [564, 244] width 165 height 28
click at [482, 230] on select "Select Individual Joint" at bounding box center [564, 244] width 165 height 28
click at [441, 153] on link "Credit Counseling Course" at bounding box center [434, 149] width 129 height 33
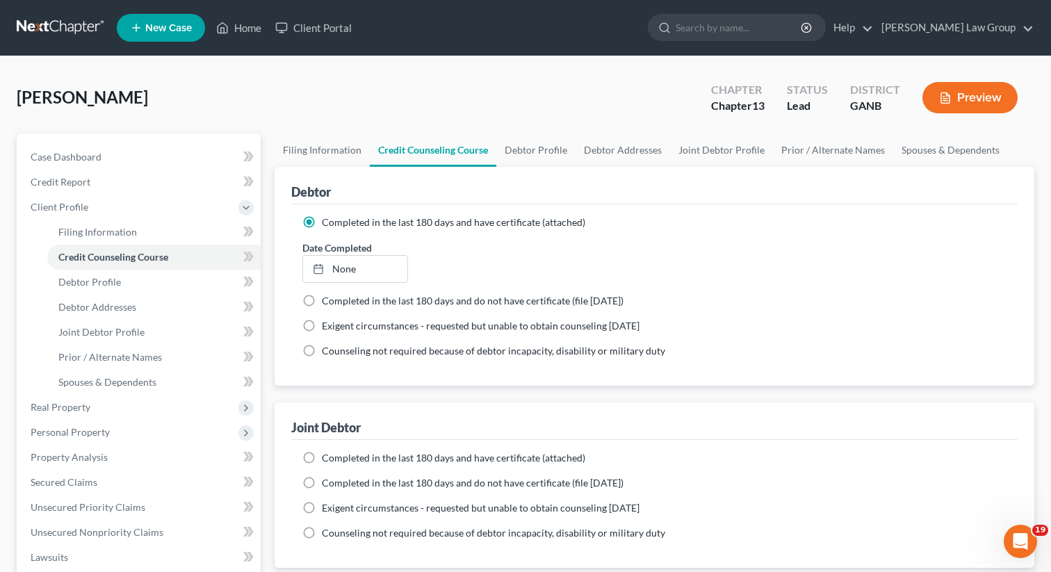
click at [322, 458] on label "Completed in the last 180 days and have certificate (attached)" at bounding box center [453, 458] width 263 height 14
click at [327, 458] on input "Completed in the last 180 days and have certificate (attached)" at bounding box center [331, 455] width 9 height 9
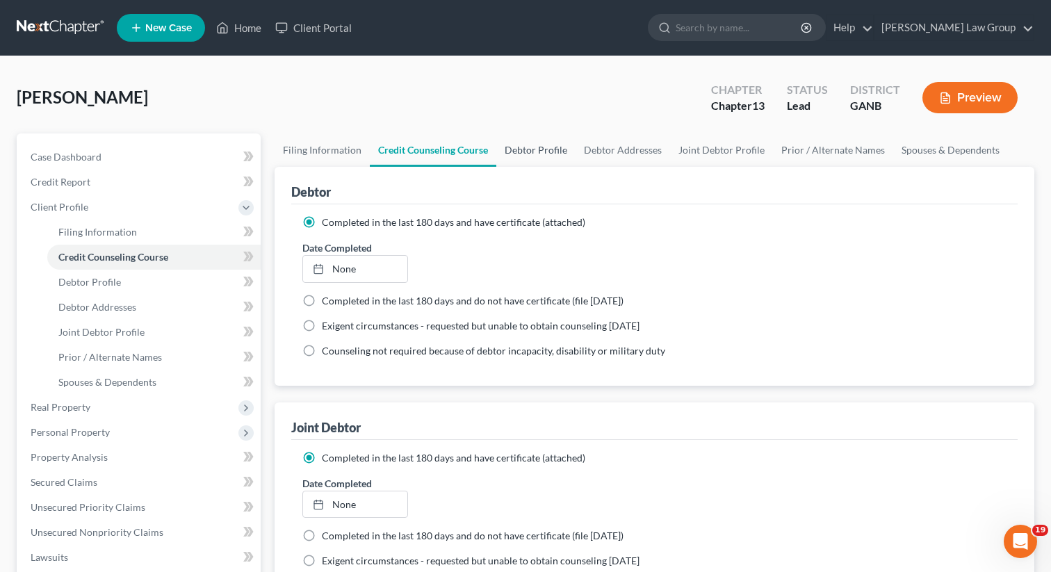
click at [548, 148] on link "Debtor Profile" at bounding box center [535, 149] width 79 height 33
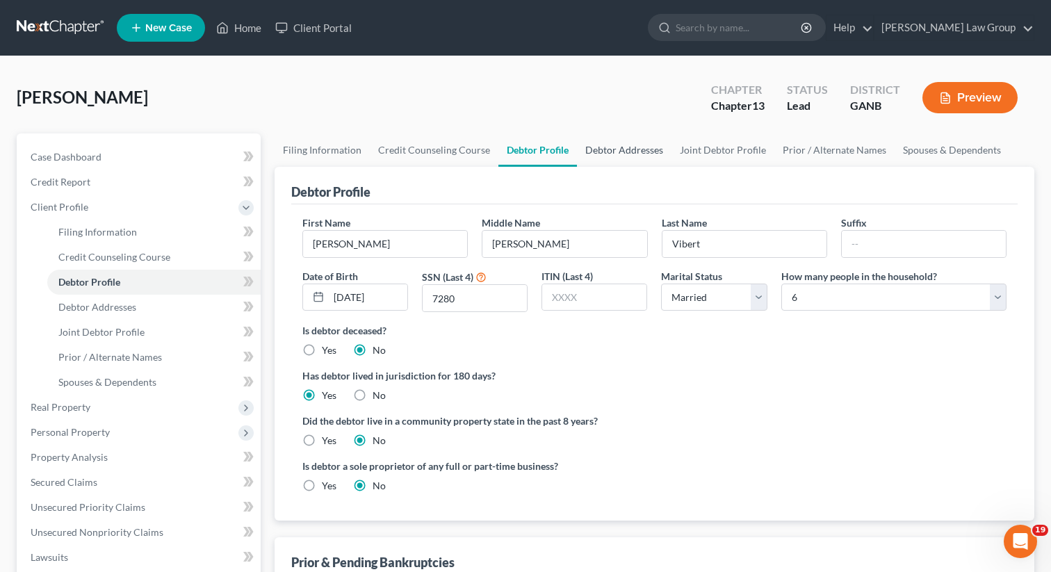
click at [606, 146] on link "Debtor Addresses" at bounding box center [624, 149] width 95 height 33
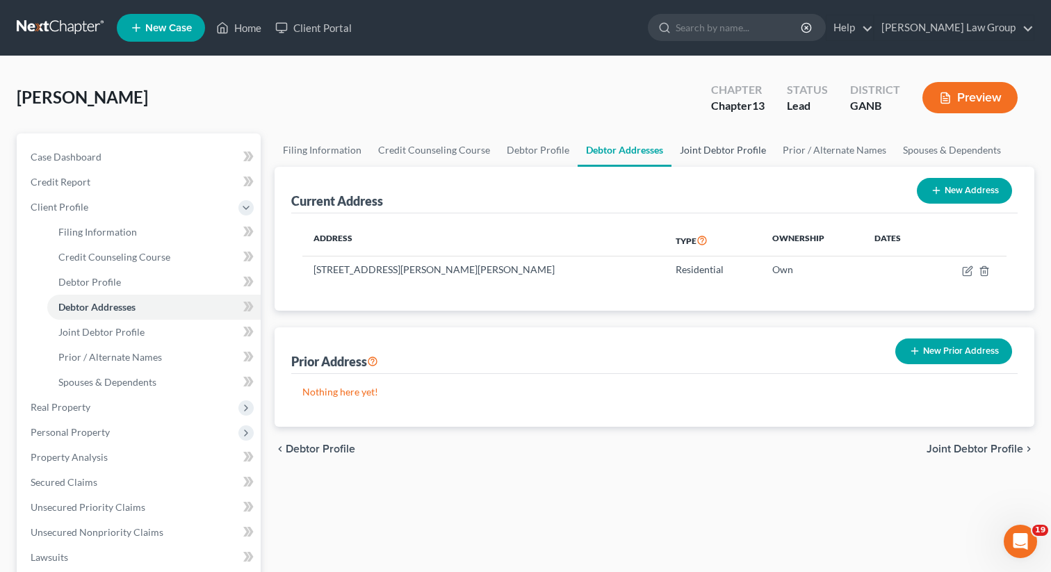
click at [701, 149] on link "Joint Debtor Profile" at bounding box center [723, 149] width 103 height 33
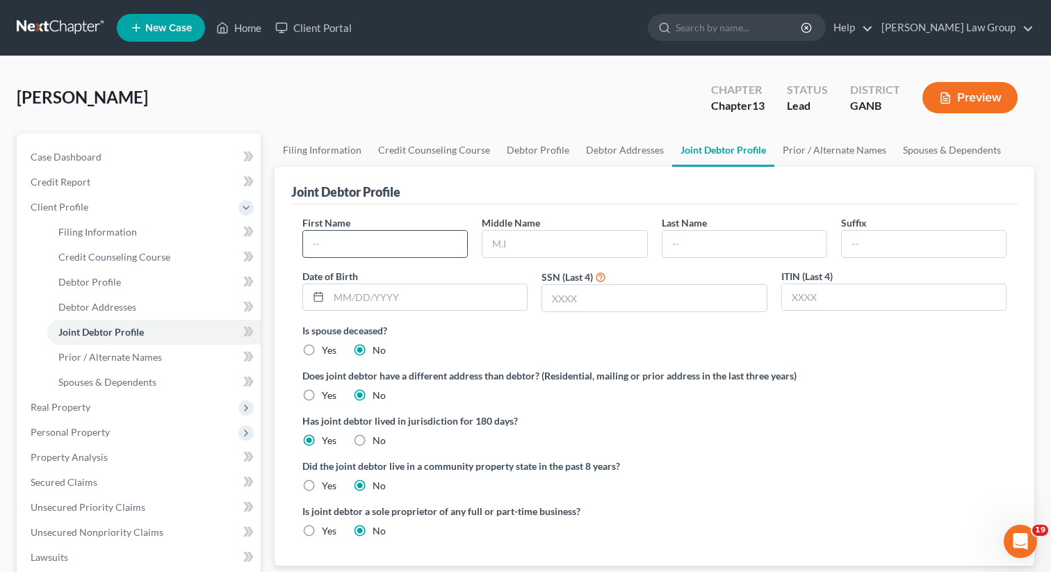
click at [373, 245] on input "text" at bounding box center [385, 244] width 164 height 26
paste input "[PERSON_NAME]"
click at [704, 239] on input "text" at bounding box center [745, 244] width 164 height 26
paste input "Vibert"
click at [430, 293] on input "text" at bounding box center [428, 297] width 198 height 26
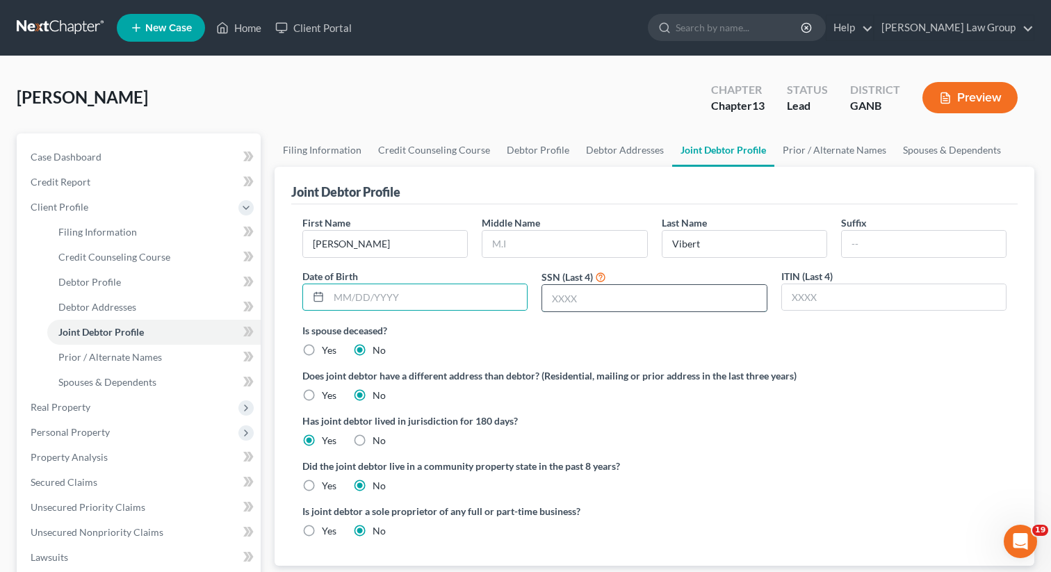
click at [570, 304] on input "text" at bounding box center [654, 298] width 224 height 26
paste input "7280"
click at [325, 147] on link "Filing Information" at bounding box center [322, 149] width 95 height 33
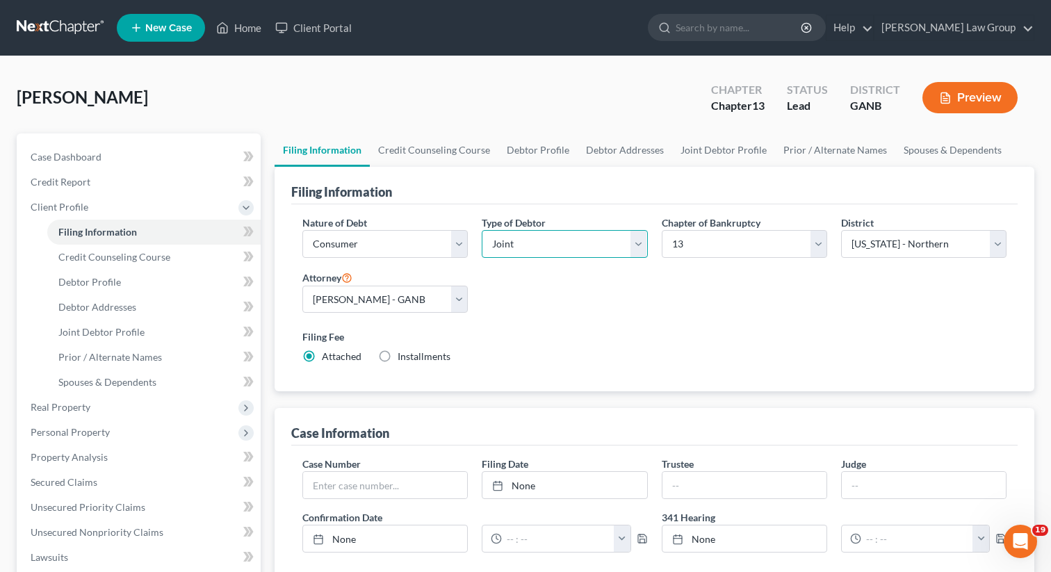
click at [514, 249] on select "Select Individual Joint" at bounding box center [564, 244] width 165 height 28
click at [482, 230] on select "Select Individual Joint" at bounding box center [564, 244] width 165 height 28
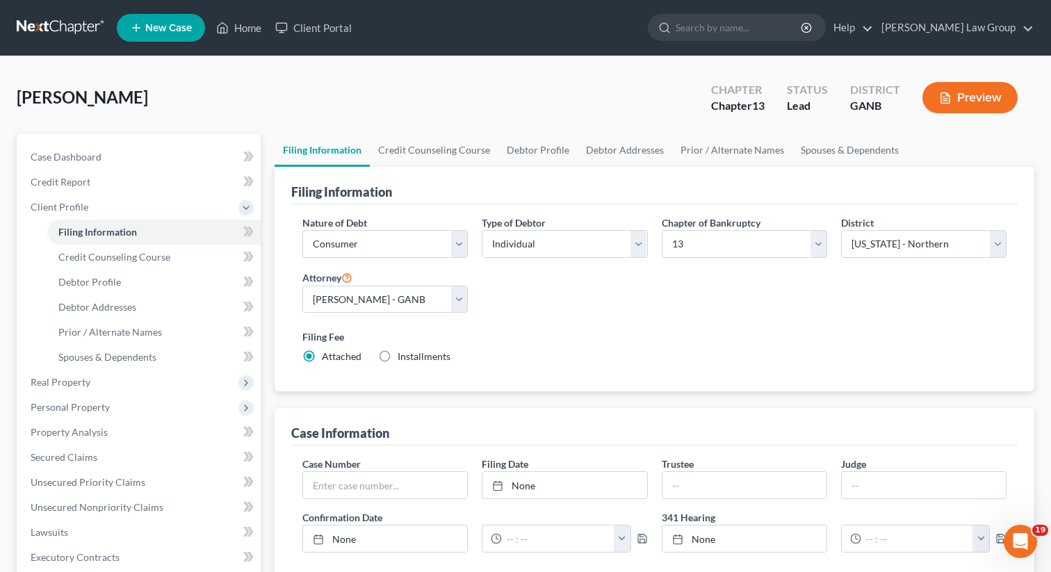
click at [494, 198] on div "Filing Information" at bounding box center [654, 186] width 726 height 38
click at [177, 186] on link "Credit Report" at bounding box center [139, 182] width 241 height 25
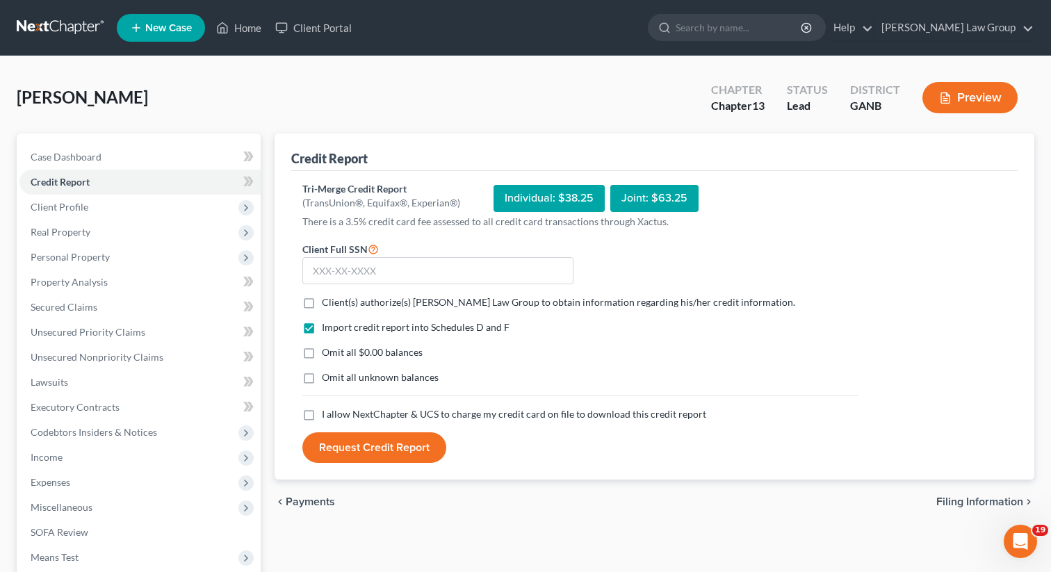
click at [322, 302] on label "Client(s) authorize(s) [PERSON_NAME] Law Group to obtain information regarding …" at bounding box center [558, 302] width 473 height 14
click at [327, 302] on input "Client(s) authorize(s) [PERSON_NAME] Law Group to obtain information regarding …" at bounding box center [331, 299] width 9 height 9
click at [322, 411] on label "I allow NextChapter & UCS to charge my credit card on file to download this cre…" at bounding box center [514, 414] width 384 height 14
click at [327, 411] on input "I allow NextChapter & UCS to charge my credit card on file to download this cre…" at bounding box center [331, 411] width 9 height 9
click at [357, 266] on input "text" at bounding box center [437, 271] width 271 height 28
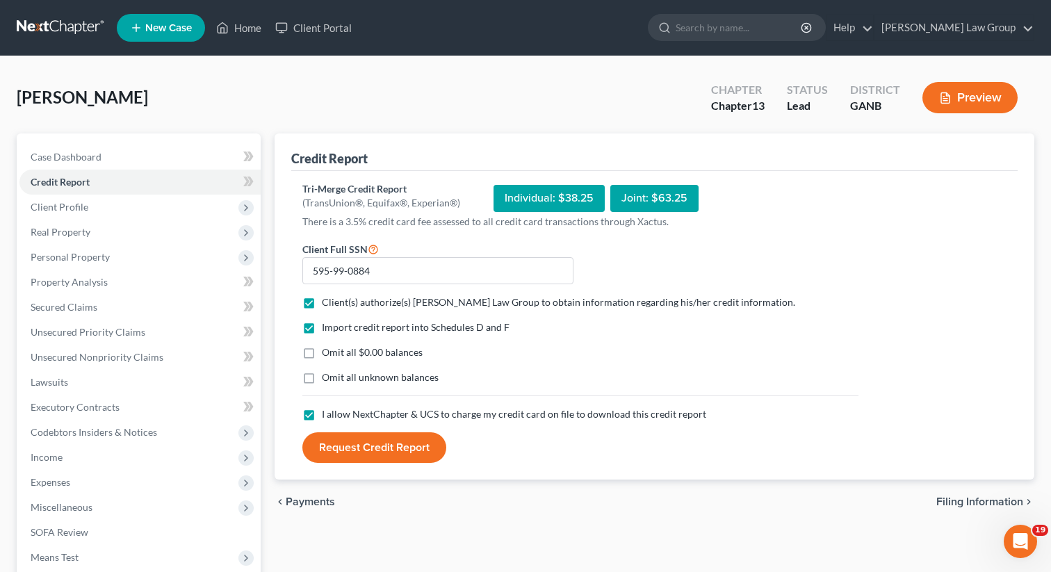
click at [361, 452] on button "Request Credit Report" at bounding box center [374, 447] width 144 height 31
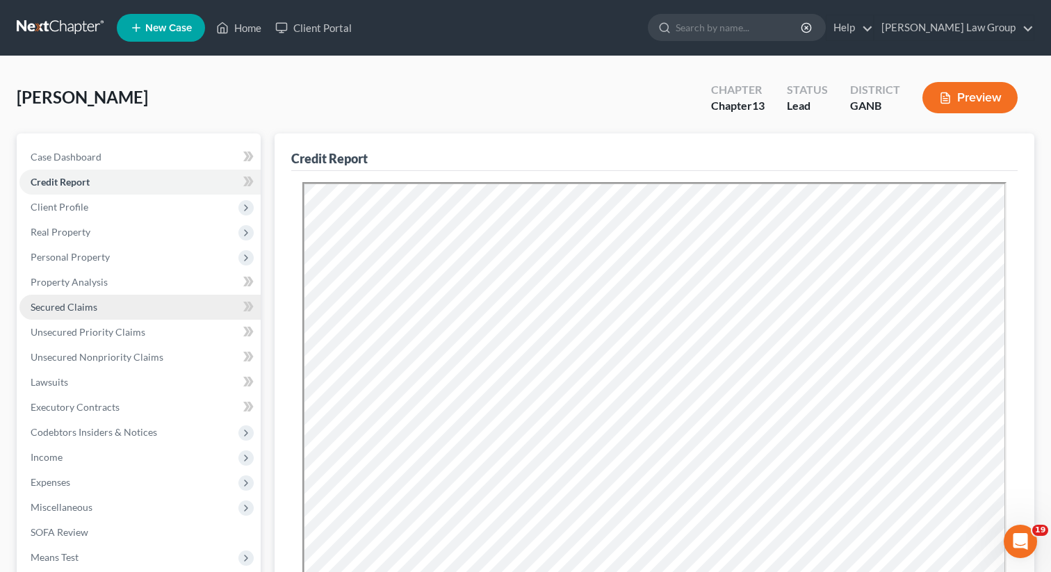
click at [97, 304] on link "Secured Claims" at bounding box center [139, 307] width 241 height 25
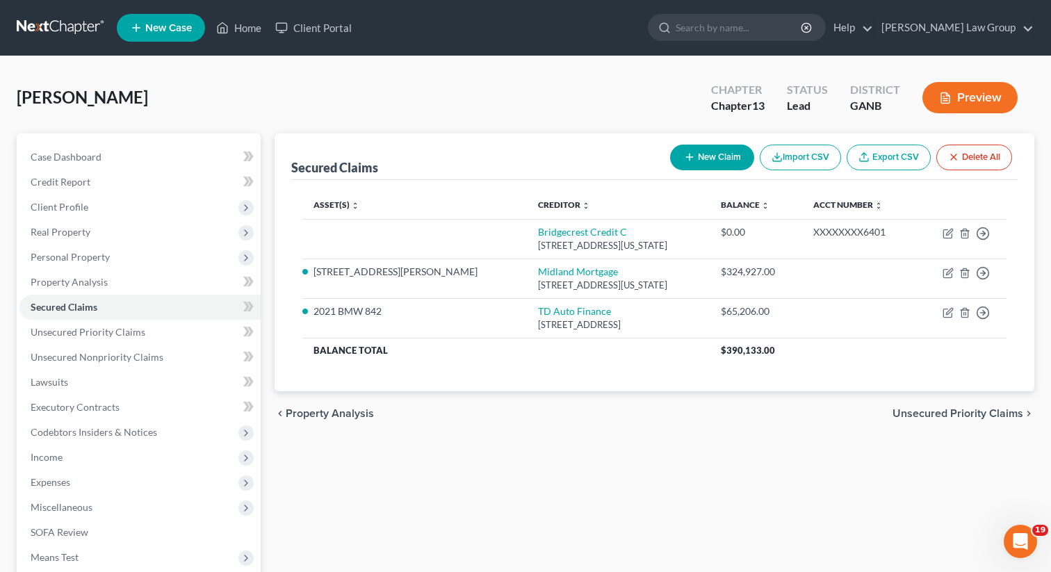
click at [549, 101] on div "[PERSON_NAME] Upgraded Chapter Chapter 13 Status Lead District GANB Preview" at bounding box center [526, 103] width 1018 height 60
click at [49, 237] on span "Real Property" at bounding box center [61, 232] width 60 height 12
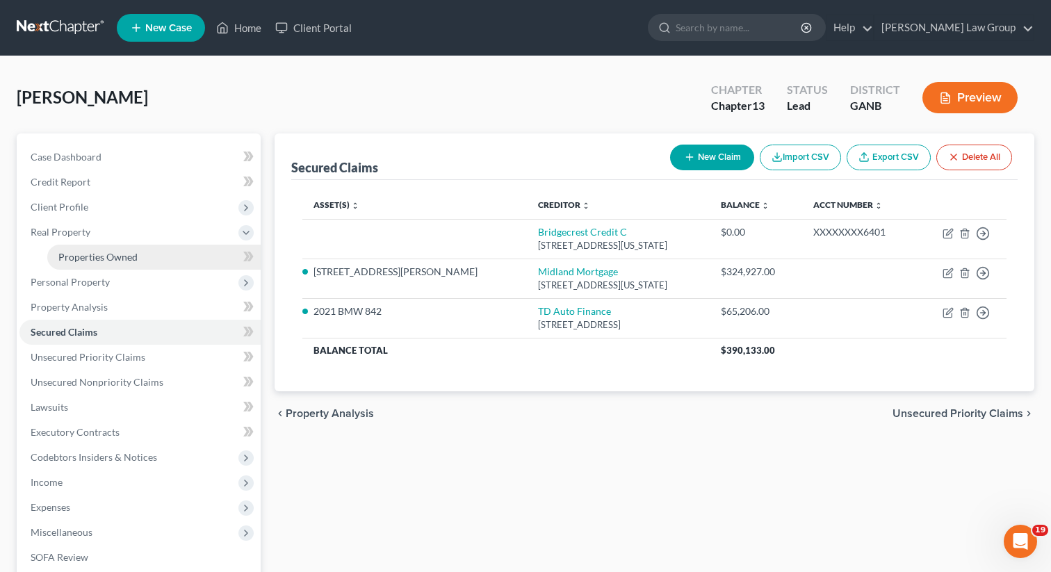
click at [133, 261] on span "Properties Owned" at bounding box center [97, 257] width 79 height 12
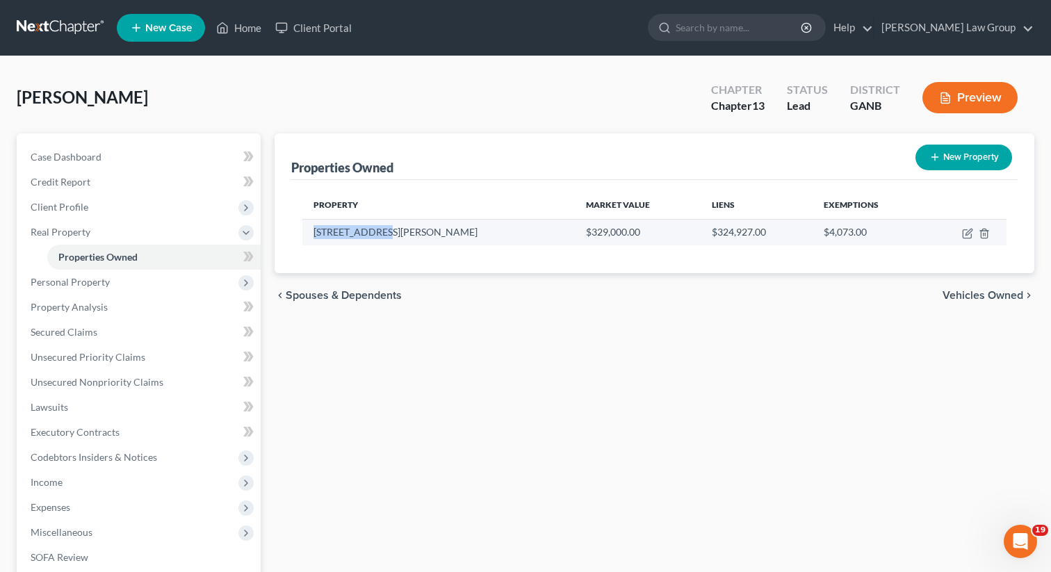
drag, startPoint x: 377, startPoint y: 235, endPoint x: 307, endPoint y: 231, distance: 70.3
click at [307, 231] on td "[STREET_ADDRESS][PERSON_NAME]" at bounding box center [438, 232] width 273 height 26
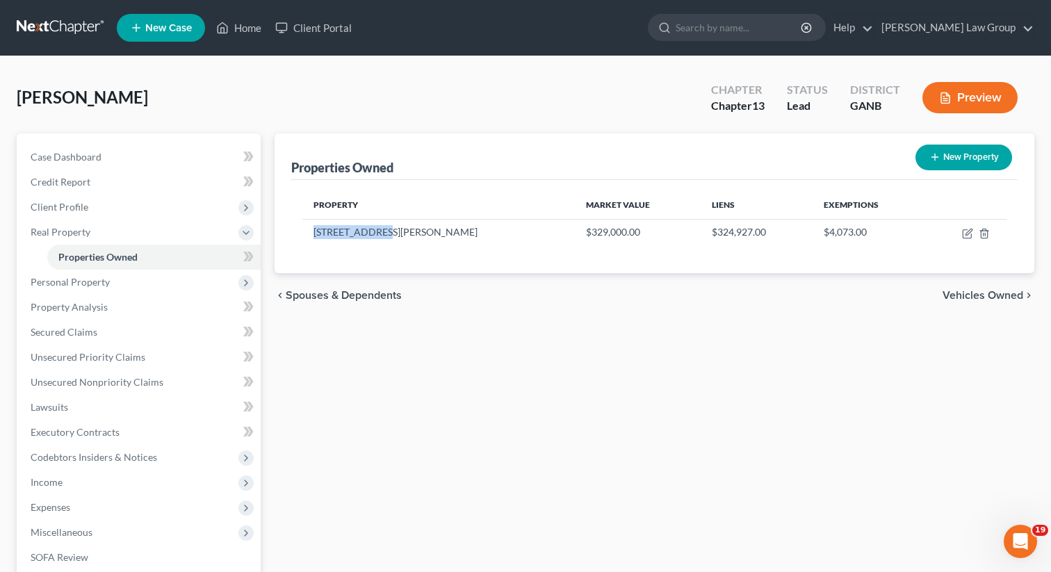
copy td "[STREET_ADDRESS][PERSON_NAME]"
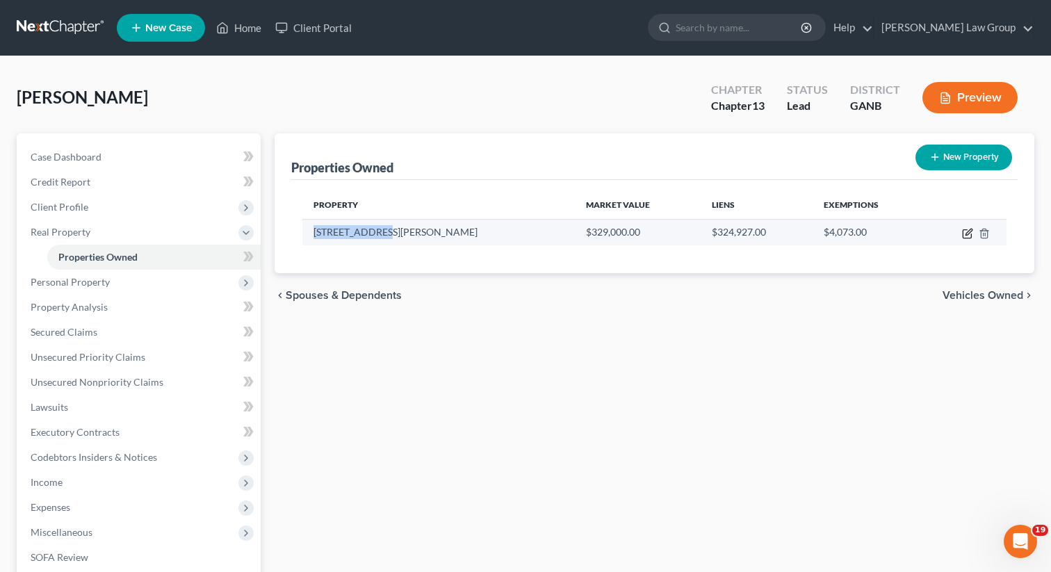
click at [966, 234] on icon "button" at bounding box center [969, 232] width 6 height 6
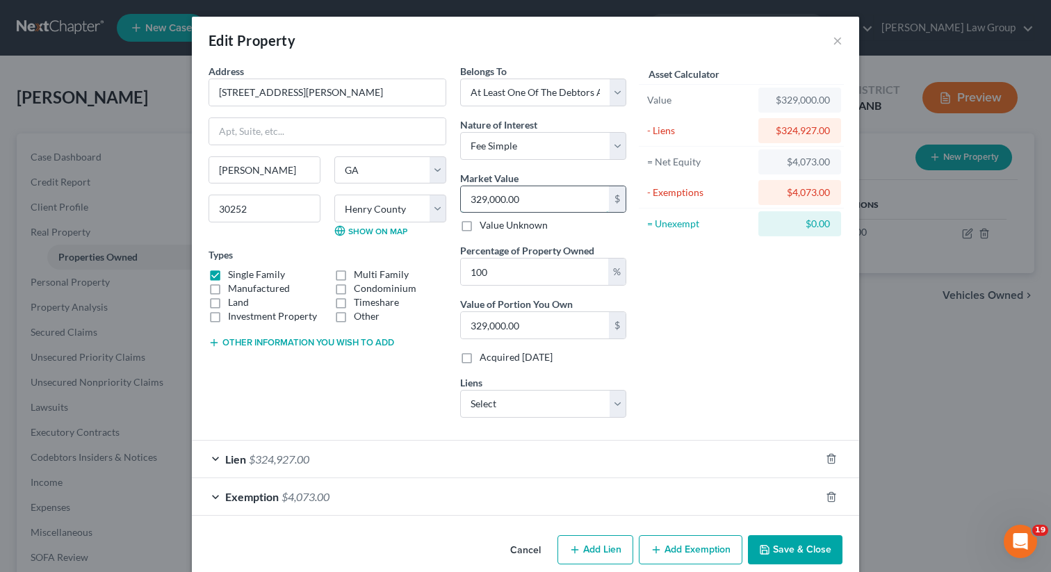
click at [544, 198] on input "329,000.00" at bounding box center [535, 199] width 148 height 26
click at [781, 277] on div "Asset Calculator Value $331,000.00 - Liens $324,927.00 = Net Equity $4,073.00 -…" at bounding box center [741, 246] width 216 height 365
click at [779, 550] on button "Save & Close" at bounding box center [795, 549] width 95 height 29
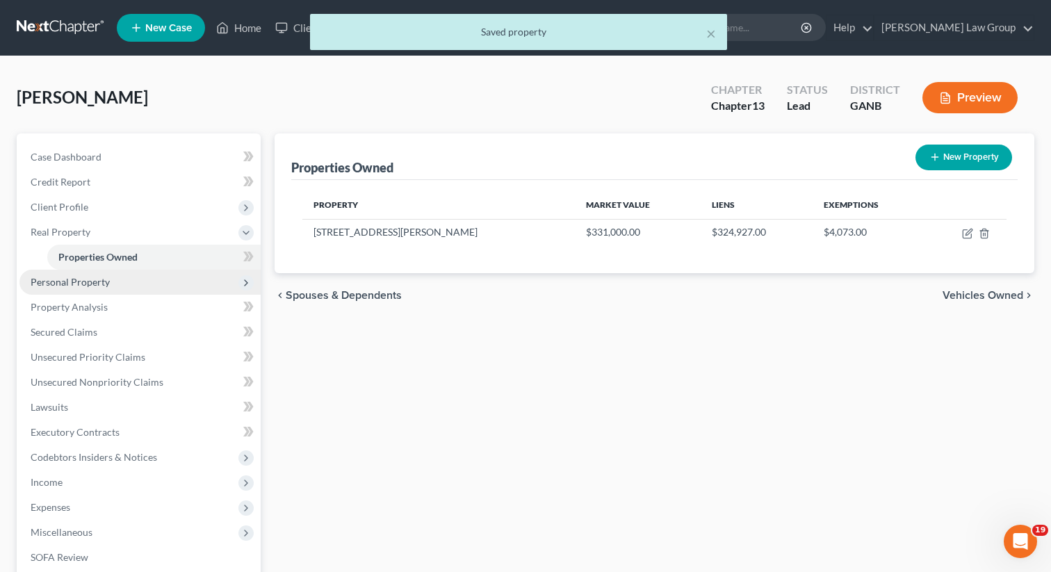
click at [104, 285] on span "Personal Property" at bounding box center [70, 282] width 79 height 12
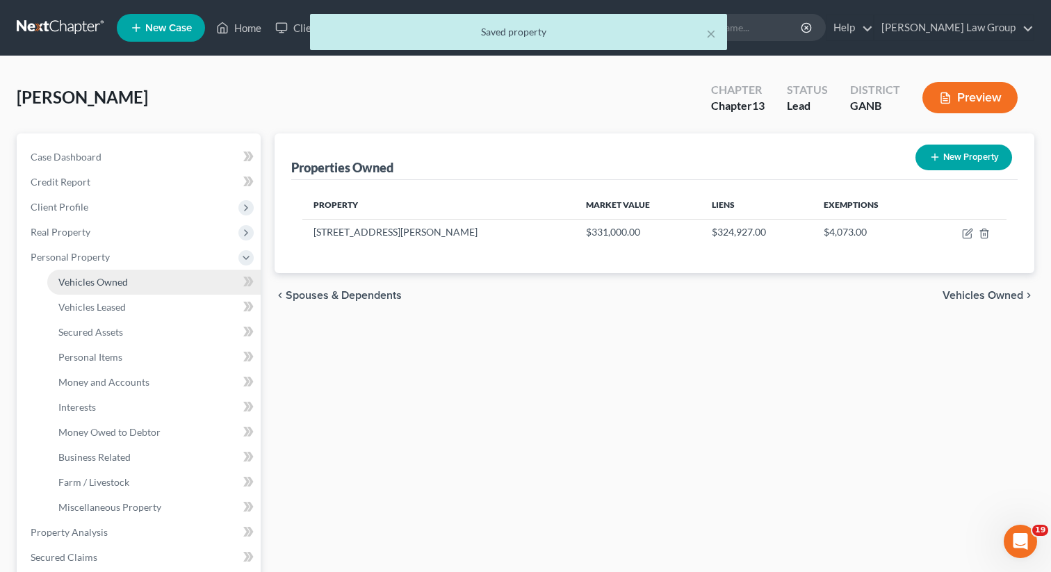
click at [101, 286] on span "Vehicles Owned" at bounding box center [93, 282] width 70 height 12
